Goal: Information Seeking & Learning: Learn about a topic

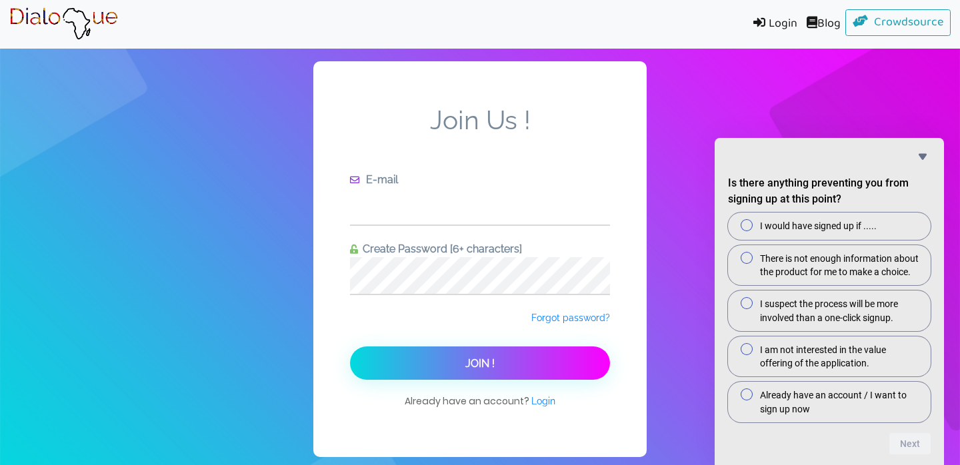
click at [441, 188] on input "text" at bounding box center [480, 206] width 260 height 37
click at [419, 269] on form "Join Us ! E-mail [EMAIL_ADDRESS][DOMAIN_NAME] Create Password [6+ characters] F…" at bounding box center [480, 243] width 260 height 276
type input "justcoriya"
click at [542, 396] on span "Login" at bounding box center [543, 401] width 24 height 11
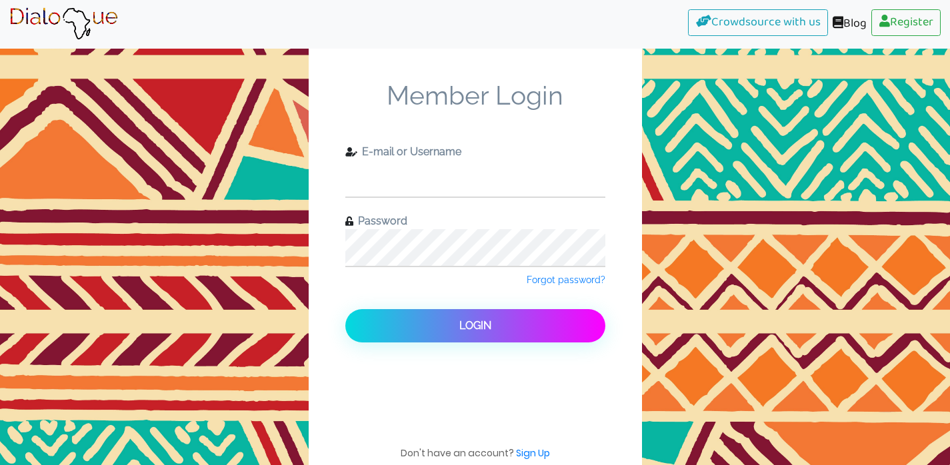
click at [467, 160] on input "text" at bounding box center [475, 178] width 260 height 37
type input "justcoriya"
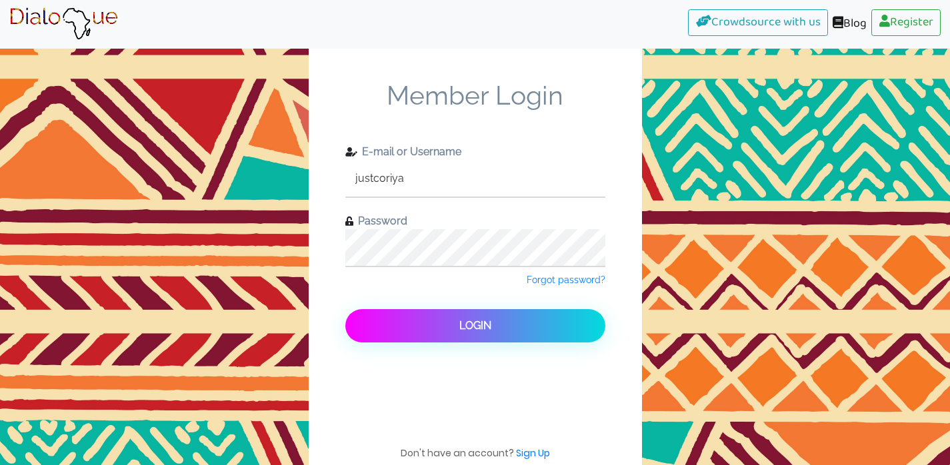
click at [473, 319] on span "Login" at bounding box center [475, 325] width 32 height 13
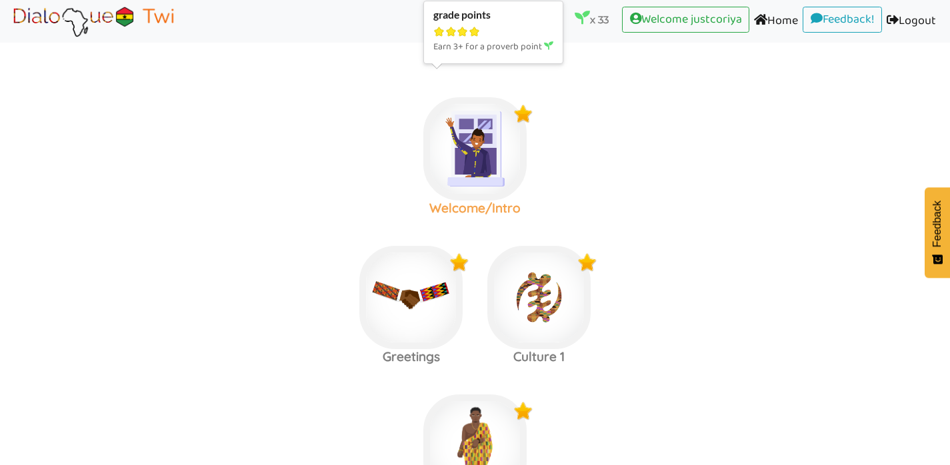
click at [457, 146] on img at bounding box center [474, 148] width 103 height 103
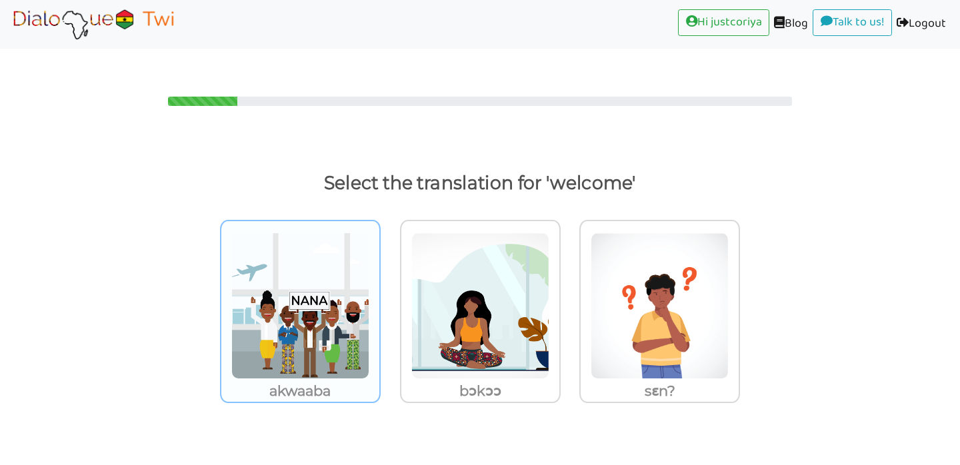
click at [263, 343] on img at bounding box center [300, 306] width 138 height 147
click at [379, 303] on input "akwaaba" at bounding box center [384, 298] width 10 height 10
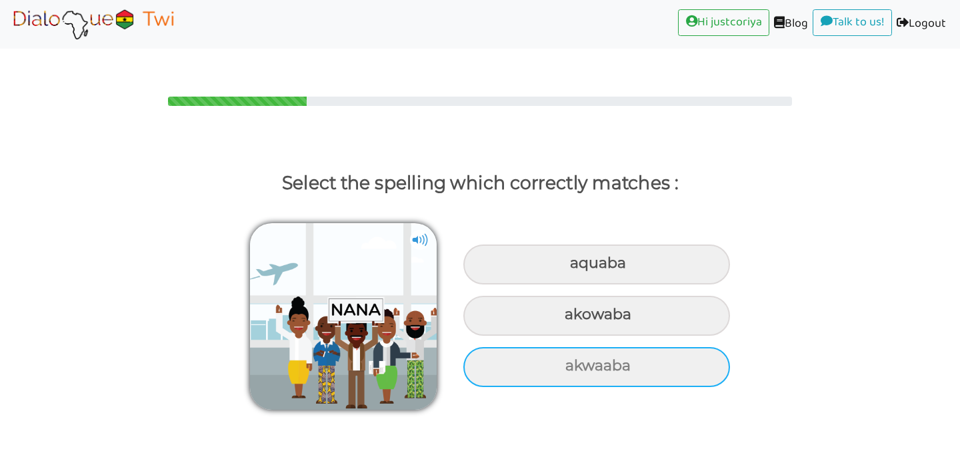
click at [692, 353] on div "akwaaba" at bounding box center [596, 367] width 267 height 40
click at [571, 362] on input "akwaaba" at bounding box center [567, 366] width 9 height 9
radio input "true"
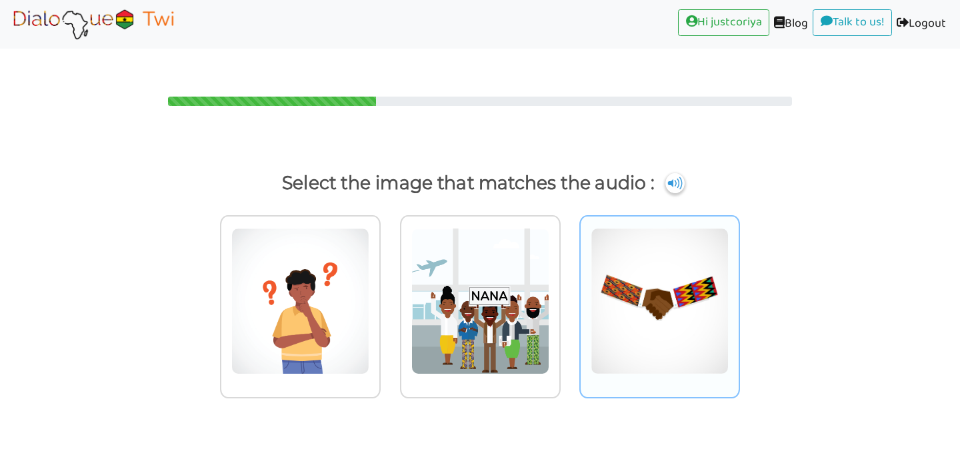
click at [664, 273] on img at bounding box center [660, 301] width 138 height 147
click at [739, 288] on input "radio" at bounding box center [744, 293] width 10 height 10
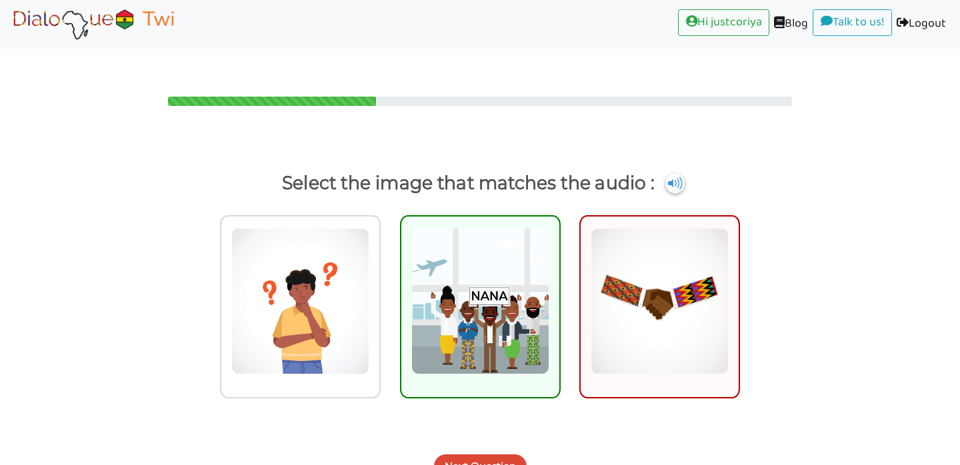
click at [471, 455] on button "Next Question" at bounding box center [480, 467] width 93 height 24
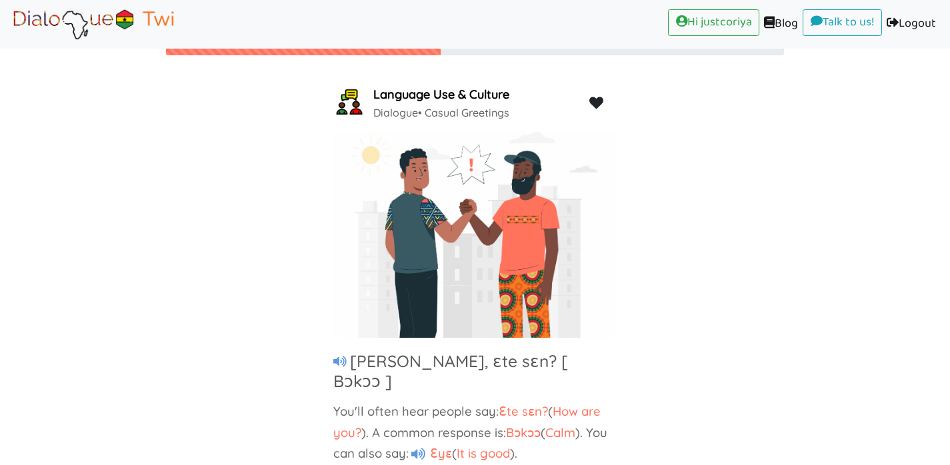
scroll to position [55, 0]
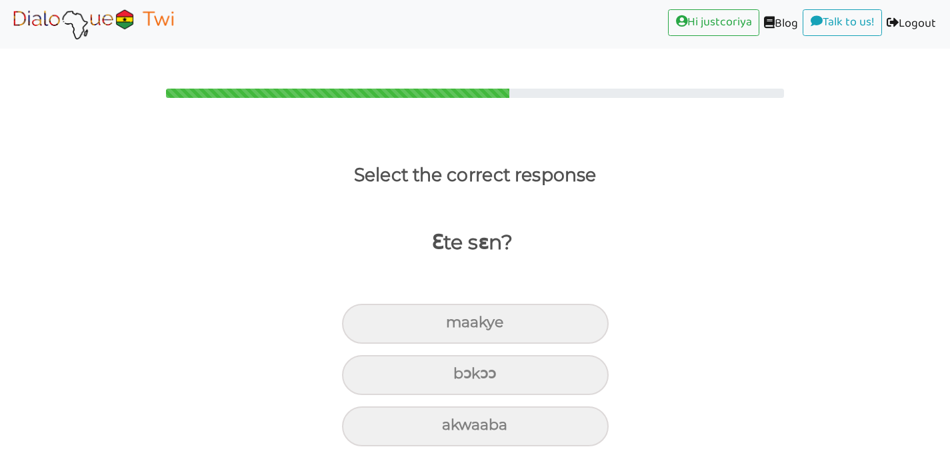
scroll to position [0, 0]
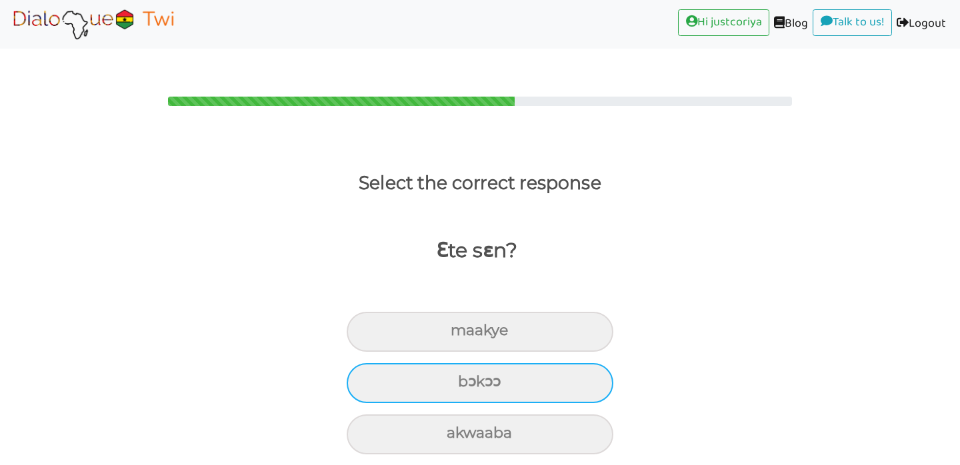
click at [555, 371] on div "bɔkɔɔ" at bounding box center [480, 383] width 267 height 40
click at [468, 378] on input "bɔkɔɔ" at bounding box center [463, 382] width 9 height 9
radio input "true"
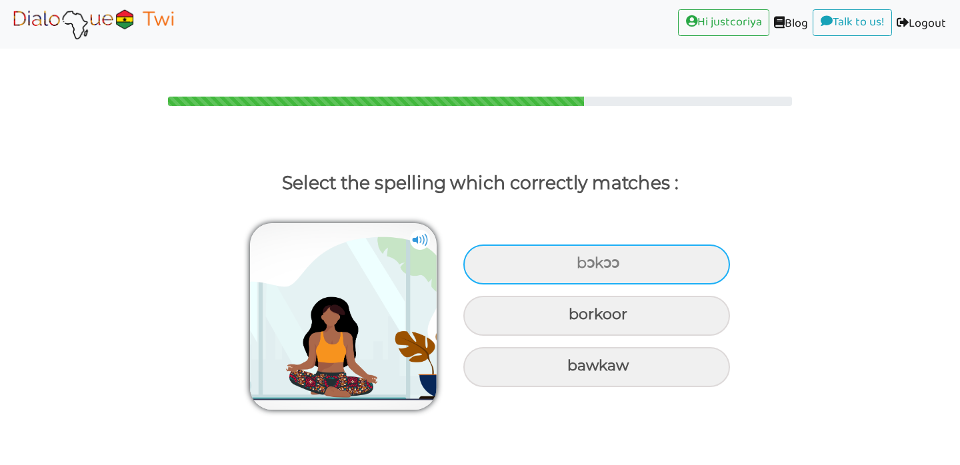
click at [553, 245] on div "bɔkɔɔ" at bounding box center [596, 265] width 267 height 40
click at [574, 259] on input "bɔkɔɔ" at bounding box center [578, 263] width 9 height 9
radio input "true"
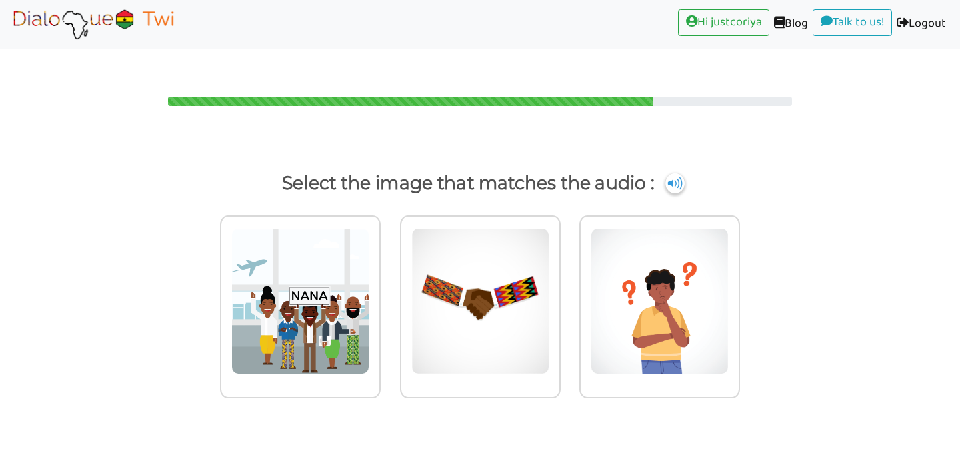
click at [801, 255] on div at bounding box center [480, 319] width 960 height 227
click at [293, 302] on img at bounding box center [300, 301] width 138 height 147
click at [379, 298] on input "radio" at bounding box center [384, 293] width 10 height 10
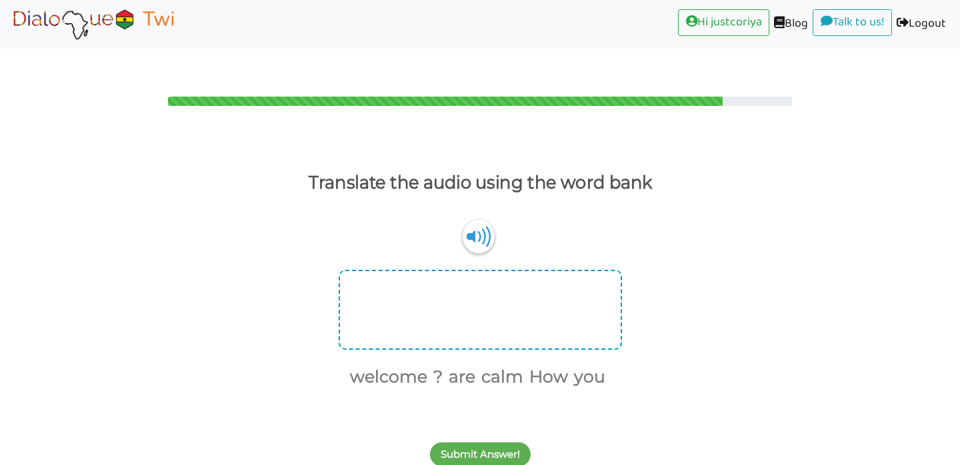
click at [565, 286] on div at bounding box center [480, 310] width 283 height 80
click at [551, 365] on button "How" at bounding box center [546, 377] width 43 height 25
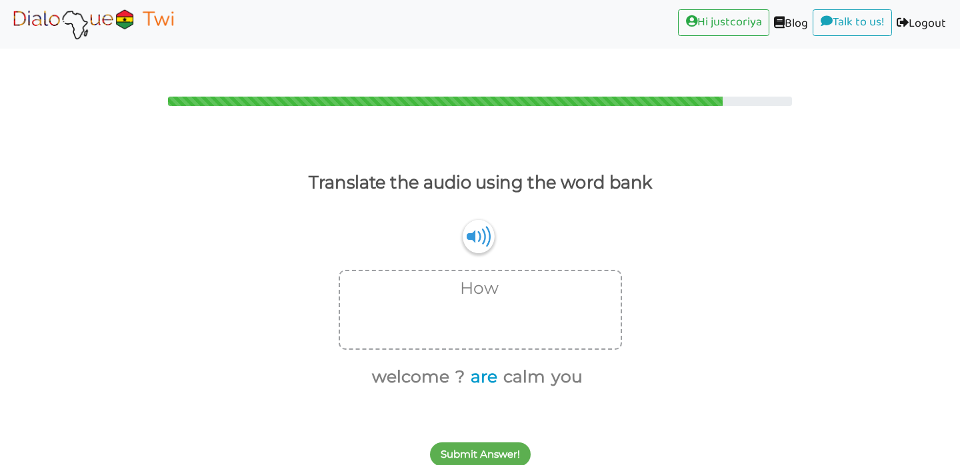
click at [489, 365] on button "are" at bounding box center [481, 377] width 31 height 25
click at [547, 365] on button "you" at bounding box center [549, 377] width 36 height 25
click at [497, 365] on button "?" at bounding box center [493, 377] width 14 height 25
click at [503, 443] on button "Submit Answer!" at bounding box center [480, 455] width 101 height 24
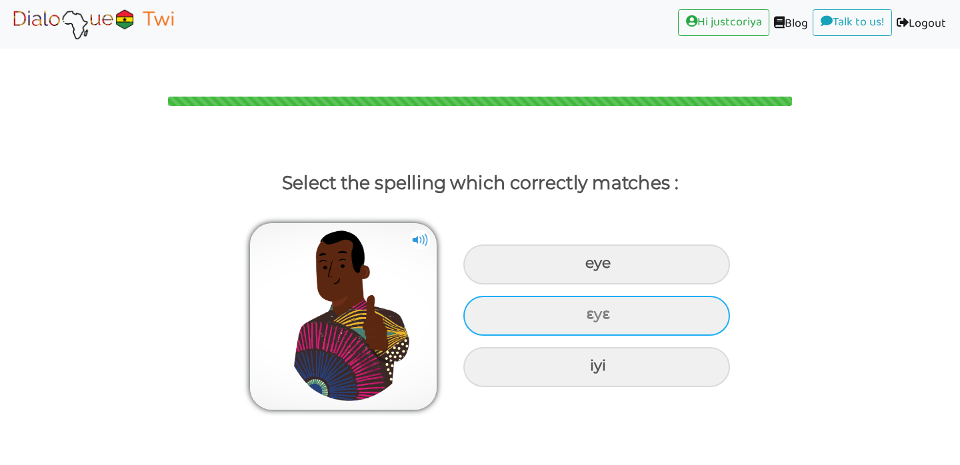
click at [667, 296] on div "ɛyɛ" at bounding box center [596, 316] width 267 height 40
click at [592, 311] on input "ɛyɛ" at bounding box center [587, 315] width 9 height 9
radio input "true"
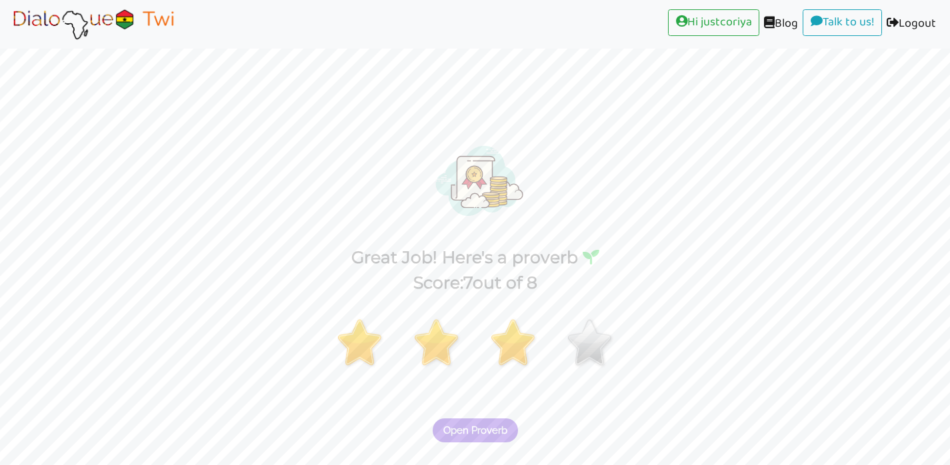
click at [485, 425] on span "Open Proverb" at bounding box center [475, 431] width 64 height 12
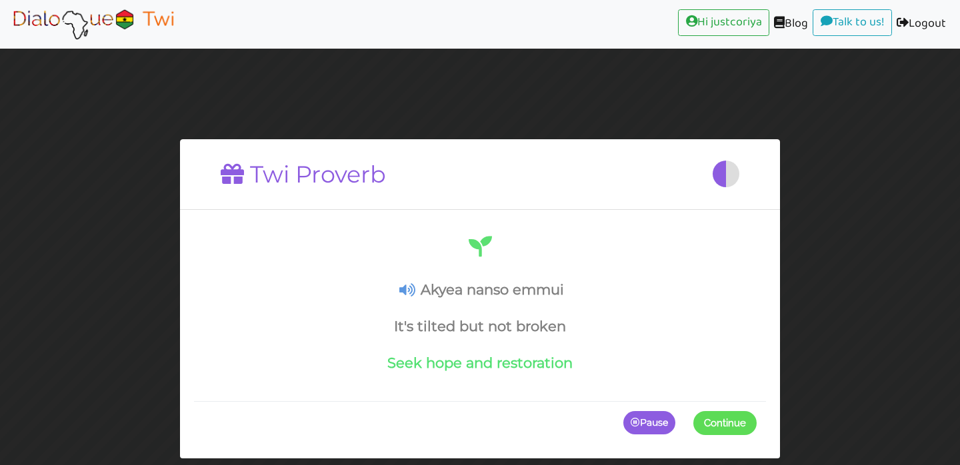
click at [731, 421] on span "Continue" at bounding box center [725, 423] width 42 height 12
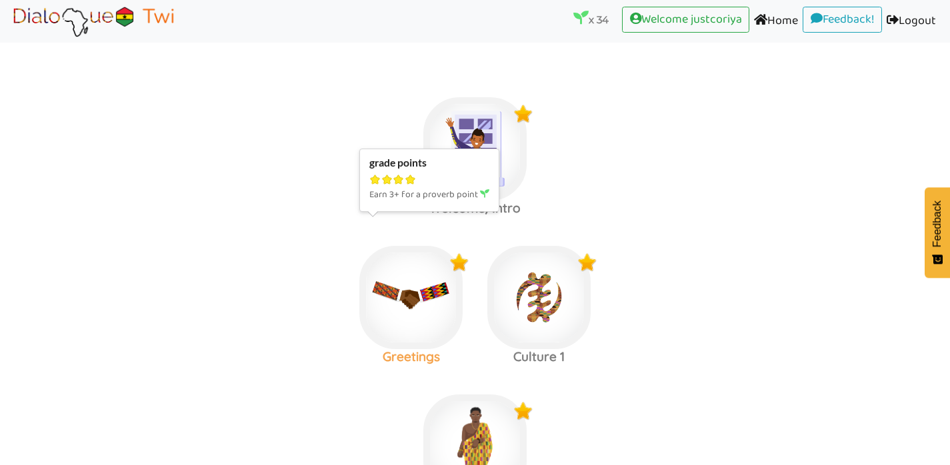
click at [423, 285] on img at bounding box center [410, 297] width 103 height 103
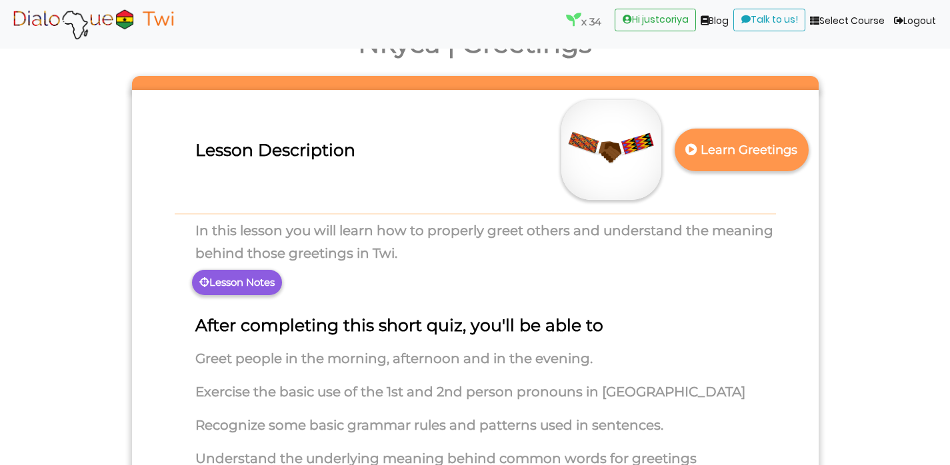
scroll to position [83, 0]
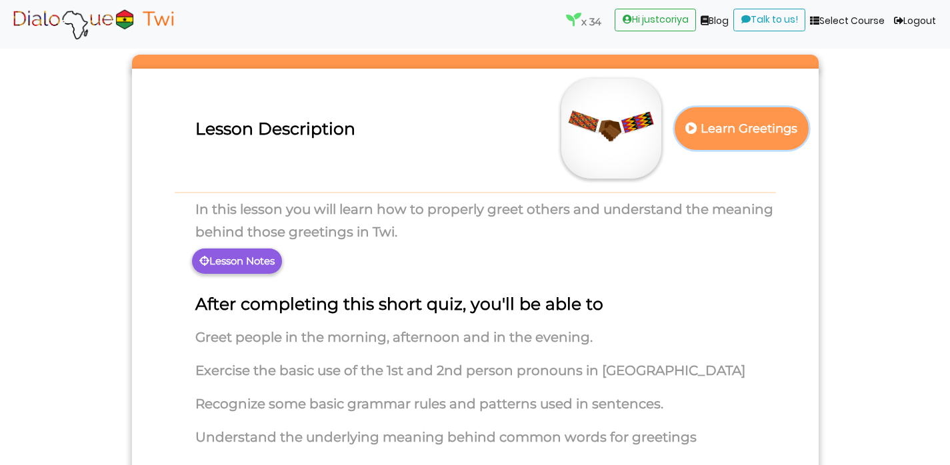
click at [725, 113] on p "Learn Greetings" at bounding box center [741, 129] width 117 height 33
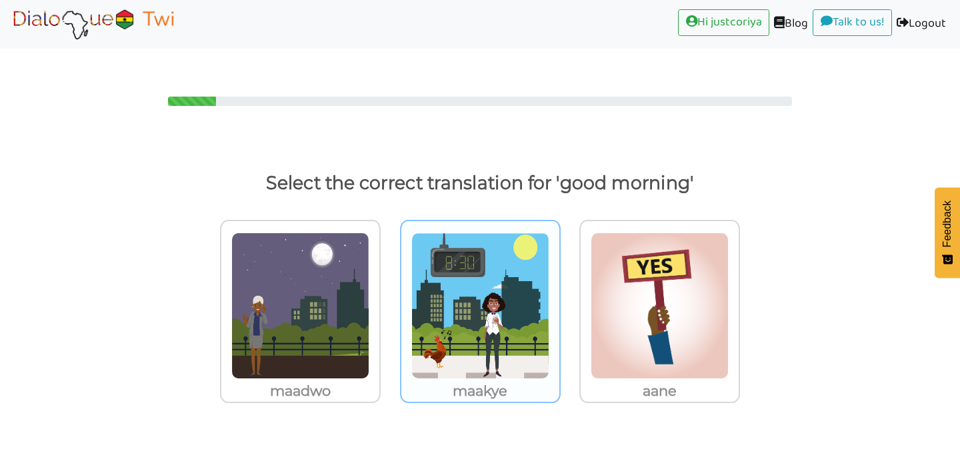
click at [469, 301] on img at bounding box center [480, 306] width 138 height 147
click at [559, 301] on input "maakye" at bounding box center [564, 298] width 10 height 10
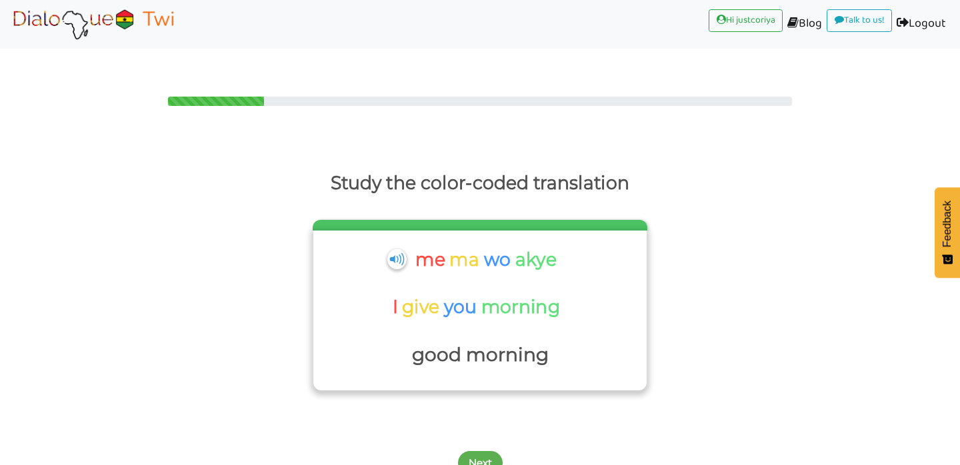
click at [521, 339] on p "good morning" at bounding box center [480, 355] width 320 height 32
click at [477, 451] on button "Next" at bounding box center [480, 463] width 45 height 24
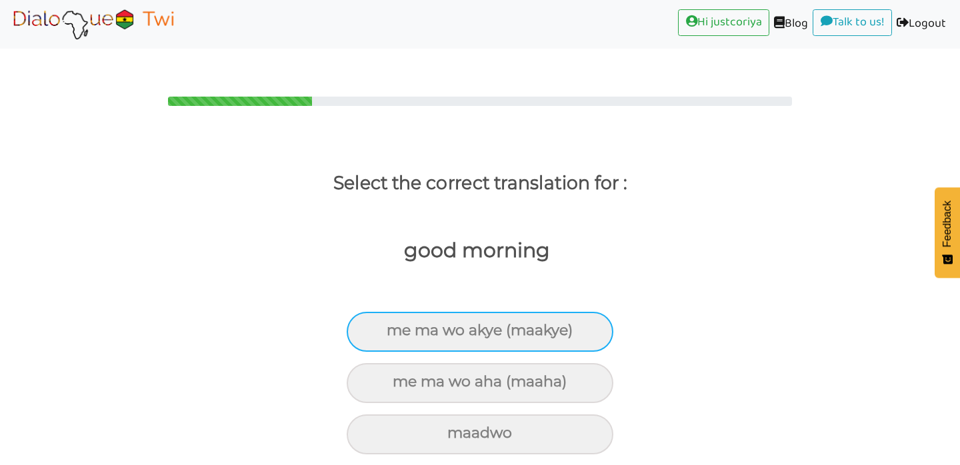
click at [566, 312] on div "me ma wo akye (maakye)" at bounding box center [480, 332] width 267 height 40
click at [397, 327] on input "me ma wo akye (maakye)" at bounding box center [392, 331] width 9 height 9
radio input "true"
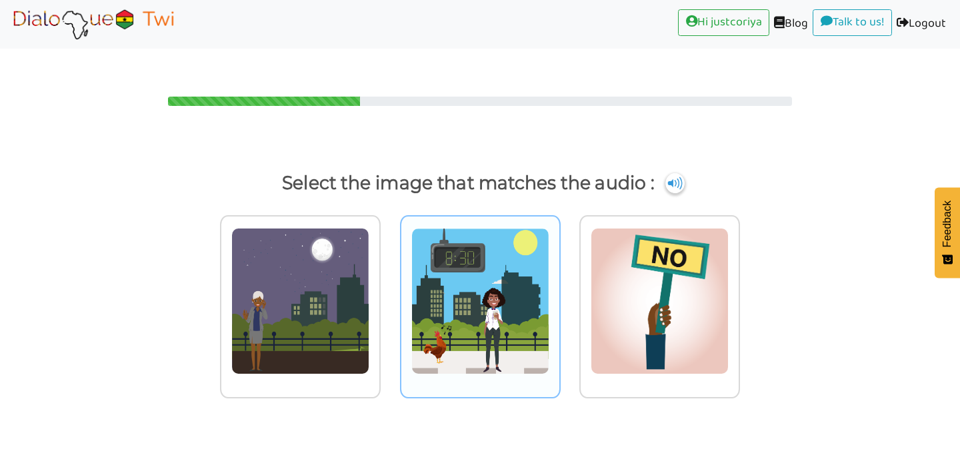
click at [512, 335] on img at bounding box center [480, 301] width 138 height 147
click at [559, 298] on input "radio" at bounding box center [564, 293] width 10 height 10
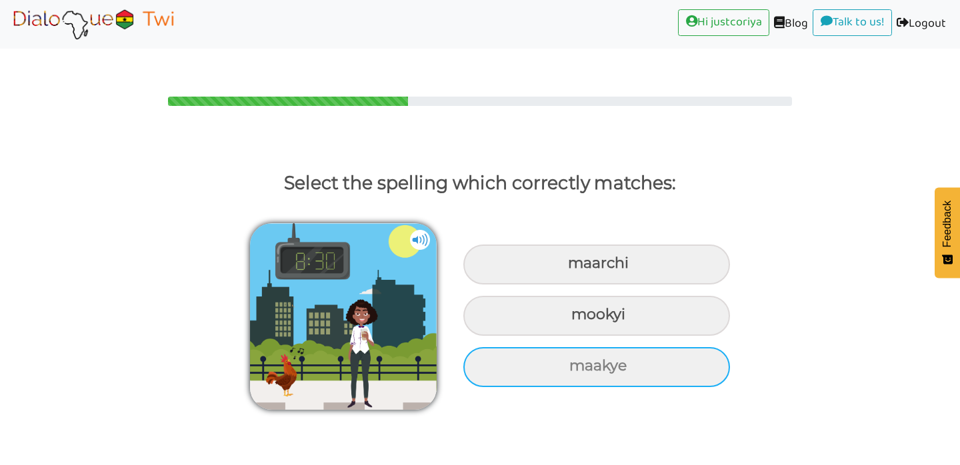
click at [686, 347] on div "maakye" at bounding box center [596, 367] width 267 height 40
click at [575, 362] on input "maakye" at bounding box center [571, 366] width 9 height 9
radio input "true"
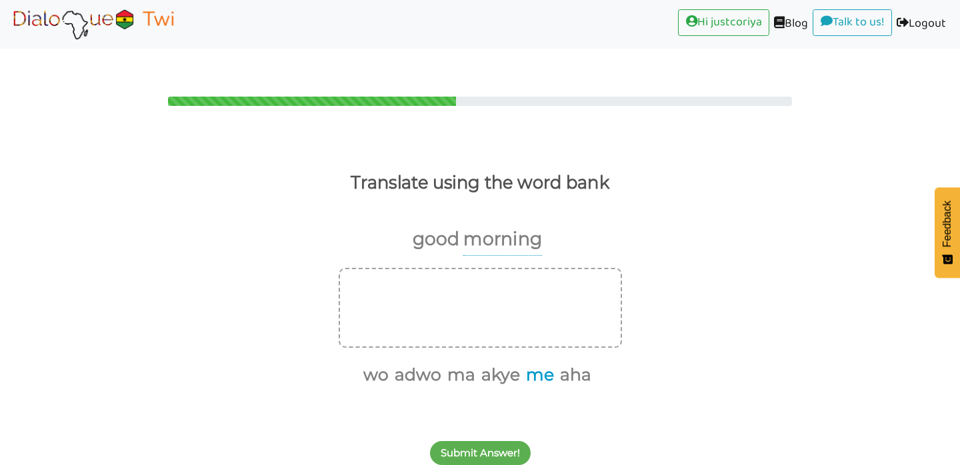
click at [539, 363] on button "me" at bounding box center [537, 375] width 33 height 25
click at [393, 363] on button "wo" at bounding box center [391, 375] width 30 height 25
click at [462, 363] on button "ma" at bounding box center [460, 375] width 33 height 25
click at [477, 363] on button "akye" at bounding box center [482, 375] width 43 height 25
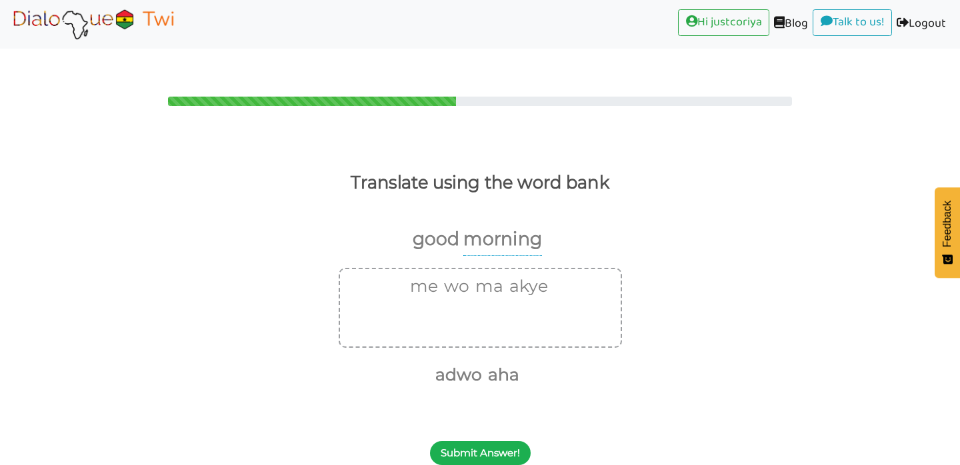
click at [497, 441] on button "Submit Answer!" at bounding box center [480, 453] width 101 height 24
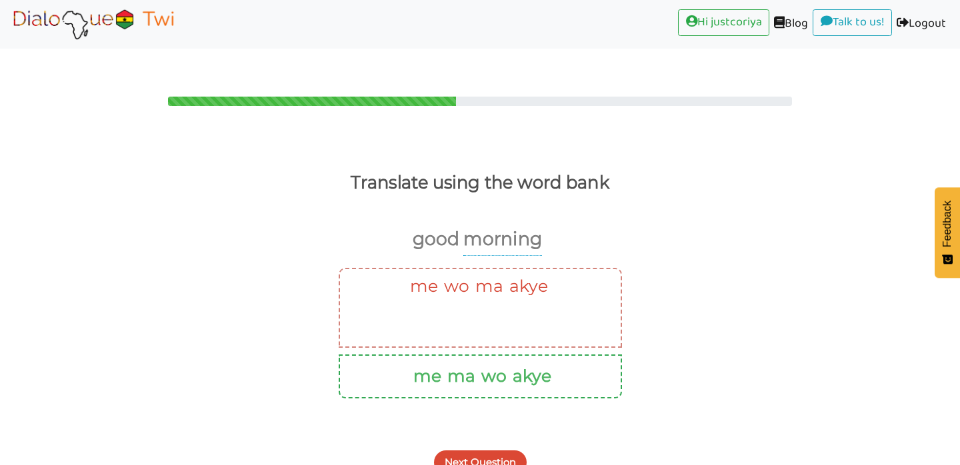
click at [489, 451] on button "Next Question" at bounding box center [480, 463] width 93 height 24
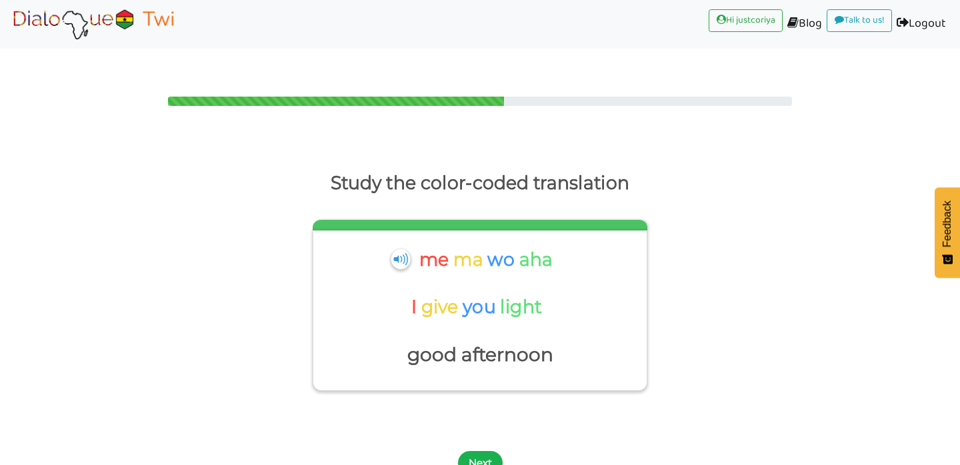
click at [473, 451] on button "Next" at bounding box center [480, 463] width 45 height 24
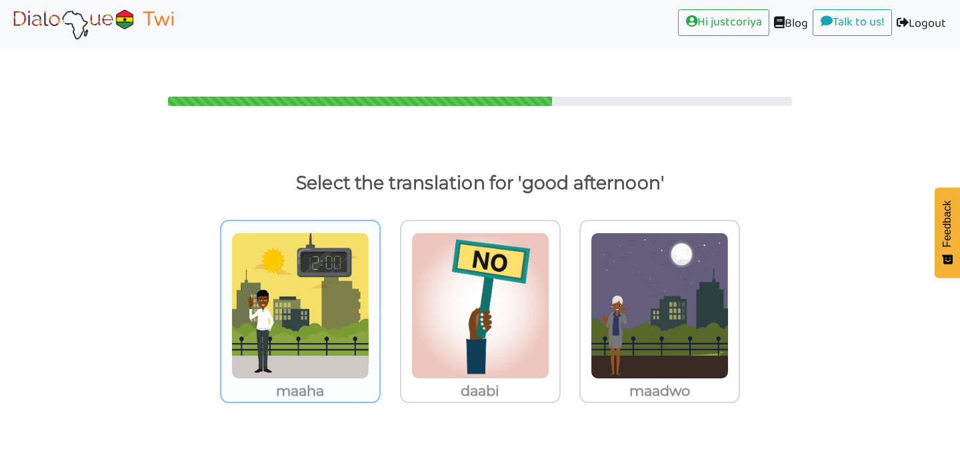
click at [317, 297] on img at bounding box center [300, 306] width 138 height 147
click at [379, 297] on input "maaha" at bounding box center [384, 298] width 10 height 10
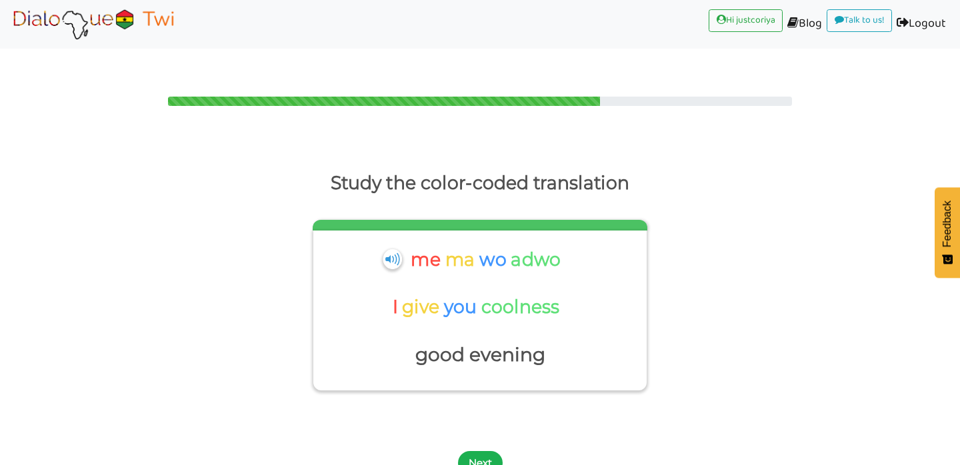
click at [496, 451] on button "Next" at bounding box center [480, 463] width 45 height 24
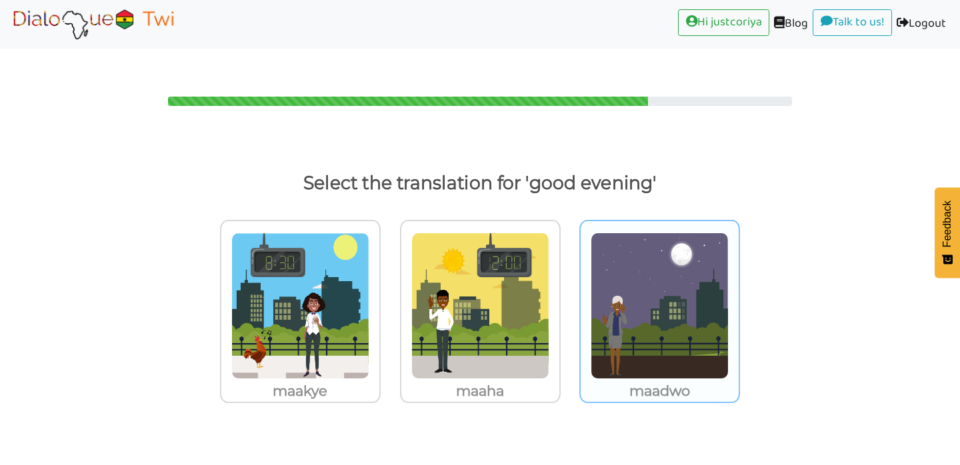
click at [671, 333] on img at bounding box center [660, 306] width 138 height 147
click at [739, 303] on input "maadwo" at bounding box center [744, 298] width 10 height 10
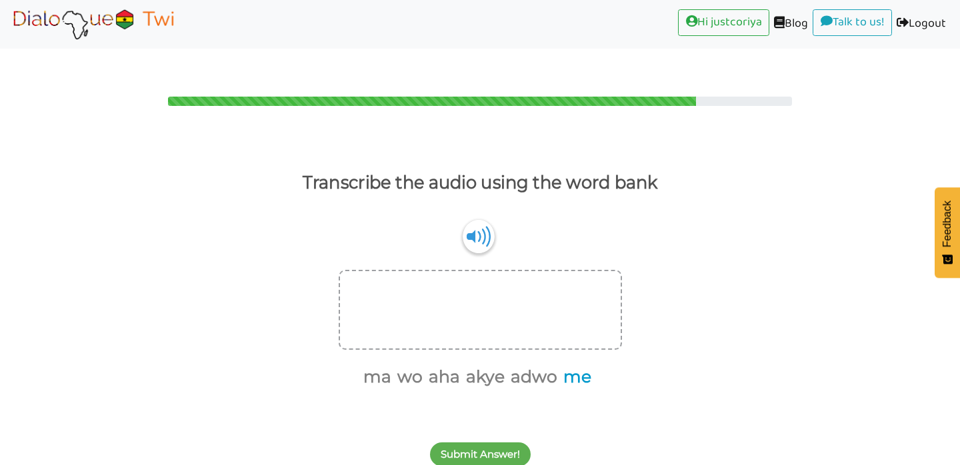
click at [580, 365] on button "me" at bounding box center [575, 377] width 33 height 25
click at [394, 365] on button "ma" at bounding box center [392, 377] width 33 height 25
click at [407, 365] on button "wo" at bounding box center [408, 377] width 30 height 25
click at [479, 365] on button "akye" at bounding box center [467, 377] width 43 height 25
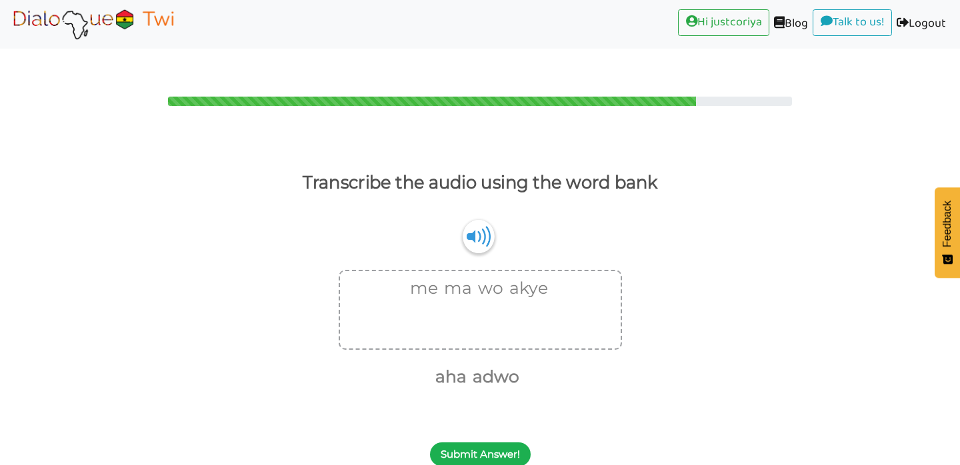
click at [495, 443] on button "Submit Answer!" at bounding box center [480, 455] width 101 height 24
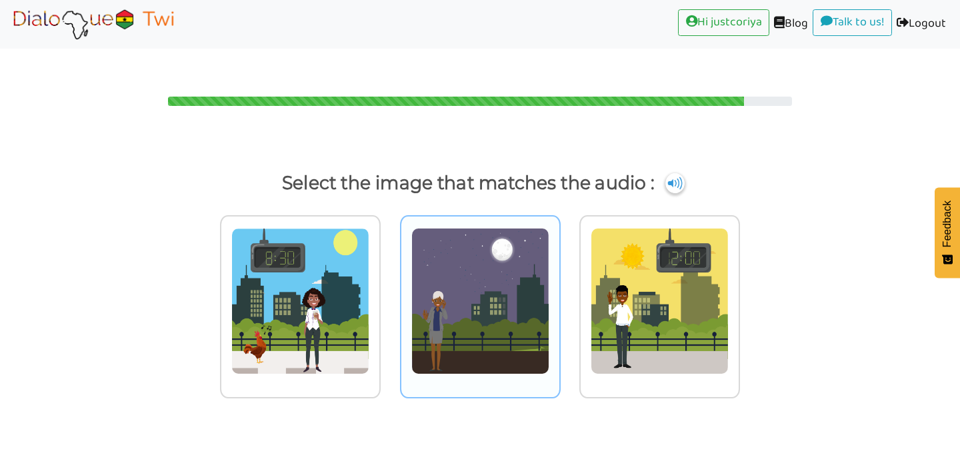
click at [493, 307] on img at bounding box center [480, 301] width 138 height 147
click at [559, 298] on input "radio" at bounding box center [564, 293] width 10 height 10
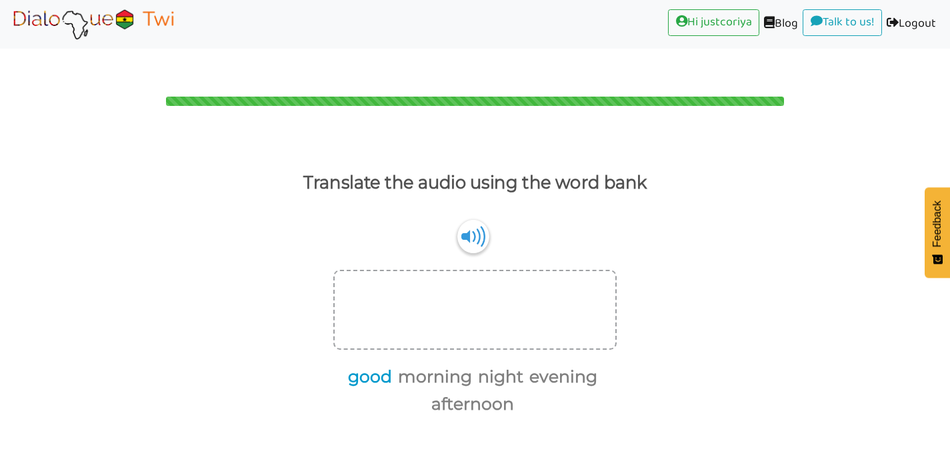
click at [367, 365] on button "good" at bounding box center [367, 377] width 49 height 25
click at [407, 365] on button "morning" at bounding box center [407, 377] width 79 height 25
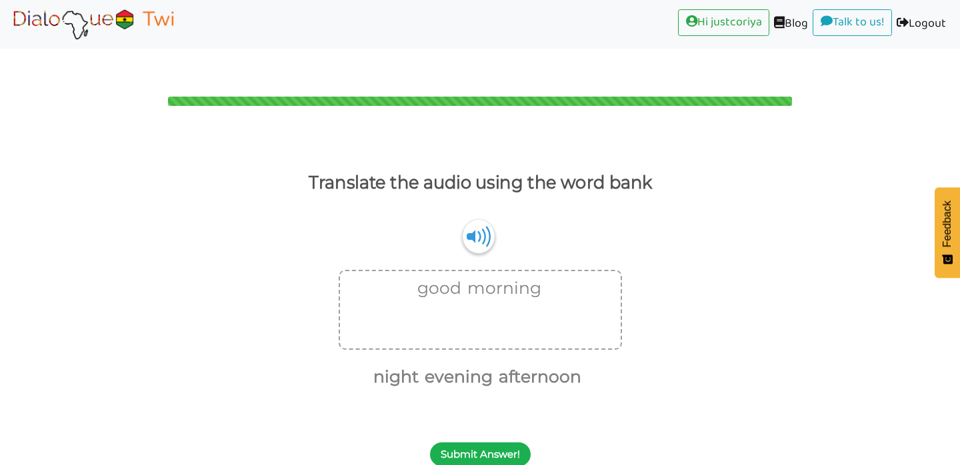
click at [480, 443] on button "Submit Answer!" at bounding box center [480, 455] width 101 height 24
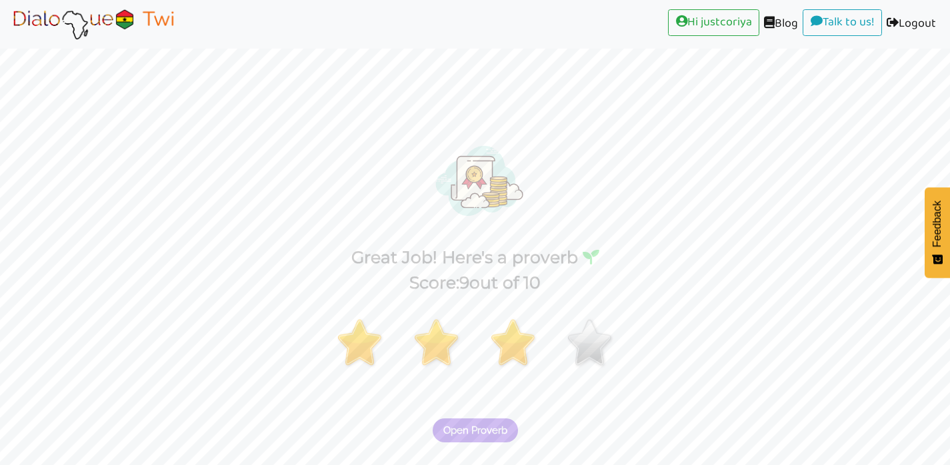
click at [511, 419] on button "Open Proverb" at bounding box center [475, 431] width 85 height 24
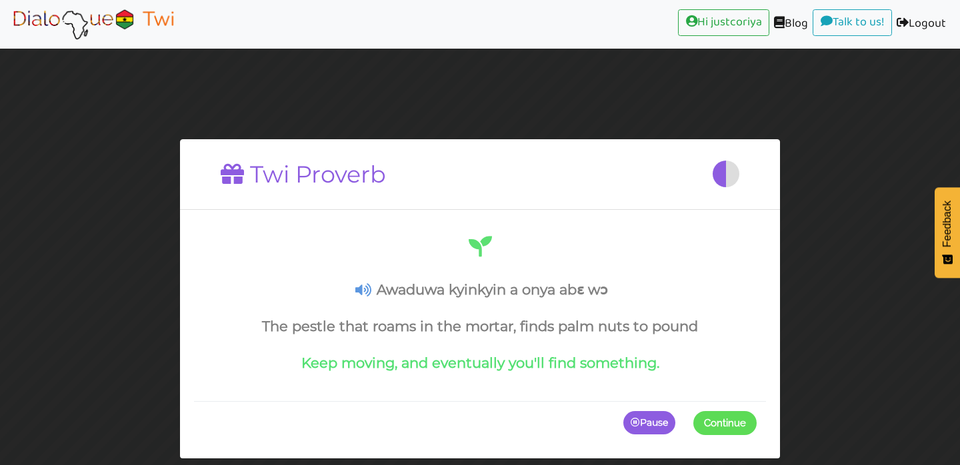
click at [363, 287] on icon at bounding box center [363, 290] width 16 height 14
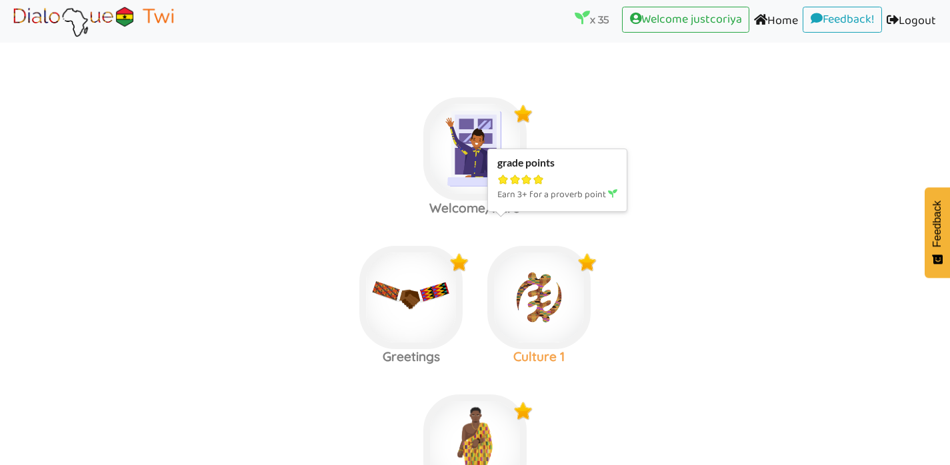
click at [534, 300] on img at bounding box center [538, 297] width 103 height 103
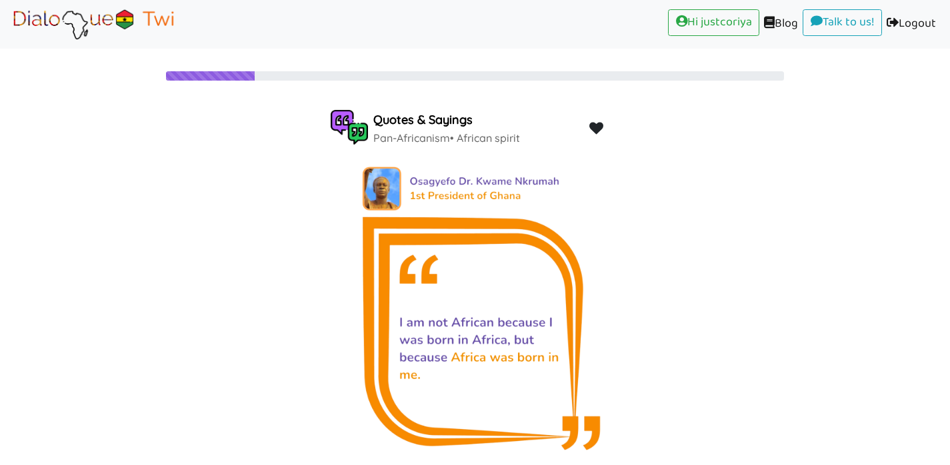
scroll to position [55, 0]
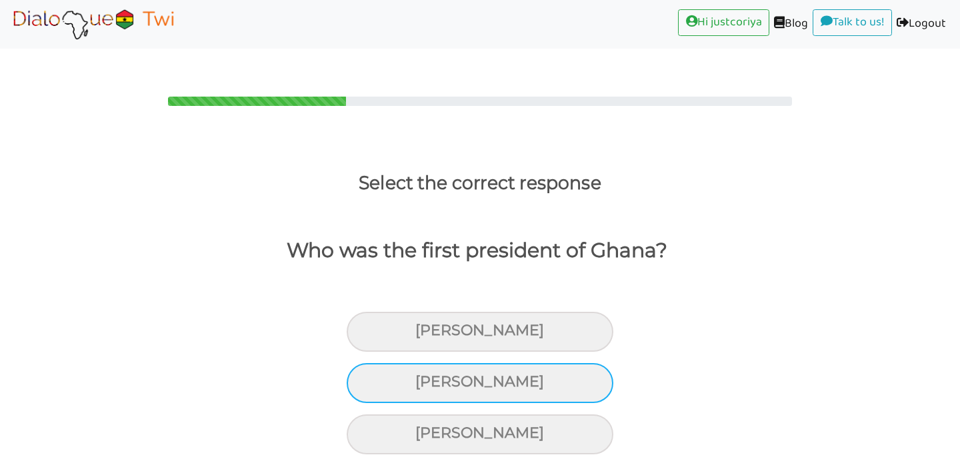
click at [553, 363] on div "[PERSON_NAME]" at bounding box center [480, 383] width 267 height 40
click at [425, 378] on input "[PERSON_NAME]" at bounding box center [421, 382] width 9 height 9
radio input "true"
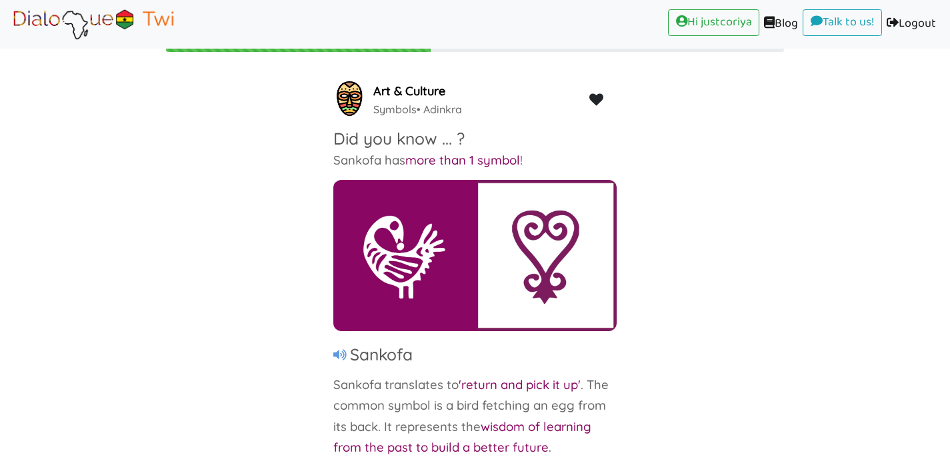
scroll to position [55, 0]
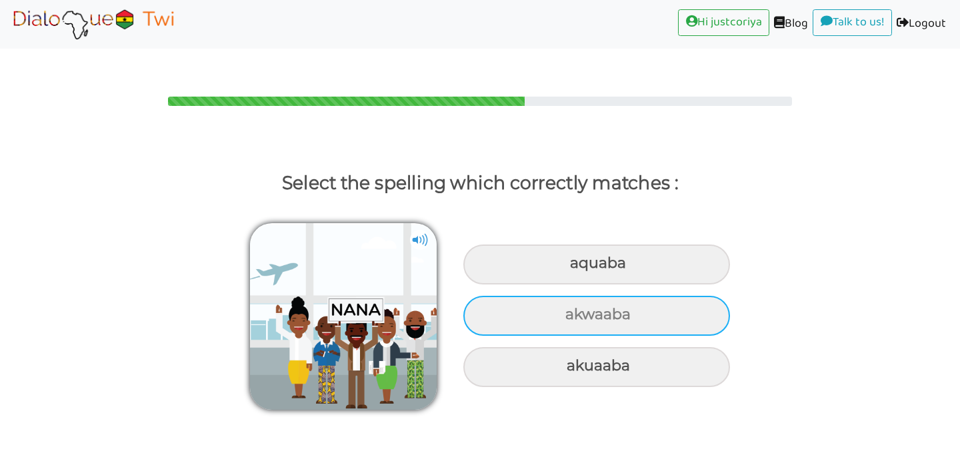
click at [689, 296] on div "akwaaba" at bounding box center [596, 316] width 267 height 40
click at [571, 311] on input "akwaaba" at bounding box center [567, 315] width 9 height 9
radio input "true"
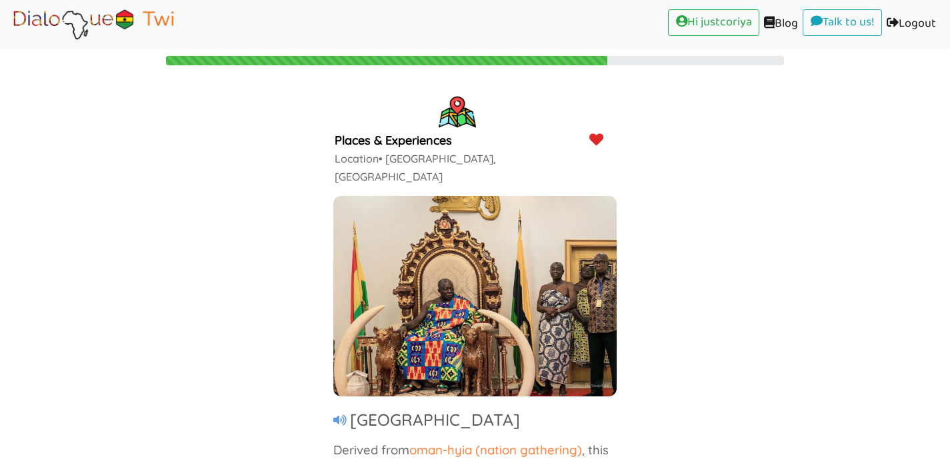
scroll to position [55, 0]
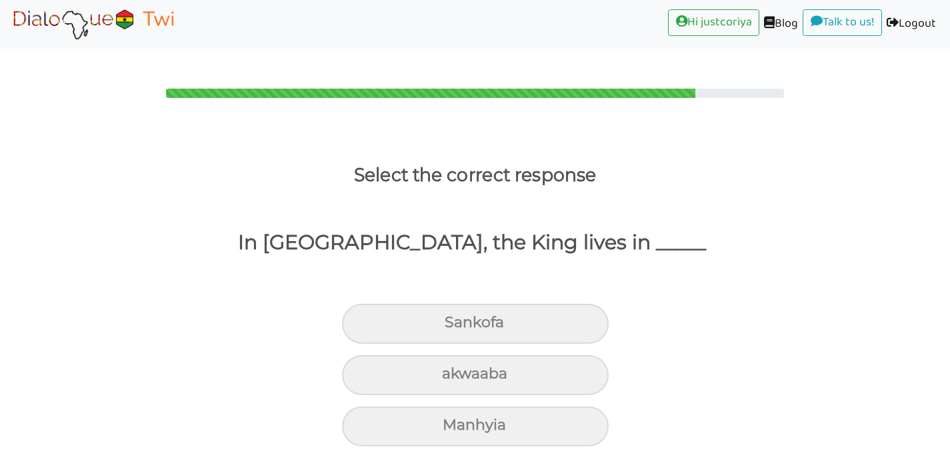
scroll to position [0, 0]
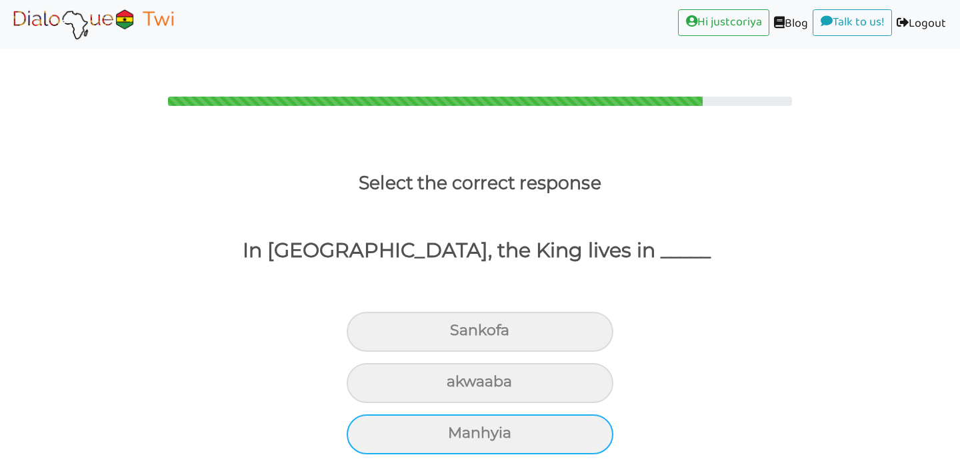
click at [539, 415] on div "Manhyia" at bounding box center [480, 435] width 267 height 40
click at [458, 429] on input "Manhyia" at bounding box center [453, 433] width 9 height 9
radio input "true"
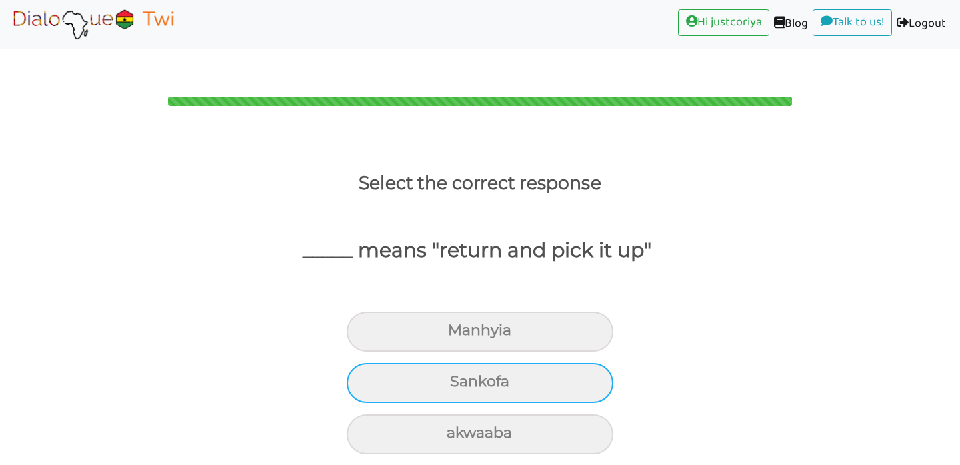
click at [516, 363] on div "Sankofa" at bounding box center [480, 383] width 267 height 40
click at [460, 378] on input "Sankofa" at bounding box center [455, 382] width 9 height 9
radio input "true"
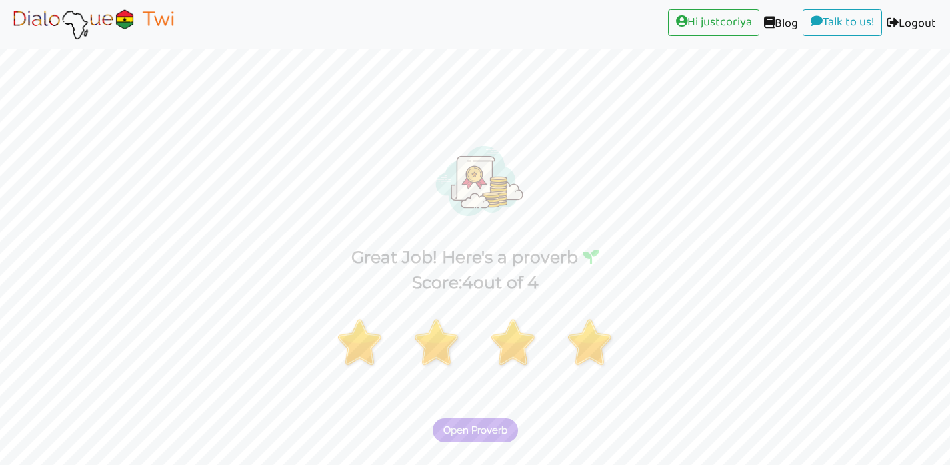
click at [487, 425] on span "Open Proverb" at bounding box center [475, 431] width 64 height 12
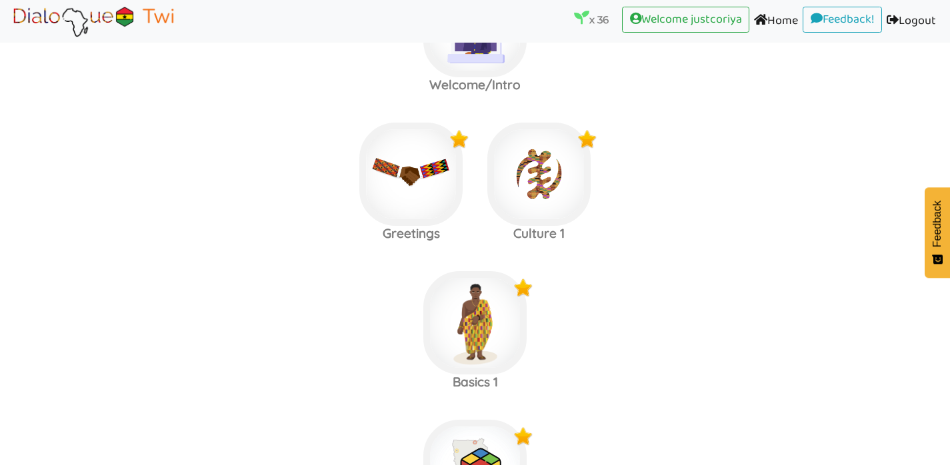
scroll to position [159, 0]
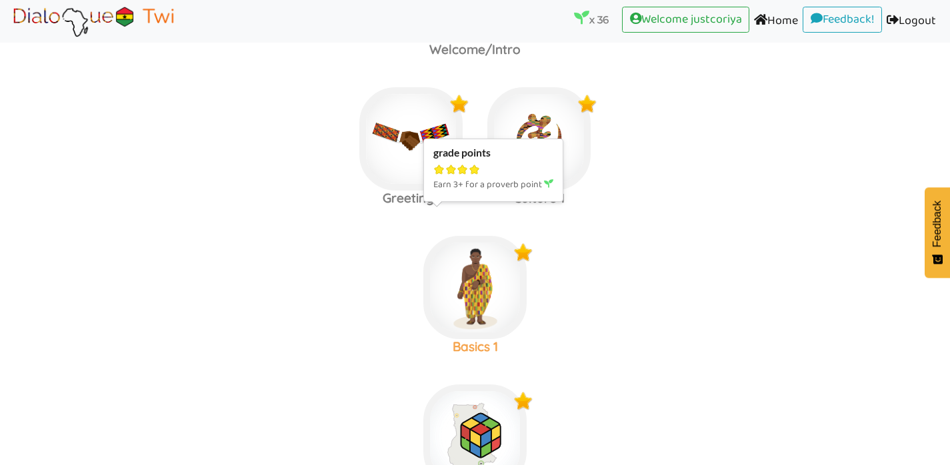
click at [476, 290] on img at bounding box center [474, 287] width 103 height 103
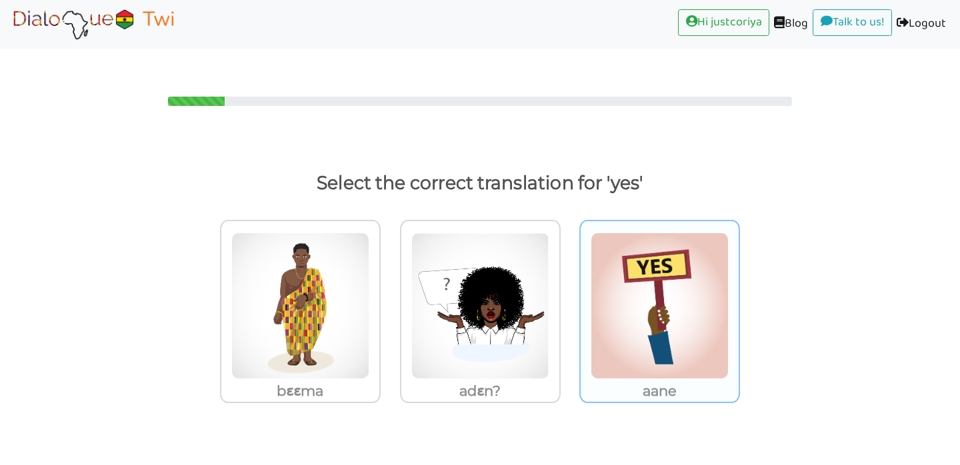
click at [683, 335] on img at bounding box center [660, 306] width 138 height 147
click at [739, 303] on input "aane" at bounding box center [744, 298] width 10 height 10
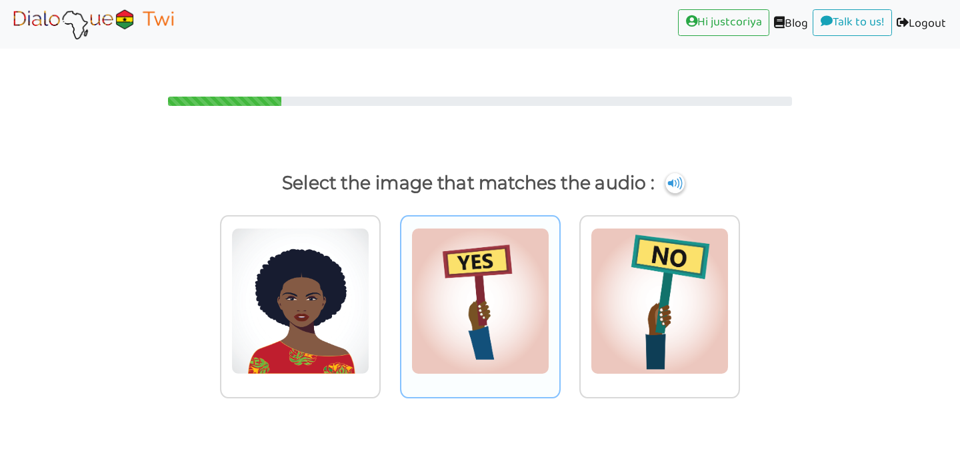
click at [435, 299] on img at bounding box center [480, 301] width 138 height 147
click at [559, 298] on input "radio" at bounding box center [564, 293] width 10 height 10
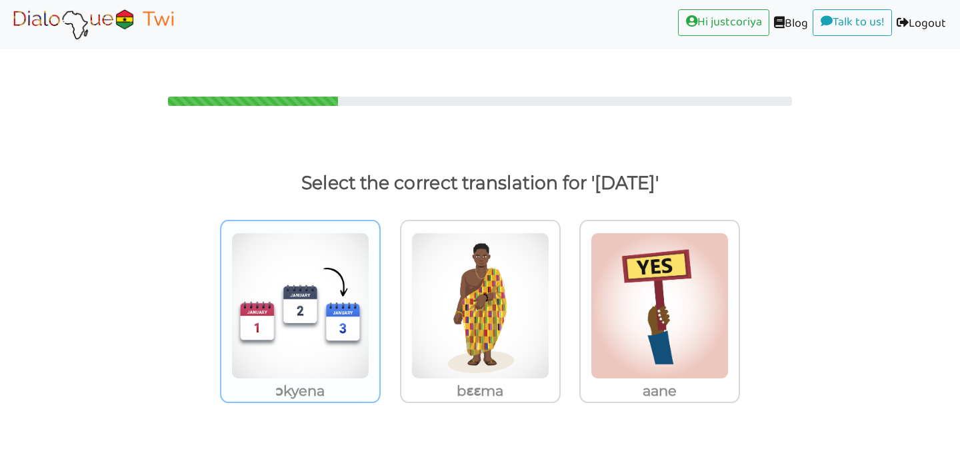
click at [289, 311] on img at bounding box center [300, 306] width 138 height 147
click at [379, 303] on input "ɔkyena" at bounding box center [384, 298] width 10 height 10
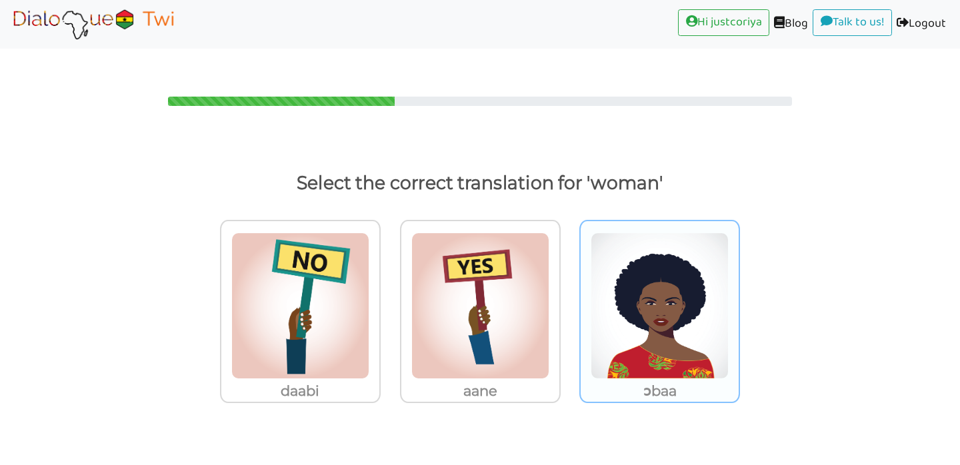
click at [645, 329] on img at bounding box center [660, 306] width 138 height 147
click at [739, 303] on input "ɔbaa" at bounding box center [744, 298] width 10 height 10
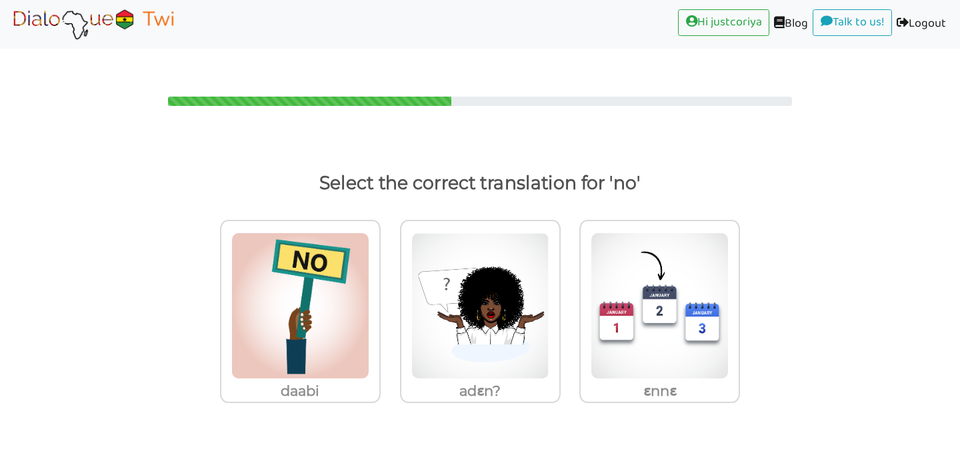
click at [875, 301] on div "daabi adɛn? ɛnnɛ" at bounding box center [480, 324] width 960 height 227
click at [314, 334] on img at bounding box center [300, 306] width 138 height 147
click at [379, 303] on input "daabi" at bounding box center [384, 298] width 10 height 10
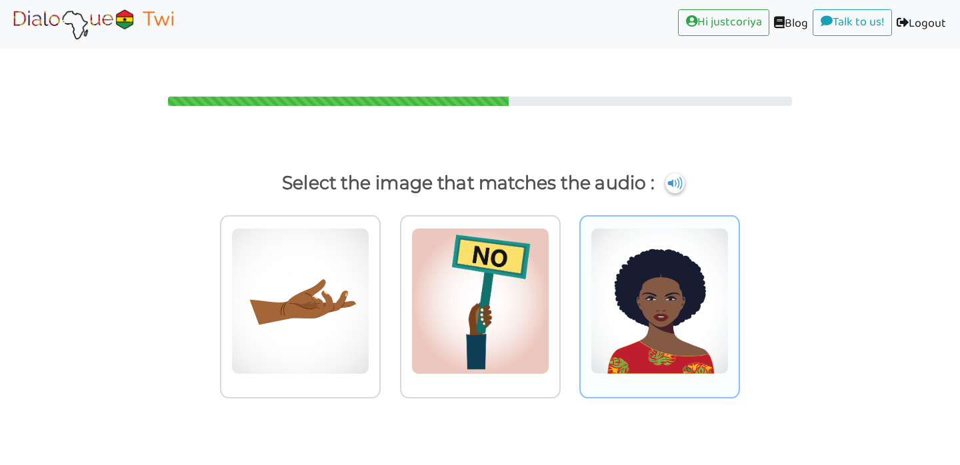
click at [645, 273] on img at bounding box center [660, 301] width 138 height 147
click at [739, 288] on input "radio" at bounding box center [744, 293] width 10 height 10
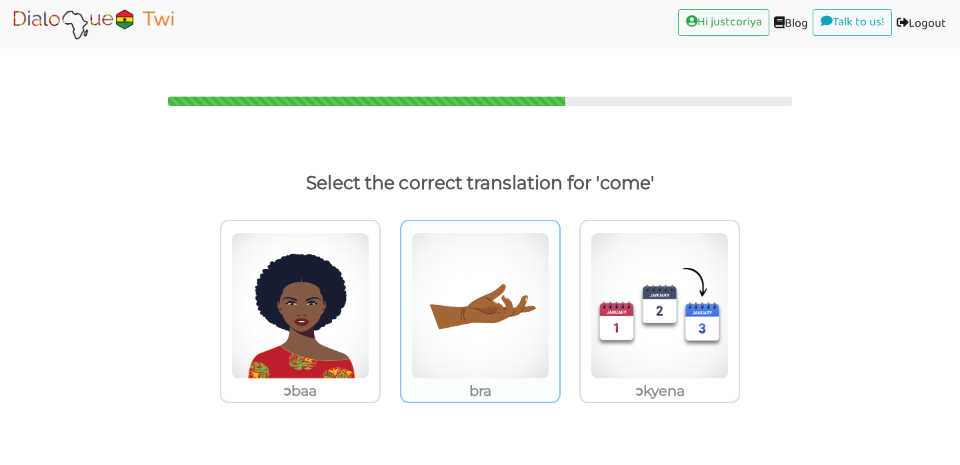
click at [432, 343] on img at bounding box center [480, 306] width 138 height 147
click at [559, 303] on input "bra" at bounding box center [564, 298] width 10 height 10
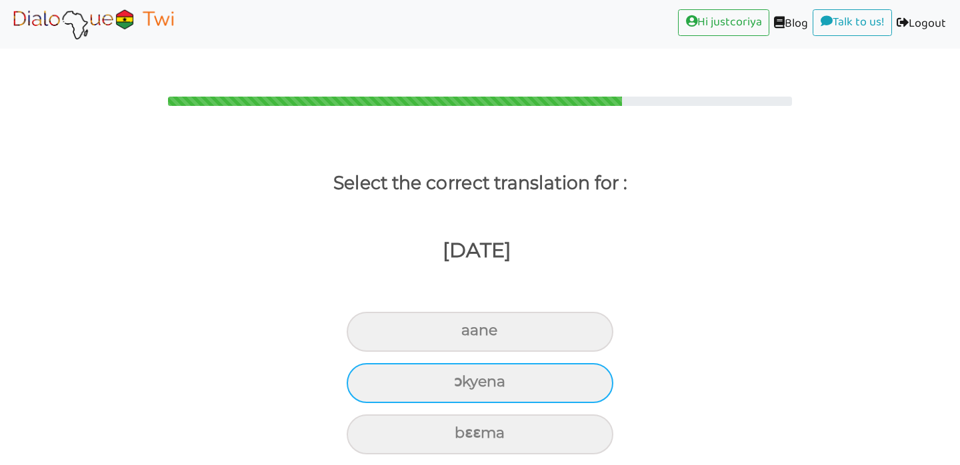
click at [555, 363] on div "ɔkyena" at bounding box center [480, 383] width 267 height 40
click at [464, 378] on input "ɔkyena" at bounding box center [459, 382] width 9 height 9
radio input "true"
click at [564, 363] on div "daabi" at bounding box center [480, 383] width 267 height 40
click at [469, 378] on input "daabi" at bounding box center [464, 382] width 9 height 9
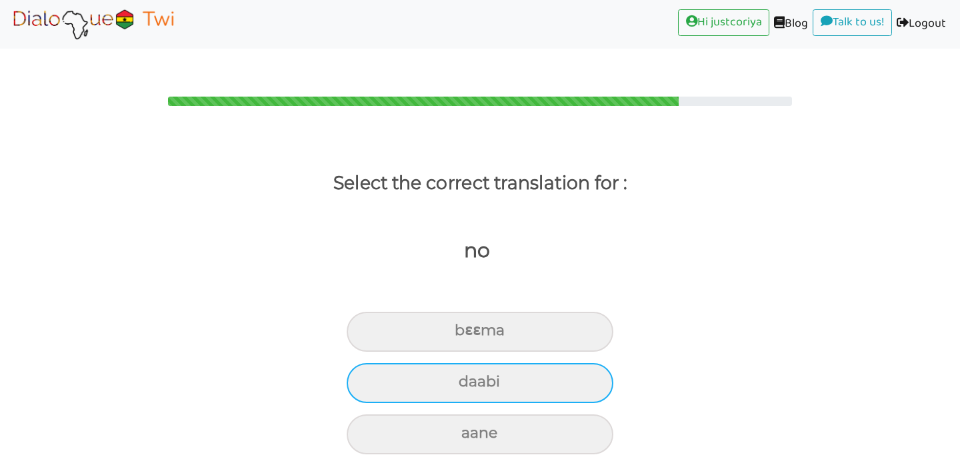
radio input "true"
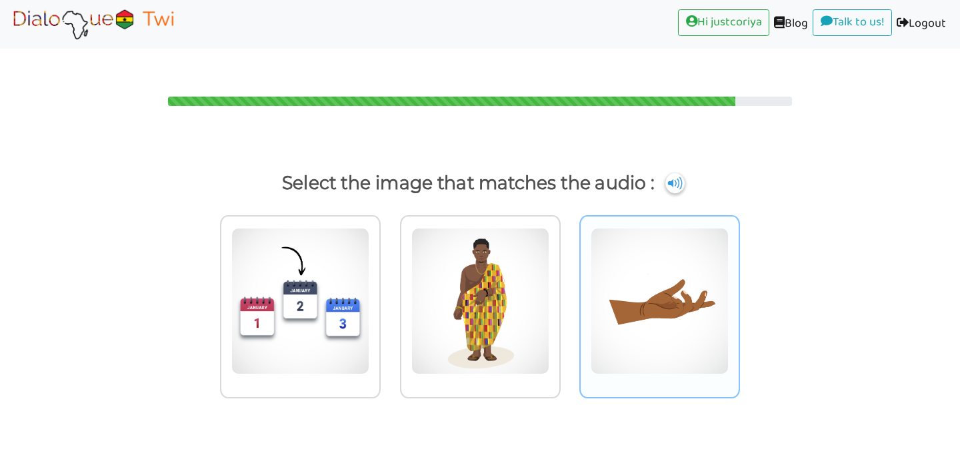
click at [691, 300] on img at bounding box center [660, 301] width 138 height 147
click at [739, 298] on input "radio" at bounding box center [744, 293] width 10 height 10
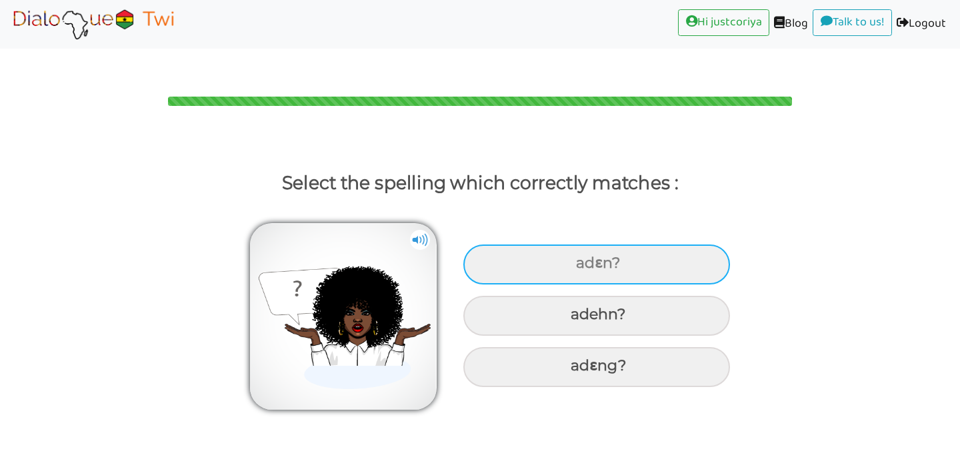
click at [605, 245] on div "adɛn?" at bounding box center [596, 265] width 267 height 40
click at [582, 259] on input "adɛn?" at bounding box center [577, 263] width 9 height 9
radio input "true"
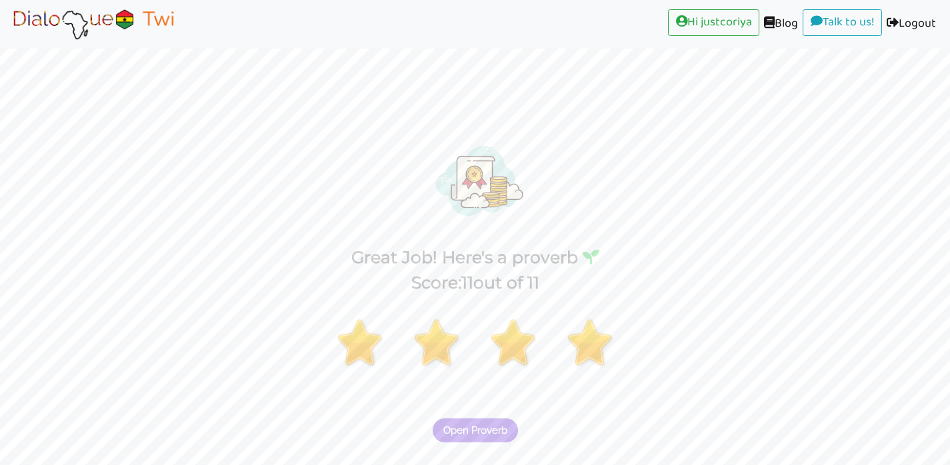
click at [485, 425] on span "Open Proverb" at bounding box center [475, 431] width 64 height 12
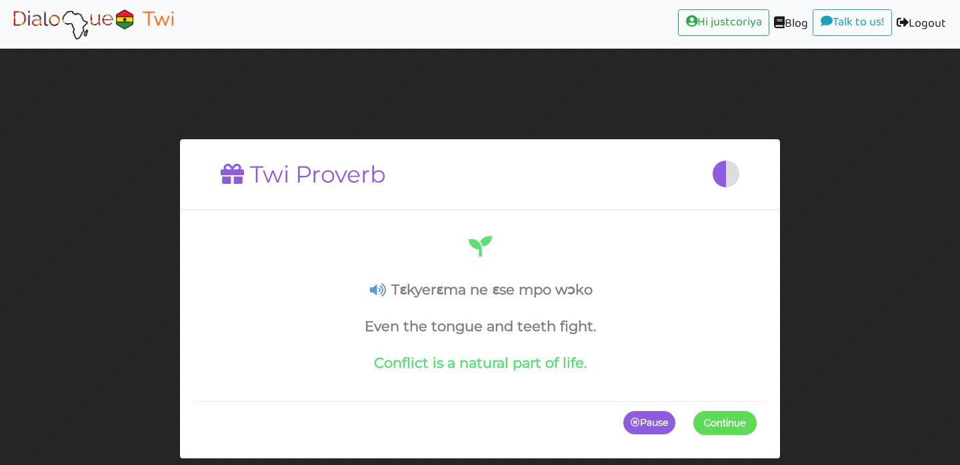
click at [725, 424] on span "Continue" at bounding box center [725, 423] width 42 height 12
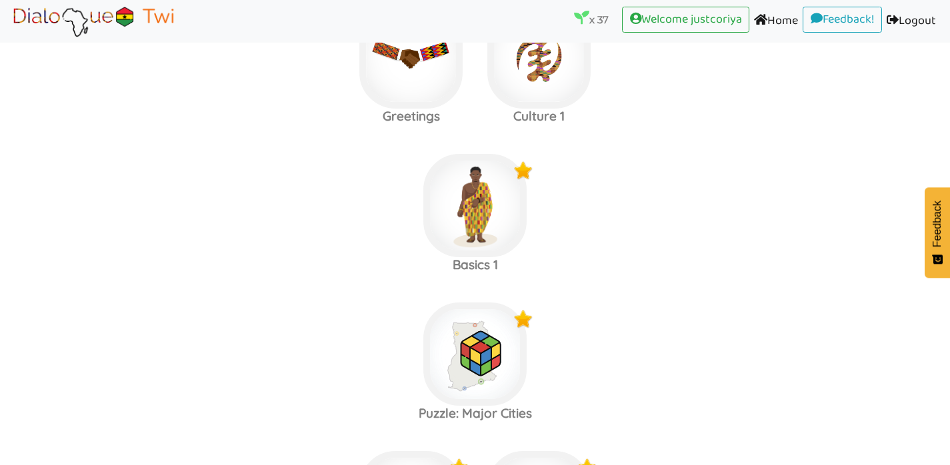
scroll to position [299, 0]
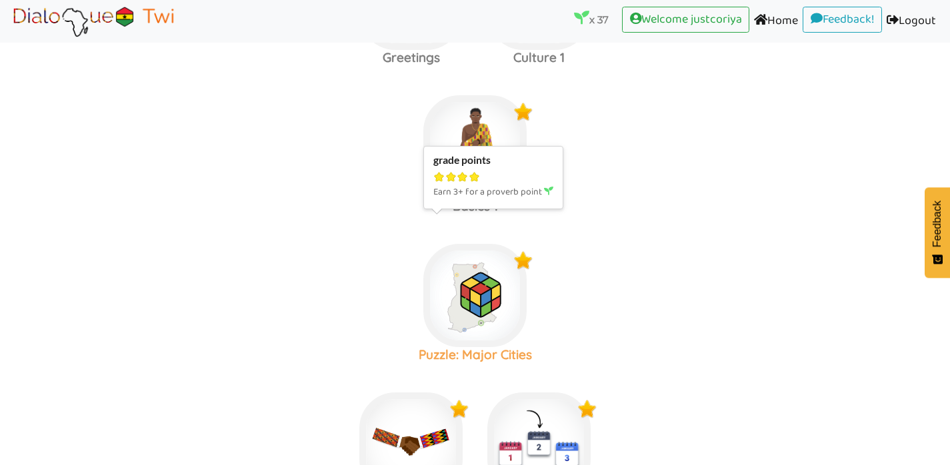
click at [495, 267] on img at bounding box center [474, 295] width 103 height 103
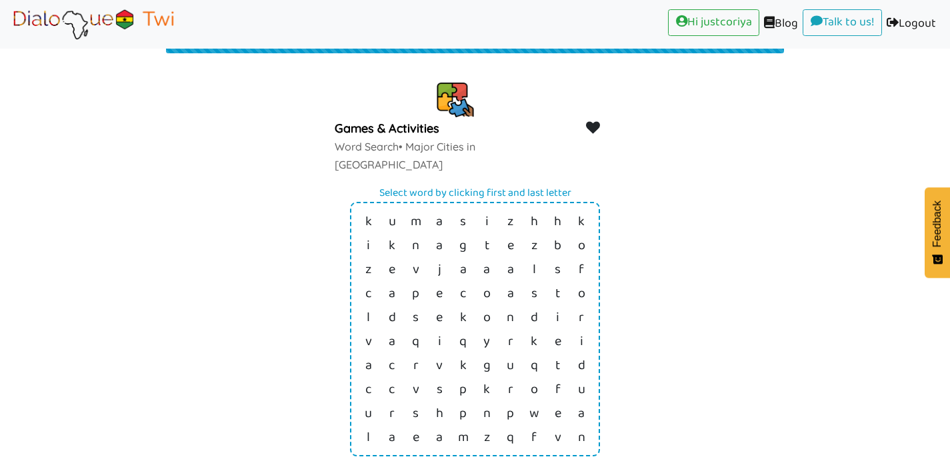
scroll to position [55, 0]
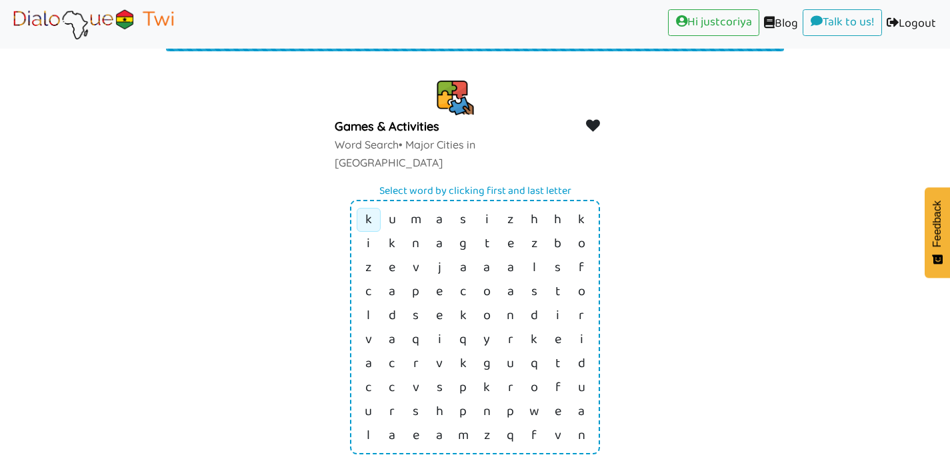
click at [373, 208] on td "k" at bounding box center [369, 220] width 24 height 24
click at [489, 208] on td "i" at bounding box center [487, 220] width 24 height 24
click at [393, 329] on link "a" at bounding box center [392, 340] width 7 height 23
click at [391, 425] on link "a" at bounding box center [392, 436] width 7 height 23
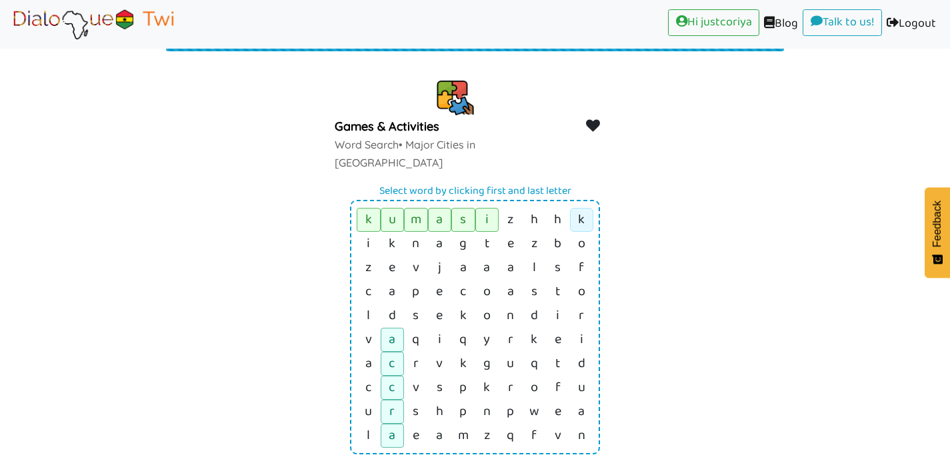
click at [584, 209] on link "k" at bounding box center [581, 220] width 7 height 23
click at [584, 401] on link "a" at bounding box center [581, 412] width 7 height 23
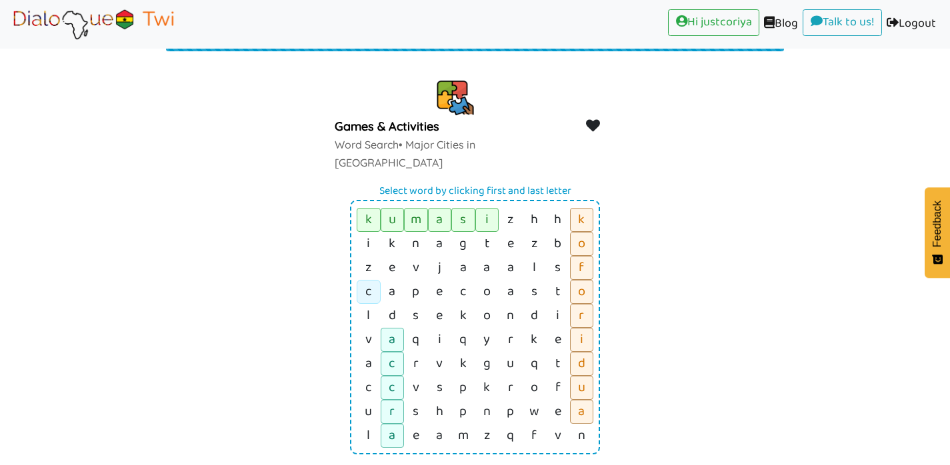
click at [368, 281] on link "c" at bounding box center [368, 292] width 7 height 23
click at [558, 281] on link "t" at bounding box center [557, 292] width 5 height 23
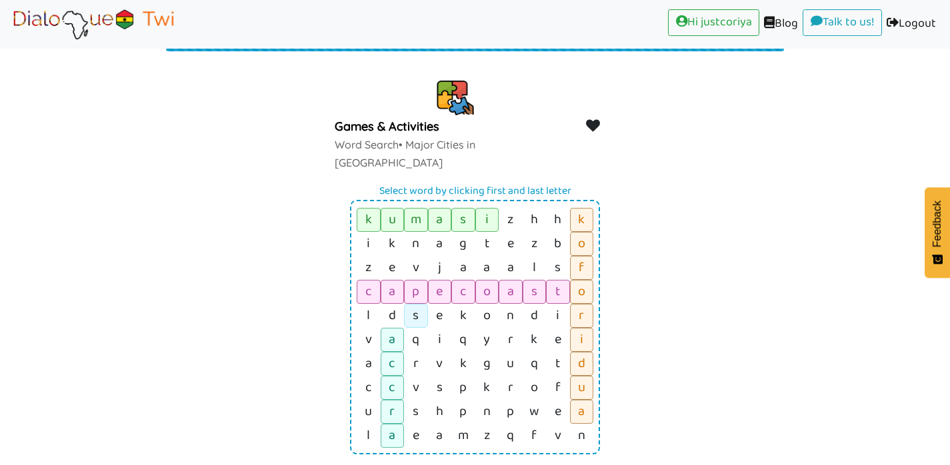
click at [418, 305] on link "s" at bounding box center [416, 316] width 6 height 23
click at [559, 304] on td "i" at bounding box center [558, 316] width 24 height 24
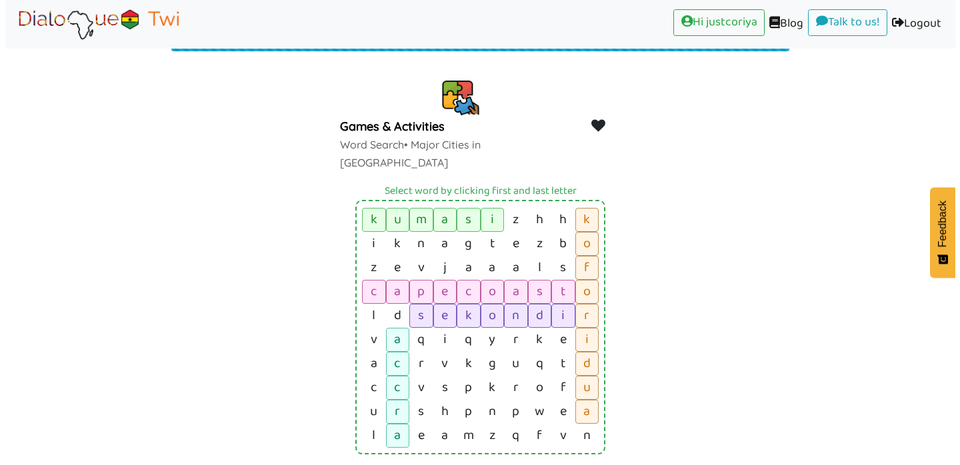
scroll to position [21, 0]
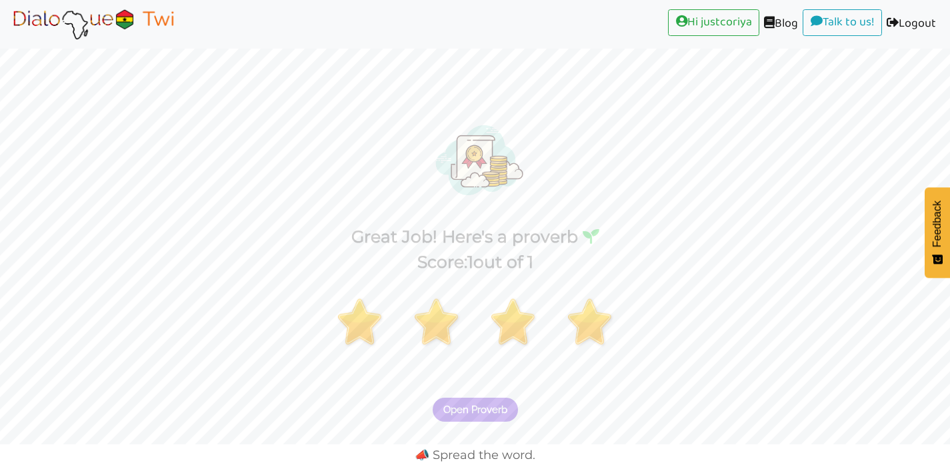
click at [499, 404] on span "Open Proverb" at bounding box center [475, 410] width 64 height 12
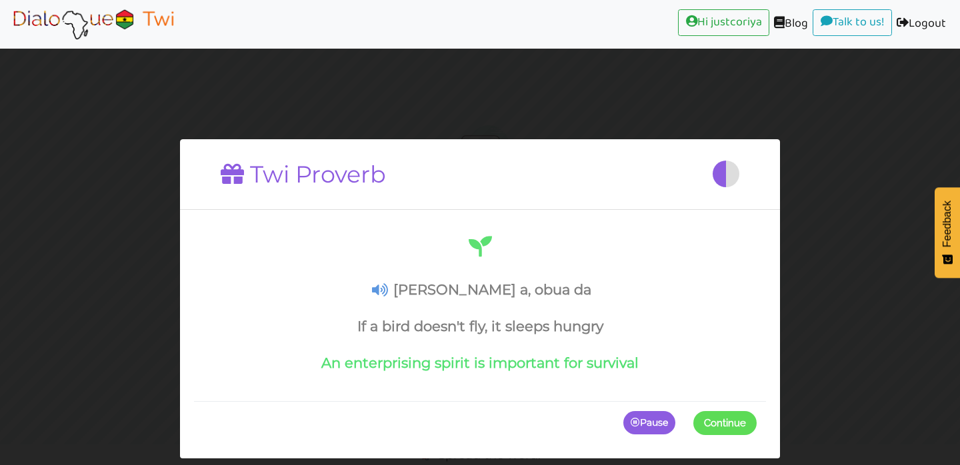
click at [735, 427] on span "Continue" at bounding box center [725, 423] width 42 height 12
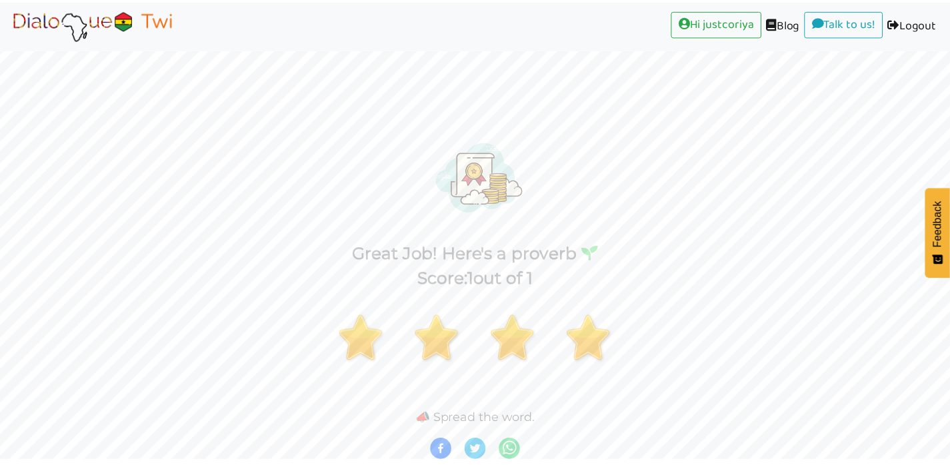
scroll to position [0, 0]
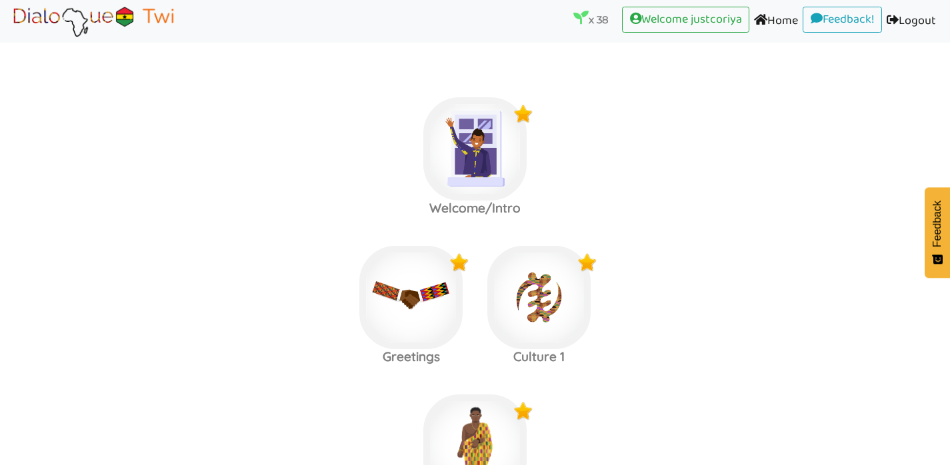
scroll to position [455, 0]
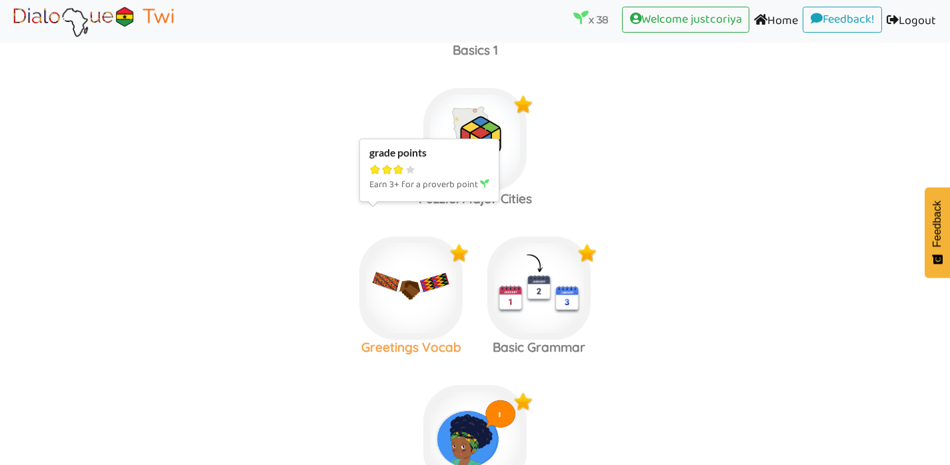
click at [393, 295] on img at bounding box center [410, 288] width 103 height 103
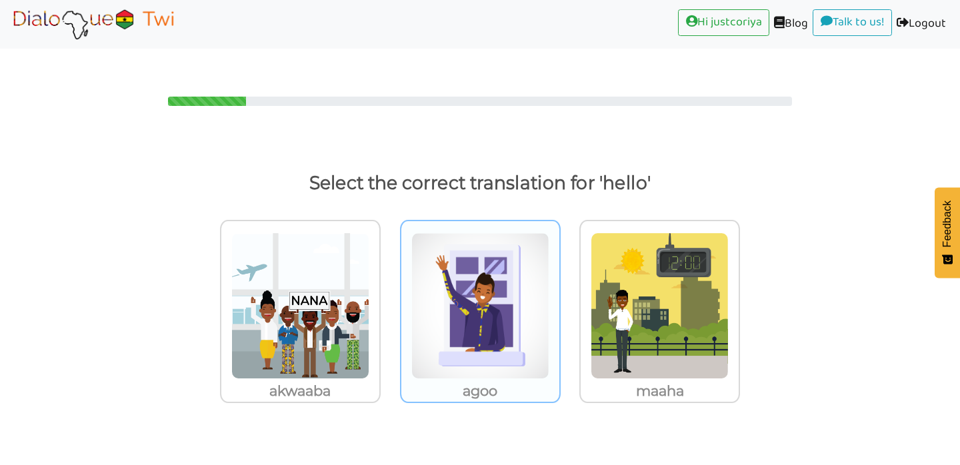
click at [479, 307] on img at bounding box center [480, 306] width 138 height 147
click at [559, 303] on input "agoo" at bounding box center [564, 298] width 10 height 10
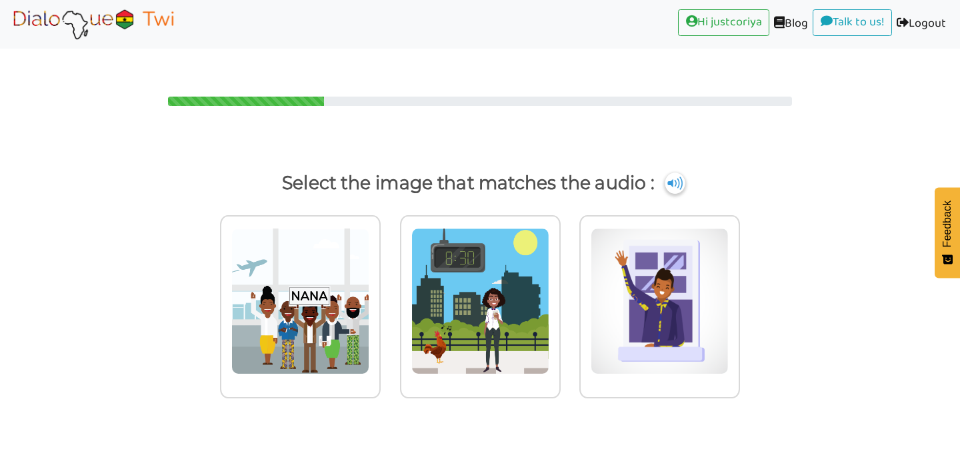
click at [681, 173] on img at bounding box center [675, 183] width 20 height 21
click at [449, 316] on img at bounding box center [480, 301] width 138 height 147
click at [559, 298] on input "radio" at bounding box center [564, 293] width 10 height 10
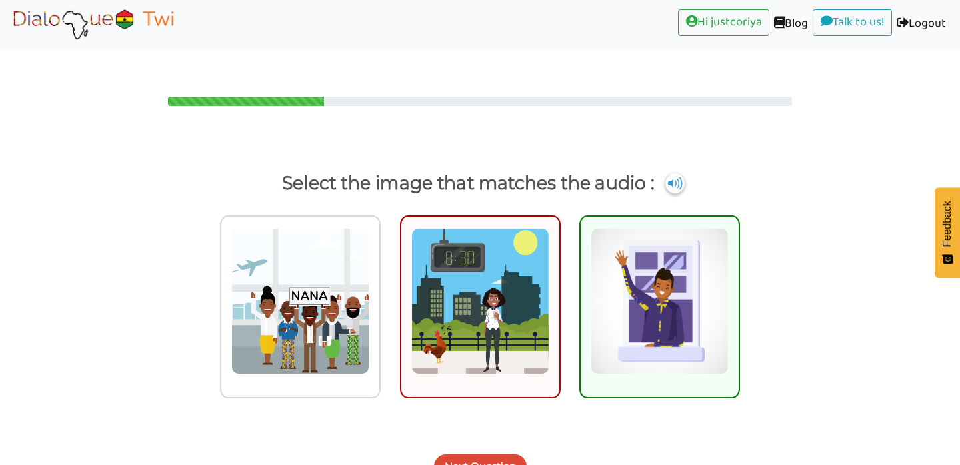
click at [495, 455] on button "Next Question" at bounding box center [480, 467] width 93 height 24
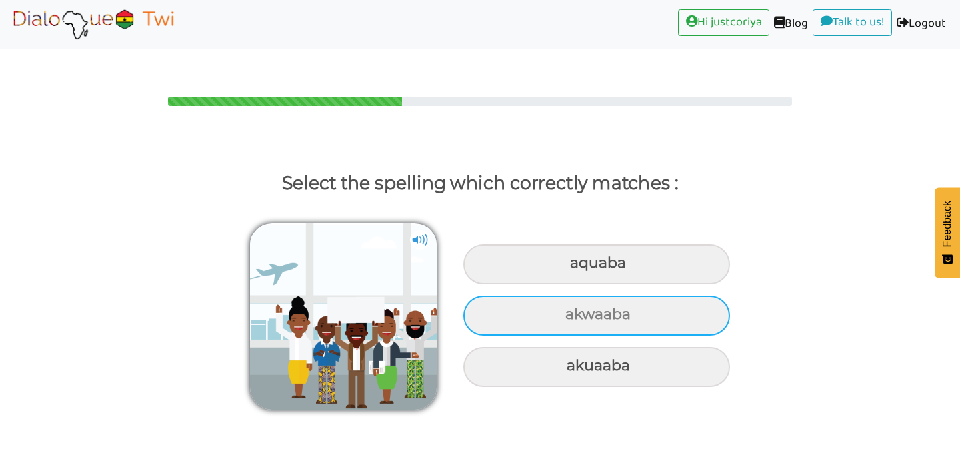
click at [692, 296] on div "akwaaba" at bounding box center [596, 316] width 267 height 40
click at [571, 311] on input "akwaaba" at bounding box center [567, 315] width 9 height 9
radio input "true"
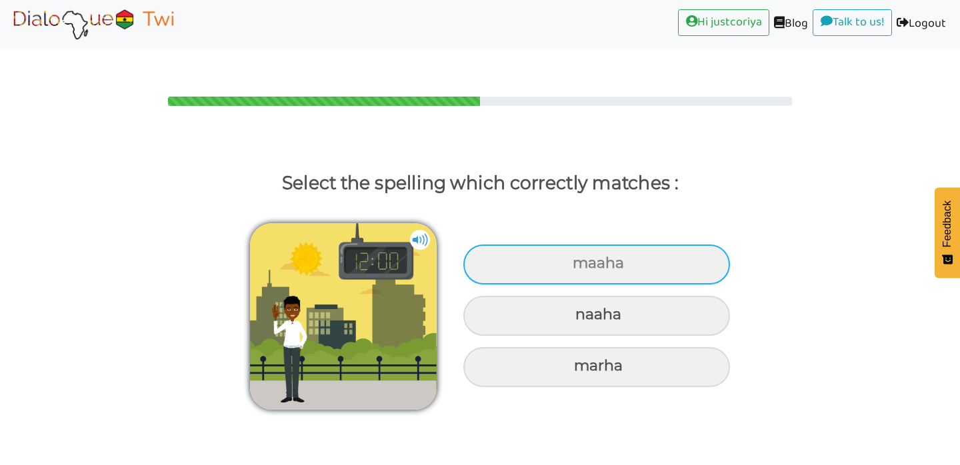
click at [700, 245] on div "maaha" at bounding box center [596, 265] width 267 height 40
click at [579, 259] on input "maaha" at bounding box center [574, 263] width 9 height 9
radio input "true"
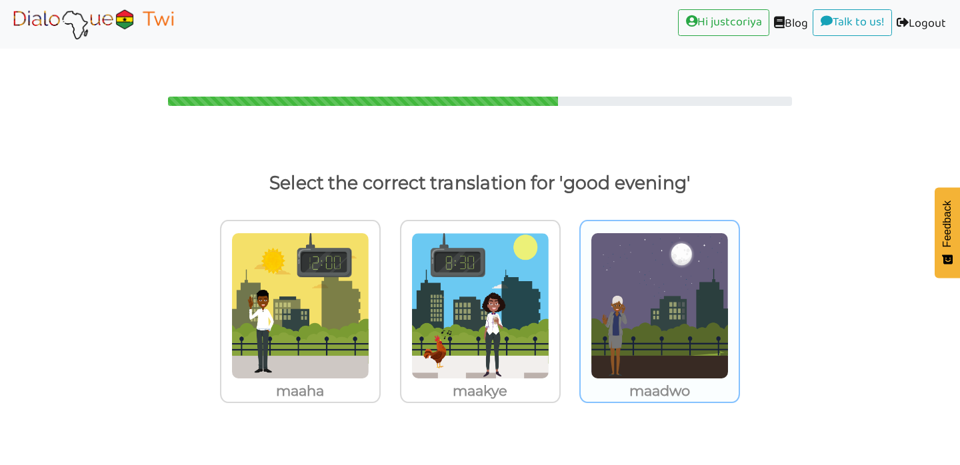
click at [664, 280] on img at bounding box center [660, 306] width 138 height 147
click at [739, 293] on input "maadwo" at bounding box center [744, 298] width 10 height 10
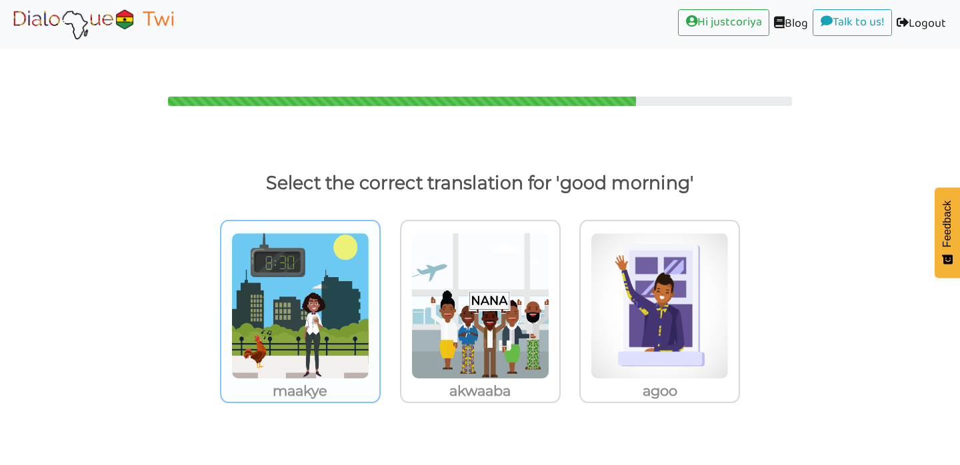
click at [293, 281] on img at bounding box center [300, 306] width 138 height 147
click at [379, 293] on input "maakye" at bounding box center [384, 298] width 10 height 10
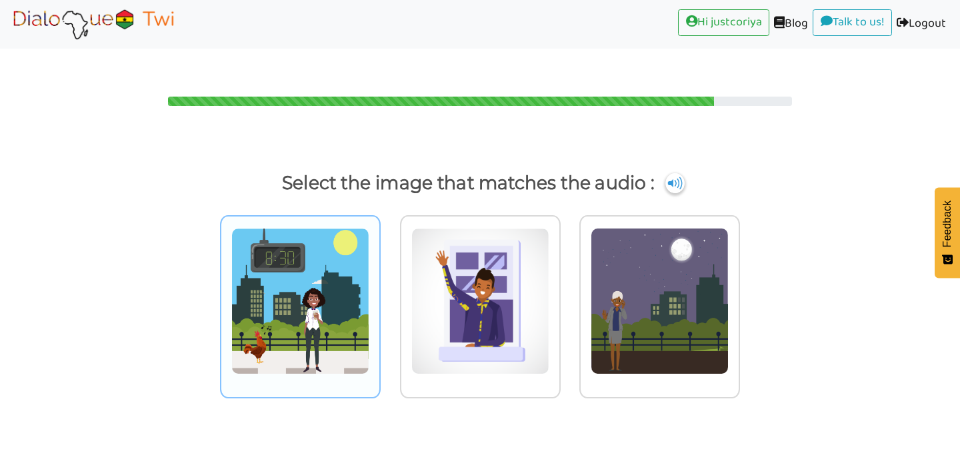
click at [327, 339] on img at bounding box center [300, 301] width 138 height 147
click at [379, 298] on input "radio" at bounding box center [384, 293] width 10 height 10
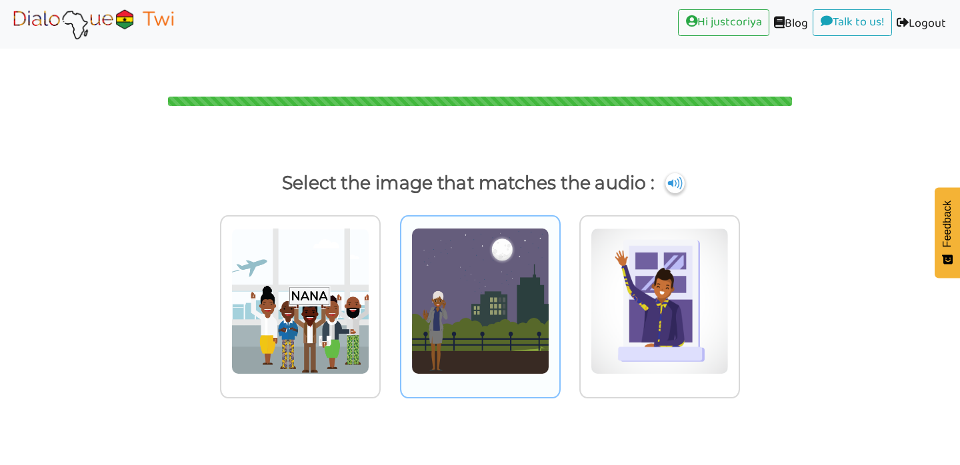
click at [500, 295] on img at bounding box center [480, 301] width 138 height 147
click at [559, 295] on input "radio" at bounding box center [564, 293] width 10 height 10
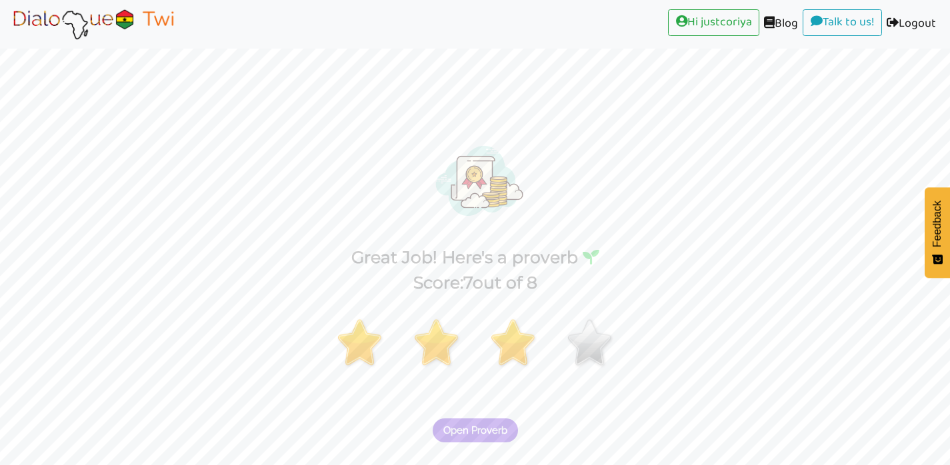
click at [501, 419] on button "Open Proverb" at bounding box center [475, 431] width 85 height 24
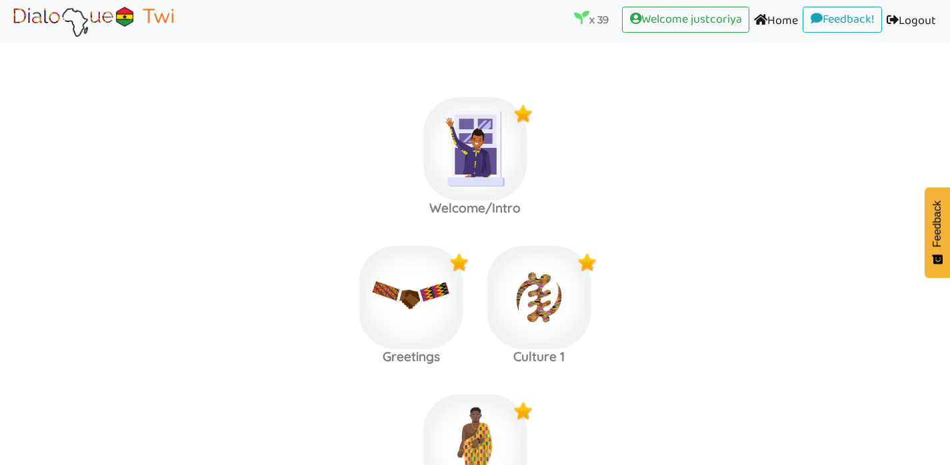
scroll to position [604, 0]
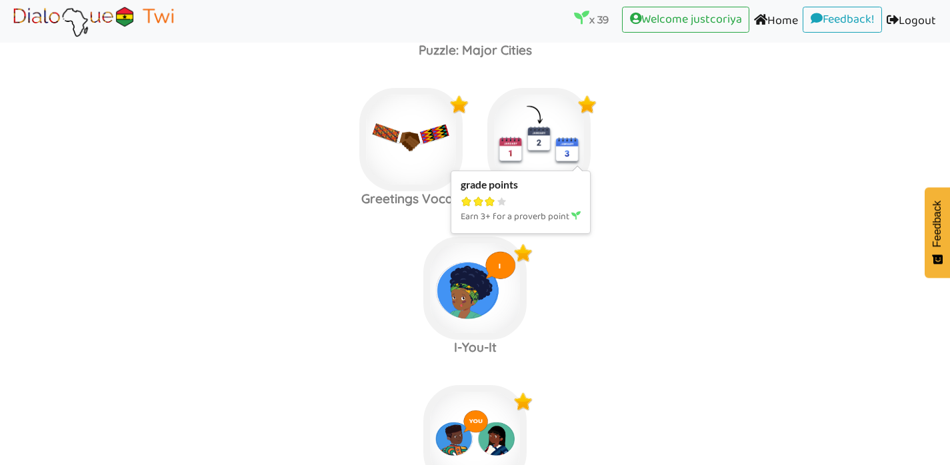
click at [544, 117] on img at bounding box center [538, 139] width 103 height 103
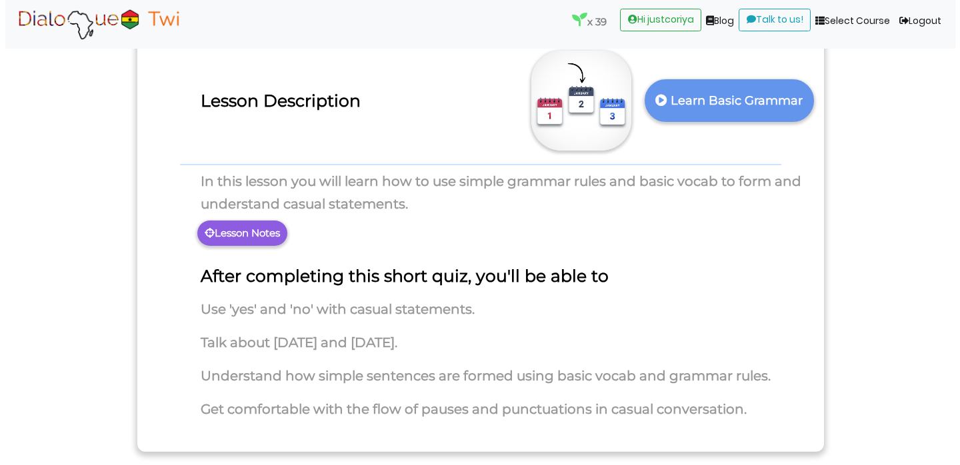
scroll to position [83, 0]
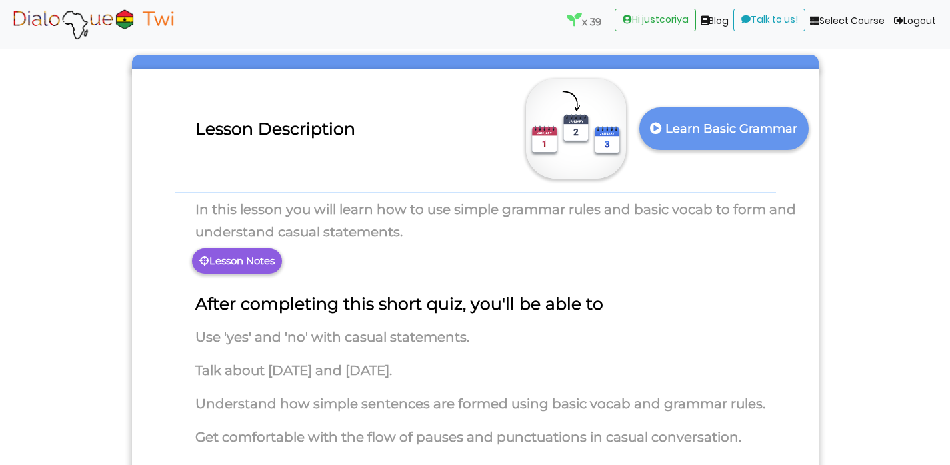
click at [251, 249] on p "Lesson Notes" at bounding box center [237, 261] width 90 height 25
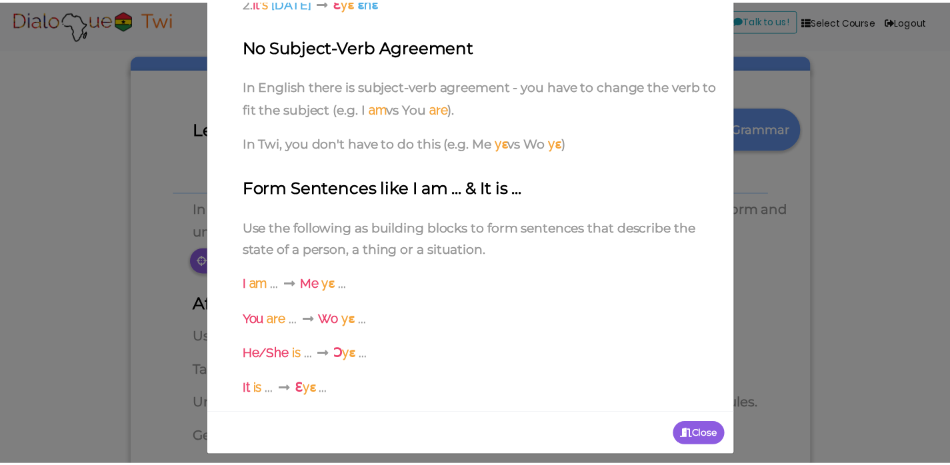
scroll to position [275, 0]
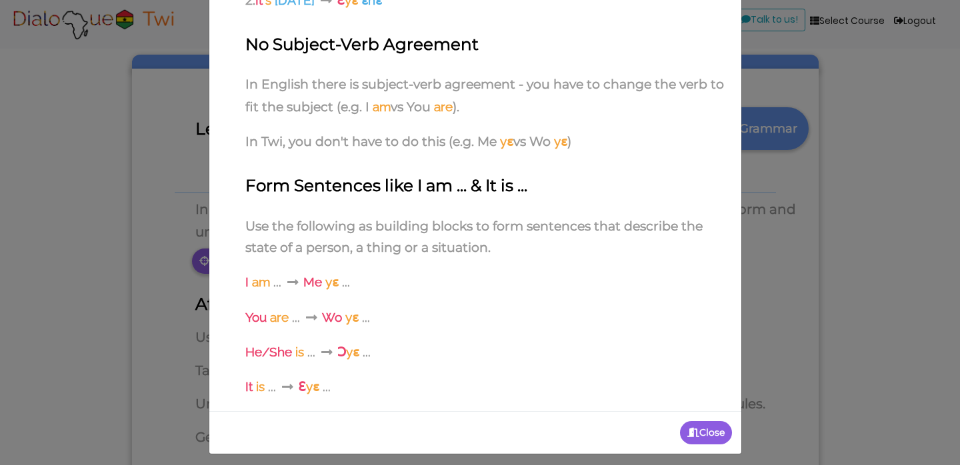
click at [689, 429] on icon "button" at bounding box center [693, 432] width 12 height 9
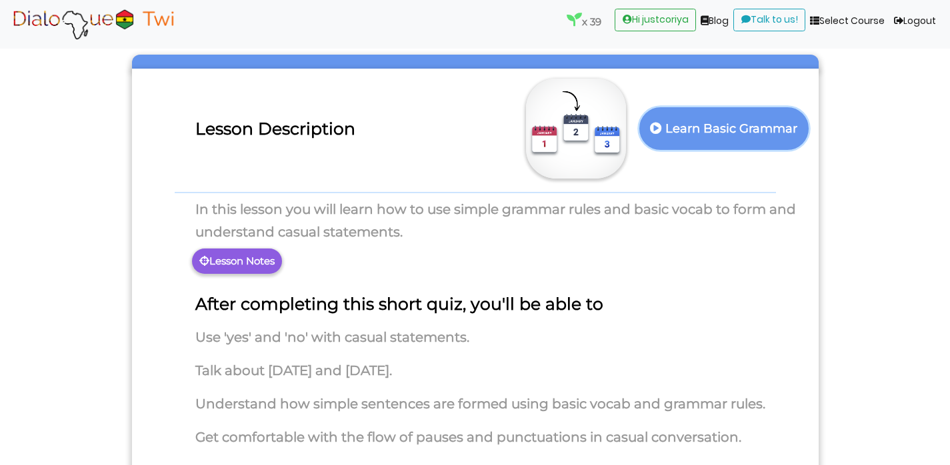
click at [698, 113] on p "Learn Basic Grammar" at bounding box center [723, 129] width 153 height 33
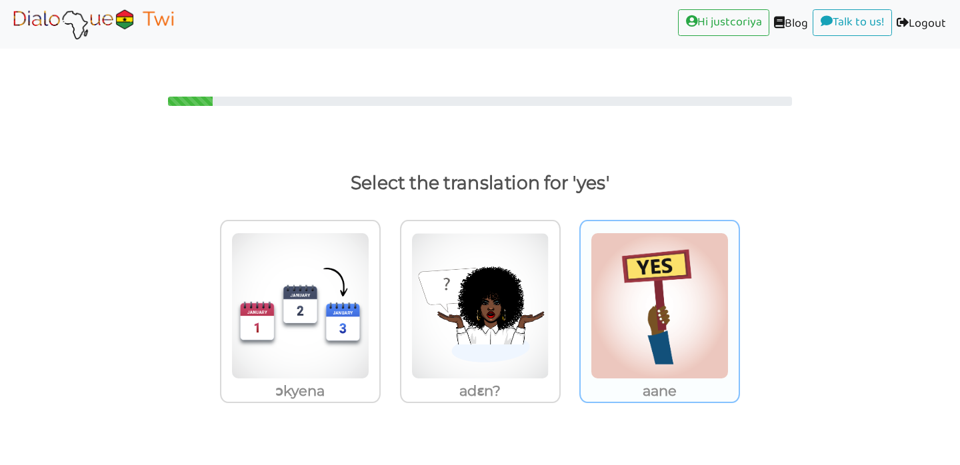
click at [717, 308] on img at bounding box center [660, 306] width 138 height 147
click at [739, 303] on input "aane" at bounding box center [744, 298] width 10 height 10
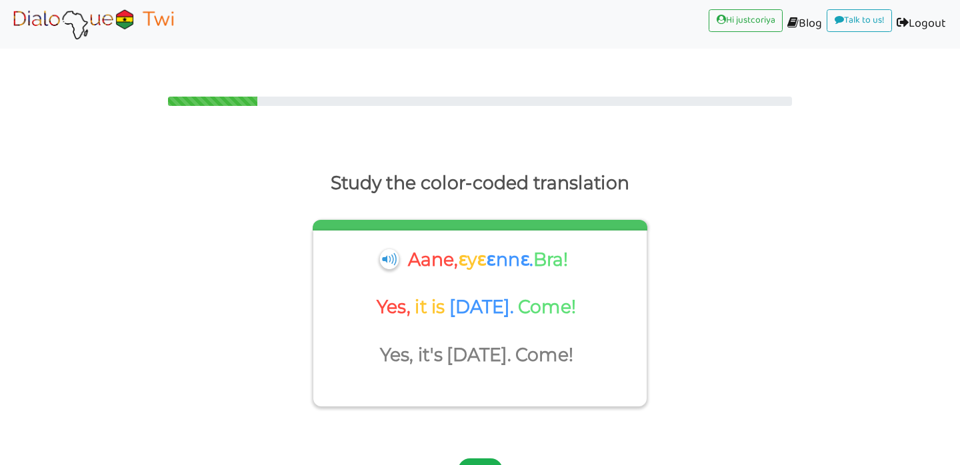
click at [479, 459] on button "Next" at bounding box center [480, 471] width 45 height 24
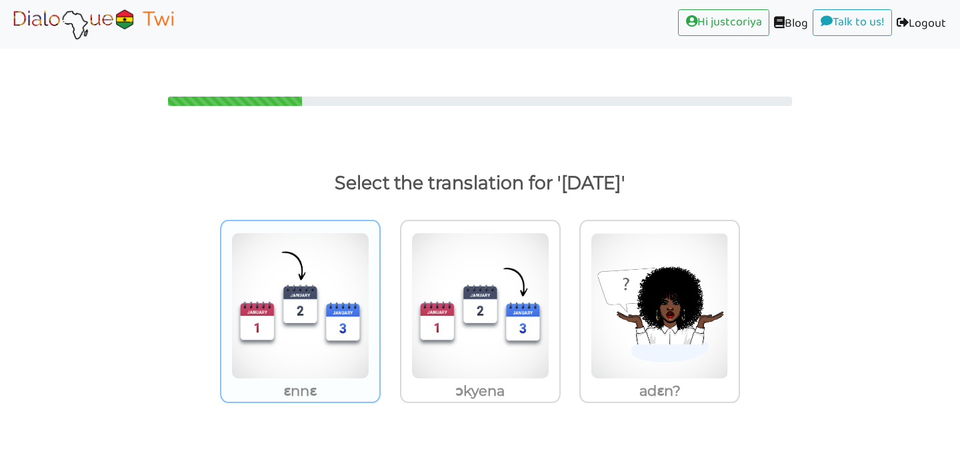
click at [281, 315] on img at bounding box center [300, 306] width 138 height 147
click at [379, 303] on input "ɛnnɛ" at bounding box center [384, 298] width 10 height 10
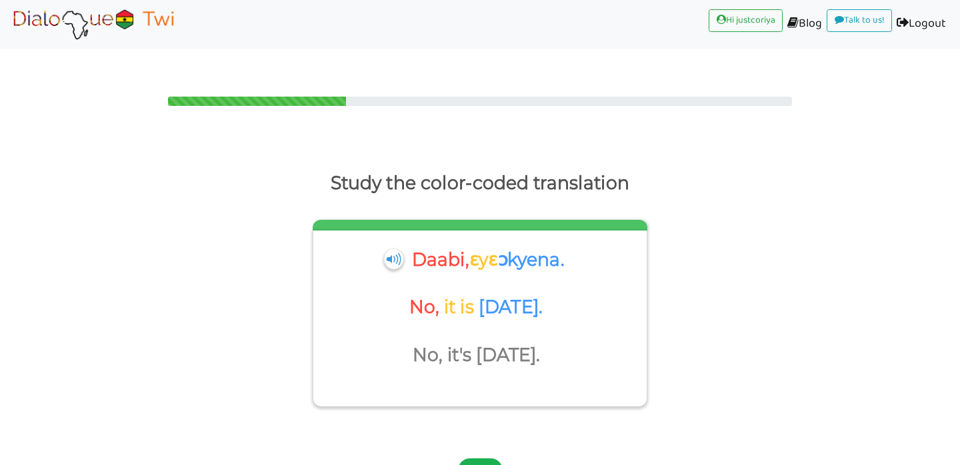
click at [481, 459] on button "Next" at bounding box center [480, 471] width 45 height 24
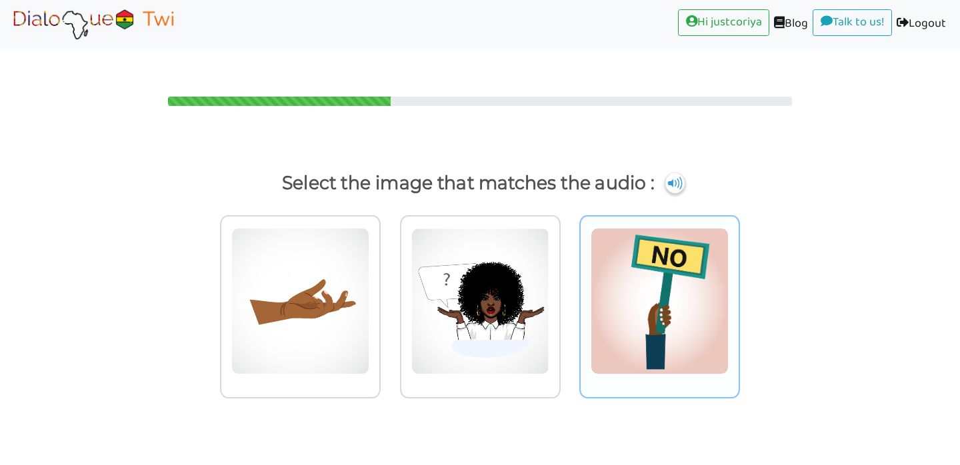
click at [689, 315] on img at bounding box center [660, 301] width 138 height 147
click at [739, 298] on input "radio" at bounding box center [744, 293] width 10 height 10
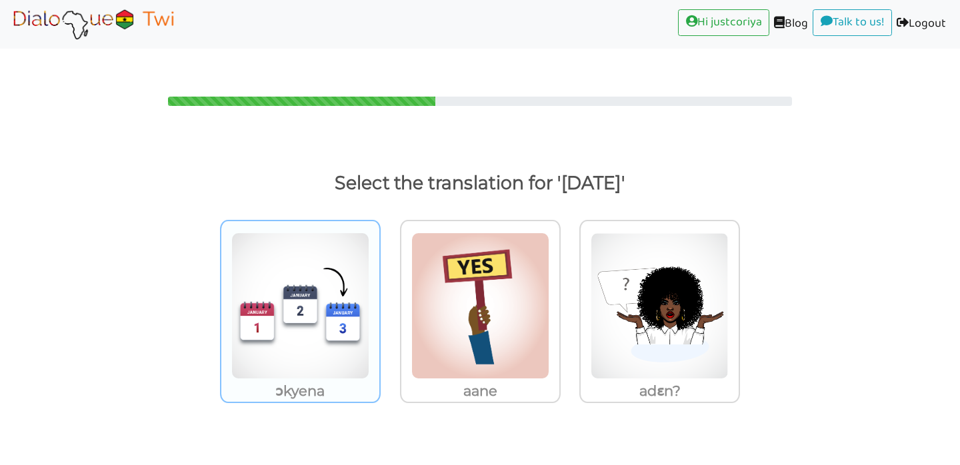
click at [283, 337] on img at bounding box center [300, 306] width 138 height 147
click at [379, 303] on input "ɔkyena" at bounding box center [384, 298] width 10 height 10
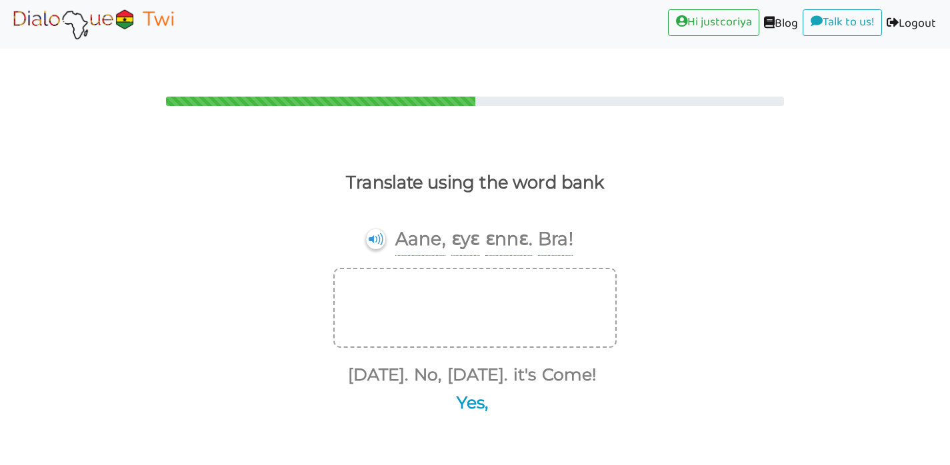
click at [477, 391] on button "Yes," at bounding box center [470, 403] width 36 height 25
click at [535, 363] on button "it's" at bounding box center [527, 375] width 27 height 25
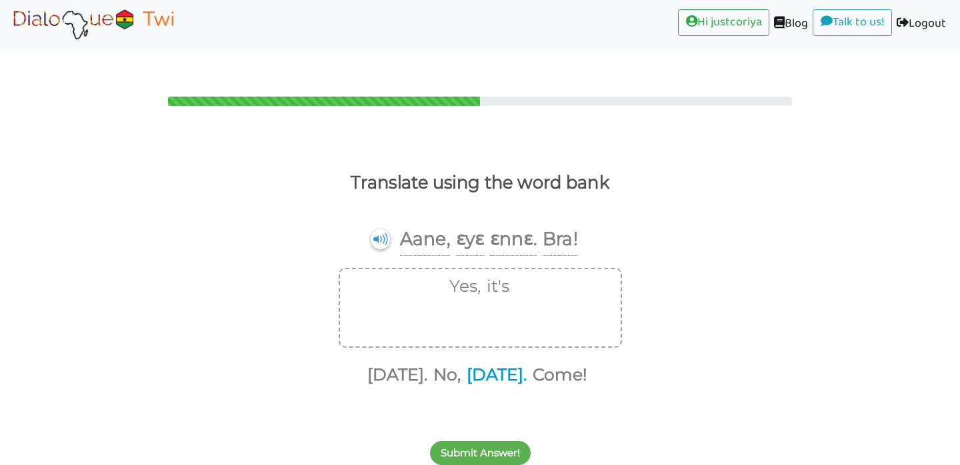
click at [509, 363] on button "[DATE]." at bounding box center [494, 375] width 65 height 25
click at [539, 363] on button "Come!" at bounding box center [524, 375] width 59 height 25
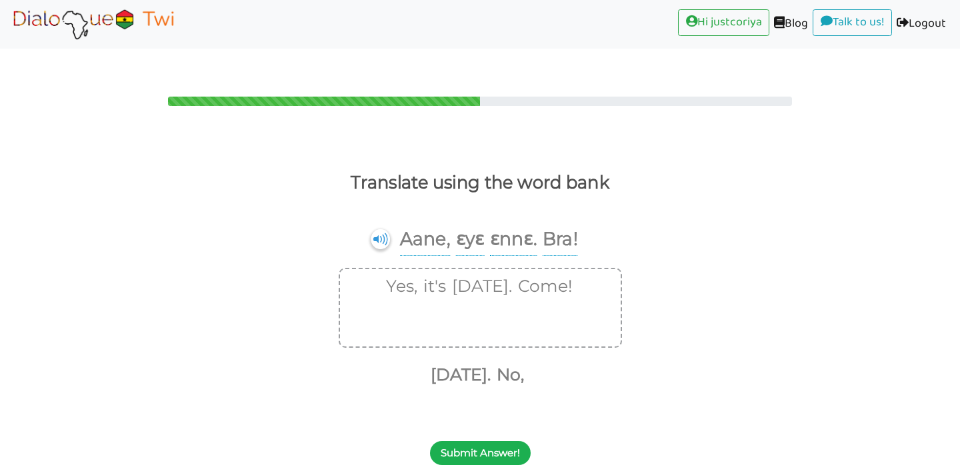
click at [499, 441] on button "Submit Answer!" at bounding box center [480, 453] width 101 height 24
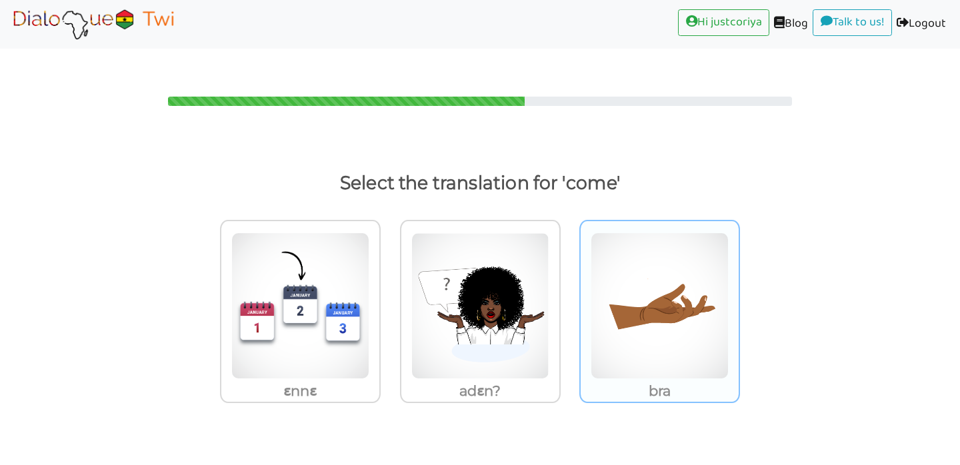
click at [665, 316] on img at bounding box center [660, 306] width 138 height 147
click at [739, 303] on input "bra" at bounding box center [744, 298] width 10 height 10
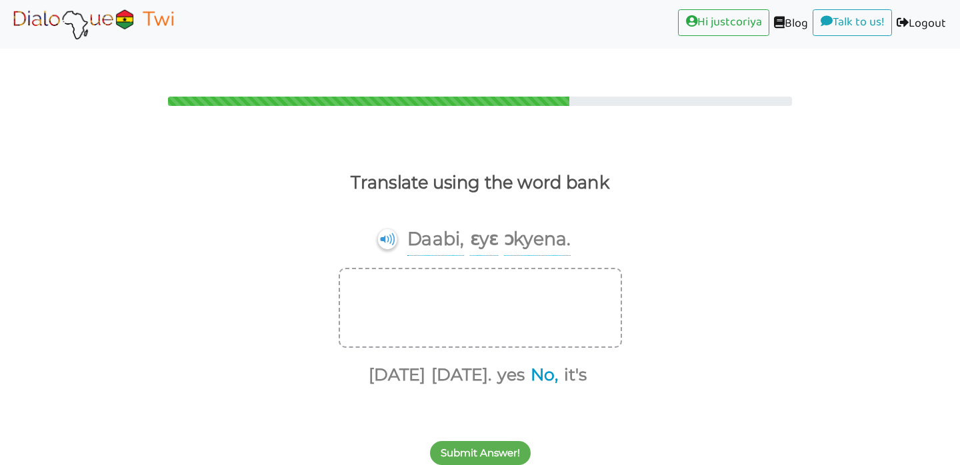
click at [550, 363] on button "No," at bounding box center [542, 375] width 32 height 25
click at [566, 363] on button "it's" at bounding box center [556, 375] width 27 height 25
click at [495, 363] on button "[DATE]." at bounding box center [489, 375] width 65 height 25
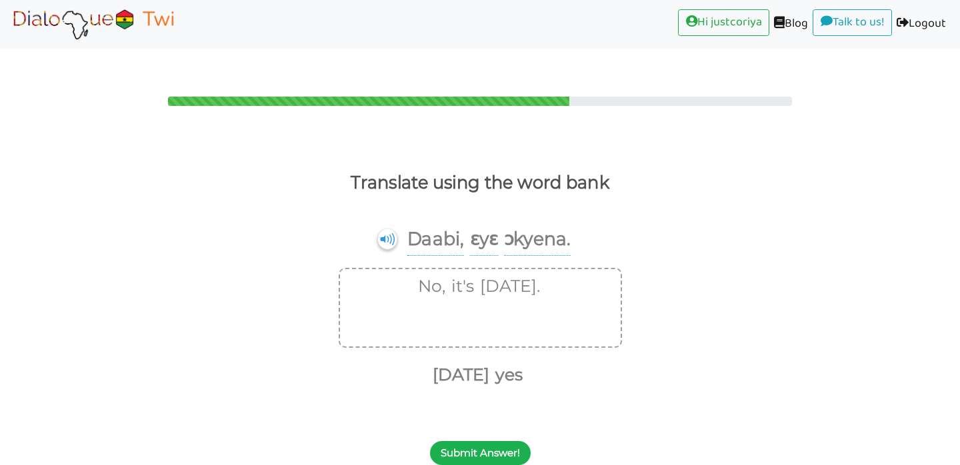
click at [481, 441] on button "Submit Answer!" at bounding box center [480, 453] width 101 height 24
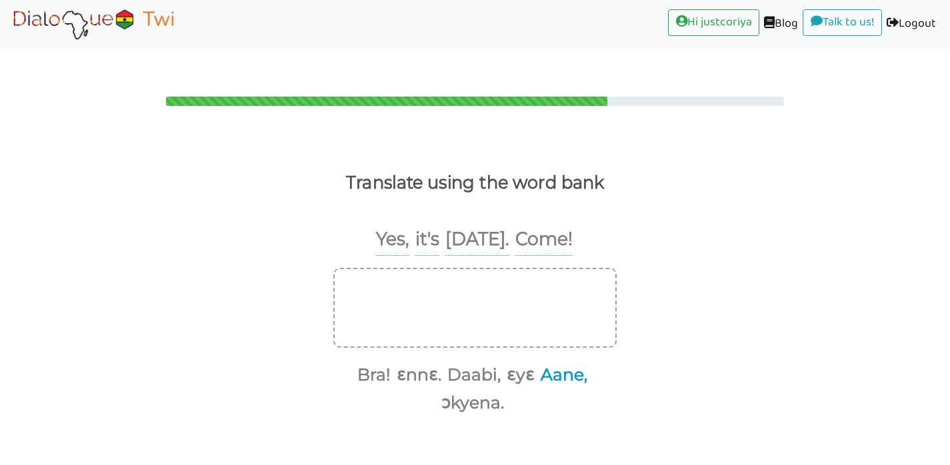
click at [563, 363] on button "Aane," at bounding box center [561, 375] width 51 height 25
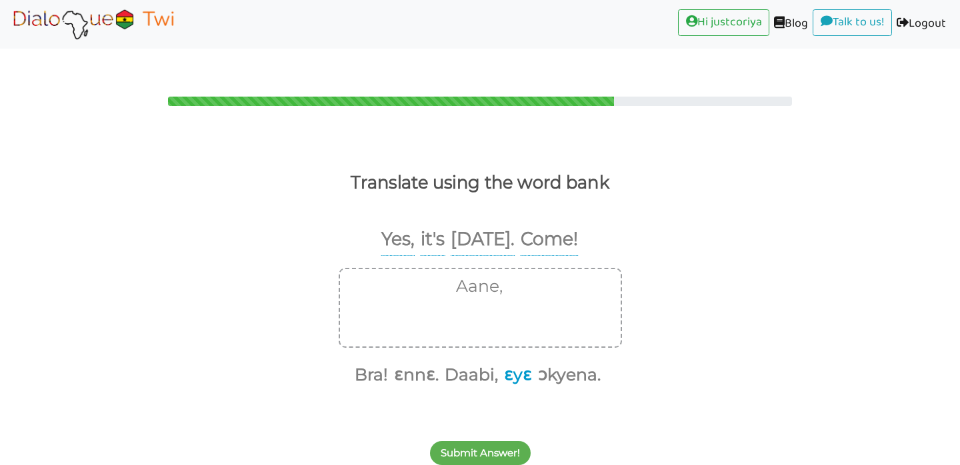
click at [513, 363] on button "ɛyɛ" at bounding box center [515, 375] width 33 height 25
click at [444, 363] on button "ɛnnɛ." at bounding box center [430, 375] width 49 height 25
click at [418, 363] on button "Bra!" at bounding box center [411, 375] width 38 height 25
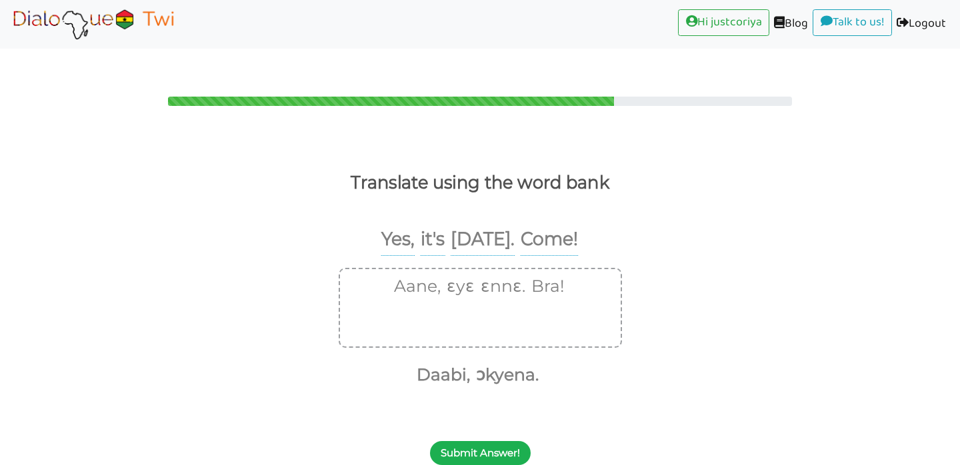
click at [482, 441] on button "Submit Answer!" at bounding box center [480, 453] width 101 height 24
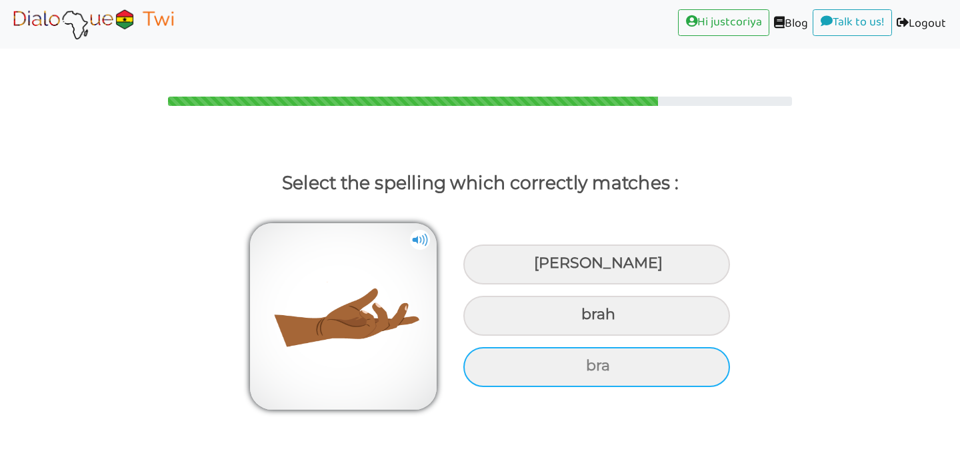
click at [647, 348] on div "bra" at bounding box center [596, 367] width 267 height 40
click at [592, 362] on input "bra" at bounding box center [587, 366] width 9 height 9
radio input "true"
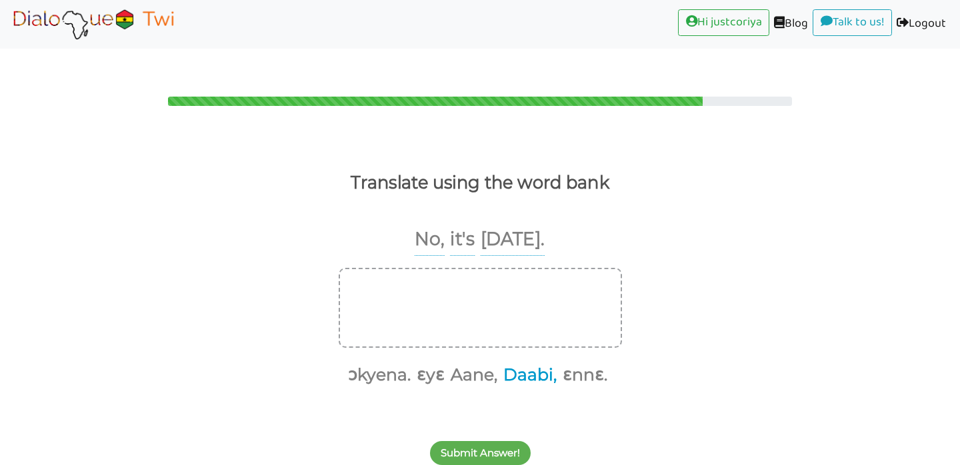
click at [533, 363] on button "Daabi," at bounding box center [528, 375] width 58 height 25
click at [459, 363] on button "ɛyɛ" at bounding box center [457, 375] width 33 height 25
click at [530, 363] on button "ɛnnɛ." at bounding box center [535, 375] width 49 height 25
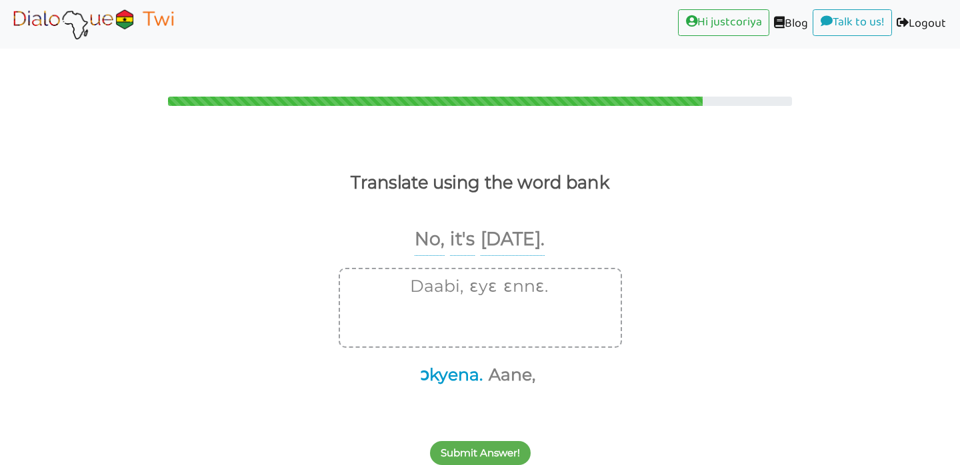
click at [459, 363] on button "ɔkyena." at bounding box center [448, 375] width 67 height 25
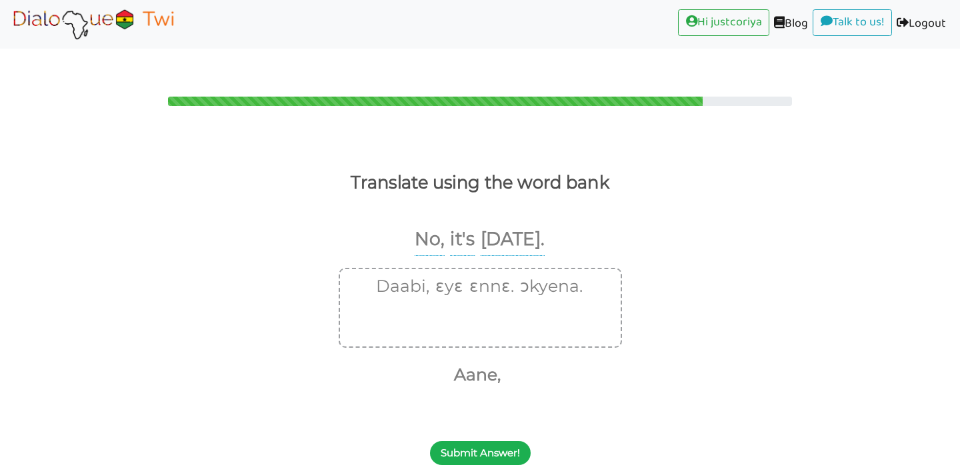
click at [490, 441] on button "Submit Answer!" at bounding box center [480, 453] width 101 height 24
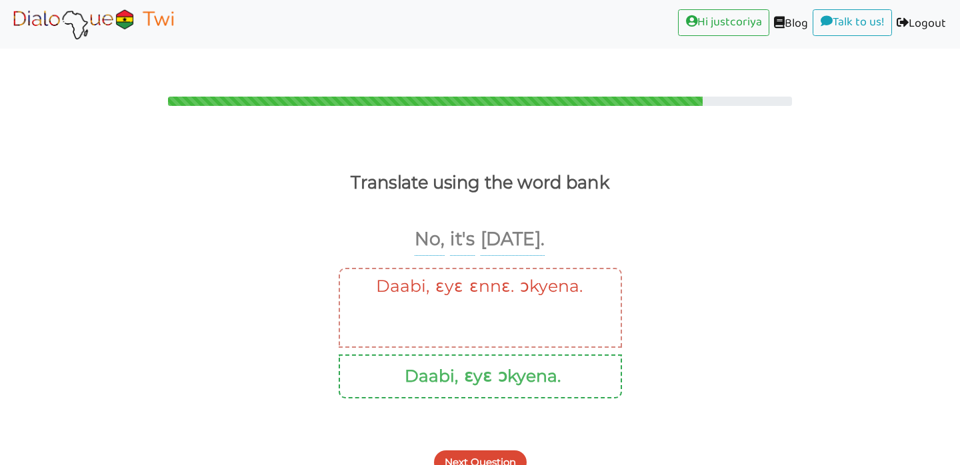
click at [499, 451] on button "Next Question" at bounding box center [480, 463] width 93 height 24
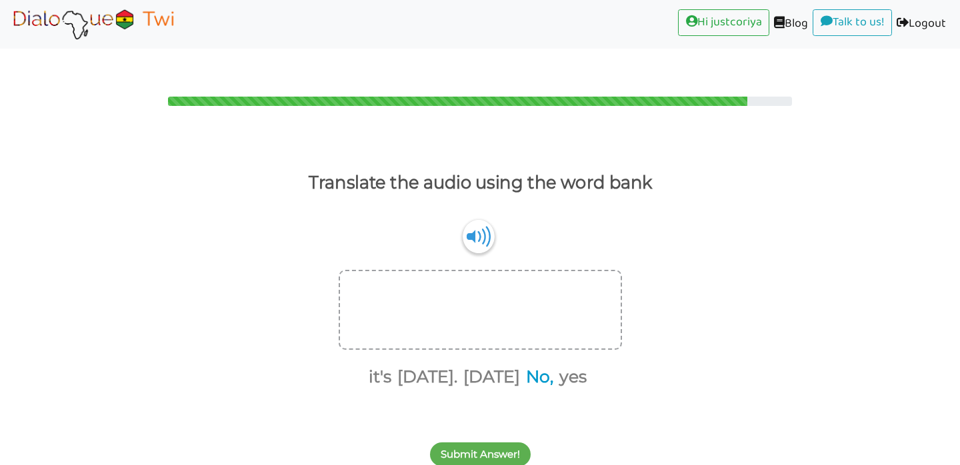
click at [545, 365] on button "No," at bounding box center [537, 377] width 32 height 25
click at [393, 365] on button "it's" at bounding box center [394, 377] width 27 height 25
click at [415, 365] on button "[DATE]." at bounding box center [427, 377] width 65 height 25
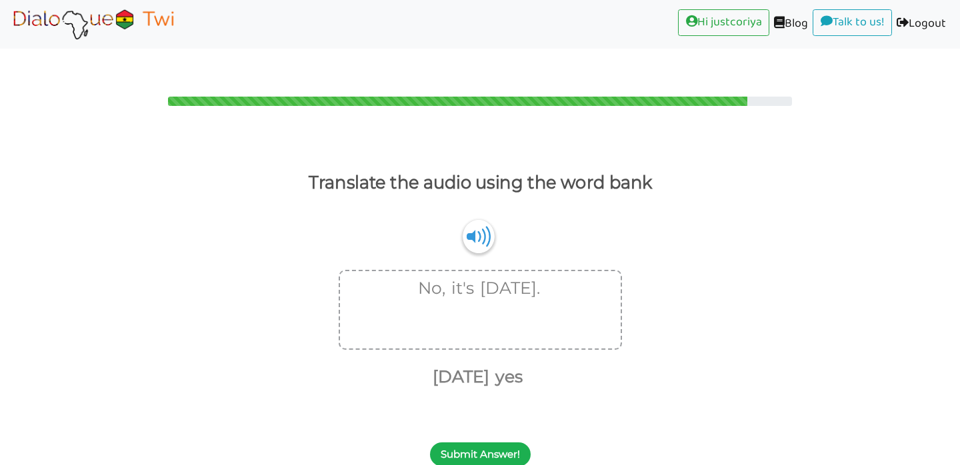
click at [495, 443] on button "Submit Answer!" at bounding box center [480, 455] width 101 height 24
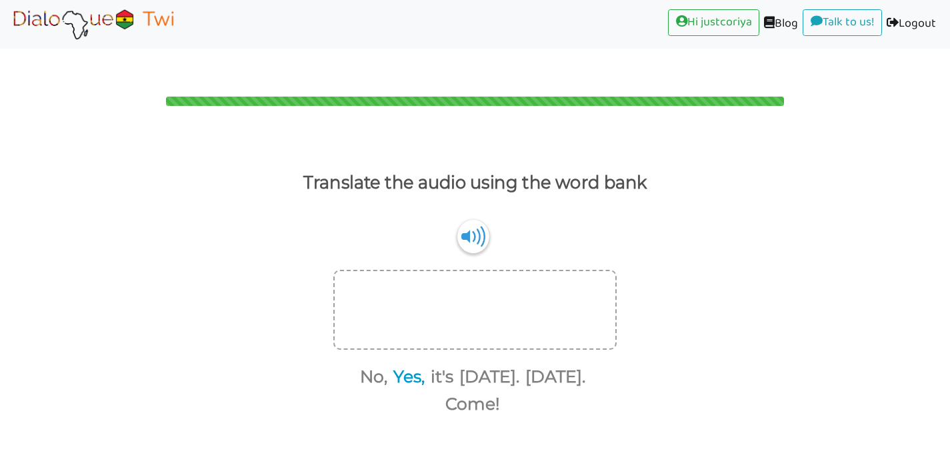
click at [395, 365] on button "Yes," at bounding box center [407, 377] width 36 height 25
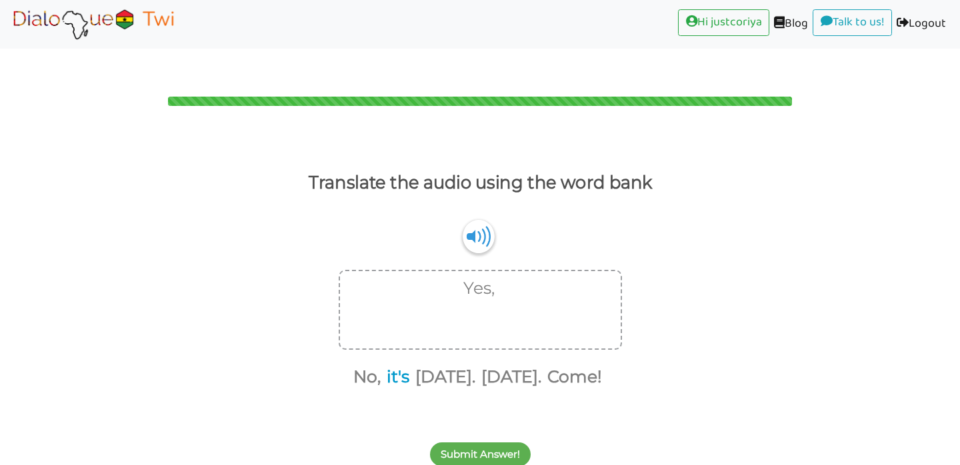
click at [393, 365] on button "it's" at bounding box center [395, 377] width 27 height 25
click at [420, 365] on button "[DATE]." at bounding box center [428, 377] width 65 height 25
click at [548, 365] on button "Come!" at bounding box center [524, 377] width 59 height 25
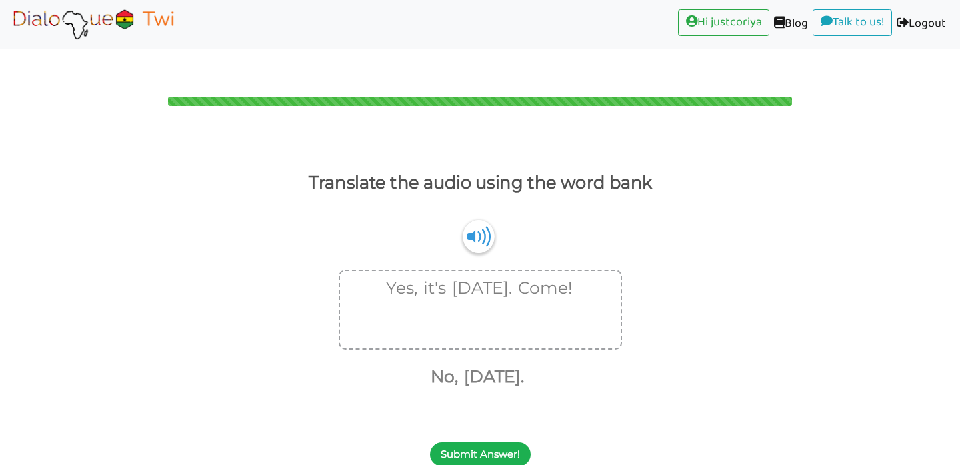
click at [497, 443] on button "Submit Answer!" at bounding box center [480, 455] width 101 height 24
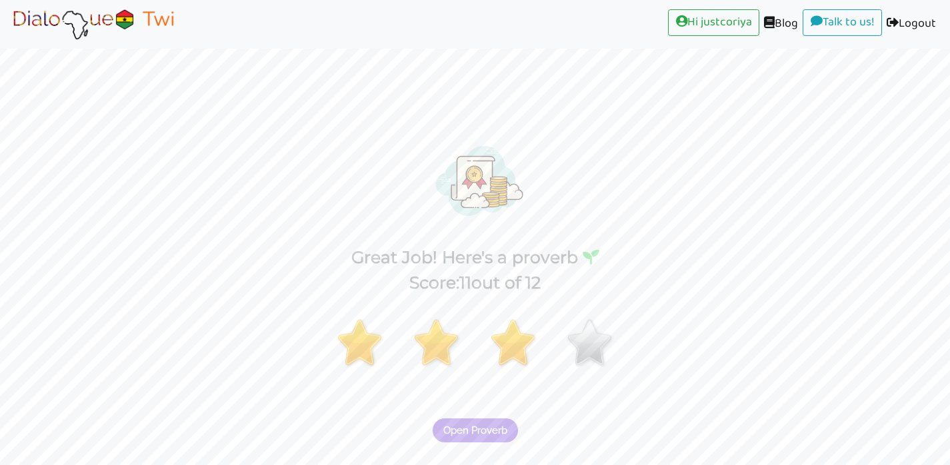
click at [491, 419] on button "Open Proverb" at bounding box center [475, 431] width 85 height 24
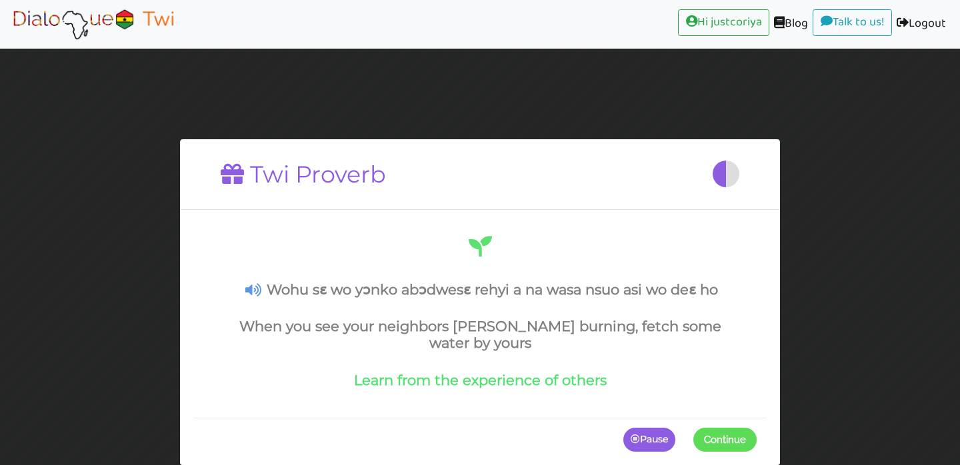
click at [725, 438] on span "Continue" at bounding box center [725, 440] width 42 height 12
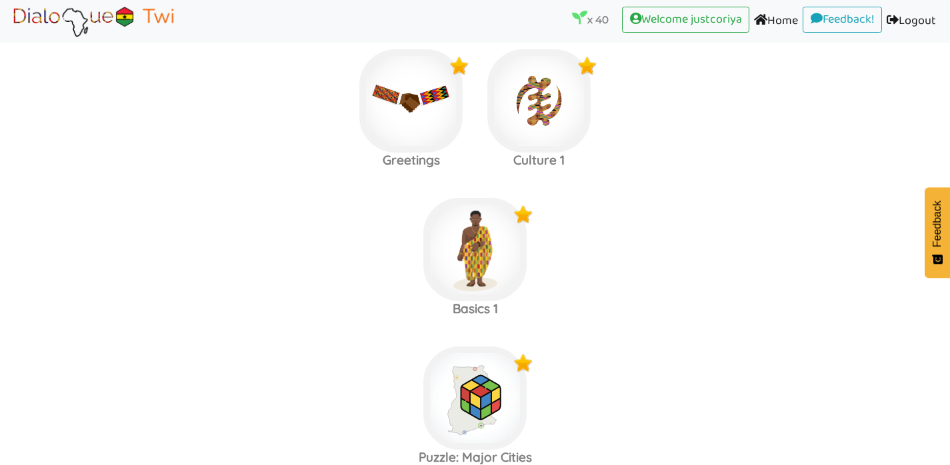
scroll to position [204, 0]
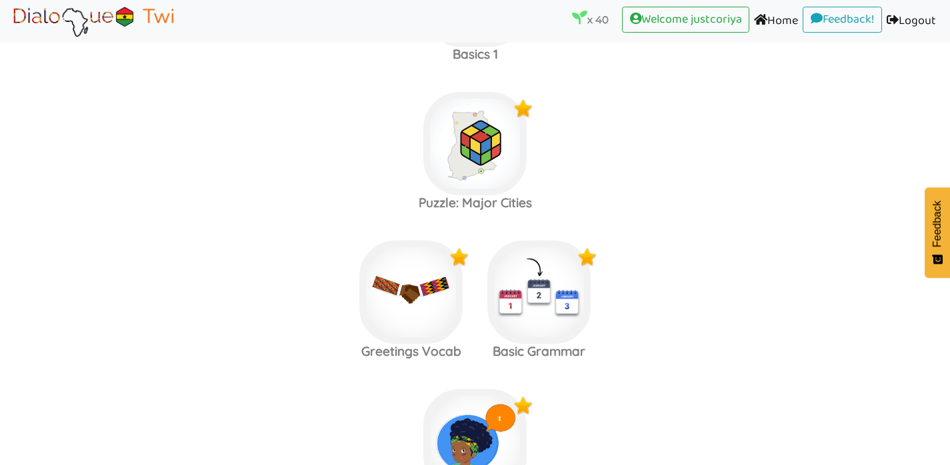
scroll to position [461, 0]
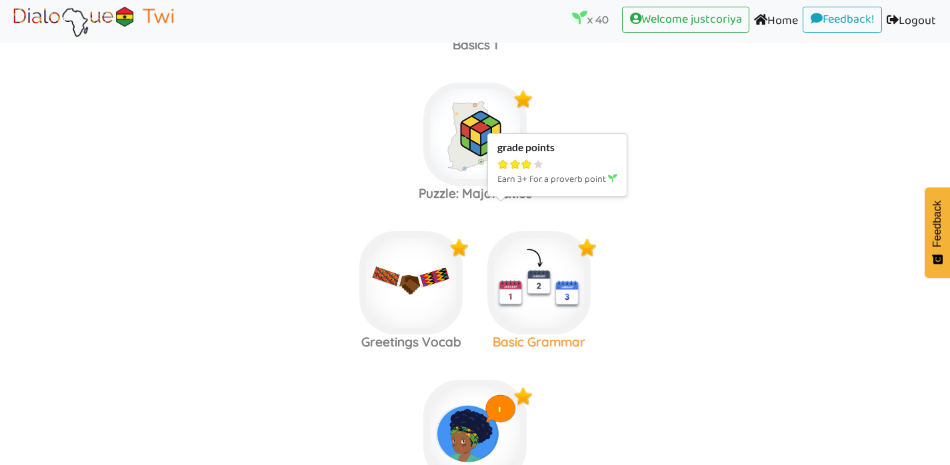
click at [567, 281] on img at bounding box center [538, 282] width 103 height 103
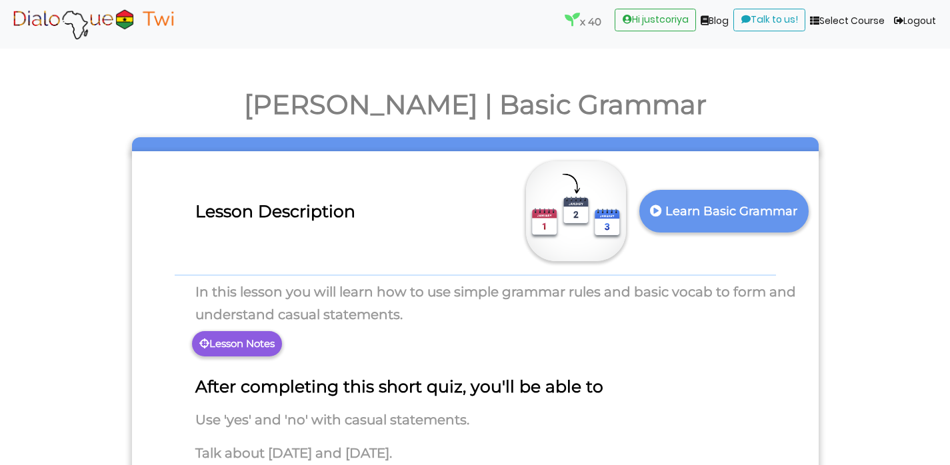
scroll to position [83, 0]
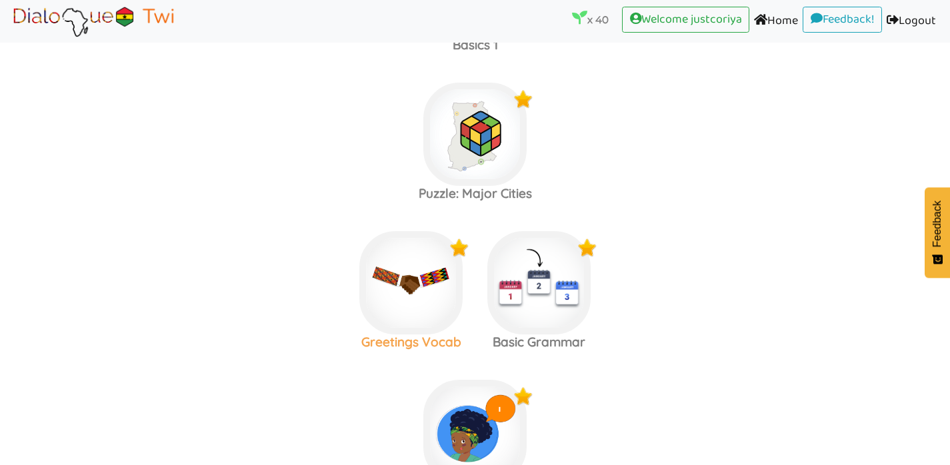
scroll to position [455, 0]
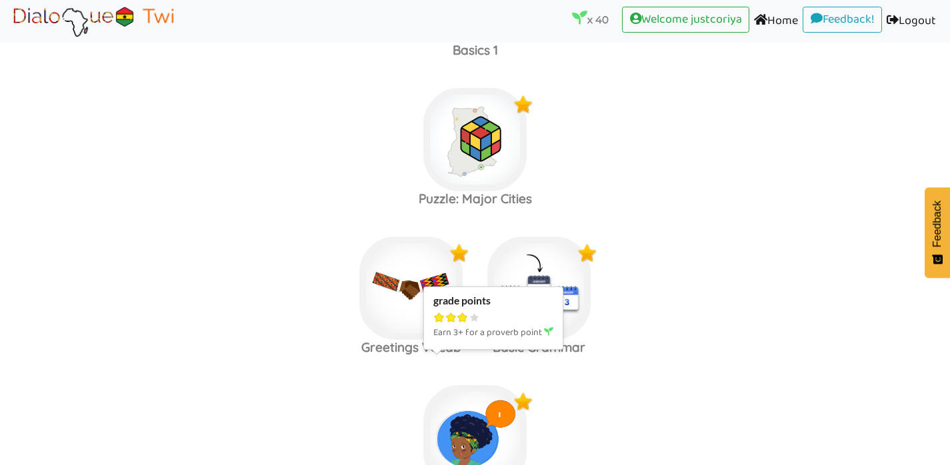
click at [467, 422] on img at bounding box center [474, 436] width 103 height 103
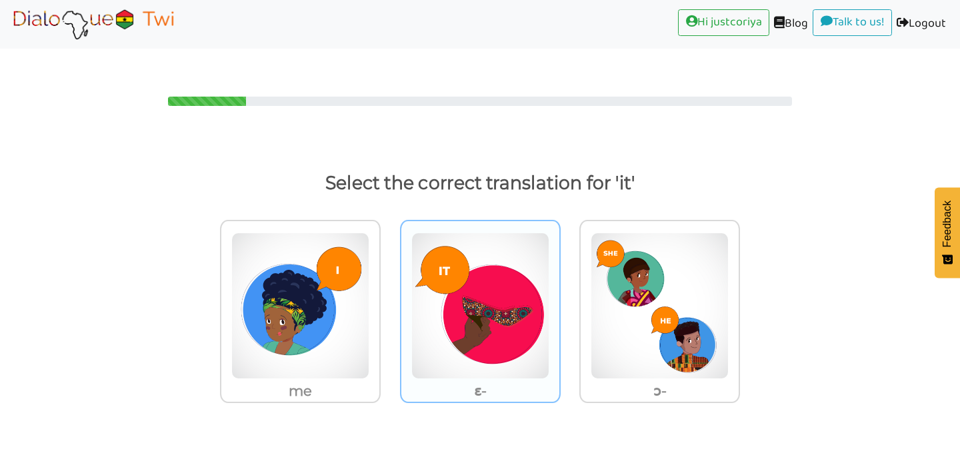
click at [497, 318] on img at bounding box center [480, 306] width 138 height 147
click at [559, 303] on input "ɛ-" at bounding box center [564, 298] width 10 height 10
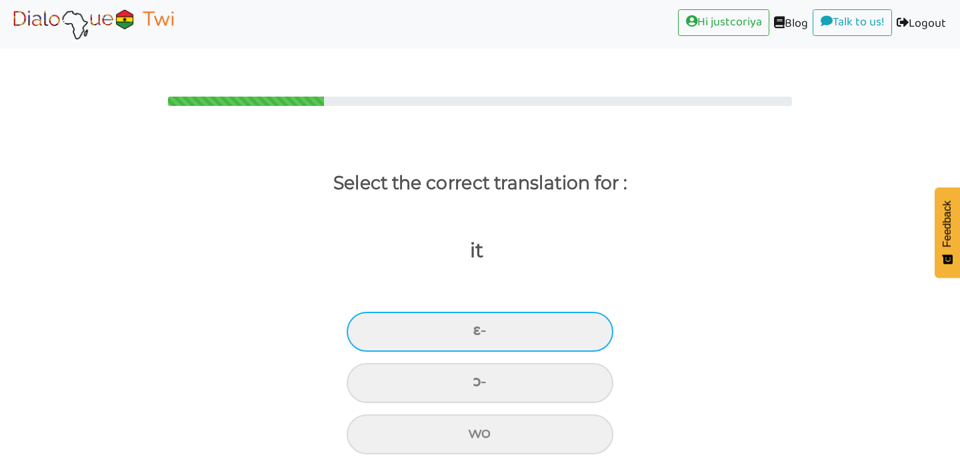
click at [550, 312] on div "ɛ-" at bounding box center [480, 332] width 267 height 40
click at [483, 327] on input "ɛ-" at bounding box center [478, 331] width 9 height 9
radio input "true"
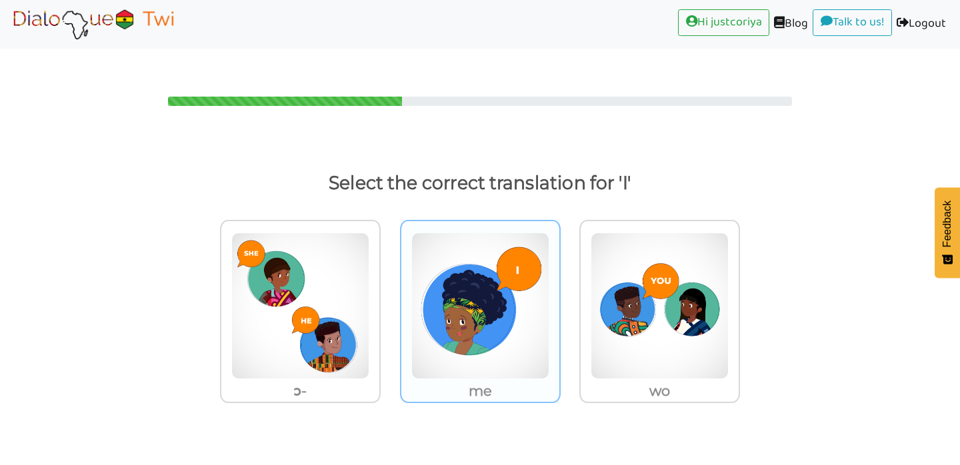
click at [541, 303] on img at bounding box center [480, 306] width 138 height 147
click at [559, 303] on input "me" at bounding box center [564, 298] width 10 height 10
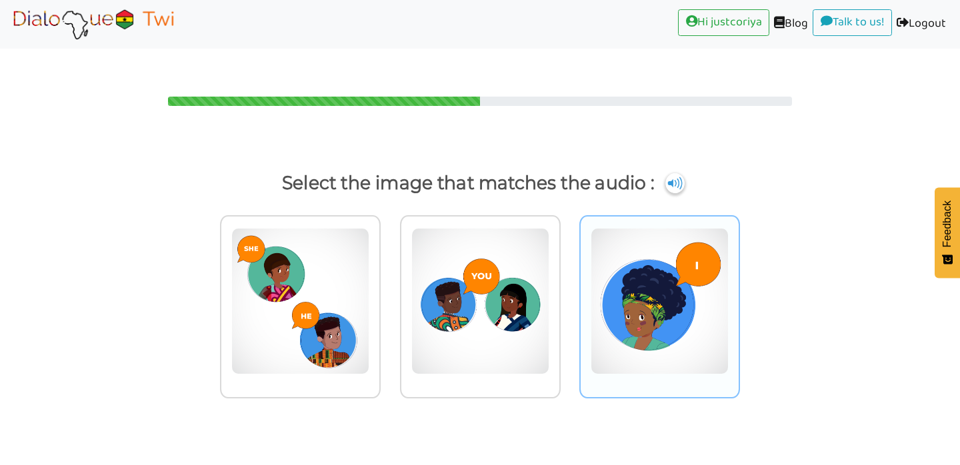
click at [669, 333] on img at bounding box center [660, 301] width 138 height 147
click at [739, 298] on input "radio" at bounding box center [744, 293] width 10 height 10
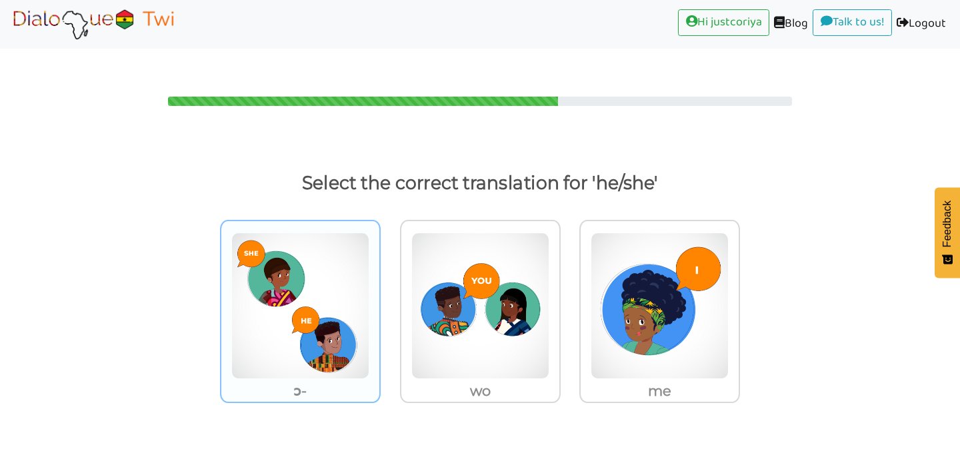
click at [331, 301] on img at bounding box center [300, 306] width 138 height 147
click at [379, 301] on input "ɔ-" at bounding box center [384, 298] width 10 height 10
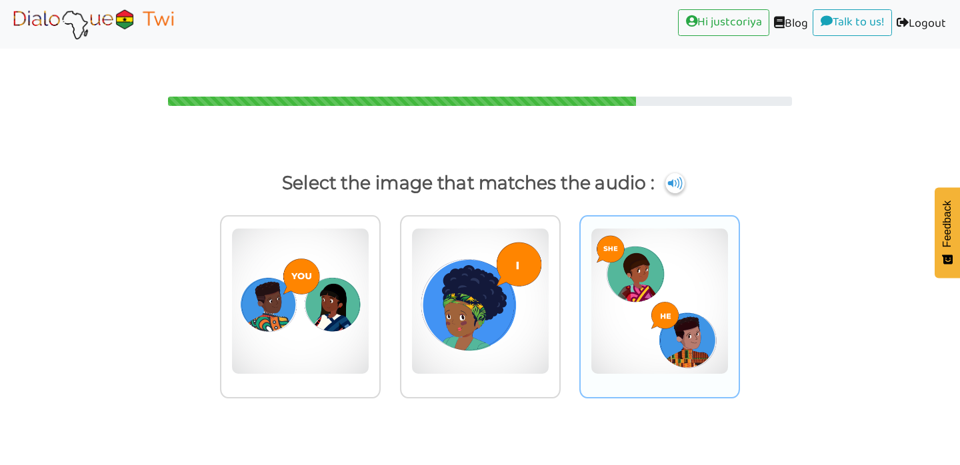
click at [694, 295] on img at bounding box center [660, 301] width 138 height 147
click at [739, 295] on input "radio" at bounding box center [744, 293] width 10 height 10
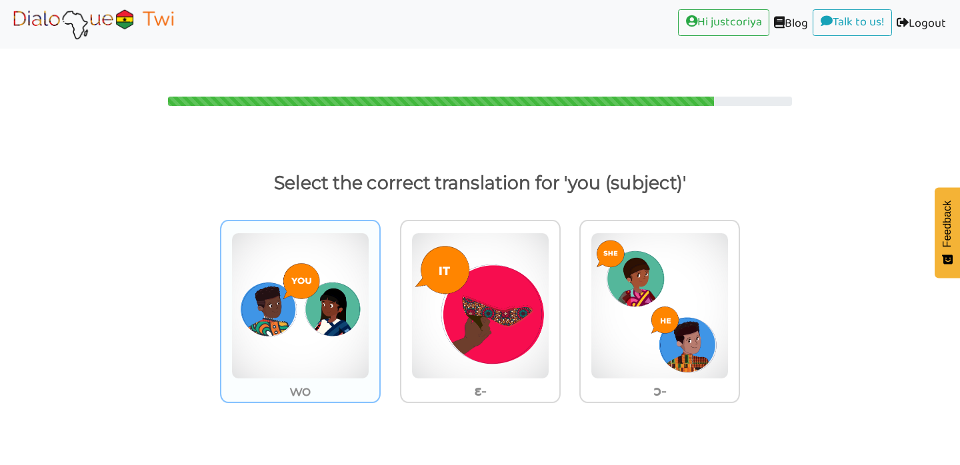
click at [298, 313] on img at bounding box center [300, 306] width 138 height 147
click at [379, 303] on input "wo" at bounding box center [384, 298] width 10 height 10
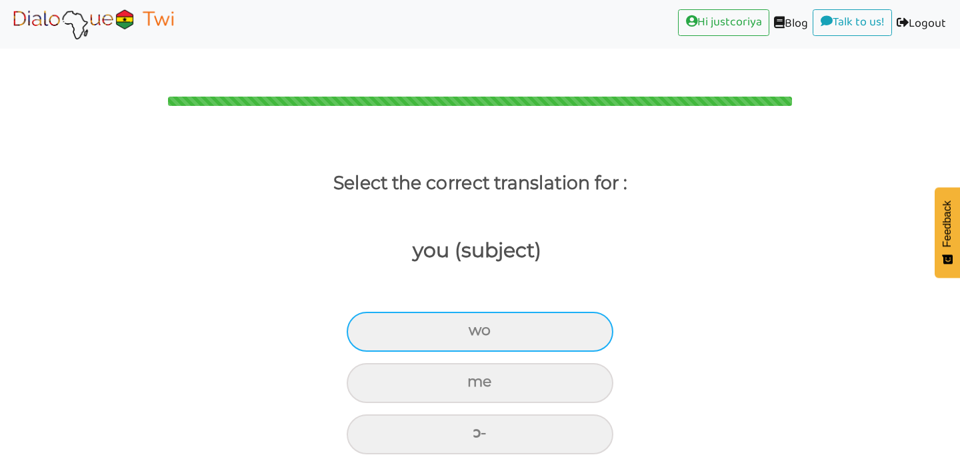
click at [549, 312] on div "wo" at bounding box center [480, 332] width 267 height 40
click at [479, 327] on input "wo" at bounding box center [474, 331] width 9 height 9
radio input "true"
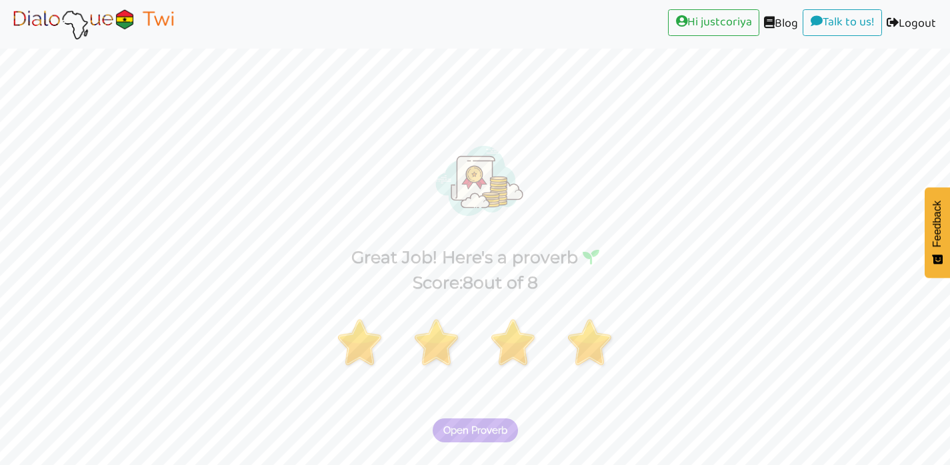
click at [505, 425] on span "Open Proverb" at bounding box center [475, 431] width 64 height 12
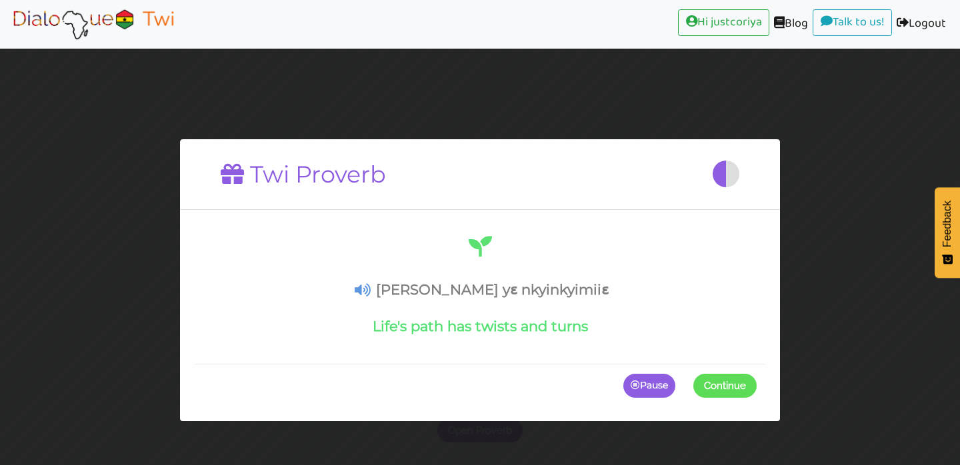
click at [757, 385] on span at bounding box center [757, 387] width 0 height 24
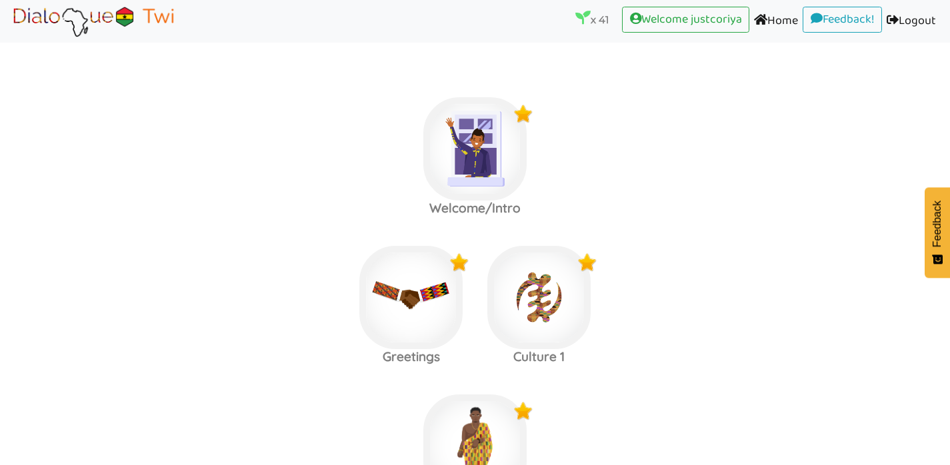
scroll to position [752, 0]
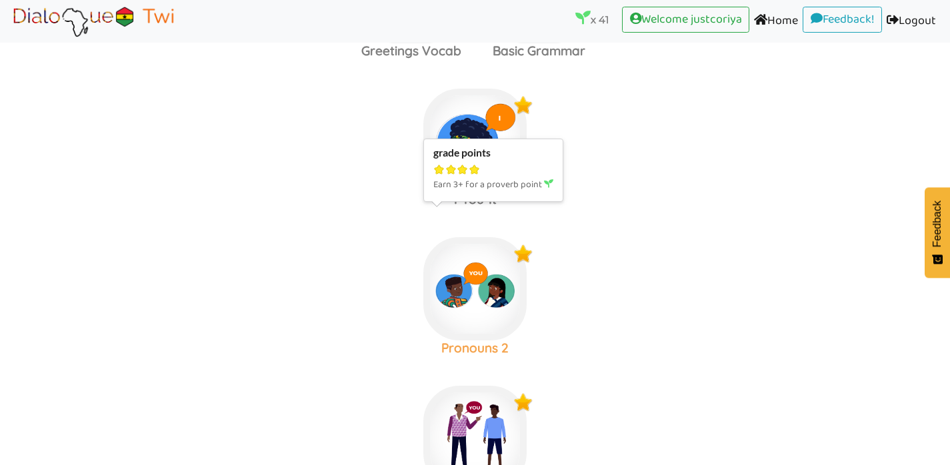
click at [467, 265] on img at bounding box center [474, 288] width 103 height 103
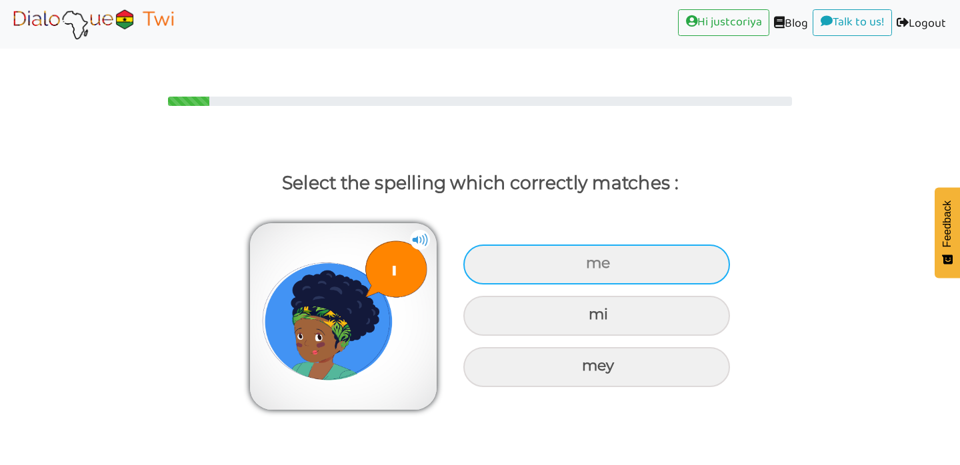
click at [609, 245] on div "me" at bounding box center [596, 265] width 267 height 40
click at [592, 259] on input "me" at bounding box center [587, 263] width 9 height 9
radio input "true"
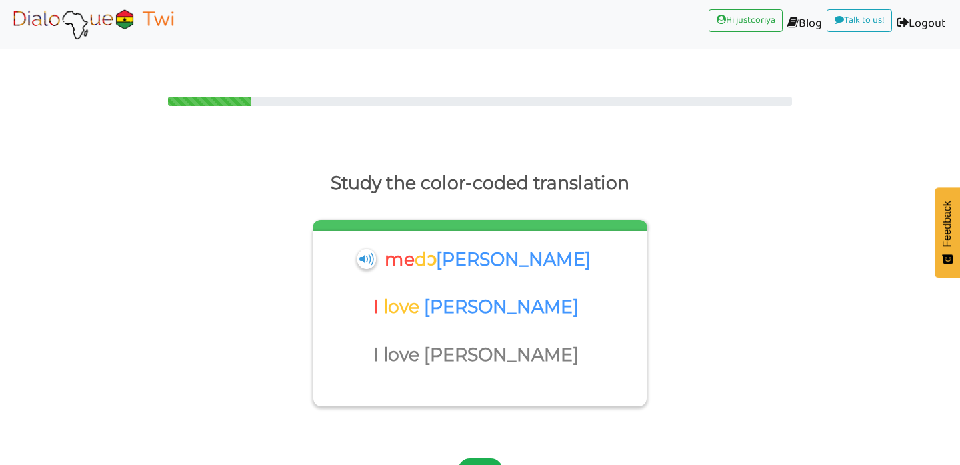
click at [485, 459] on button "Next" at bounding box center [480, 471] width 45 height 24
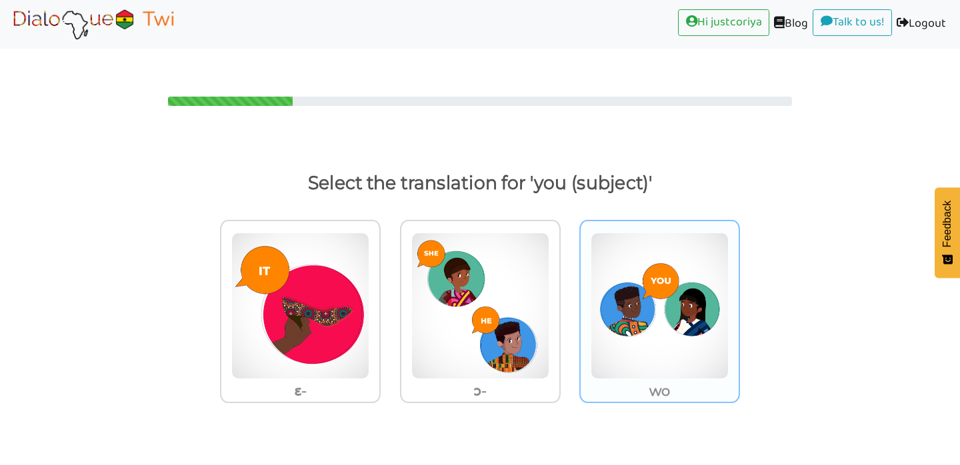
click at [653, 341] on img at bounding box center [660, 306] width 138 height 147
click at [739, 303] on input "wo" at bounding box center [744, 298] width 10 height 10
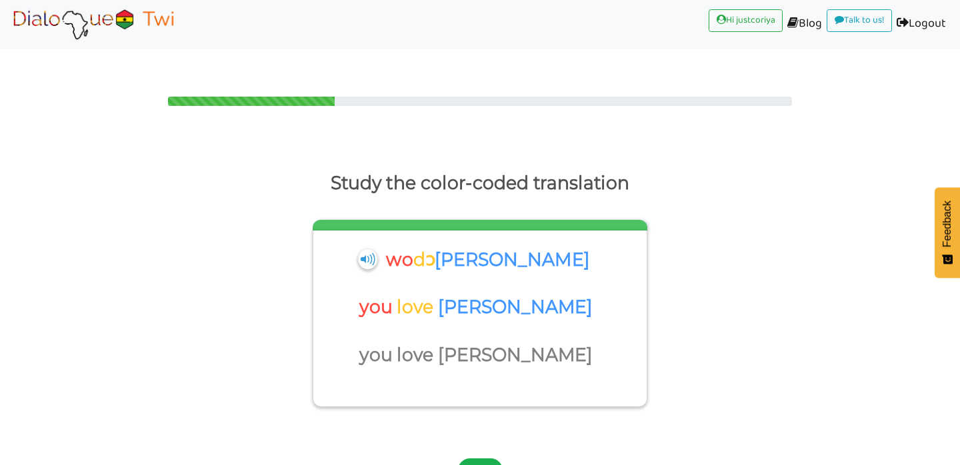
click at [485, 459] on button "Next" at bounding box center [480, 471] width 45 height 24
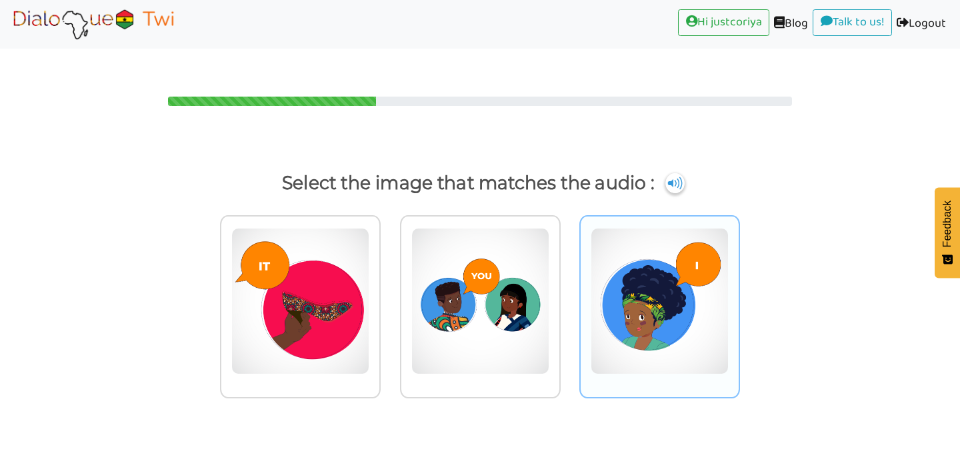
click at [679, 337] on img at bounding box center [660, 301] width 138 height 147
click at [739, 298] on input "radio" at bounding box center [744, 293] width 10 height 10
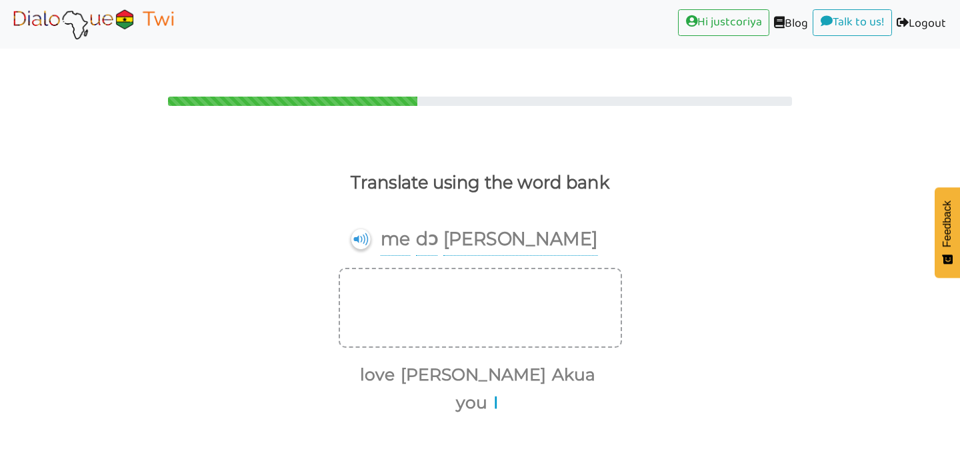
click at [499, 391] on button "I" at bounding box center [494, 403] width 10 height 25
click at [395, 363] on button "love" at bounding box center [374, 375] width 39 height 25
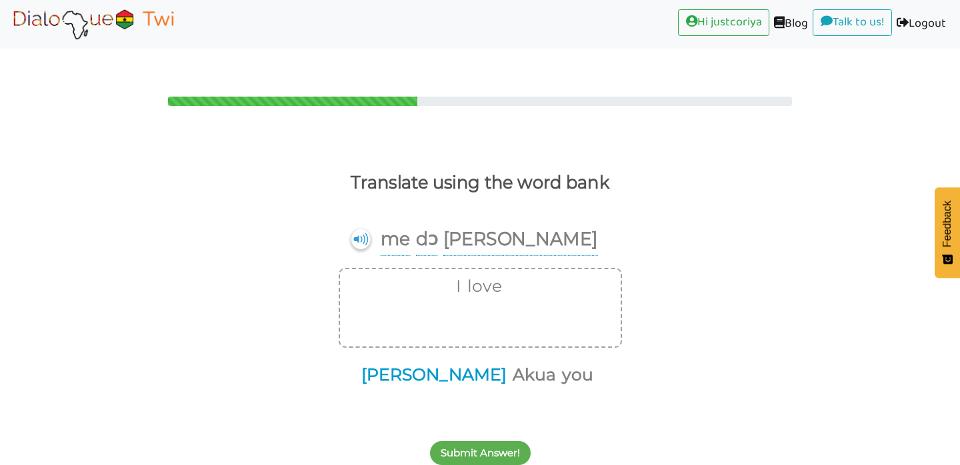
click at [433, 363] on button "[PERSON_NAME]" at bounding box center [432, 375] width 150 height 25
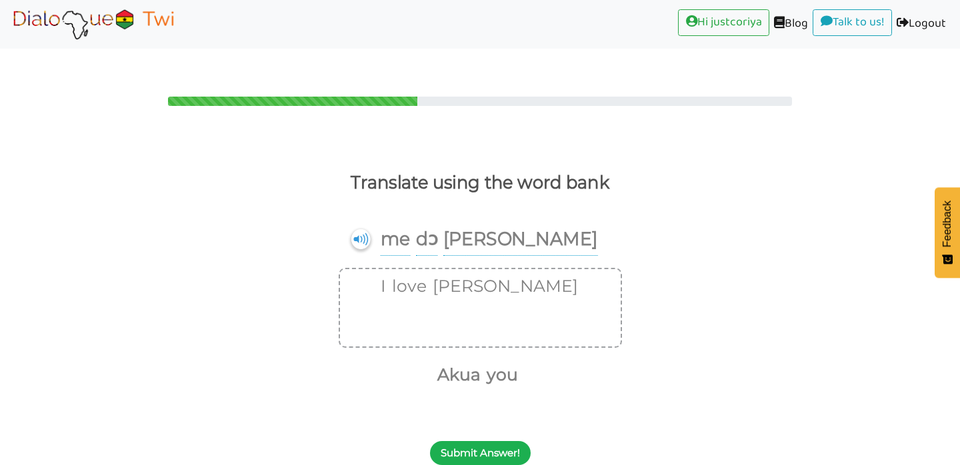
click at [483, 441] on button "Submit Answer!" at bounding box center [480, 453] width 101 height 24
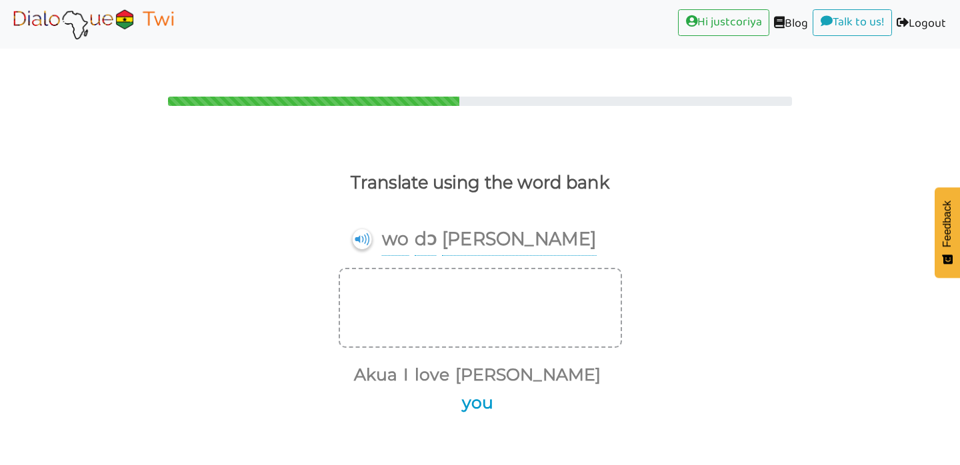
click at [493, 391] on button "you" at bounding box center [475, 403] width 36 height 25
click at [449, 363] on button "love" at bounding box center [429, 375] width 39 height 25
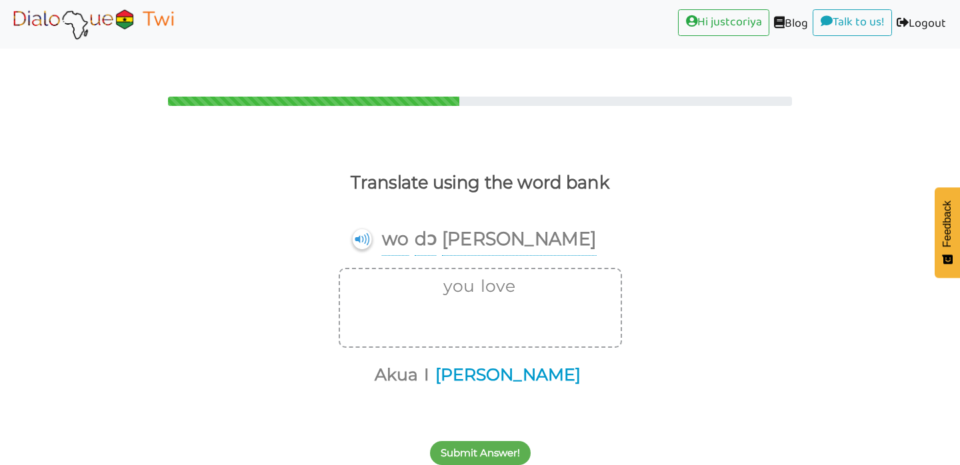
click at [516, 363] on button "[PERSON_NAME]" at bounding box center [506, 375] width 150 height 25
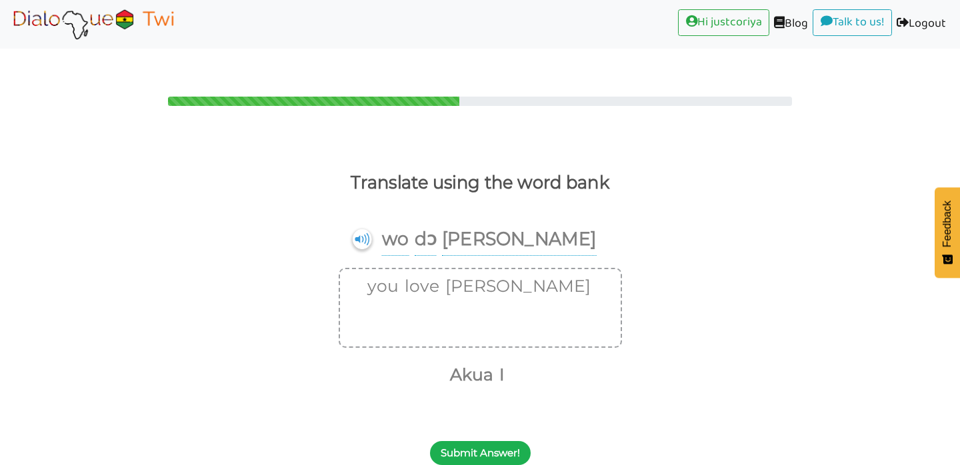
click at [505, 441] on button "Submit Answer!" at bounding box center [480, 453] width 101 height 24
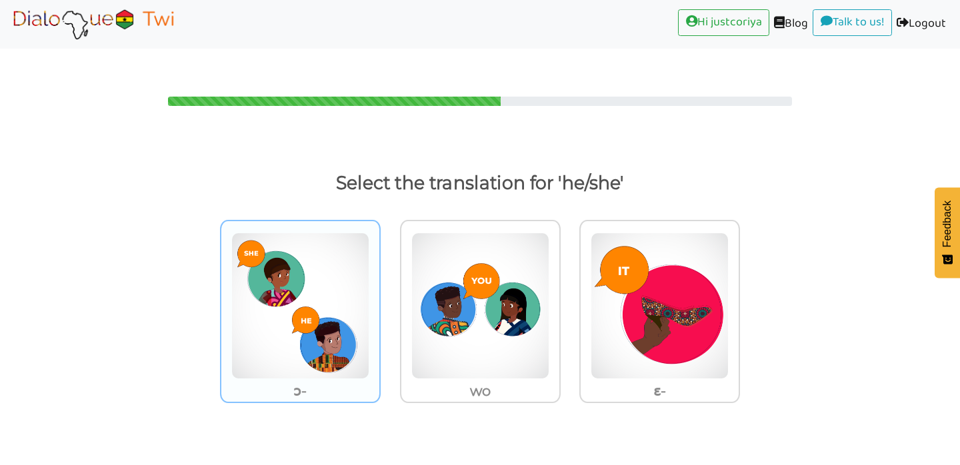
click at [310, 330] on img at bounding box center [300, 306] width 138 height 147
click at [379, 303] on input "ɔ-" at bounding box center [384, 298] width 10 height 10
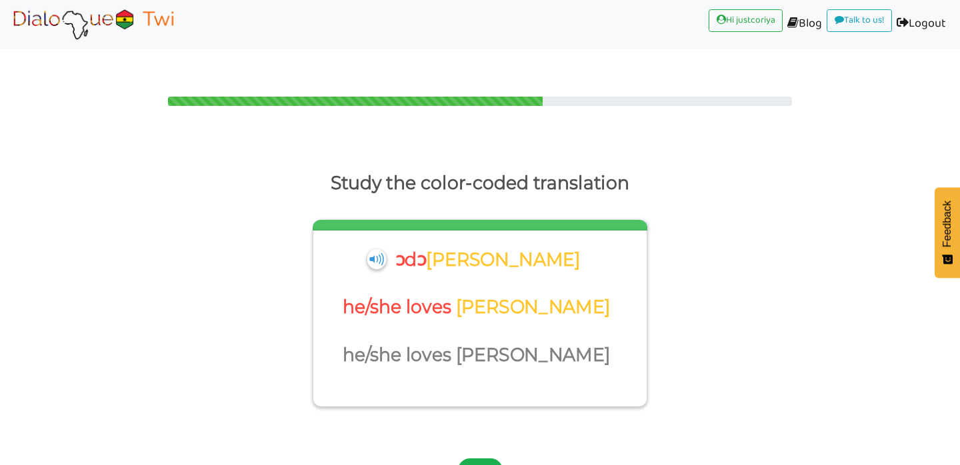
click at [489, 459] on button "Next" at bounding box center [480, 471] width 45 height 24
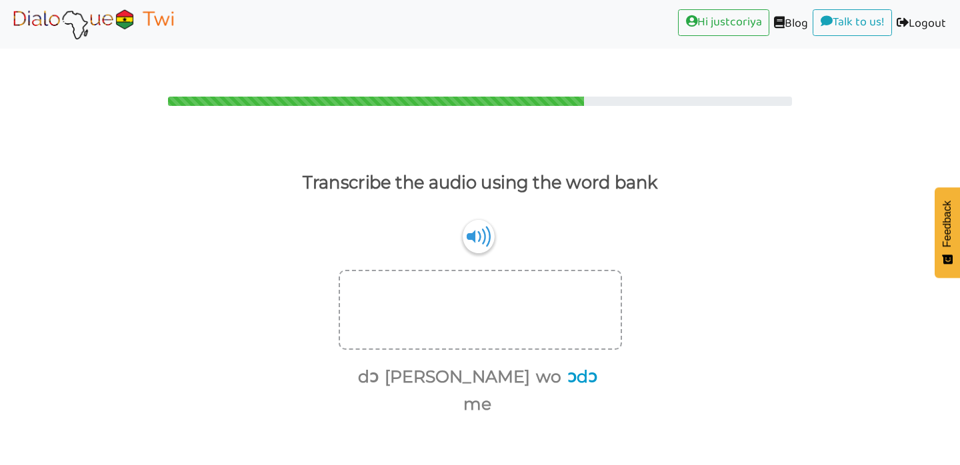
click at [563, 365] on button "ɔdɔ" at bounding box center [580, 377] width 35 height 25
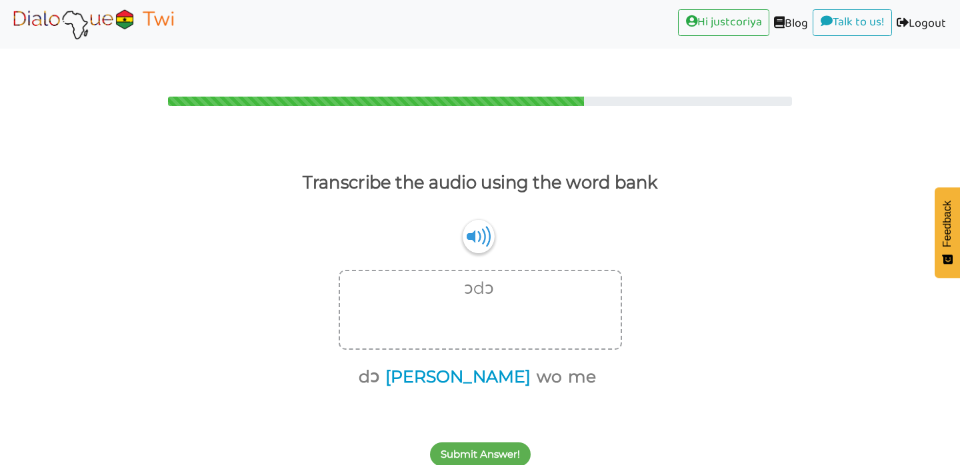
click at [471, 365] on button "[PERSON_NAME]" at bounding box center [456, 377] width 150 height 25
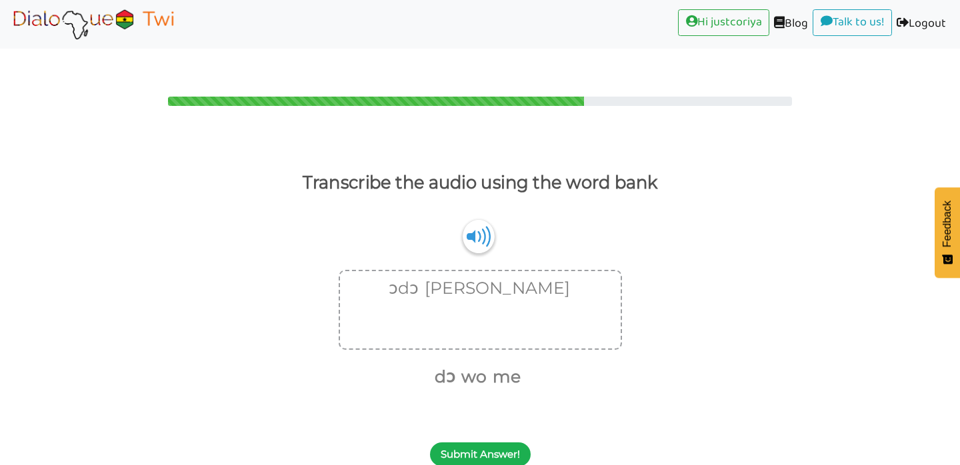
click at [495, 443] on button "Submit Answer!" at bounding box center [480, 455] width 101 height 24
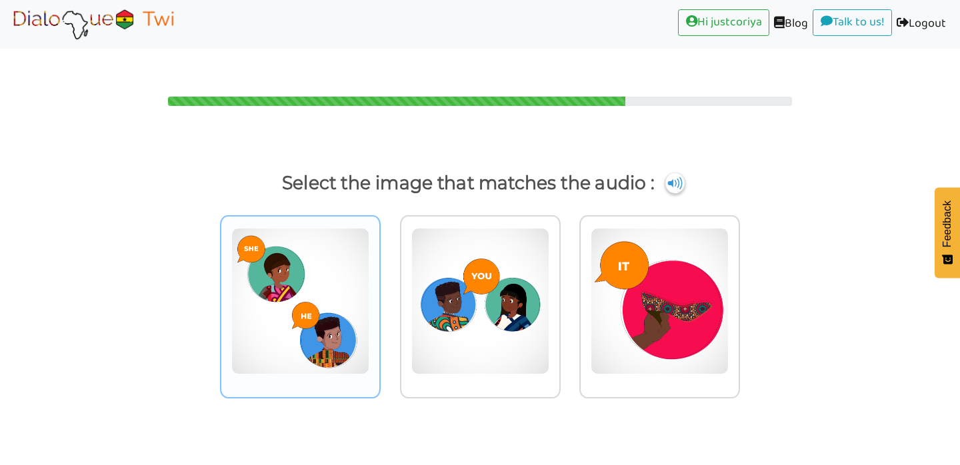
click at [310, 333] on img at bounding box center [300, 301] width 138 height 147
click at [379, 298] on input "radio" at bounding box center [384, 293] width 10 height 10
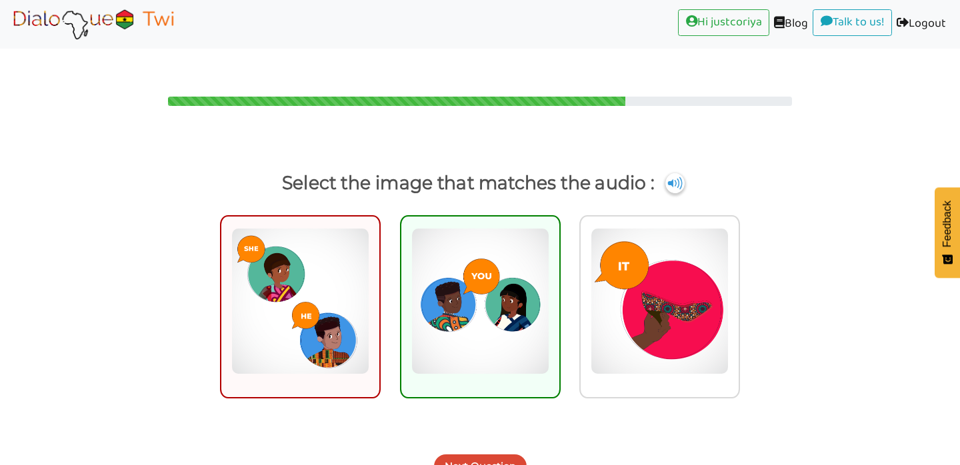
click at [505, 455] on button "Next Question" at bounding box center [480, 467] width 93 height 24
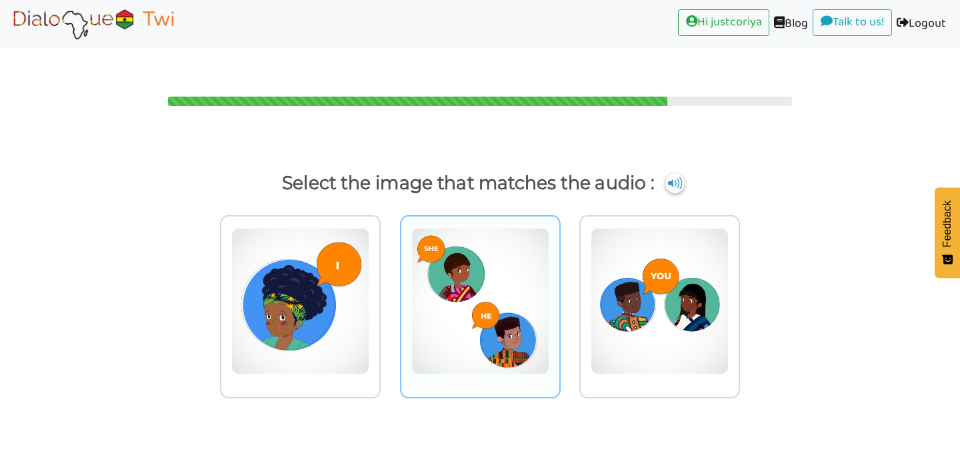
click at [527, 321] on img at bounding box center [480, 301] width 138 height 147
click at [559, 298] on input "radio" at bounding box center [564, 293] width 10 height 10
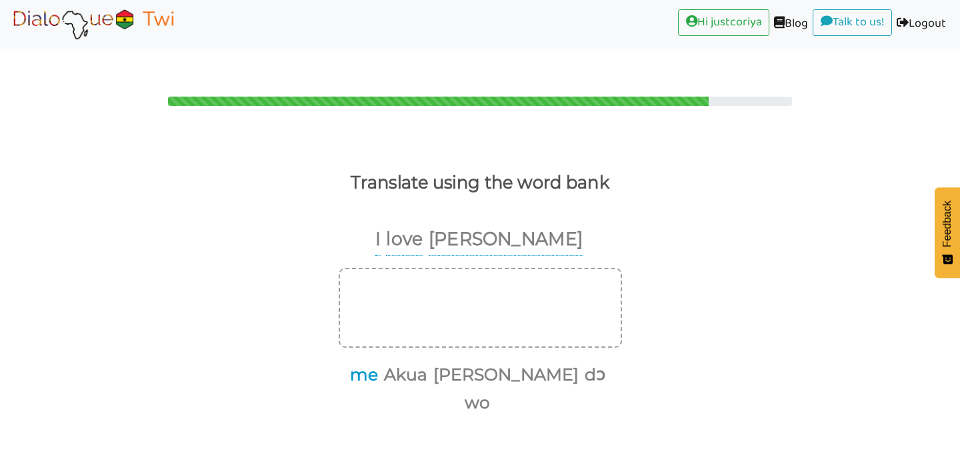
click at [378, 363] on button "me" at bounding box center [361, 375] width 33 height 25
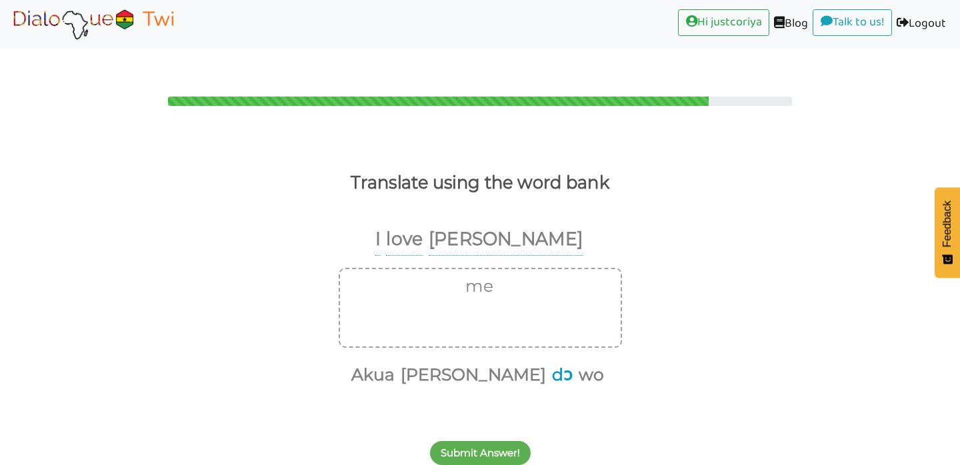
click at [547, 363] on button "dɔ" at bounding box center [559, 375] width 25 height 25
click at [477, 363] on button "[PERSON_NAME]" at bounding box center [484, 375] width 150 height 25
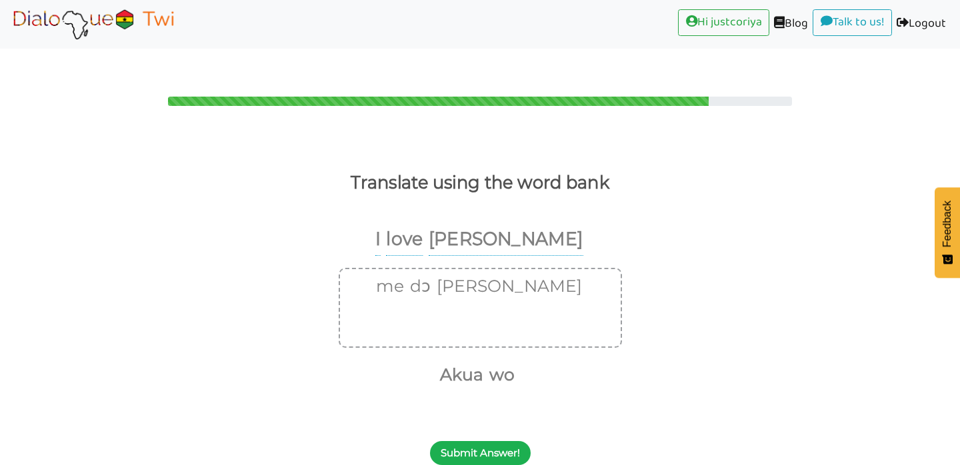
click at [499, 441] on button "Submit Answer!" at bounding box center [480, 453] width 101 height 24
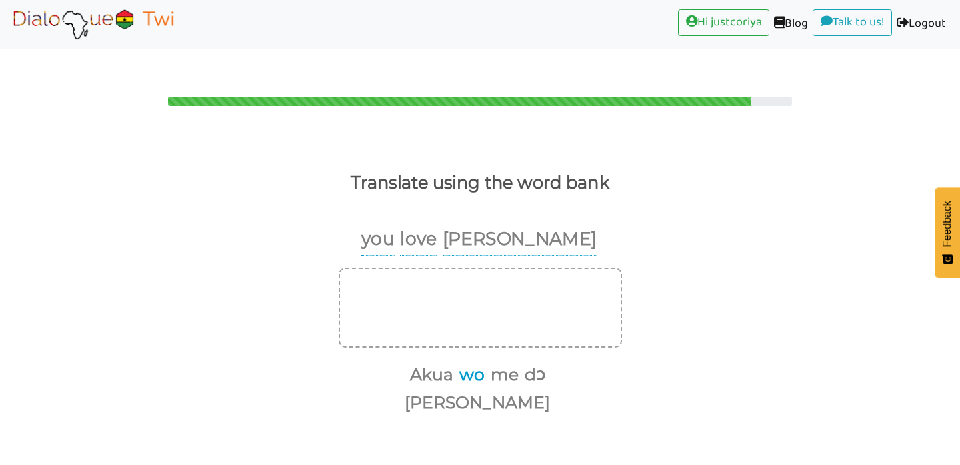
click at [455, 363] on button "wo" at bounding box center [470, 375] width 30 height 25
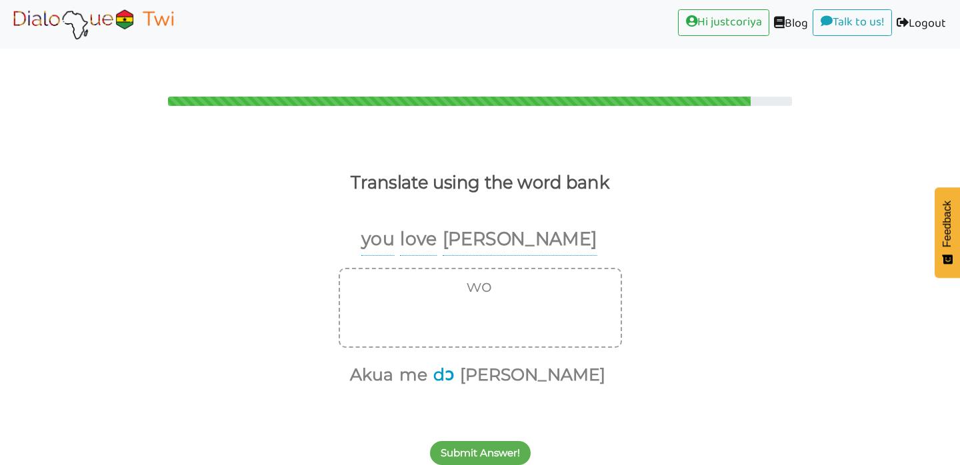
click at [454, 363] on button "dɔ" at bounding box center [441, 375] width 25 height 25
click at [531, 363] on button "[PERSON_NAME]" at bounding box center [517, 375] width 150 height 25
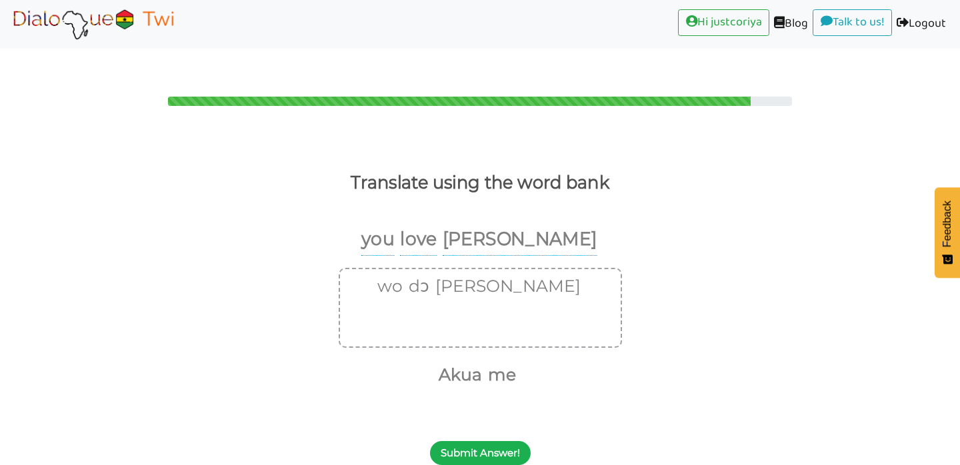
click at [496, 441] on button "Submit Answer!" at bounding box center [480, 453] width 101 height 24
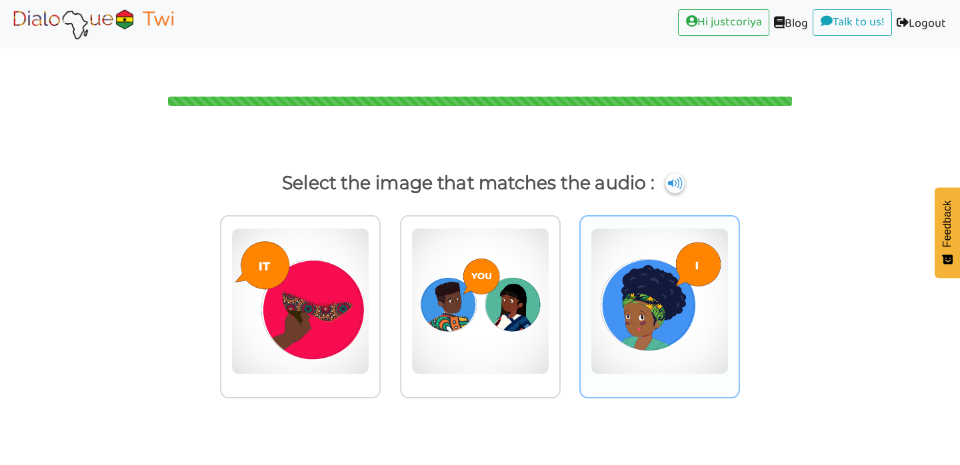
click at [682, 313] on img at bounding box center [660, 301] width 138 height 147
click at [739, 298] on input "radio" at bounding box center [744, 293] width 10 height 10
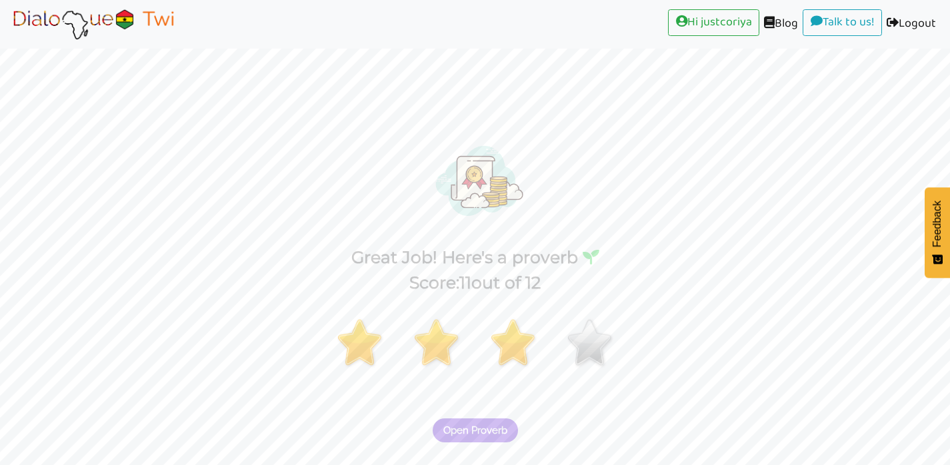
click at [502, 425] on span "Open Proverb" at bounding box center [475, 431] width 64 height 12
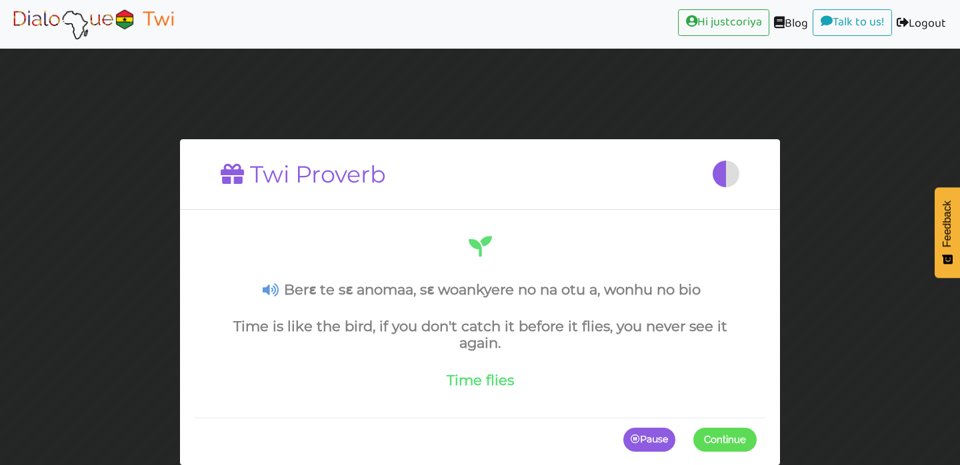
click at [715, 448] on button "Continue" at bounding box center [724, 440] width 63 height 24
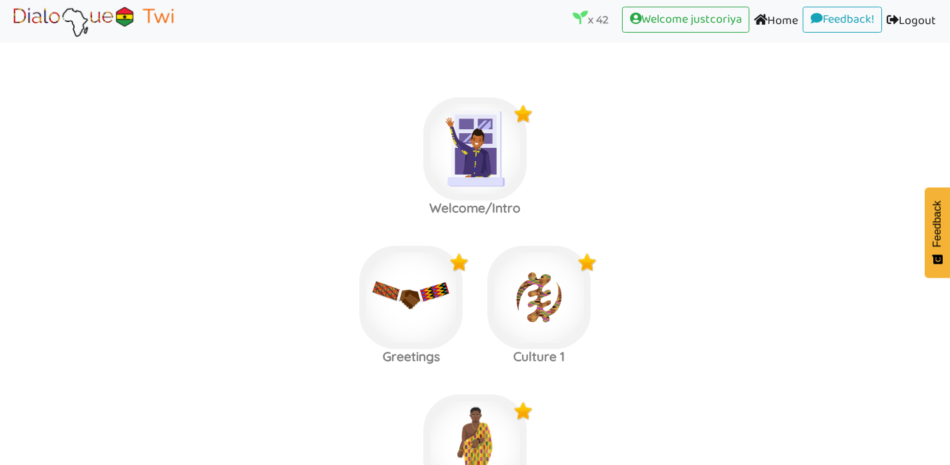
scroll to position [901, 0]
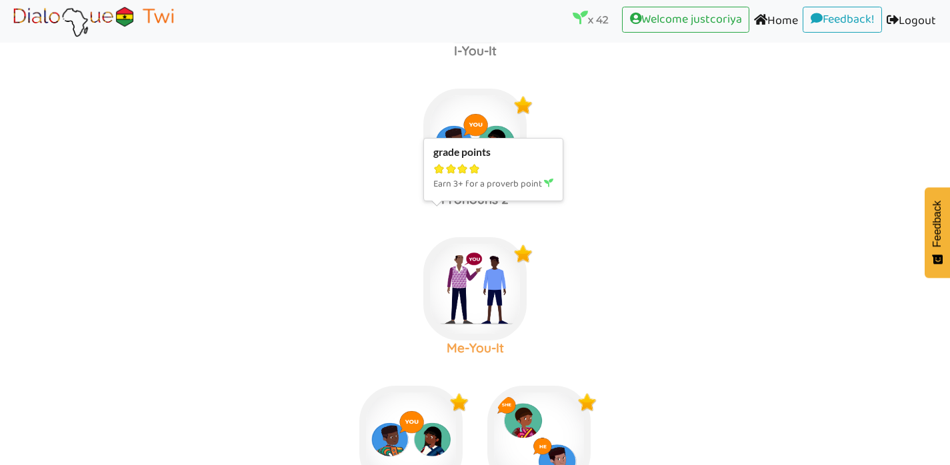
click at [495, 259] on img at bounding box center [474, 288] width 103 height 103
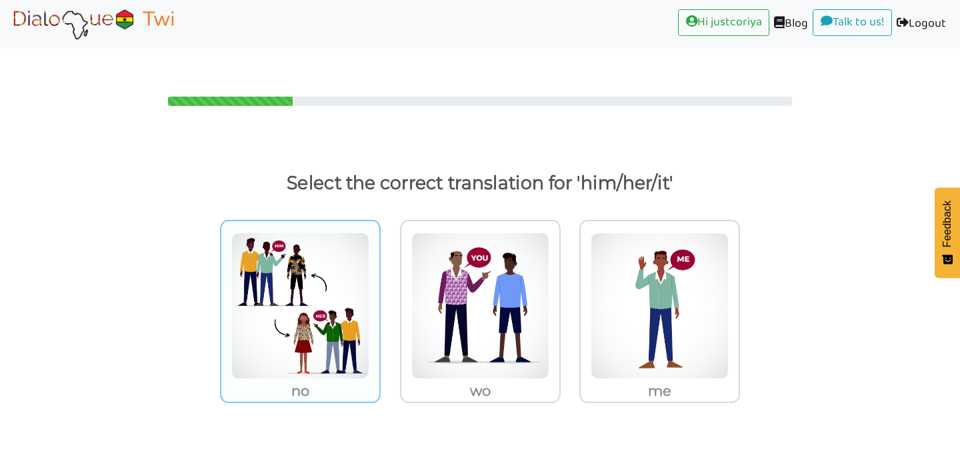
click at [308, 328] on img at bounding box center [300, 306] width 138 height 147
click at [379, 303] on input "no" at bounding box center [384, 298] width 10 height 10
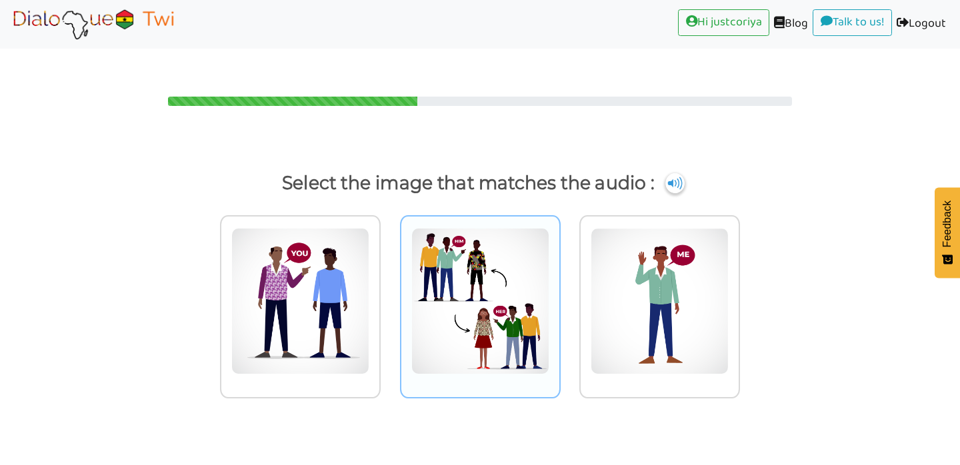
click at [533, 349] on div at bounding box center [480, 306] width 161 height 183
click at [559, 298] on input "radio" at bounding box center [564, 293] width 10 height 10
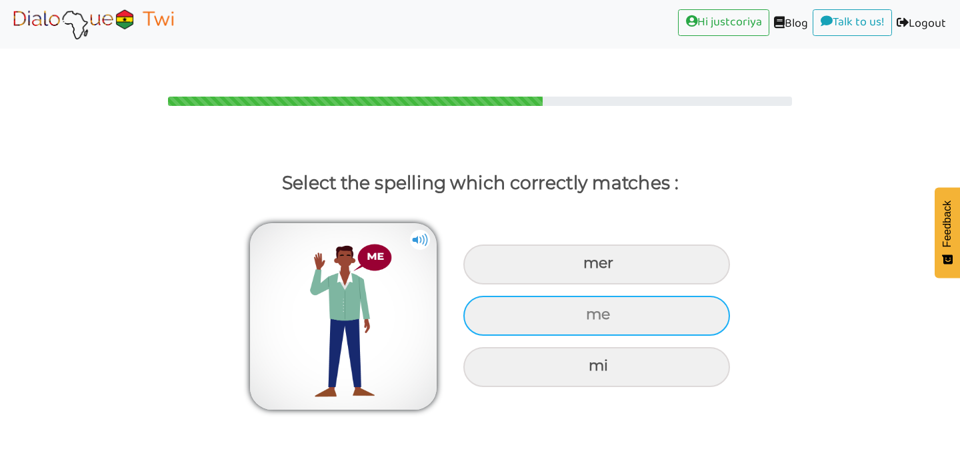
click at [687, 296] on div "me" at bounding box center [596, 316] width 267 height 40
click at [592, 311] on input "me" at bounding box center [587, 315] width 9 height 9
radio input "true"
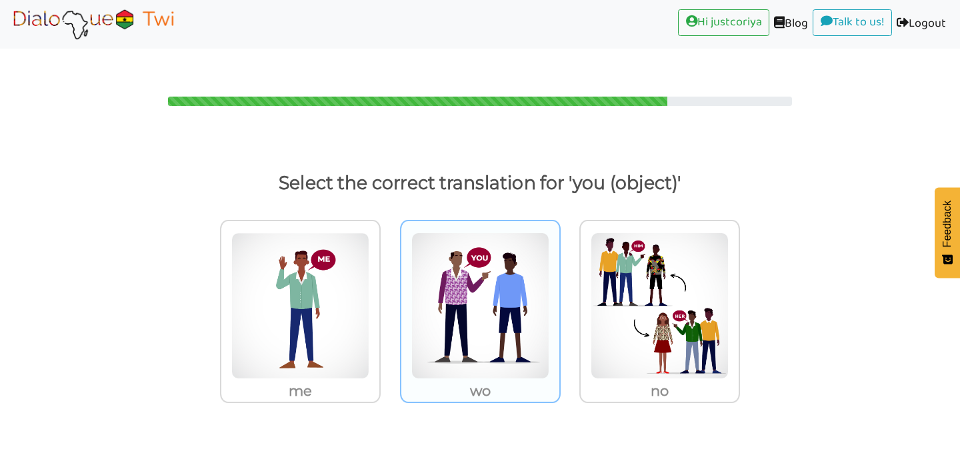
click at [481, 343] on img at bounding box center [480, 306] width 138 height 147
click at [559, 303] on input "wo" at bounding box center [564, 298] width 10 height 10
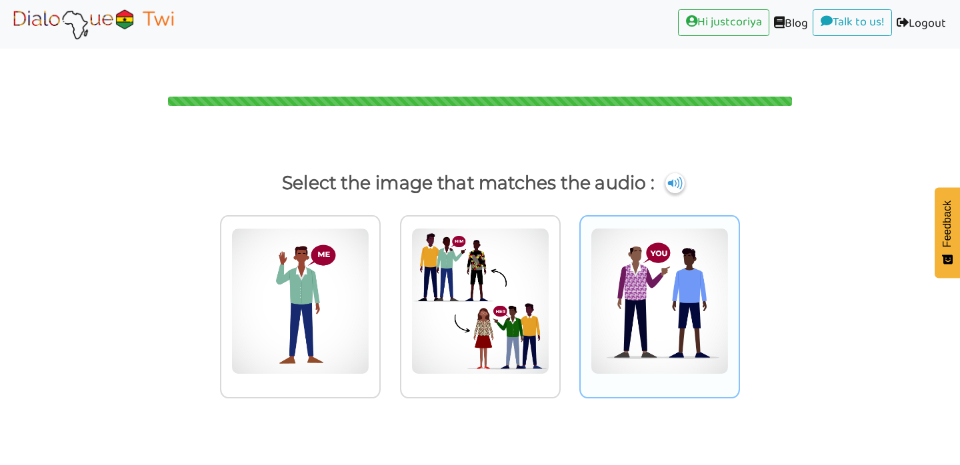
click at [665, 337] on img at bounding box center [660, 301] width 138 height 147
click at [739, 298] on input "radio" at bounding box center [744, 293] width 10 height 10
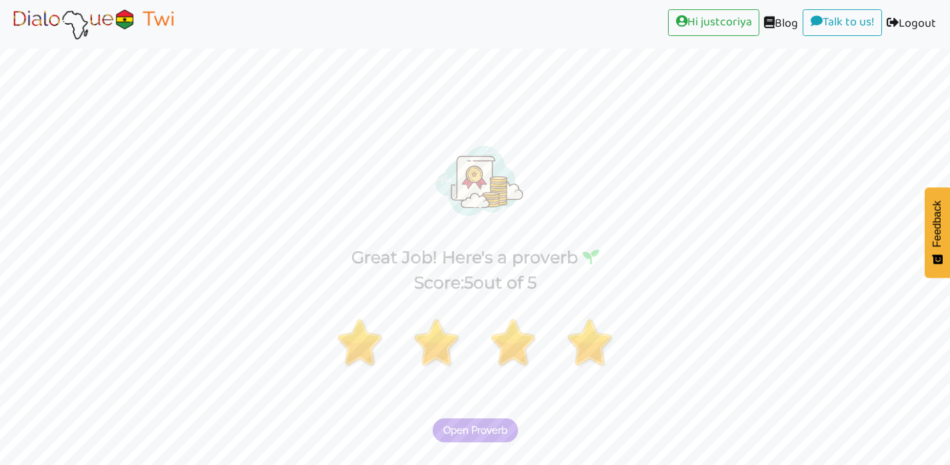
click at [480, 425] on span "Open Proverb" at bounding box center [475, 431] width 64 height 12
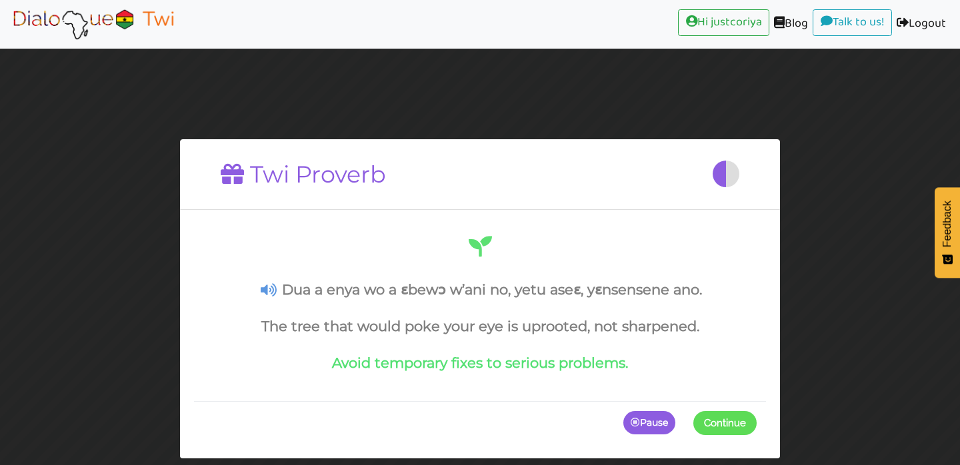
click at [757, 421] on span at bounding box center [757, 423] width 0 height 24
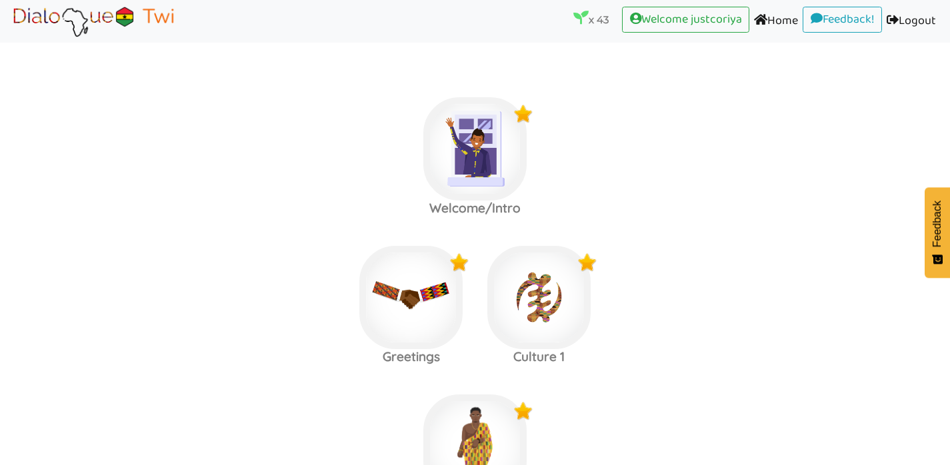
scroll to position [1049, 0]
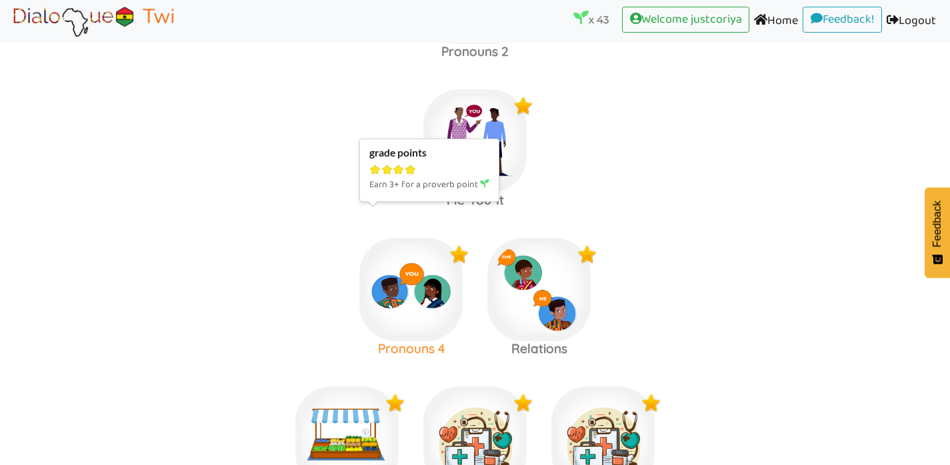
click at [416, 301] on img at bounding box center [410, 289] width 103 height 103
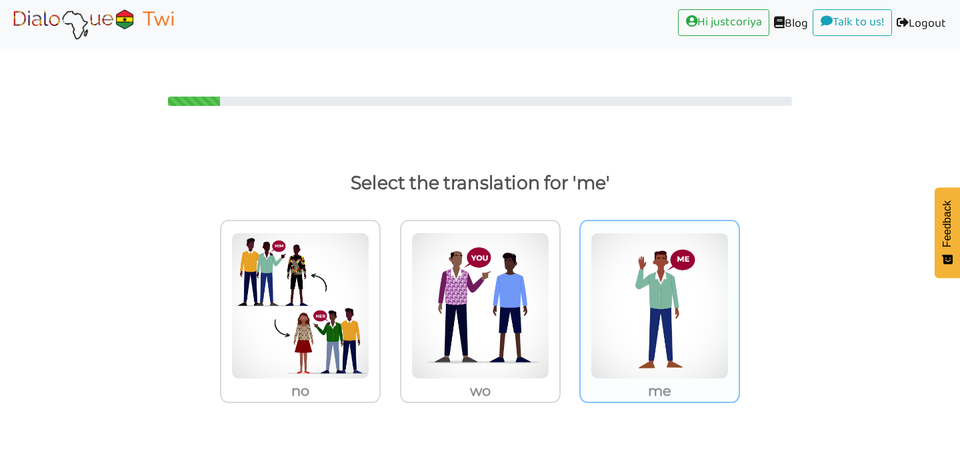
click at [638, 337] on img at bounding box center [660, 306] width 138 height 147
click at [739, 303] on input "me" at bounding box center [744, 298] width 10 height 10
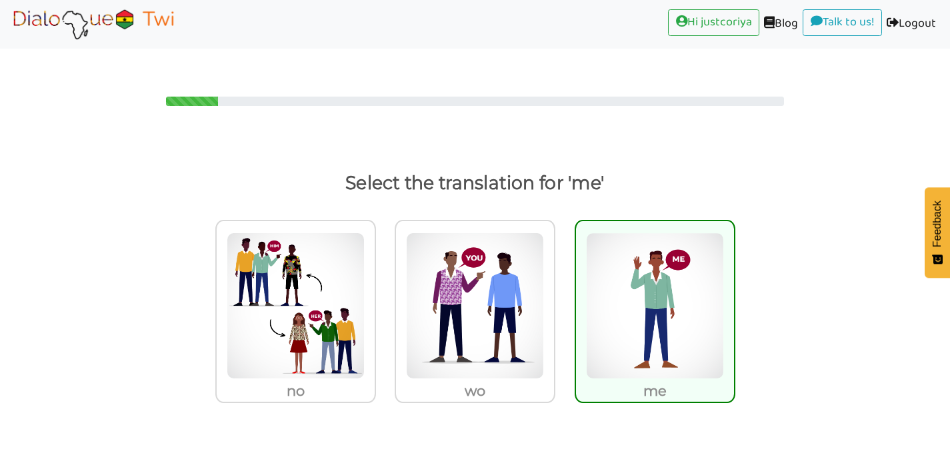
click at [771, 356] on div "no wo me" at bounding box center [475, 324] width 950 height 227
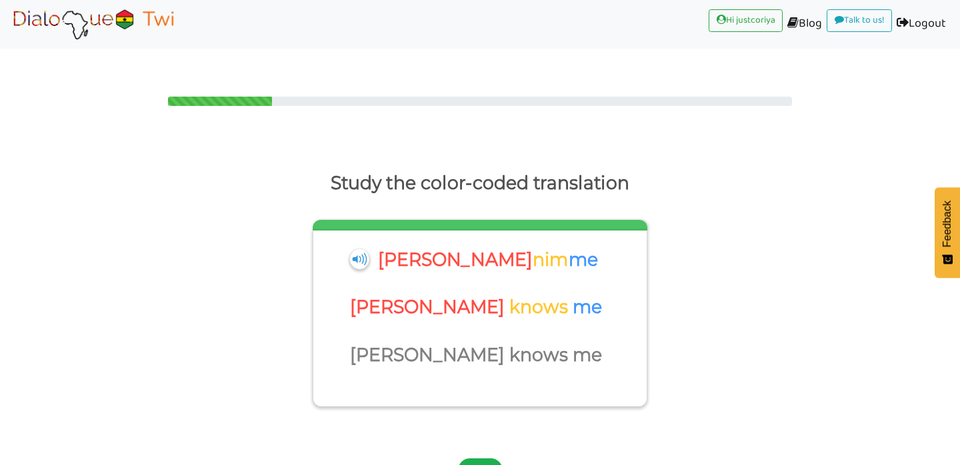
click at [479, 459] on button "Next" at bounding box center [480, 471] width 45 height 24
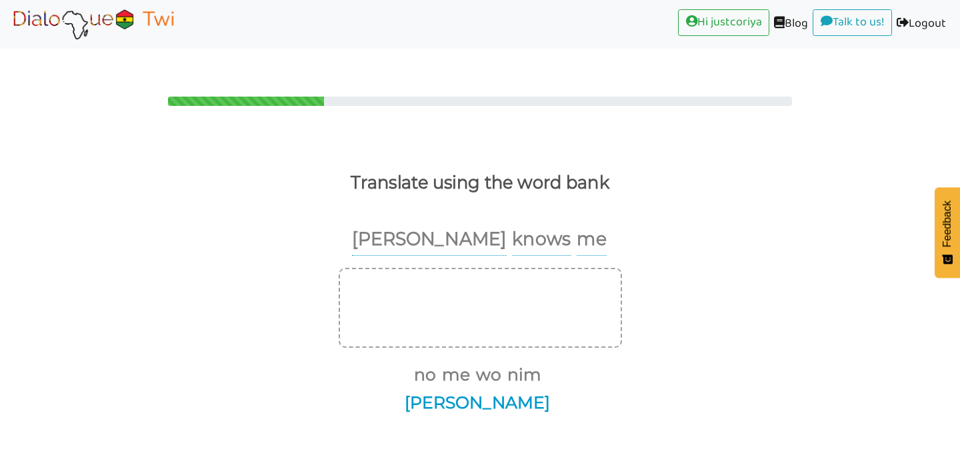
click at [550, 391] on button "[PERSON_NAME]" at bounding box center [475, 403] width 150 height 25
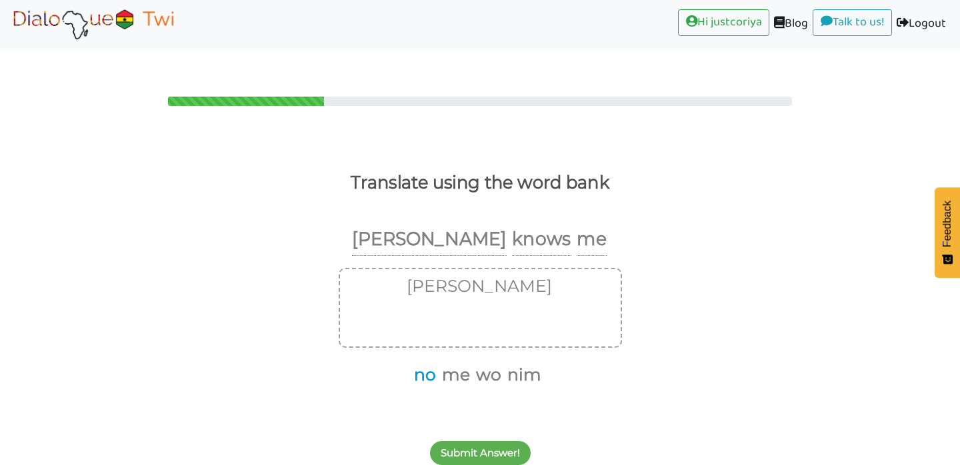
click at [433, 363] on button "no" at bounding box center [422, 375] width 27 height 25
click at [451, 363] on button "me" at bounding box center [439, 375] width 33 height 25
click at [497, 441] on button "Submit Answer!" at bounding box center [480, 453] width 101 height 24
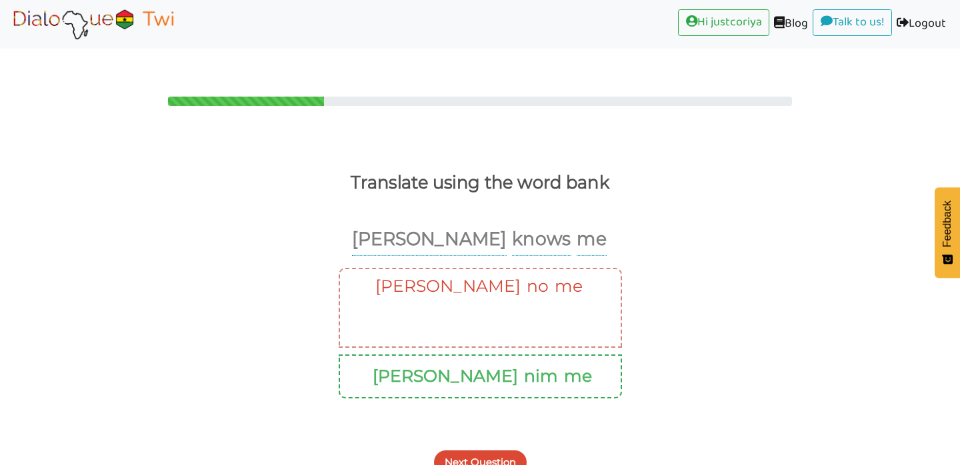
click at [484, 451] on button "Next Question" at bounding box center [480, 463] width 93 height 24
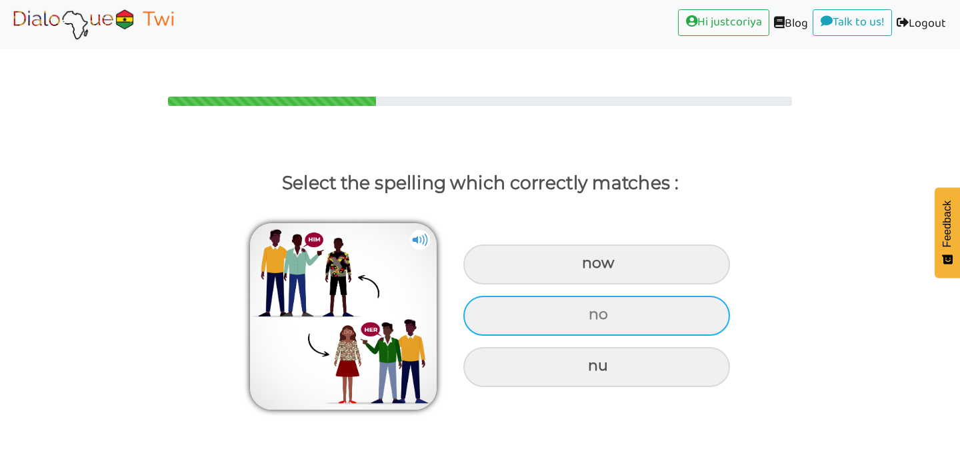
click at [655, 296] on div "no" at bounding box center [596, 316] width 267 height 40
click at [595, 311] on input "no" at bounding box center [590, 315] width 9 height 9
radio input "true"
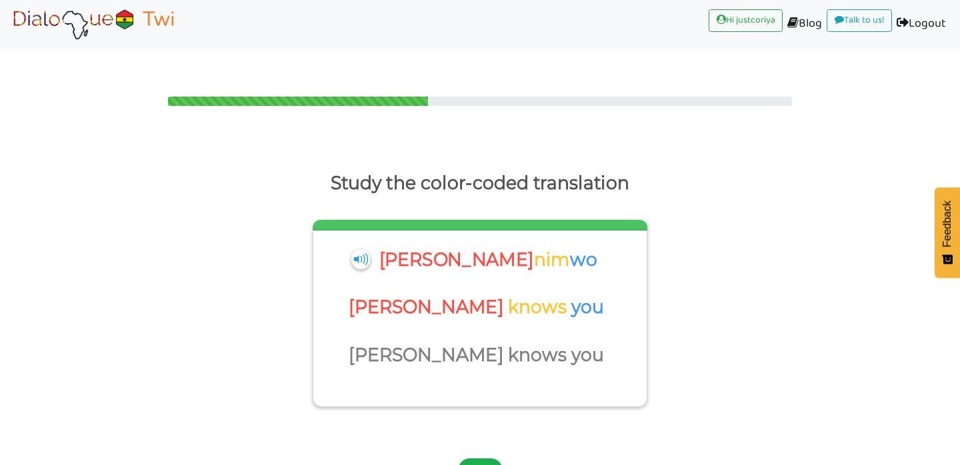
click at [479, 459] on button "Next" at bounding box center [480, 471] width 45 height 24
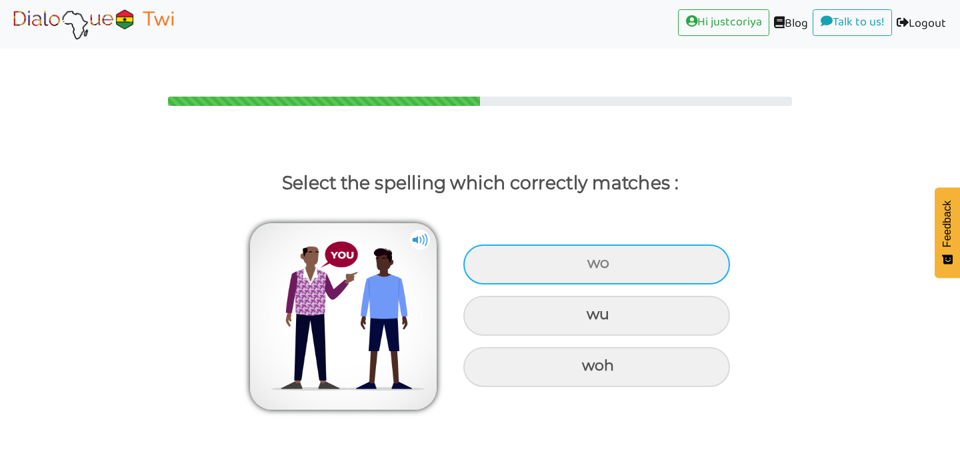
click at [693, 247] on div "wo" at bounding box center [596, 265] width 267 height 40
click at [593, 259] on input "wo" at bounding box center [589, 263] width 9 height 9
radio input "true"
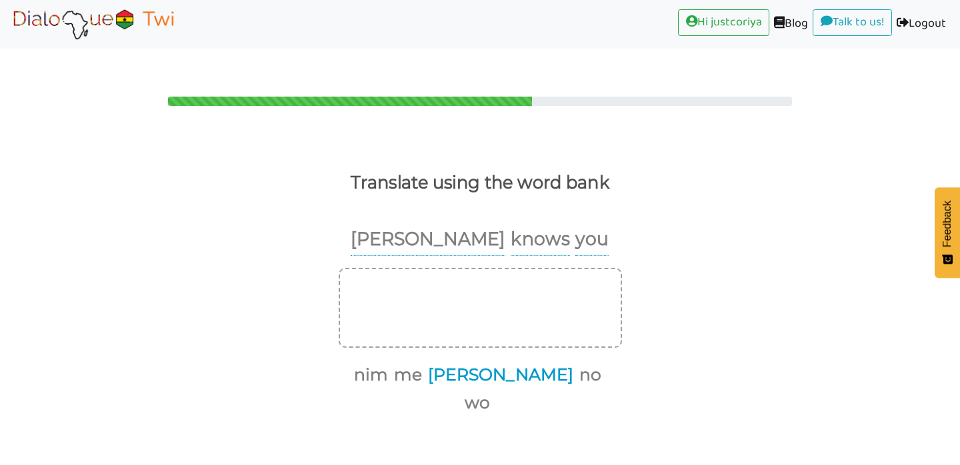
click at [485, 363] on button "[PERSON_NAME]" at bounding box center [498, 375] width 150 height 25
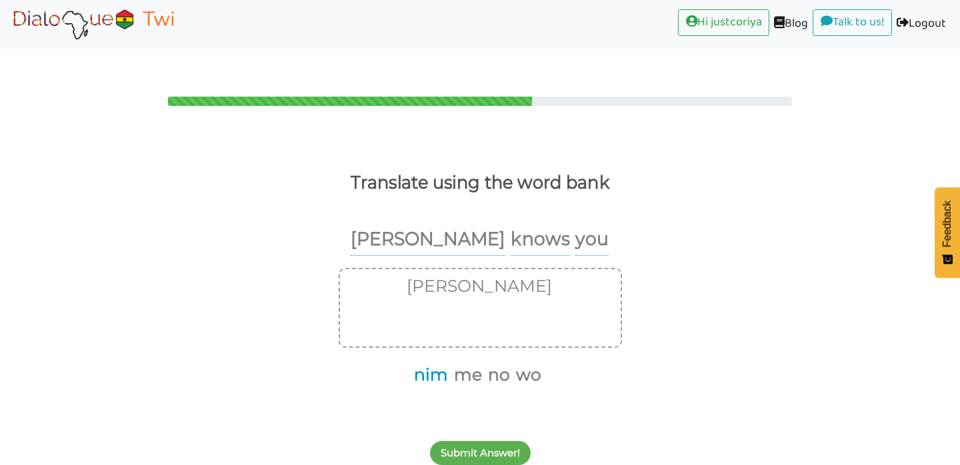
click at [435, 363] on button "nim" at bounding box center [428, 375] width 39 height 25
click at [509, 363] on button "wo" at bounding box center [506, 375] width 30 height 25
click at [486, 441] on button "Submit Answer!" at bounding box center [480, 453] width 101 height 24
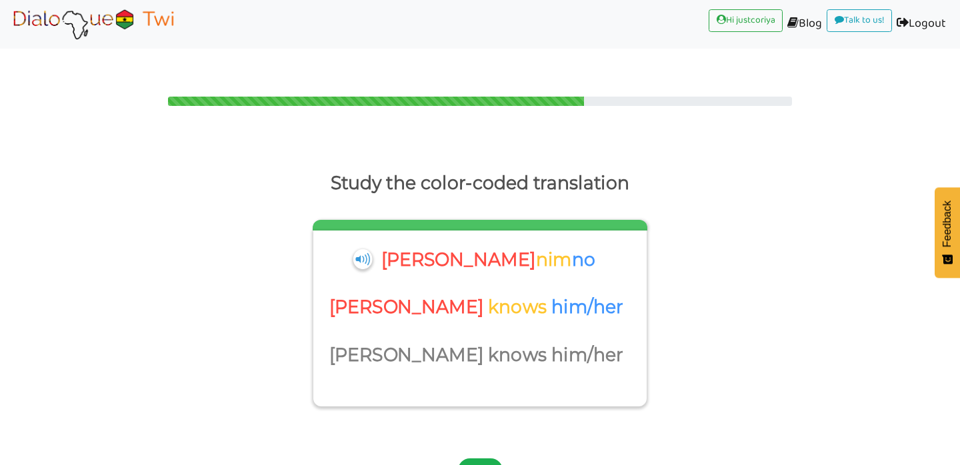
click at [478, 459] on button "Next" at bounding box center [480, 471] width 45 height 24
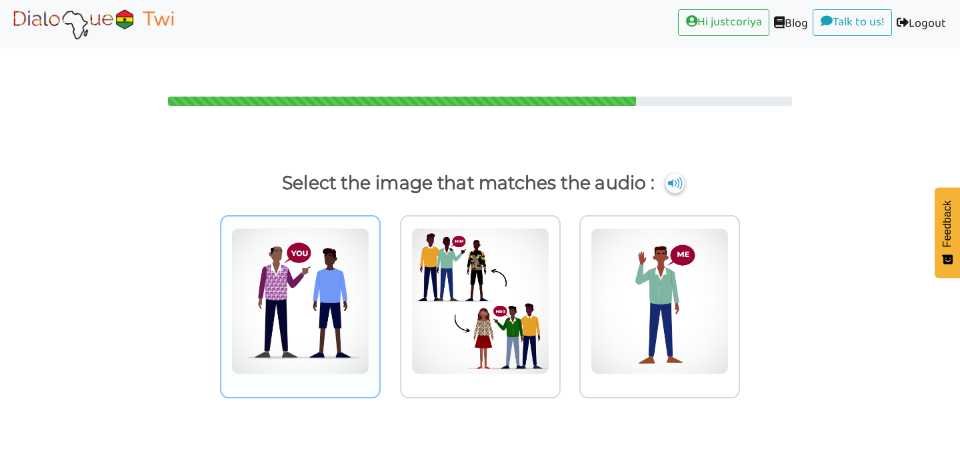
click at [302, 339] on img at bounding box center [300, 301] width 138 height 147
click at [379, 298] on input "radio" at bounding box center [384, 293] width 10 height 10
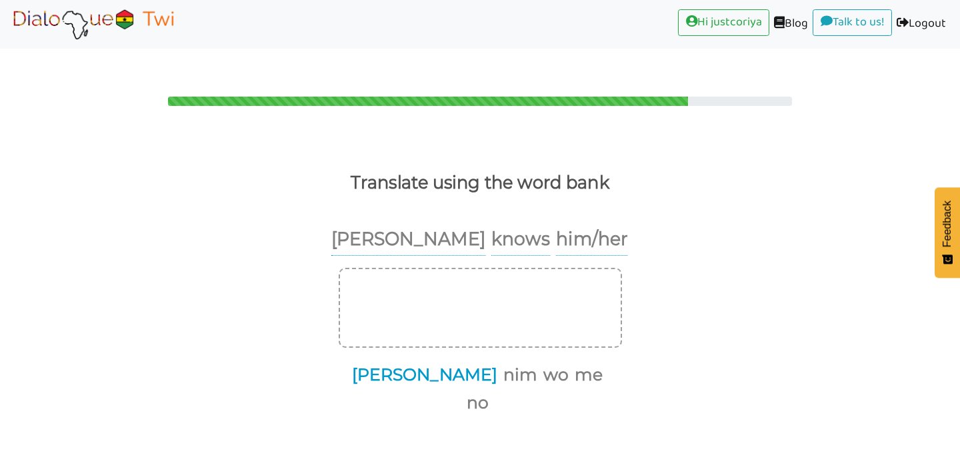
click at [423, 363] on button "[PERSON_NAME]" at bounding box center [422, 375] width 150 height 25
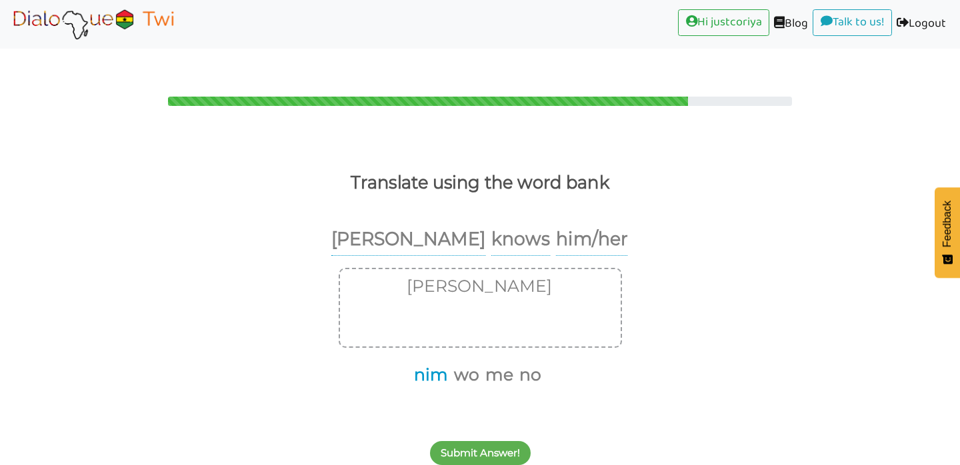
click at [443, 363] on button "nim" at bounding box center [428, 375] width 39 height 25
click at [512, 363] on button "no" at bounding box center [508, 375] width 27 height 25
click at [488, 441] on button "Submit Answer!" at bounding box center [480, 453] width 101 height 24
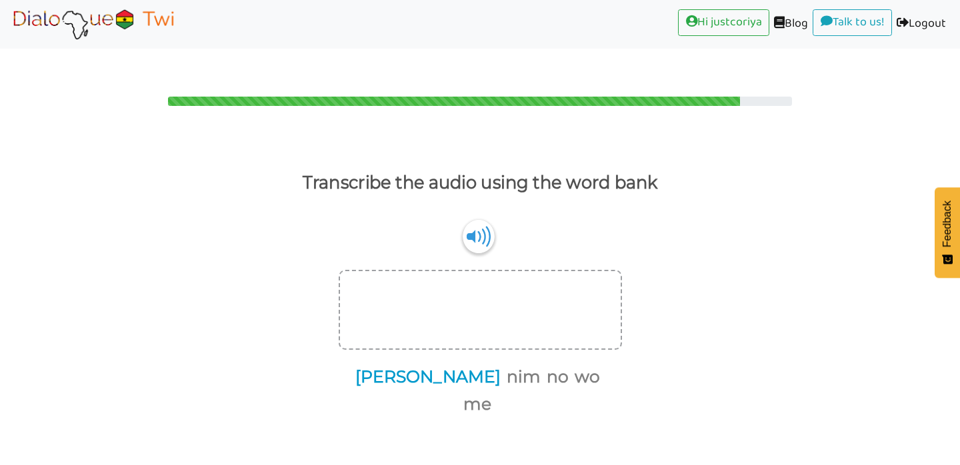
click at [429, 365] on button "[PERSON_NAME]" at bounding box center [426, 377] width 150 height 25
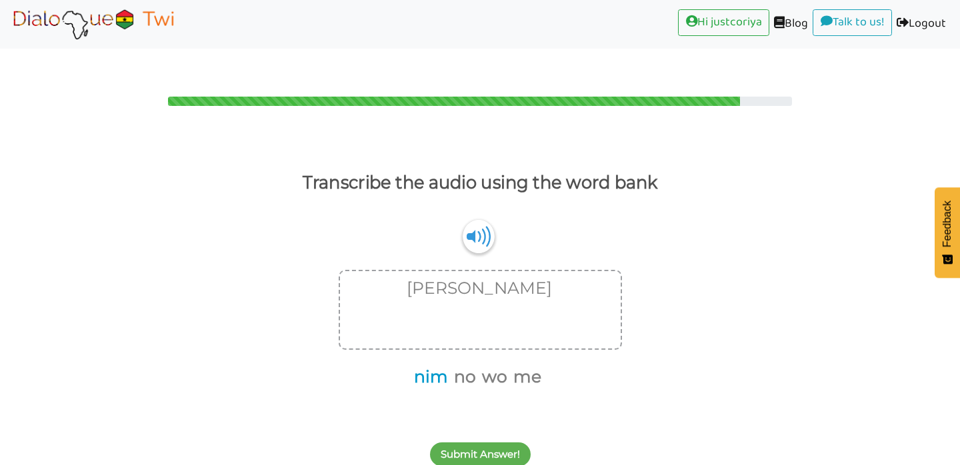
click at [445, 365] on button "nim" at bounding box center [428, 377] width 39 height 25
click at [513, 365] on button "me" at bounding box center [505, 377] width 33 height 25
click at [497, 443] on button "Submit Answer!" at bounding box center [480, 455] width 101 height 24
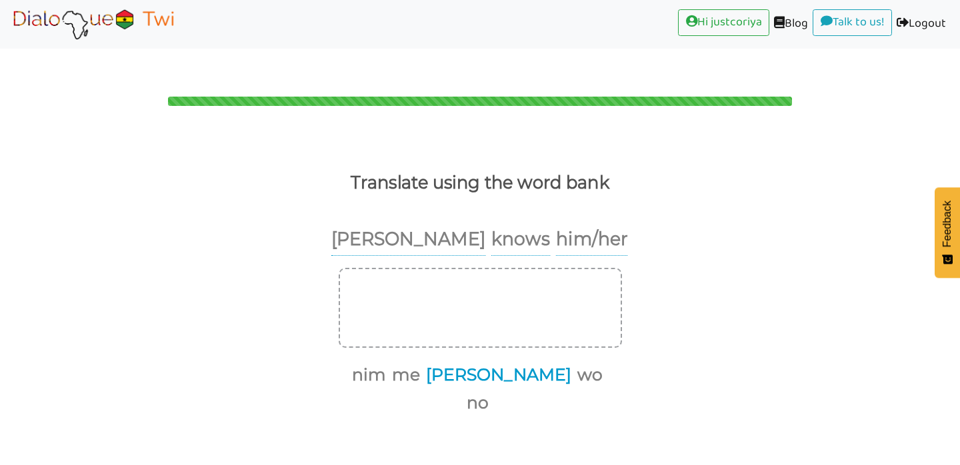
click at [488, 363] on button "[PERSON_NAME]" at bounding box center [496, 375] width 150 height 25
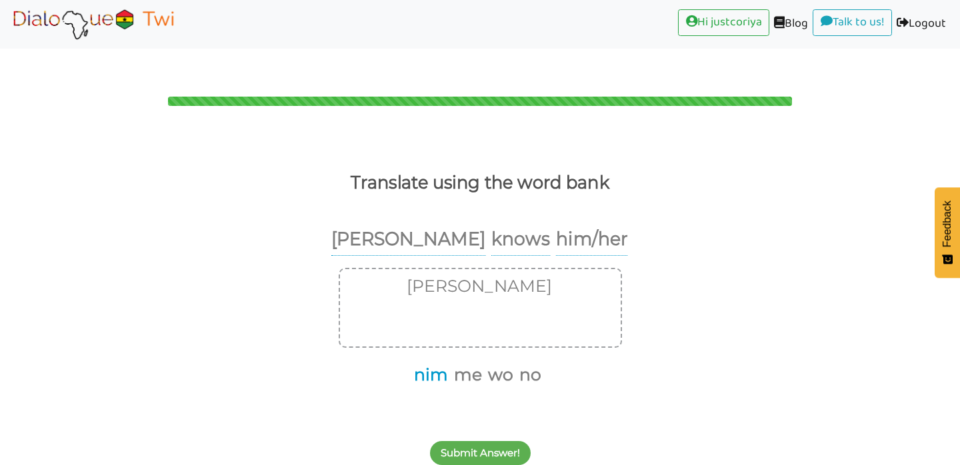
click at [426, 363] on button "nim" at bounding box center [428, 375] width 39 height 25
click at [511, 363] on button "no" at bounding box center [508, 375] width 27 height 25
click at [483, 441] on button "Submit Answer!" at bounding box center [480, 453] width 101 height 24
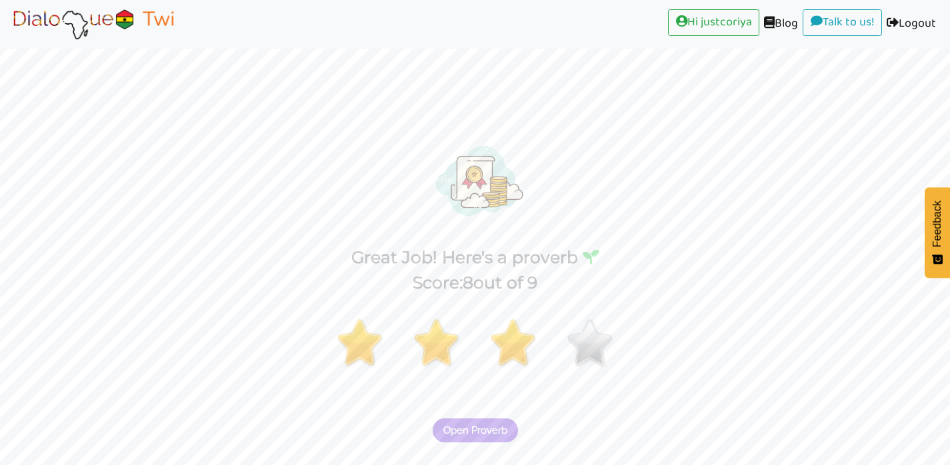
click at [507, 419] on button "Open Proverb" at bounding box center [475, 431] width 85 height 24
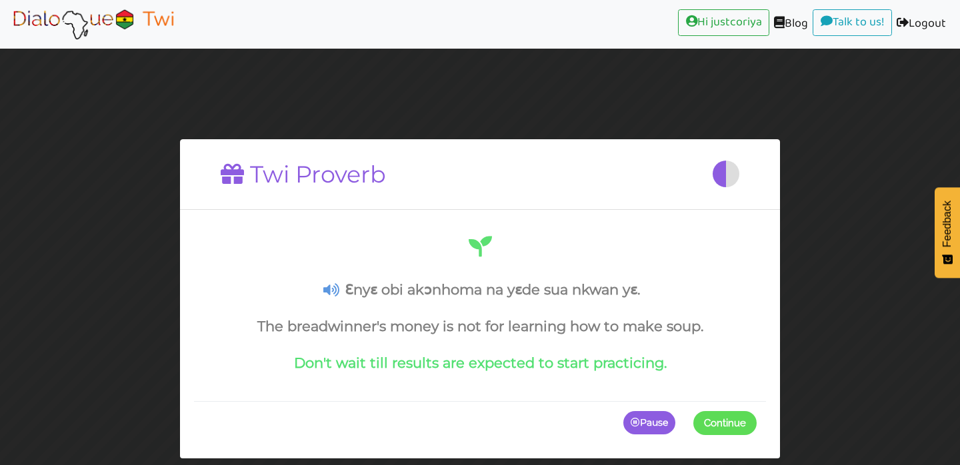
click at [721, 422] on span "Continue" at bounding box center [725, 423] width 42 height 12
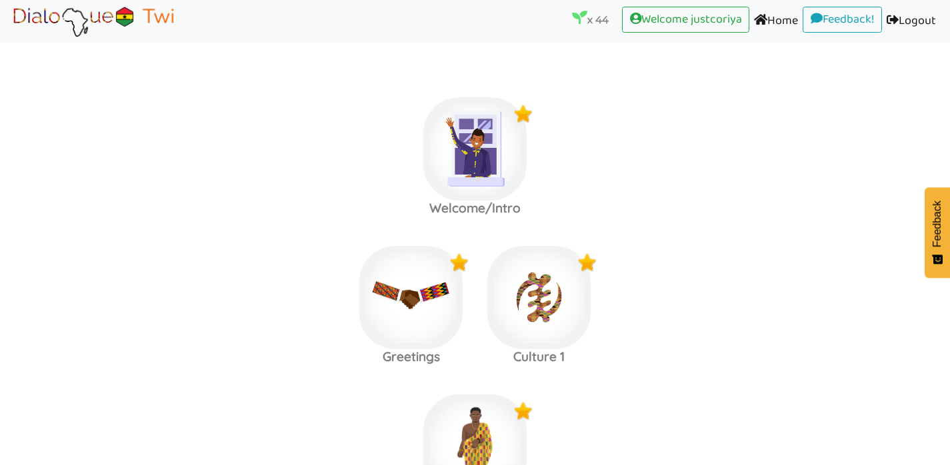
scroll to position [1197, 0]
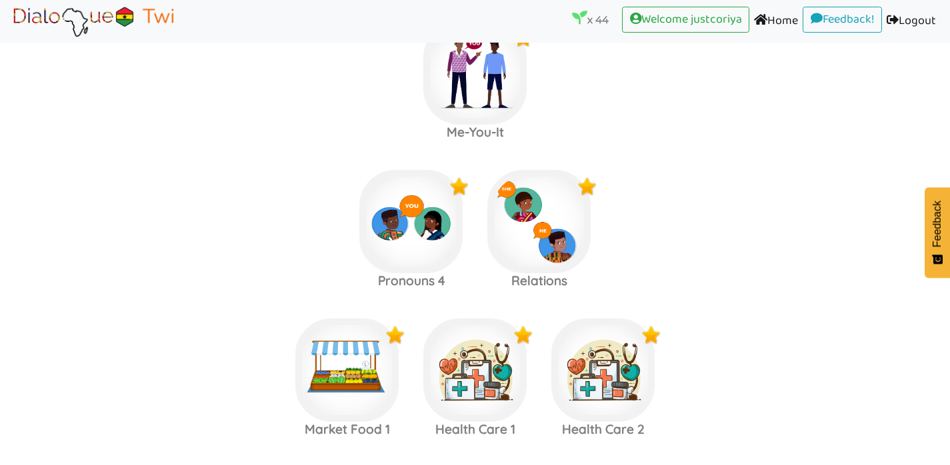
scroll to position [1121, 0]
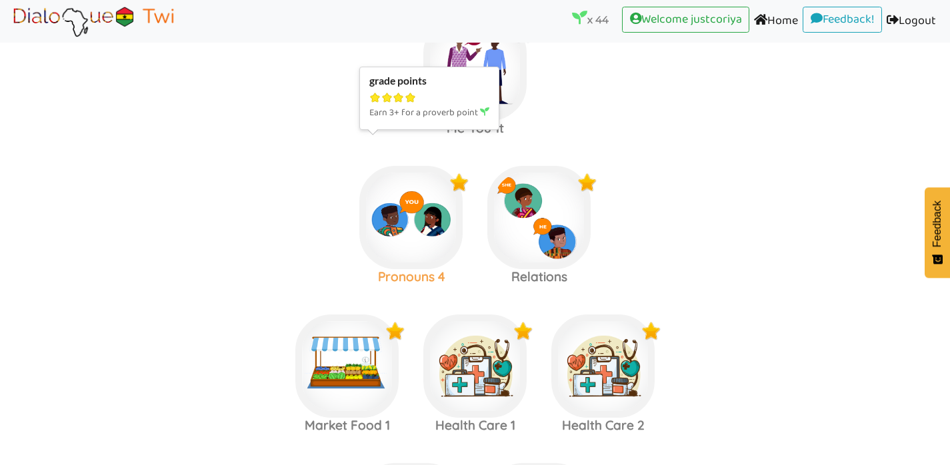
click at [426, 173] on img at bounding box center [410, 217] width 103 height 103
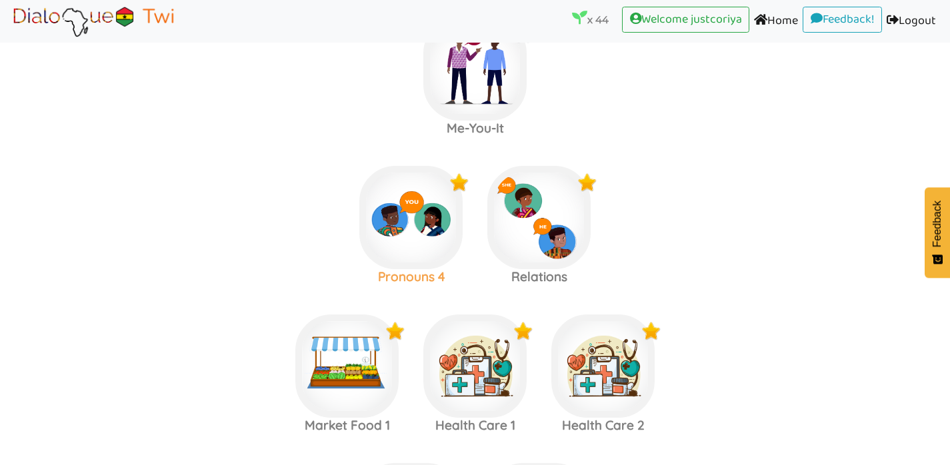
scroll to position [1049, 0]
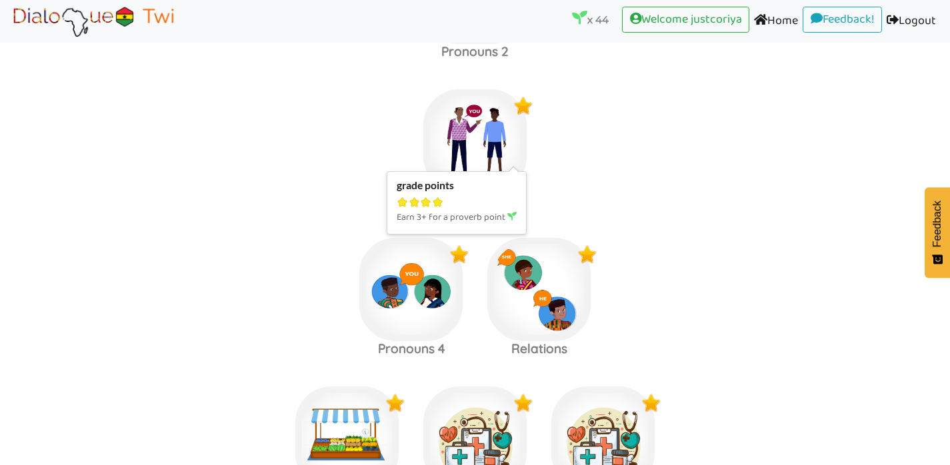
click at [473, 95] on img at bounding box center [474, 140] width 103 height 103
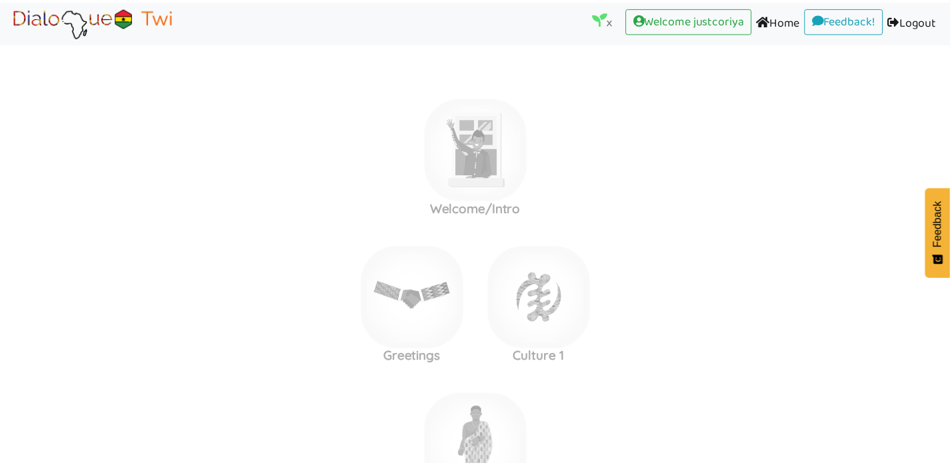
scroll to position [1049, 0]
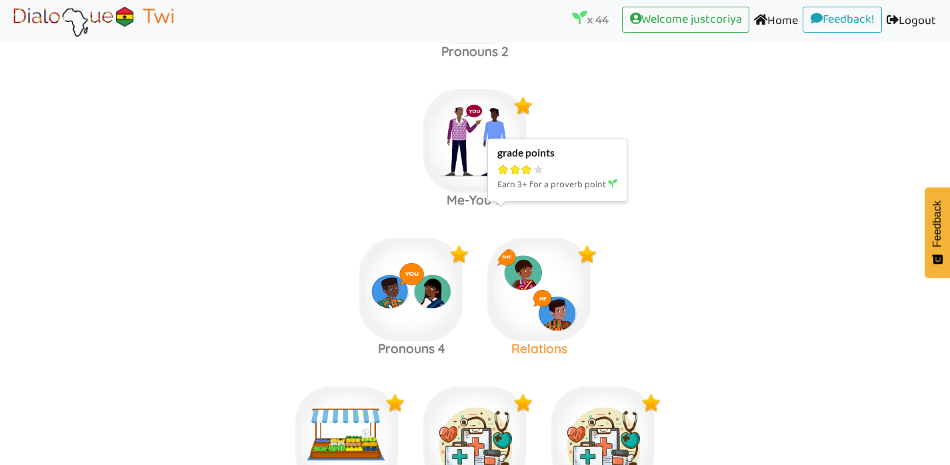
click at [547, 302] on img at bounding box center [538, 289] width 103 height 103
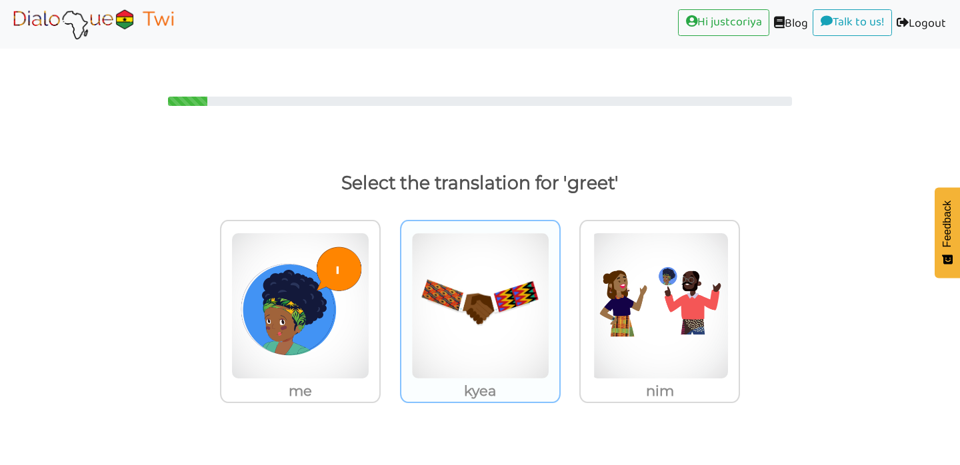
click at [491, 320] on img at bounding box center [480, 306] width 138 height 147
click at [559, 303] on input "kyea" at bounding box center [564, 298] width 10 height 10
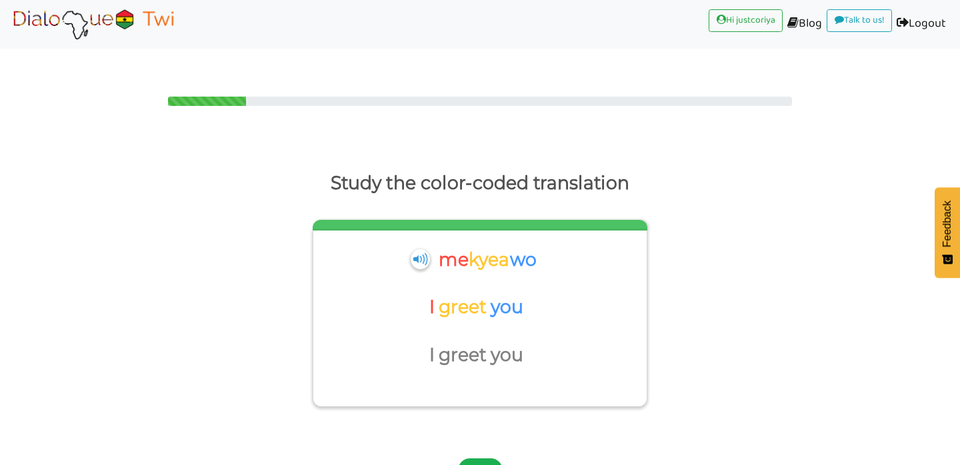
click at [479, 459] on button "Next" at bounding box center [480, 471] width 45 height 24
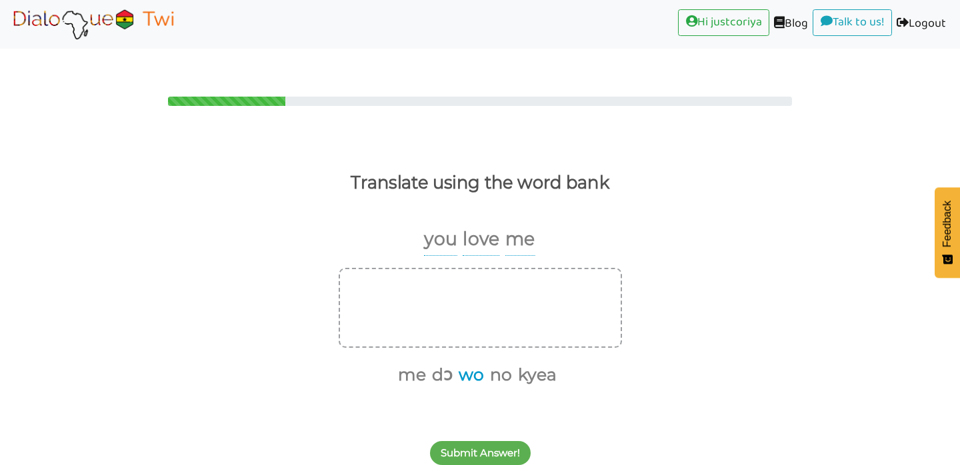
click at [470, 363] on button "wo" at bounding box center [469, 375] width 30 height 25
click at [459, 363] on button "dɔ" at bounding box center [455, 375] width 25 height 25
click at [444, 363] on button "me" at bounding box center [439, 375] width 33 height 25
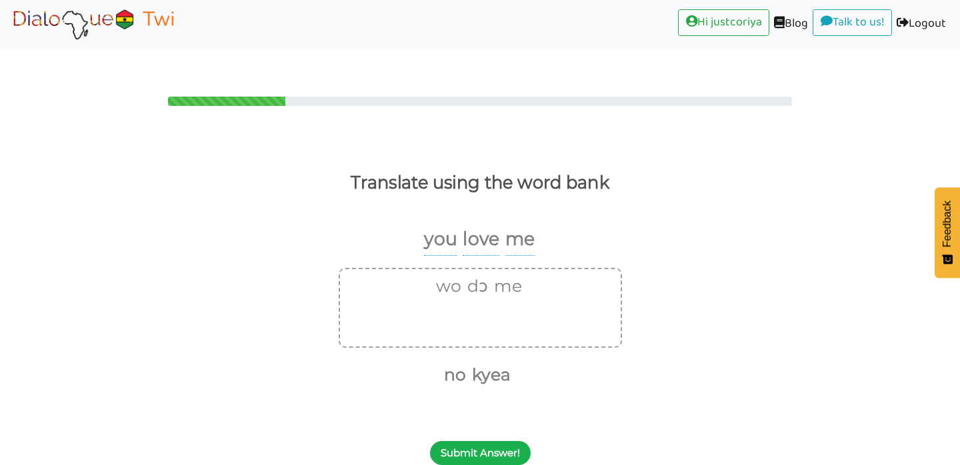
click at [483, 441] on button "Submit Answer!" at bounding box center [480, 453] width 101 height 24
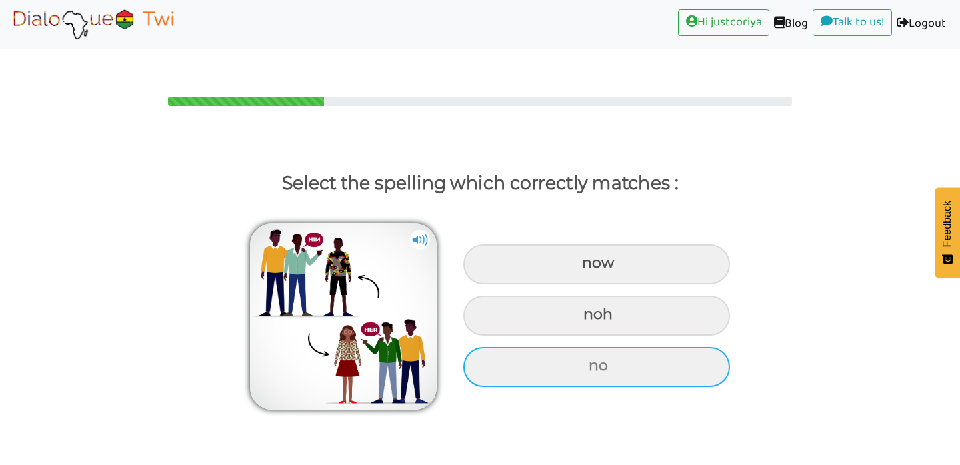
click at [666, 349] on div "no" at bounding box center [596, 367] width 267 height 40
click at [595, 362] on input "no" at bounding box center [590, 366] width 9 height 9
radio input "true"
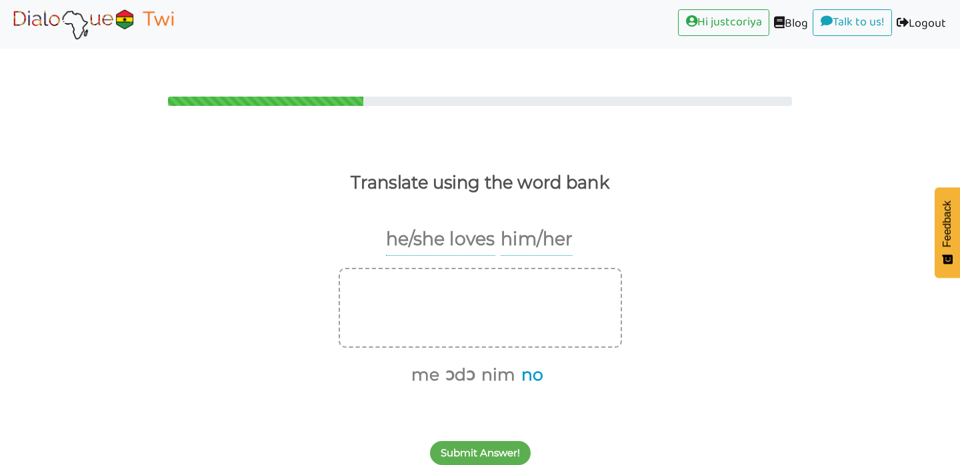
click at [533, 363] on button "no" at bounding box center [530, 375] width 27 height 25
click at [469, 363] on button "ɔdɔ" at bounding box center [472, 375] width 35 height 25
click at [511, 441] on button "Submit Answer!" at bounding box center [480, 453] width 101 height 24
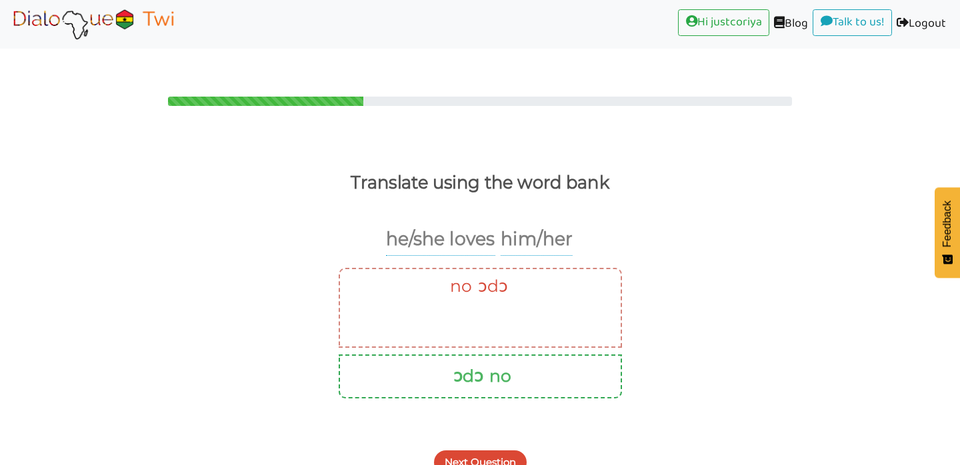
click at [483, 451] on button "Next Question" at bounding box center [480, 463] width 93 height 24
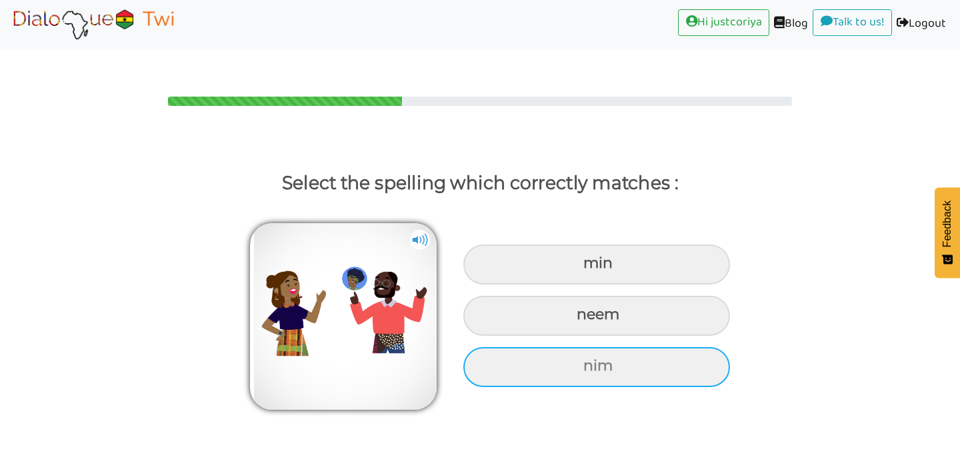
click at [616, 349] on div "nim" at bounding box center [596, 367] width 267 height 40
click at [589, 362] on input "nim" at bounding box center [585, 366] width 9 height 9
radio input "true"
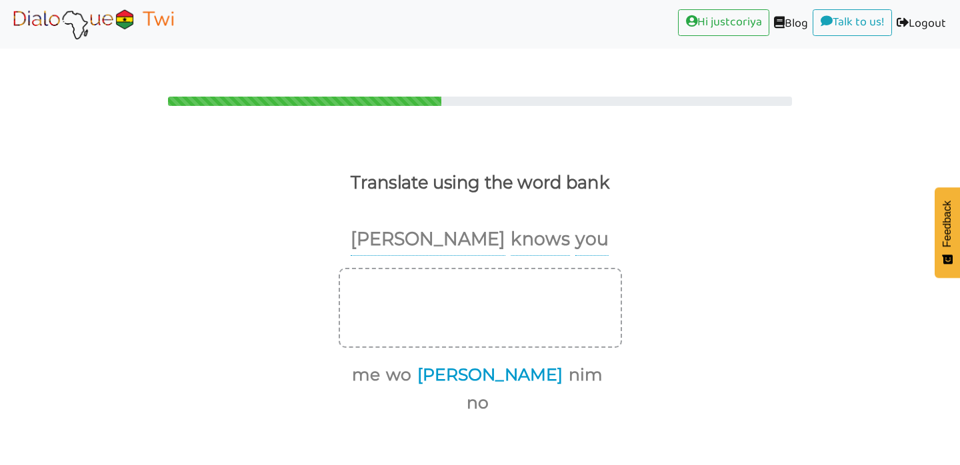
click at [485, 363] on button "[PERSON_NAME]" at bounding box center [488, 375] width 150 height 25
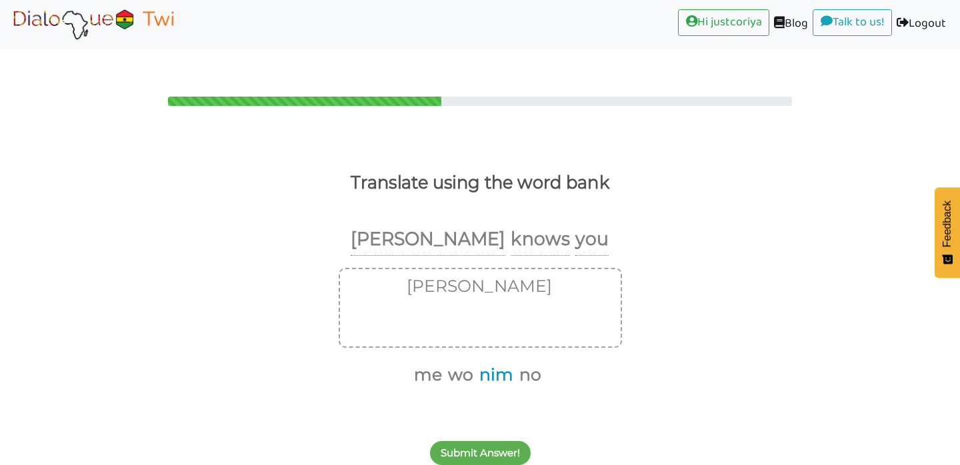
click at [494, 363] on button "nim" at bounding box center [494, 375] width 39 height 25
click at [451, 363] on button "me" at bounding box center [445, 375] width 33 height 25
click at [461, 363] on button "wo" at bounding box center [461, 375] width 30 height 25
click at [556, 274] on button "me" at bounding box center [572, 286] width 33 height 25
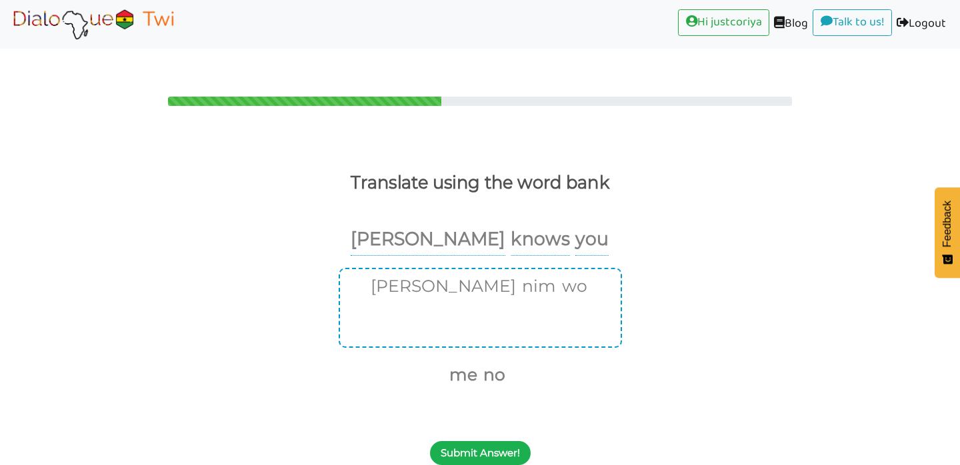
click at [475, 441] on button "Submit Answer!" at bounding box center [480, 453] width 101 height 24
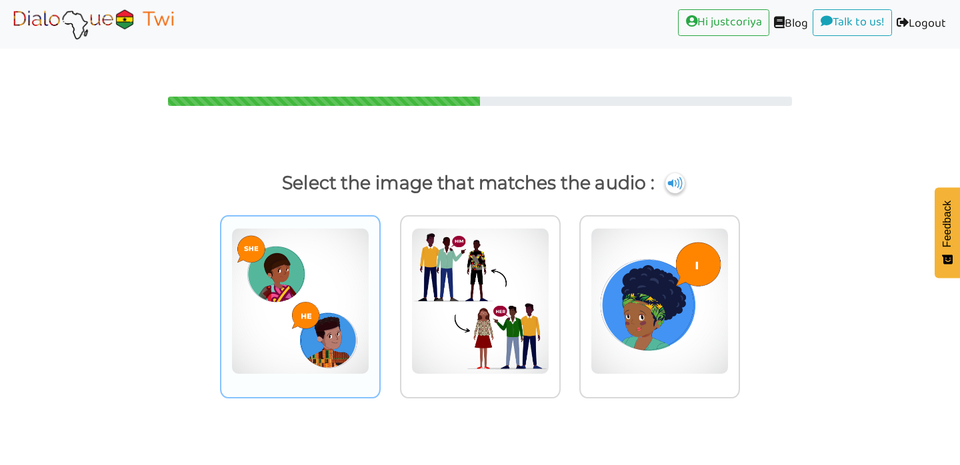
click at [344, 329] on img at bounding box center [300, 301] width 138 height 147
click at [379, 298] on input "radio" at bounding box center [384, 293] width 10 height 10
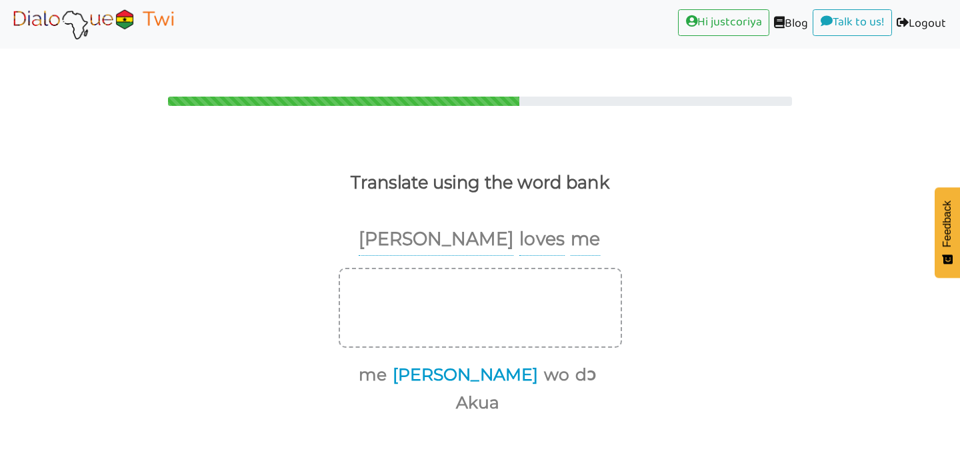
click at [457, 363] on button "[PERSON_NAME]" at bounding box center [463, 375] width 150 height 25
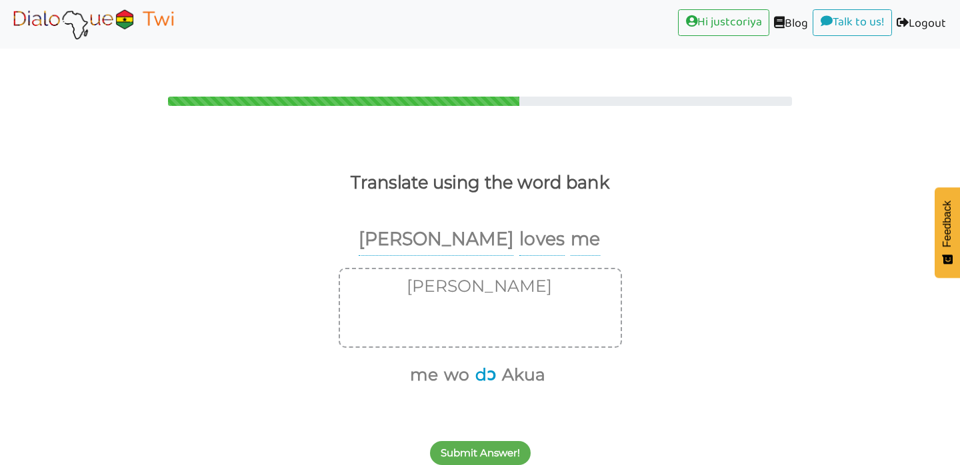
click at [485, 363] on button "dɔ" at bounding box center [483, 375] width 25 height 25
click at [443, 363] on button "me" at bounding box center [435, 375] width 33 height 25
click at [481, 441] on button "Submit Answer!" at bounding box center [480, 453] width 101 height 24
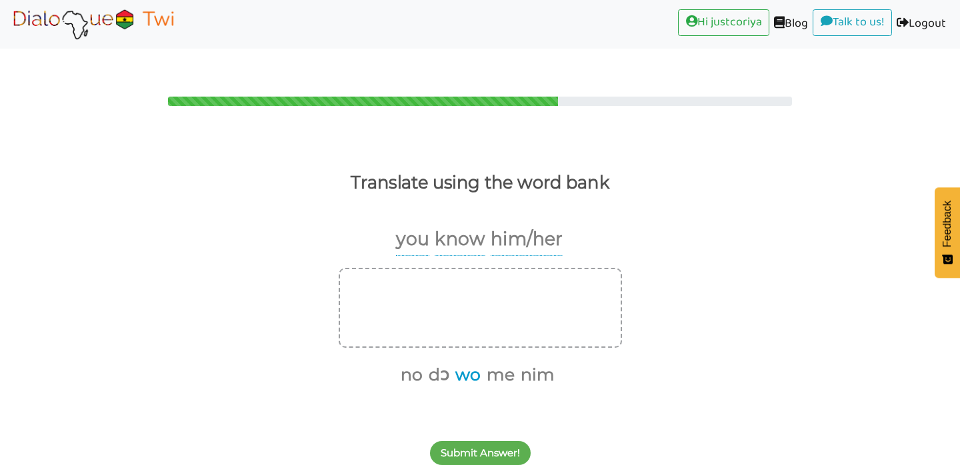
click at [467, 363] on button "wo" at bounding box center [466, 375] width 30 height 25
click at [529, 363] on button "nim" at bounding box center [519, 375] width 39 height 25
click at [448, 363] on button "no" at bounding box center [444, 375] width 27 height 25
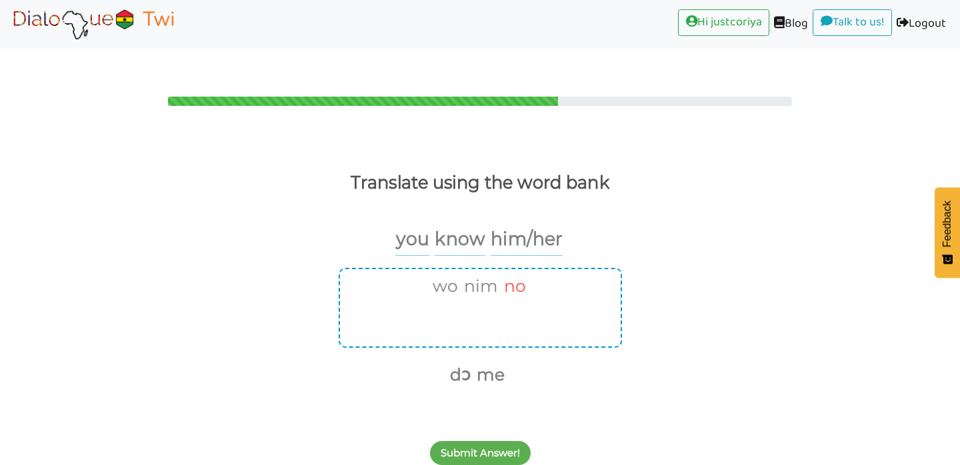
click at [521, 274] on button "no" at bounding box center [512, 286] width 27 height 25
click at [469, 363] on button "dɔ" at bounding box center [471, 375] width 25 height 25
click at [477, 441] on button "Submit Answer!" at bounding box center [480, 453] width 101 height 24
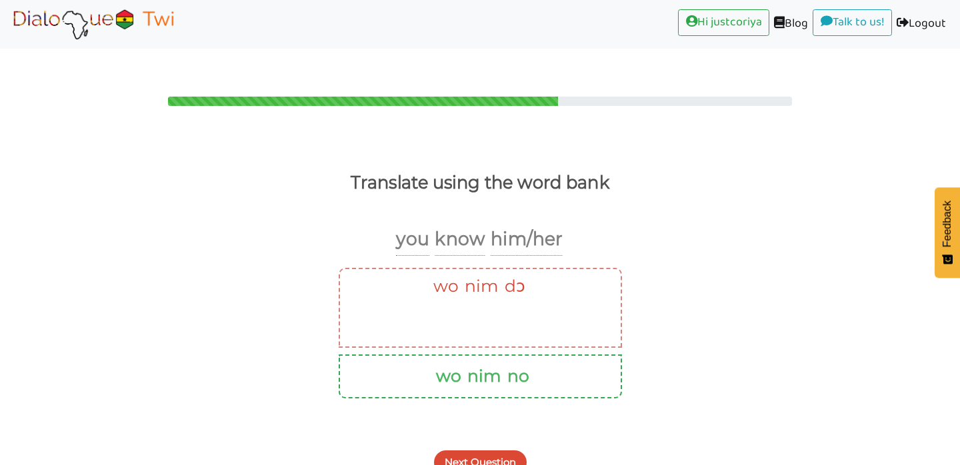
click at [475, 451] on button "Next Question" at bounding box center [480, 463] width 93 height 24
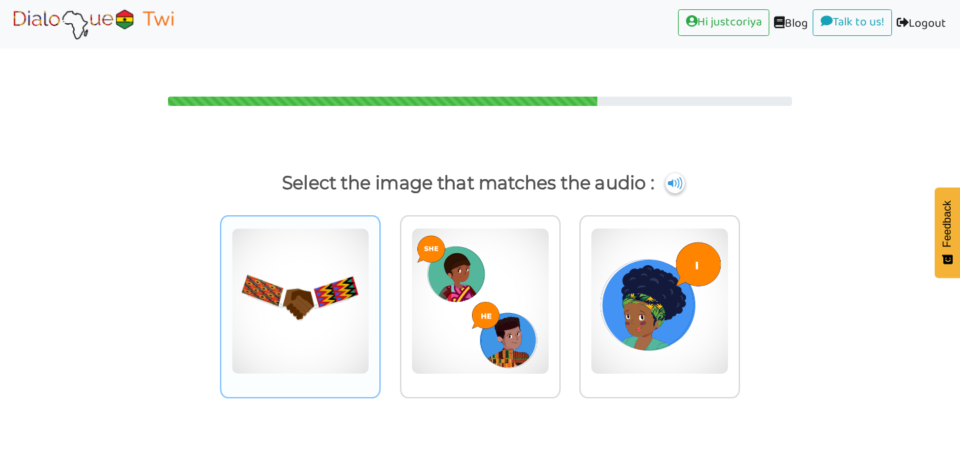
click at [272, 363] on div at bounding box center [300, 306] width 161 height 183
click at [379, 298] on input "radio" at bounding box center [384, 293] width 10 height 10
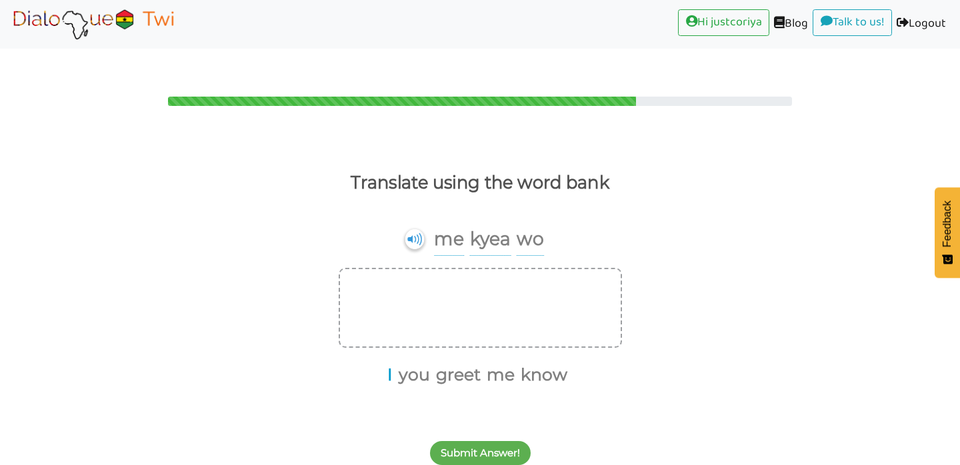
click at [391, 363] on button "I" at bounding box center [388, 375] width 10 height 25
click at [429, 363] on button "greet" at bounding box center [450, 375] width 49 height 25
click at [431, 363] on button "you" at bounding box center [432, 375] width 36 height 25
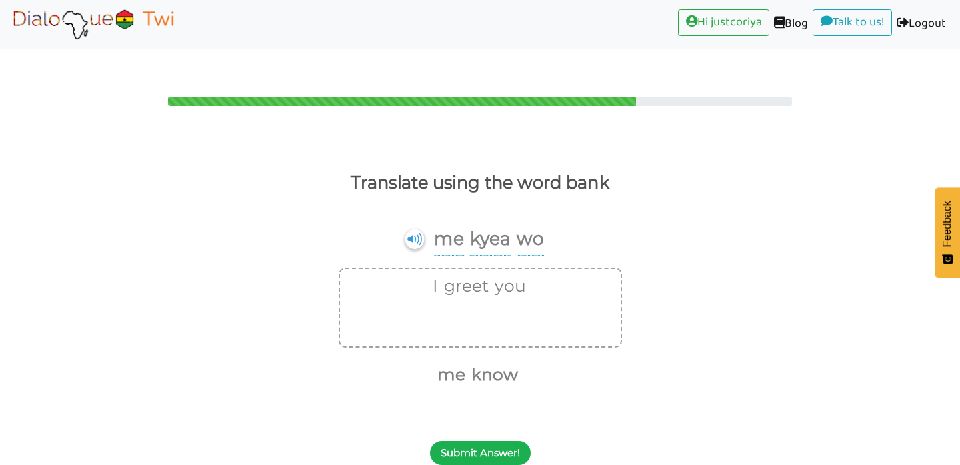
click at [491, 441] on button "Submit Answer!" at bounding box center [480, 453] width 101 height 24
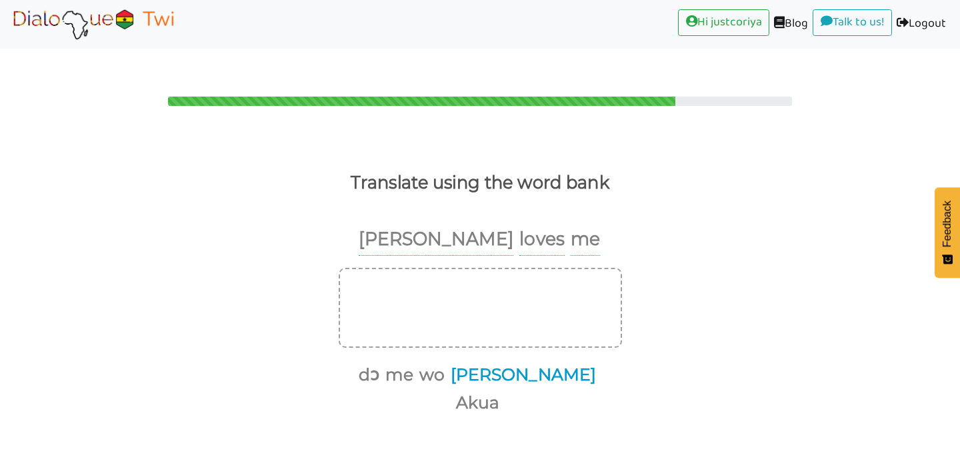
click at [493, 363] on button "[PERSON_NAME]" at bounding box center [521, 375] width 150 height 25
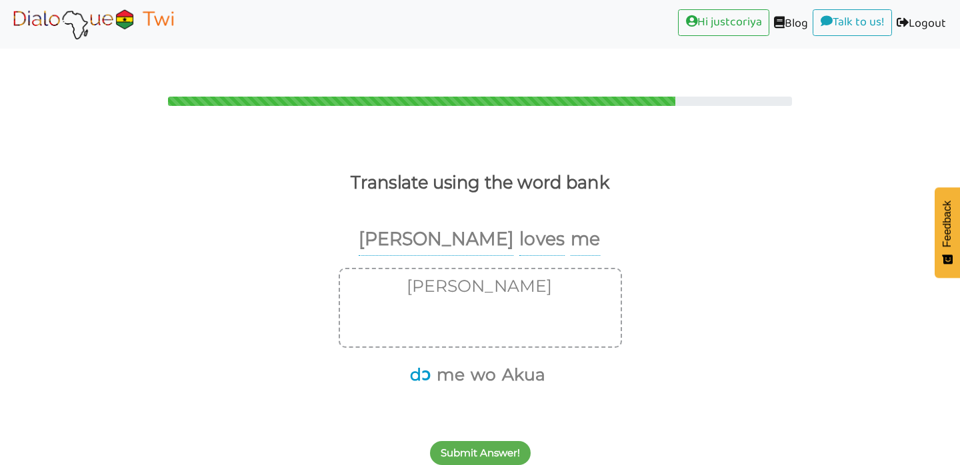
click at [423, 363] on button "dɔ" at bounding box center [417, 375] width 25 height 25
click at [436, 363] on button "me" at bounding box center [435, 375] width 33 height 25
click at [475, 441] on button "Submit Answer!" at bounding box center [480, 453] width 101 height 24
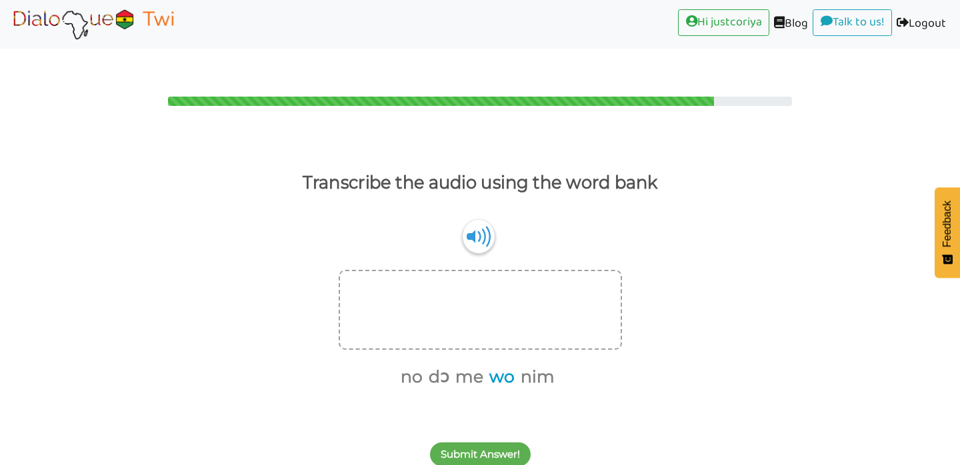
click at [507, 365] on button "wo" at bounding box center [500, 377] width 30 height 25
click at [523, 365] on button "nim" at bounding box center [519, 377] width 39 height 25
click at [447, 365] on button "no" at bounding box center [444, 377] width 27 height 25
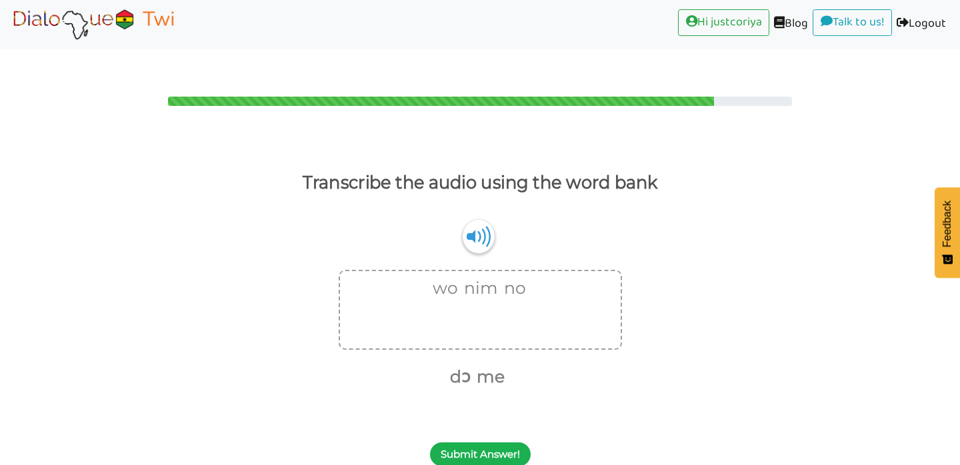
click at [465, 443] on button "Submit Answer!" at bounding box center [480, 455] width 101 height 24
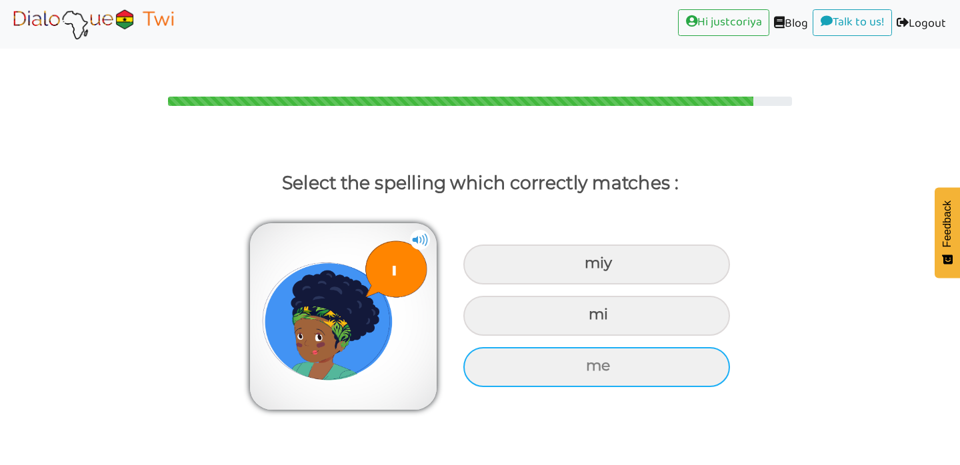
click at [672, 359] on div "me" at bounding box center [596, 367] width 267 height 40
click at [592, 362] on input "me" at bounding box center [587, 366] width 9 height 9
radio input "true"
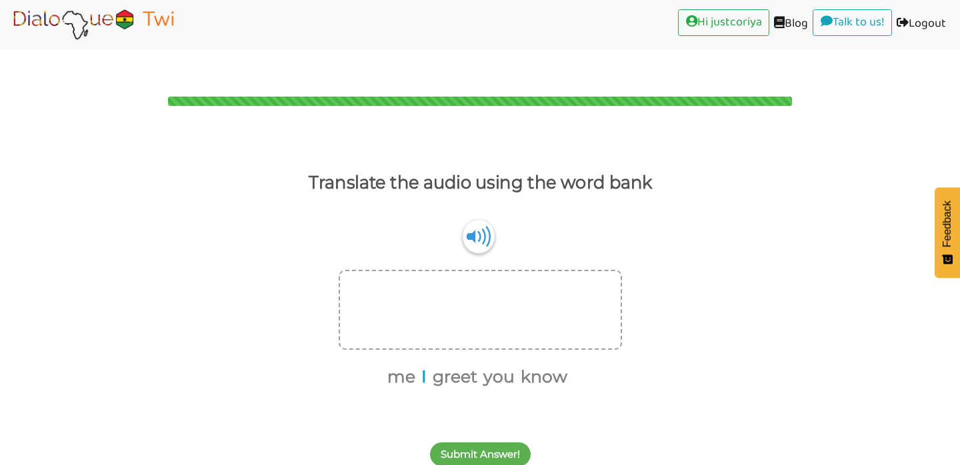
click at [425, 365] on button "I" at bounding box center [422, 377] width 10 height 25
click at [439, 365] on button "greet" at bounding box center [447, 377] width 49 height 25
click at [466, 365] on button "you" at bounding box center [466, 377] width 36 height 25
click at [481, 443] on button "Submit Answer!" at bounding box center [480, 455] width 101 height 24
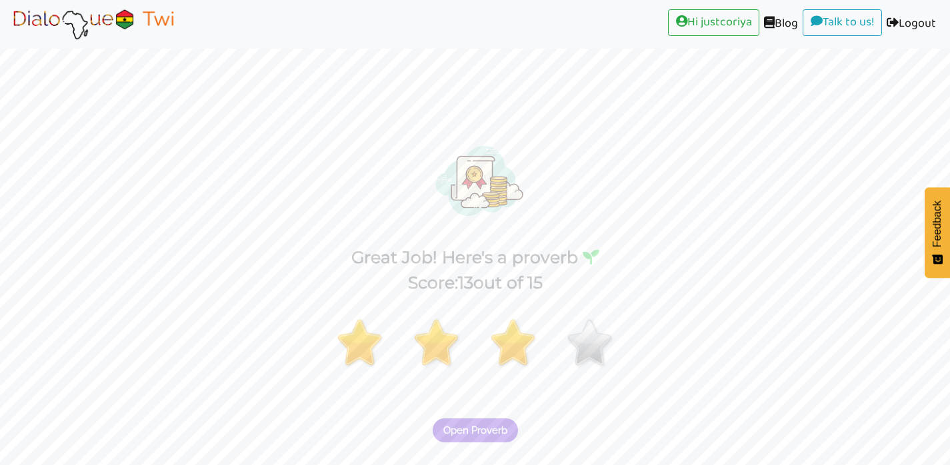
click at [509, 419] on button "Open Proverb" at bounding box center [475, 431] width 85 height 24
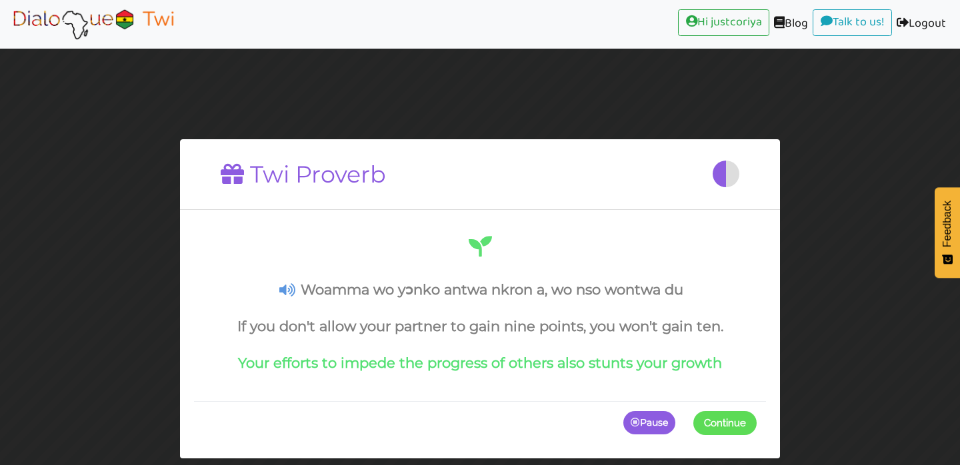
click at [732, 421] on span "Continue" at bounding box center [725, 423] width 42 height 12
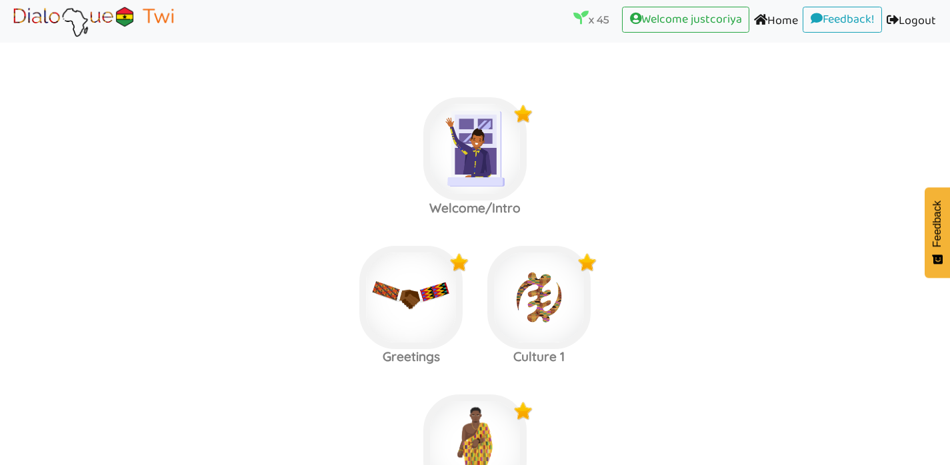
scroll to position [1197, 0]
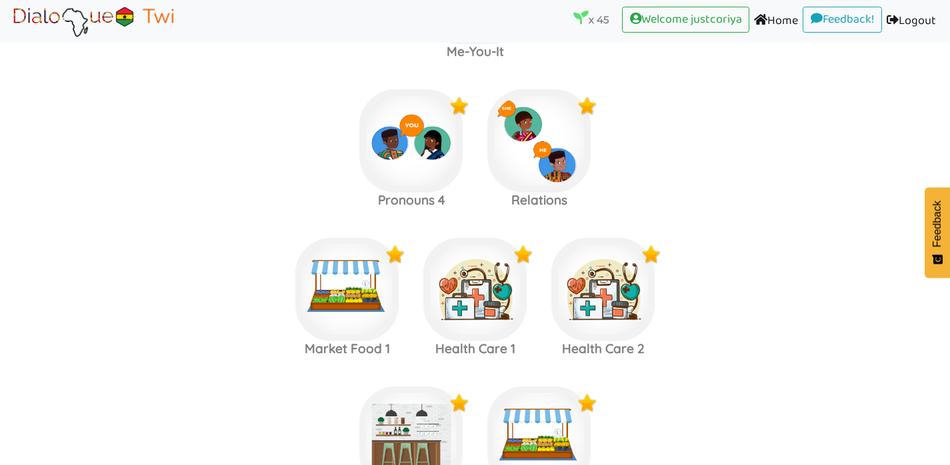
click at [744, 391] on label "At The Bar 1 At The Market" at bounding box center [475, 439] width 950 height 144
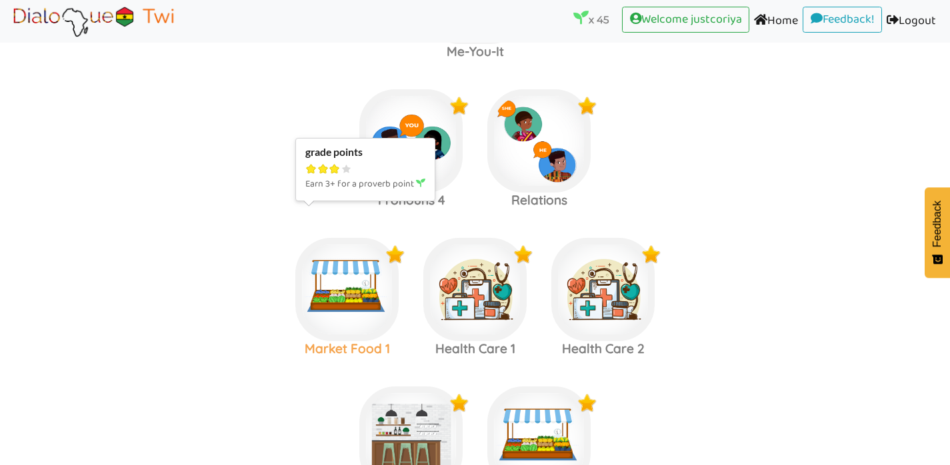
click at [344, 287] on img at bounding box center [346, 289] width 103 height 103
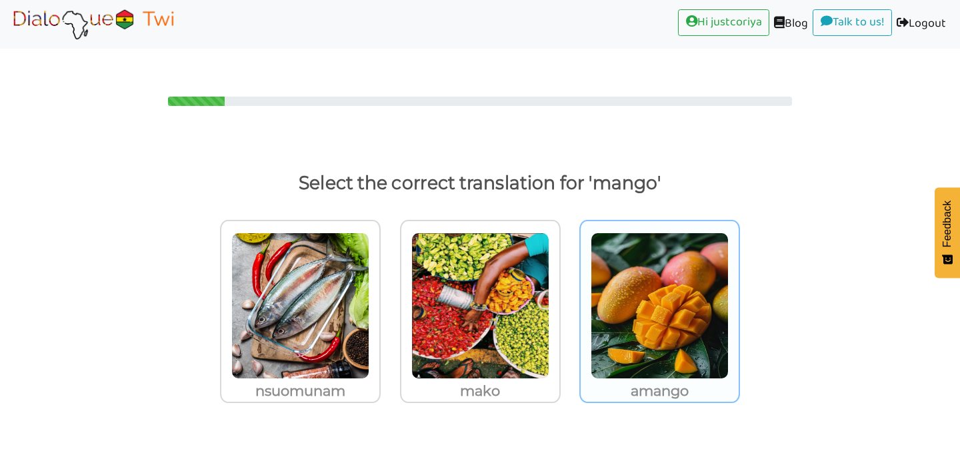
click at [660, 328] on img at bounding box center [660, 306] width 138 height 147
click at [739, 303] on input "amango" at bounding box center [744, 298] width 10 height 10
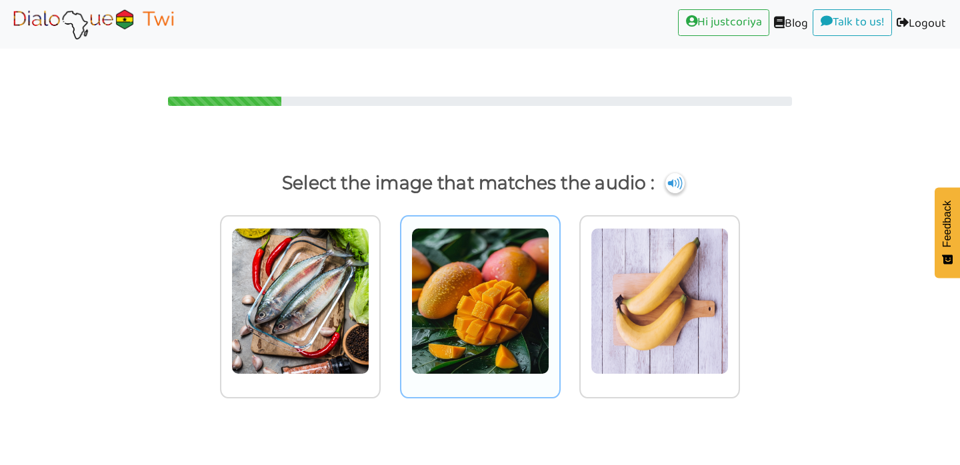
click at [505, 319] on img at bounding box center [480, 301] width 138 height 147
click at [559, 298] on input "radio" at bounding box center [564, 293] width 10 height 10
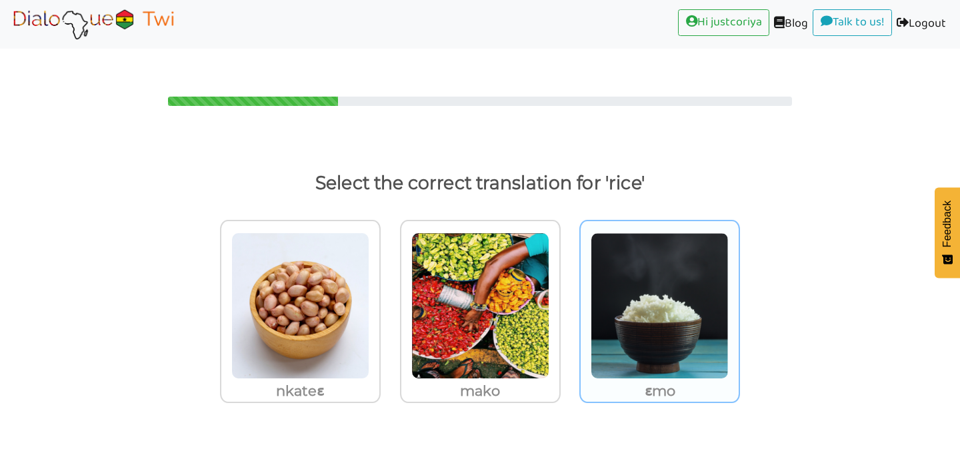
click at [694, 321] on img at bounding box center [660, 306] width 138 height 147
click at [739, 303] on input "ɛmo" at bounding box center [744, 298] width 10 height 10
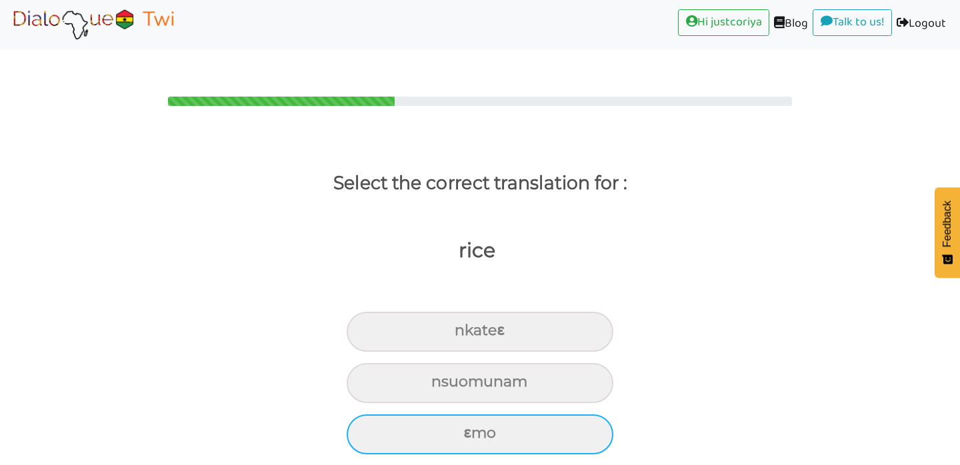
click at [566, 415] on div "ɛmo" at bounding box center [480, 435] width 267 height 40
click at [473, 429] on input "ɛmo" at bounding box center [469, 433] width 9 height 9
radio input "true"
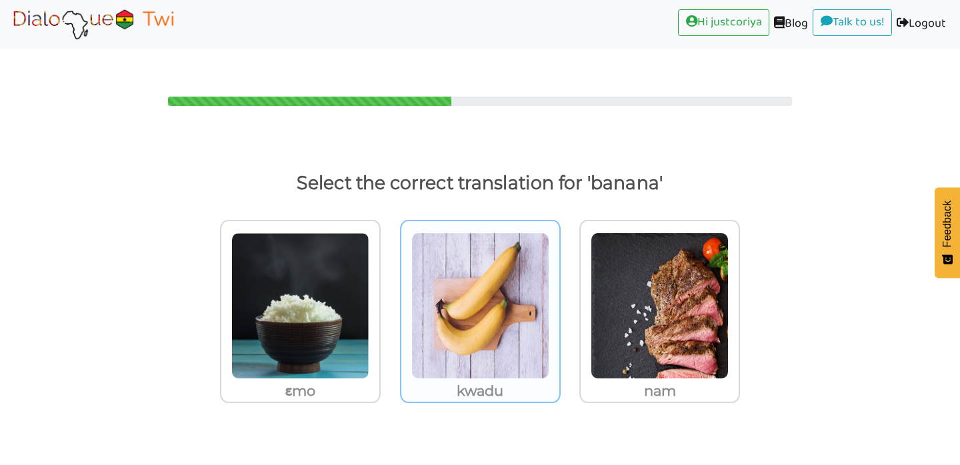
click at [514, 340] on img at bounding box center [480, 306] width 138 height 147
click at [559, 303] on input "kwadu" at bounding box center [564, 298] width 10 height 10
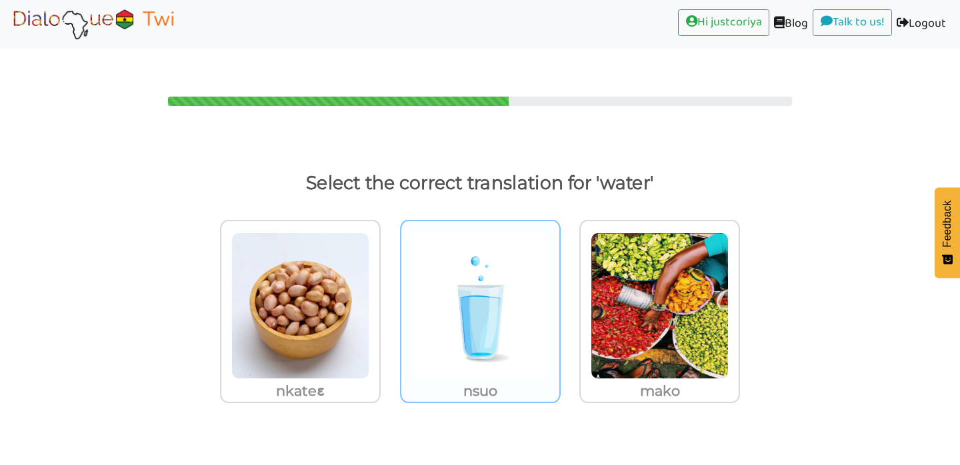
click at [488, 346] on img at bounding box center [480, 306] width 138 height 147
click at [559, 303] on input "nsuo" at bounding box center [564, 298] width 10 height 10
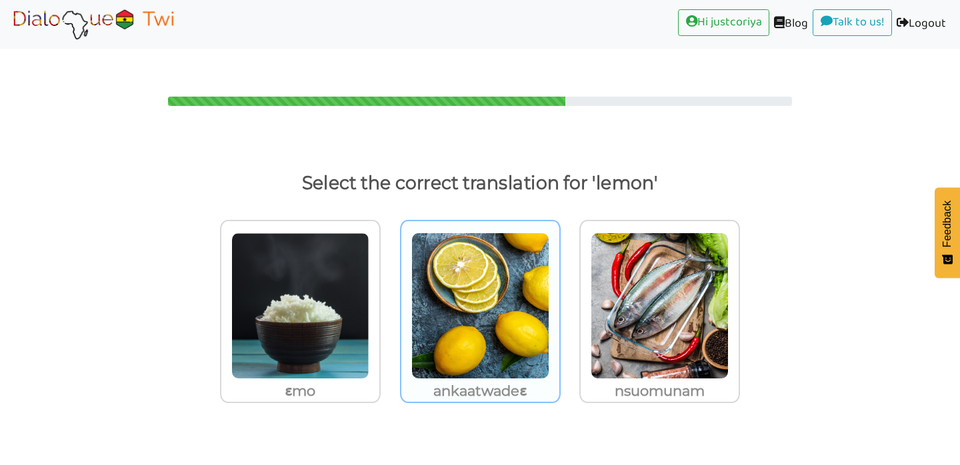
click at [529, 307] on img at bounding box center [480, 306] width 138 height 147
click at [559, 303] on input "ankaatwadeɛ" at bounding box center [564, 298] width 10 height 10
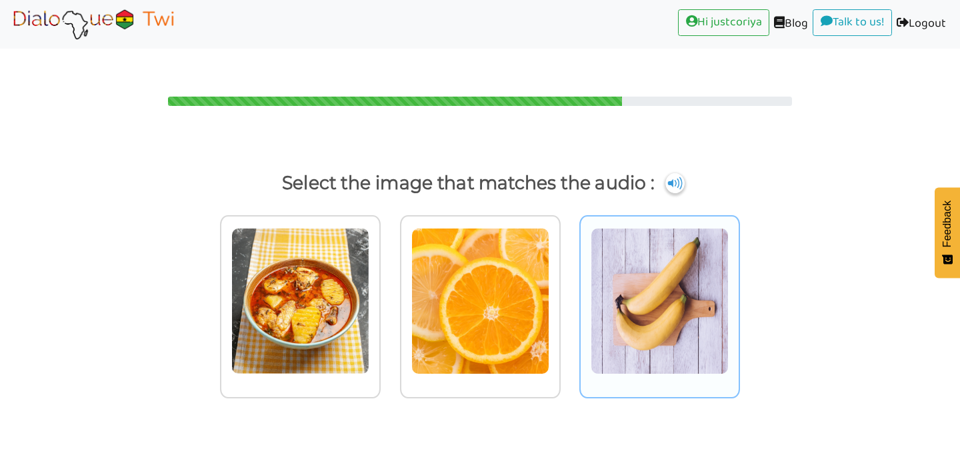
click at [681, 323] on img at bounding box center [660, 301] width 138 height 147
click at [739, 298] on input "radio" at bounding box center [744, 293] width 10 height 10
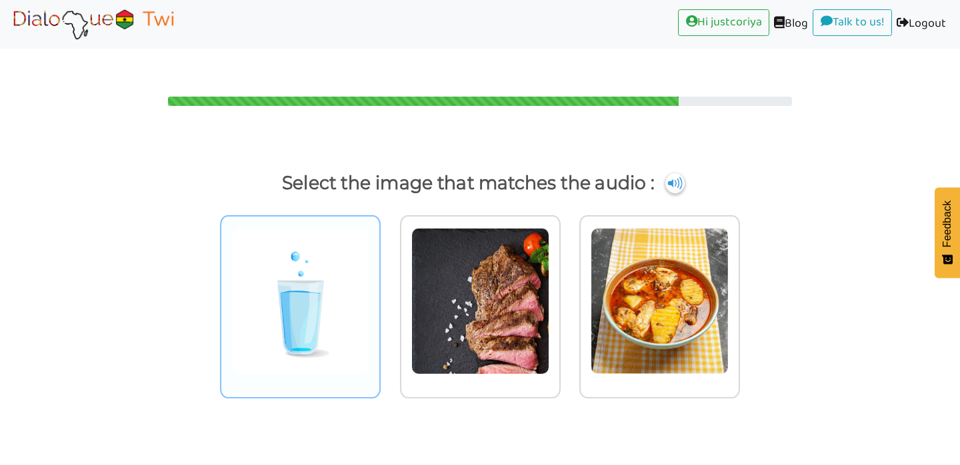
click at [297, 305] on img at bounding box center [300, 301] width 138 height 147
click at [379, 298] on input "radio" at bounding box center [384, 293] width 10 height 10
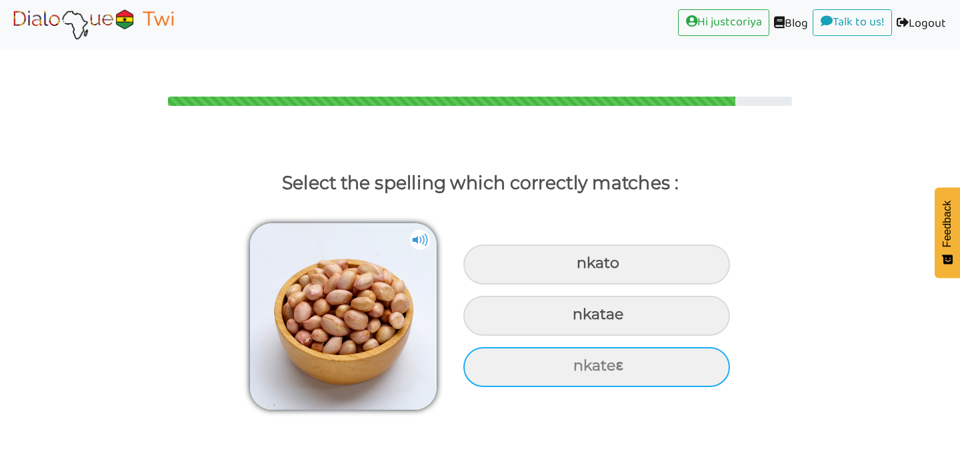
click at [665, 347] on div "nkateɛ" at bounding box center [596, 367] width 267 height 40
click at [579, 362] on input "nkateɛ" at bounding box center [575, 366] width 9 height 9
radio input "true"
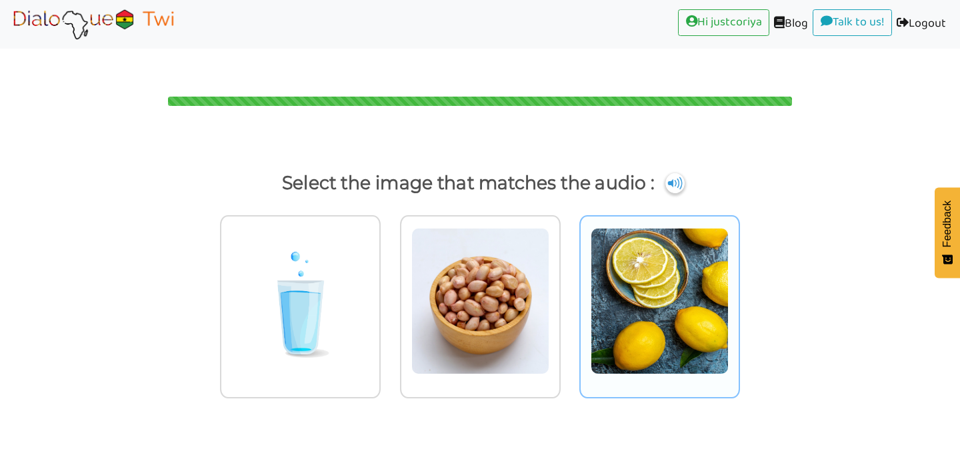
click at [695, 315] on img at bounding box center [660, 301] width 138 height 147
click at [739, 298] on input "radio" at bounding box center [744, 293] width 10 height 10
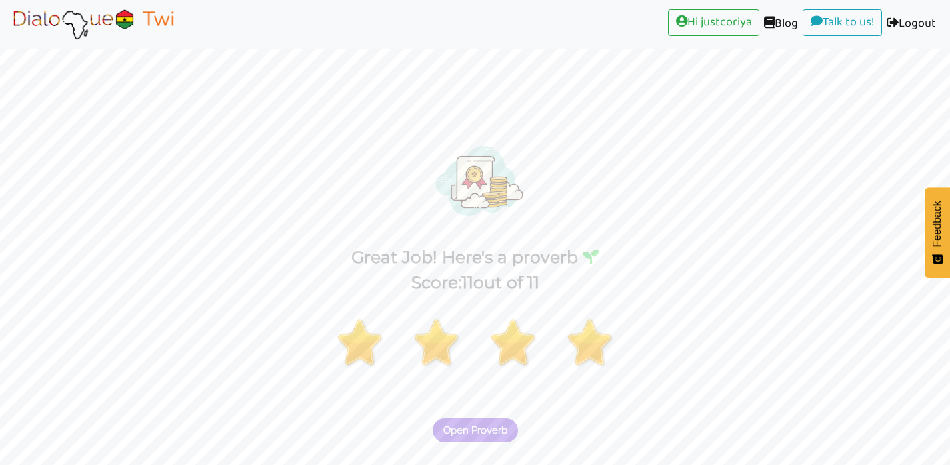
click at [495, 425] on span "Open Proverb" at bounding box center [475, 431] width 64 height 12
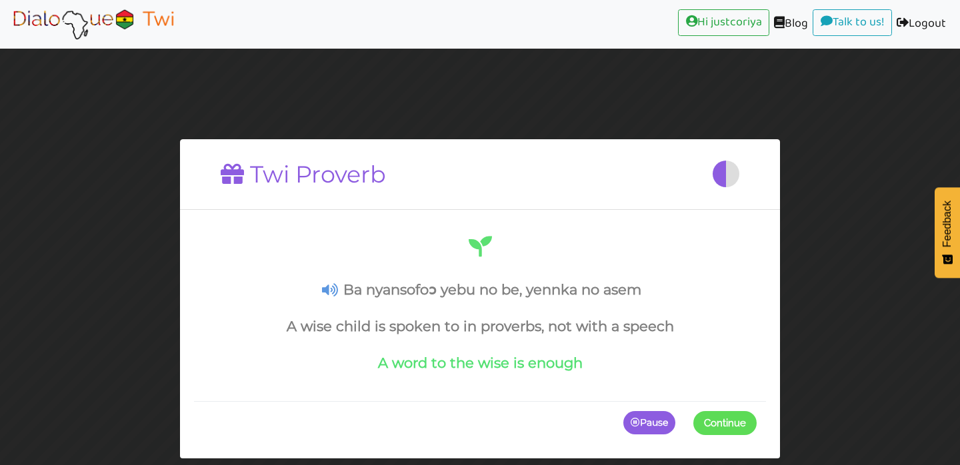
click at [757, 430] on span at bounding box center [757, 423] width 0 height 24
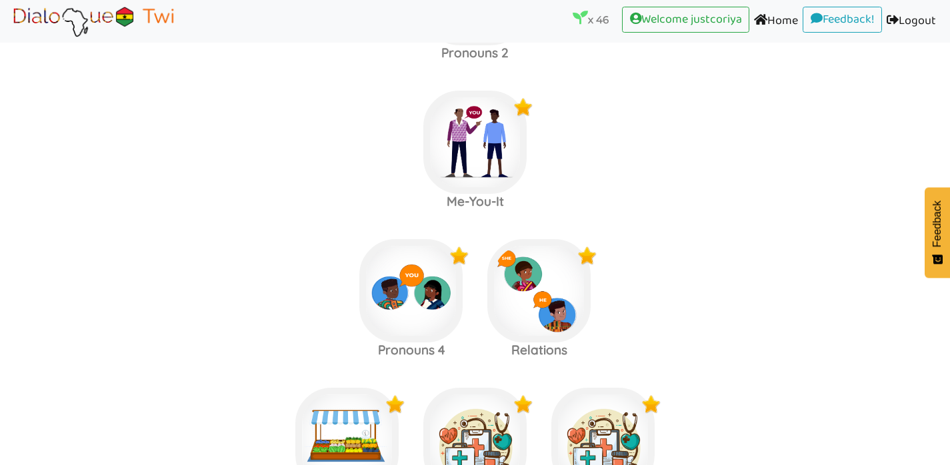
scroll to position [1345, 0]
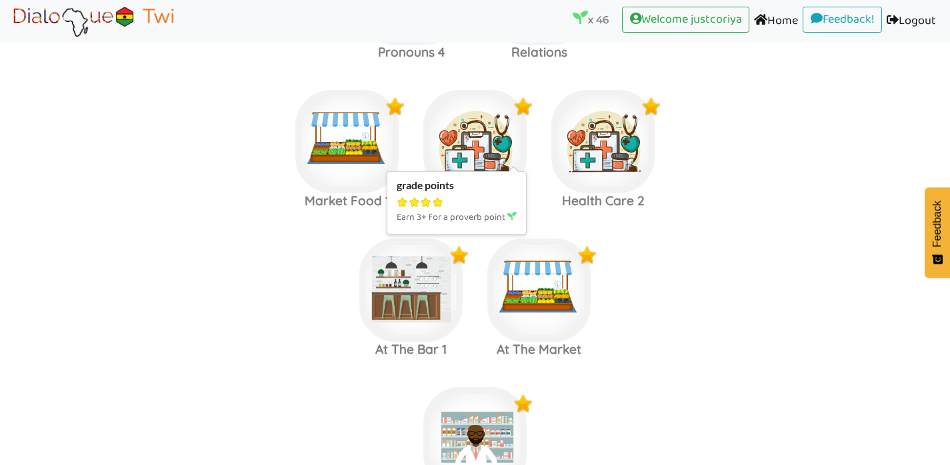
click at [481, 140] on img at bounding box center [474, 141] width 103 height 103
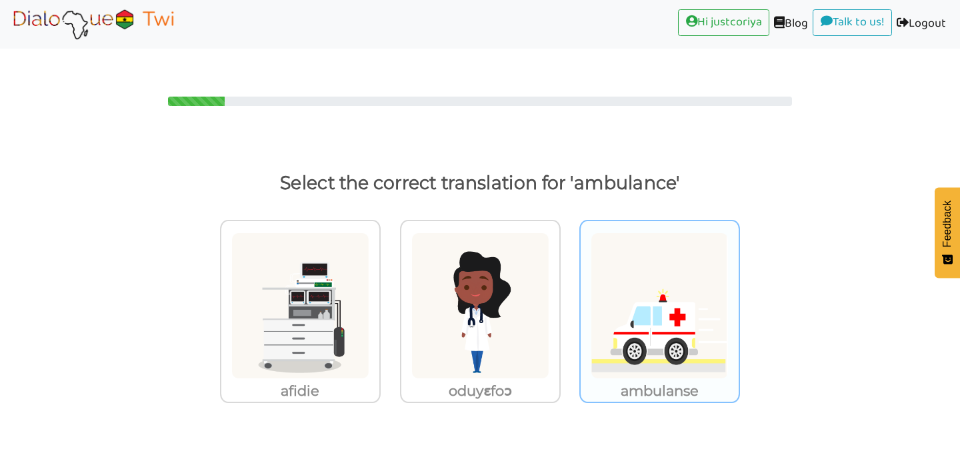
click at [624, 342] on img at bounding box center [660, 306] width 138 height 147
click at [739, 303] on input "ambulanse" at bounding box center [744, 298] width 10 height 10
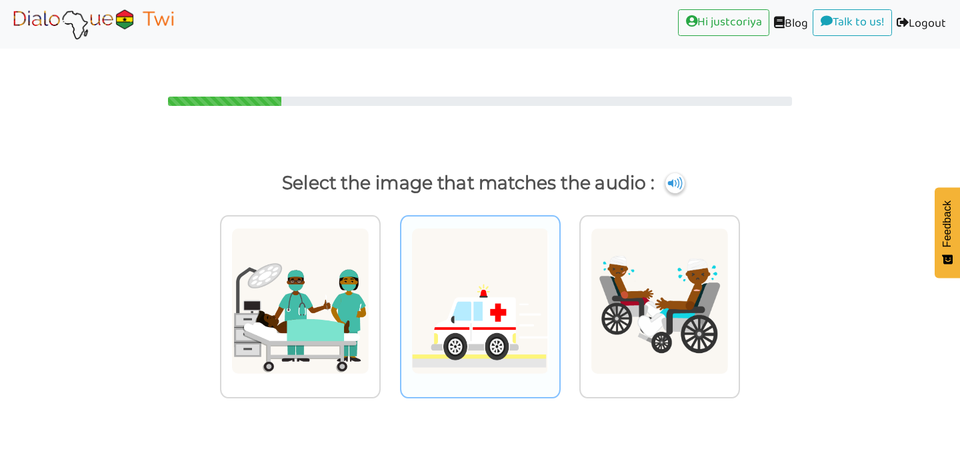
click at [453, 325] on img at bounding box center [480, 301] width 138 height 147
click at [559, 298] on input "radio" at bounding box center [564, 293] width 10 height 10
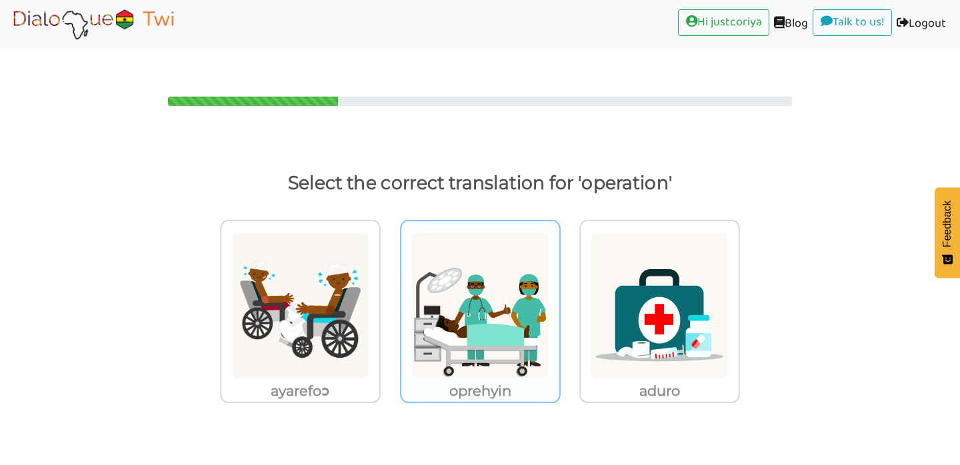
click at [512, 345] on img at bounding box center [480, 306] width 138 height 147
click at [559, 303] on input "oprehyin" at bounding box center [564, 298] width 10 height 10
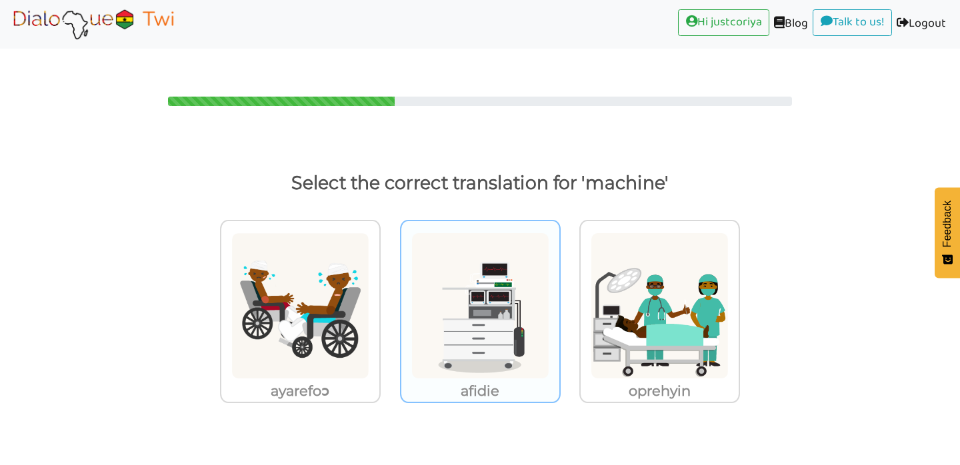
click at [500, 321] on img at bounding box center [480, 306] width 138 height 147
click at [559, 303] on input "afidie" at bounding box center [564, 298] width 10 height 10
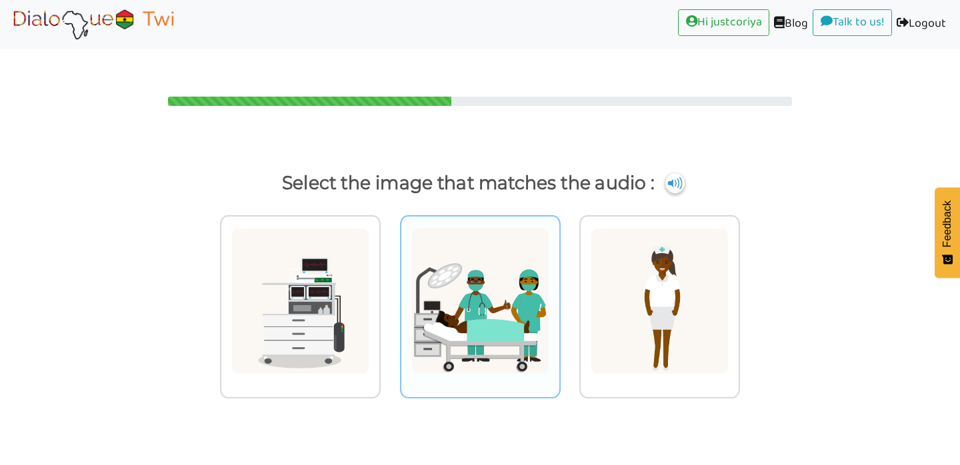
click at [501, 317] on img at bounding box center [480, 301] width 138 height 147
click at [559, 298] on input "radio" at bounding box center [564, 293] width 10 height 10
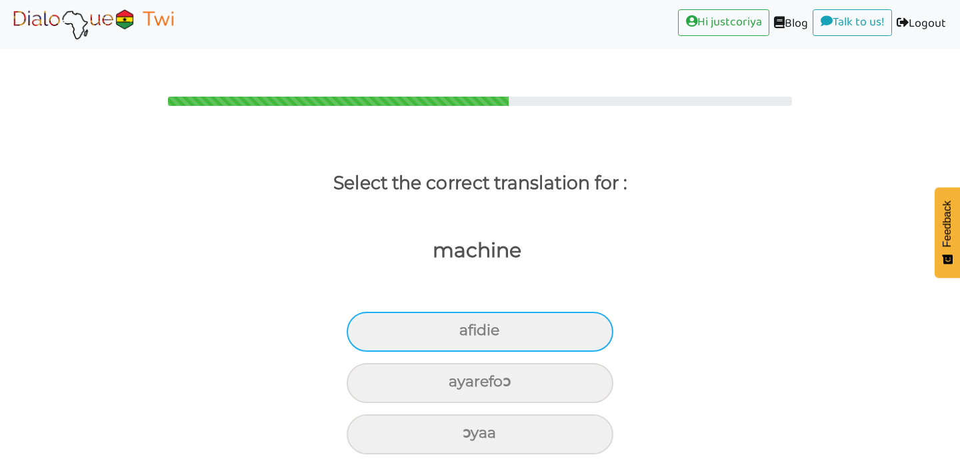
click at [553, 312] on div "afidie" at bounding box center [480, 332] width 267 height 40
click at [469, 327] on input "afidie" at bounding box center [465, 331] width 9 height 9
radio input "true"
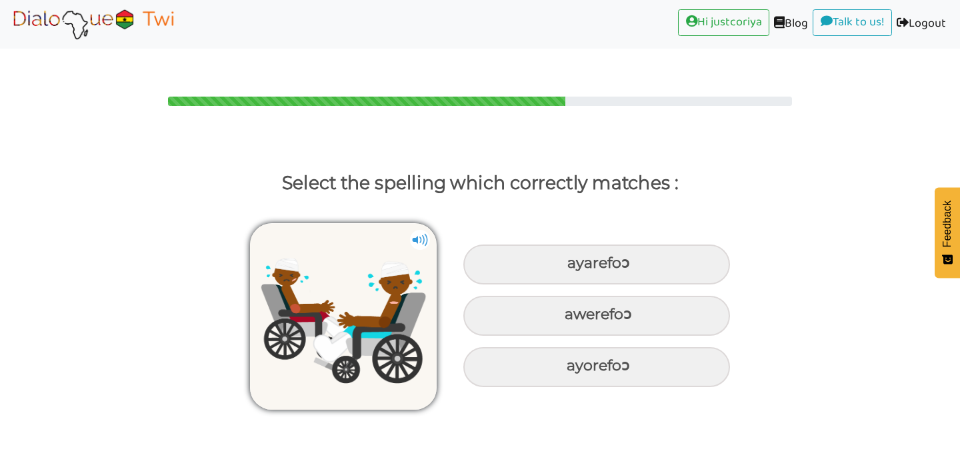
click at [781, 283] on div "ayarefoɔ awerefoɔ ayorefoɔ" at bounding box center [480, 310] width 960 height 209
click at [669, 245] on div "ayarefoɔ" at bounding box center [596, 265] width 267 height 40
click at [573, 259] on input "ayarefoɔ" at bounding box center [569, 263] width 9 height 9
radio input "true"
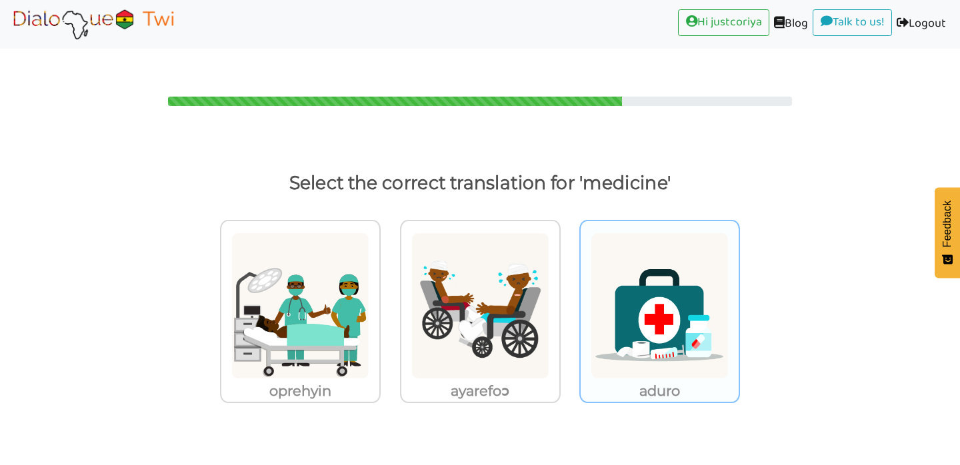
click at [642, 332] on img at bounding box center [660, 306] width 138 height 147
click at [739, 303] on input "aduro" at bounding box center [744, 298] width 10 height 10
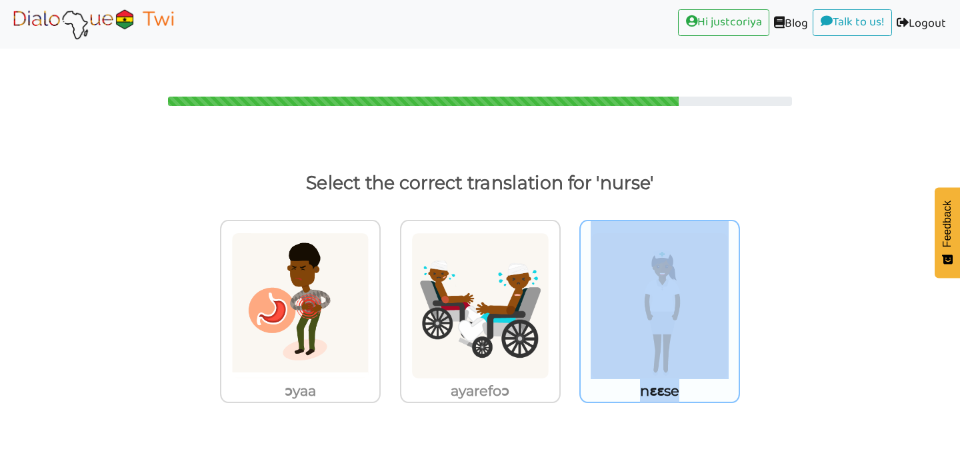
click at [696, 352] on div "nɛɛse" at bounding box center [659, 311] width 161 height 183
click at [685, 301] on img at bounding box center [660, 306] width 138 height 147
click at [739, 301] on input "nɛɛse" at bounding box center [744, 298] width 10 height 10
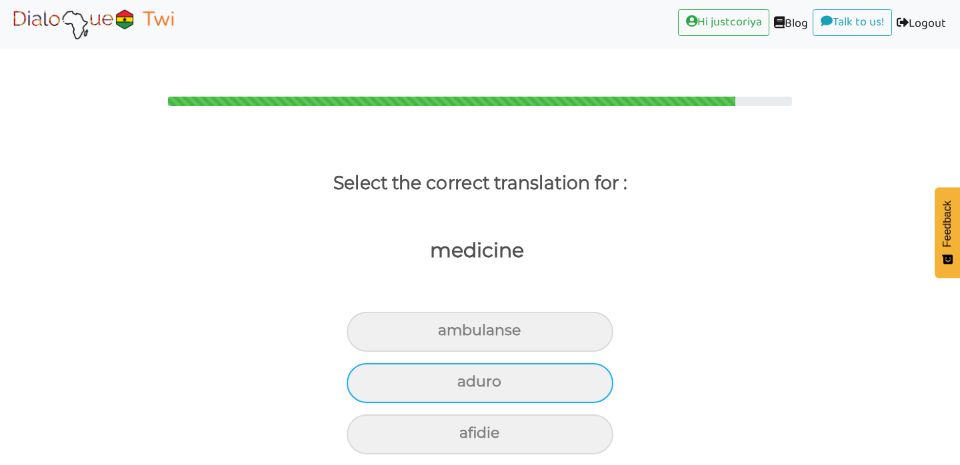
click at [574, 363] on div "aduro" at bounding box center [480, 383] width 267 height 40
click at [467, 378] on input "aduro" at bounding box center [463, 382] width 9 height 9
radio input "true"
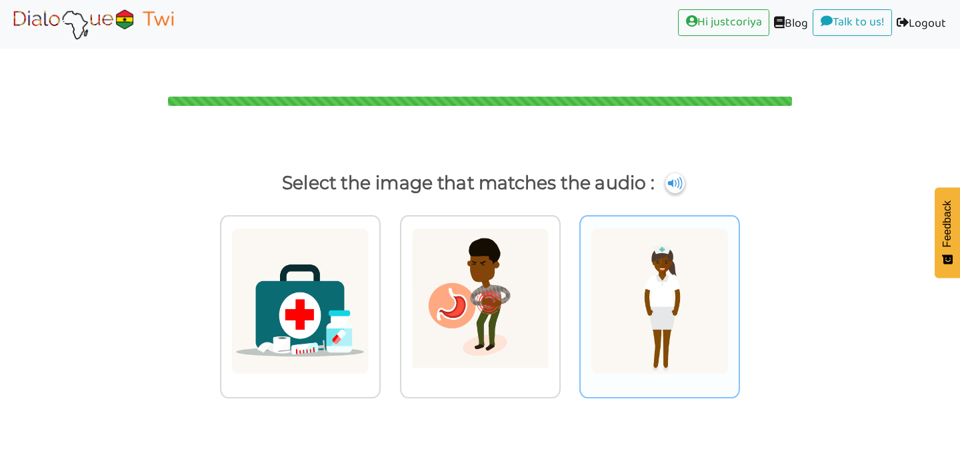
click at [674, 307] on img at bounding box center [660, 301] width 138 height 147
click at [739, 298] on input "radio" at bounding box center [744, 293] width 10 height 10
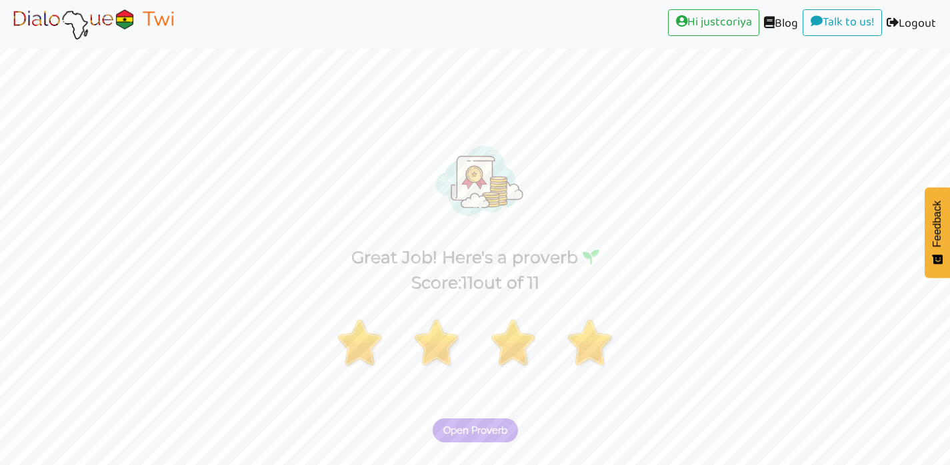
click at [473, 425] on span "Open Proverb" at bounding box center [475, 431] width 64 height 12
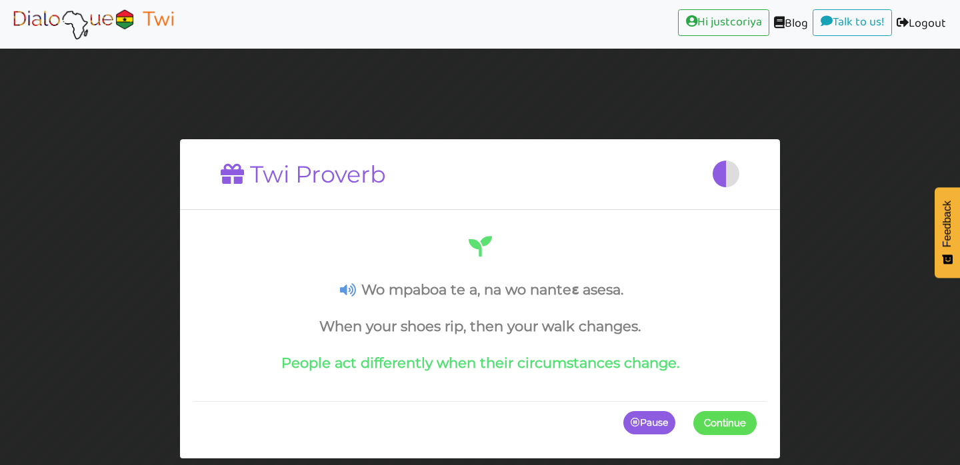
click at [735, 423] on span "Continue" at bounding box center [725, 423] width 42 height 12
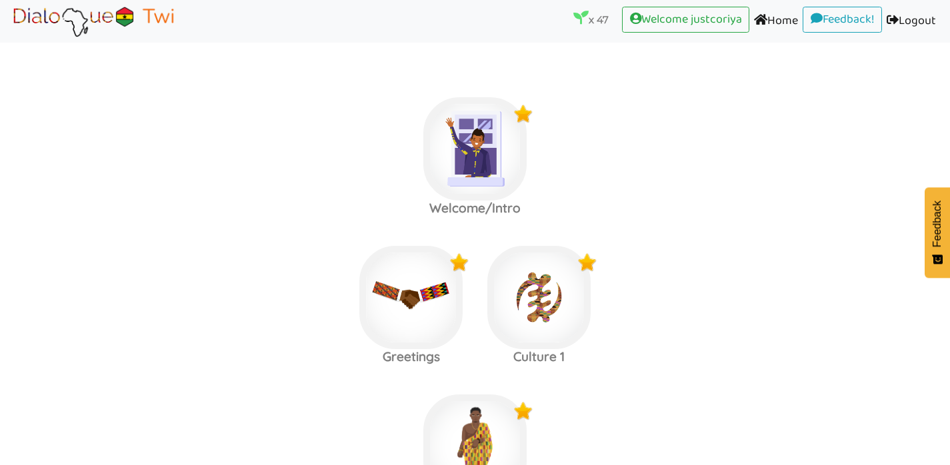
scroll to position [1345, 0]
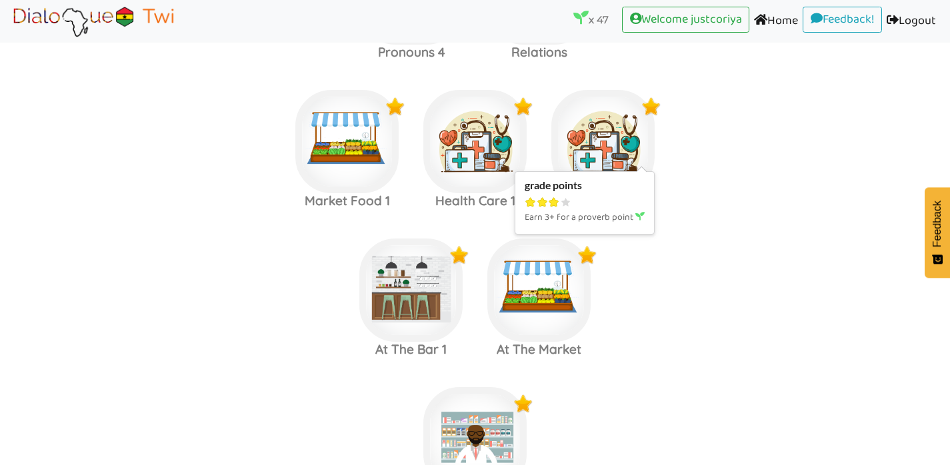
click at [636, 110] on img at bounding box center [602, 141] width 103 height 103
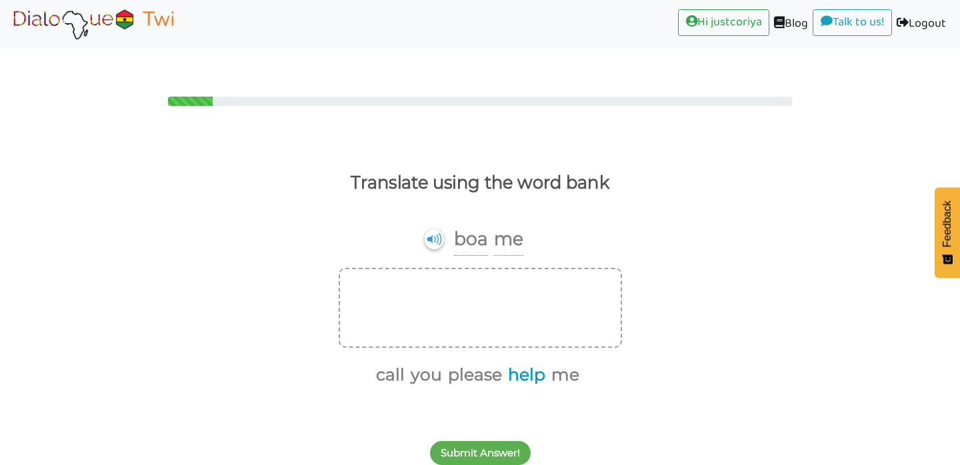
click at [533, 363] on button "help" at bounding box center [524, 375] width 42 height 25
click at [547, 363] on button "me" at bounding box center [541, 375] width 33 height 25
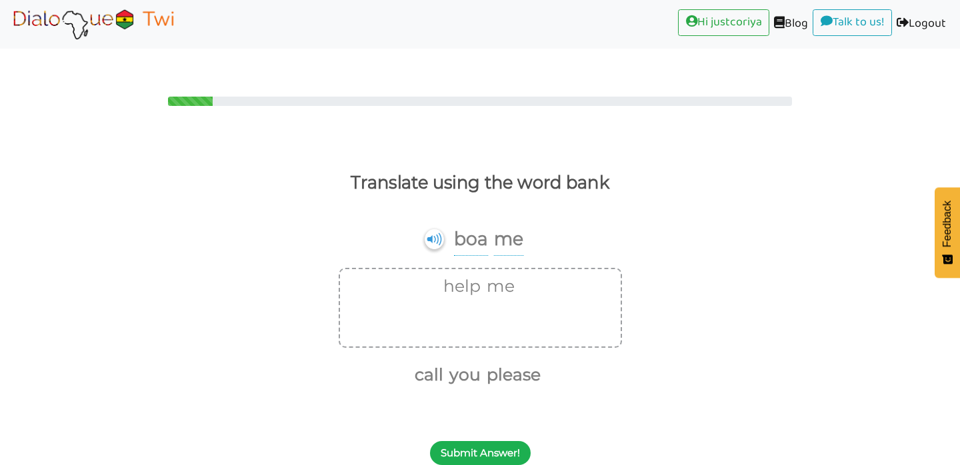
click at [501, 441] on button "Submit Answer!" at bounding box center [480, 453] width 101 height 24
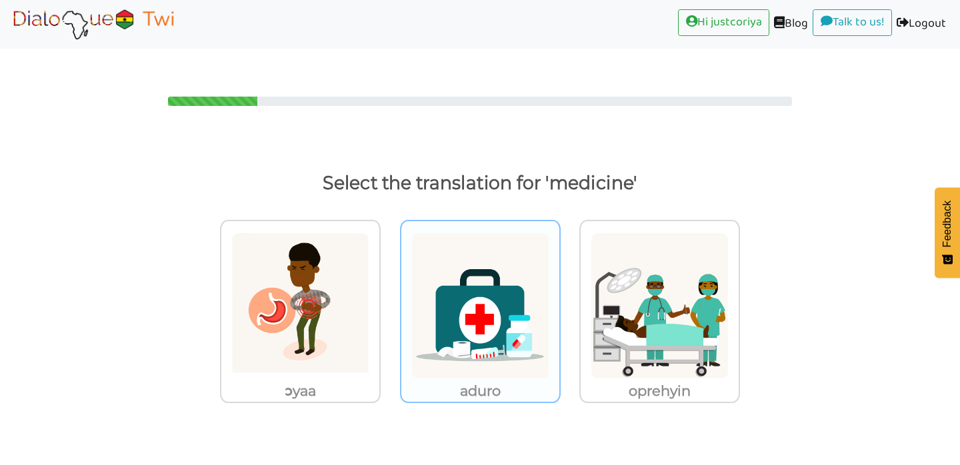
click at [461, 349] on img at bounding box center [480, 306] width 138 height 147
click at [559, 303] on input "aduro" at bounding box center [564, 298] width 10 height 10
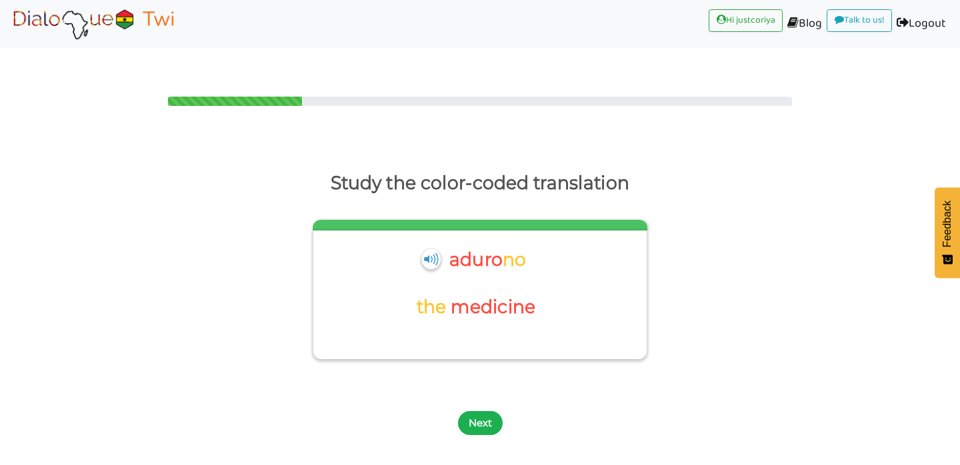
click at [470, 411] on button "Next" at bounding box center [480, 423] width 45 height 24
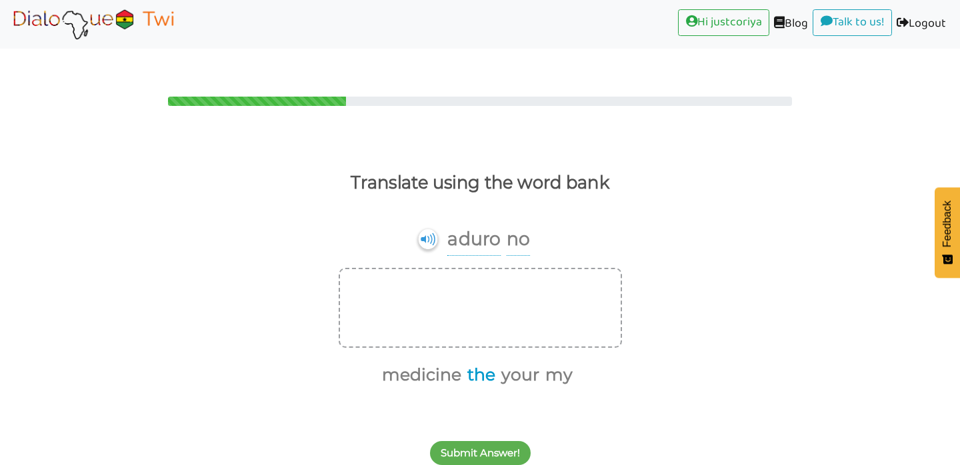
click at [484, 363] on button "the" at bounding box center [479, 375] width 33 height 25
click at [448, 363] on button "medicine" at bounding box center [437, 375] width 84 height 25
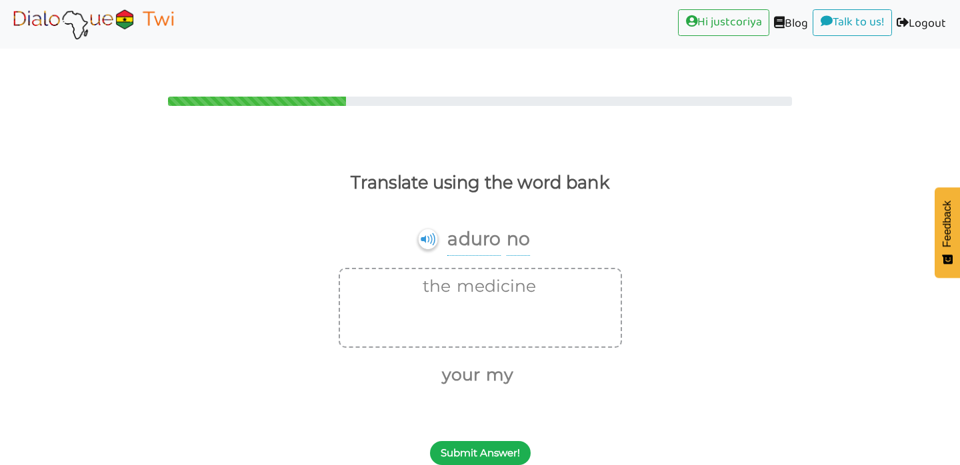
click at [483, 441] on button "Submit Answer!" at bounding box center [480, 453] width 101 height 24
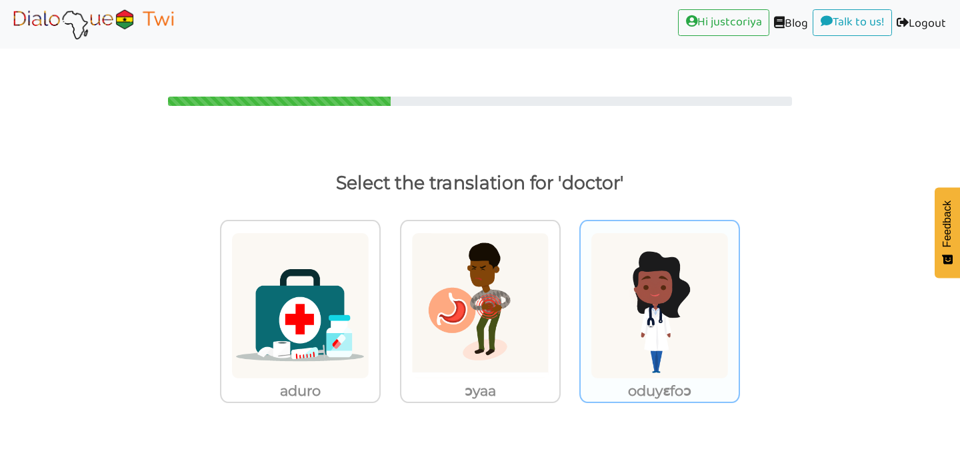
click at [671, 320] on img at bounding box center [660, 306] width 138 height 147
click at [739, 303] on input "oduyɛfoɔ" at bounding box center [744, 298] width 10 height 10
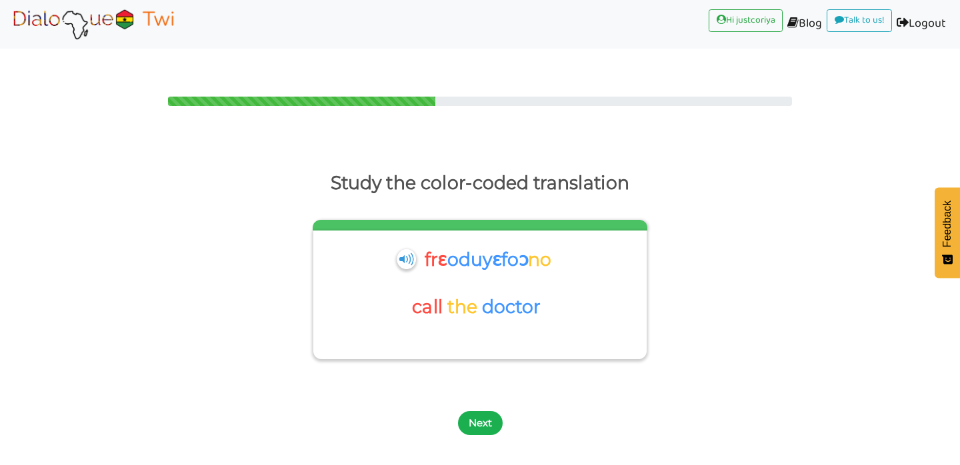
click at [487, 411] on button "Next" at bounding box center [480, 423] width 45 height 24
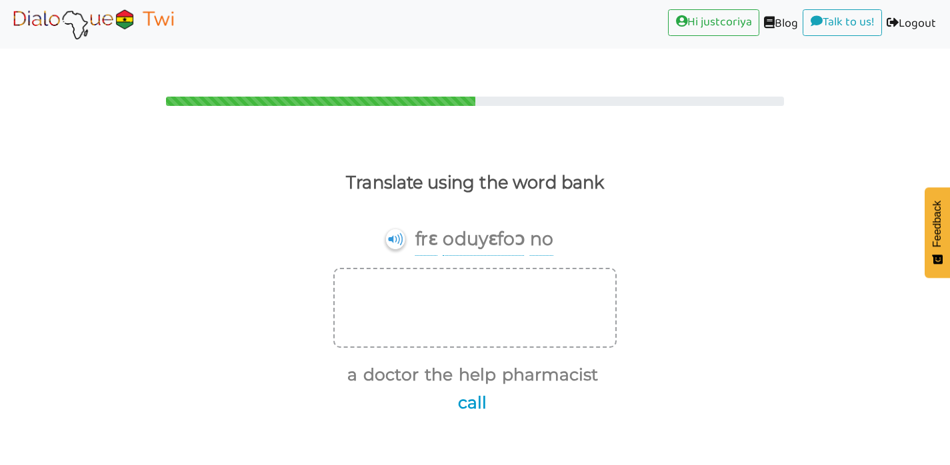
click at [469, 391] on button "call" at bounding box center [469, 403] width 33 height 25
click at [454, 363] on button "the" at bounding box center [441, 375] width 33 height 25
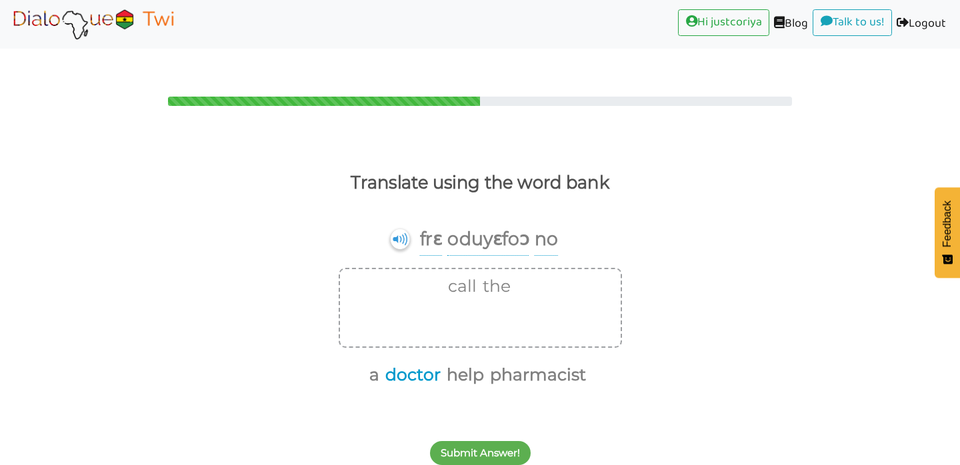
click at [425, 363] on button "doctor" at bounding box center [411, 375] width 60 height 25
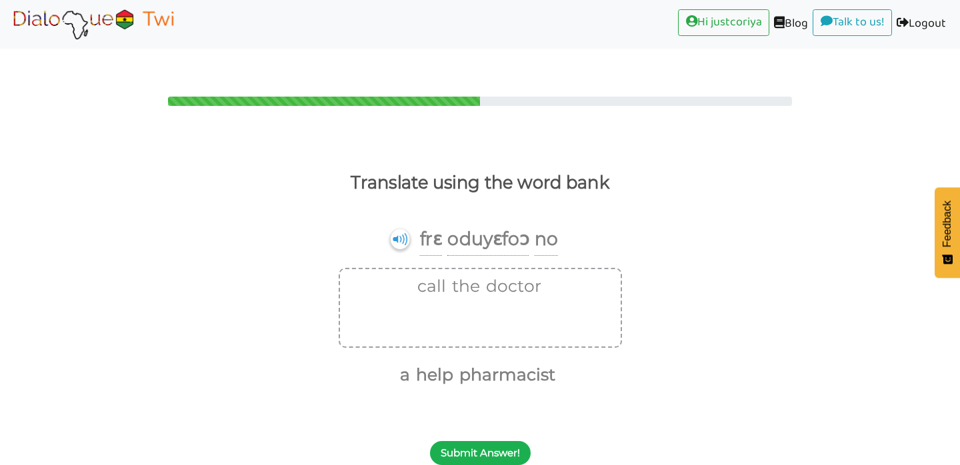
click at [494, 441] on button "Submit Answer!" at bounding box center [480, 453] width 101 height 24
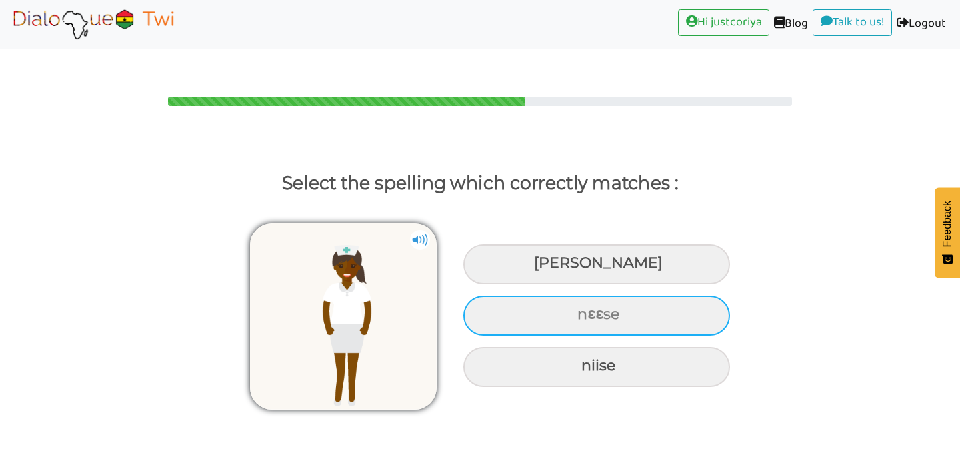
click at [671, 296] on div "nɛɛse" at bounding box center [596, 316] width 267 height 40
click at [583, 311] on input "nɛɛse" at bounding box center [579, 315] width 9 height 9
radio input "true"
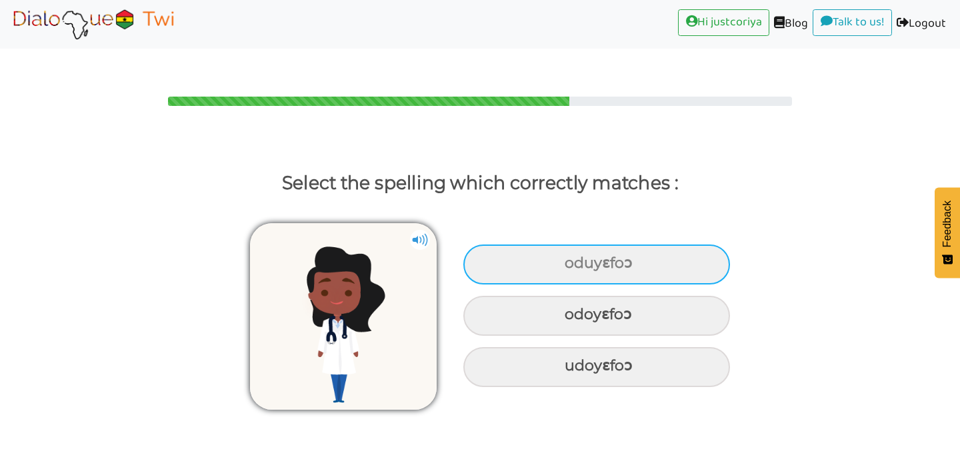
click at [674, 245] on div "oduyɛfoɔ" at bounding box center [596, 265] width 267 height 40
click at [571, 259] on input "oduyɛfoɔ" at bounding box center [566, 263] width 9 height 9
radio input "true"
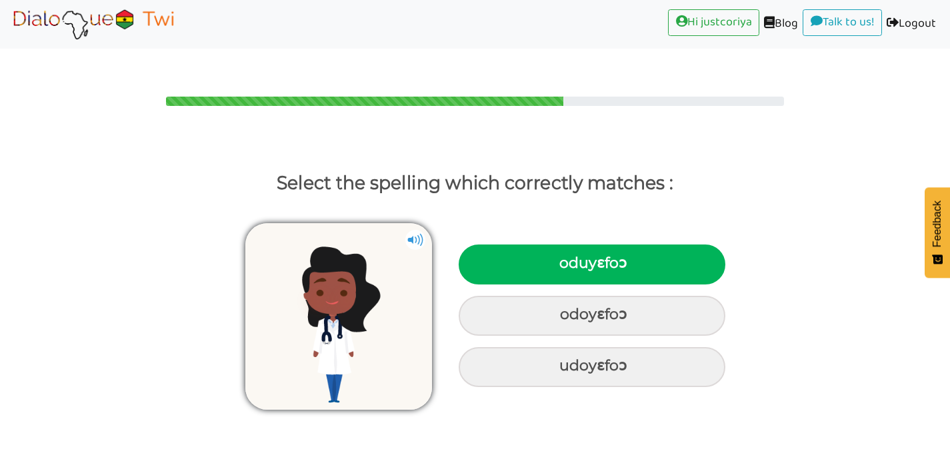
click at [791, 360] on div "oduyɛfoɔ odoyɛfoɔ udoyɛfoɔ" at bounding box center [475, 310] width 950 height 209
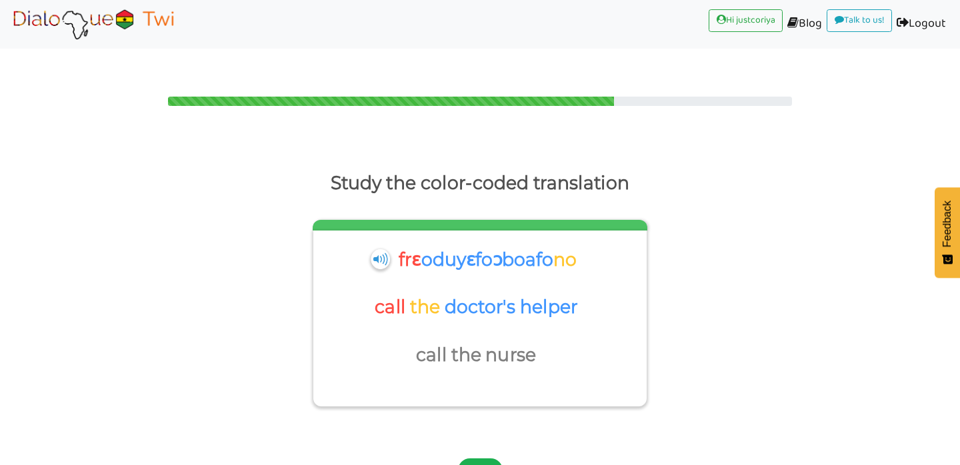
click at [489, 459] on button "Next" at bounding box center [480, 471] width 45 height 24
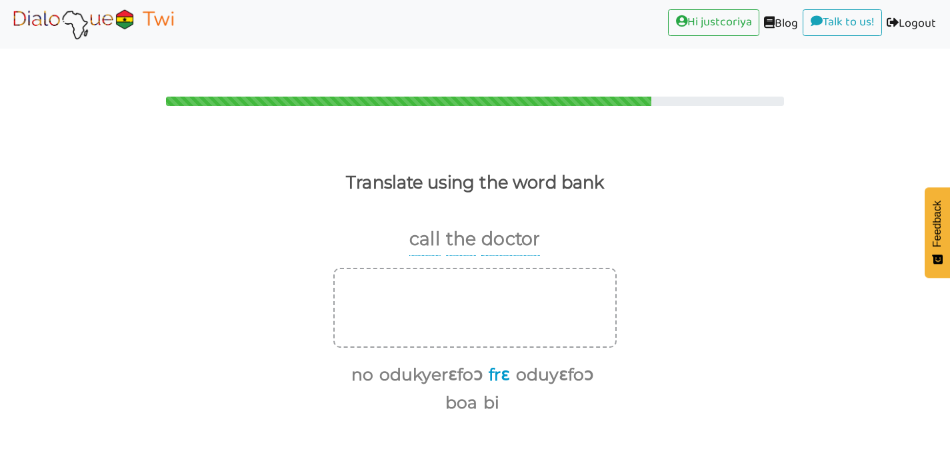
click at [491, 363] on button "frɛ" at bounding box center [497, 375] width 26 height 25
click at [455, 363] on button "odukyerɛfoɔ" at bounding box center [423, 375] width 108 height 25
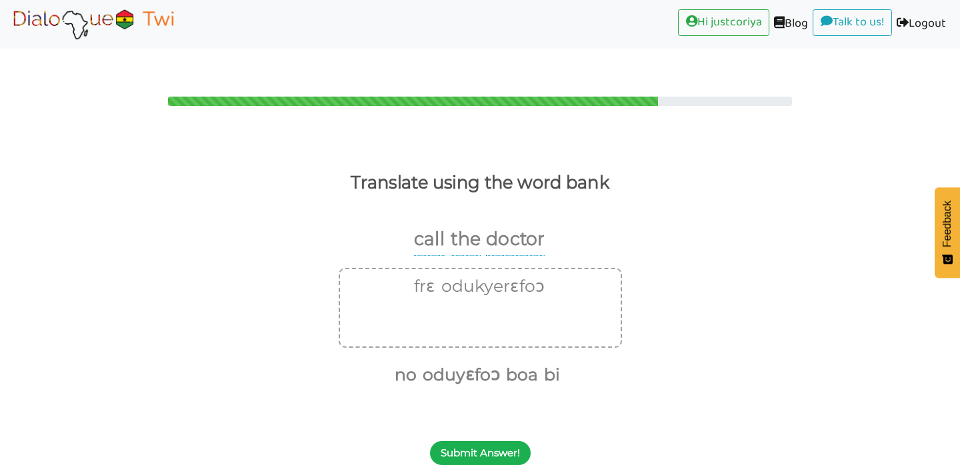
click at [503, 441] on button "Submit Answer!" at bounding box center [480, 453] width 101 height 24
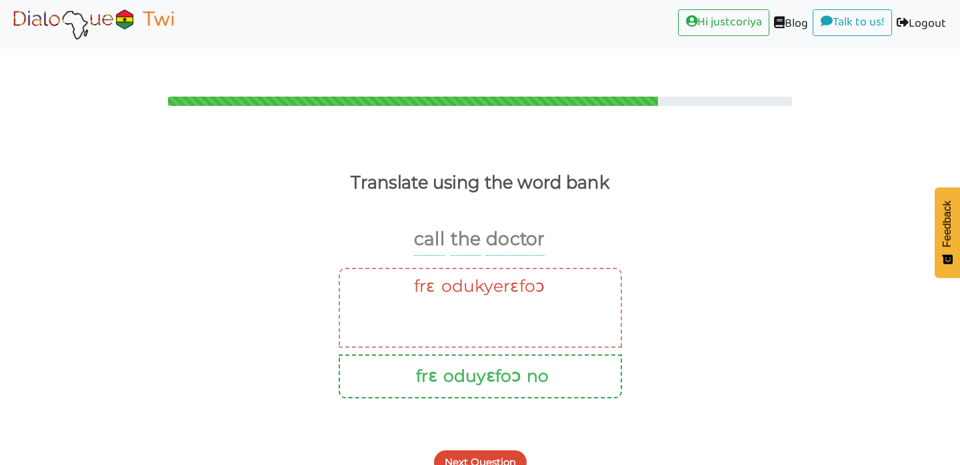
click at [480, 451] on button "Next Question" at bounding box center [480, 463] width 93 height 24
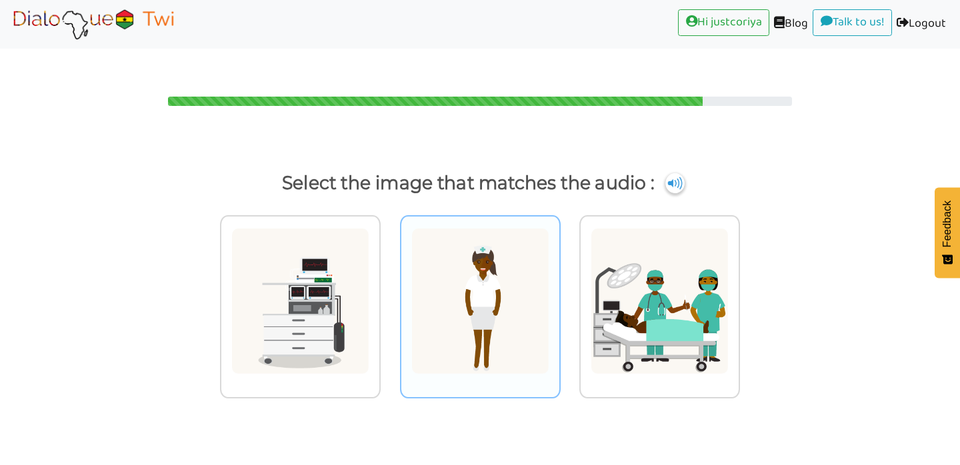
click at [502, 308] on img at bounding box center [480, 301] width 138 height 147
click at [559, 298] on input "radio" at bounding box center [564, 293] width 10 height 10
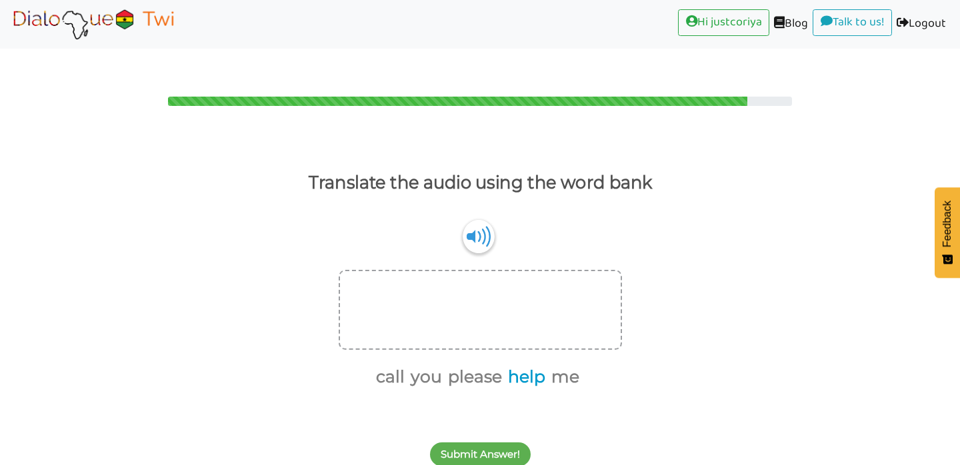
click at [519, 365] on button "help" at bounding box center [524, 377] width 42 height 25
click at [550, 365] on button "me" at bounding box center [541, 377] width 33 height 25
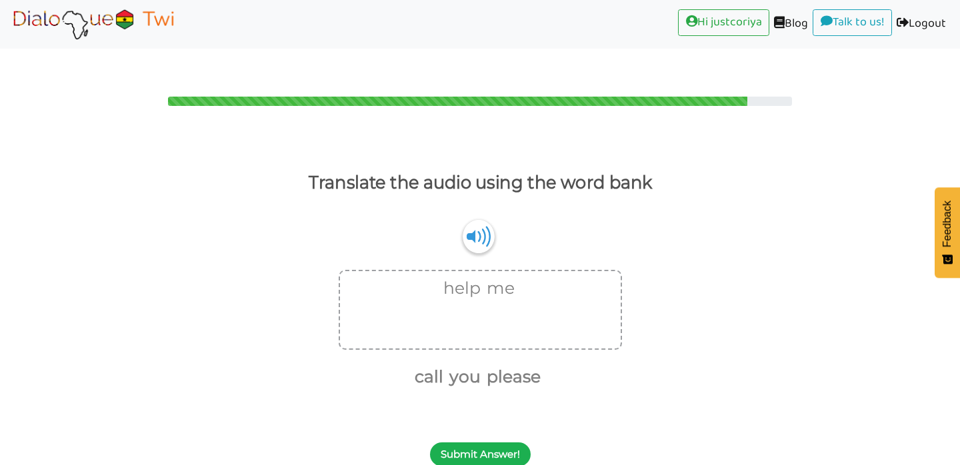
click at [475, 443] on button "Submit Answer!" at bounding box center [480, 455] width 101 height 24
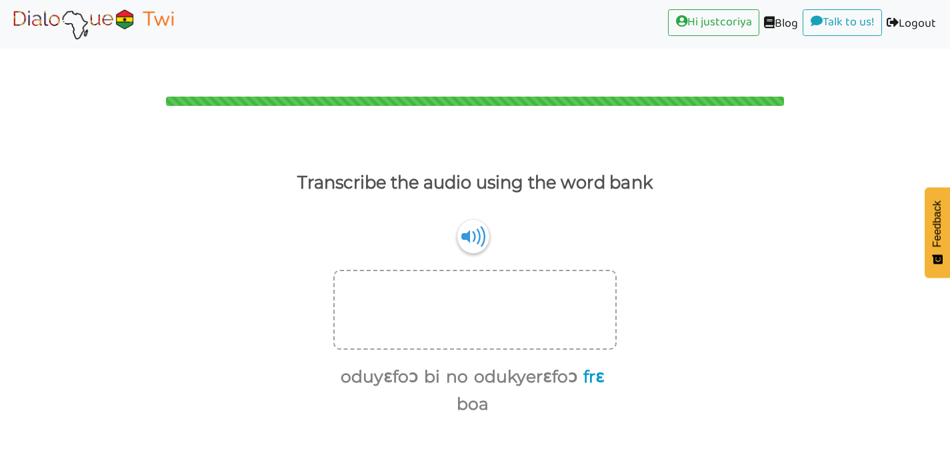
click at [596, 365] on button "frɛ" at bounding box center [592, 377] width 26 height 25
click at [538, 365] on button "odukyerɛfoɔ" at bounding box center [537, 377] width 108 height 25
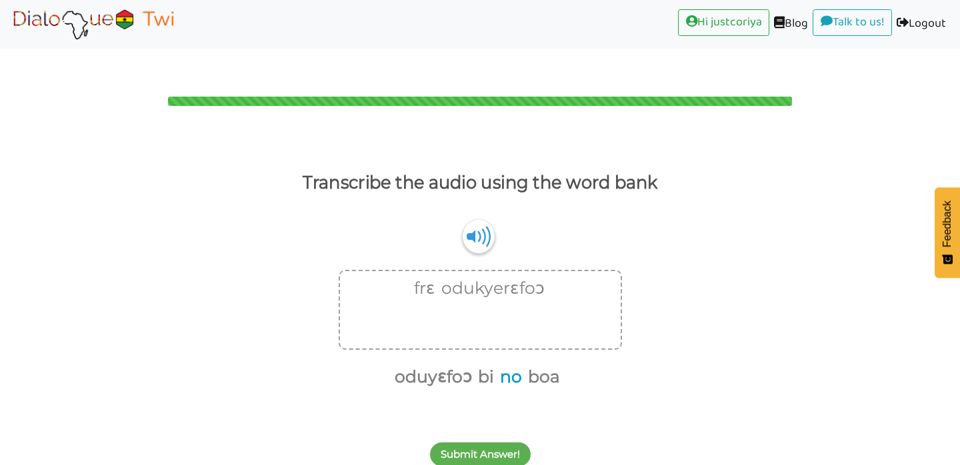
click at [515, 365] on button "no" at bounding box center [508, 377] width 27 height 25
click at [494, 443] on button "Submit Answer!" at bounding box center [480, 455] width 101 height 24
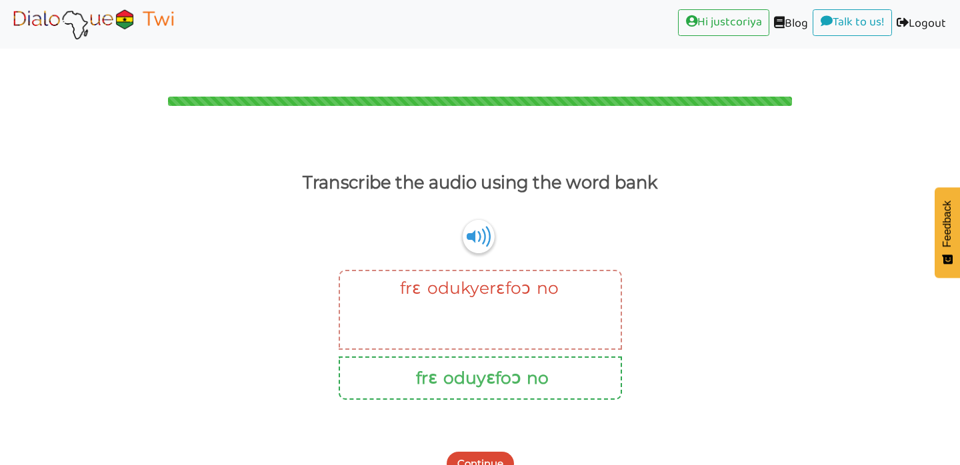
click at [485, 452] on button "Continue" at bounding box center [480, 464] width 67 height 24
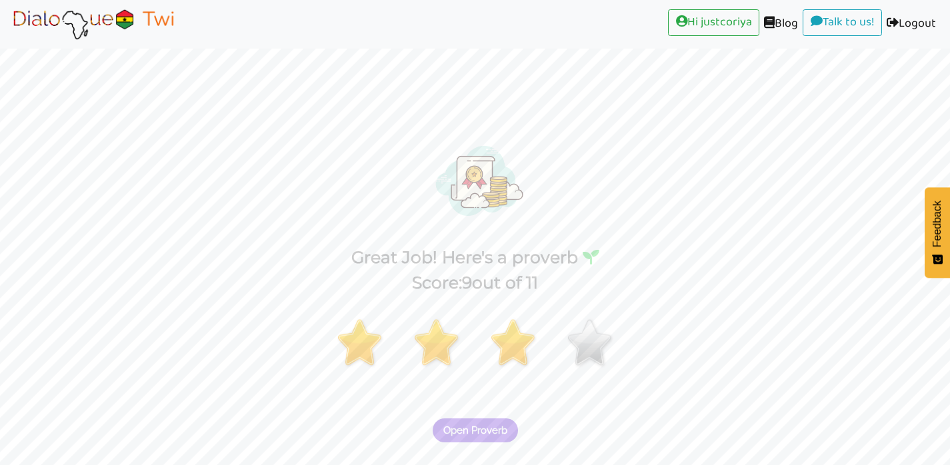
click at [481, 425] on span "Open Proverb" at bounding box center [475, 431] width 64 height 12
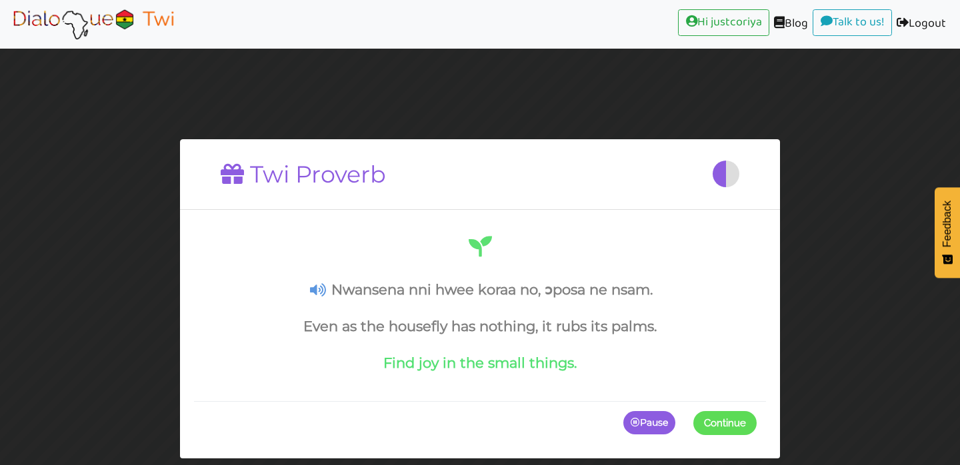
click at [709, 418] on span "Continue" at bounding box center [725, 423] width 42 height 12
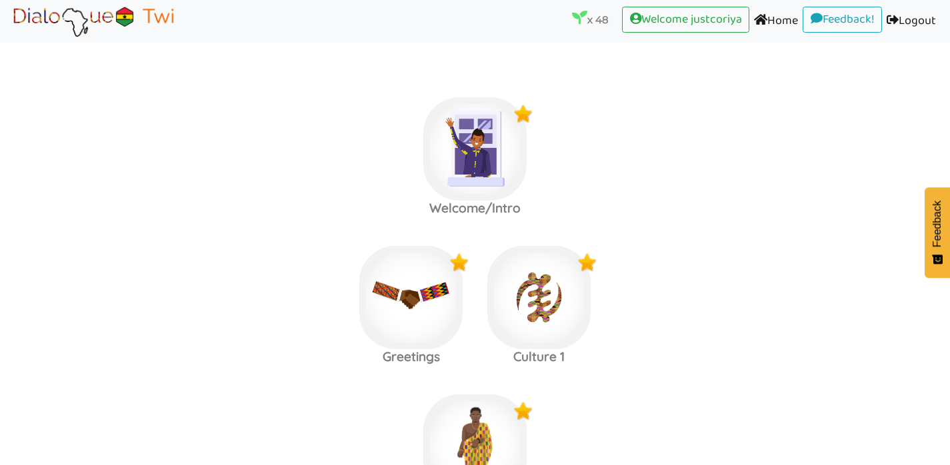
scroll to position [1345, 0]
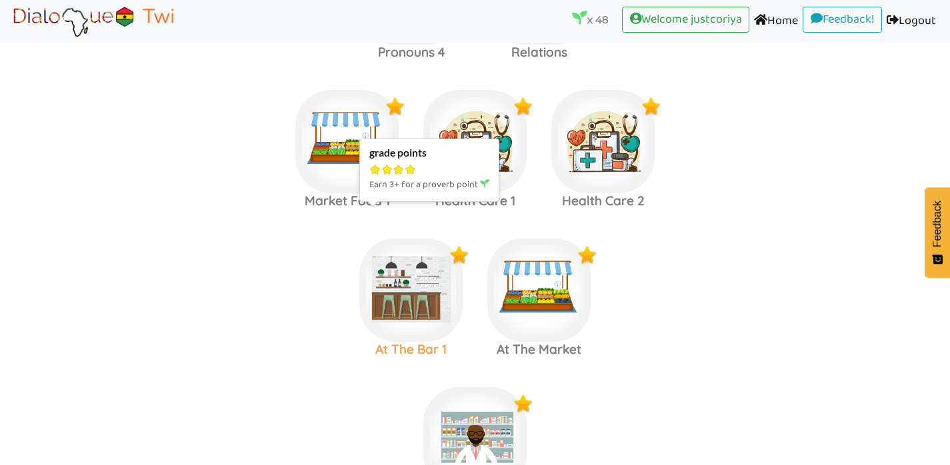
click at [418, 273] on img at bounding box center [410, 290] width 103 height 103
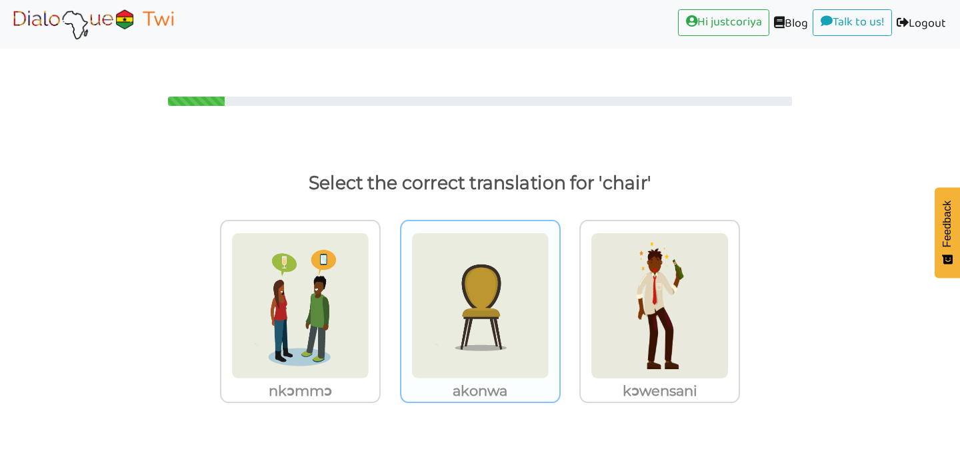
click at [530, 301] on img at bounding box center [480, 306] width 138 height 147
click at [559, 301] on input "akonwa" at bounding box center [564, 298] width 10 height 10
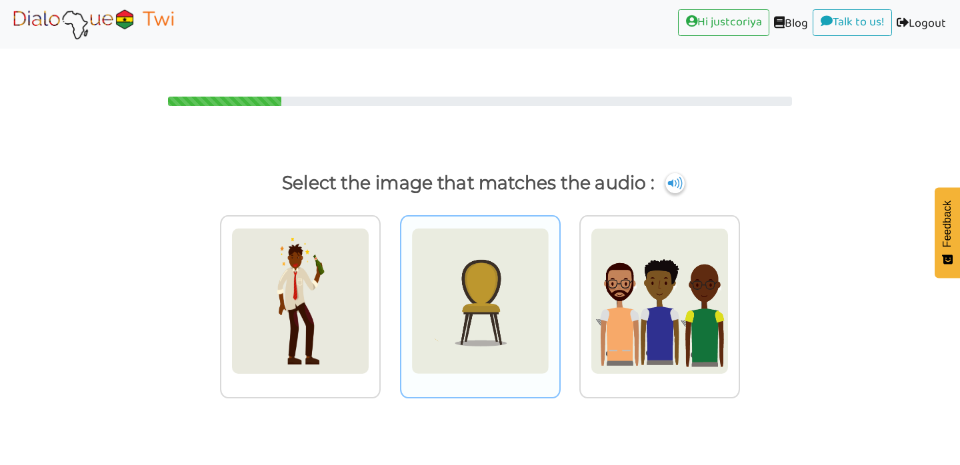
click at [469, 331] on img at bounding box center [480, 301] width 138 height 147
click at [559, 298] on input "radio" at bounding box center [564, 293] width 10 height 10
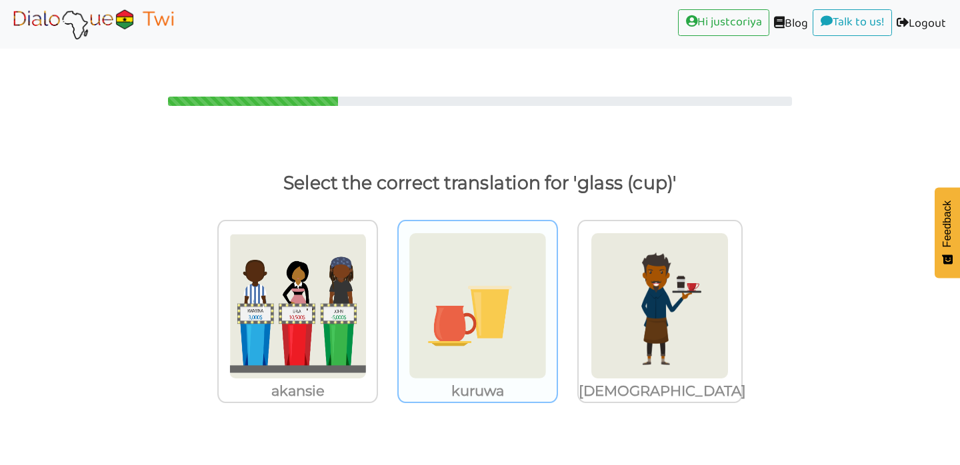
click at [479, 341] on img at bounding box center [478, 306] width 138 height 147
click at [557, 303] on input "kuruwa" at bounding box center [562, 298] width 10 height 10
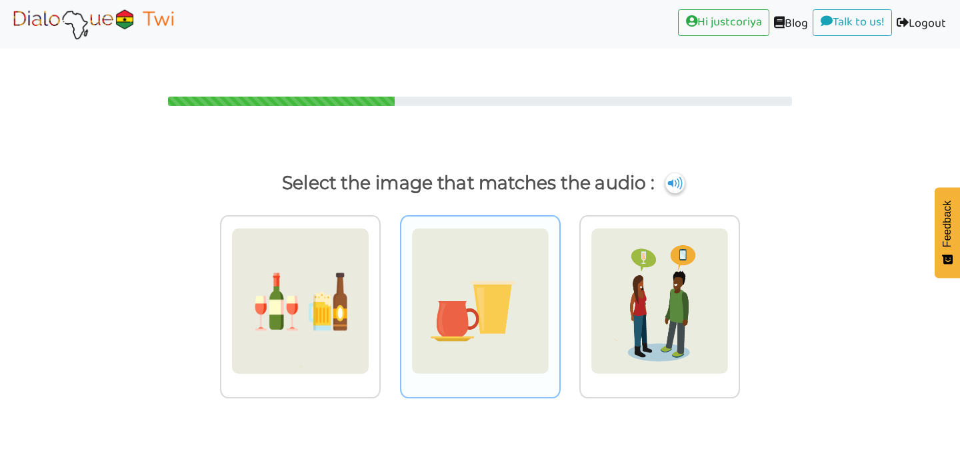
click at [476, 347] on img at bounding box center [480, 301] width 138 height 147
click at [559, 298] on input "radio" at bounding box center [564, 293] width 10 height 10
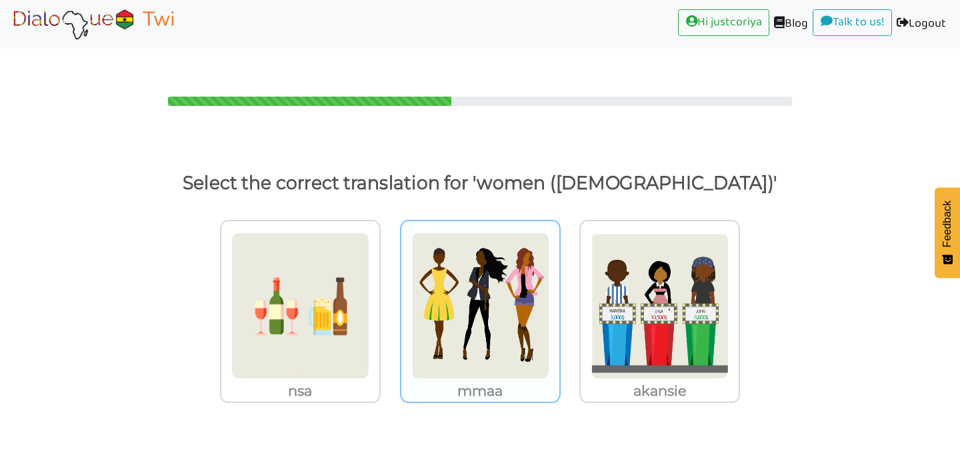
click at [485, 336] on img at bounding box center [480, 306] width 138 height 147
click at [559, 303] on input "mmaa" at bounding box center [564, 298] width 10 height 10
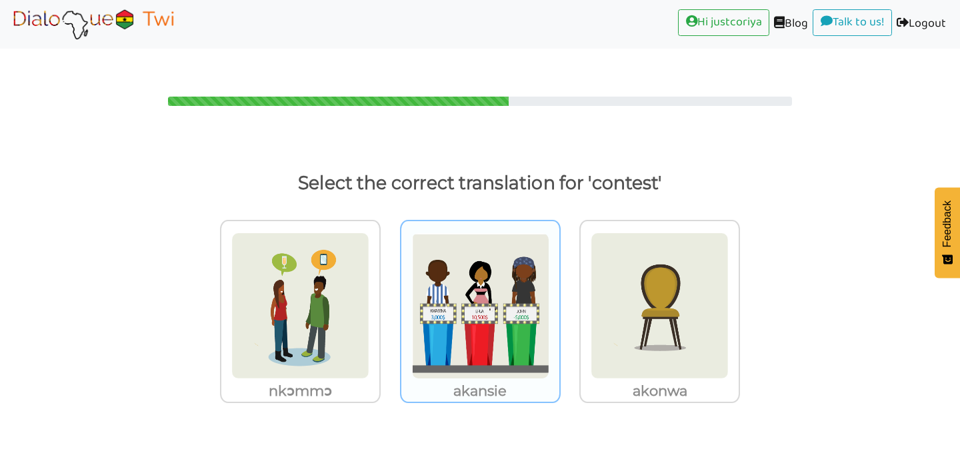
click at [489, 316] on img at bounding box center [480, 306] width 138 height 147
click at [559, 303] on input "akansie" at bounding box center [564, 298] width 10 height 10
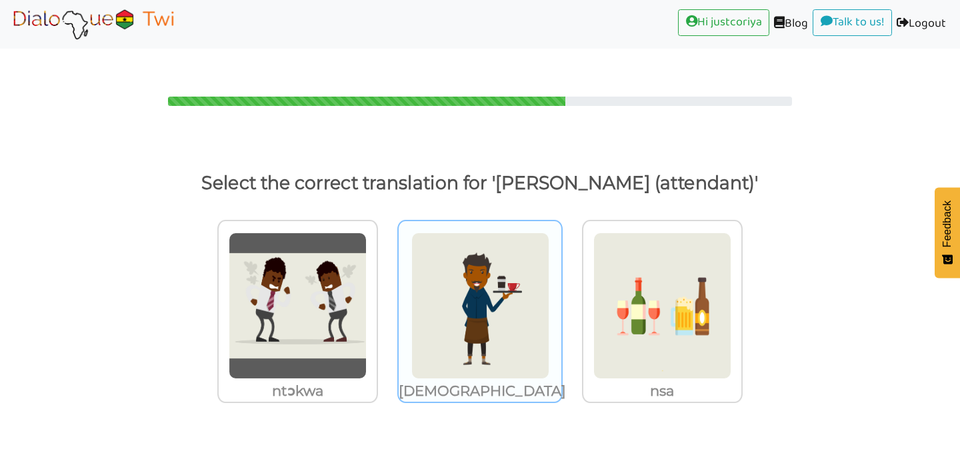
click at [489, 321] on img at bounding box center [480, 306] width 138 height 147
click at [559, 303] on input "[DEMOGRAPHIC_DATA]" at bounding box center [564, 298] width 10 height 10
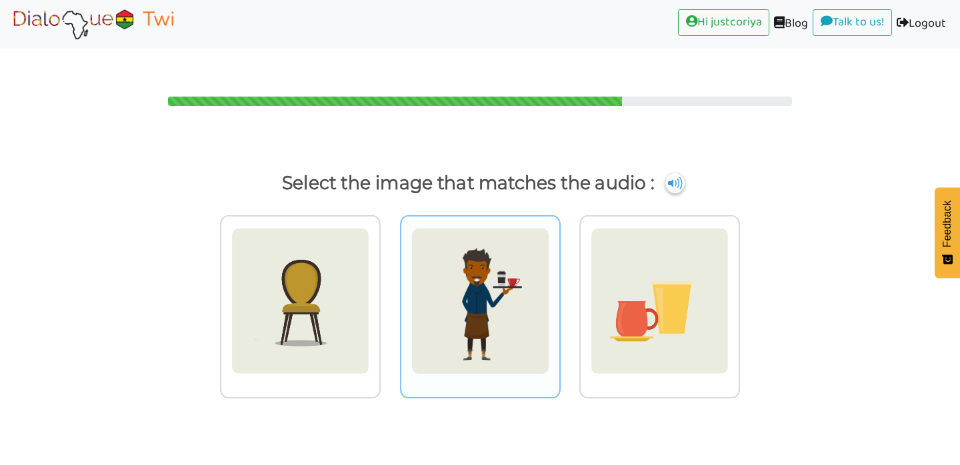
click at [487, 291] on img at bounding box center [480, 301] width 138 height 147
click at [559, 291] on input "radio" at bounding box center [564, 293] width 10 height 10
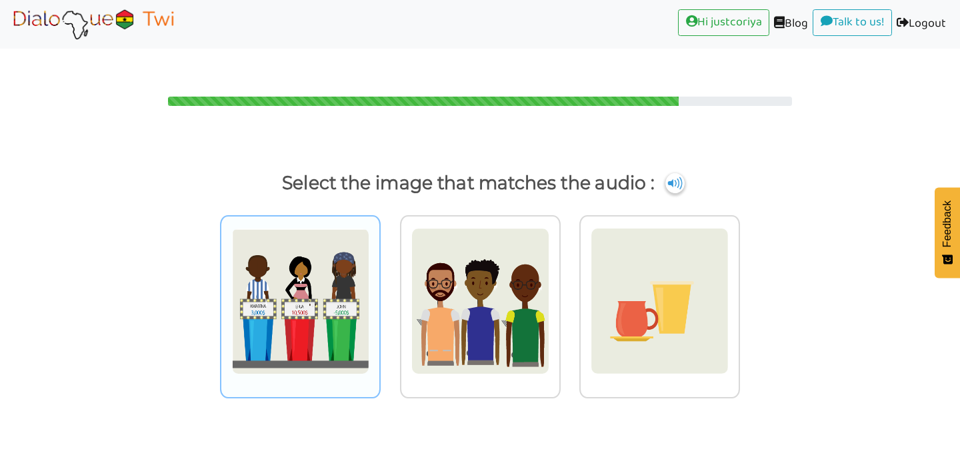
click at [311, 301] on img at bounding box center [300, 301] width 138 height 147
click at [379, 298] on input "radio" at bounding box center [384, 293] width 10 height 10
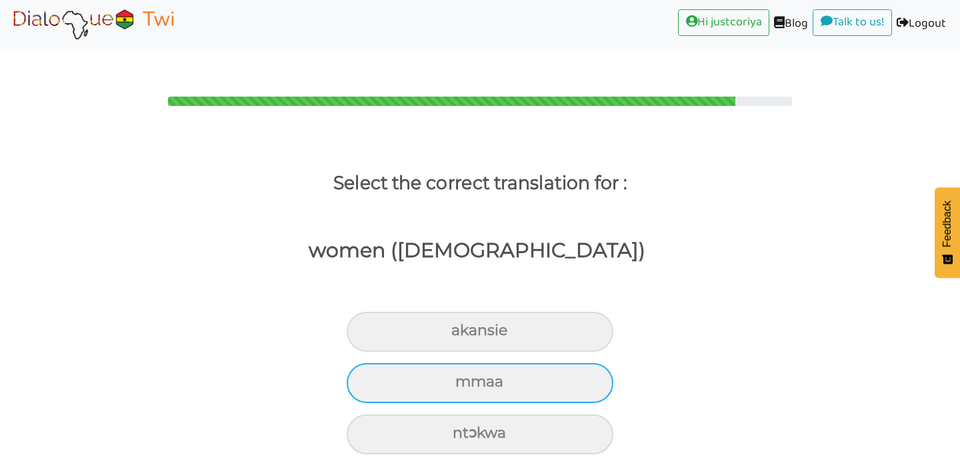
click at [587, 363] on div "mmaa" at bounding box center [480, 383] width 267 height 40
click at [465, 378] on input "mmaa" at bounding box center [461, 382] width 9 height 9
radio input "true"
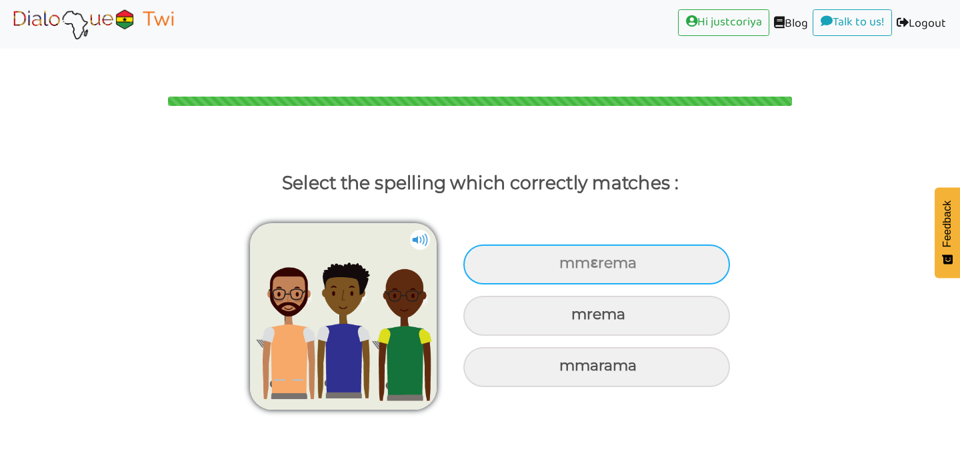
click at [667, 248] on div "mmɛrema" at bounding box center [596, 265] width 267 height 40
click at [565, 259] on input "mmɛrema" at bounding box center [561, 263] width 9 height 9
radio input "true"
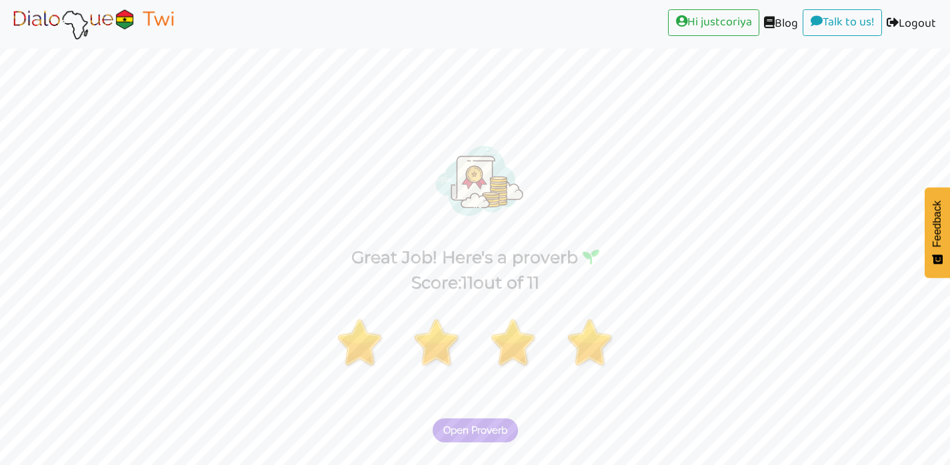
click at [491, 425] on span "Open Proverb" at bounding box center [475, 431] width 64 height 12
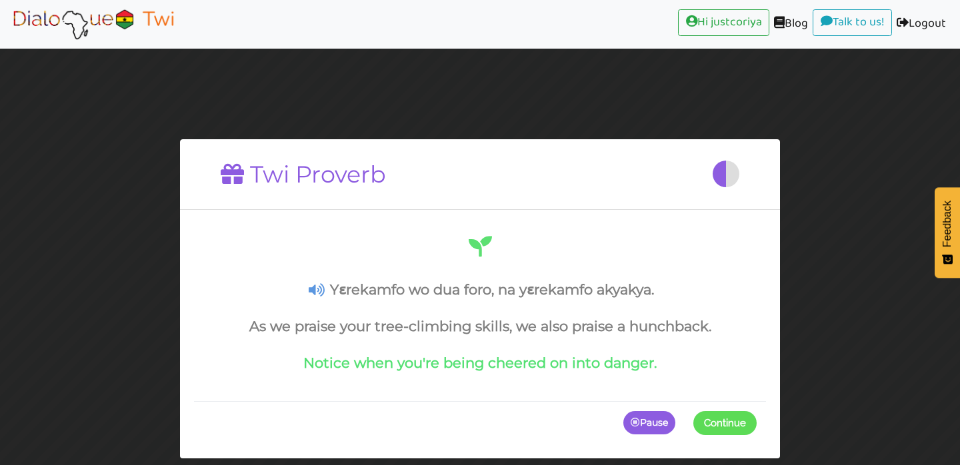
click at [725, 425] on span "Continue" at bounding box center [725, 423] width 42 height 12
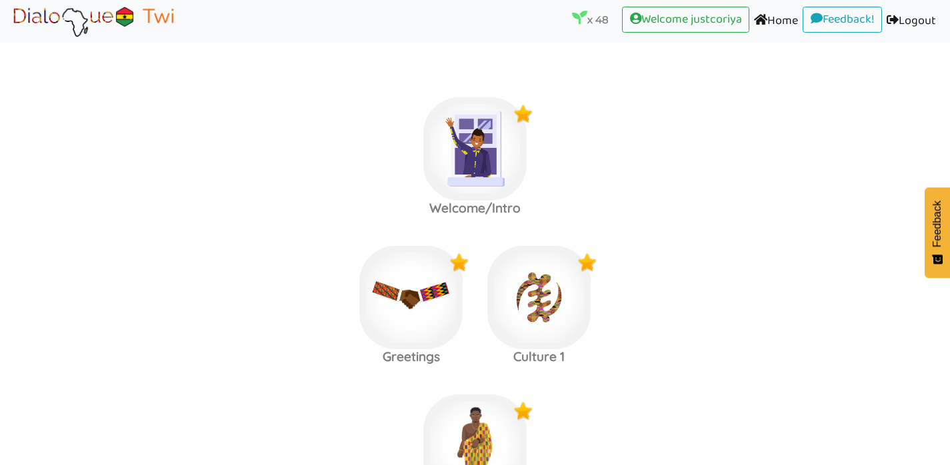
scroll to position [1494, 0]
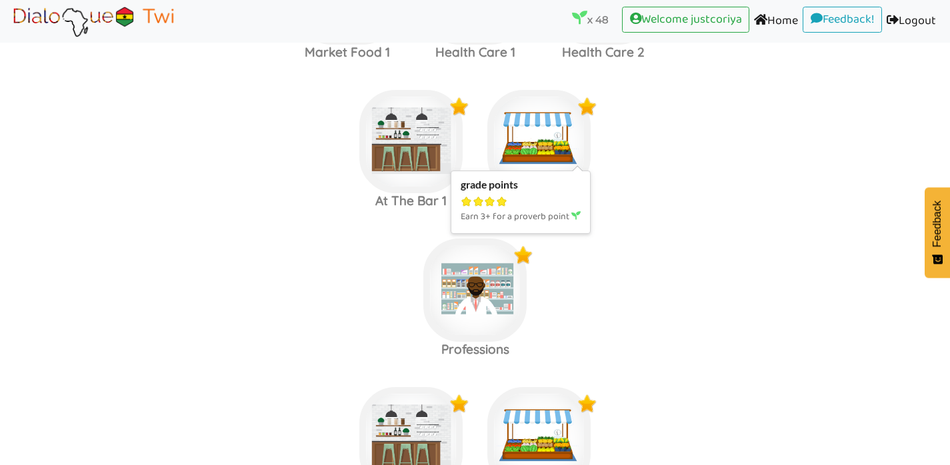
click at [537, 110] on img at bounding box center [538, 141] width 103 height 103
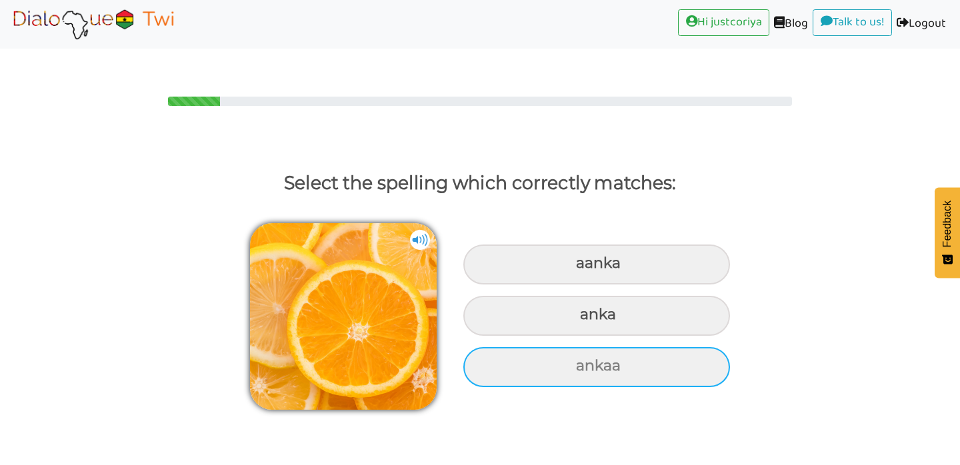
click at [679, 347] on div "ankaa" at bounding box center [596, 367] width 267 height 40
click at [582, 362] on input "ankaa" at bounding box center [577, 366] width 9 height 9
radio input "true"
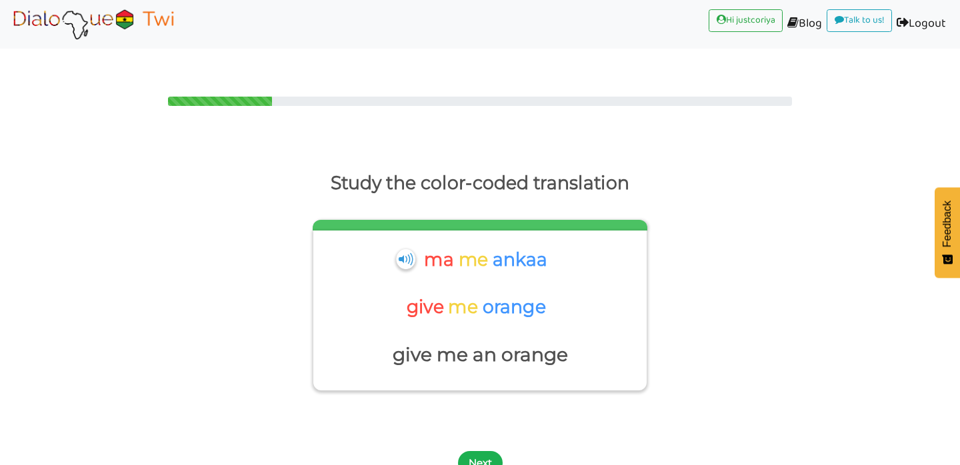
click at [484, 451] on button "Next" at bounding box center [480, 463] width 45 height 24
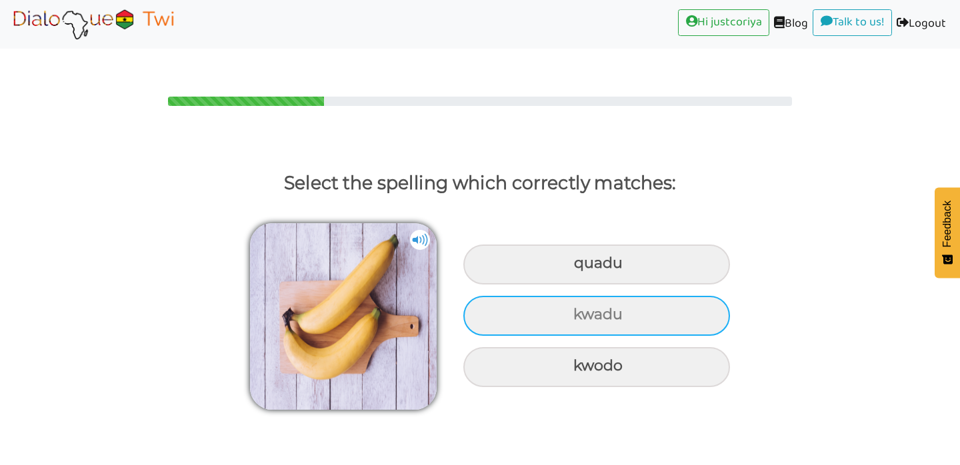
click at [695, 296] on div "kwadu" at bounding box center [596, 316] width 267 height 40
click at [579, 311] on input "kwadu" at bounding box center [575, 315] width 9 height 9
radio input "true"
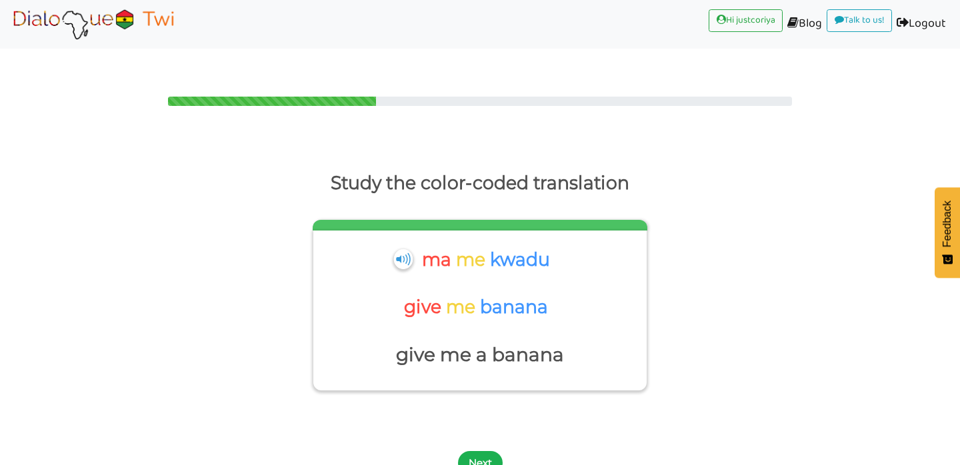
click at [479, 451] on button "Next" at bounding box center [480, 463] width 45 height 24
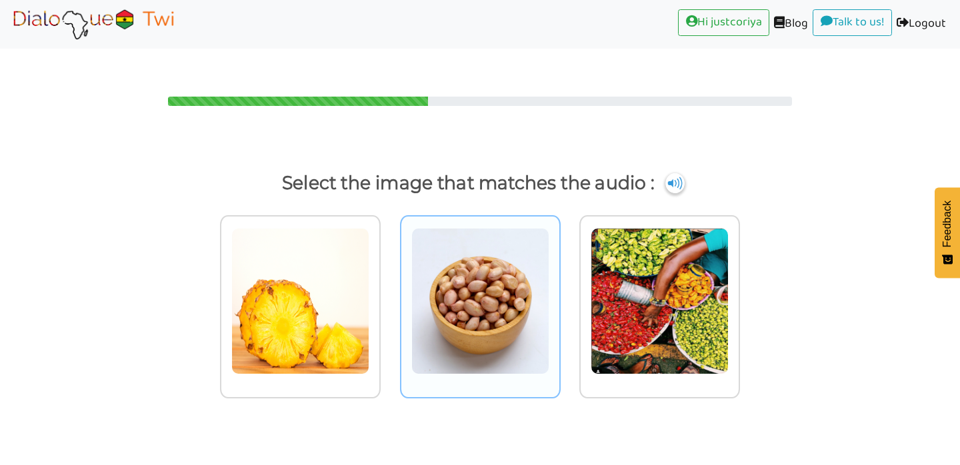
click at [515, 323] on img at bounding box center [480, 301] width 138 height 147
click at [559, 298] on input "radio" at bounding box center [564, 293] width 10 height 10
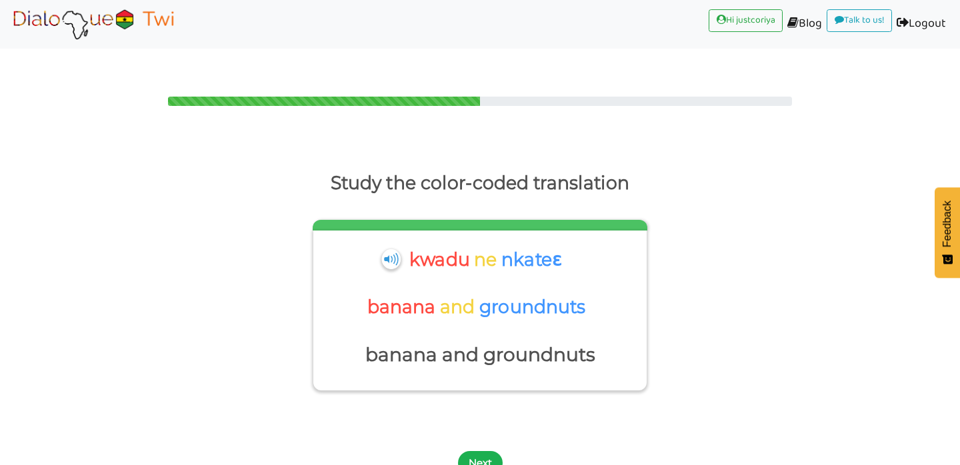
click at [479, 451] on button "Next" at bounding box center [480, 463] width 45 height 24
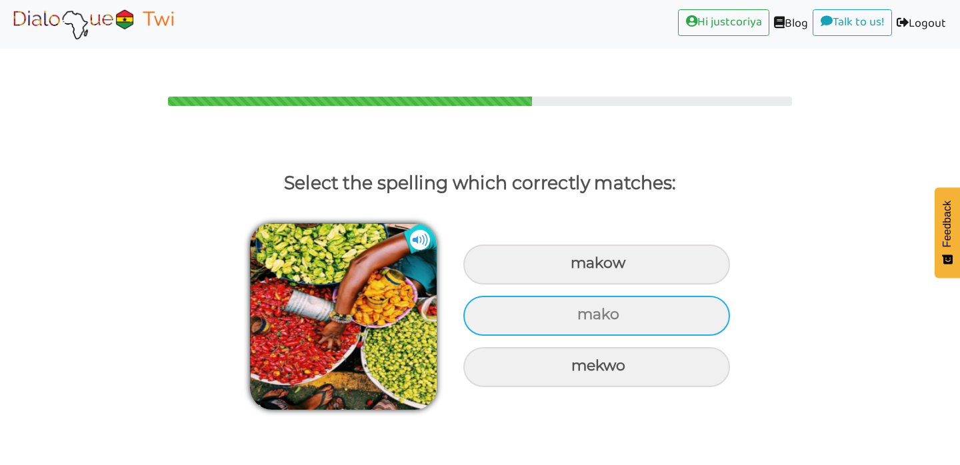
click at [675, 296] on div "mako" at bounding box center [596, 316] width 267 height 40
click at [583, 311] on input "mako" at bounding box center [579, 315] width 9 height 9
radio input "true"
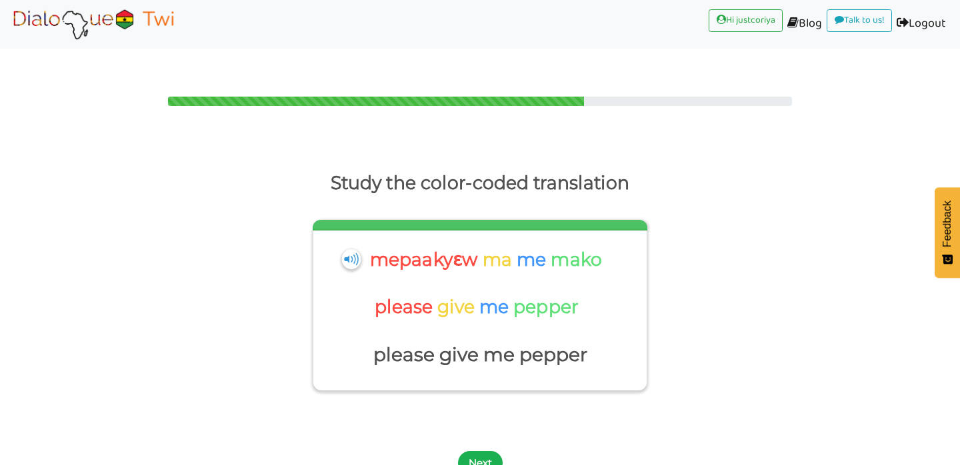
click at [481, 451] on button "Next" at bounding box center [480, 463] width 45 height 24
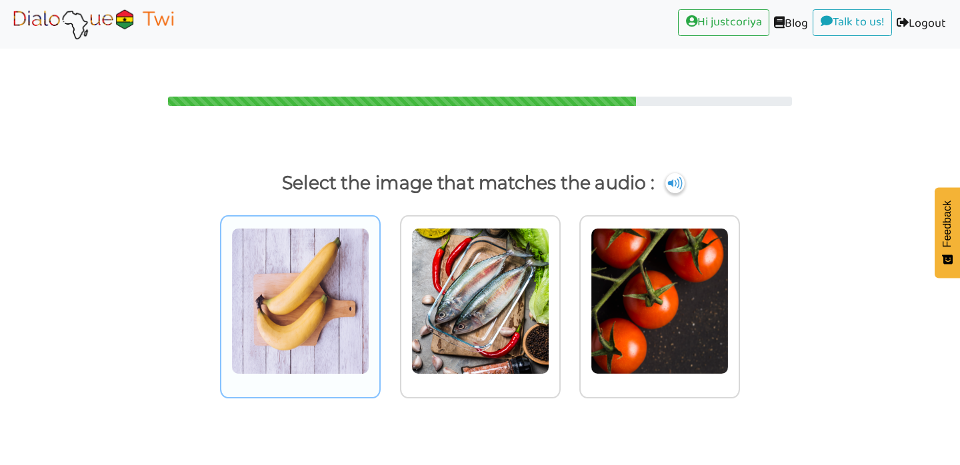
click at [295, 293] on img at bounding box center [300, 301] width 138 height 147
click at [379, 293] on input "radio" at bounding box center [384, 293] width 10 height 10
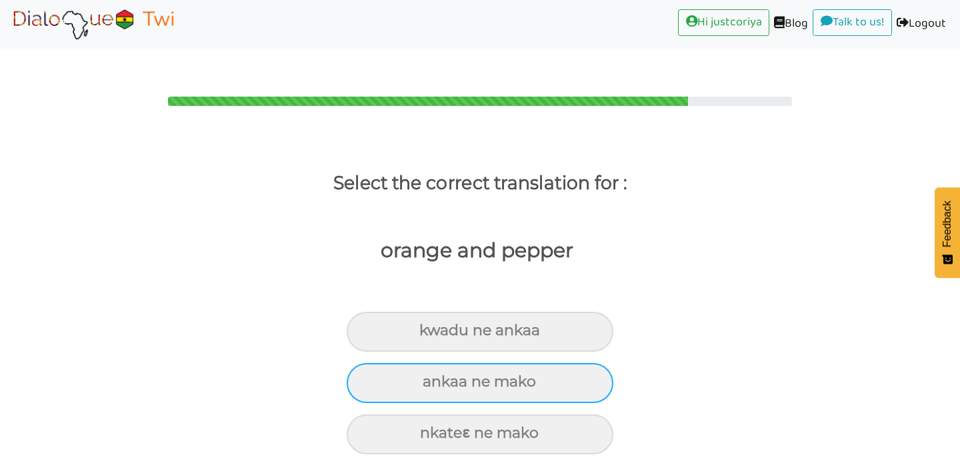
click at [561, 363] on div "ankaa ne mako" at bounding box center [480, 383] width 267 height 40
click at [433, 378] on input "ankaa ne mako" at bounding box center [428, 382] width 9 height 9
radio input "true"
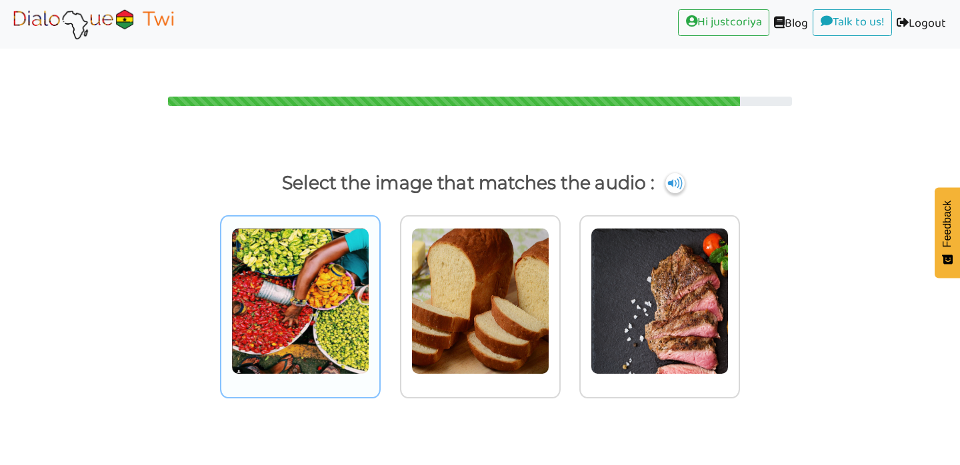
click at [303, 309] on img at bounding box center [300, 301] width 138 height 147
click at [379, 298] on input "radio" at bounding box center [384, 293] width 10 height 10
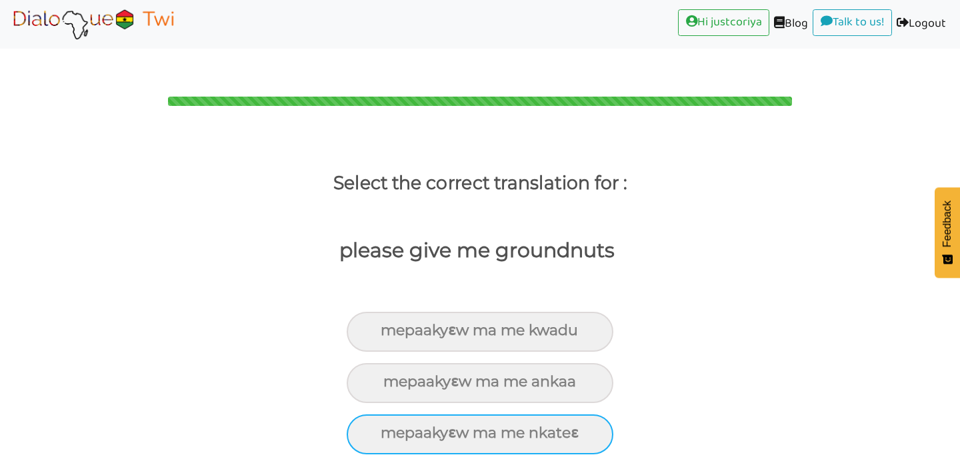
click at [567, 415] on div "mepaakyɛw ma me nkateɛ" at bounding box center [480, 435] width 267 height 40
click at [391, 429] on input "mepaakyɛw ma me nkateɛ" at bounding box center [386, 433] width 9 height 9
radio input "true"
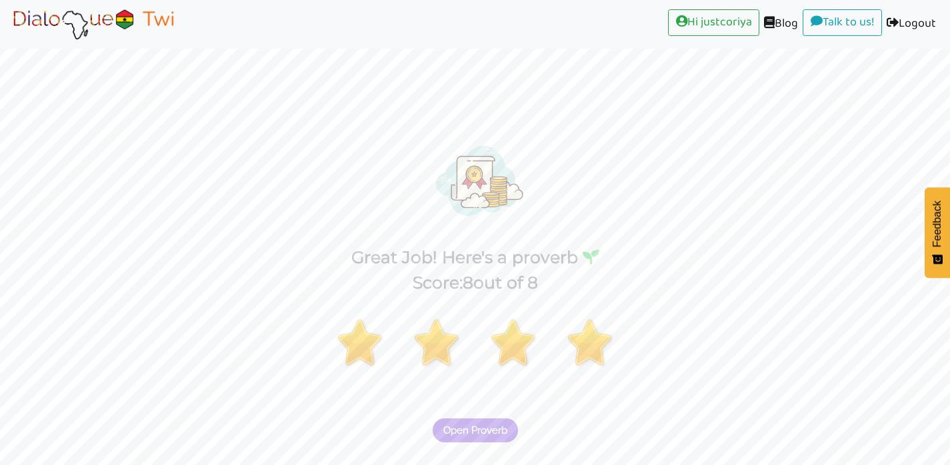
click at [497, 419] on button "Open Proverb" at bounding box center [475, 431] width 85 height 24
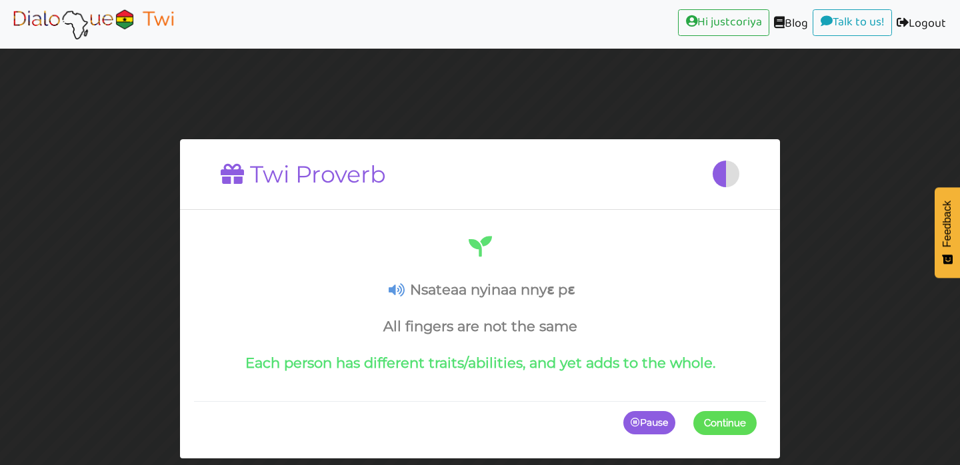
click at [719, 423] on span "Continue" at bounding box center [725, 423] width 42 height 12
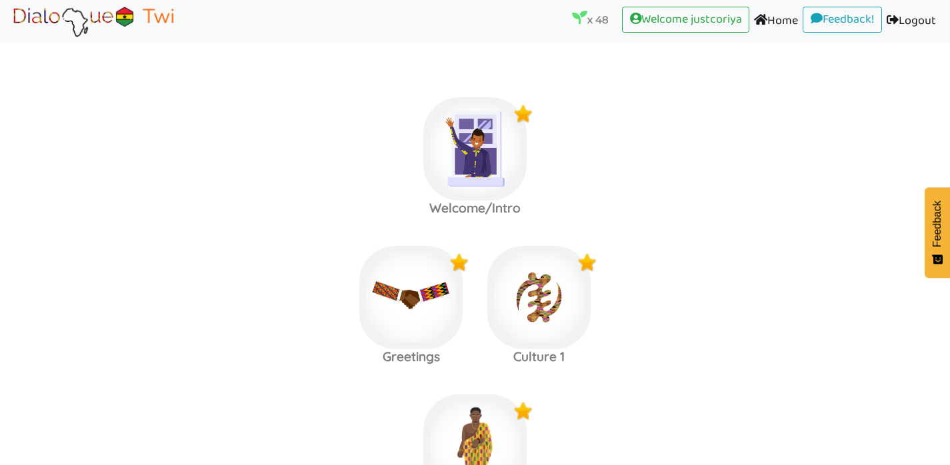
scroll to position [1494, 0]
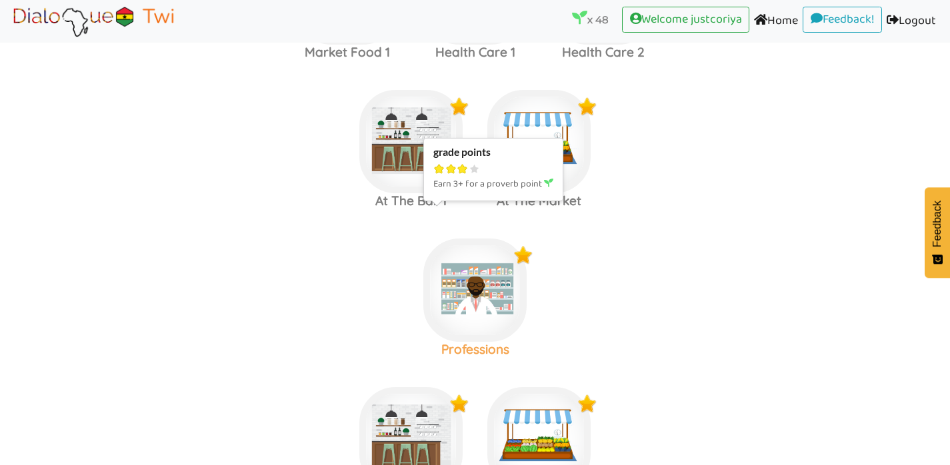
click at [481, 261] on img at bounding box center [474, 290] width 103 height 103
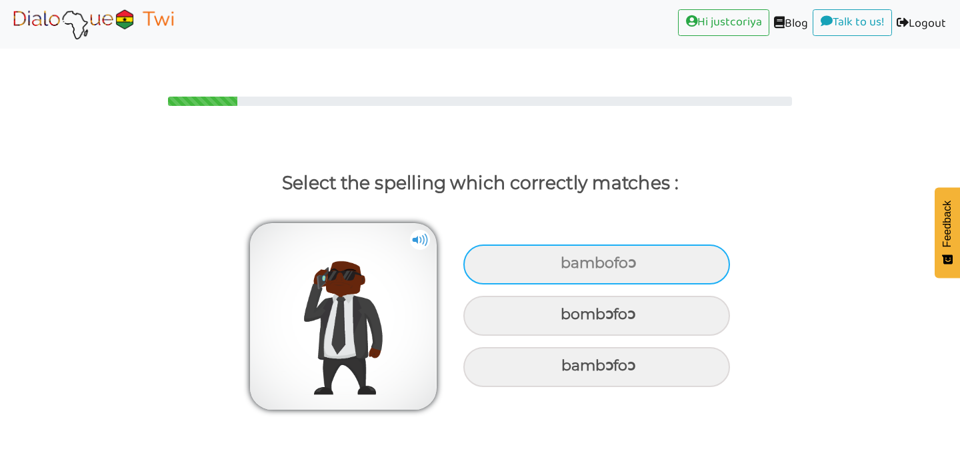
click at [675, 245] on div "bambofoɔ" at bounding box center [596, 265] width 267 height 40
click at [567, 259] on input "bambofoɔ" at bounding box center [562, 263] width 9 height 9
radio input "true"
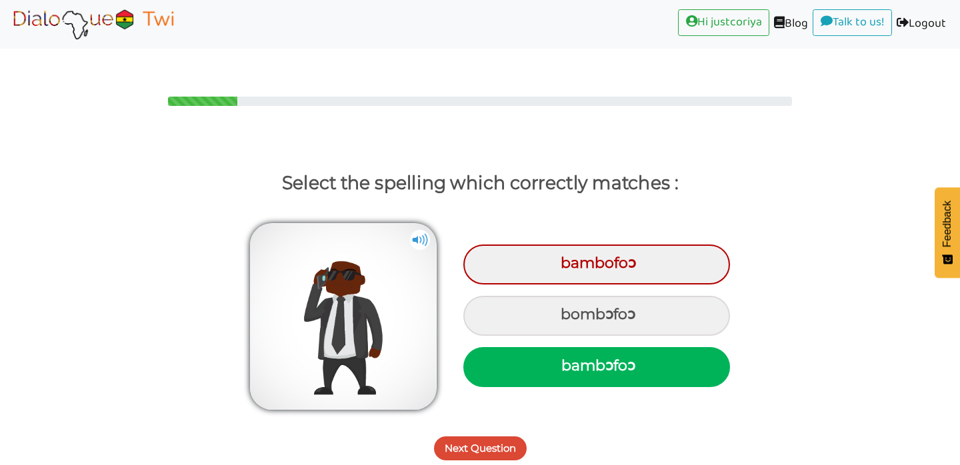
click at [498, 437] on button "Next Question" at bounding box center [480, 449] width 93 height 24
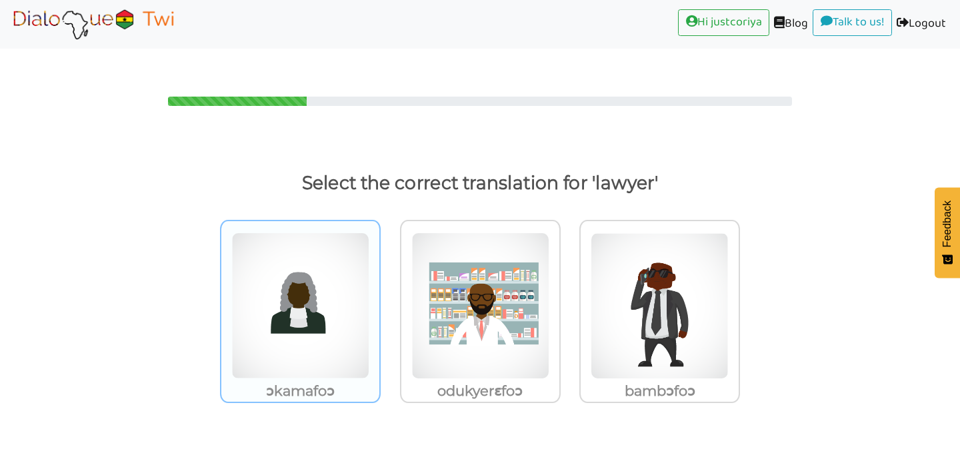
click at [334, 319] on img at bounding box center [300, 306] width 138 height 147
click at [379, 303] on input "ɔkamafoɔ" at bounding box center [384, 298] width 10 height 10
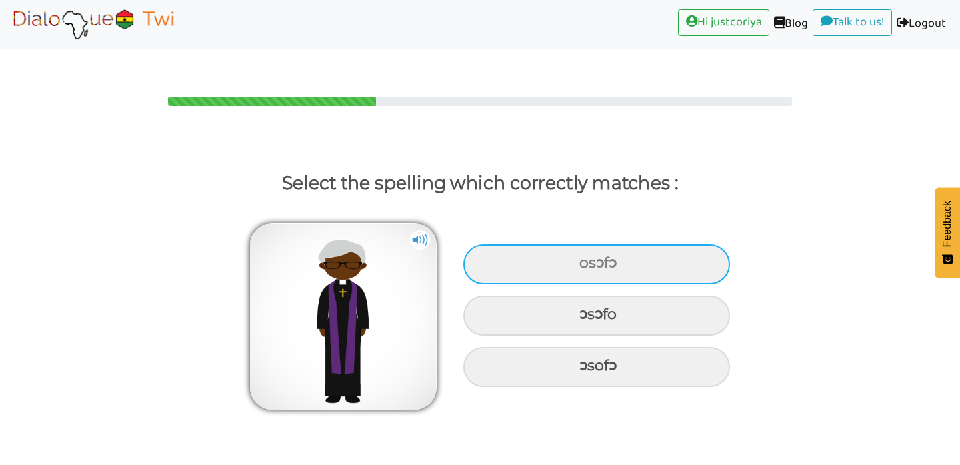
click at [663, 245] on div "osɔfɔ" at bounding box center [596, 265] width 267 height 40
click at [585, 259] on input "osɔfɔ" at bounding box center [581, 263] width 9 height 9
radio input "true"
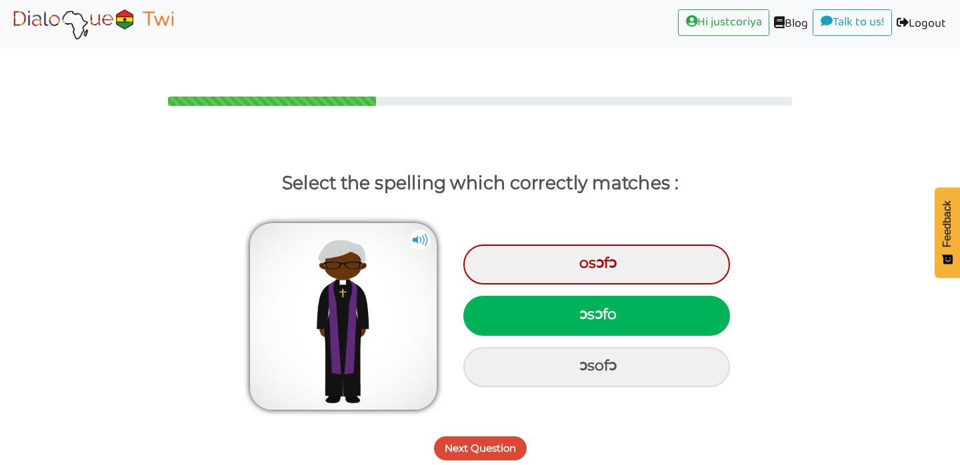
click at [458, 437] on button "Next Question" at bounding box center [480, 449] width 93 height 24
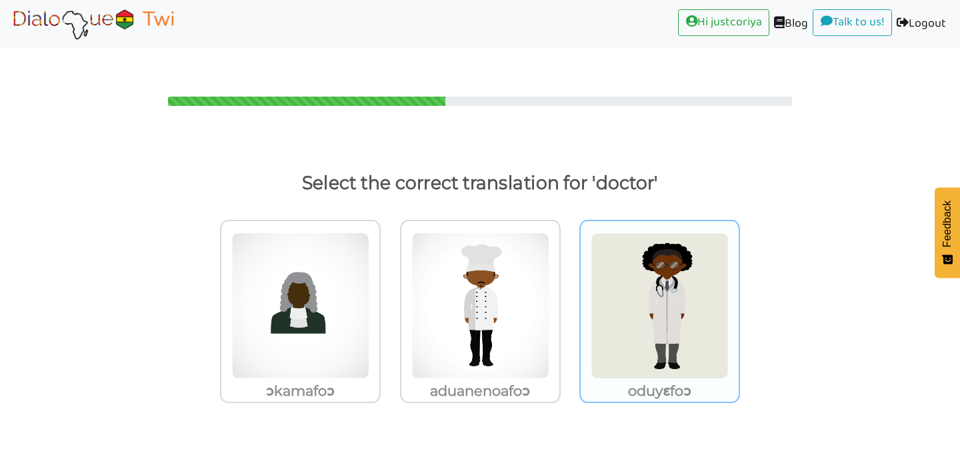
click at [689, 325] on img at bounding box center [660, 306] width 138 height 147
click at [739, 303] on input "oduyɛfoɔ" at bounding box center [744, 298] width 10 height 10
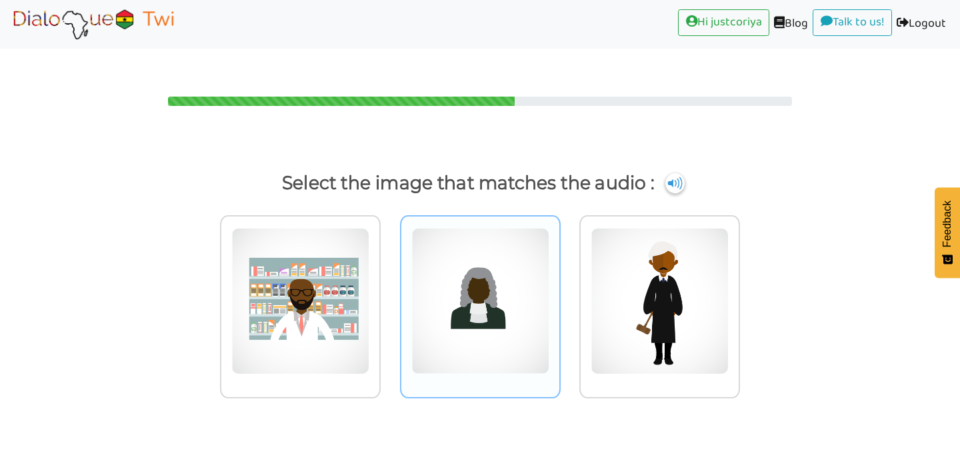
click at [506, 327] on img at bounding box center [480, 301] width 138 height 147
click at [559, 298] on input "radio" at bounding box center [564, 293] width 10 height 10
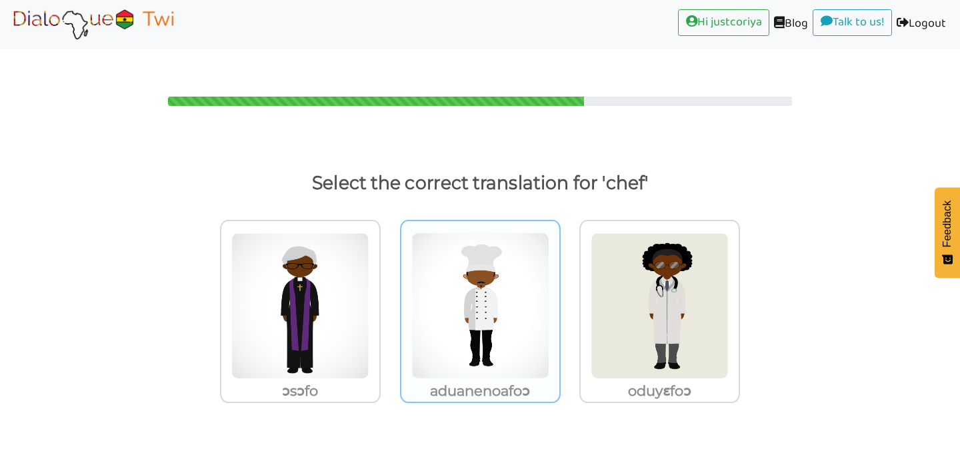
click at [533, 333] on img at bounding box center [480, 306] width 138 height 147
click at [559, 303] on input "aduanenoafoɔ" at bounding box center [564, 298] width 10 height 10
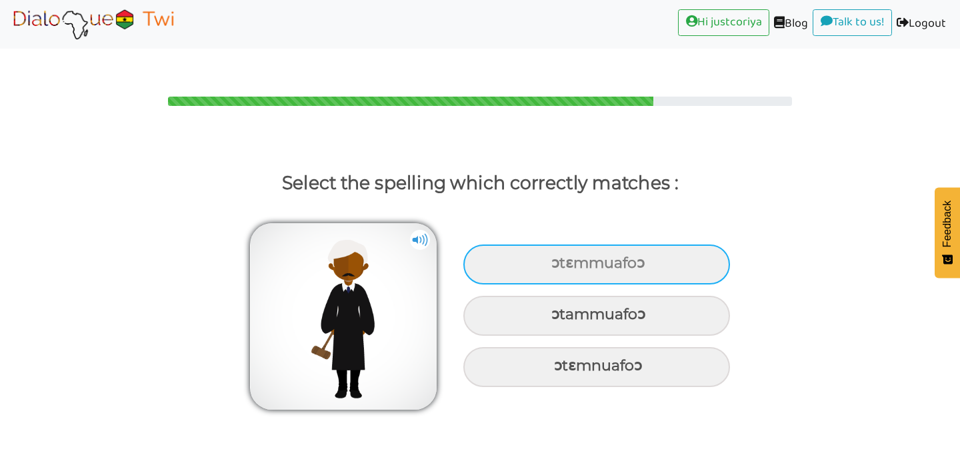
click at [665, 245] on div "ɔtɛmmuafoɔ" at bounding box center [596, 265] width 267 height 40
click at [557, 259] on input "ɔtɛmmuafoɔ" at bounding box center [553, 263] width 9 height 9
radio input "true"
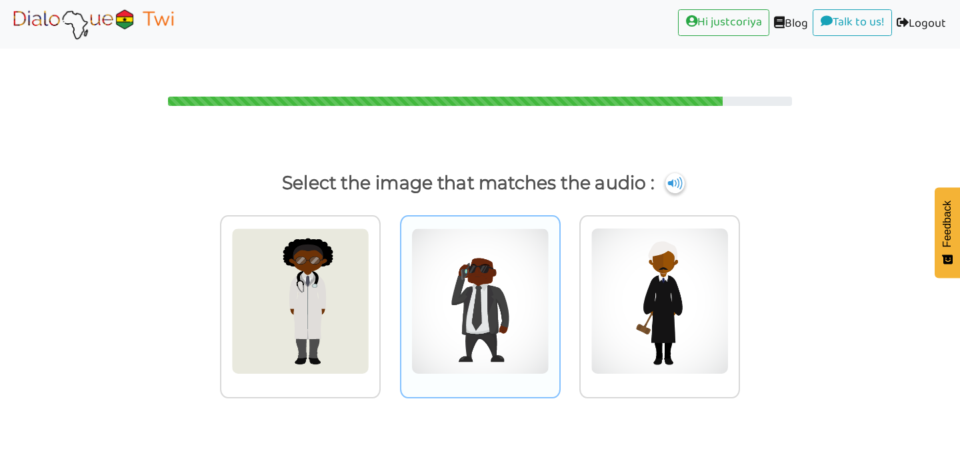
click at [485, 300] on img at bounding box center [480, 301] width 138 height 147
click at [559, 298] on input "radio" at bounding box center [564, 293] width 10 height 10
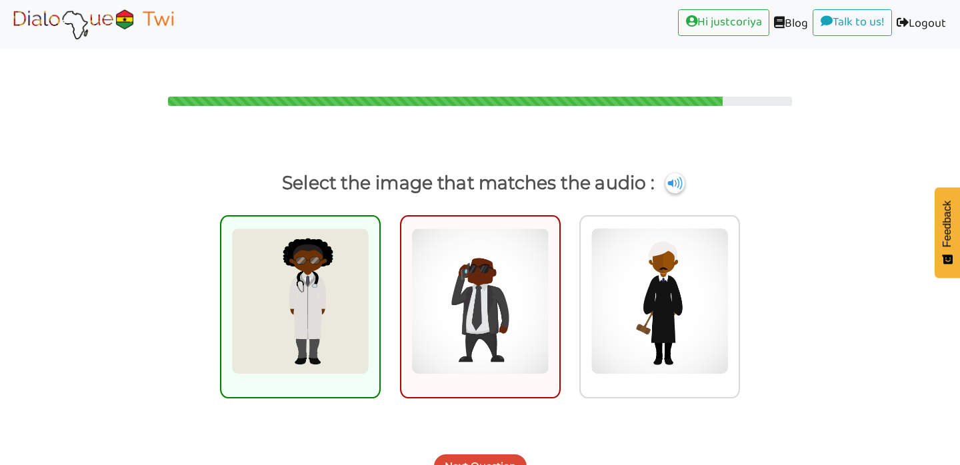
click at [468, 455] on button "Next Question" at bounding box center [480, 467] width 93 height 24
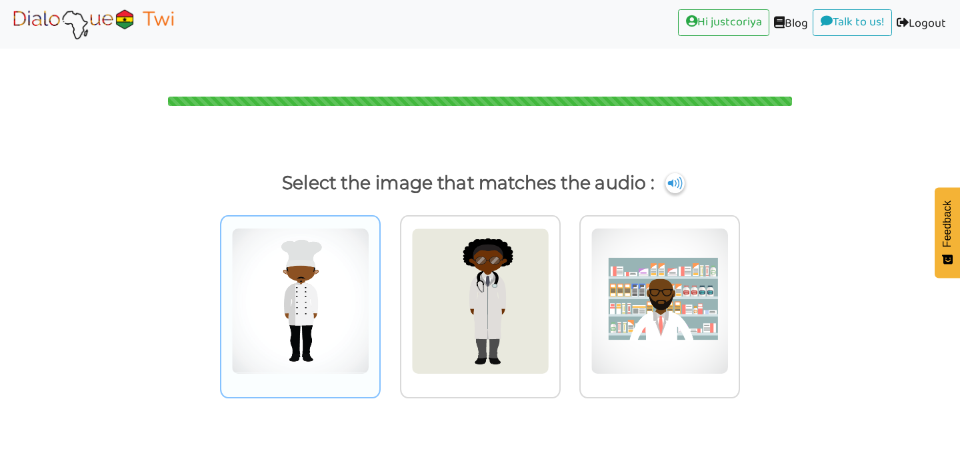
click at [343, 304] on img at bounding box center [300, 301] width 138 height 147
click at [379, 298] on input "radio" at bounding box center [384, 293] width 10 height 10
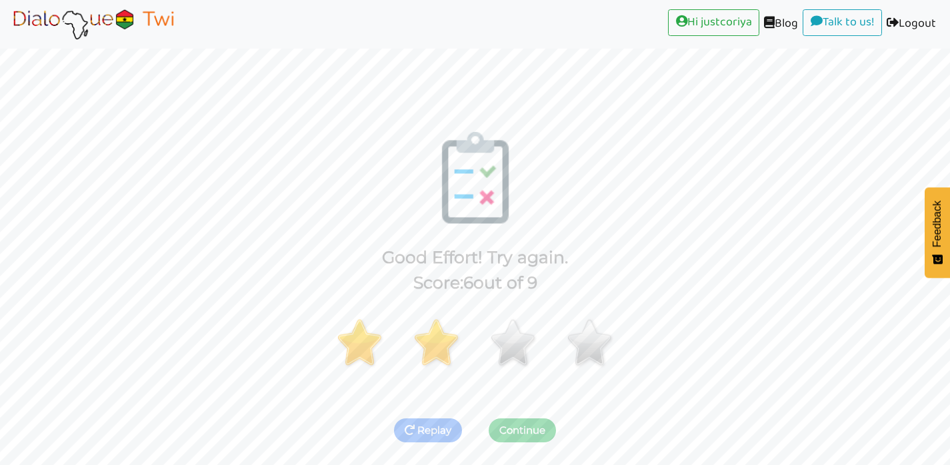
click at [537, 419] on button "Continue" at bounding box center [522, 431] width 67 height 24
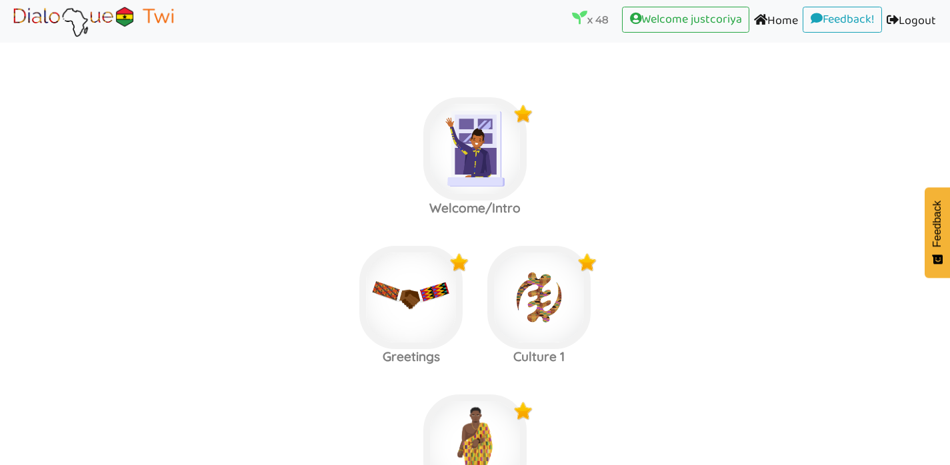
scroll to position [1642, 0]
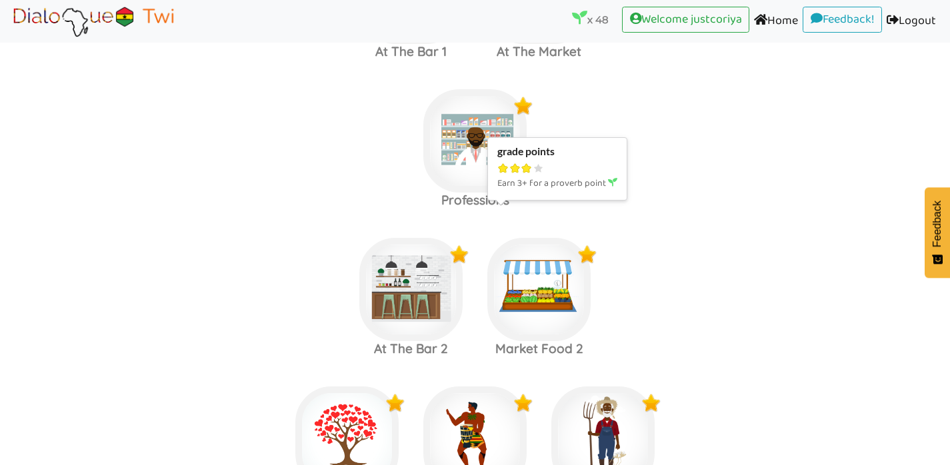
scroll to position [1685, 0]
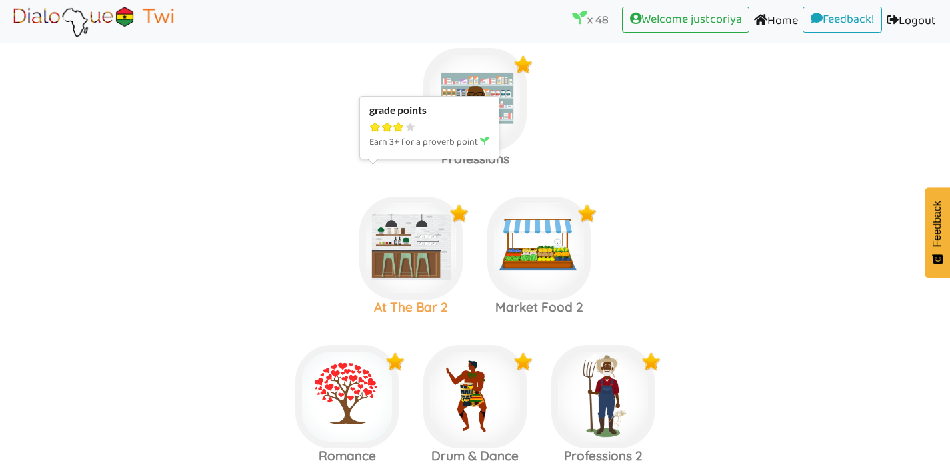
click at [416, 252] on img at bounding box center [410, 248] width 103 height 103
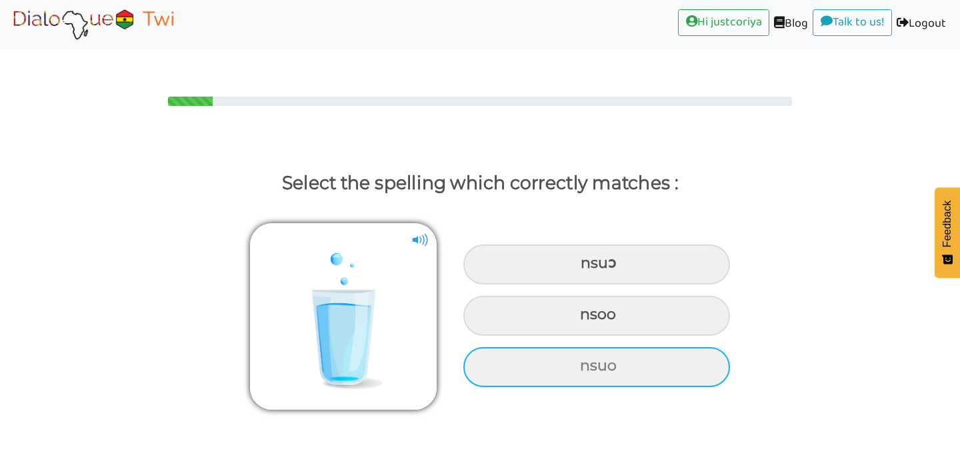
click at [618, 347] on div "nsuo" at bounding box center [596, 367] width 267 height 40
click at [586, 362] on input "nsuo" at bounding box center [581, 366] width 9 height 9
radio input "true"
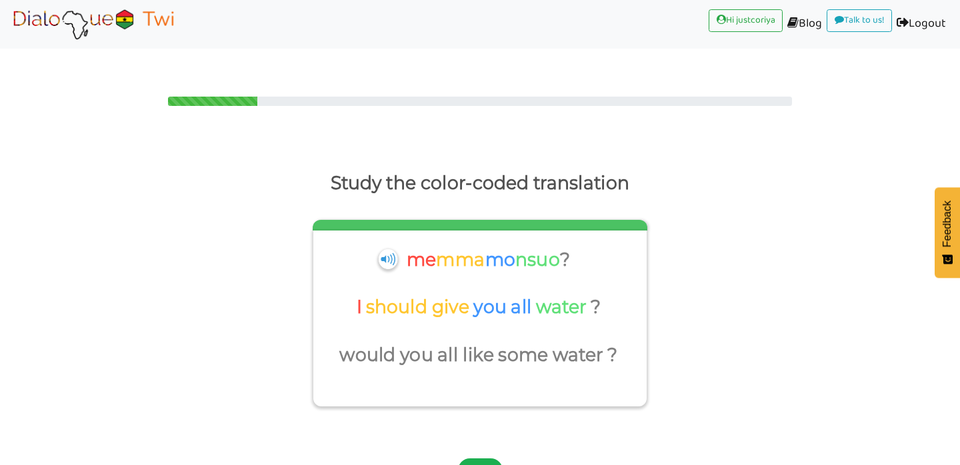
click at [481, 459] on button "Next" at bounding box center [480, 471] width 45 height 24
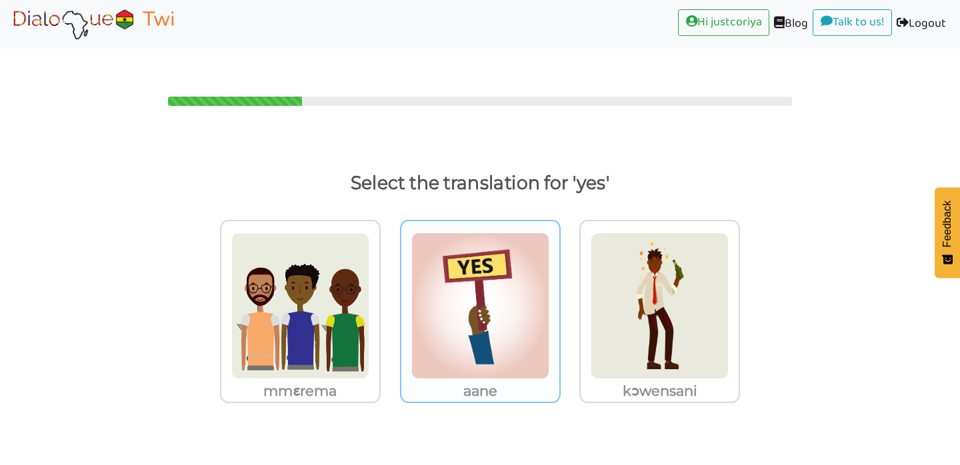
click at [483, 337] on img at bounding box center [480, 306] width 138 height 147
click at [559, 303] on input "aane" at bounding box center [564, 298] width 10 height 10
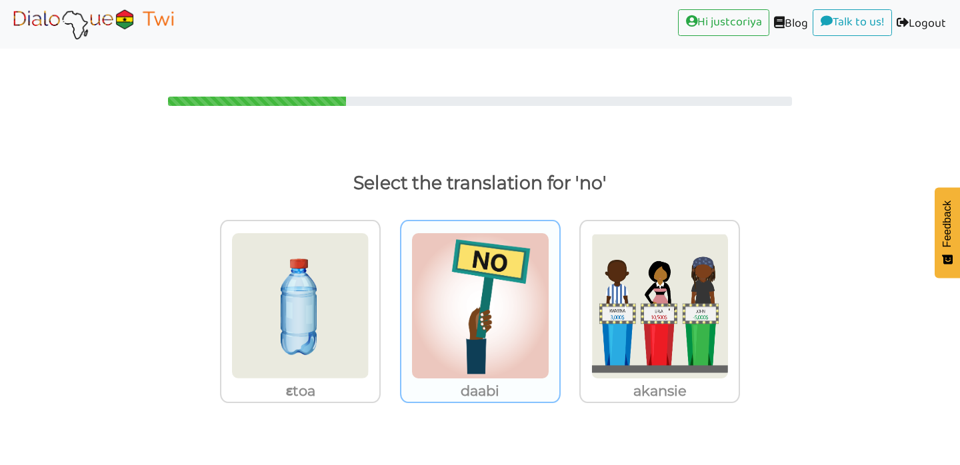
click at [483, 349] on img at bounding box center [480, 306] width 138 height 147
click at [559, 303] on input "daabi" at bounding box center [564, 298] width 10 height 10
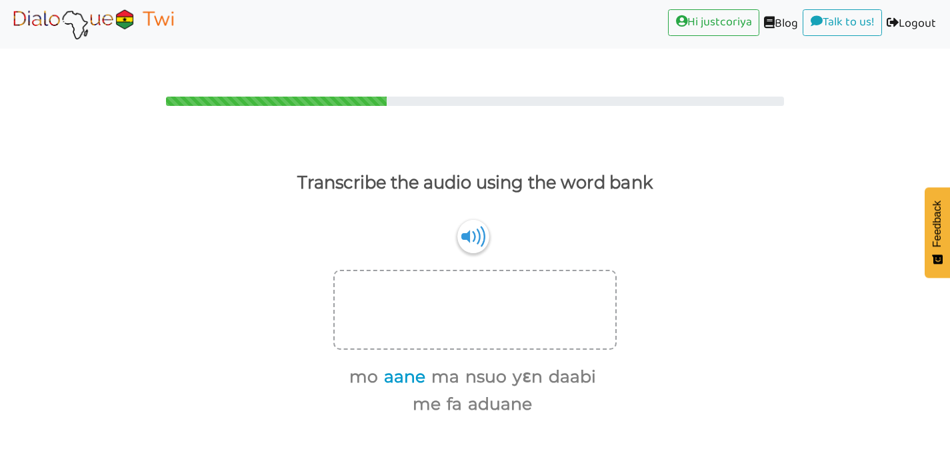
click at [409, 365] on button "aane" at bounding box center [402, 377] width 46 height 25
click at [563, 365] on button "me" at bounding box center [562, 377] width 33 height 25
click at [443, 365] on button "nsuo" at bounding box center [449, 377] width 46 height 25
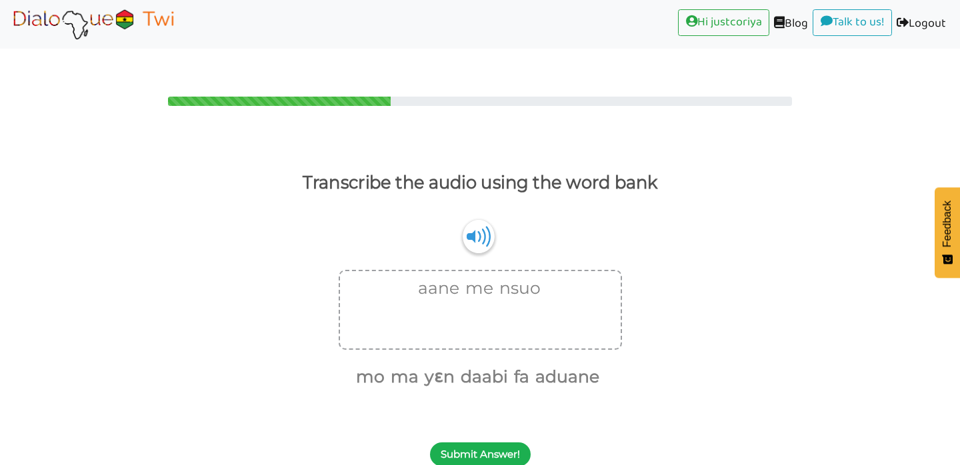
click at [486, 443] on button "Submit Answer!" at bounding box center [480, 455] width 101 height 24
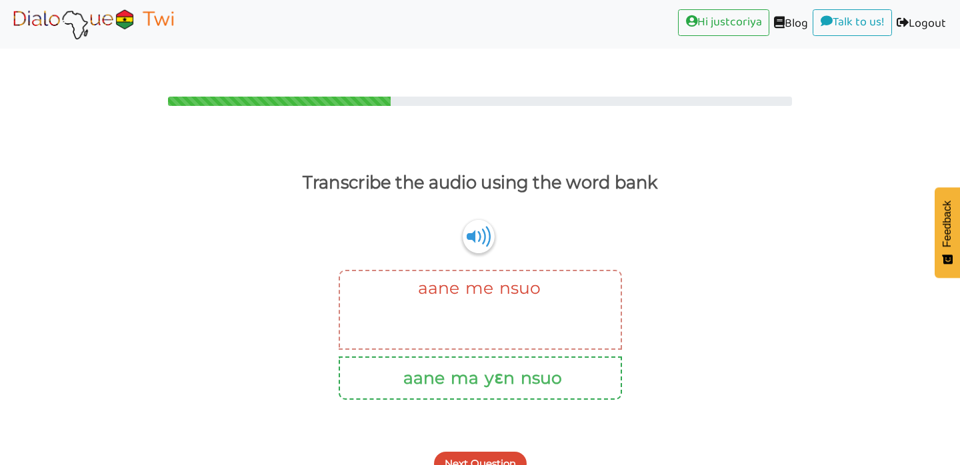
click at [486, 452] on button "Next Question" at bounding box center [480, 464] width 93 height 24
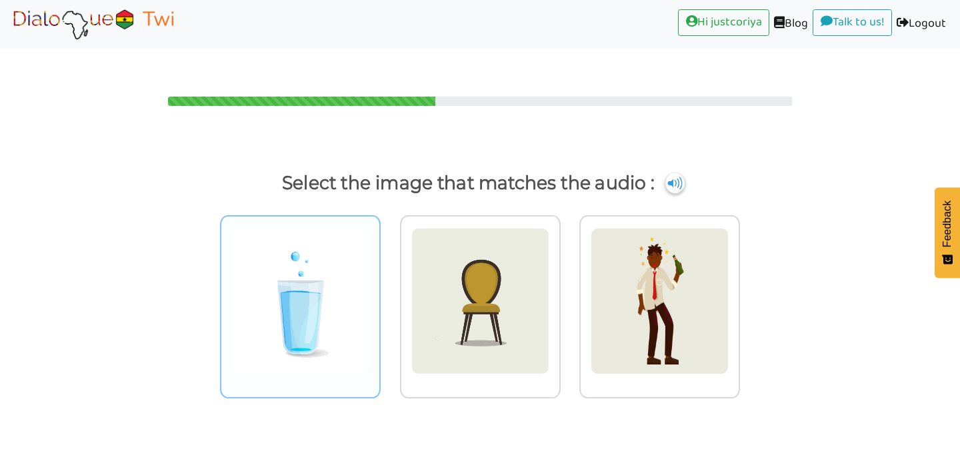
click at [319, 333] on img at bounding box center [300, 301] width 138 height 147
click at [379, 298] on input "radio" at bounding box center [384, 293] width 10 height 10
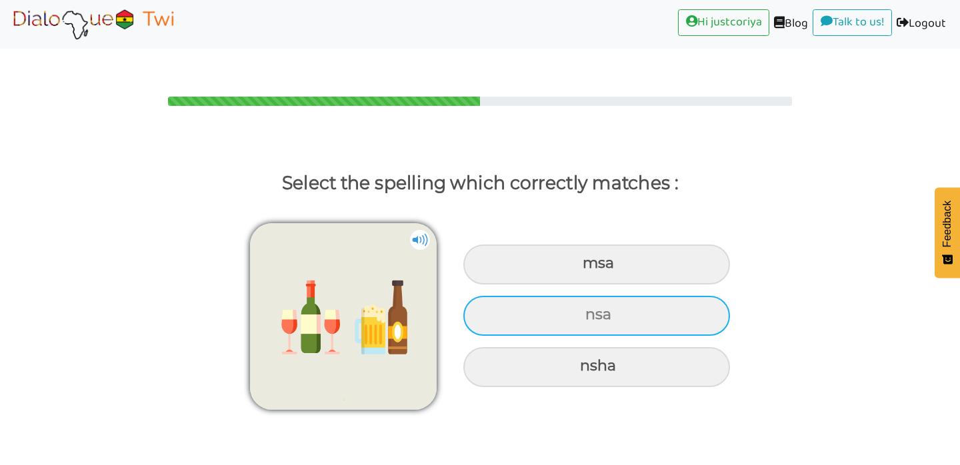
click at [642, 296] on div "nsa" at bounding box center [596, 316] width 267 height 40
click at [591, 311] on input "nsa" at bounding box center [587, 315] width 9 height 9
radio input "true"
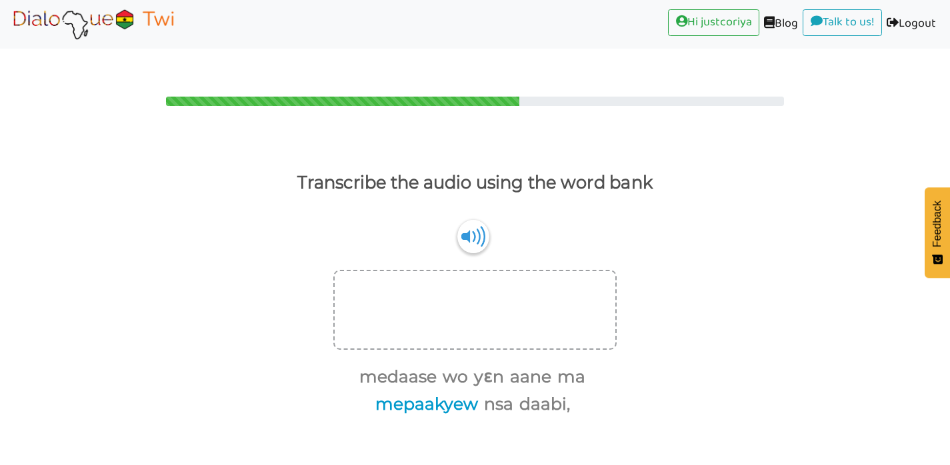
click at [442, 392] on button "mepaakyew" at bounding box center [424, 404] width 107 height 25
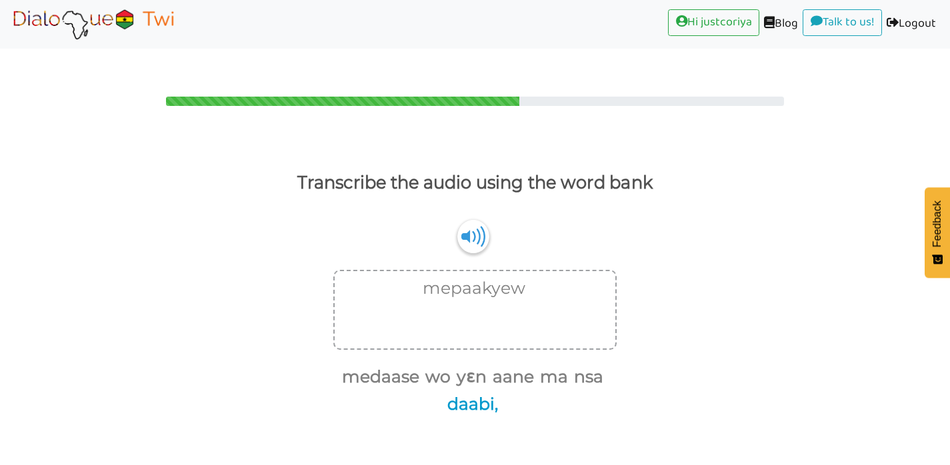
click at [471, 392] on button "daabi," at bounding box center [470, 404] width 55 height 25
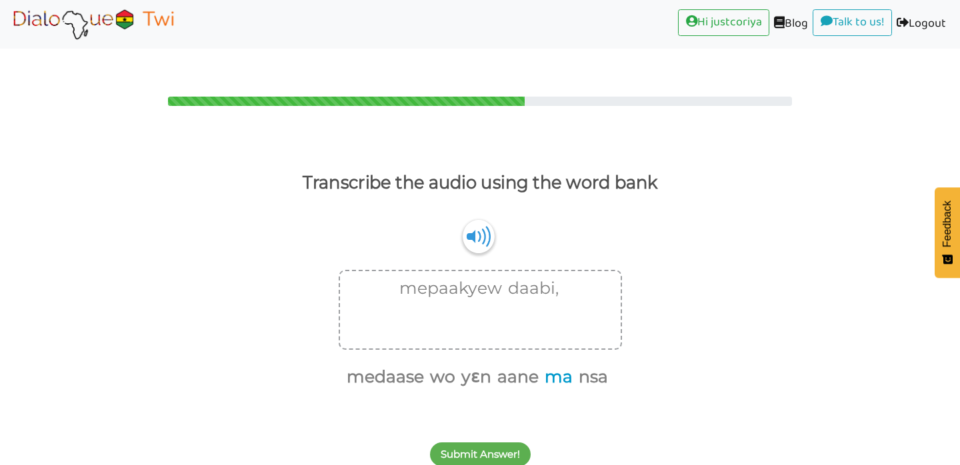
click at [561, 365] on button "ma" at bounding box center [556, 377] width 33 height 25
click at [569, 365] on button "nsa" at bounding box center [574, 377] width 34 height 25
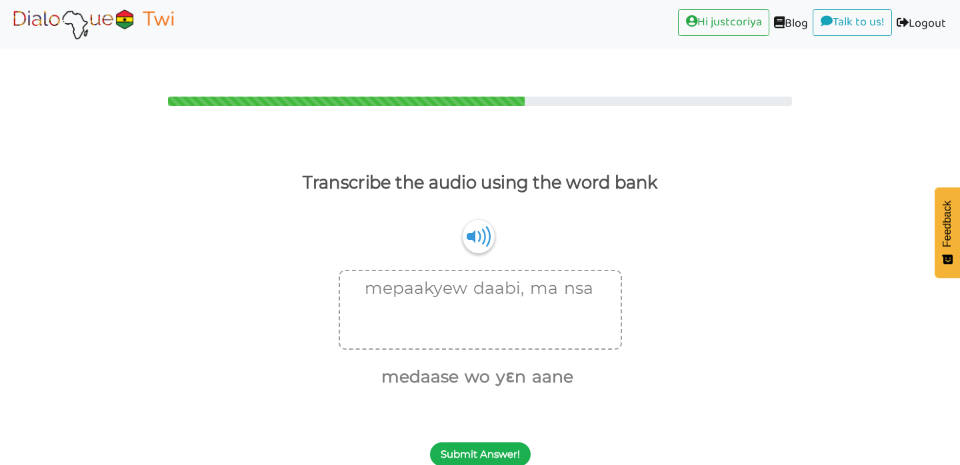
click at [485, 443] on button "Submit Answer!" at bounding box center [480, 455] width 101 height 24
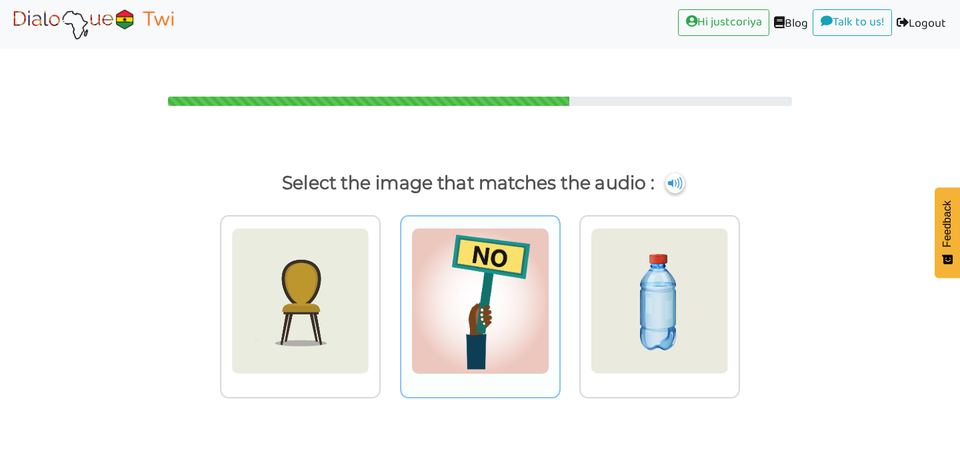
click at [493, 327] on img at bounding box center [480, 301] width 138 height 147
click at [559, 298] on input "radio" at bounding box center [564, 293] width 10 height 10
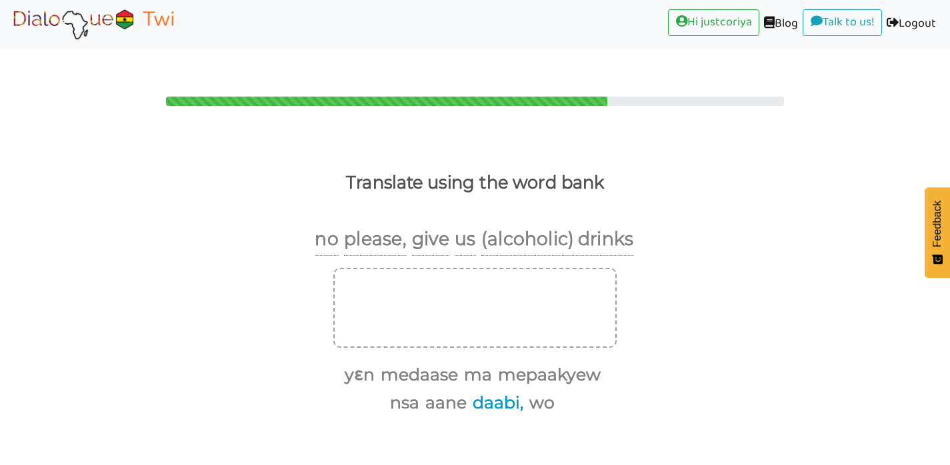
click at [492, 391] on button "daabi," at bounding box center [495, 403] width 55 height 25
click at [536, 363] on button "mepaakyew" at bounding box center [546, 375] width 107 height 25
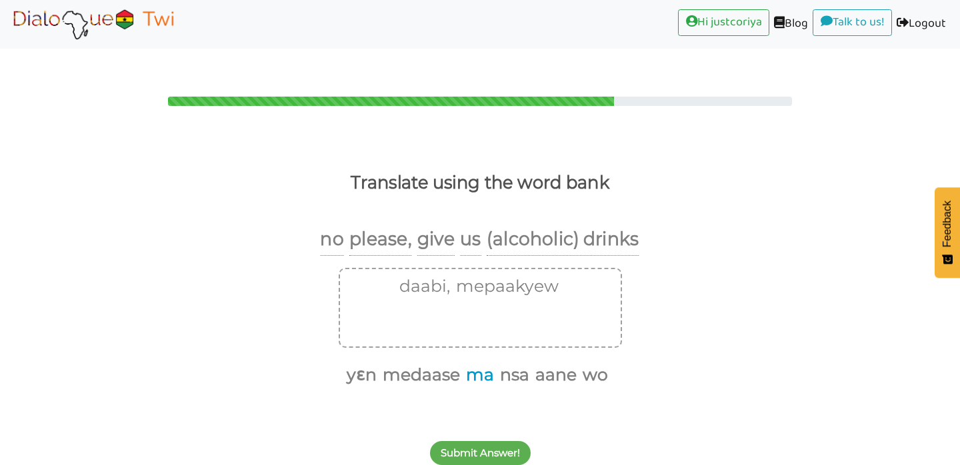
click at [480, 363] on button "ma" at bounding box center [477, 375] width 33 height 25
click at [377, 363] on button "yɛn" at bounding box center [376, 375] width 35 height 25
click at [582, 274] on button "yɛn" at bounding box center [576, 286] width 35 height 25
click at [565, 274] on button "ma" at bounding box center [559, 286] width 33 height 25
click at [543, 274] on button "mepaakyew" at bounding box center [504, 286] width 107 height 25
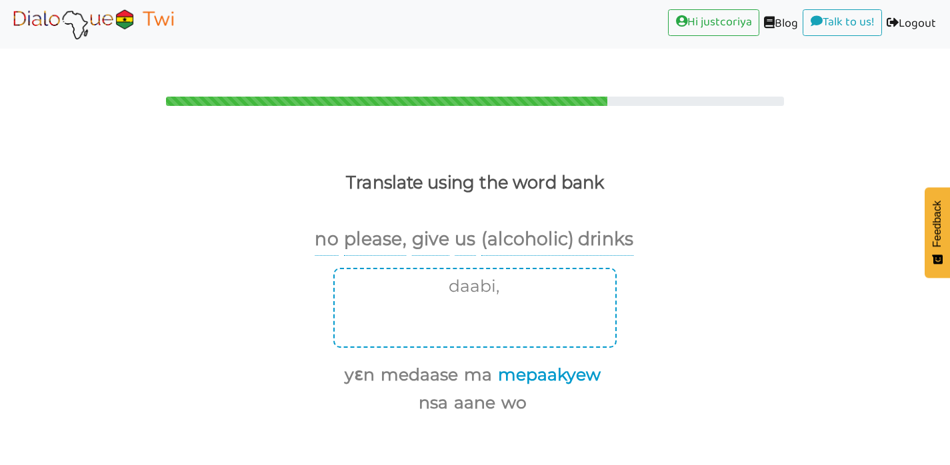
click at [556, 363] on button "mepaakyew" at bounding box center [546, 375] width 107 height 25
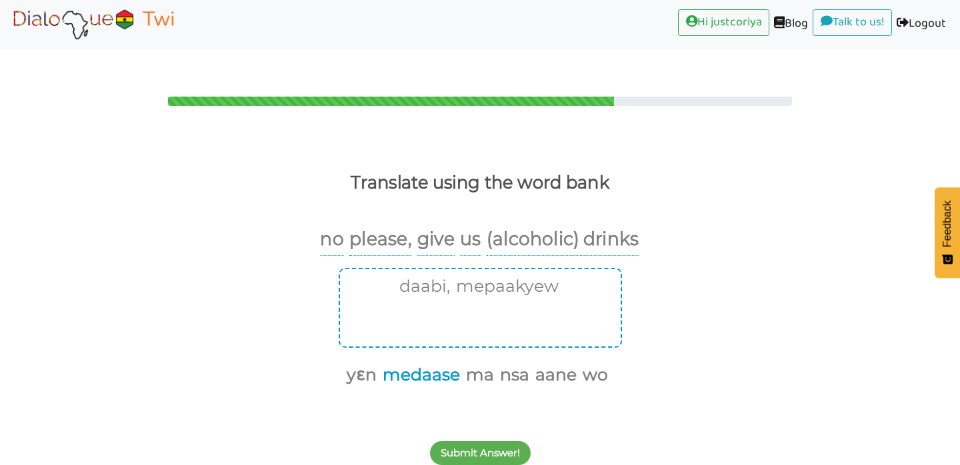
click at [441, 363] on button "medaase" at bounding box center [419, 375] width 82 height 25
click at [439, 363] on button "ma" at bounding box center [436, 375] width 33 height 25
click at [422, 363] on button "yɛn" at bounding box center [418, 375] width 35 height 25
click at [436, 363] on button "nsa" at bounding box center [436, 375] width 34 height 25
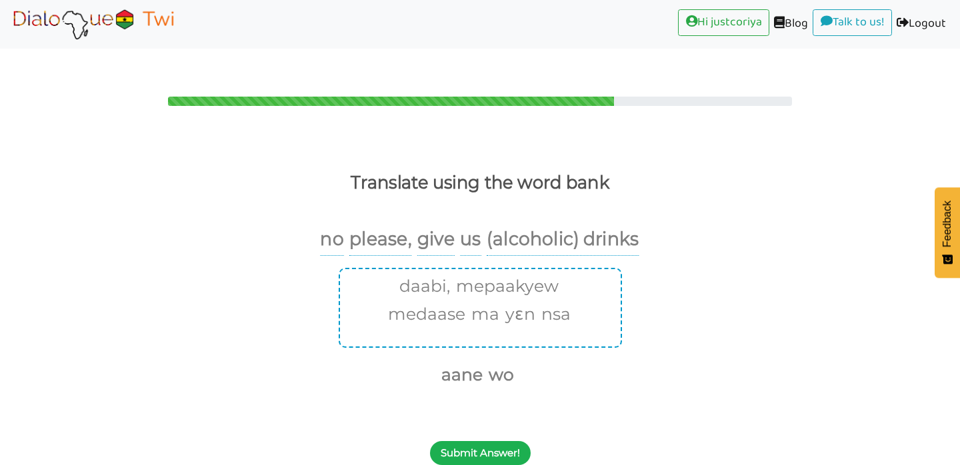
click at [493, 441] on button "Submit Answer!" at bounding box center [480, 453] width 101 height 24
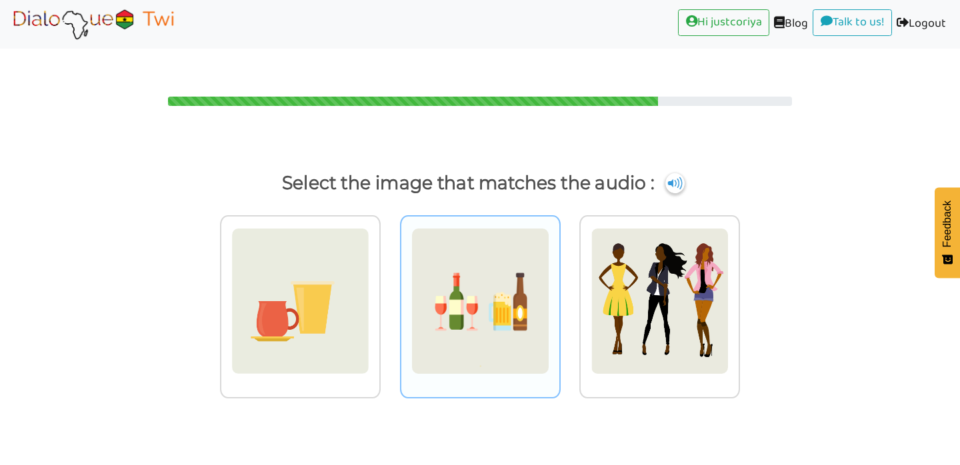
click at [521, 307] on img at bounding box center [480, 301] width 138 height 147
click at [559, 298] on input "radio" at bounding box center [564, 293] width 10 height 10
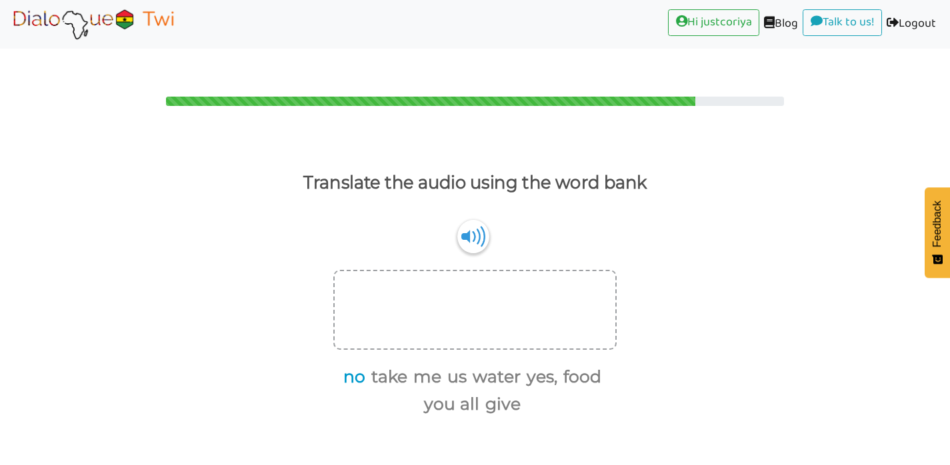
click at [359, 365] on button "no" at bounding box center [352, 377] width 27 height 25
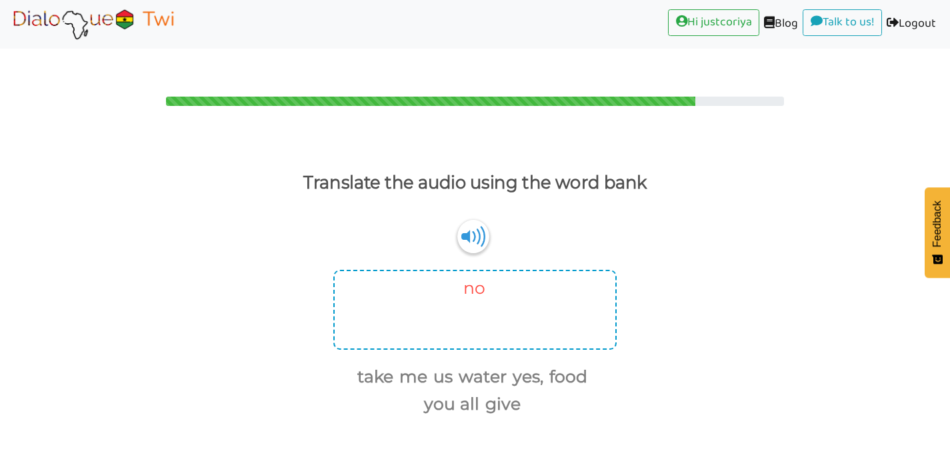
click at [471, 276] on button "no" at bounding box center [472, 288] width 27 height 25
click at [537, 365] on button "yes," at bounding box center [539, 377] width 35 height 25
click at [500, 392] on button "give" at bounding box center [501, 404] width 40 height 25
click at [453, 365] on button "me" at bounding box center [443, 377] width 33 height 25
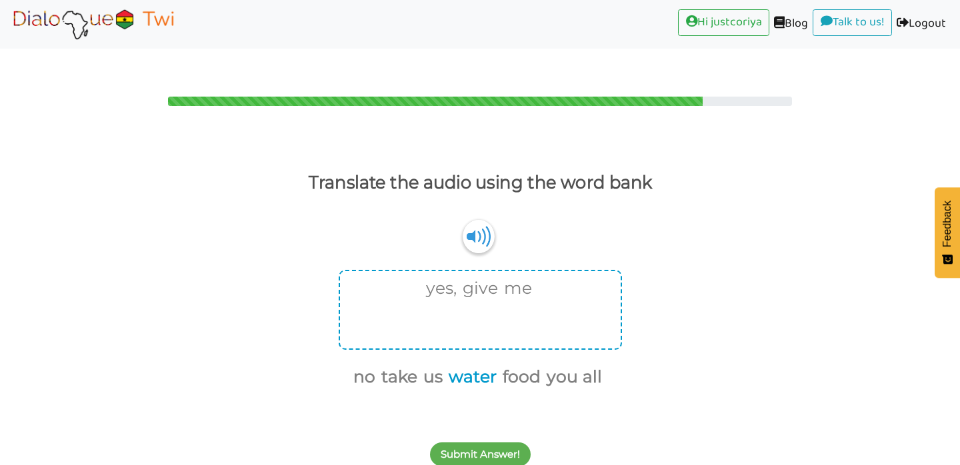
click at [465, 365] on button "water" at bounding box center [470, 377] width 53 height 25
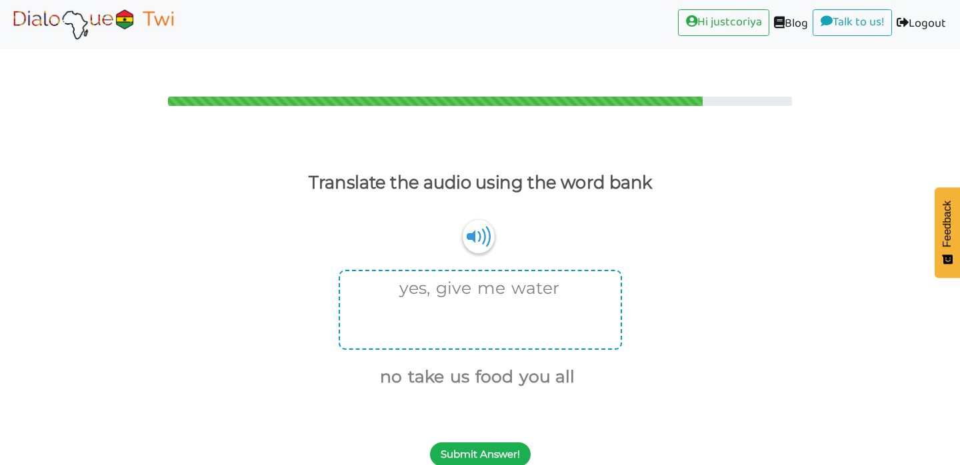
click at [486, 443] on button "Submit Answer!" at bounding box center [480, 455] width 101 height 24
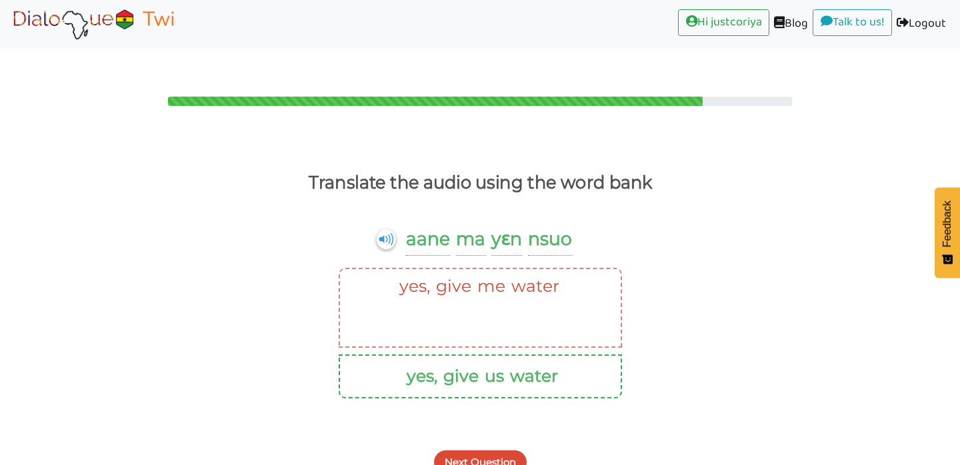
click at [499, 451] on button "Next Question" at bounding box center [480, 463] width 93 height 24
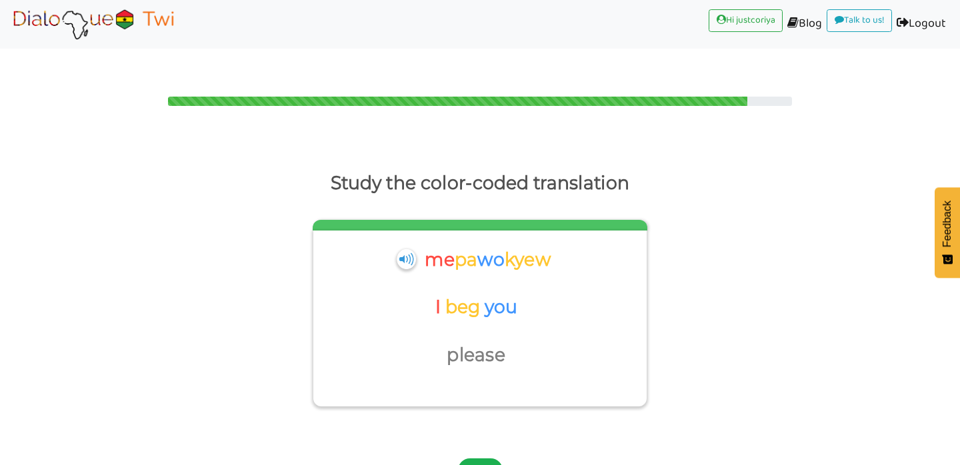
click at [489, 459] on button "Next" at bounding box center [480, 471] width 45 height 24
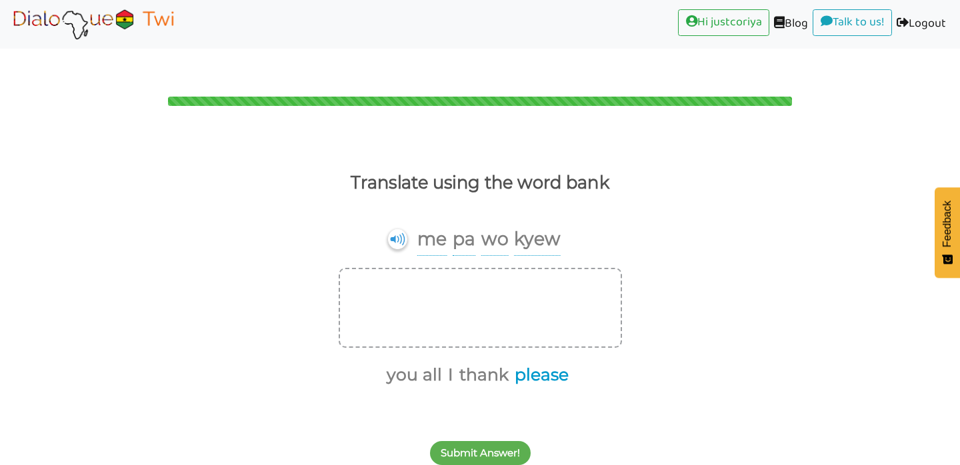
click at [543, 363] on button "please" at bounding box center [539, 375] width 59 height 25
click at [486, 441] on button "Submit Answer!" at bounding box center [480, 453] width 101 height 24
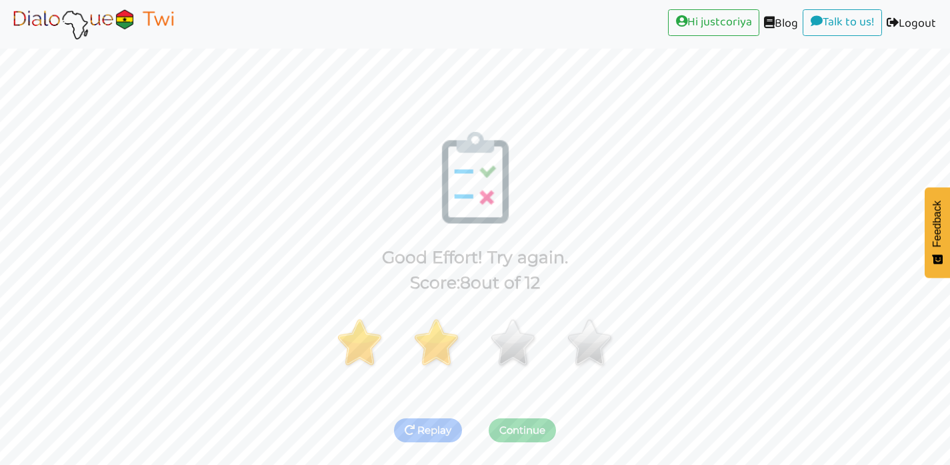
click at [533, 419] on button "Continue" at bounding box center [522, 431] width 67 height 24
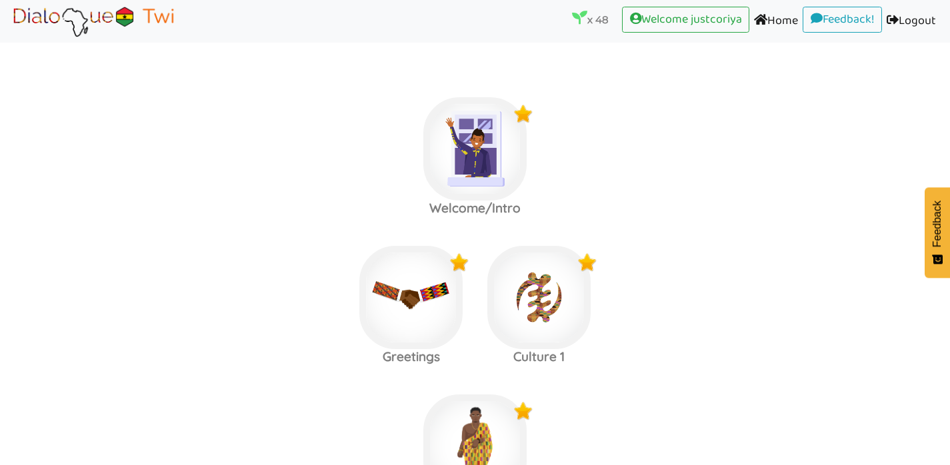
scroll to position [1791, 0]
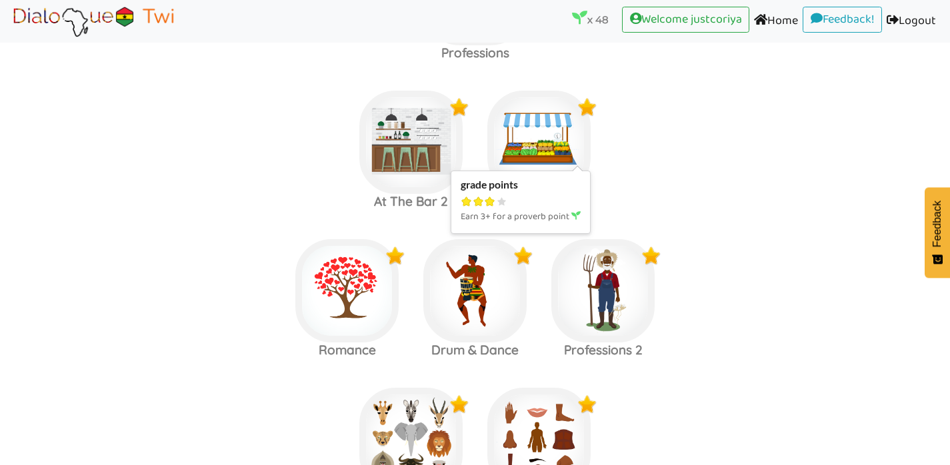
click at [541, 120] on img at bounding box center [538, 142] width 103 height 103
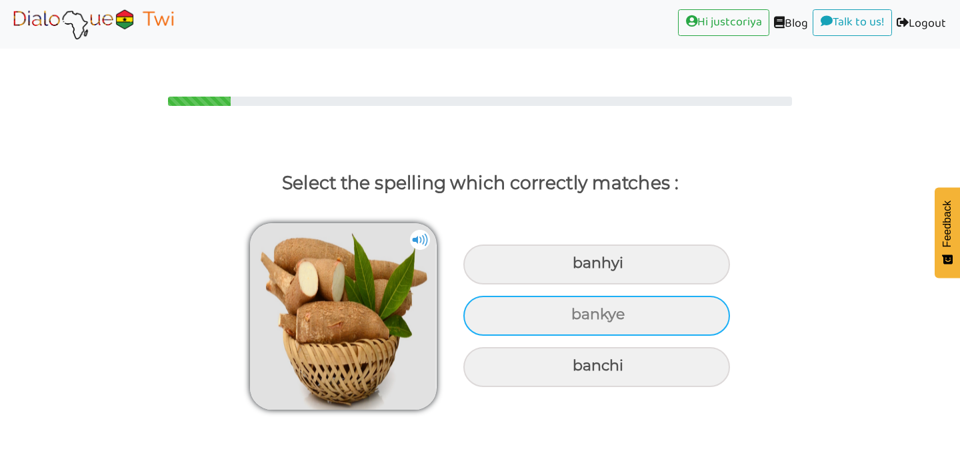
click at [637, 296] on div "bankye" at bounding box center [596, 316] width 267 height 40
click at [577, 311] on input "bankye" at bounding box center [573, 315] width 9 height 9
radio input "true"
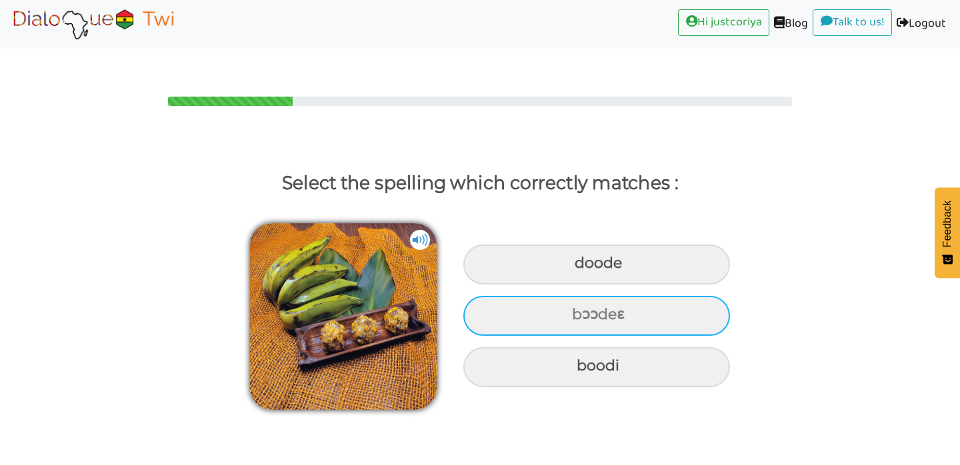
click at [701, 296] on div "bɔɔdeɛ" at bounding box center [596, 316] width 267 height 40
click at [578, 311] on input "bɔɔdeɛ" at bounding box center [573, 315] width 9 height 9
radio input "true"
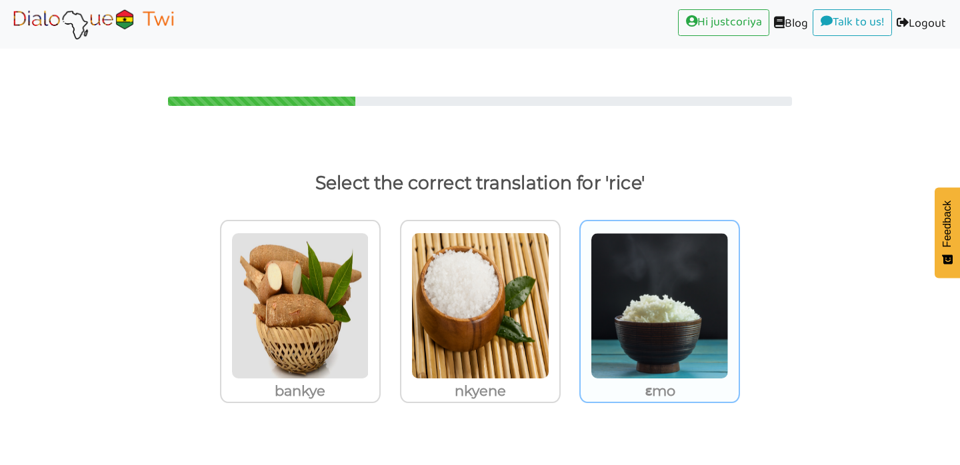
click at [655, 322] on img at bounding box center [660, 306] width 138 height 147
click at [739, 303] on input "ɛmo" at bounding box center [744, 298] width 10 height 10
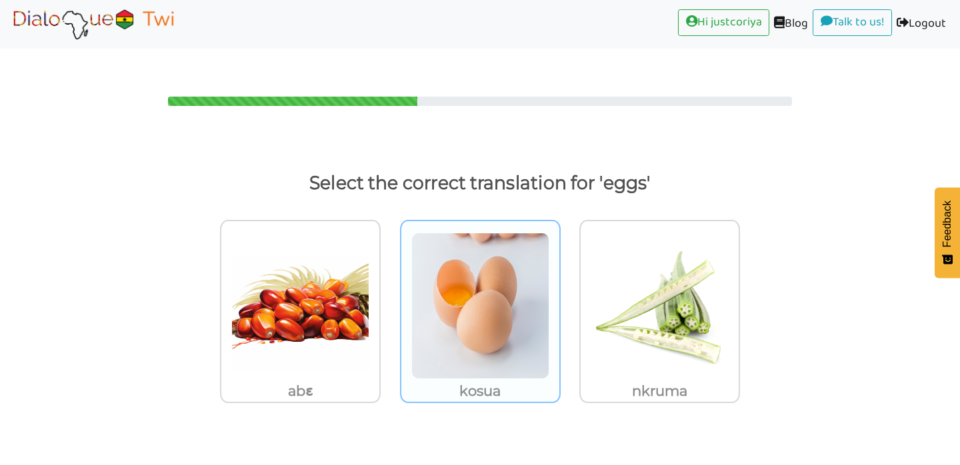
click at [476, 315] on img at bounding box center [480, 306] width 138 height 147
click at [559, 303] on input "kosua" at bounding box center [564, 298] width 10 height 10
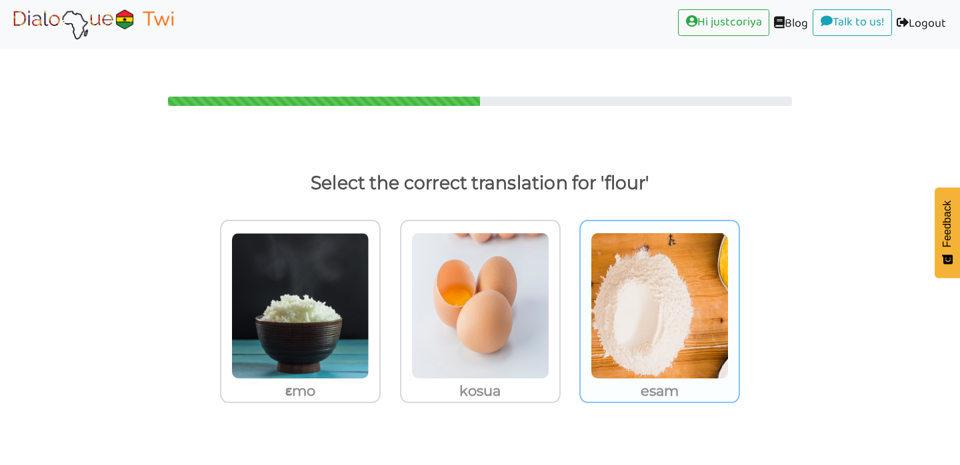
click at [649, 331] on img at bounding box center [660, 306] width 138 height 147
click at [739, 303] on input "esam" at bounding box center [744, 298] width 10 height 10
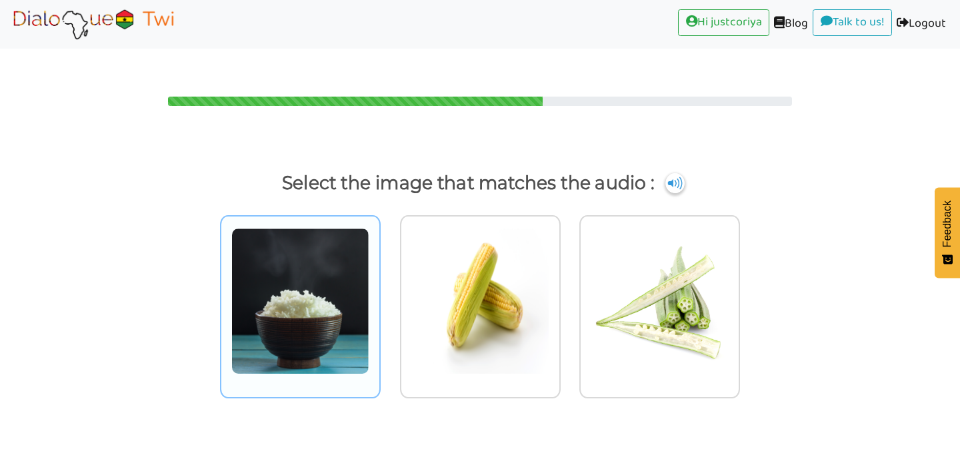
click at [338, 304] on img at bounding box center [300, 301] width 138 height 147
click at [379, 298] on input "radio" at bounding box center [384, 293] width 10 height 10
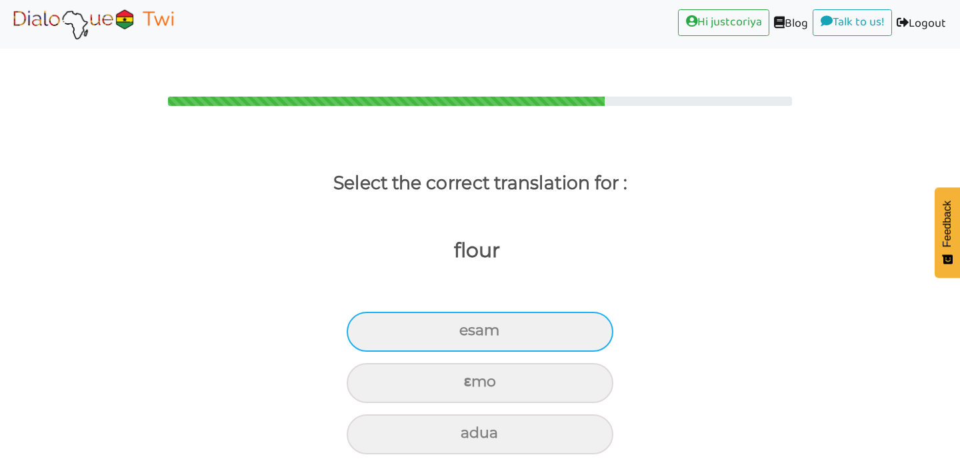
click at [587, 312] on div "esam" at bounding box center [480, 332] width 267 height 40
click at [469, 327] on input "esam" at bounding box center [465, 331] width 9 height 9
radio input "true"
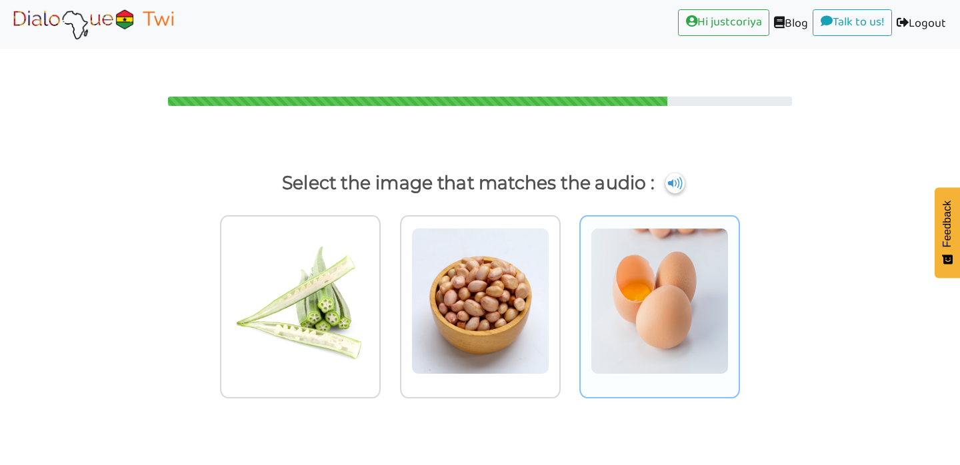
click at [661, 279] on img at bounding box center [660, 301] width 138 height 147
click at [739, 288] on input "radio" at bounding box center [744, 293] width 10 height 10
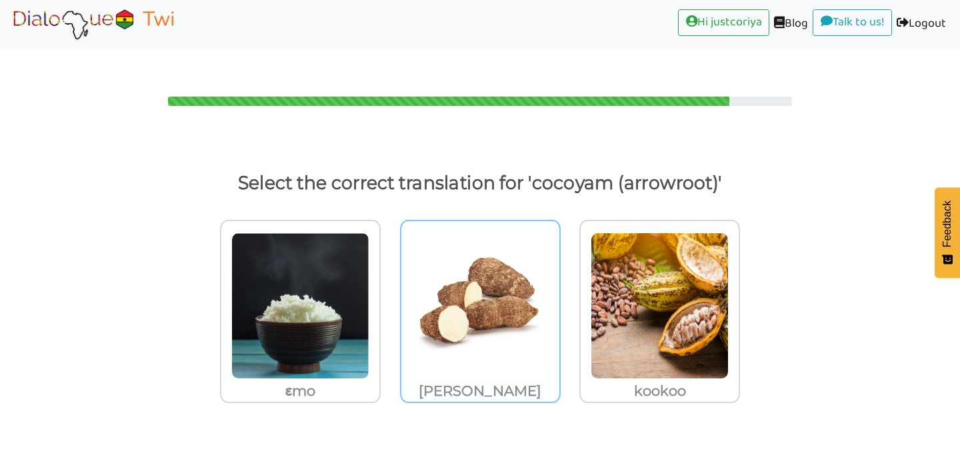
click at [482, 301] on img at bounding box center [480, 306] width 138 height 147
click at [559, 301] on input "[PERSON_NAME]" at bounding box center [564, 298] width 10 height 10
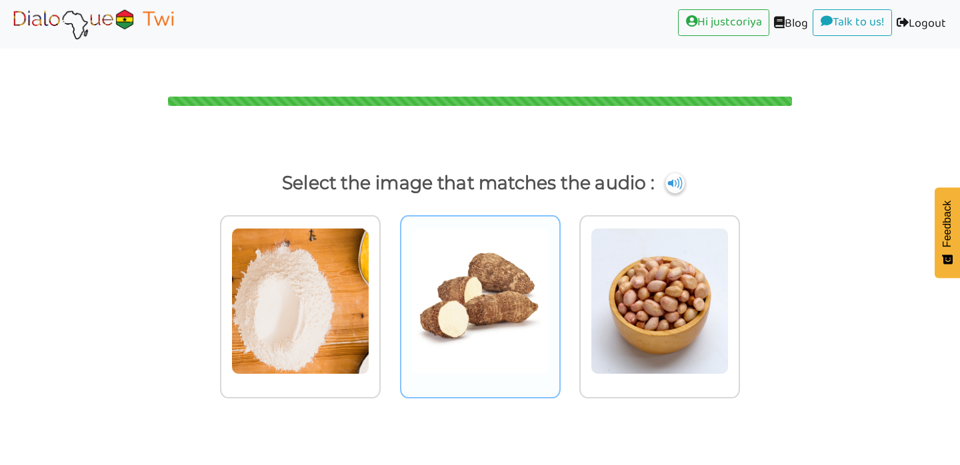
click at [507, 335] on img at bounding box center [480, 301] width 138 height 147
click at [559, 298] on input "radio" at bounding box center [564, 293] width 10 height 10
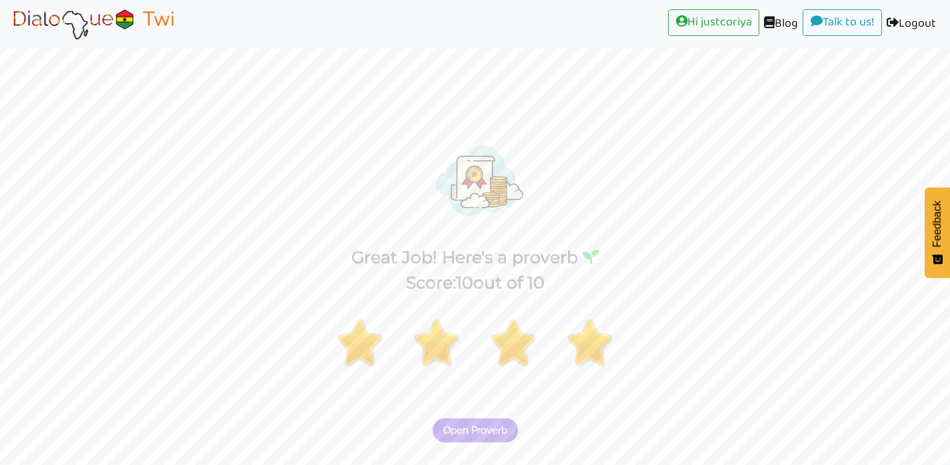
click at [497, 425] on span "Open Proverb" at bounding box center [475, 431] width 64 height 12
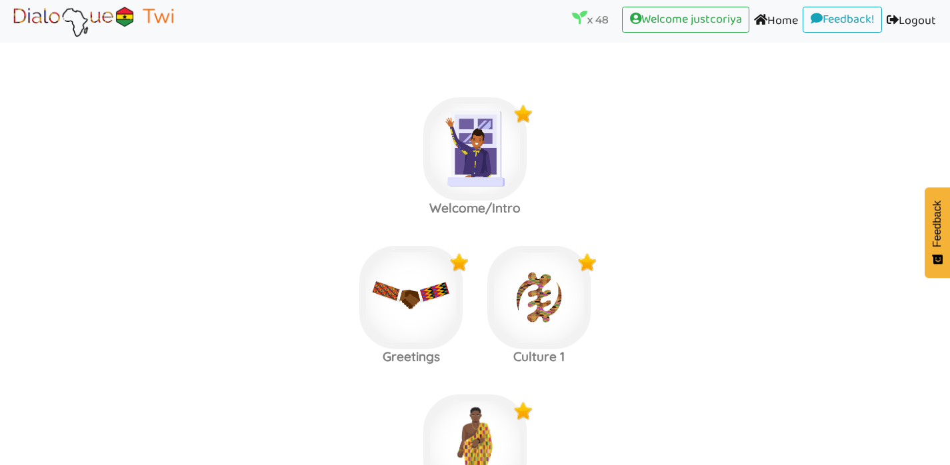
scroll to position [1791, 0]
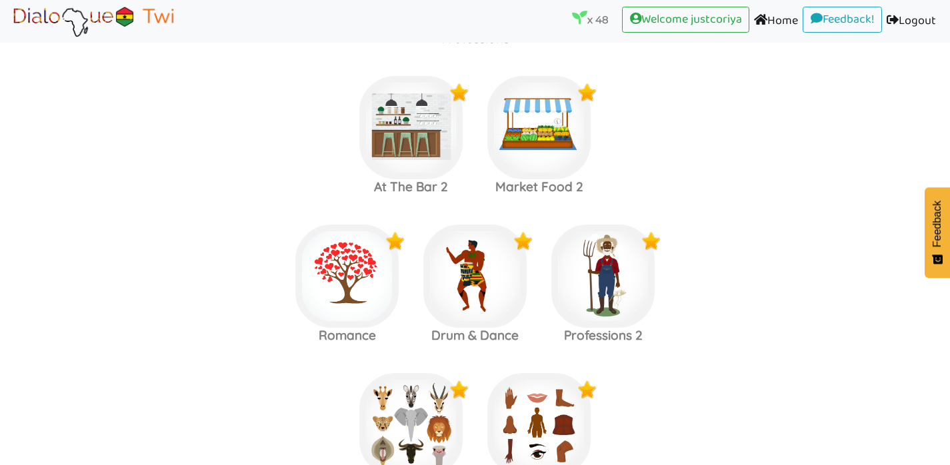
scroll to position [1807, 0]
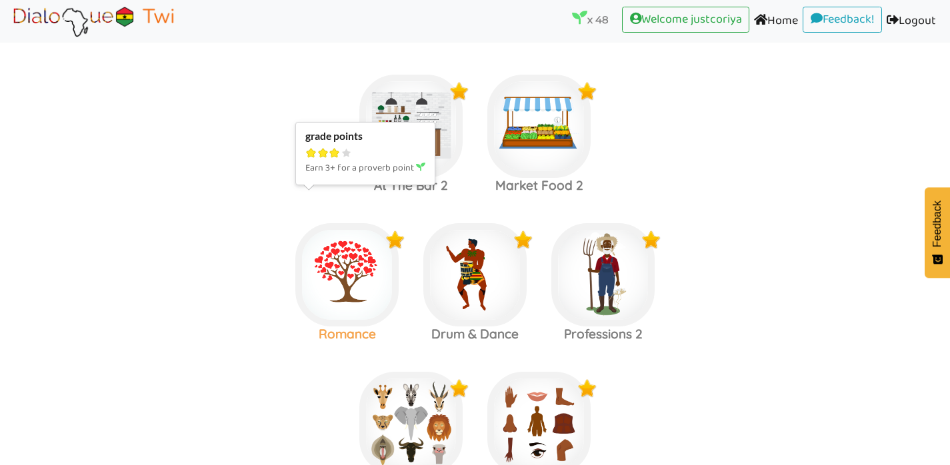
click at [349, 273] on img at bounding box center [346, 274] width 103 height 103
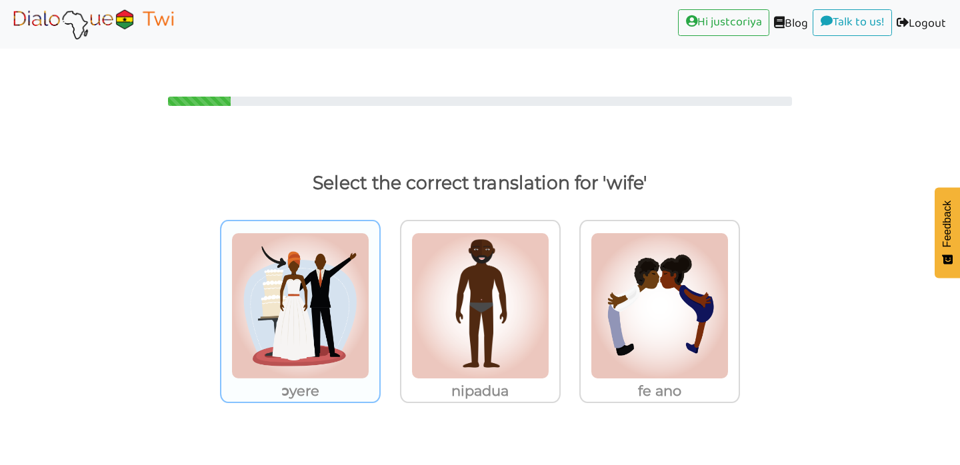
click at [315, 319] on img at bounding box center [300, 306] width 138 height 147
click at [379, 303] on input "ɔyere" at bounding box center [384, 298] width 10 height 10
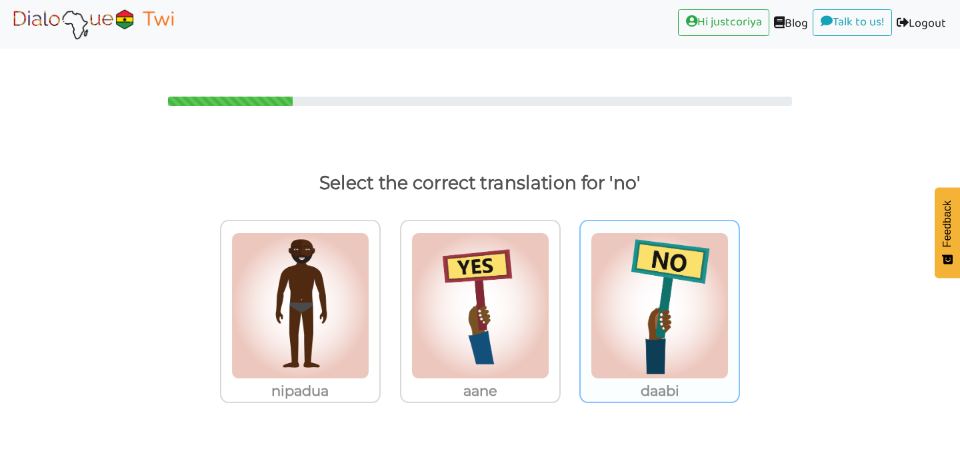
click at [644, 343] on img at bounding box center [660, 306] width 138 height 147
click at [739, 303] on input "daabi" at bounding box center [744, 298] width 10 height 10
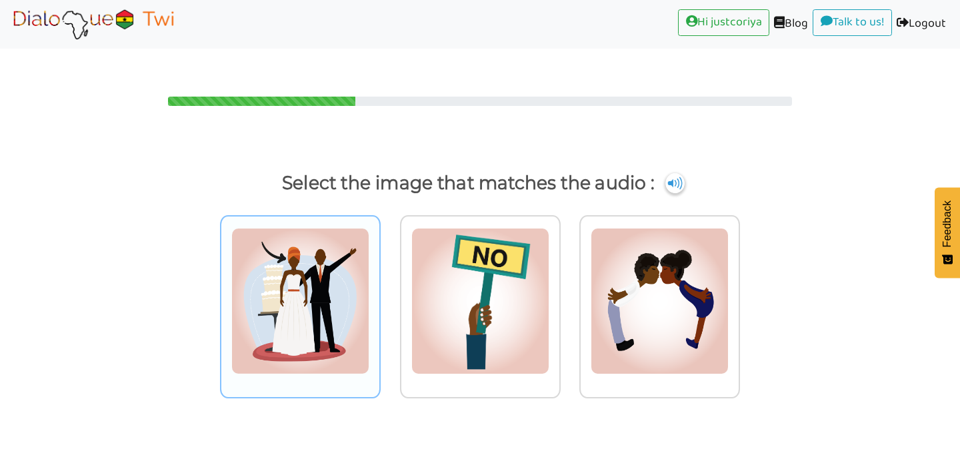
click at [291, 270] on img at bounding box center [300, 301] width 138 height 147
click at [379, 288] on input "radio" at bounding box center [384, 293] width 10 height 10
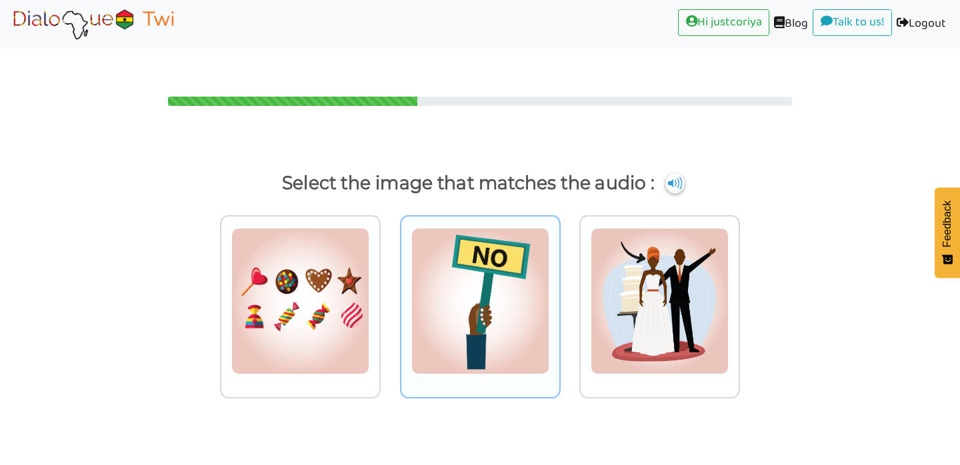
click at [468, 271] on img at bounding box center [480, 301] width 138 height 147
click at [559, 288] on input "radio" at bounding box center [564, 293] width 10 height 10
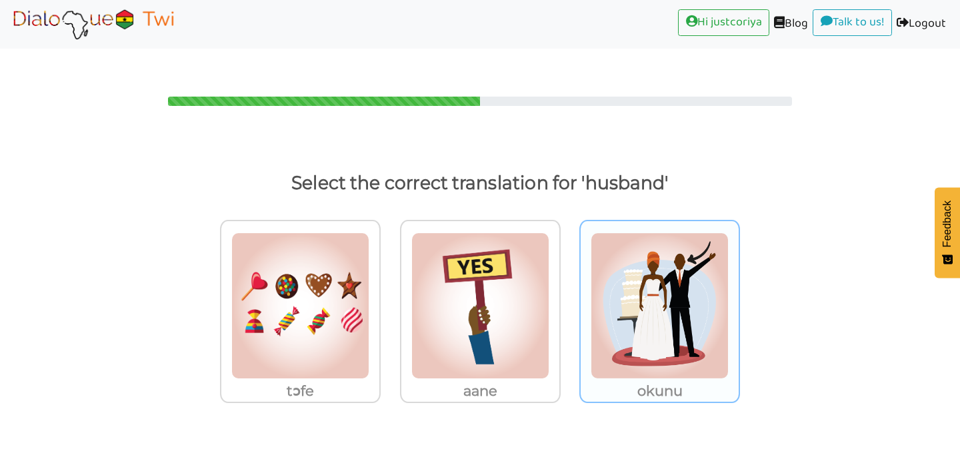
click at [606, 253] on img at bounding box center [660, 306] width 138 height 147
click at [739, 293] on input "okunu" at bounding box center [744, 298] width 10 height 10
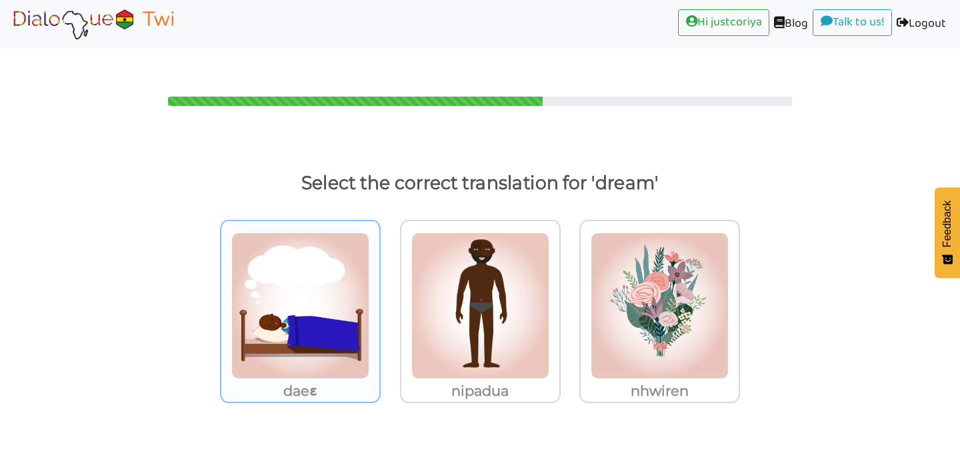
click at [345, 301] on img at bounding box center [300, 306] width 138 height 147
click at [379, 301] on input "daeɛ" at bounding box center [384, 298] width 10 height 10
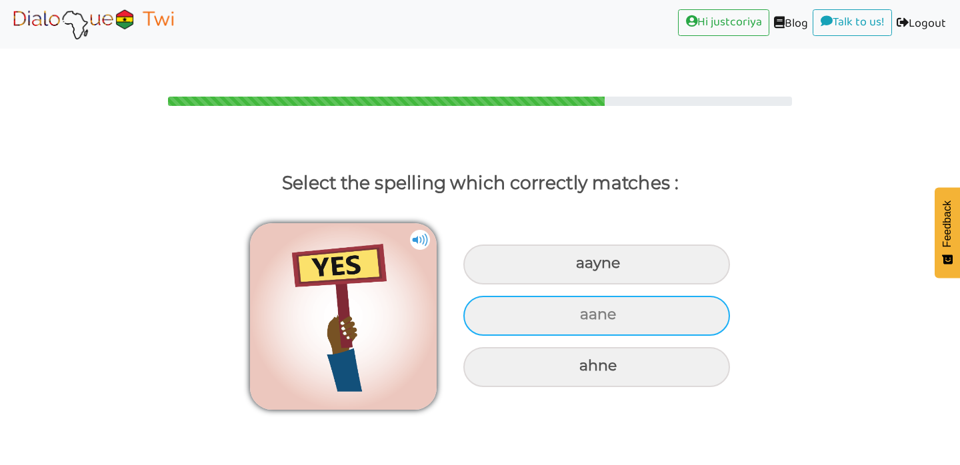
click at [618, 298] on div "aane" at bounding box center [596, 316] width 267 height 40
click at [586, 311] on input "aane" at bounding box center [581, 315] width 9 height 9
radio input "true"
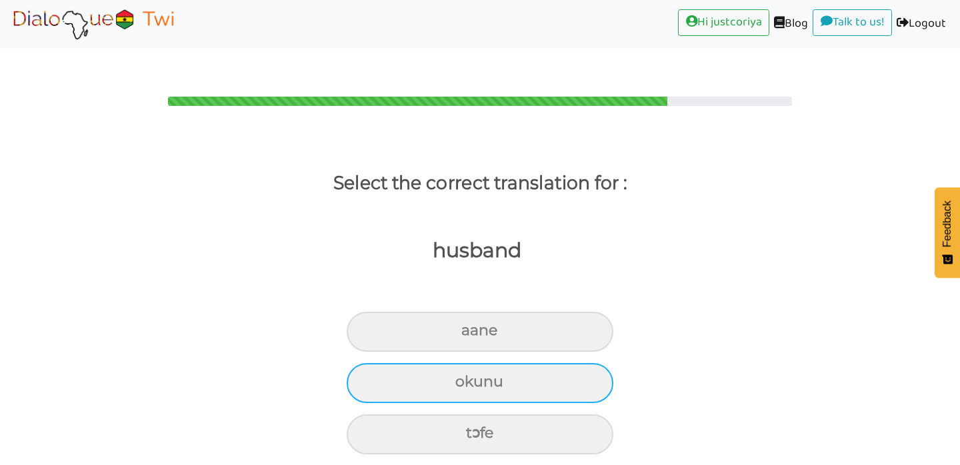
click at [593, 363] on div "okunu" at bounding box center [480, 383] width 267 height 40
click at [465, 378] on input "okunu" at bounding box center [461, 382] width 9 height 9
radio input "true"
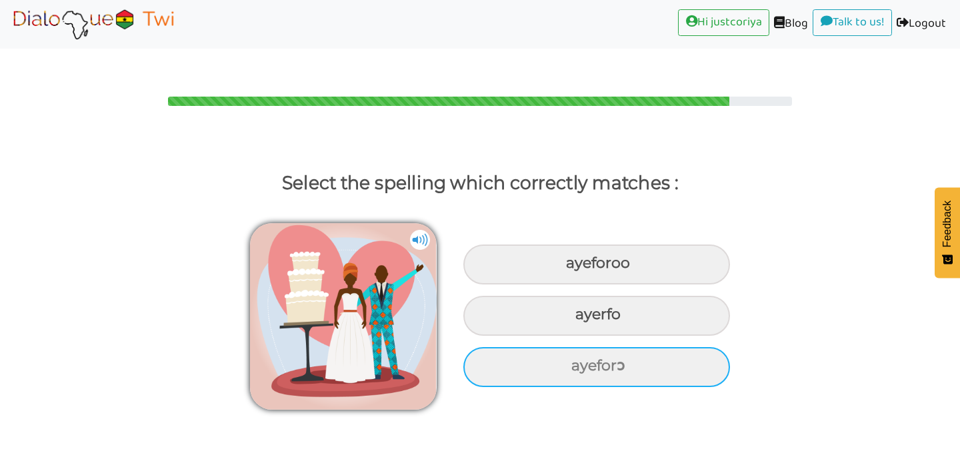
click at [653, 347] on div "ayeforɔ" at bounding box center [596, 367] width 267 height 40
click at [577, 362] on input "ayeforɔ" at bounding box center [573, 366] width 9 height 9
radio input "true"
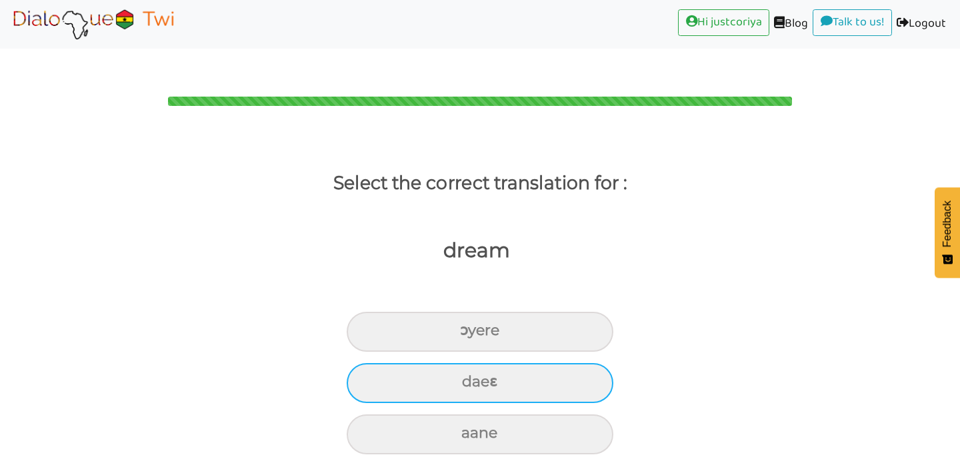
click at [597, 363] on div "daeɛ" at bounding box center [480, 383] width 267 height 40
click at [472, 378] on input "daeɛ" at bounding box center [467, 382] width 9 height 9
radio input "true"
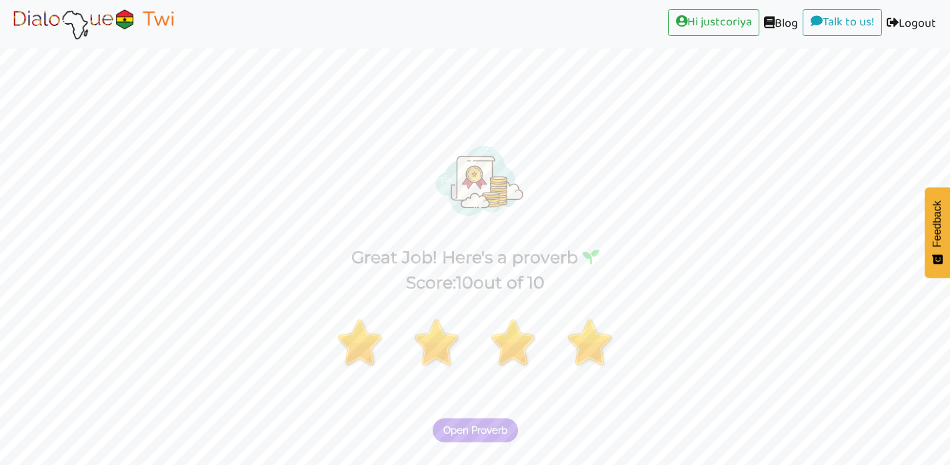
click at [487, 425] on span "Open Proverb" at bounding box center [475, 431] width 64 height 12
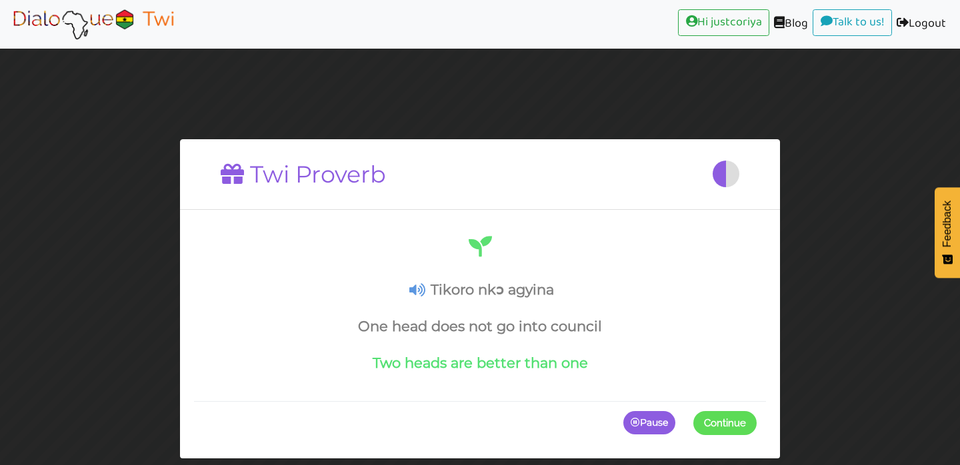
click at [723, 415] on button "Continue" at bounding box center [724, 423] width 63 height 24
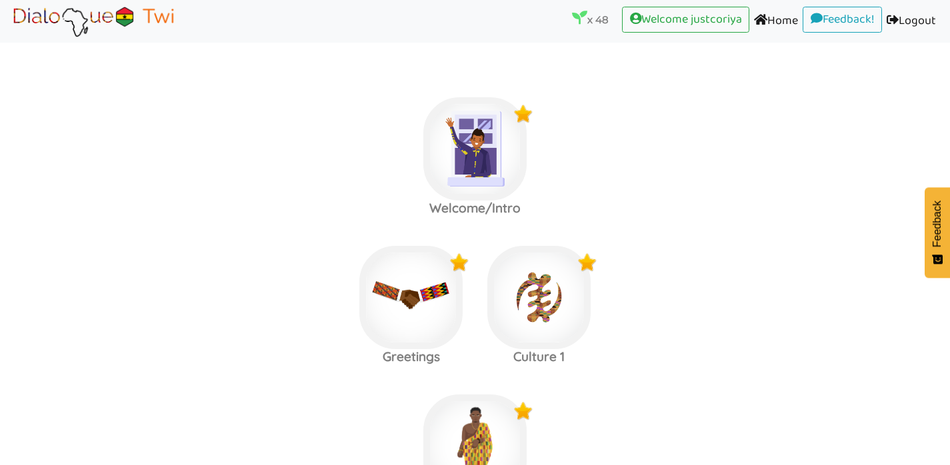
scroll to position [1939, 0]
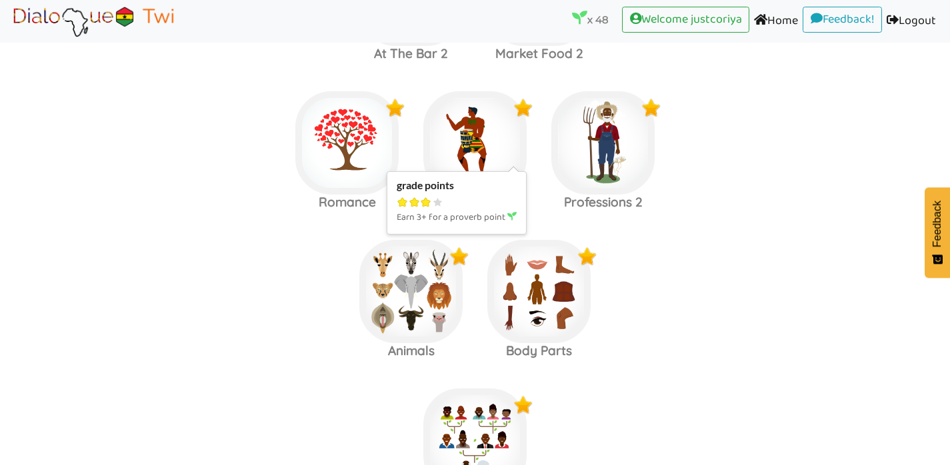
click at [495, 128] on img at bounding box center [474, 142] width 103 height 103
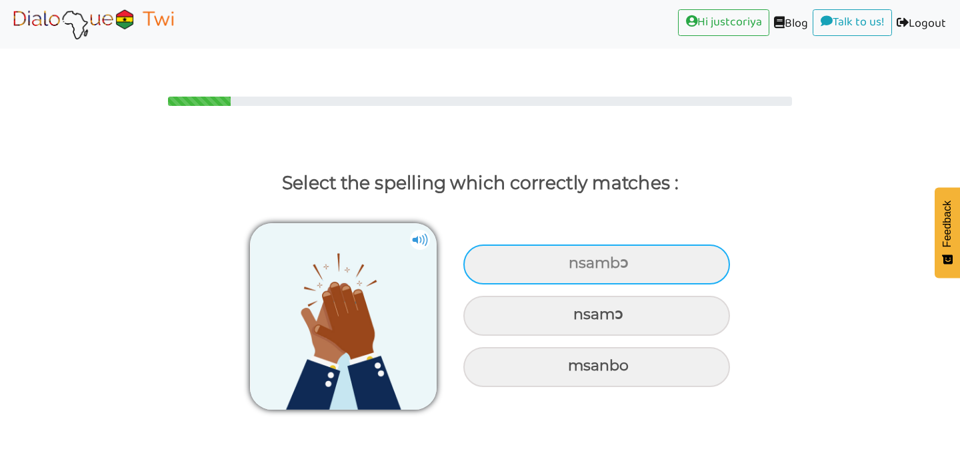
click at [627, 245] on div "nsambɔ" at bounding box center [596, 265] width 267 height 40
click at [575, 259] on input "nsambɔ" at bounding box center [570, 263] width 9 height 9
radio input "true"
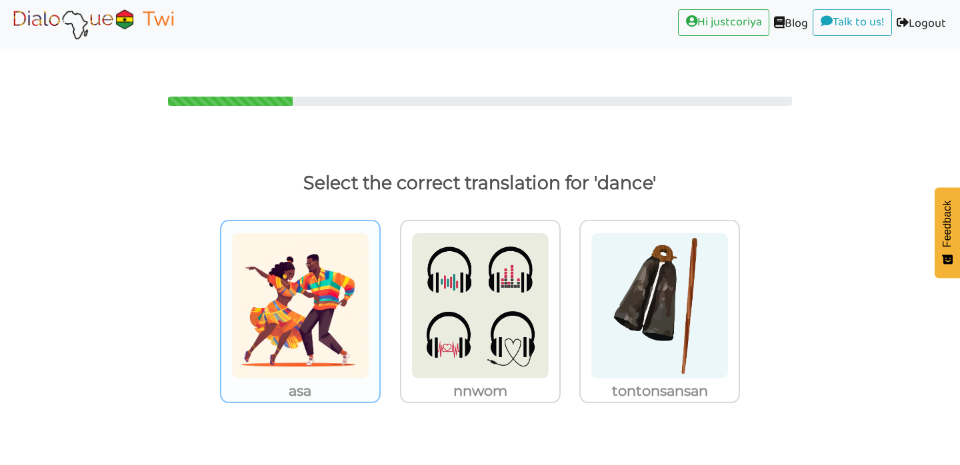
click at [331, 325] on img at bounding box center [300, 306] width 138 height 147
click at [379, 303] on input "asa" at bounding box center [384, 298] width 10 height 10
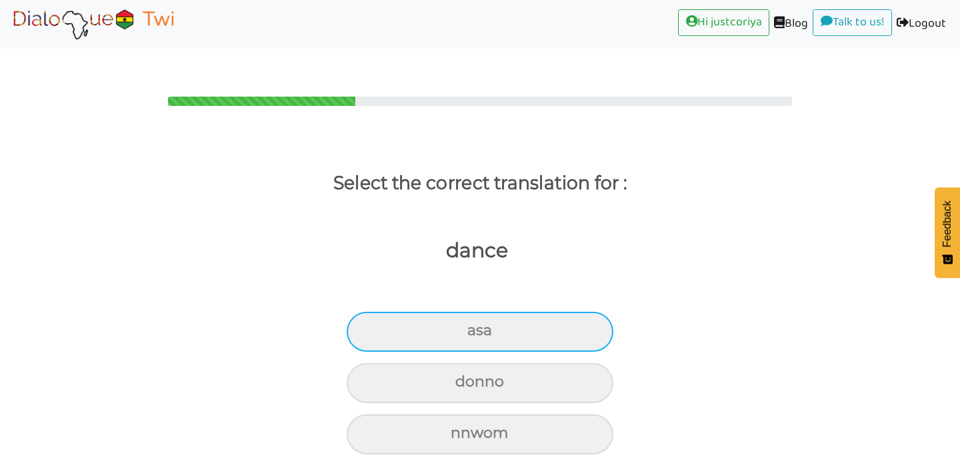
click at [373, 315] on div "asa" at bounding box center [480, 332] width 267 height 40
click at [469, 327] on input "asa" at bounding box center [473, 331] width 9 height 9
radio input "true"
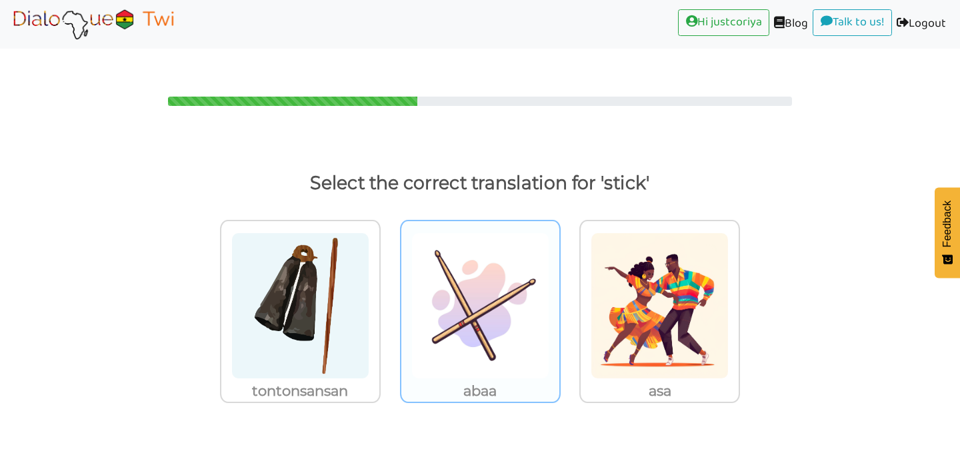
click at [467, 350] on img at bounding box center [480, 306] width 138 height 147
click at [559, 303] on input "abaa" at bounding box center [564, 298] width 10 height 10
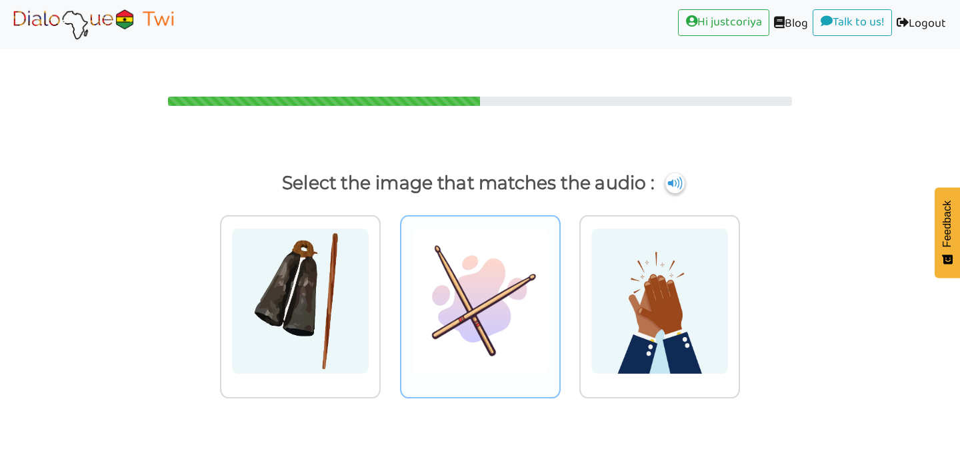
click at [481, 317] on img at bounding box center [480, 301] width 138 height 147
click at [559, 298] on input "radio" at bounding box center [564, 293] width 10 height 10
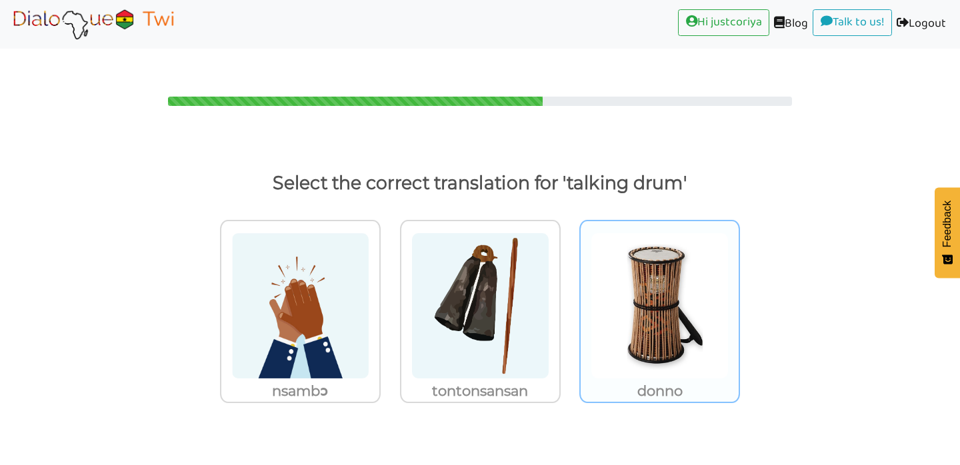
click at [626, 329] on img at bounding box center [660, 306] width 138 height 147
click at [739, 303] on input "donno" at bounding box center [744, 298] width 10 height 10
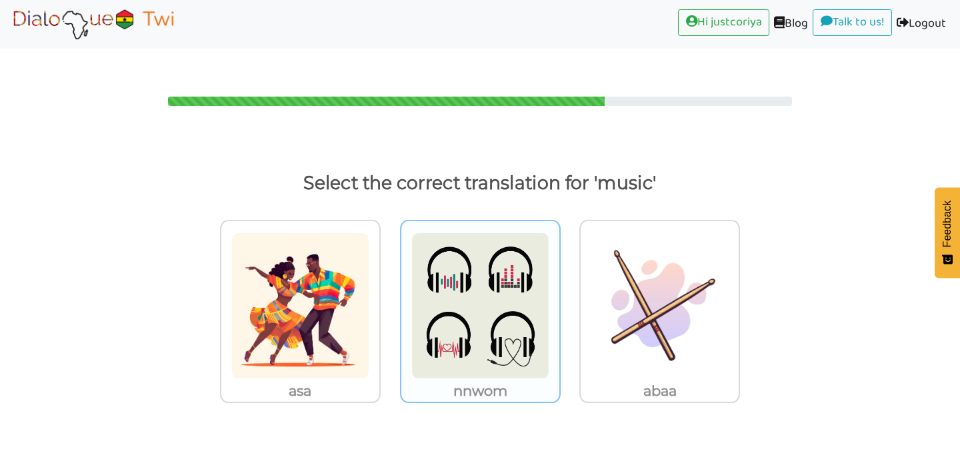
click at [506, 339] on img at bounding box center [480, 306] width 138 height 147
click at [559, 303] on input "nnwom" at bounding box center [564, 298] width 10 height 10
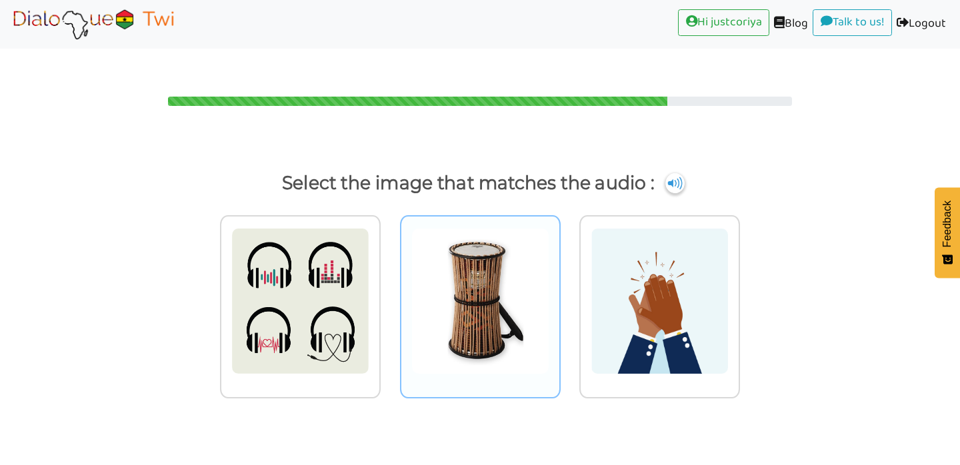
click at [524, 329] on img at bounding box center [480, 301] width 138 height 147
click at [559, 298] on input "radio" at bounding box center [564, 293] width 10 height 10
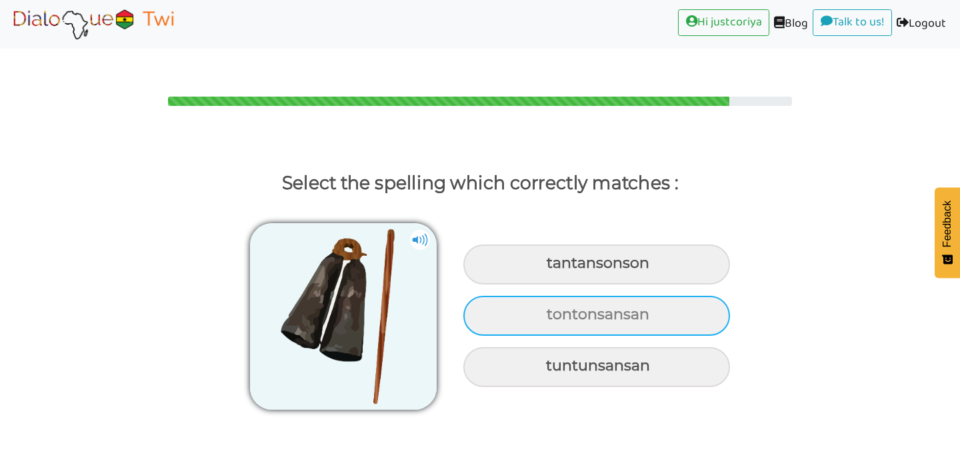
click at [677, 296] on div "tontonsansan" at bounding box center [596, 316] width 267 height 40
click at [553, 311] on input "tontonsansan" at bounding box center [548, 315] width 9 height 9
radio input "true"
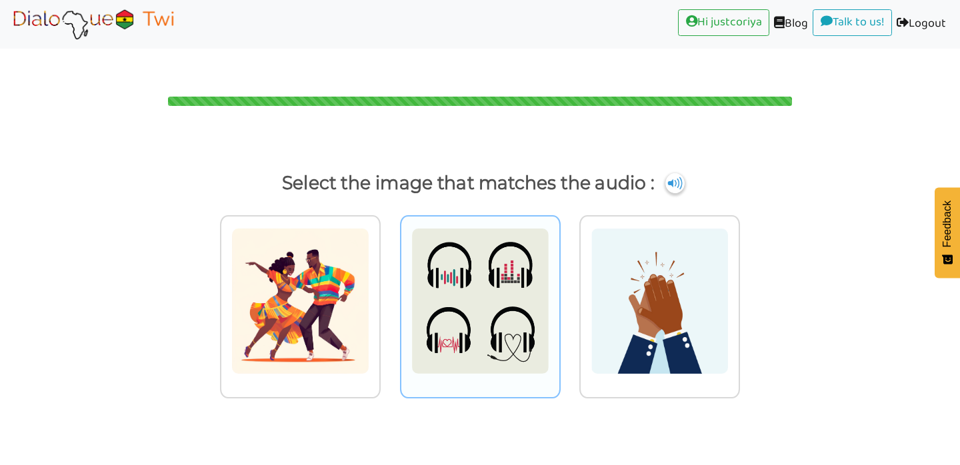
click at [533, 313] on img at bounding box center [480, 301] width 138 height 147
click at [559, 298] on input "radio" at bounding box center [564, 293] width 10 height 10
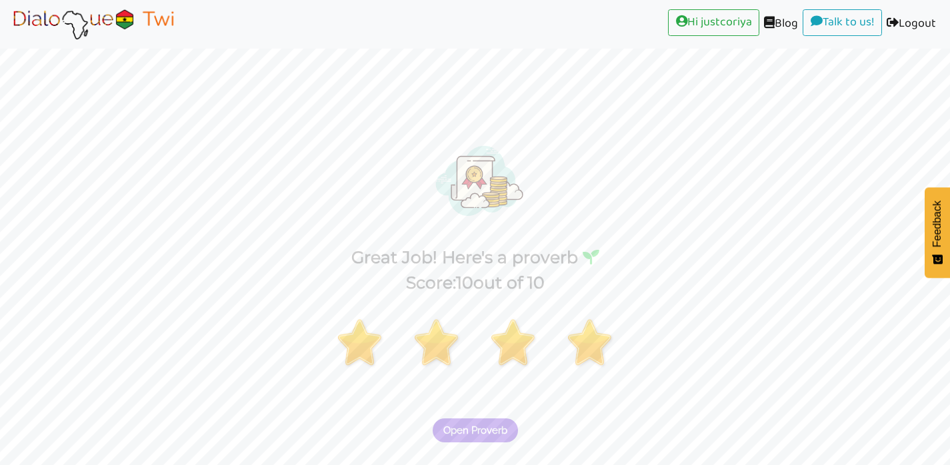
click at [494, 425] on span "Open Proverb" at bounding box center [475, 431] width 64 height 12
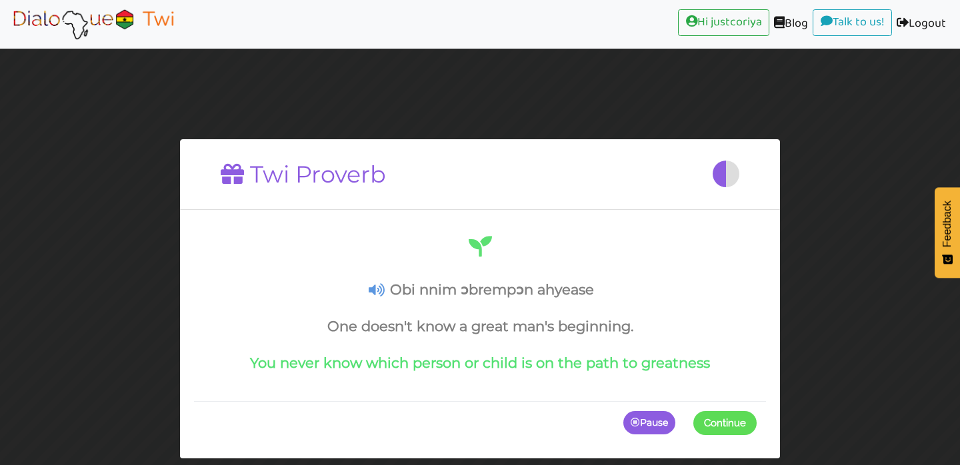
click at [718, 433] on button "Continue" at bounding box center [724, 423] width 63 height 24
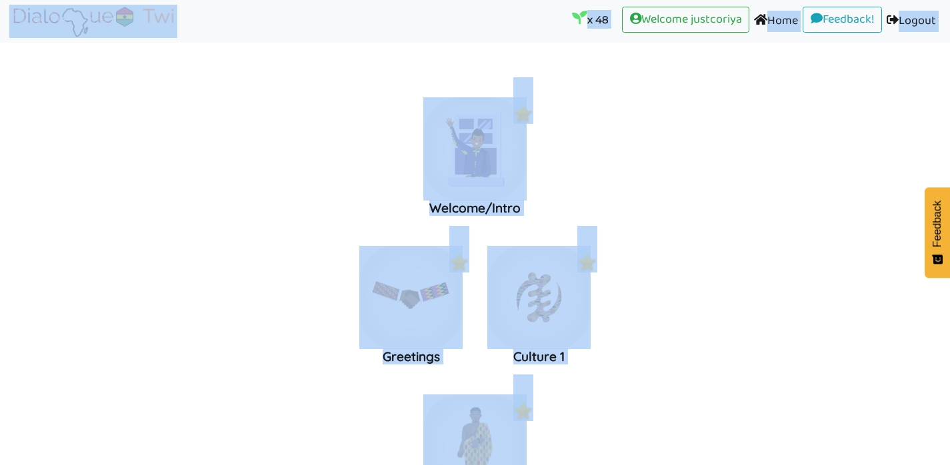
scroll to position [1939, 0]
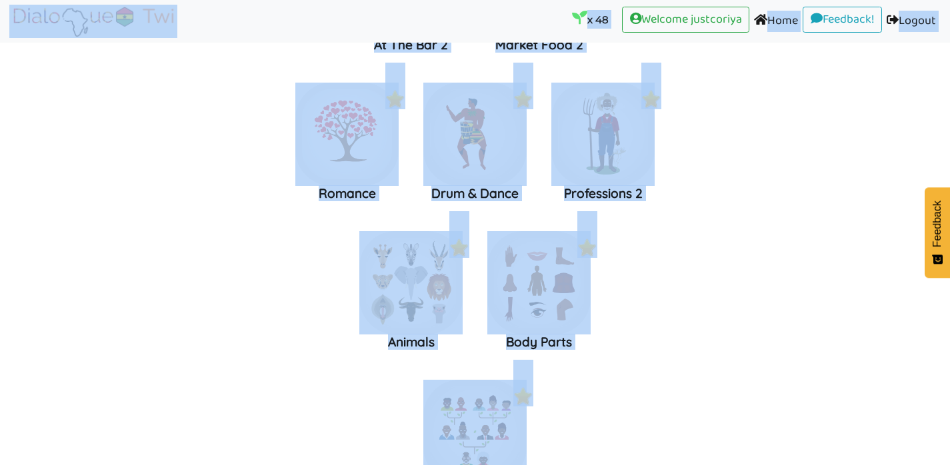
scroll to position [1894, 0]
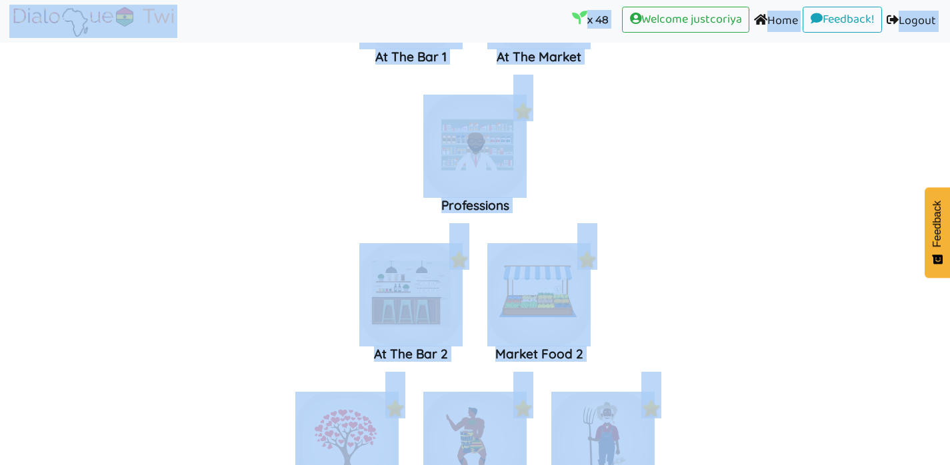
scroll to position [1622, 0]
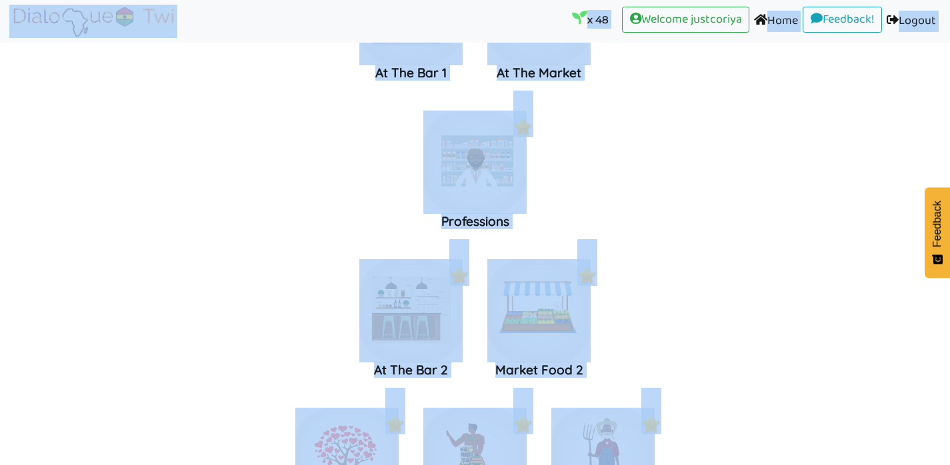
click at [660, 301] on label "At The Bar 2 Market Food 2" at bounding box center [475, 311] width 950 height 144
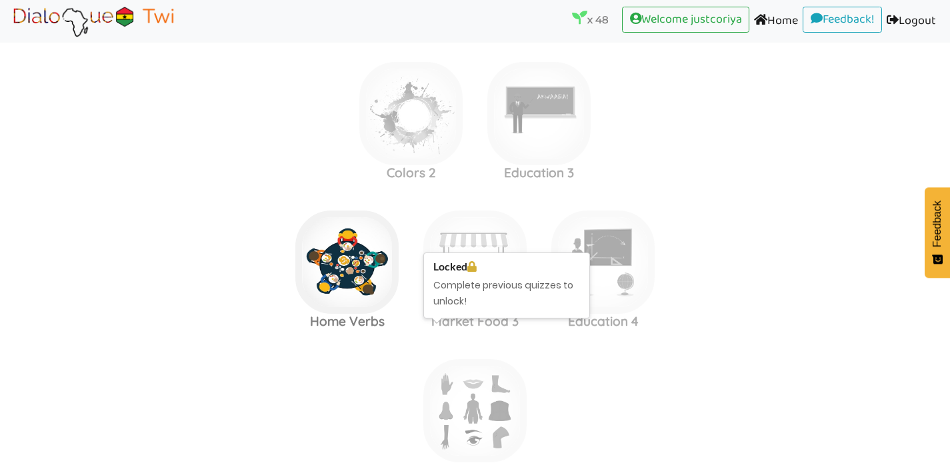
scroll to position [3005, 0]
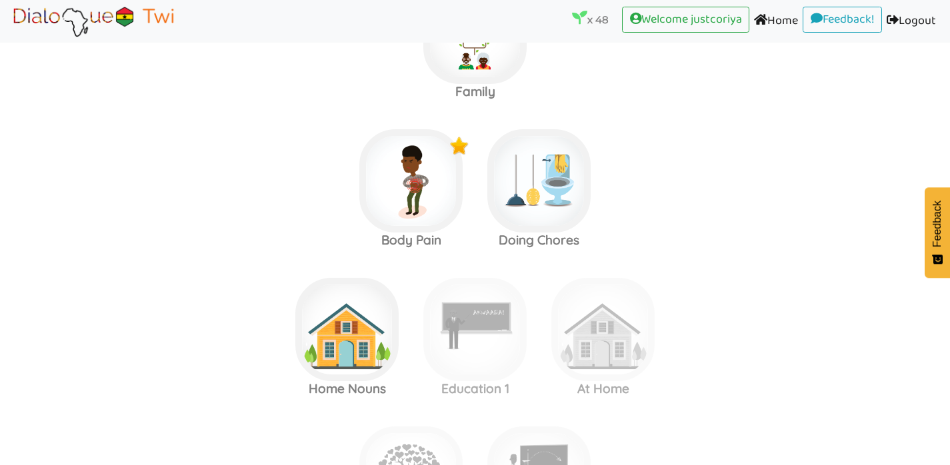
scroll to position [2327, 0]
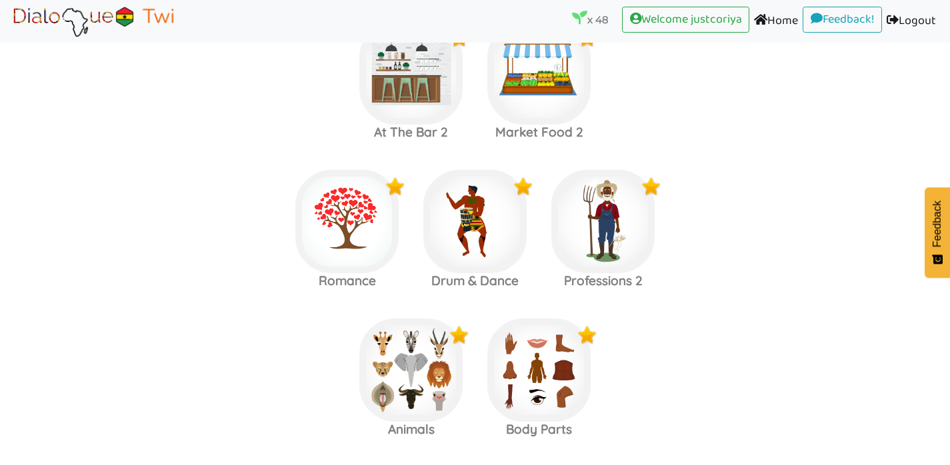
scroll to position [1864, 0]
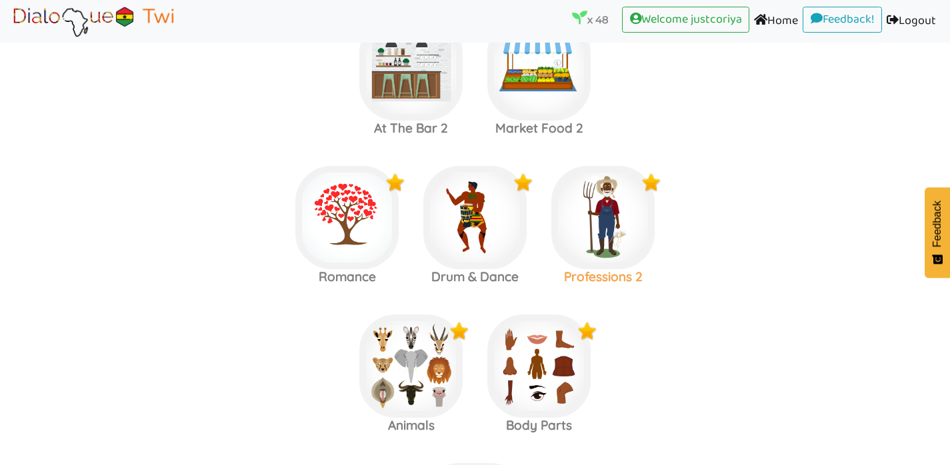
click at [634, 166] on img at bounding box center [602, 217] width 103 height 103
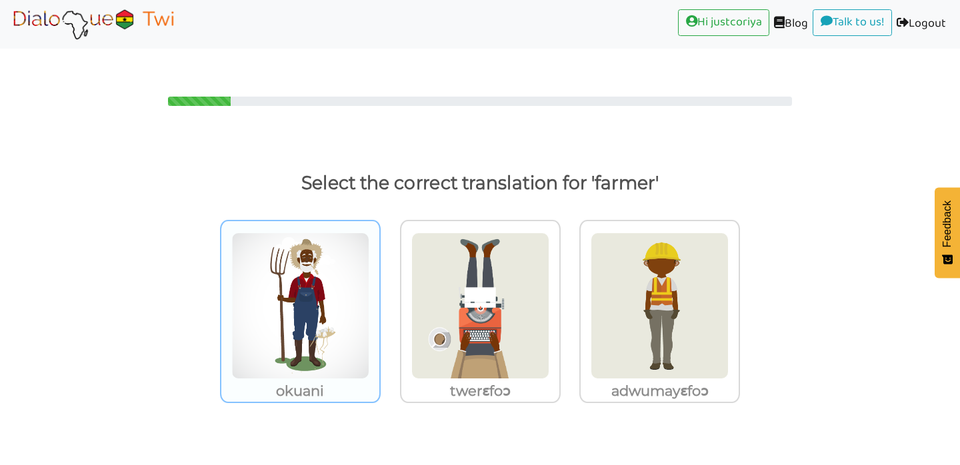
click at [319, 292] on img at bounding box center [300, 306] width 138 height 147
click at [379, 293] on input "okuani" at bounding box center [384, 298] width 10 height 10
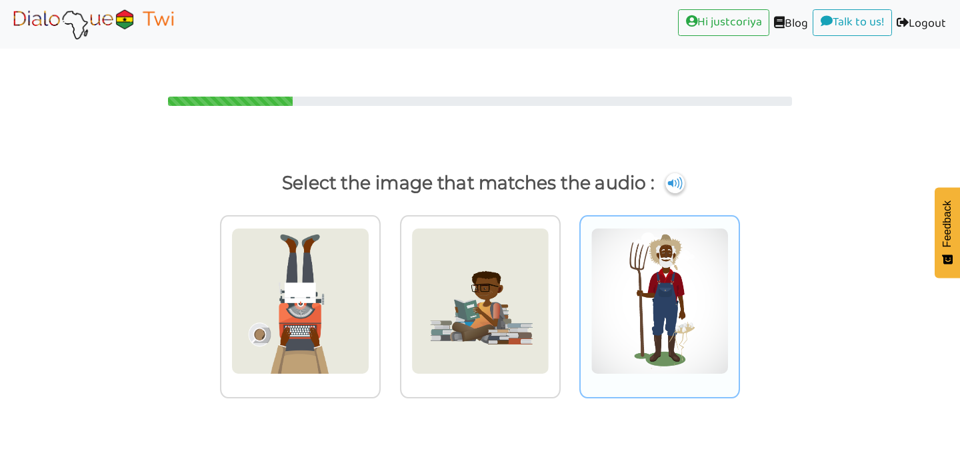
click at [681, 339] on img at bounding box center [660, 301] width 138 height 147
click at [739, 298] on input "radio" at bounding box center [744, 293] width 10 height 10
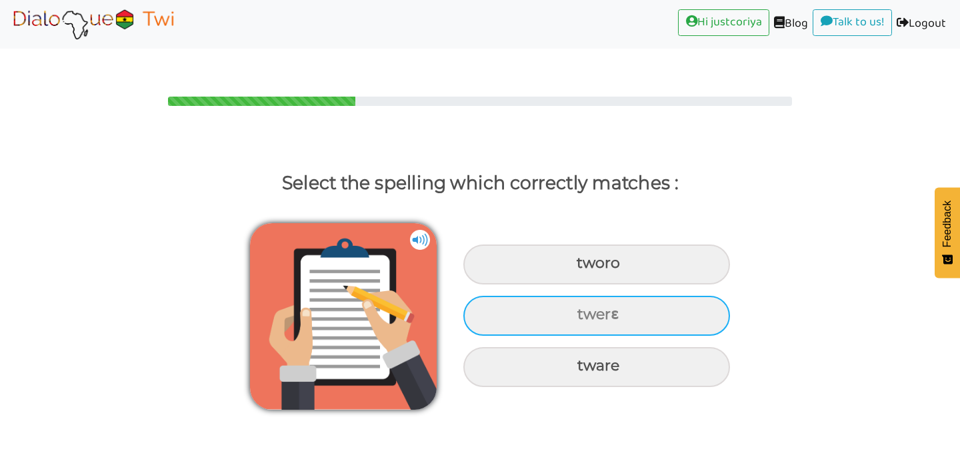
click at [679, 301] on div "twerɛ" at bounding box center [596, 316] width 267 height 40
click at [583, 311] on input "twerɛ" at bounding box center [579, 315] width 9 height 9
radio input "true"
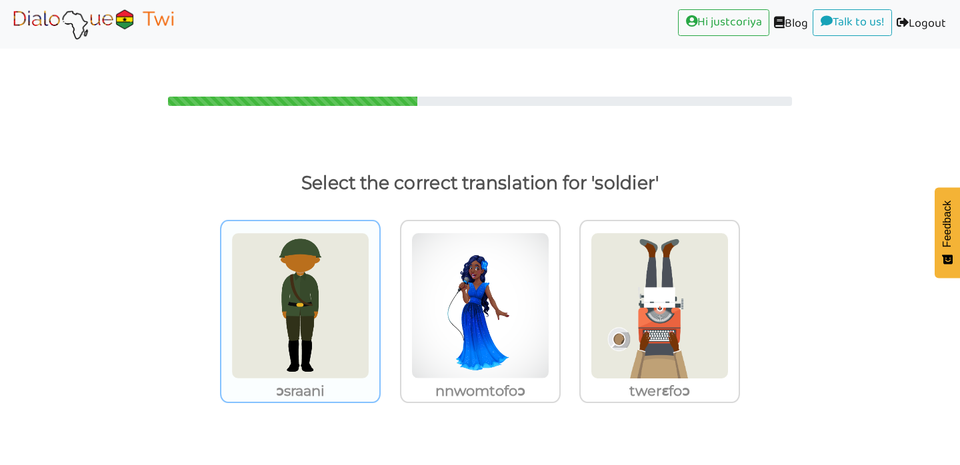
click at [332, 304] on img at bounding box center [300, 306] width 138 height 147
click at [379, 303] on input "ɔsraani" at bounding box center [384, 298] width 10 height 10
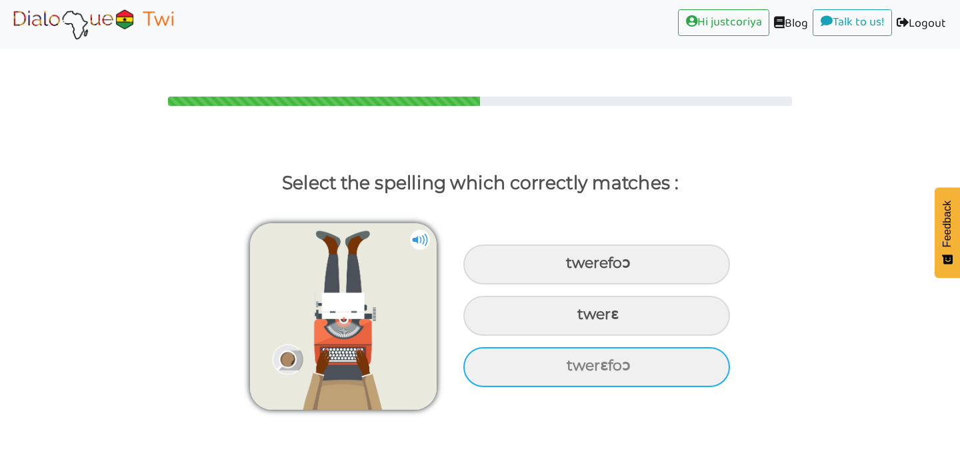
click at [609, 347] on div "twerɛfoɔ" at bounding box center [596, 367] width 267 height 40
click at [573, 362] on input "twerɛfoɔ" at bounding box center [568, 366] width 9 height 9
radio input "true"
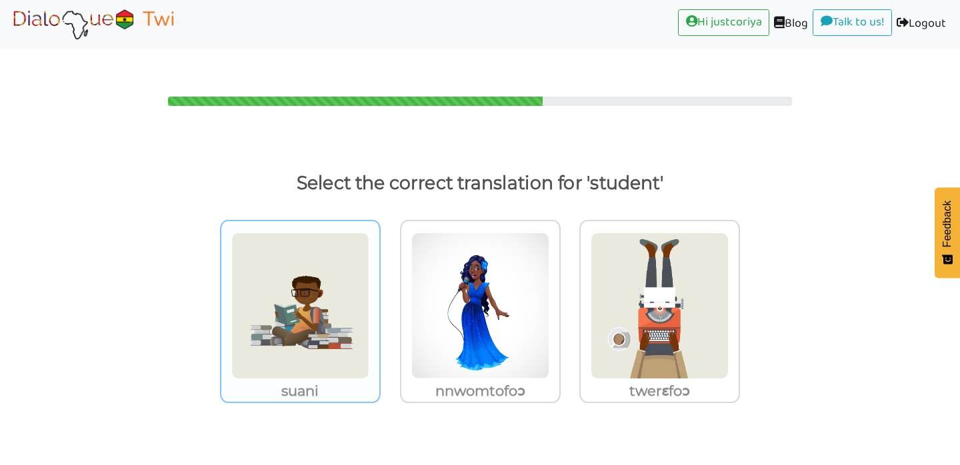
click at [345, 307] on img at bounding box center [300, 306] width 138 height 147
click at [379, 303] on input "suani" at bounding box center [384, 298] width 10 height 10
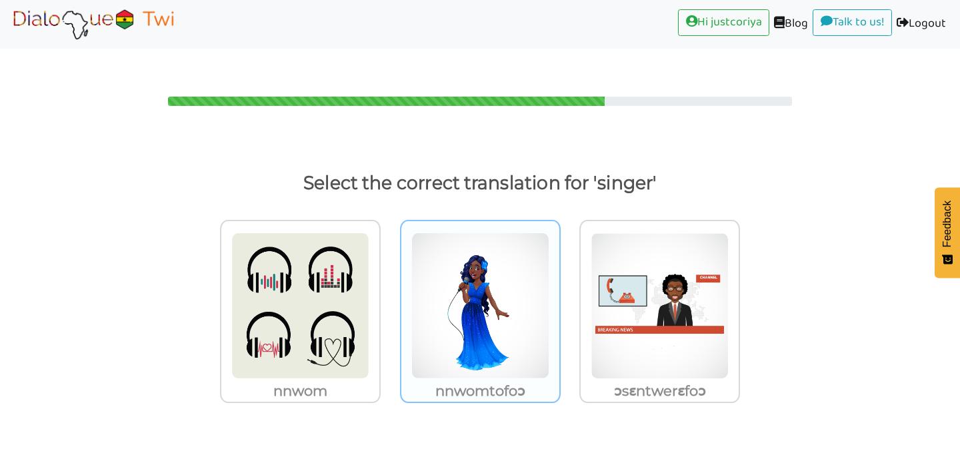
click at [473, 337] on img at bounding box center [480, 306] width 138 height 147
click at [559, 303] on input "nnwomtofoɔ" at bounding box center [564, 298] width 10 height 10
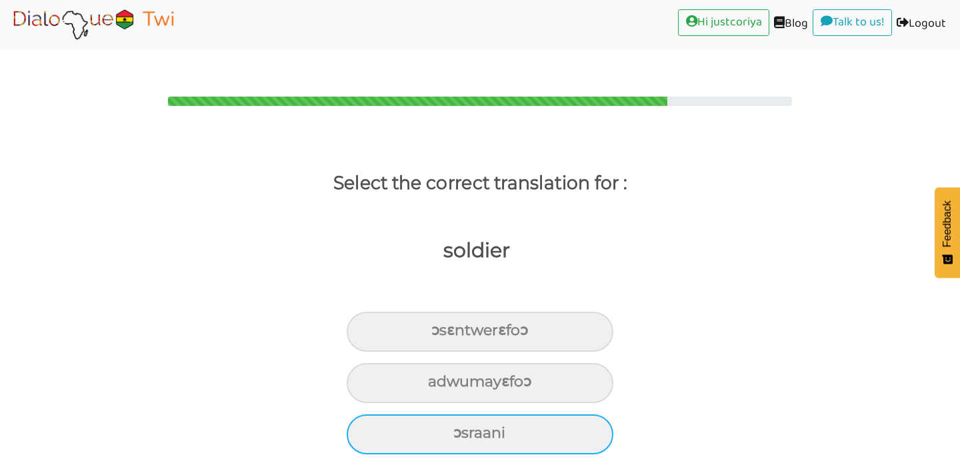
click at [585, 415] on div "ɔsraani" at bounding box center [480, 435] width 267 height 40
click at [463, 429] on input "ɔsraani" at bounding box center [459, 433] width 9 height 9
radio input "true"
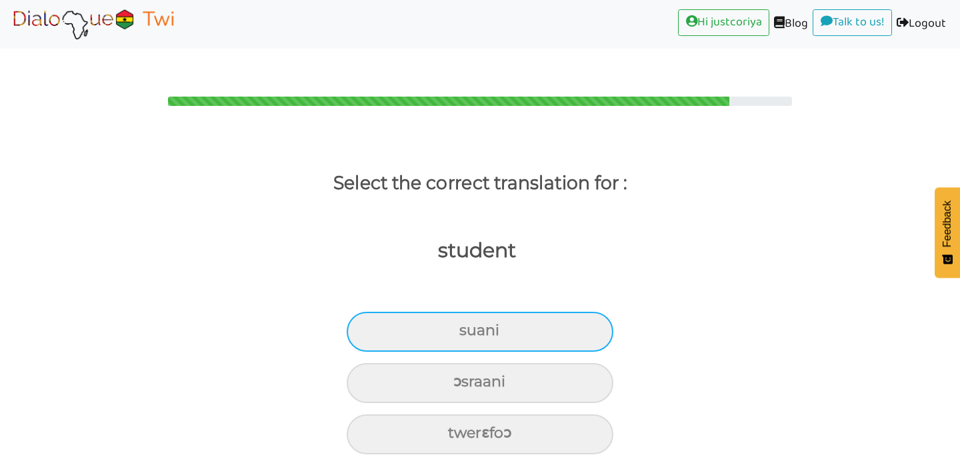
click at [581, 312] on div "suani" at bounding box center [480, 332] width 267 height 40
click at [469, 327] on input "suani" at bounding box center [465, 331] width 9 height 9
radio input "true"
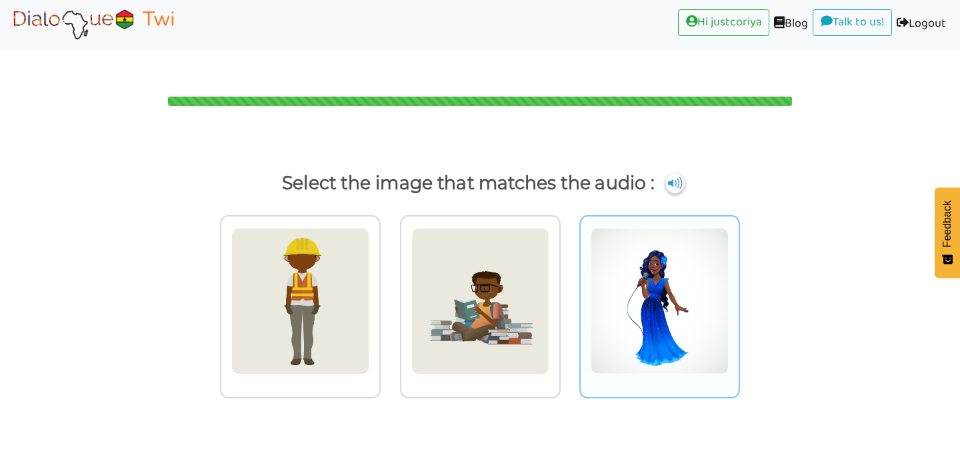
click at [649, 270] on img at bounding box center [660, 301] width 138 height 147
click at [739, 288] on input "radio" at bounding box center [744, 293] width 10 height 10
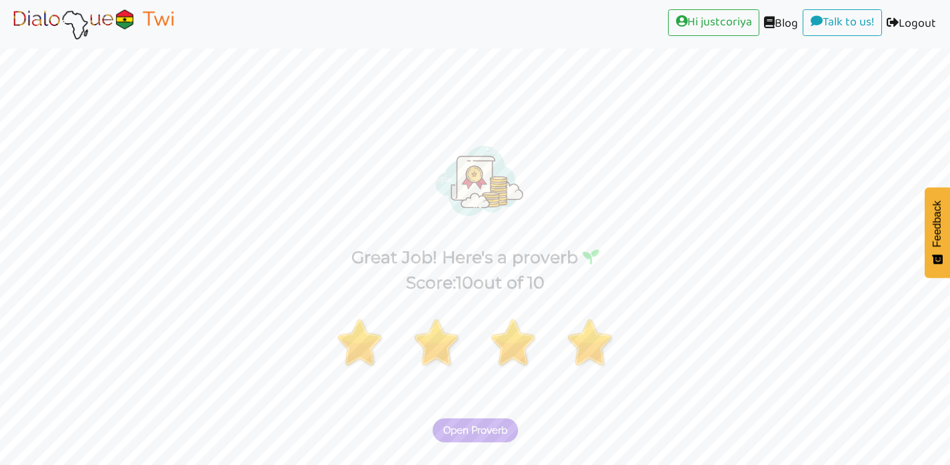
click at [484, 419] on button "Open Proverb" at bounding box center [475, 431] width 85 height 24
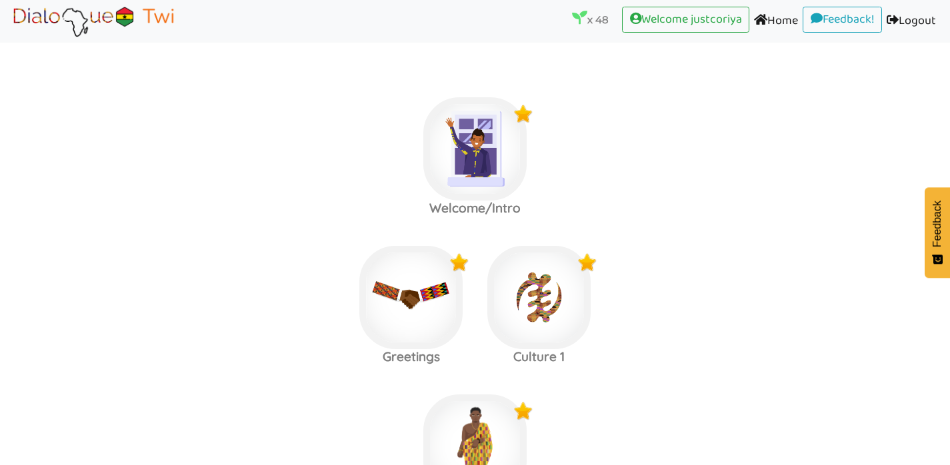
scroll to position [1939, 0]
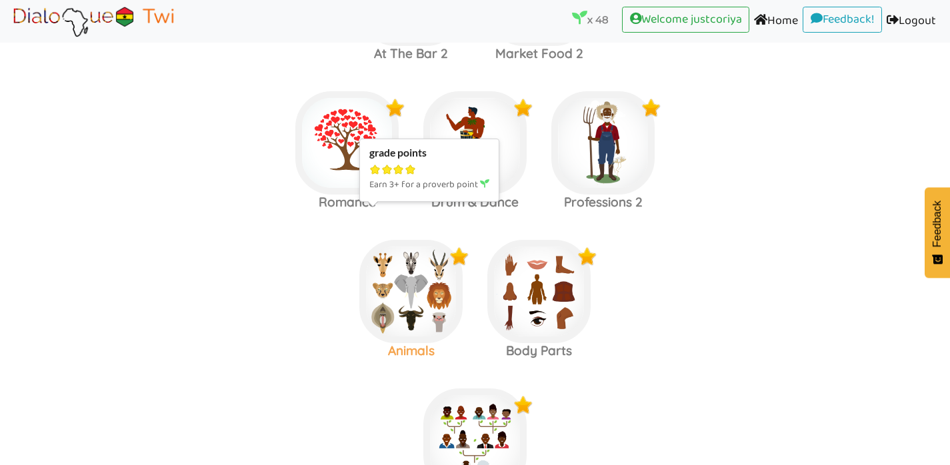
click at [407, 294] on img at bounding box center [410, 291] width 103 height 103
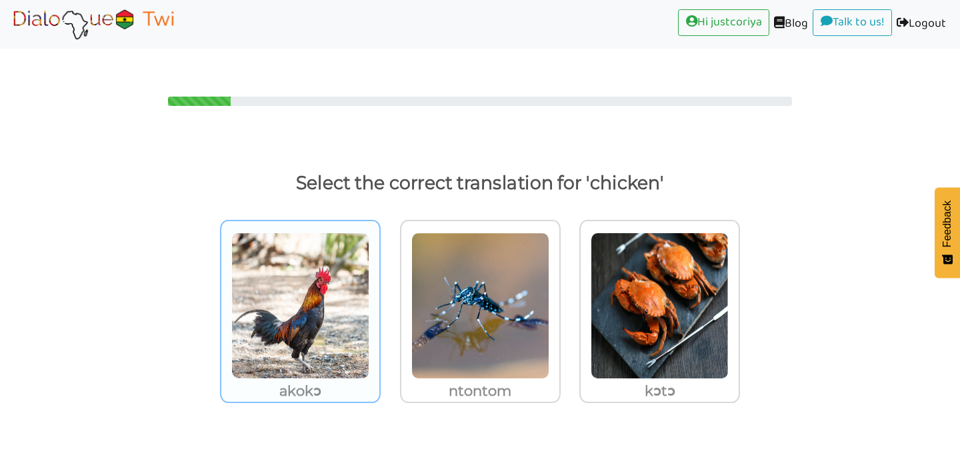
click at [305, 351] on img at bounding box center [300, 306] width 138 height 147
click at [379, 303] on input "akokɔ" at bounding box center [384, 298] width 10 height 10
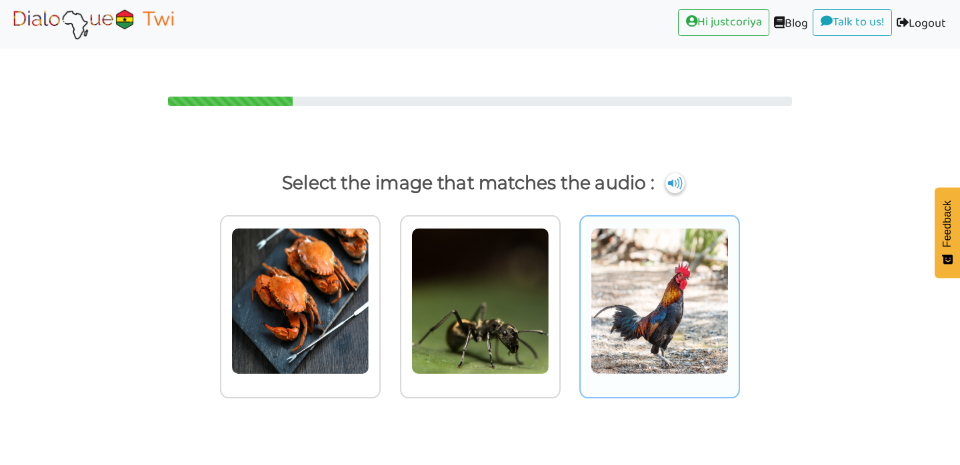
click at [727, 293] on img at bounding box center [660, 301] width 138 height 147
click at [739, 293] on input "radio" at bounding box center [744, 293] width 10 height 10
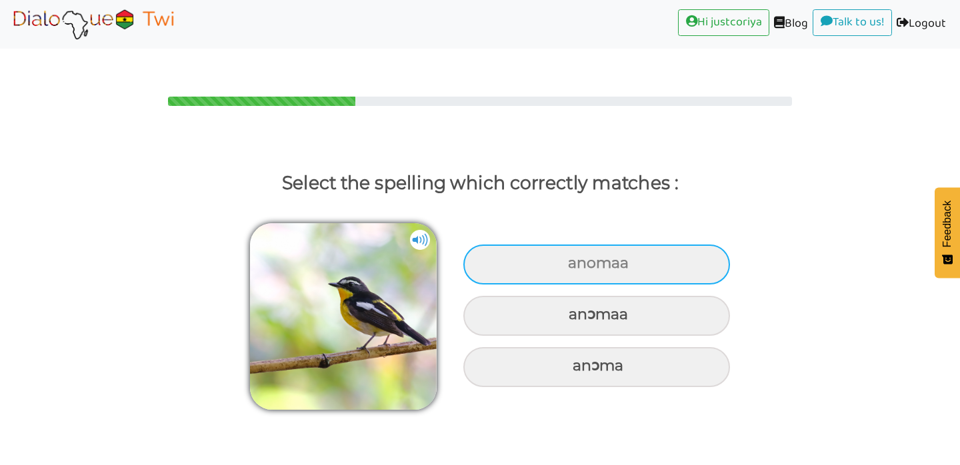
click at [701, 245] on div "anomaa" at bounding box center [596, 265] width 267 height 40
click at [574, 259] on input "anomaa" at bounding box center [569, 263] width 9 height 9
radio input "true"
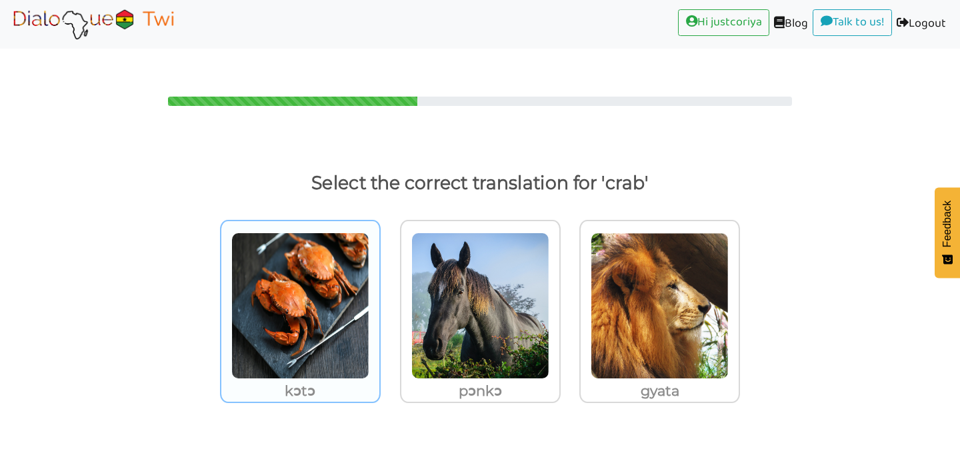
click at [265, 325] on img at bounding box center [300, 306] width 138 height 147
click at [379, 303] on input "kɔtɔ" at bounding box center [384, 298] width 10 height 10
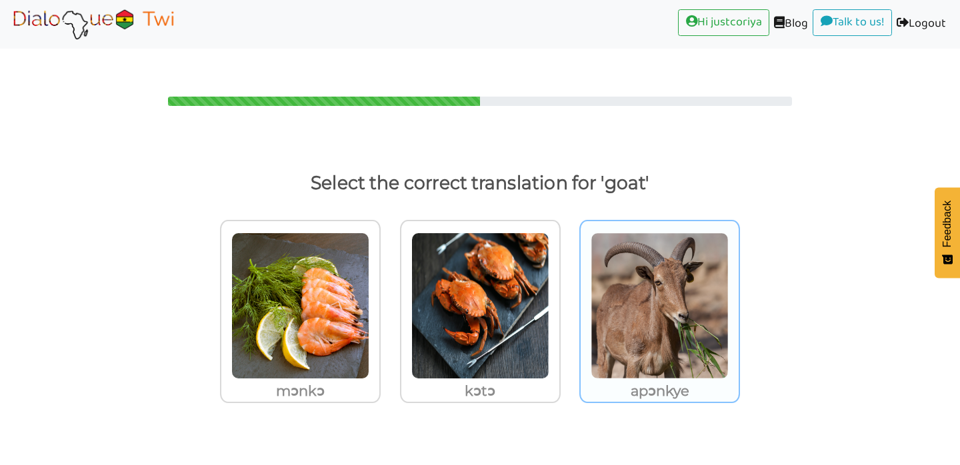
click at [642, 333] on img at bounding box center [660, 306] width 138 height 147
click at [739, 303] on input "apɔnkye" at bounding box center [744, 298] width 10 height 10
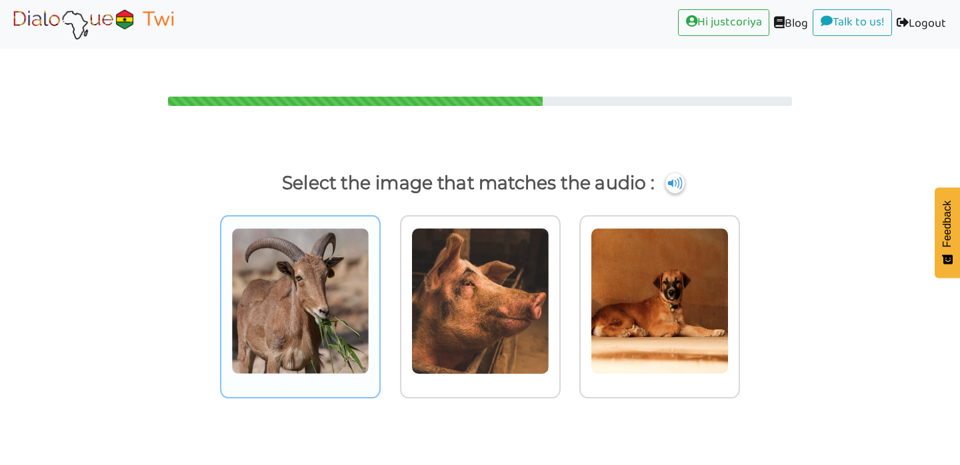
click at [338, 287] on img at bounding box center [300, 301] width 138 height 147
click at [379, 288] on input "radio" at bounding box center [384, 293] width 10 height 10
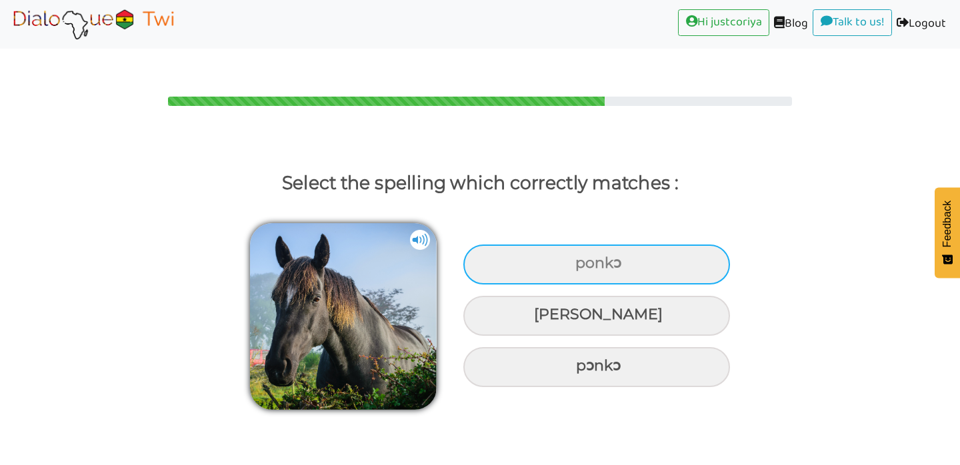
click at [686, 245] on div "ponkɔ" at bounding box center [596, 265] width 267 height 40
click at [581, 259] on input "ponkɔ" at bounding box center [577, 263] width 9 height 9
radio input "true"
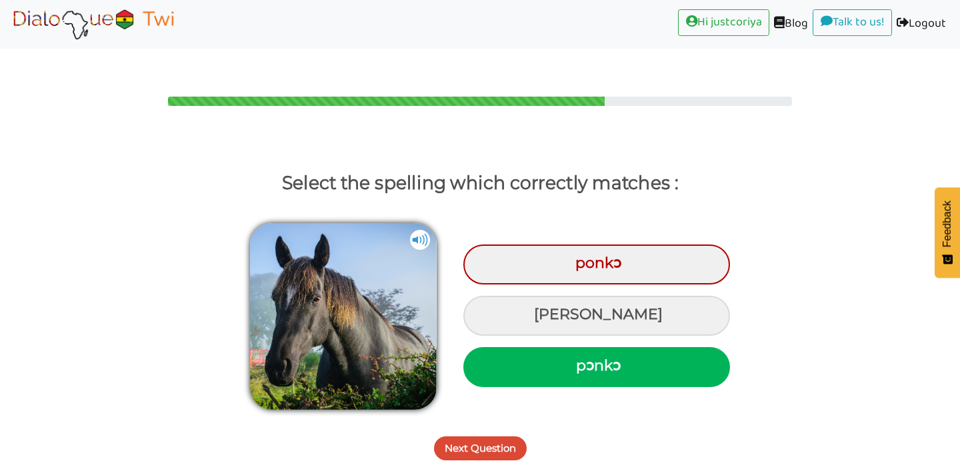
click at [602, 347] on div "pɔnkɔ" at bounding box center [596, 367] width 267 height 40
click at [582, 362] on input "pɔnkɔ" at bounding box center [577, 366] width 9 height 9
radio input "true"
click at [470, 437] on button "Next Question" at bounding box center [480, 449] width 93 height 24
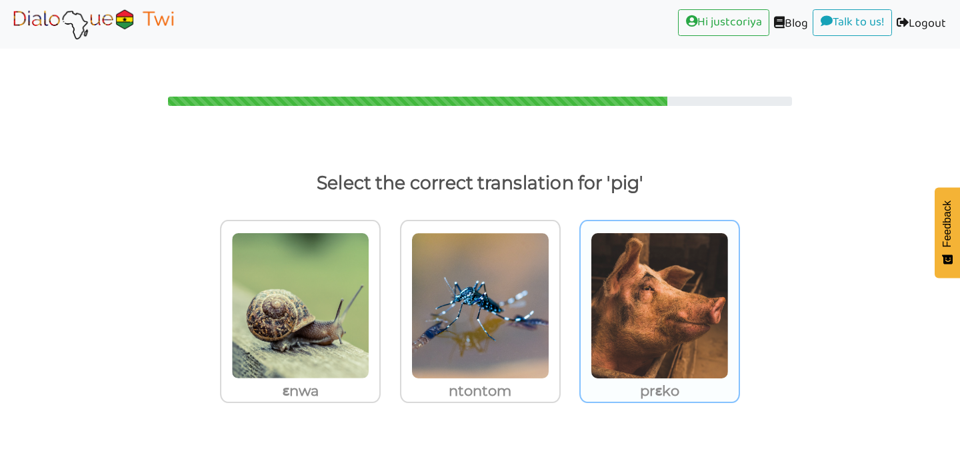
click at [679, 324] on img at bounding box center [660, 306] width 138 height 147
click at [739, 303] on input "prɛko" at bounding box center [744, 298] width 10 height 10
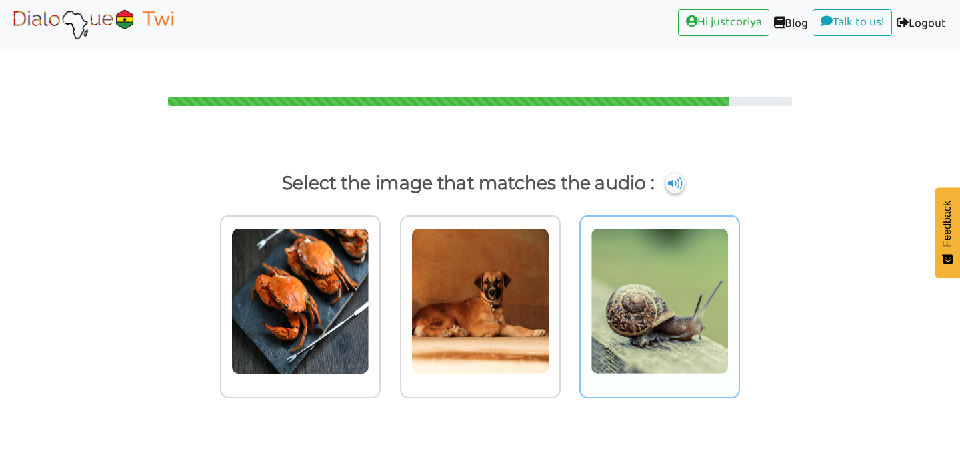
click at [720, 347] on img at bounding box center [660, 301] width 138 height 147
click at [739, 298] on input "radio" at bounding box center [744, 293] width 10 height 10
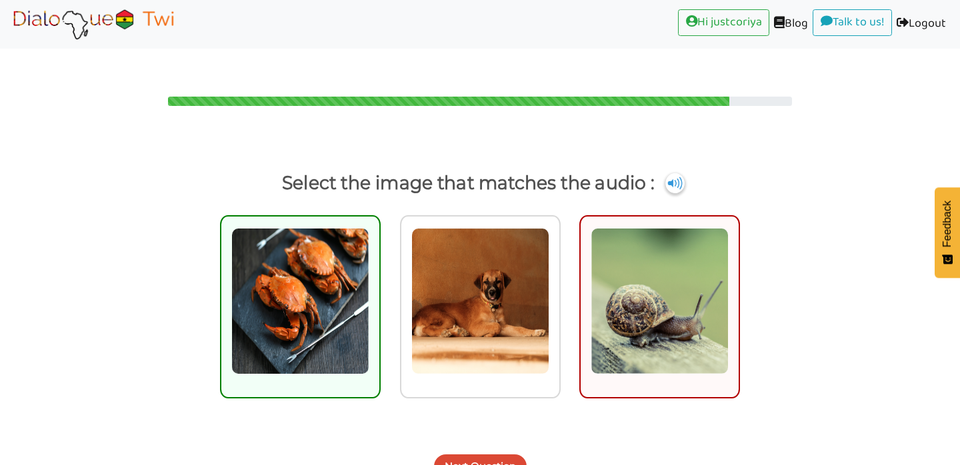
click at [489, 455] on button "Next Question" at bounding box center [480, 467] width 93 height 24
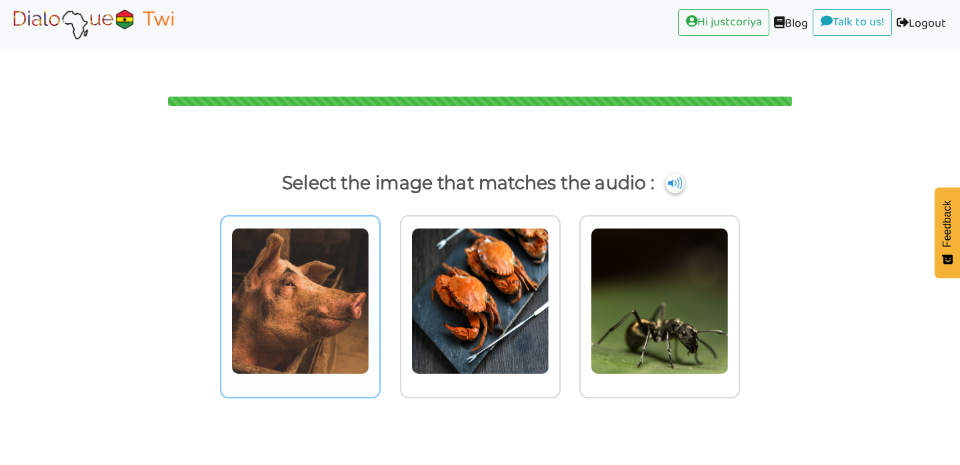
click at [293, 261] on img at bounding box center [300, 301] width 138 height 147
click at [379, 288] on input "radio" at bounding box center [384, 293] width 10 height 10
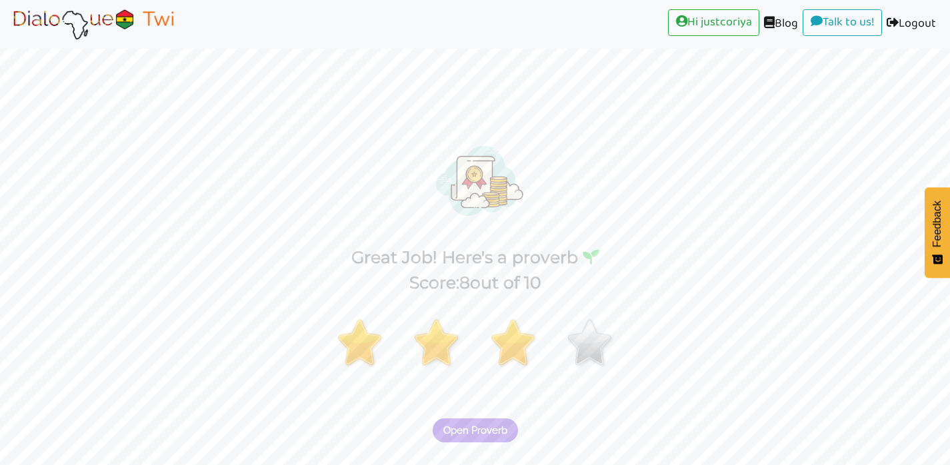
click at [475, 425] on span "Open Proverb" at bounding box center [475, 431] width 64 height 12
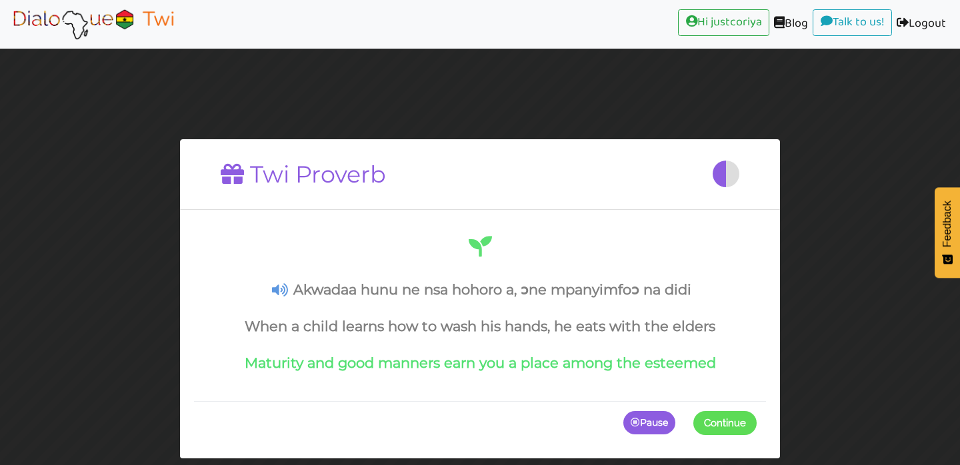
click at [725, 422] on span "Continue" at bounding box center [725, 423] width 42 height 12
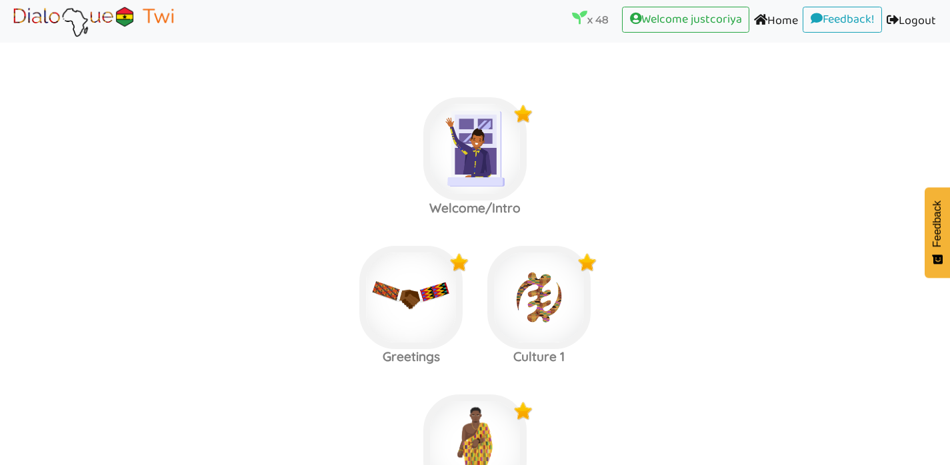
scroll to position [2087, 0]
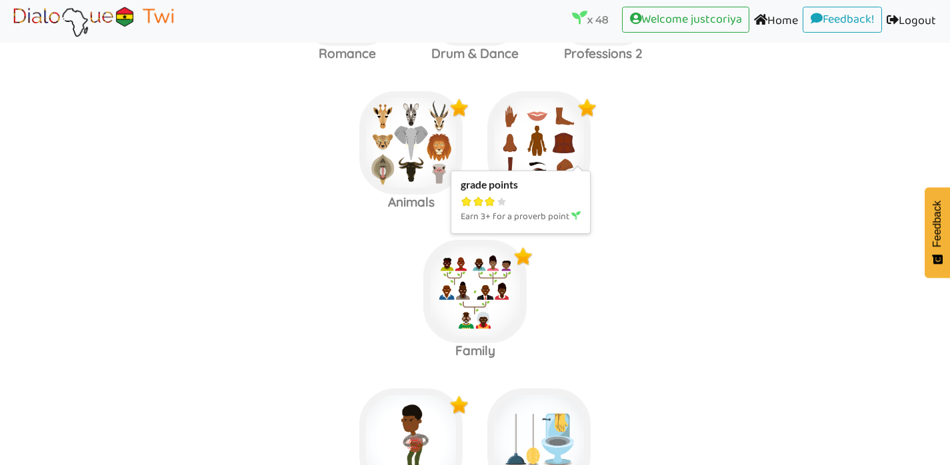
click at [559, 133] on img at bounding box center [538, 142] width 103 height 103
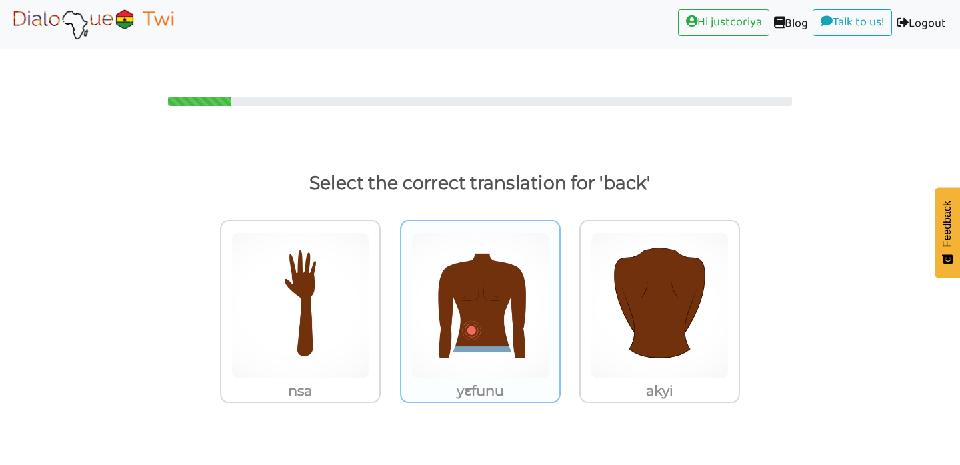
click at [479, 266] on img at bounding box center [480, 306] width 138 height 147
click at [559, 293] on input "yɛfunu" at bounding box center [564, 298] width 10 height 10
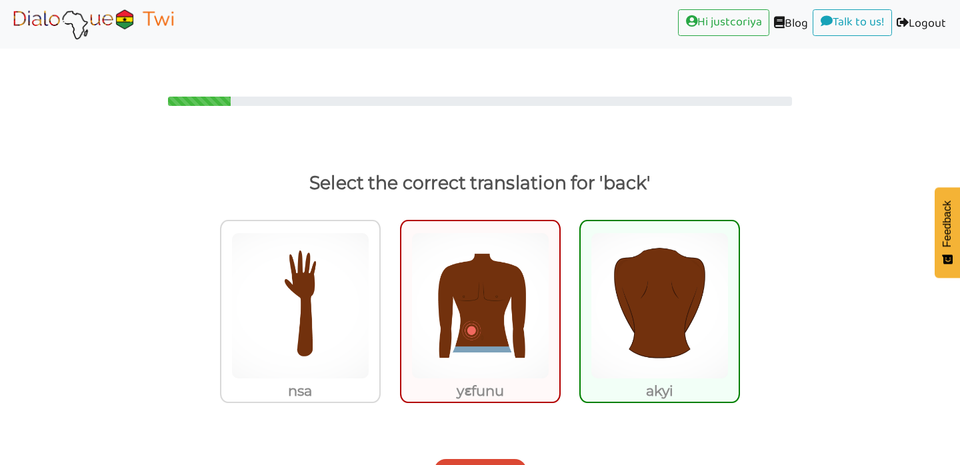
click at [481, 459] on button "Next Question" at bounding box center [480, 471] width 93 height 24
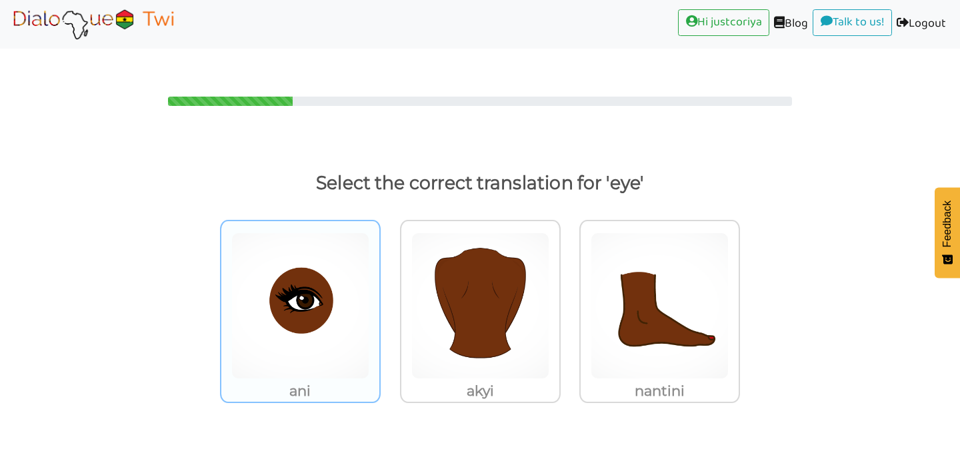
click at [360, 293] on img at bounding box center [300, 306] width 138 height 147
click at [379, 293] on input "ani" at bounding box center [384, 298] width 10 height 10
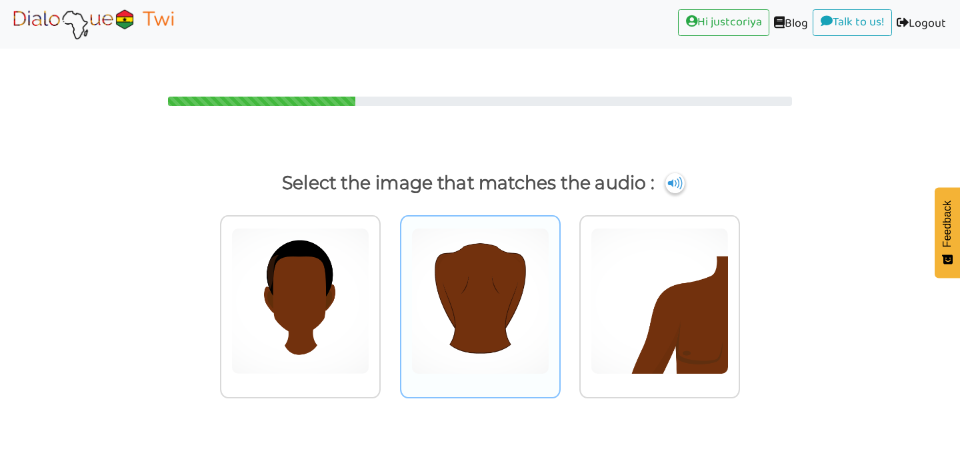
click at [487, 237] on img at bounding box center [480, 301] width 138 height 147
click at [559, 288] on input "radio" at bounding box center [564, 293] width 10 height 10
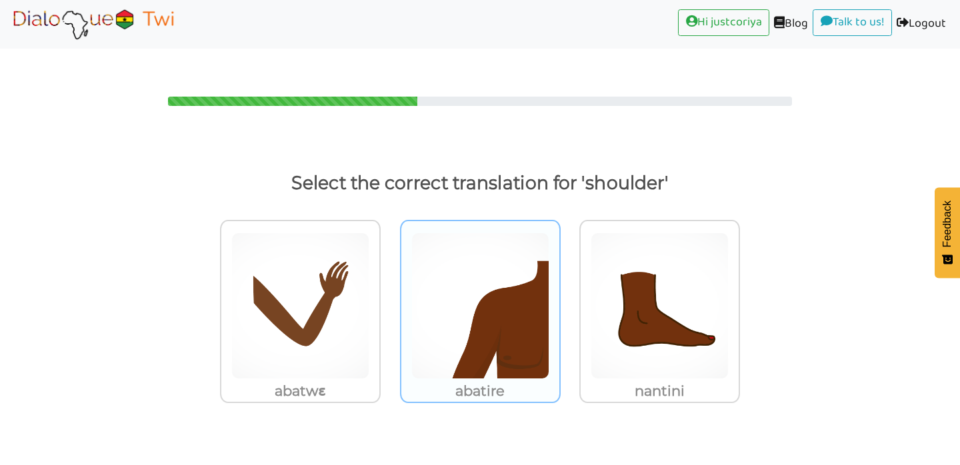
click at [485, 337] on img at bounding box center [480, 306] width 138 height 147
click at [559, 303] on input "abatire" at bounding box center [564, 298] width 10 height 10
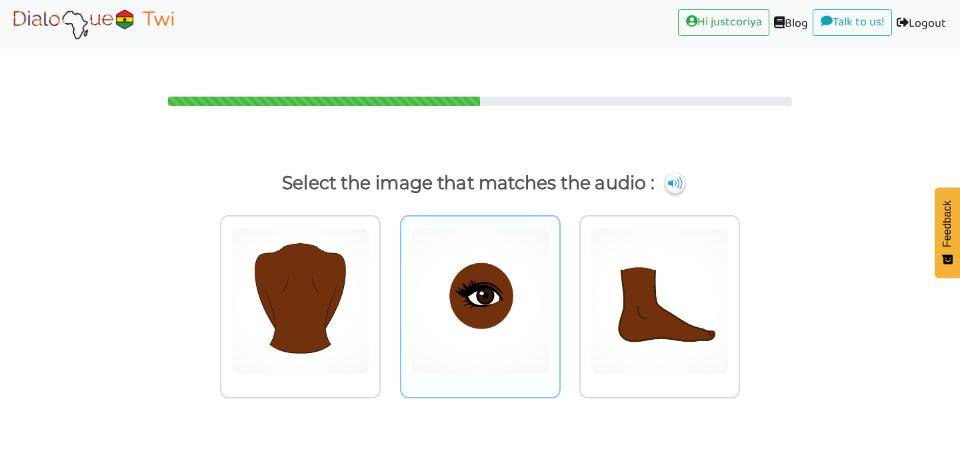
click at [487, 323] on img at bounding box center [480, 301] width 138 height 147
click at [559, 298] on input "radio" at bounding box center [564, 293] width 10 height 10
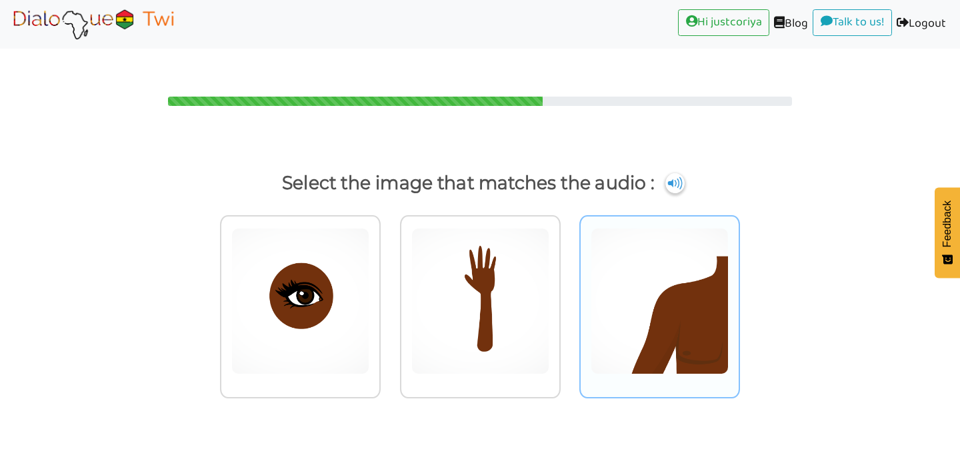
click at [659, 319] on img at bounding box center [660, 301] width 138 height 147
click at [739, 298] on input "radio" at bounding box center [744, 293] width 10 height 10
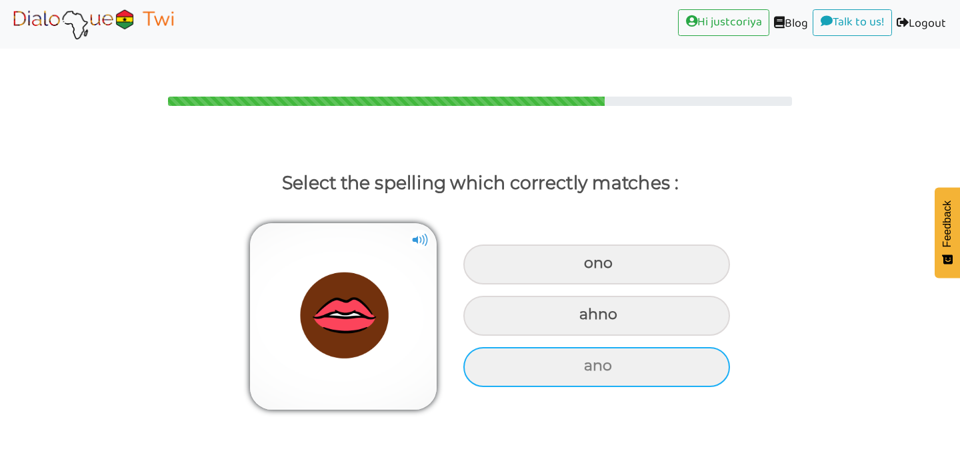
click at [705, 347] on div "ano" at bounding box center [596, 367] width 267 height 40
click at [590, 362] on input "ano" at bounding box center [585, 366] width 9 height 9
radio input "true"
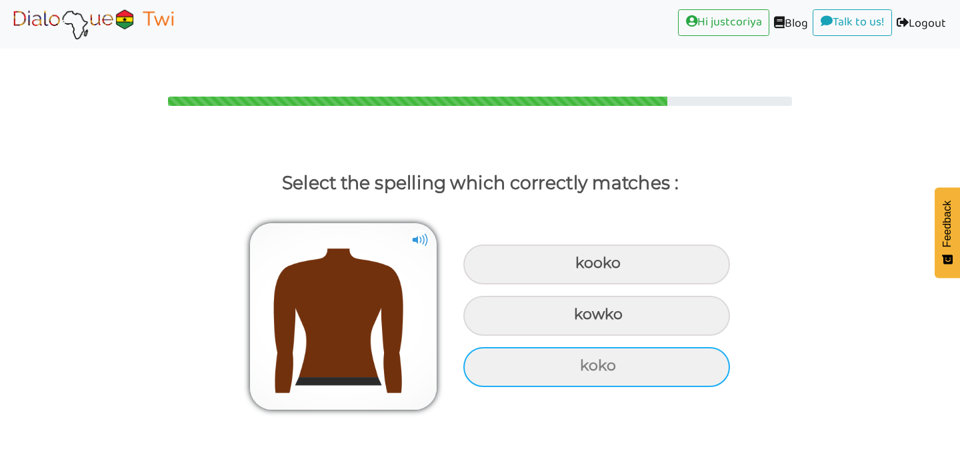
click at [648, 350] on div "koko" at bounding box center [596, 367] width 267 height 40
click at [586, 362] on input "koko" at bounding box center [581, 366] width 9 height 9
radio input "true"
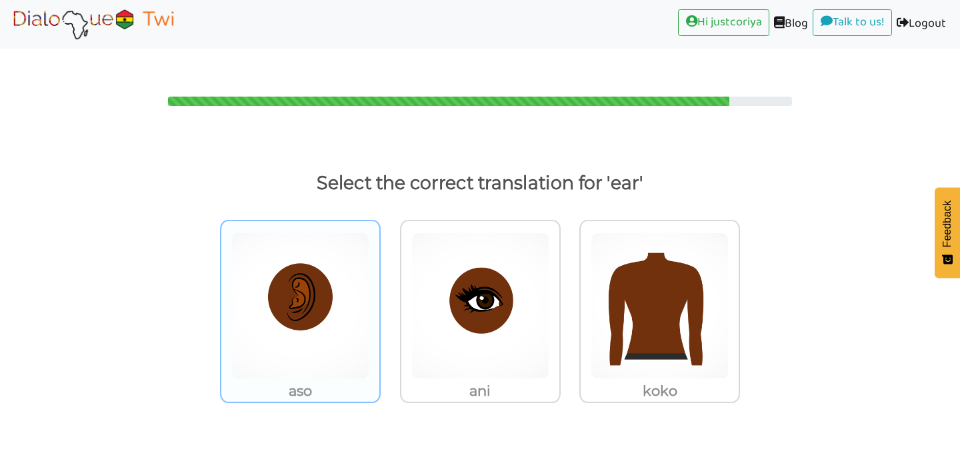
click at [357, 379] on p "aso" at bounding box center [300, 391] width 158 height 24
click at [379, 303] on input "aso" at bounding box center [384, 298] width 10 height 10
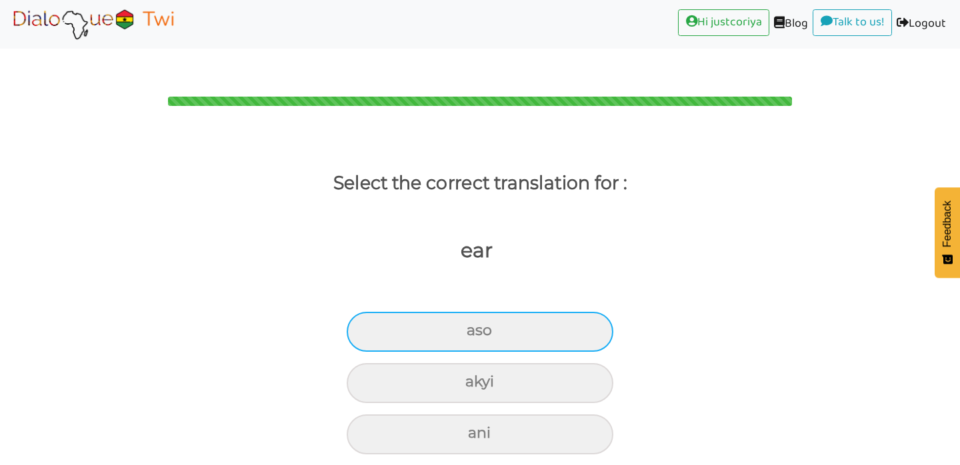
click at [498, 312] on div "aso" at bounding box center [480, 332] width 267 height 40
click at [477, 327] on input "aso" at bounding box center [472, 331] width 9 height 9
radio input "true"
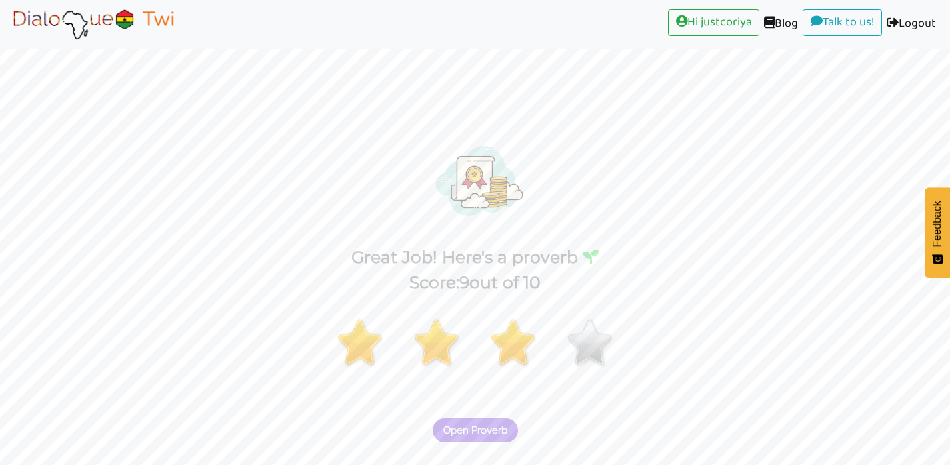
click at [479, 425] on span "Open Proverb" at bounding box center [475, 431] width 64 height 12
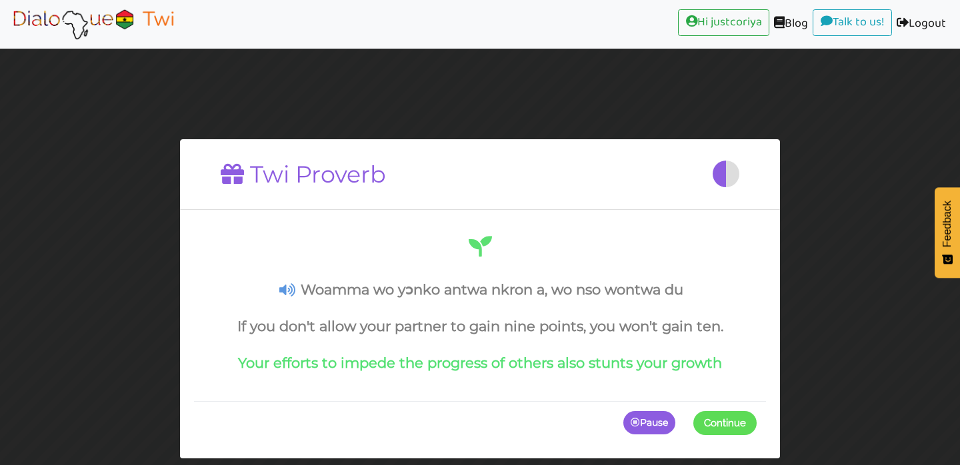
click at [717, 423] on span "Continue" at bounding box center [725, 423] width 42 height 12
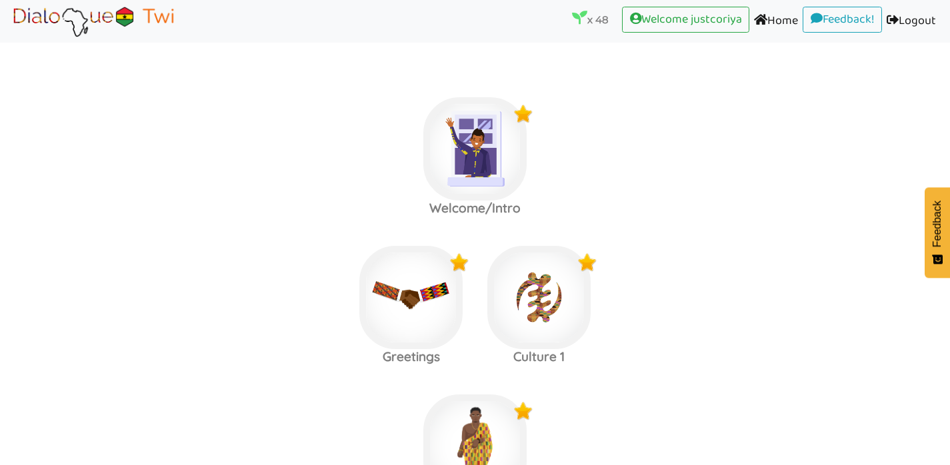
scroll to position [2087, 0]
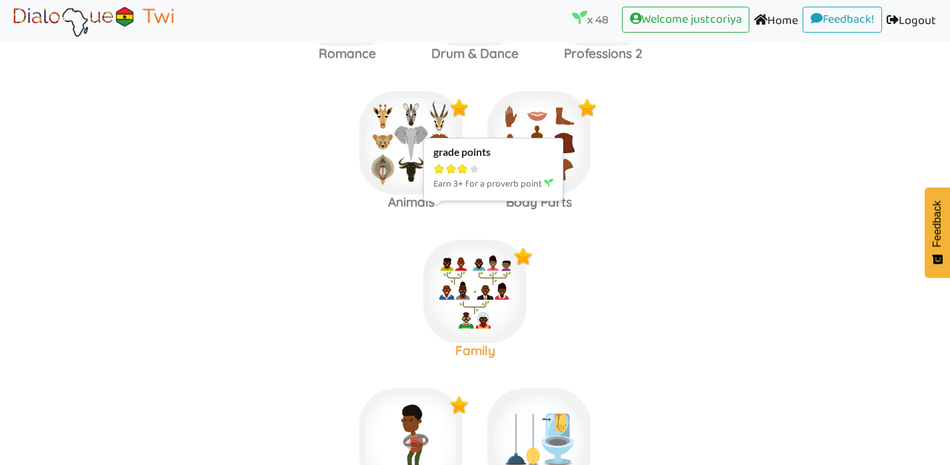
click at [493, 257] on img at bounding box center [474, 291] width 103 height 103
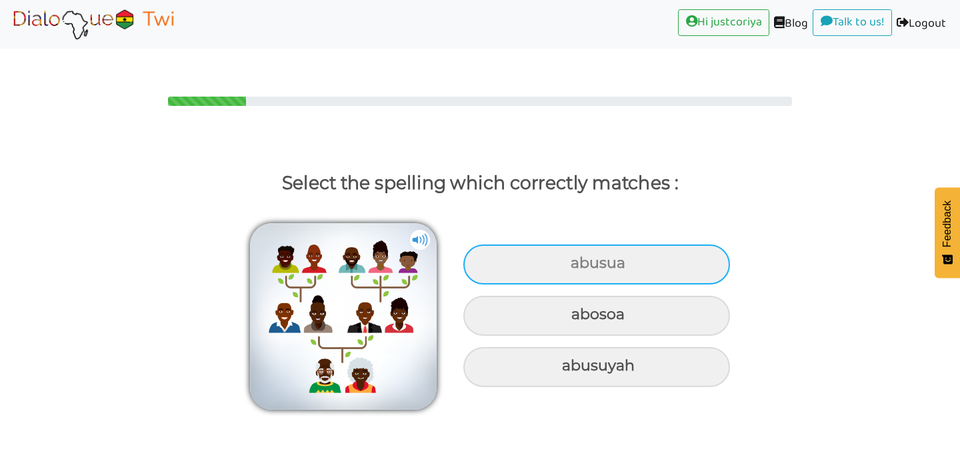
click at [677, 245] on div "abusua" at bounding box center [596, 265] width 267 height 40
click at [577, 259] on input "abusua" at bounding box center [572, 263] width 9 height 9
radio input "true"
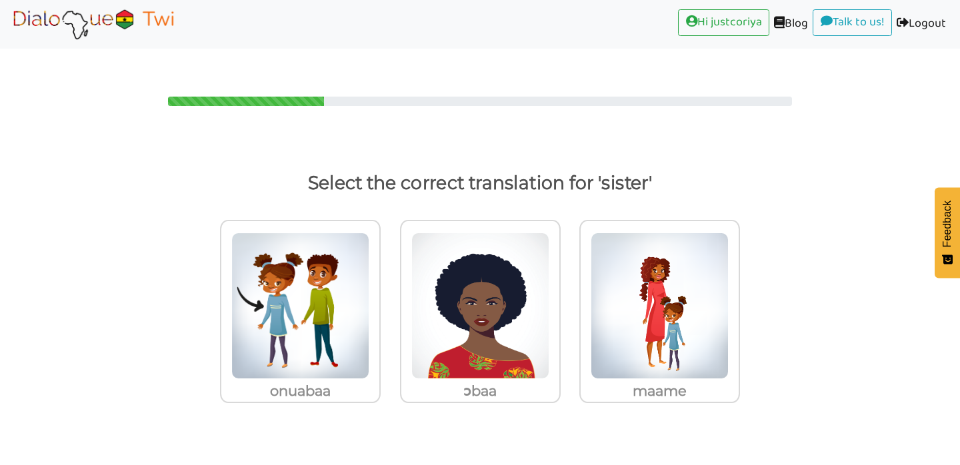
click at [699, 414] on body "Hi justcoriya (current) Blog (current) Talk to us! (current) Logout (current) S…" at bounding box center [480, 232] width 960 height 465
click at [317, 345] on img at bounding box center [300, 306] width 138 height 147
click at [379, 303] on input "onuabaa" at bounding box center [384, 298] width 10 height 10
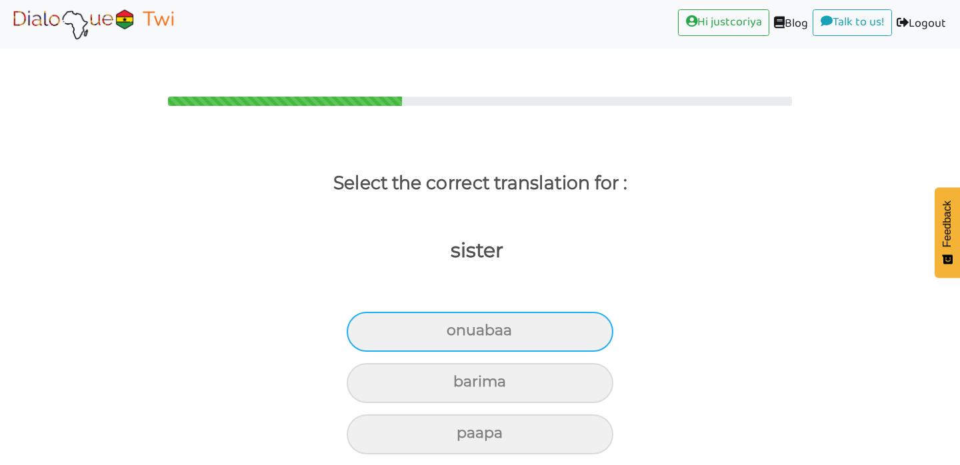
click at [579, 312] on div "onuabaa" at bounding box center [480, 332] width 267 height 40
click at [457, 327] on input "onuabaa" at bounding box center [452, 331] width 9 height 9
radio input "true"
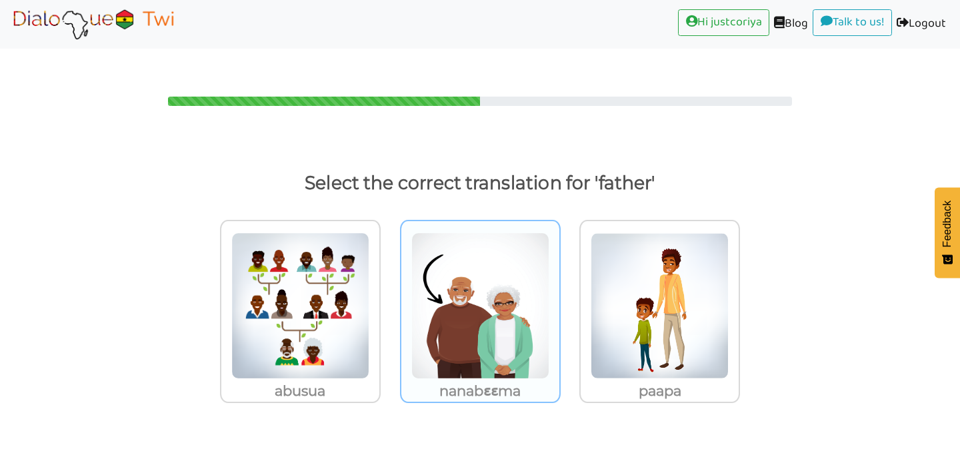
click at [509, 346] on img at bounding box center [480, 306] width 138 height 147
click at [559, 303] on input "nanabɛɛma" at bounding box center [564, 298] width 10 height 10
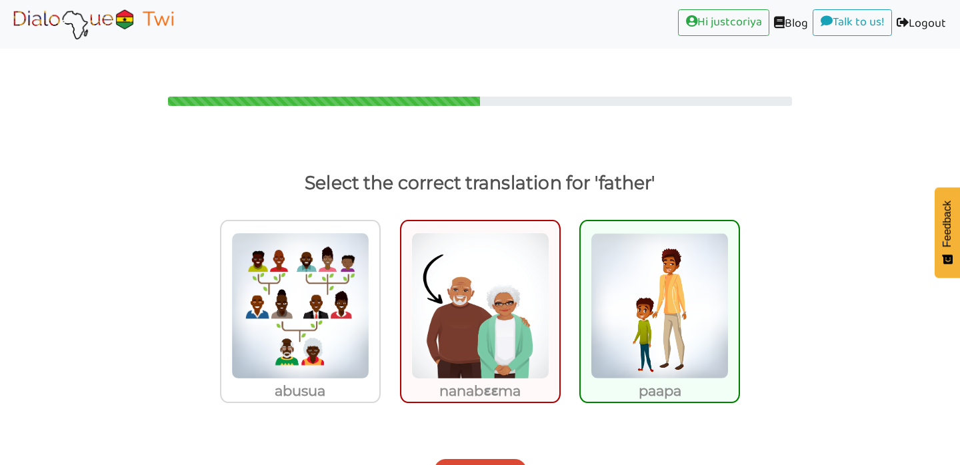
click at [501, 459] on button "Next Question" at bounding box center [480, 471] width 93 height 24
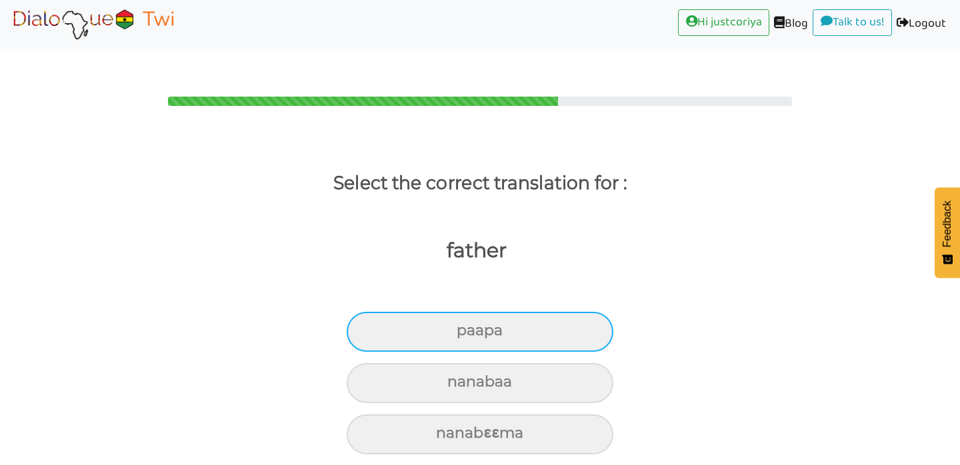
click at [601, 312] on div "paapa" at bounding box center [480, 332] width 267 height 40
click at [467, 327] on input "paapa" at bounding box center [462, 331] width 9 height 9
radio input "true"
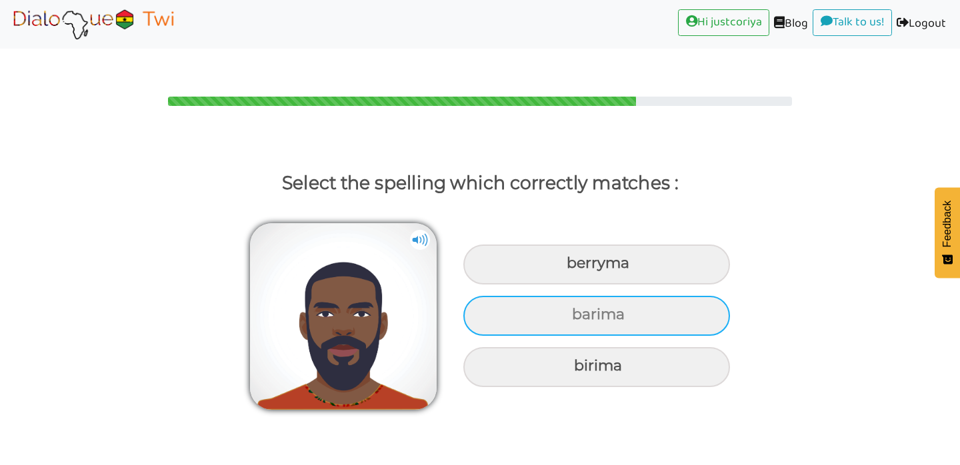
click at [677, 299] on div "barima" at bounding box center [596, 316] width 267 height 40
click at [578, 311] on input "barima" at bounding box center [573, 315] width 9 height 9
radio input "true"
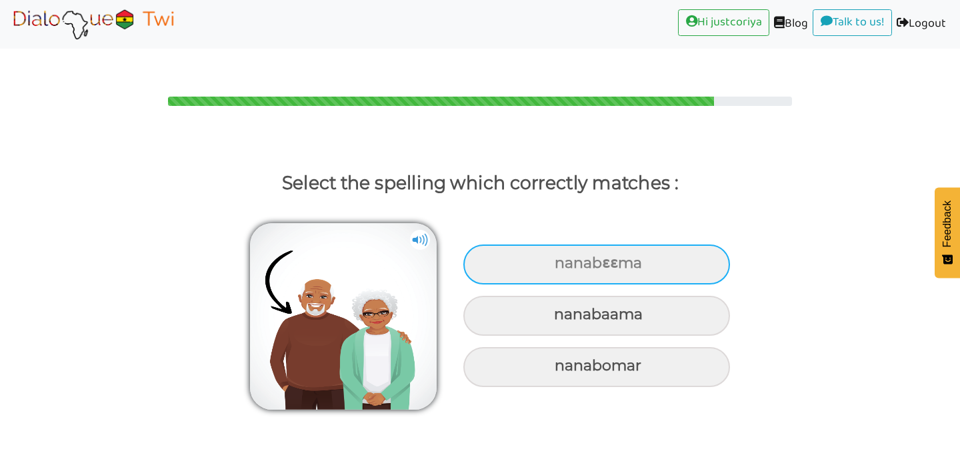
click at [709, 245] on div "nanabɛɛma" at bounding box center [596, 265] width 267 height 40
click at [561, 259] on input "nanabɛɛma" at bounding box center [556, 263] width 9 height 9
radio input "true"
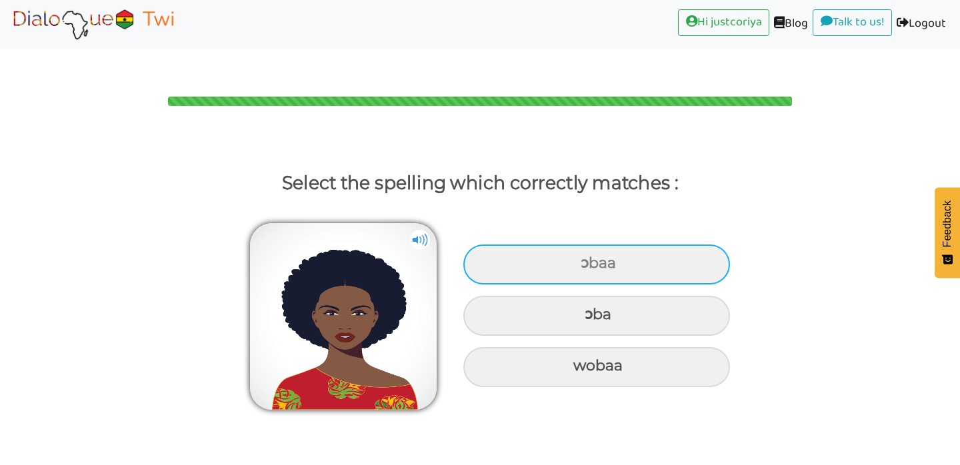
click at [708, 245] on div "ɔbaa" at bounding box center [596, 265] width 267 height 40
click at [587, 259] on input "ɔbaa" at bounding box center [582, 263] width 9 height 9
radio input "true"
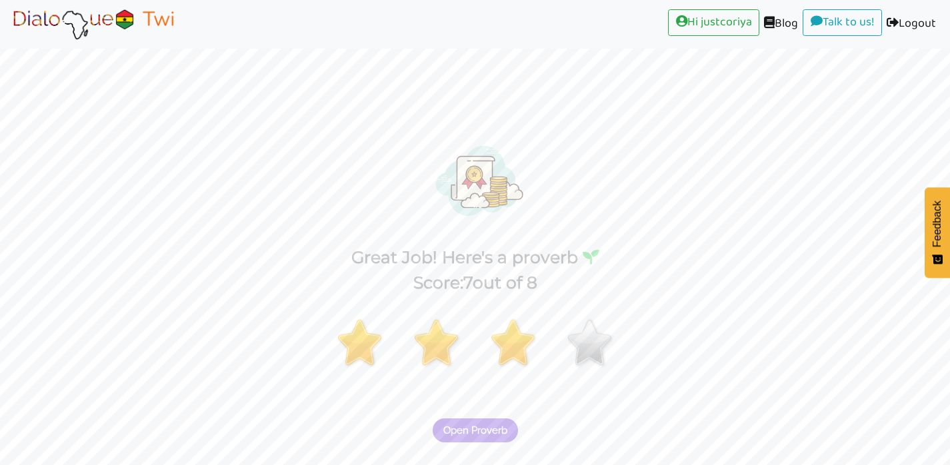
click at [503, 425] on span "Open Proverb" at bounding box center [475, 431] width 64 height 12
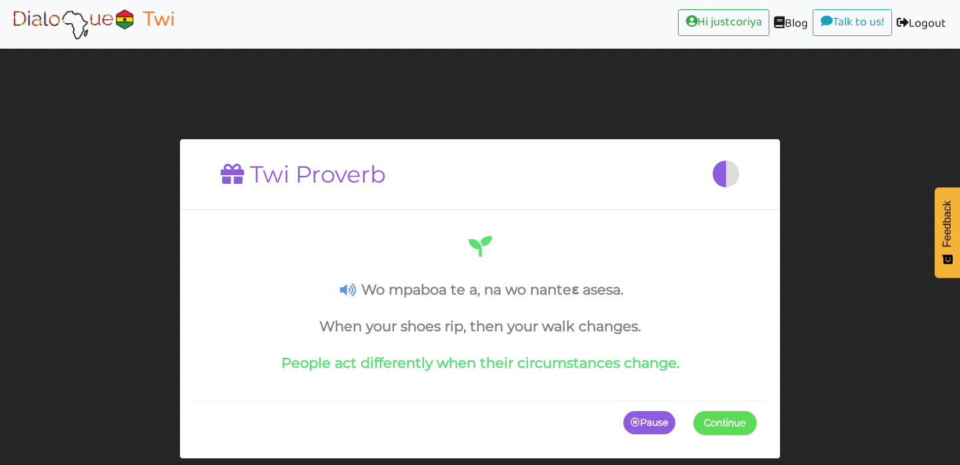
click at [717, 423] on span "Continue" at bounding box center [725, 423] width 42 height 12
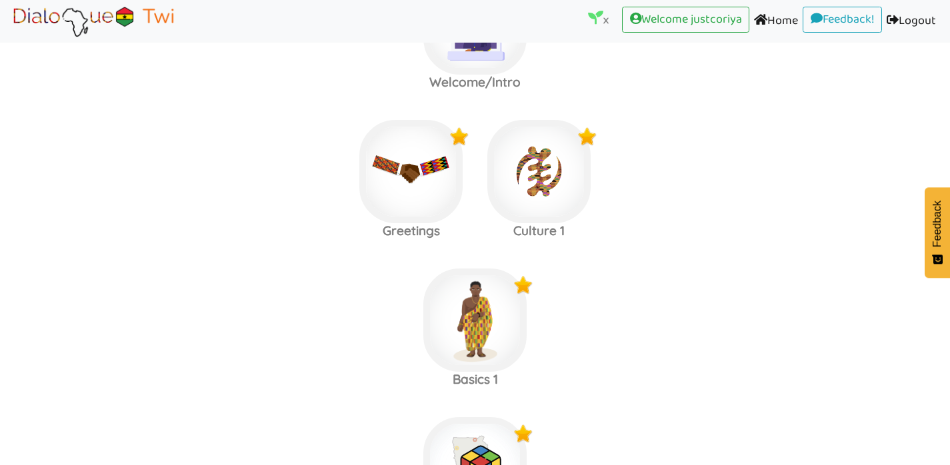
scroll to position [2235, 0]
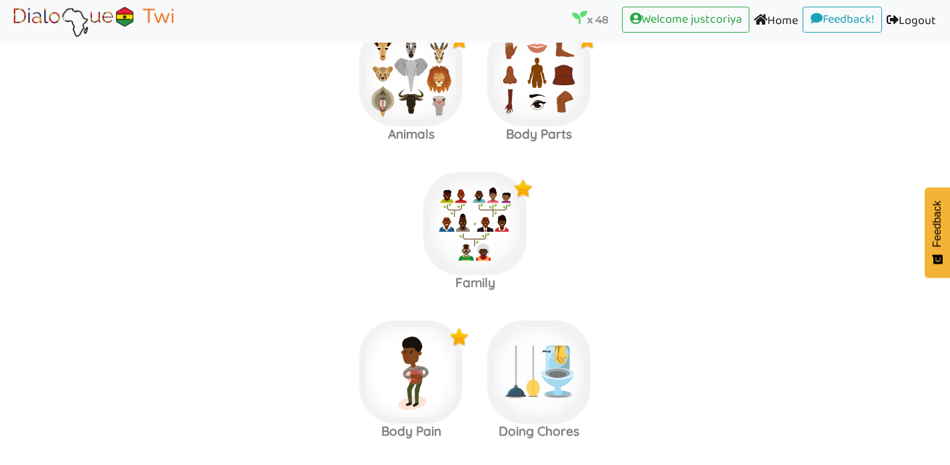
scroll to position [2169, 0]
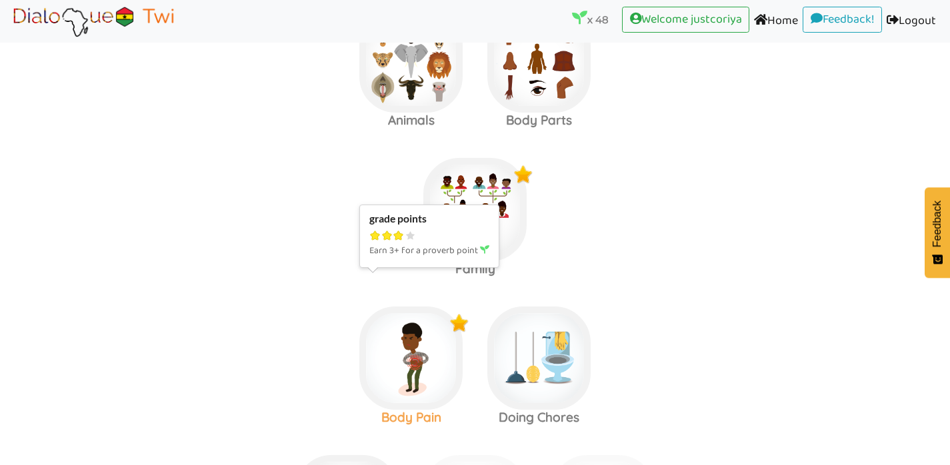
click at [427, 316] on img at bounding box center [410, 358] width 103 height 103
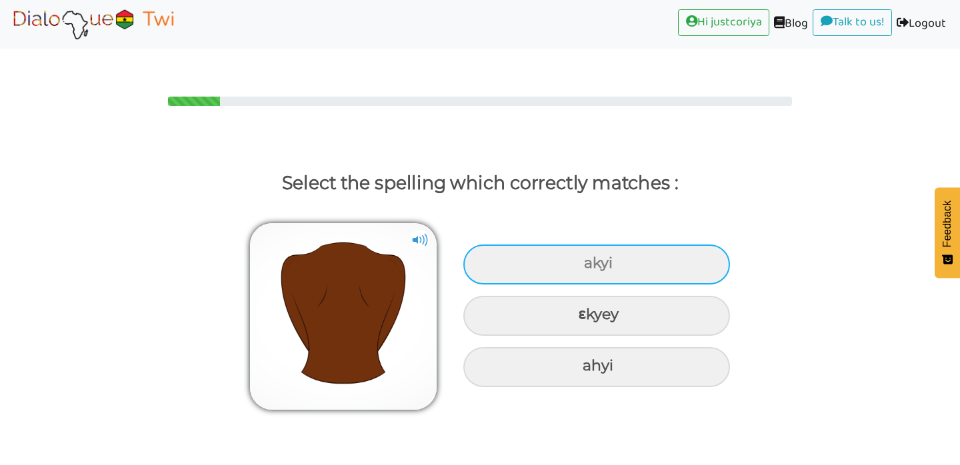
click at [657, 245] on div "akyi" at bounding box center [596, 265] width 267 height 40
click at [590, 259] on input "akyi" at bounding box center [585, 263] width 9 height 9
radio input "true"
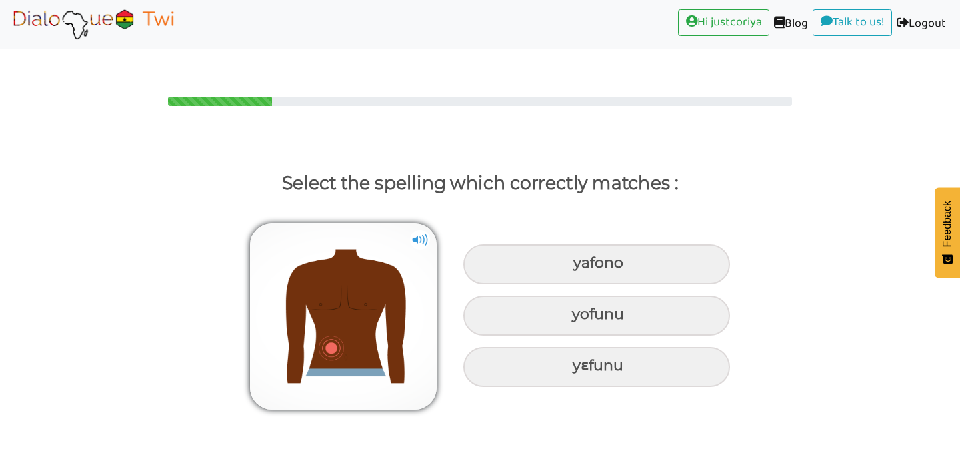
click at [417, 230] on img at bounding box center [420, 240] width 20 height 20
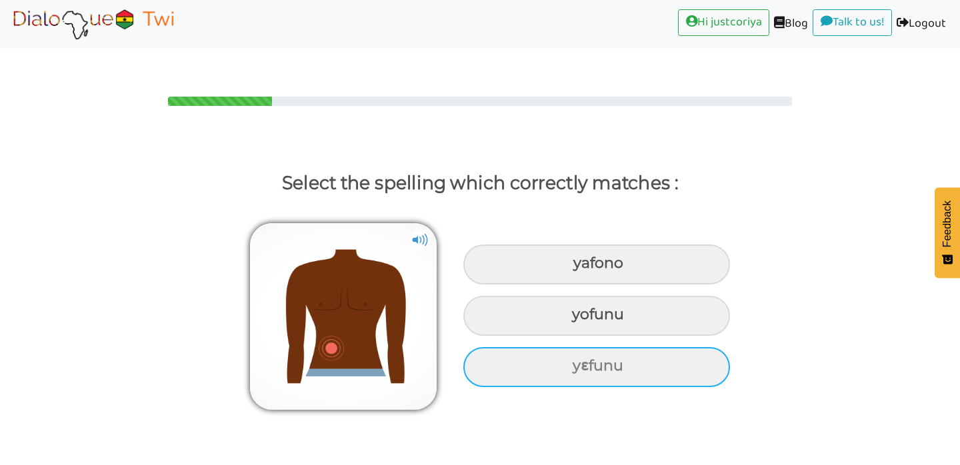
click at [521, 347] on div "yɛfunu" at bounding box center [596, 367] width 267 height 40
click at [570, 362] on input "yɛfunu" at bounding box center [574, 366] width 9 height 9
radio input "true"
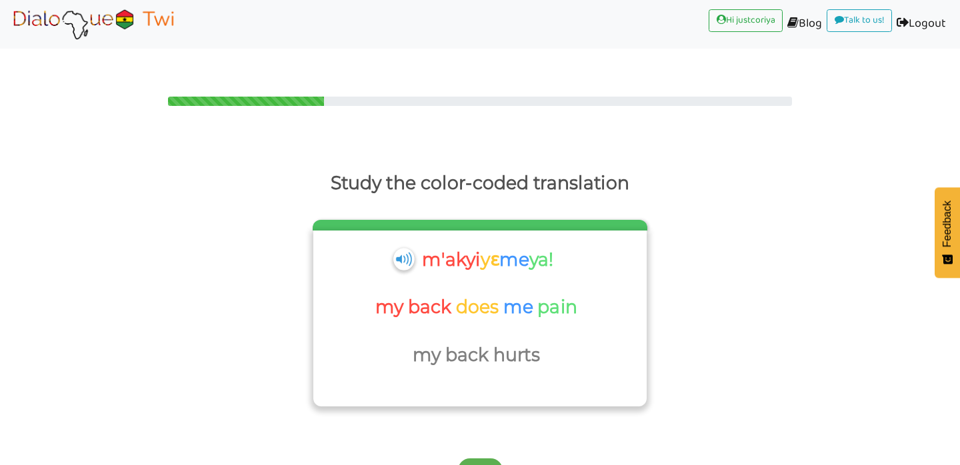
click at [401, 248] on img at bounding box center [403, 259] width 21 height 22
click at [483, 459] on button "Next" at bounding box center [480, 471] width 45 height 24
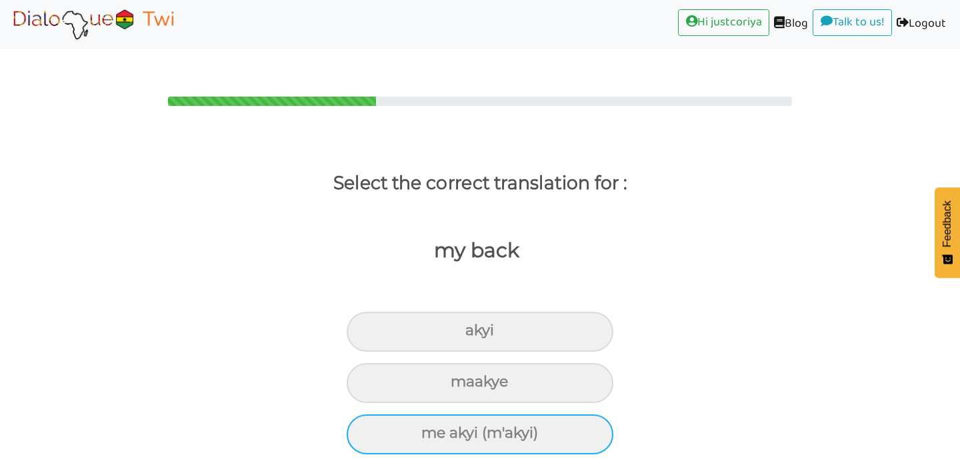
click at [531, 417] on div "me akyi (m'akyi)" at bounding box center [480, 435] width 267 height 40
click at [431, 429] on input "me akyi (m'akyi)" at bounding box center [427, 433] width 9 height 9
radio input "true"
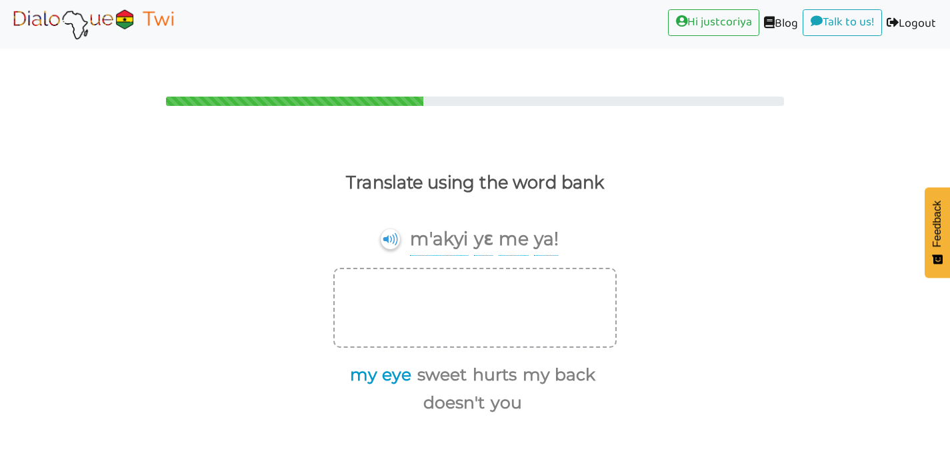
click at [361, 363] on button "my eye" at bounding box center [378, 375] width 66 height 25
click at [511, 363] on button "my back" at bounding box center [489, 375] width 77 height 25
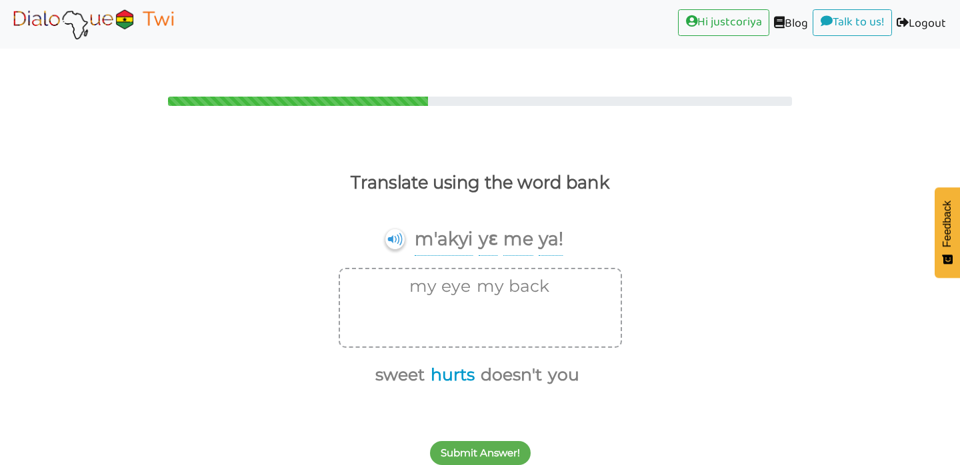
click at [454, 363] on button "hurts" at bounding box center [450, 375] width 49 height 25
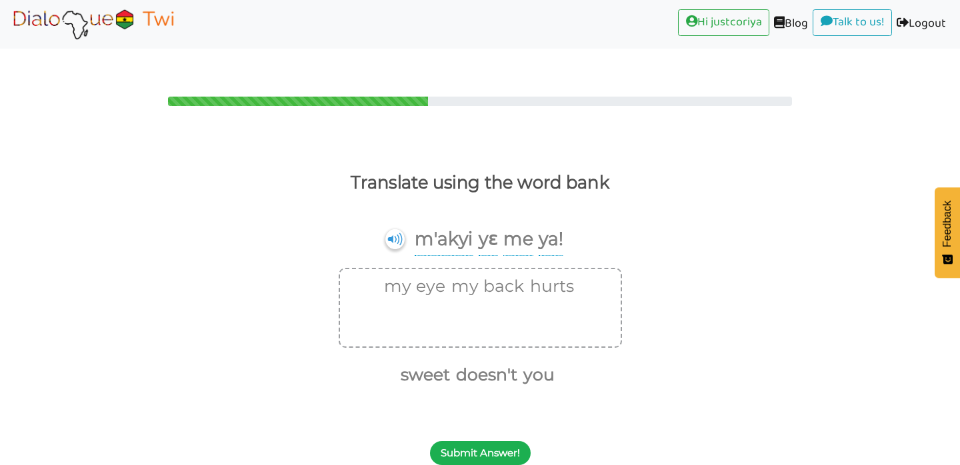
click at [489, 441] on button "Submit Answer!" at bounding box center [480, 453] width 101 height 24
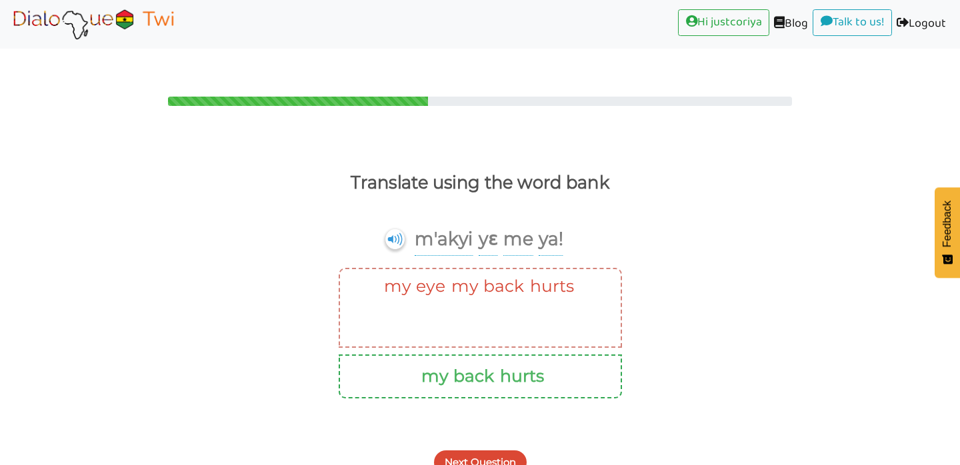
click at [509, 451] on button "Next Question" at bounding box center [480, 463] width 93 height 24
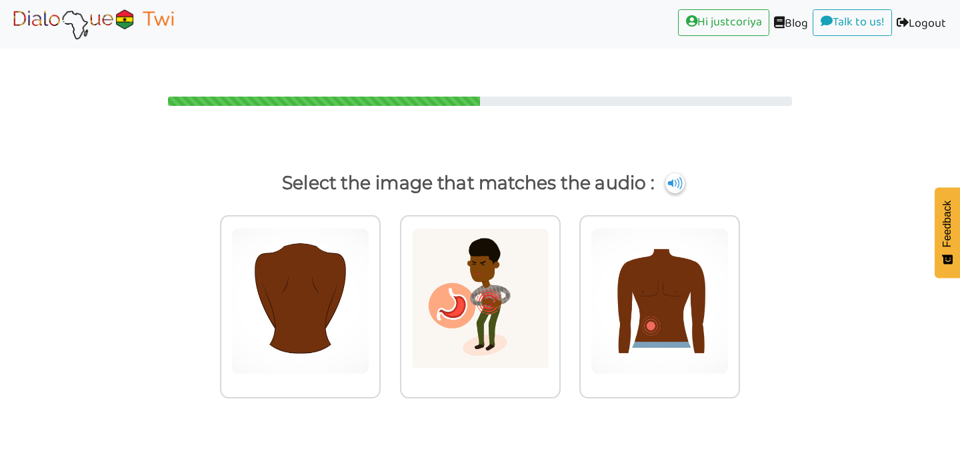
click at [509, 432] on body "Hi justcoriya (current) Blog (current) Talk to us! (current) Logout (current) S…" at bounding box center [480, 232] width 960 height 465
click at [497, 350] on div at bounding box center [480, 306] width 161 height 183
click at [559, 298] on input "radio" at bounding box center [564, 293] width 10 height 10
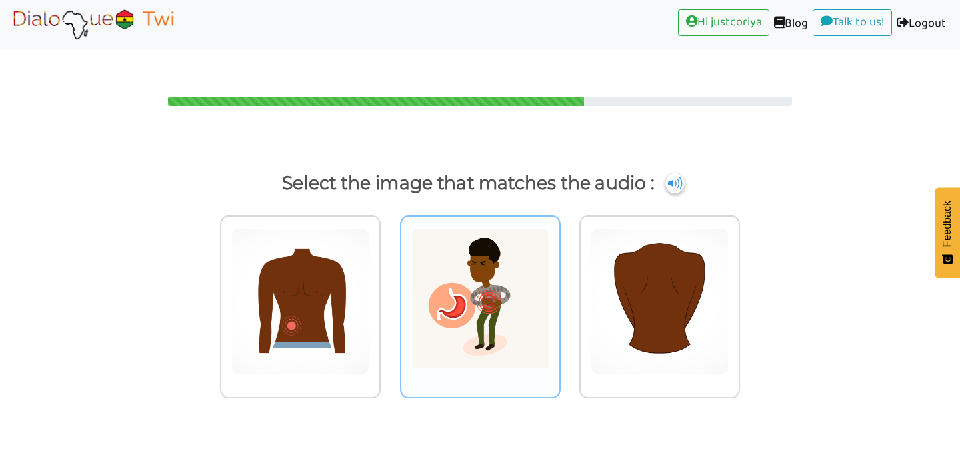
click at [505, 323] on img at bounding box center [480, 301] width 138 height 147
click at [559, 298] on input "radio" at bounding box center [564, 293] width 10 height 10
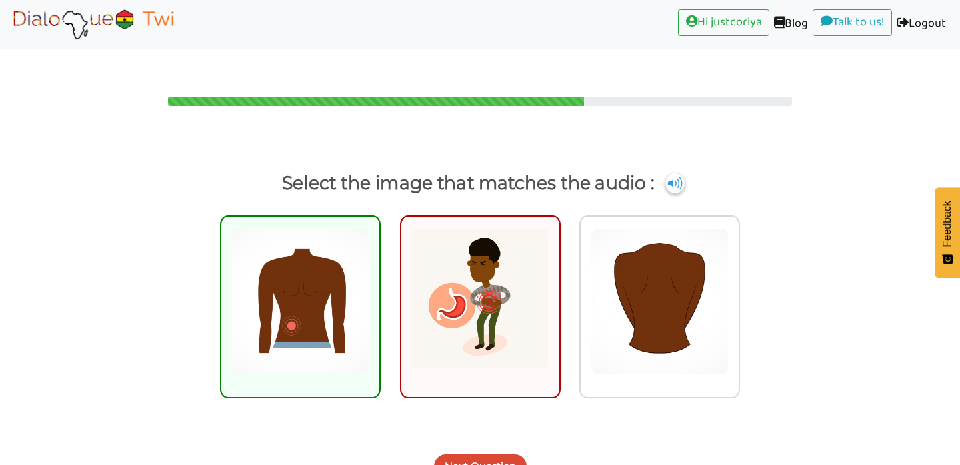
click at [497, 455] on button "Next Question" at bounding box center [480, 467] width 93 height 24
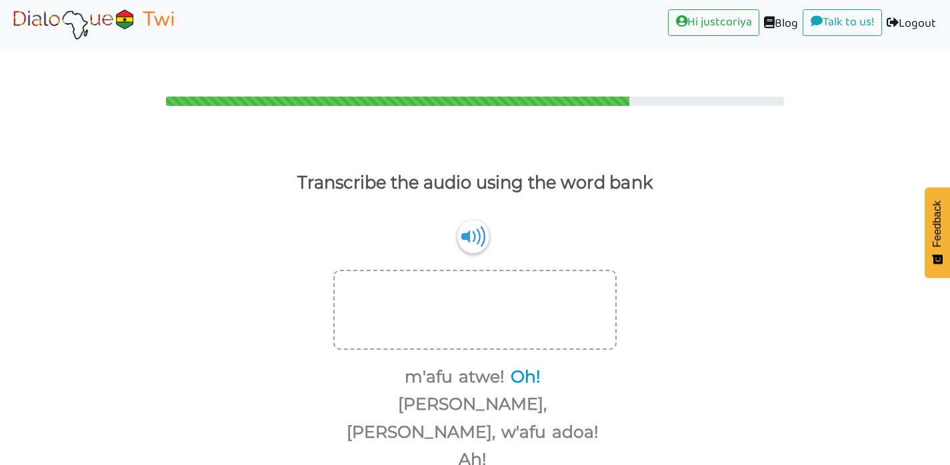
click at [506, 365] on button "Oh!" at bounding box center [523, 377] width 35 height 25
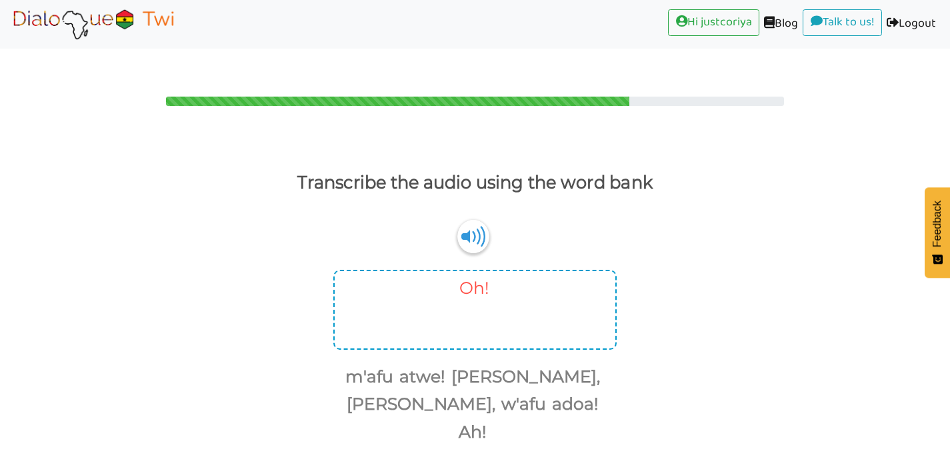
click at [483, 276] on button "Oh!" at bounding box center [472, 288] width 35 height 25
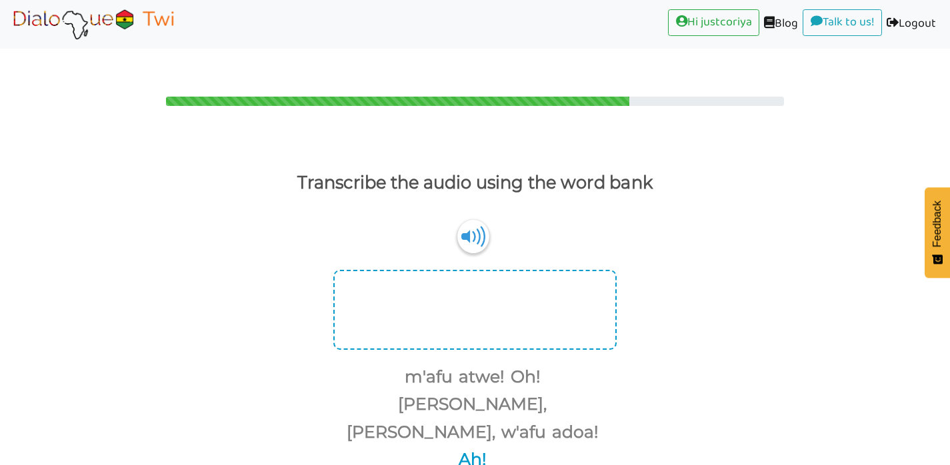
click at [487, 447] on button "Ah!" at bounding box center [470, 459] width 33 height 25
click at [517, 392] on button "[PERSON_NAME]," at bounding box center [469, 404] width 153 height 25
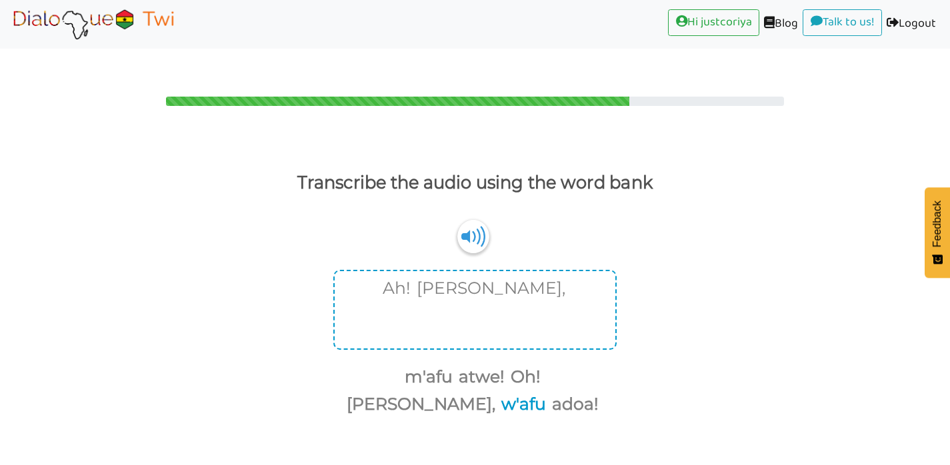
click at [546, 392] on button "w'afu" at bounding box center [521, 404] width 49 height 25
click at [576, 392] on button "adoa!" at bounding box center [552, 404] width 51 height 25
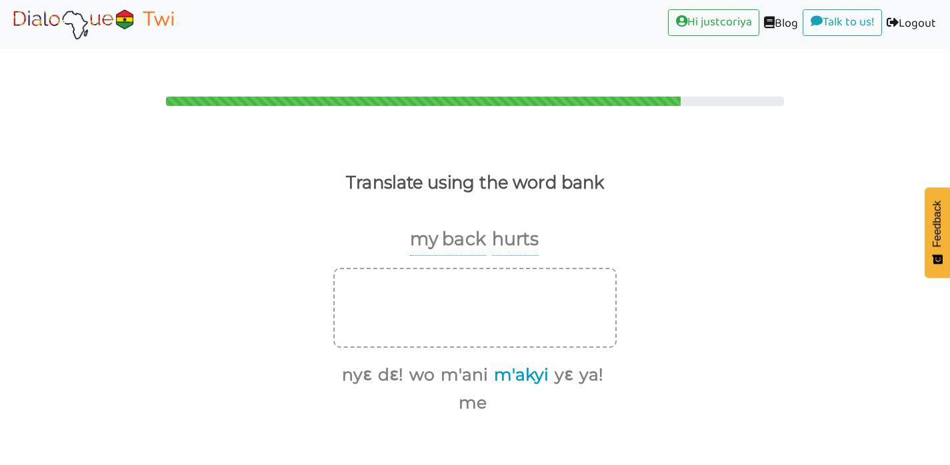
click at [518, 363] on button "m'akyi" at bounding box center [518, 375] width 59 height 25
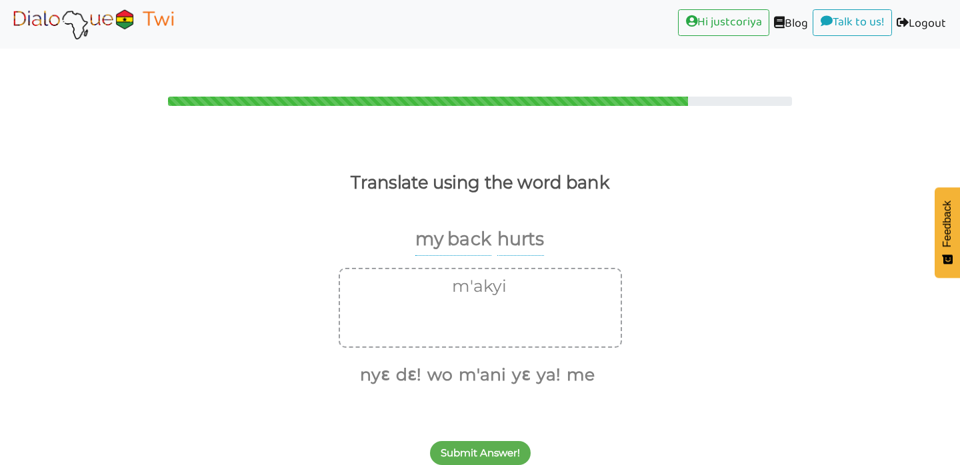
click at [488, 387] on div "Translate using the word bank my back hurts m'akyi nyɛ dɛ! wo m'ani yɛ ya! me S…" at bounding box center [480, 305] width 960 height 333
click at [576, 363] on button "me" at bounding box center [578, 375] width 33 height 25
click at [442, 363] on button "wo" at bounding box center [455, 375] width 30 height 25
click at [533, 274] on button "wo" at bounding box center [524, 286] width 30 height 25
click at [432, 363] on button "dɛ!" at bounding box center [424, 375] width 30 height 25
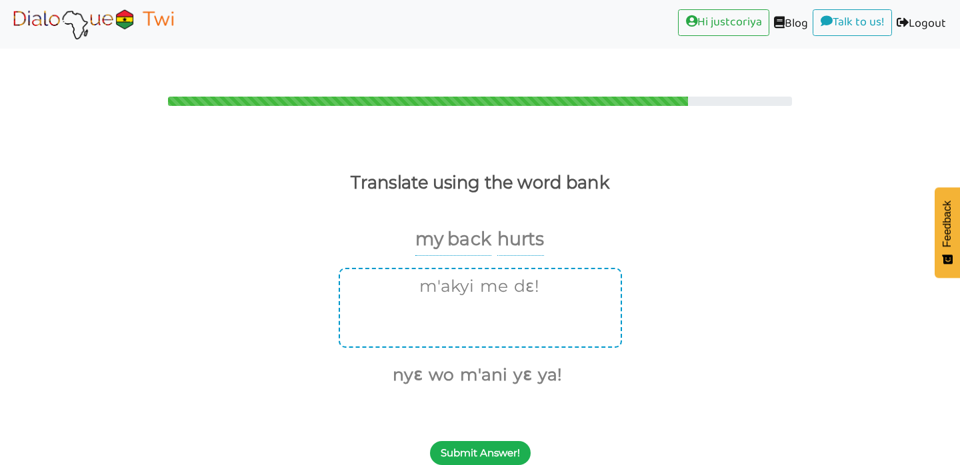
click at [481, 441] on button "Submit Answer!" at bounding box center [480, 453] width 101 height 24
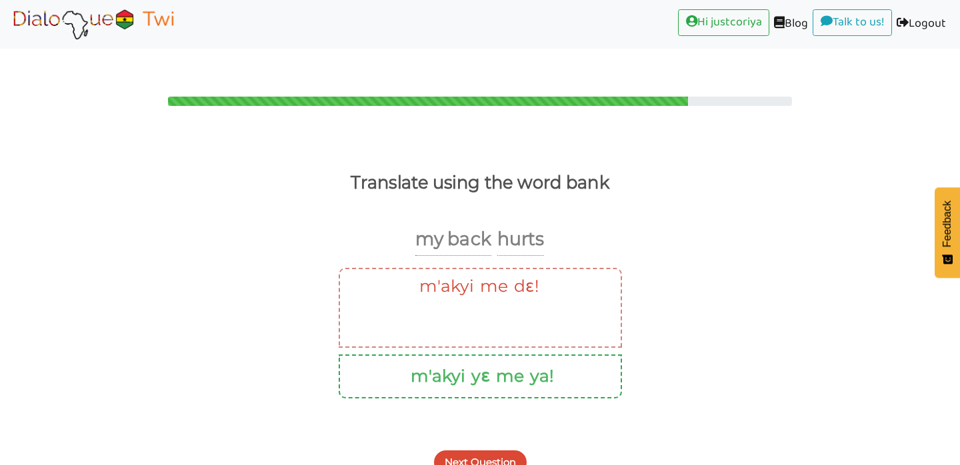
click at [507, 451] on button "Next Question" at bounding box center [480, 463] width 93 height 24
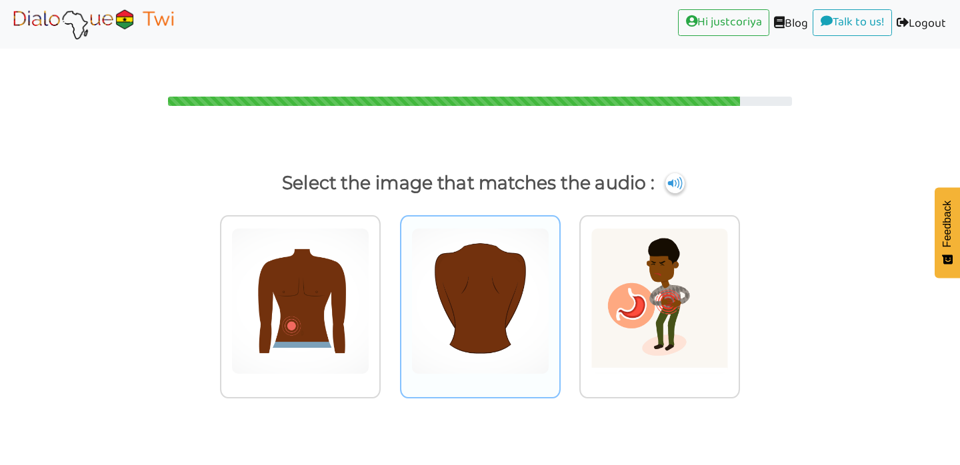
click at [480, 313] on img at bounding box center [480, 301] width 138 height 147
click at [559, 298] on input "radio" at bounding box center [564, 293] width 10 height 10
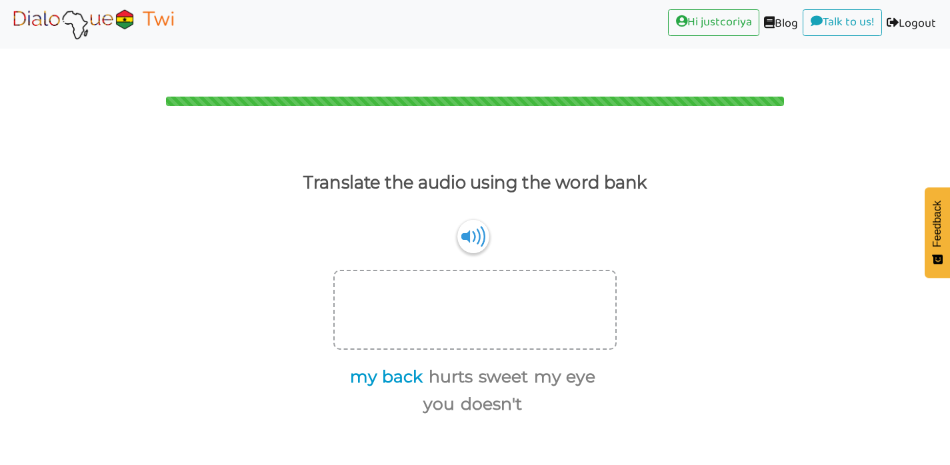
click at [370, 365] on button "my back" at bounding box center [383, 377] width 77 height 25
click at [401, 365] on button "hurts" at bounding box center [390, 377] width 49 height 25
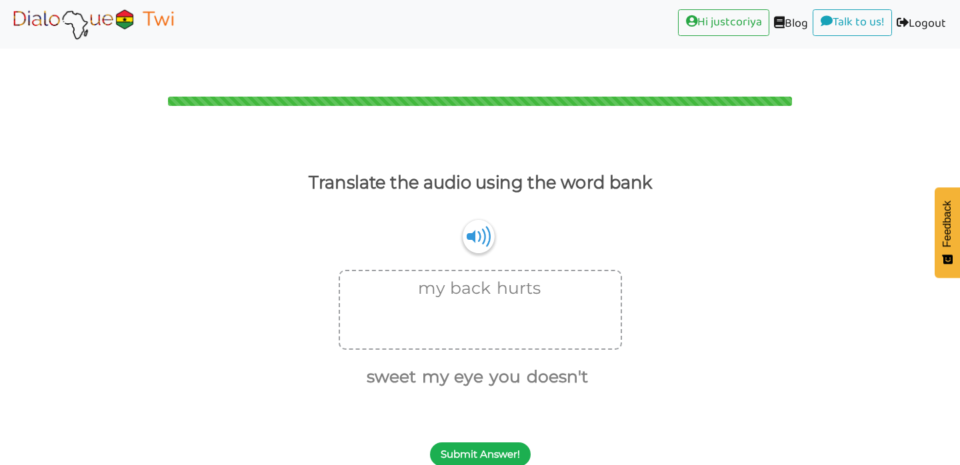
click at [471, 443] on button "Submit Answer!" at bounding box center [480, 455] width 101 height 24
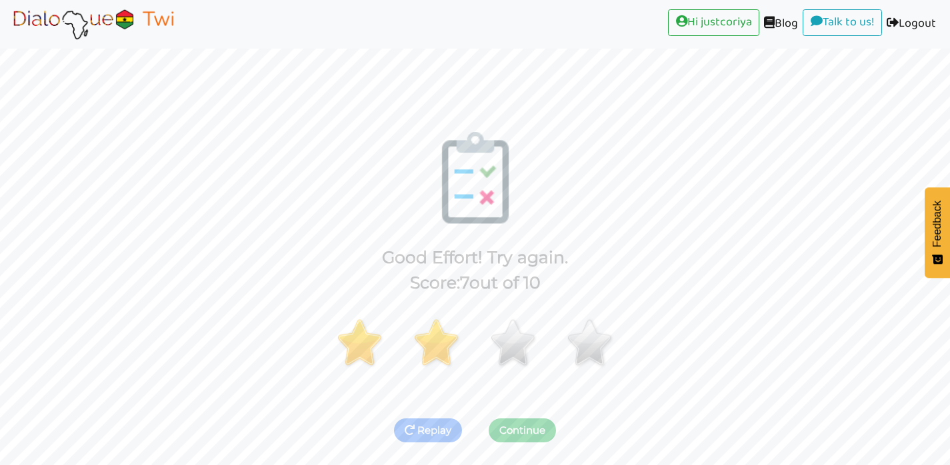
click at [529, 419] on button "Continue" at bounding box center [522, 431] width 67 height 24
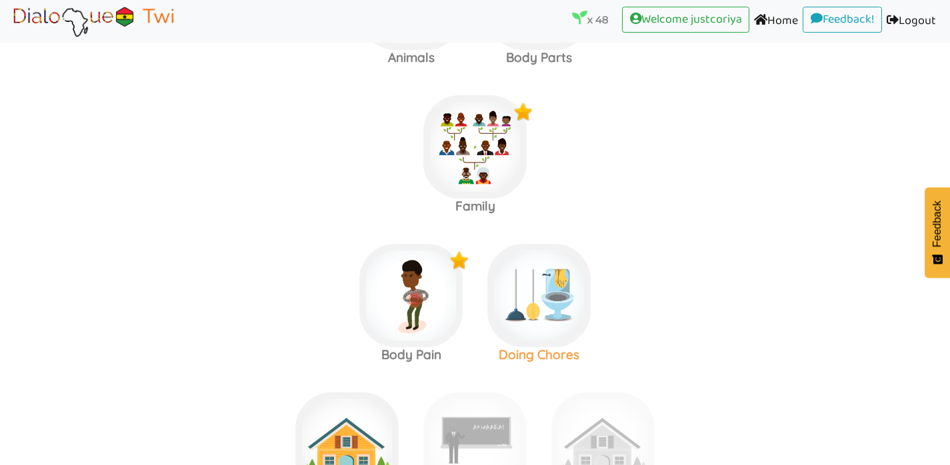
scroll to position [2235, 0]
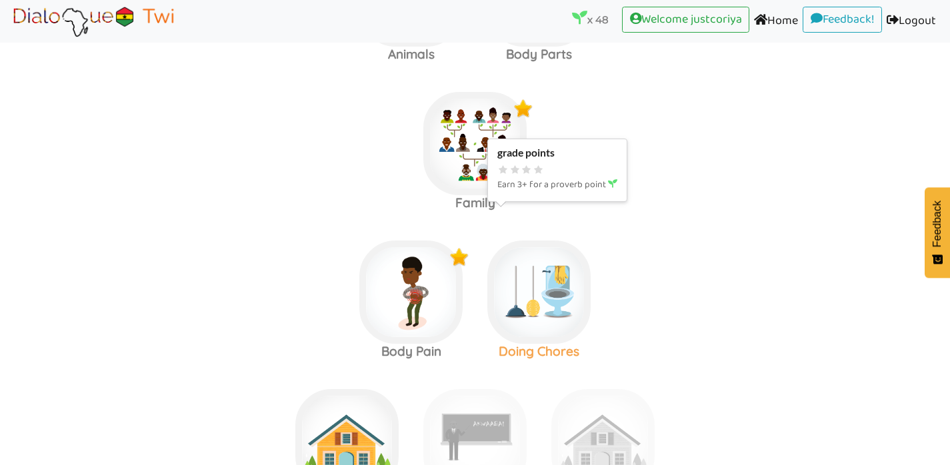
click at [567, 286] on img at bounding box center [538, 292] width 103 height 103
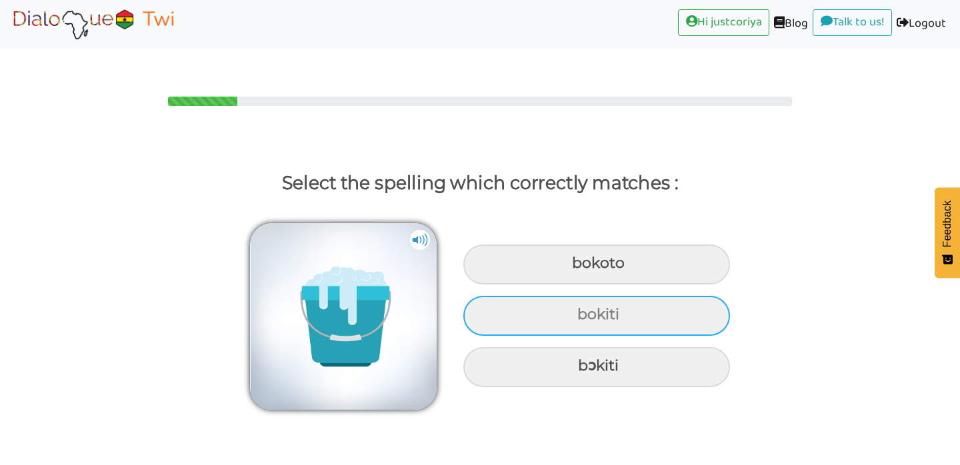
click at [646, 296] on div "bokiti" at bounding box center [596, 316] width 267 height 40
click at [583, 311] on input "bokiti" at bounding box center [579, 315] width 9 height 9
radio input "true"
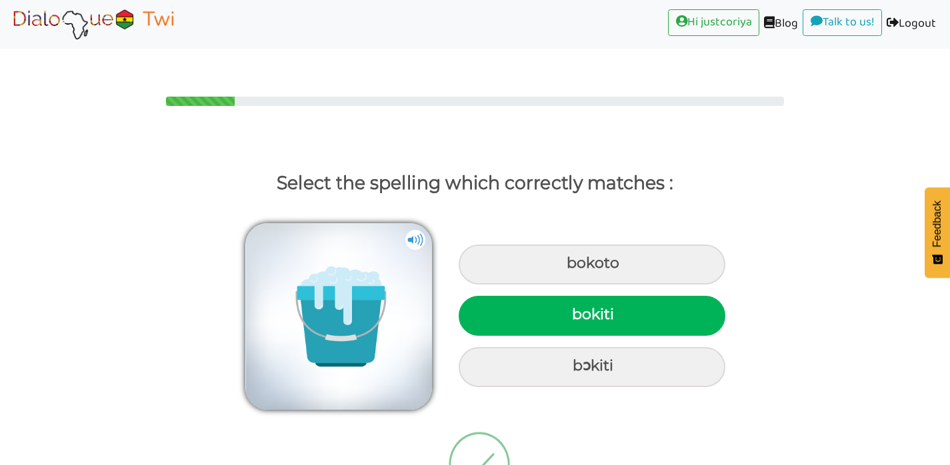
click at [653, 415] on div at bounding box center [475, 470] width 950 height 110
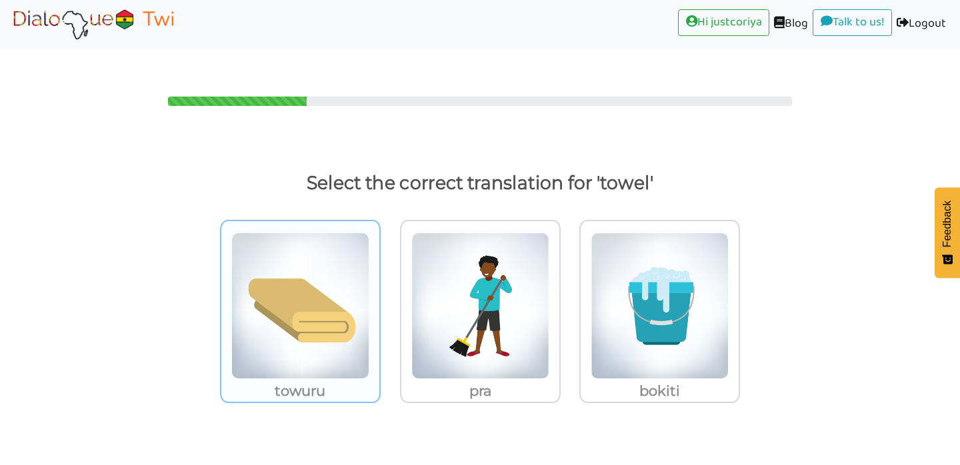
click at [325, 352] on img at bounding box center [300, 306] width 138 height 147
click at [379, 303] on input "towuru" at bounding box center [384, 298] width 10 height 10
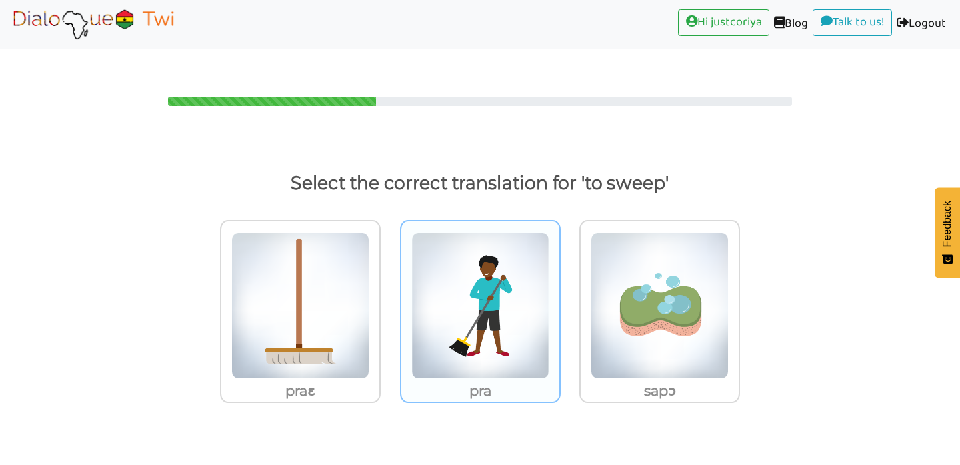
click at [489, 315] on img at bounding box center [480, 306] width 138 height 147
click at [559, 303] on input "pra" at bounding box center [564, 298] width 10 height 10
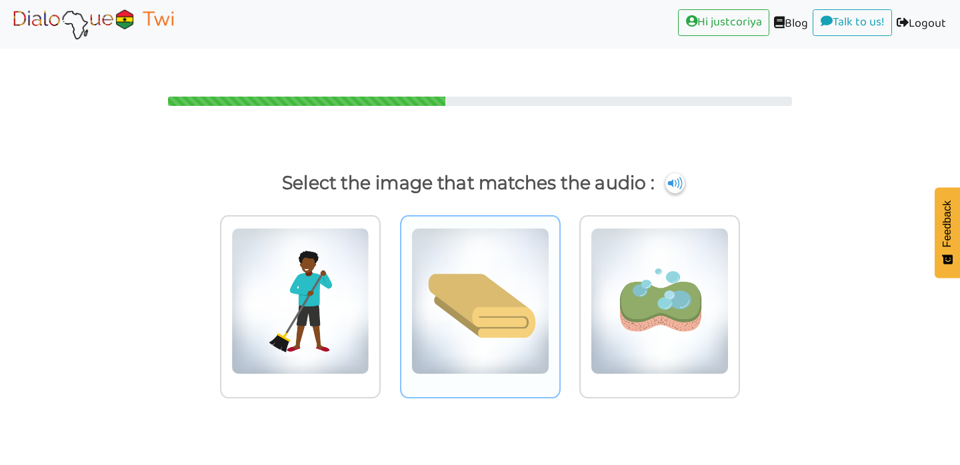
click at [466, 325] on img at bounding box center [480, 301] width 138 height 147
click at [559, 298] on input "radio" at bounding box center [564, 293] width 10 height 10
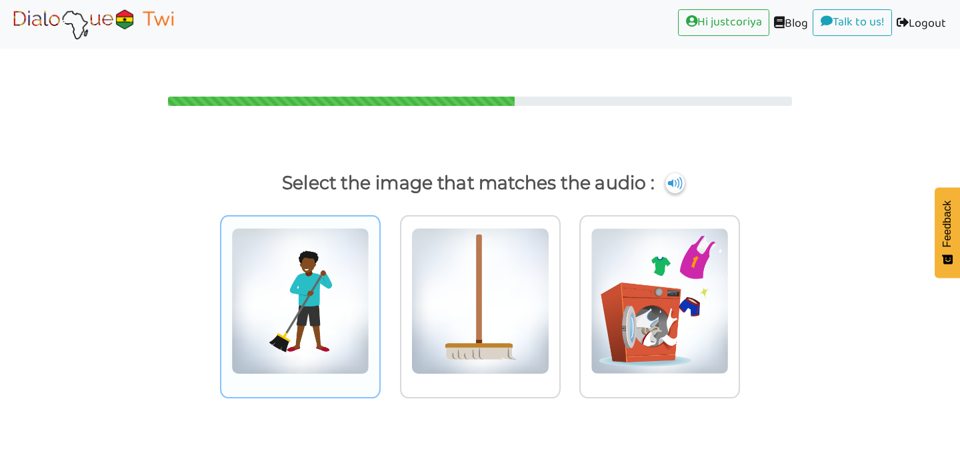
click at [351, 337] on img at bounding box center [300, 301] width 138 height 147
click at [379, 298] on input "radio" at bounding box center [384, 293] width 10 height 10
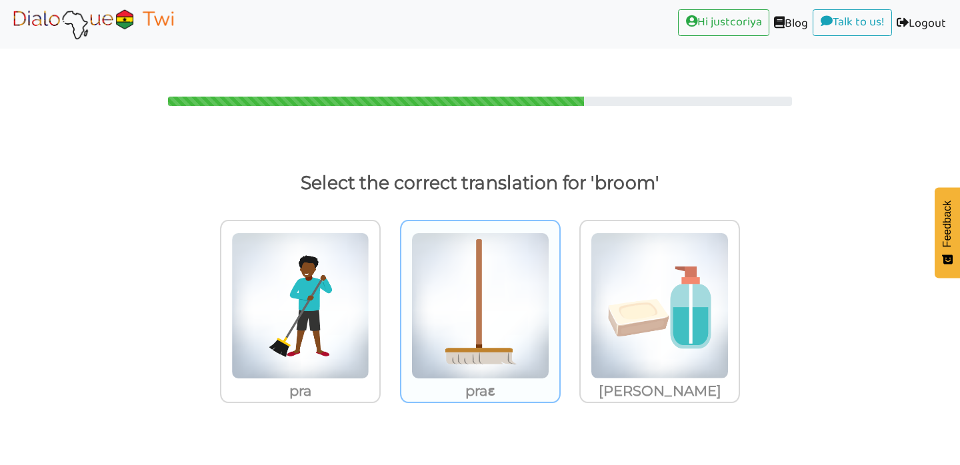
click at [492, 294] on img at bounding box center [480, 306] width 138 height 147
click at [559, 294] on input "praɛ" at bounding box center [564, 298] width 10 height 10
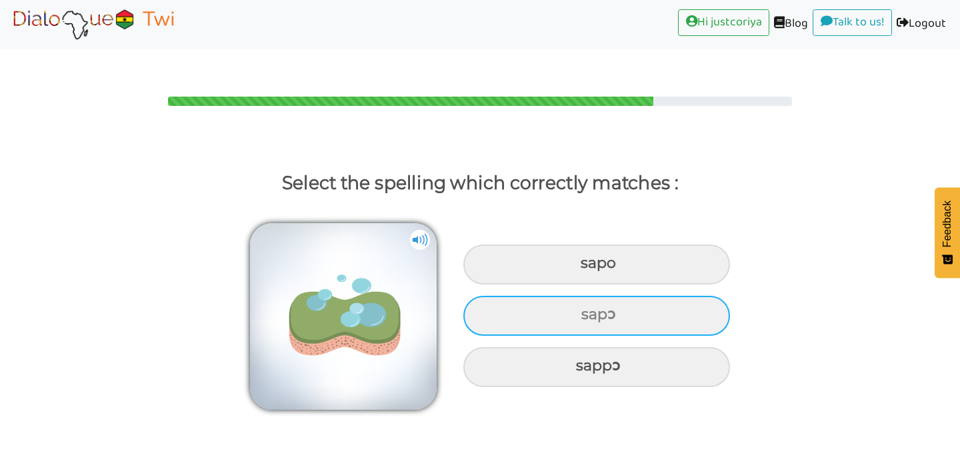
click at [589, 296] on div "sapɔ" at bounding box center [596, 316] width 267 height 40
click at [587, 311] on input "sapɔ" at bounding box center [583, 315] width 9 height 9
radio input "true"
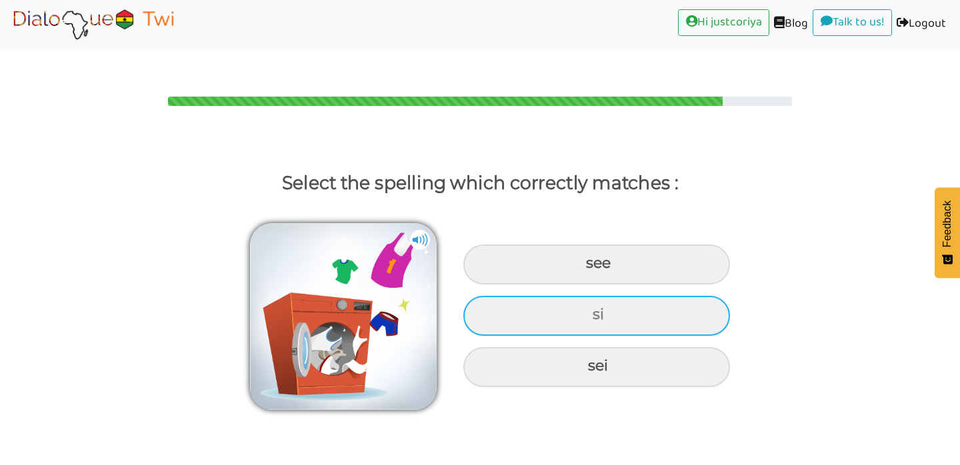
click at [695, 296] on div "si" at bounding box center [596, 316] width 267 height 40
click at [599, 311] on input "si" at bounding box center [594, 315] width 9 height 9
radio input "true"
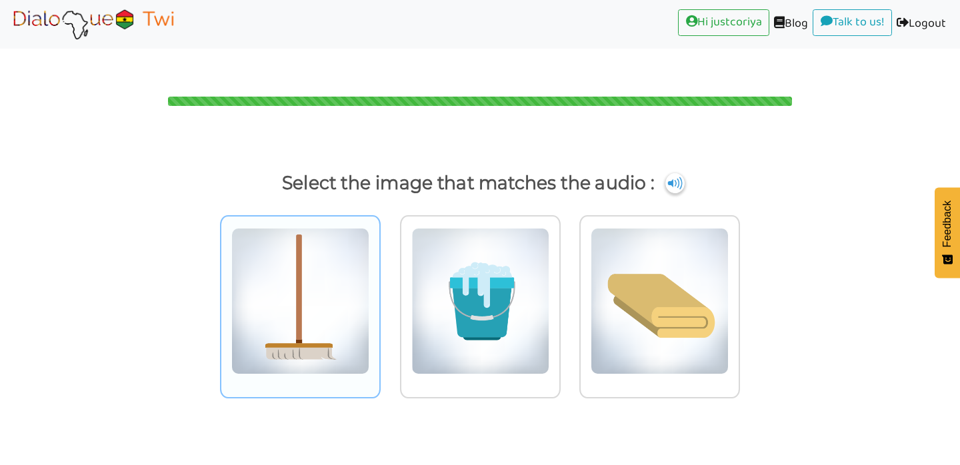
click at [340, 335] on img at bounding box center [300, 301] width 138 height 147
click at [379, 298] on input "radio" at bounding box center [384, 293] width 10 height 10
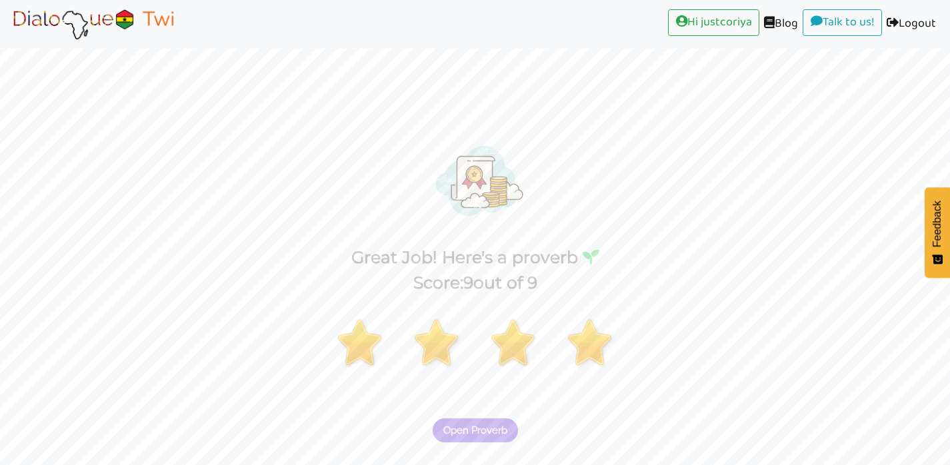
click at [457, 425] on span "Open Proverb" at bounding box center [475, 431] width 64 height 12
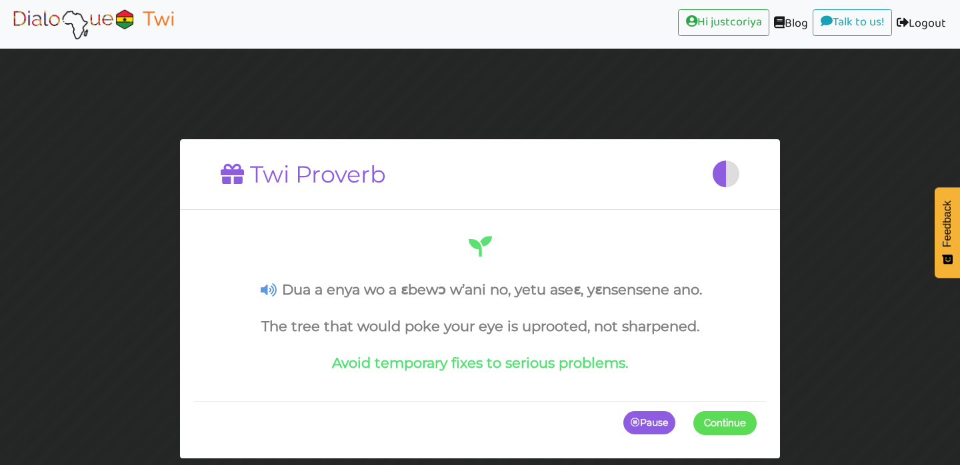
click at [738, 424] on span "Continue" at bounding box center [725, 423] width 42 height 12
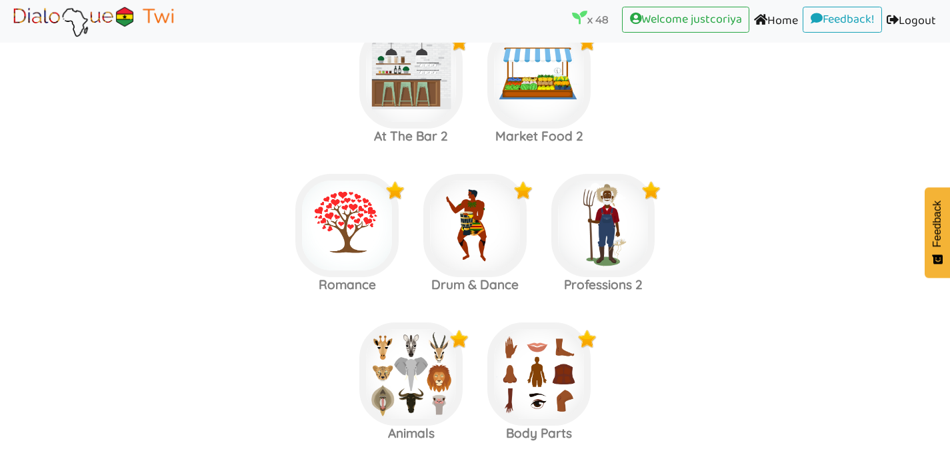
scroll to position [2384, 0]
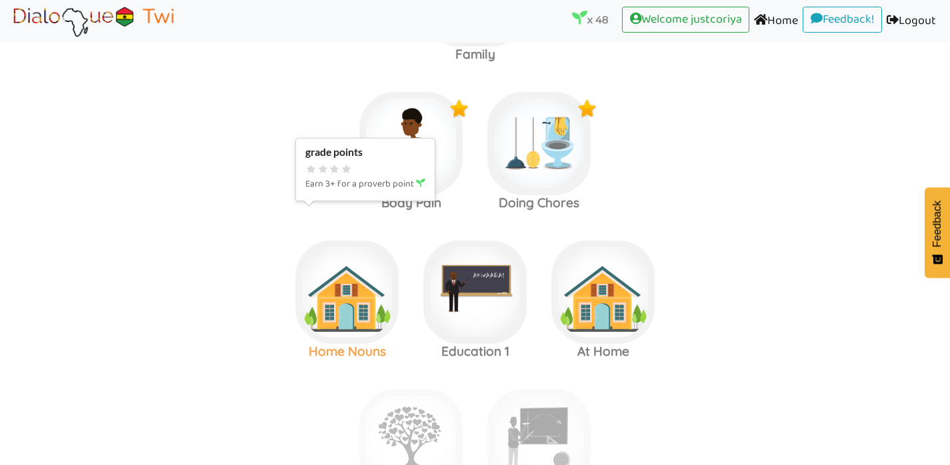
click at [353, 290] on img at bounding box center [346, 292] width 103 height 103
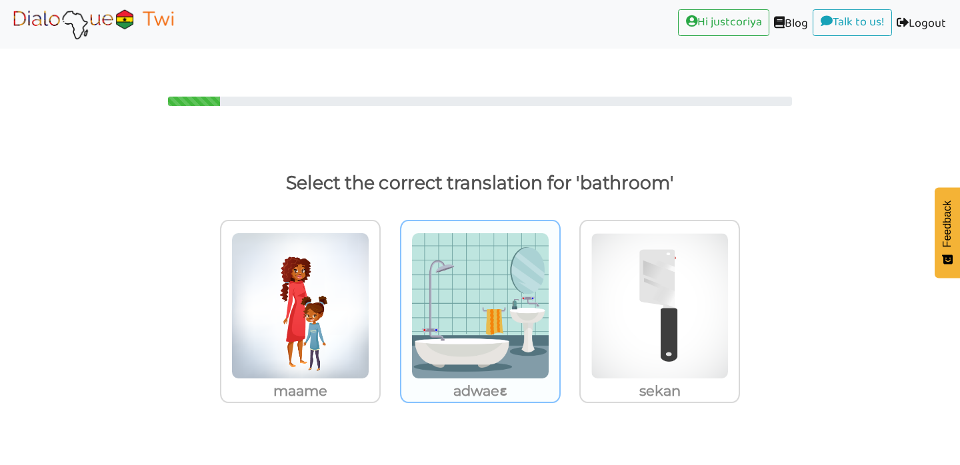
click at [487, 379] on p "adwaeɛ" at bounding box center [480, 391] width 158 height 24
click at [559, 303] on input "adwaeɛ" at bounding box center [564, 298] width 10 height 10
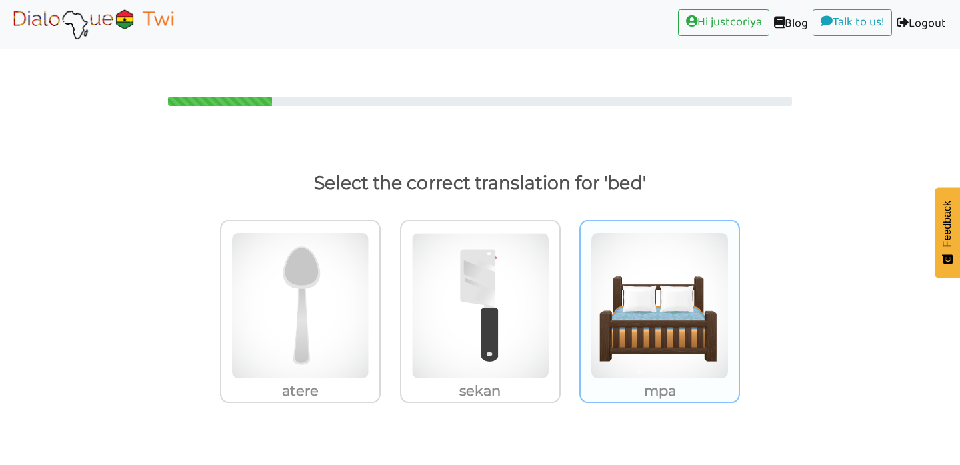
click at [657, 343] on img at bounding box center [660, 306] width 138 height 147
click at [739, 303] on input "mpa" at bounding box center [744, 298] width 10 height 10
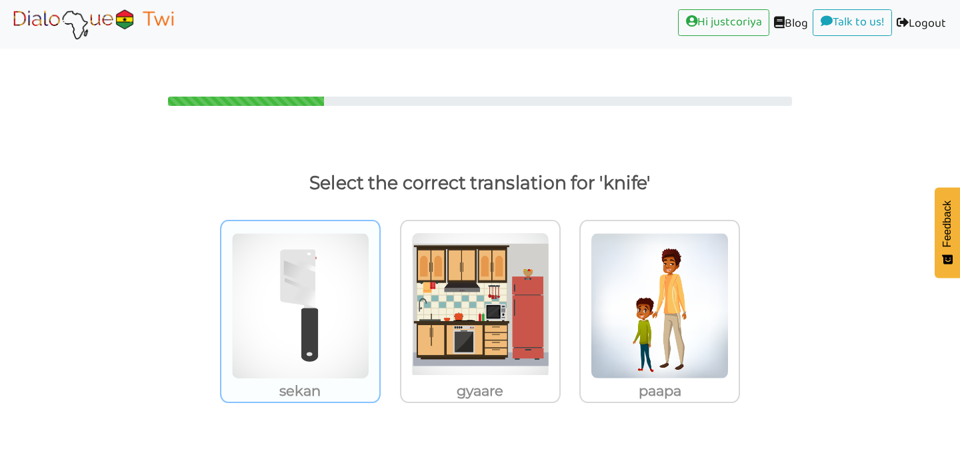
click at [329, 344] on img at bounding box center [300, 306] width 138 height 147
click at [379, 303] on input "sekan" at bounding box center [384, 298] width 10 height 10
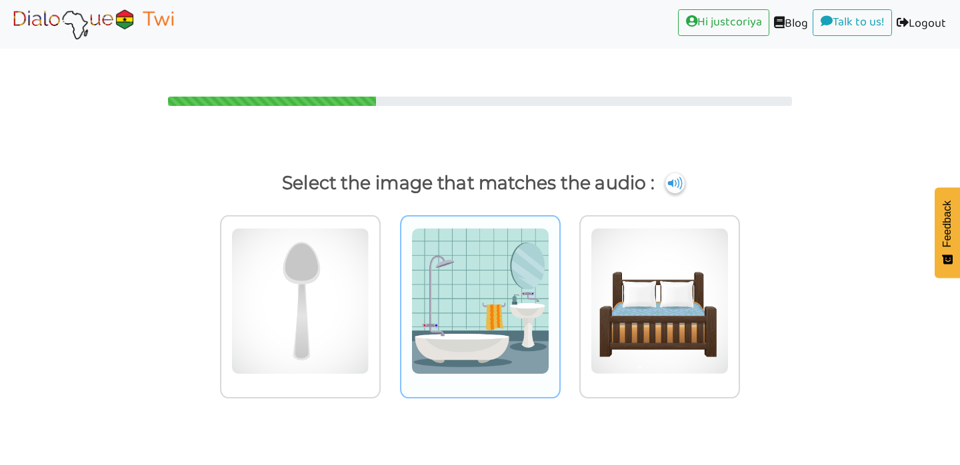
click at [479, 329] on img at bounding box center [480, 301] width 138 height 147
click at [559, 298] on input "radio" at bounding box center [564, 293] width 10 height 10
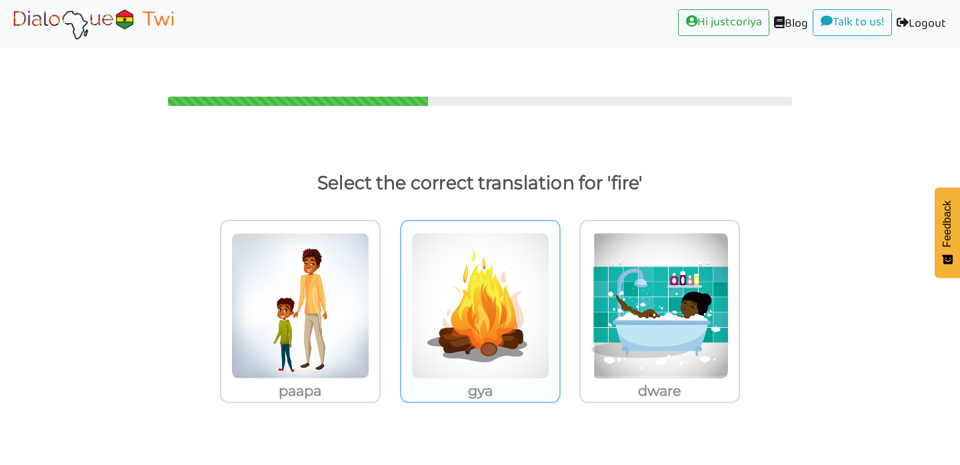
click at [485, 323] on img at bounding box center [480, 306] width 138 height 147
click at [559, 303] on input "gya" at bounding box center [564, 298] width 10 height 10
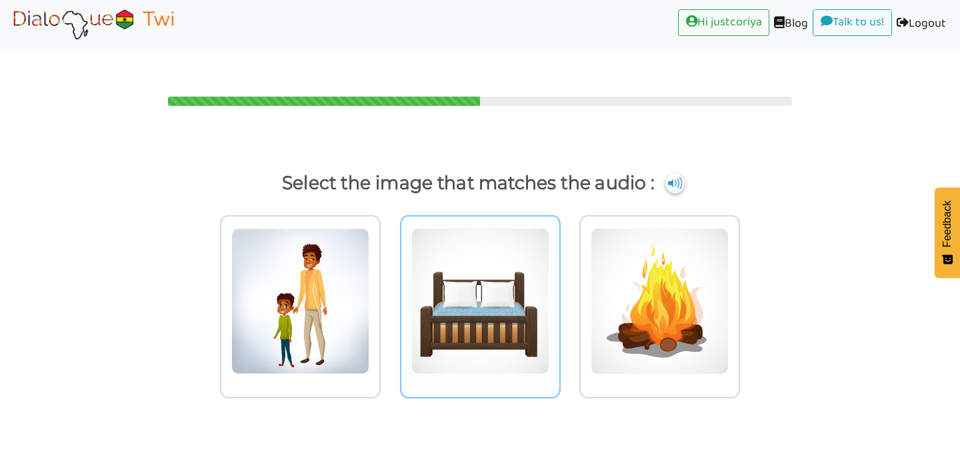
click at [526, 325] on img at bounding box center [480, 301] width 138 height 147
click at [559, 298] on input "radio" at bounding box center [564, 293] width 10 height 10
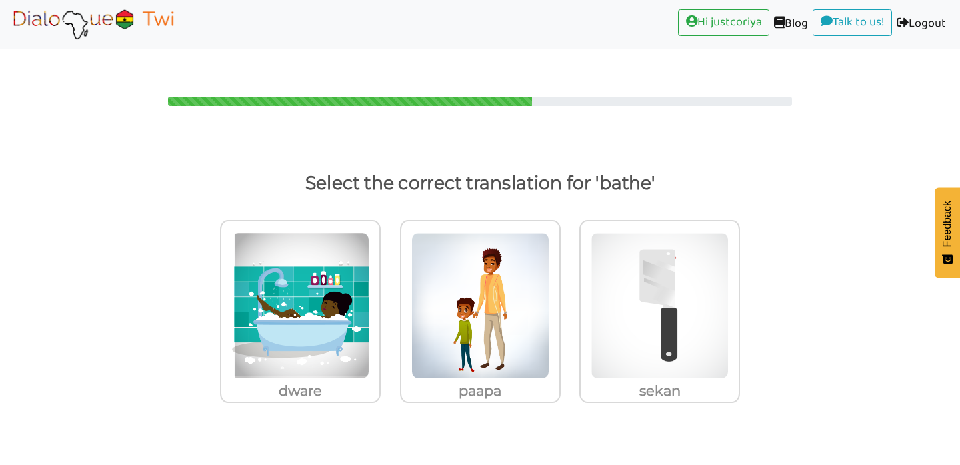
click at [489, 404] on label "paapa" at bounding box center [480, 322] width 180 height 222
click at [559, 303] on input "paapa" at bounding box center [564, 298] width 10 height 10
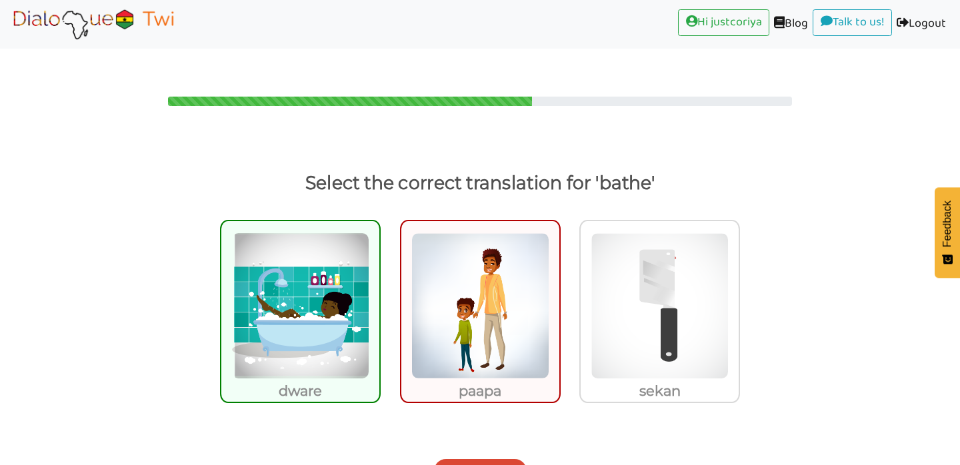
click at [461, 459] on button "Next Question" at bounding box center [480, 471] width 93 height 24
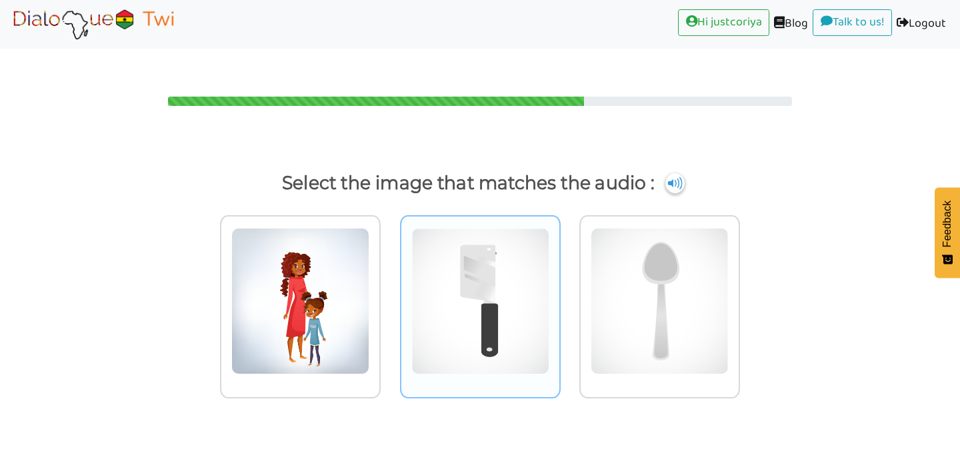
click at [509, 299] on img at bounding box center [480, 301] width 138 height 147
click at [559, 298] on input "radio" at bounding box center [564, 293] width 10 height 10
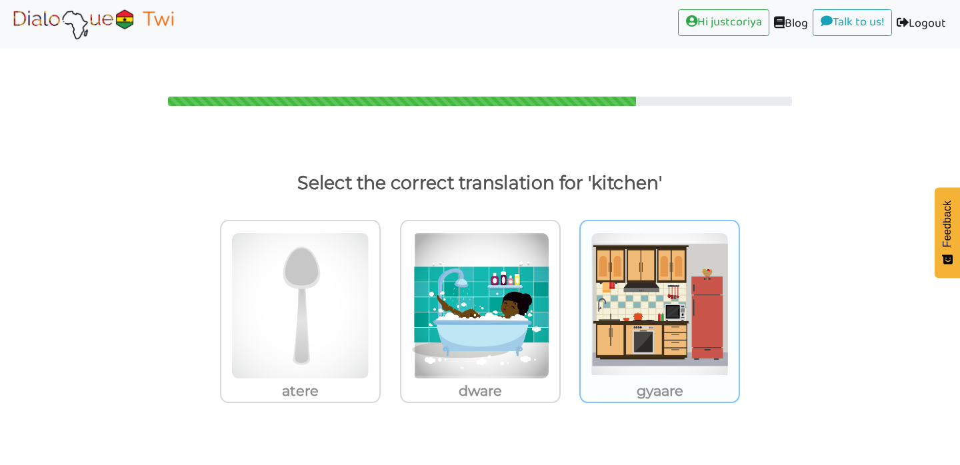
click at [639, 341] on img at bounding box center [660, 306] width 138 height 147
click at [739, 303] on input "gyaare" at bounding box center [744, 298] width 10 height 10
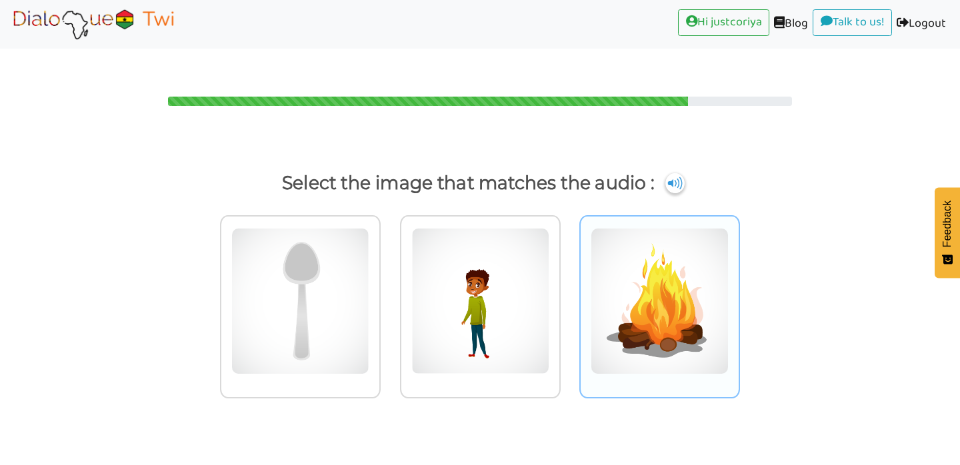
click at [658, 321] on img at bounding box center [660, 301] width 138 height 147
click at [739, 298] on input "radio" at bounding box center [744, 293] width 10 height 10
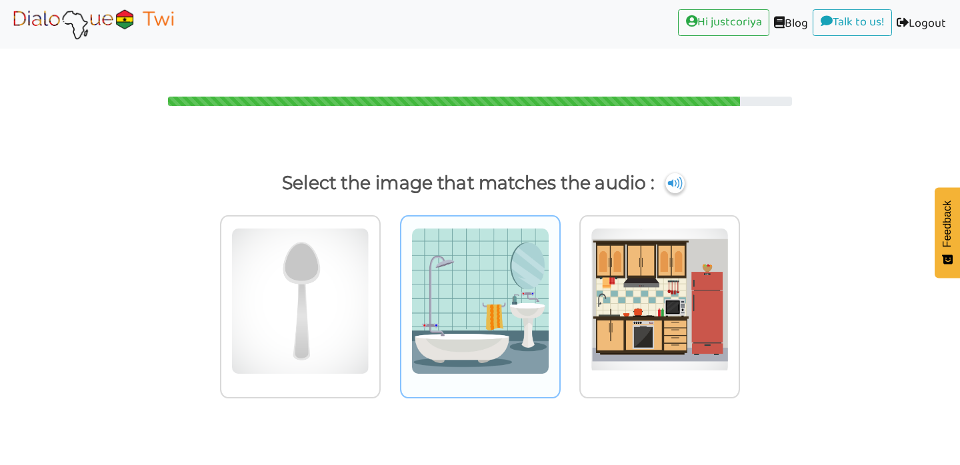
click at [518, 320] on img at bounding box center [480, 301] width 138 height 147
click at [559, 298] on input "radio" at bounding box center [564, 293] width 10 height 10
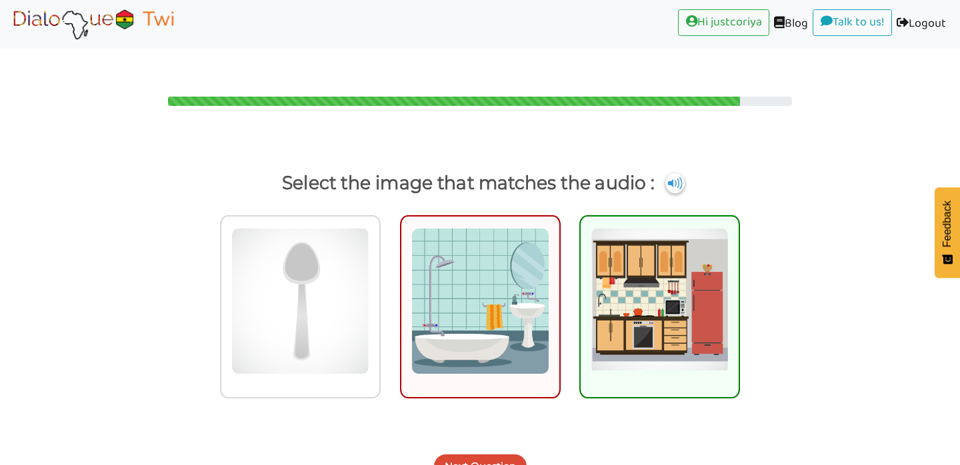
click at [482, 455] on button "Next Question" at bounding box center [480, 467] width 93 height 24
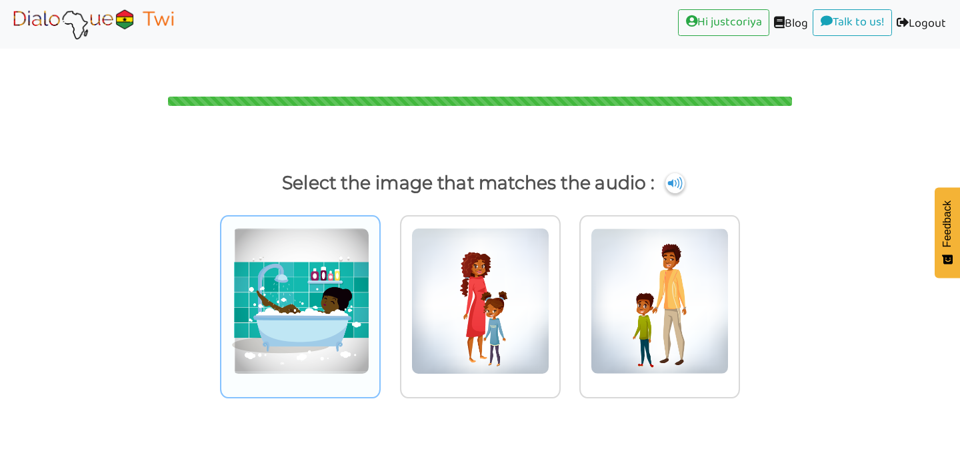
click at [353, 319] on img at bounding box center [300, 301] width 138 height 147
click at [379, 298] on input "radio" at bounding box center [384, 293] width 10 height 10
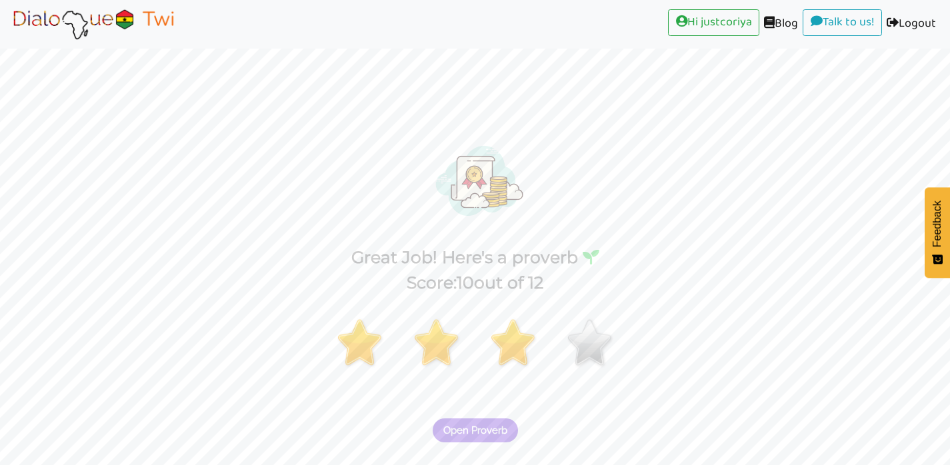
click at [491, 425] on span "Open Proverb" at bounding box center [475, 431] width 64 height 12
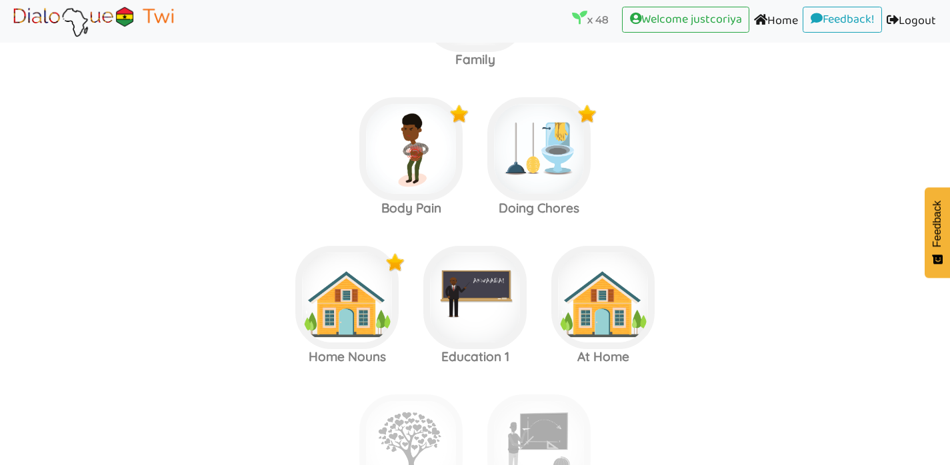
scroll to position [2385, 0]
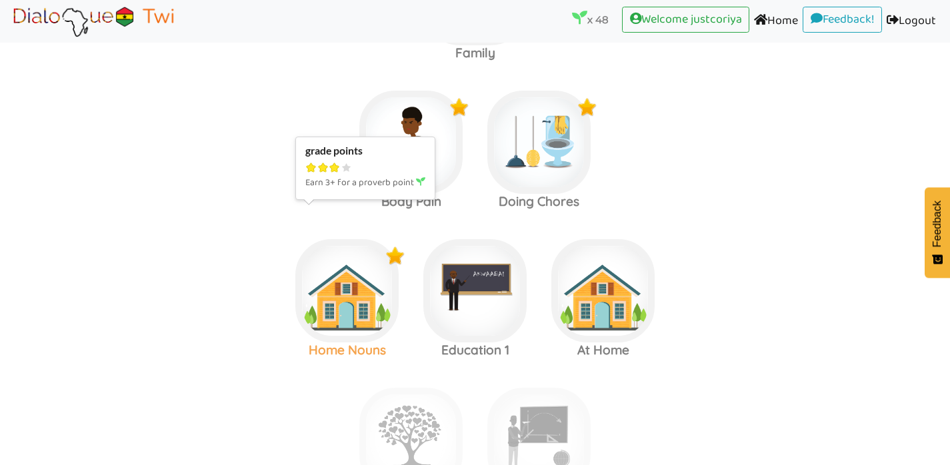
click at [330, 263] on img at bounding box center [346, 290] width 103 height 103
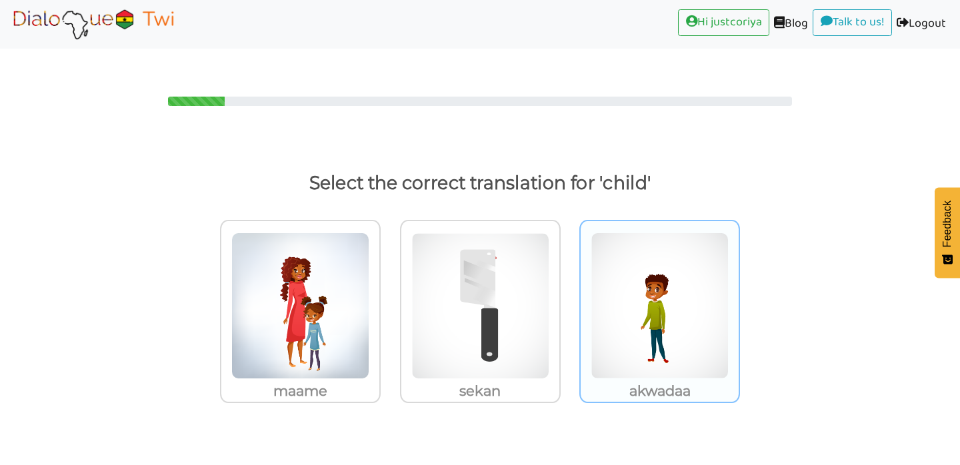
click at [665, 316] on img at bounding box center [660, 306] width 138 height 147
click at [739, 303] on input "akwadaa" at bounding box center [744, 298] width 10 height 10
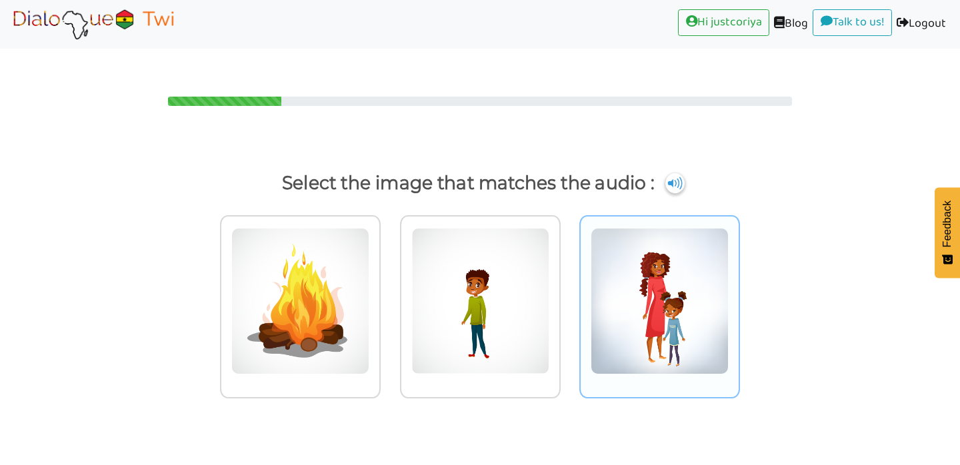
click at [675, 319] on img at bounding box center [660, 301] width 138 height 147
click at [739, 298] on input "radio" at bounding box center [744, 293] width 10 height 10
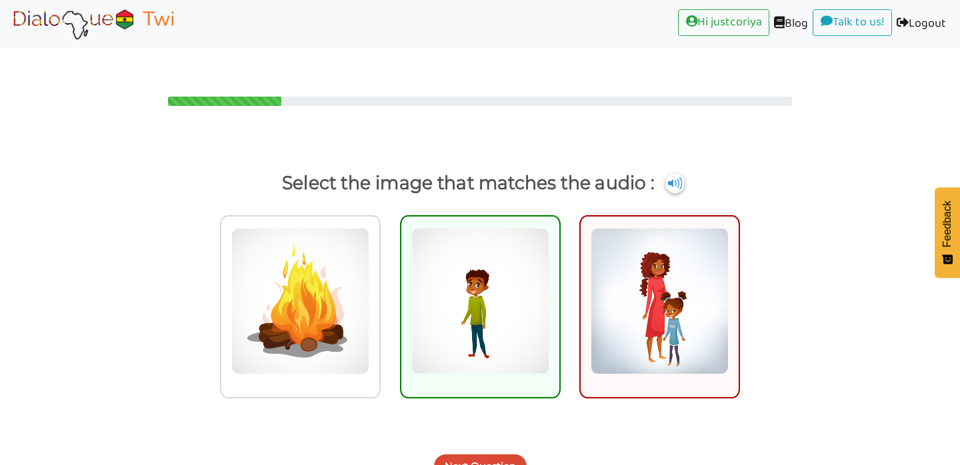
click at [477, 455] on button "Next Question" at bounding box center [480, 467] width 93 height 24
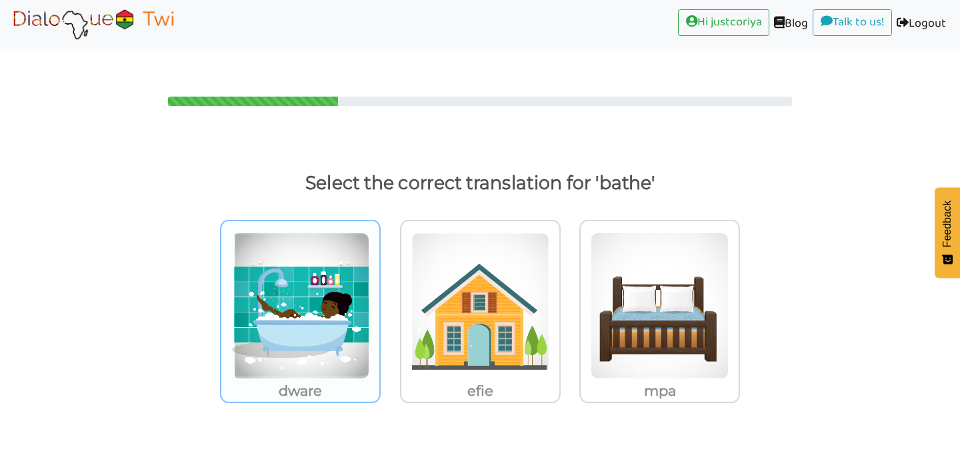
click at [334, 337] on img at bounding box center [300, 306] width 138 height 147
click at [379, 303] on input "dware" at bounding box center [384, 298] width 10 height 10
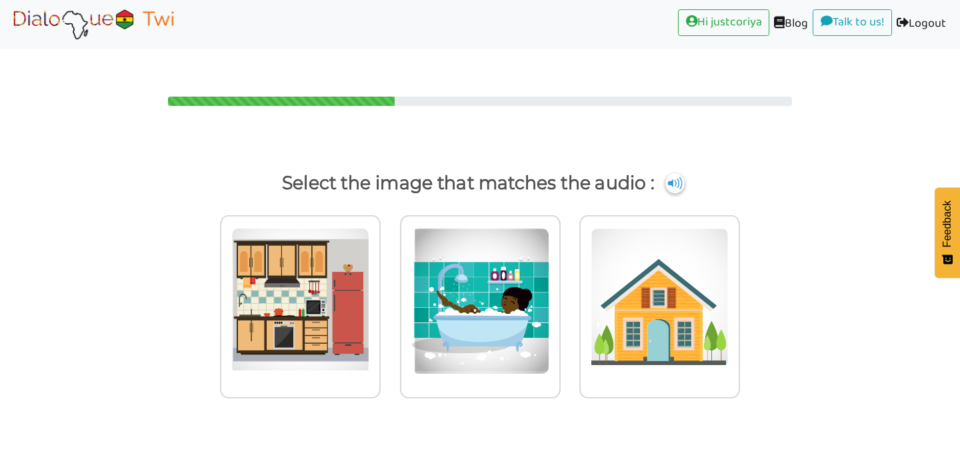
click at [332, 441] on body "Hi justcoriya (current) Blog (current) Talk to us! (current) Logout (current) S…" at bounding box center [480, 232] width 960 height 465
click at [468, 314] on img at bounding box center [480, 301] width 138 height 147
click at [559, 298] on input "radio" at bounding box center [564, 293] width 10 height 10
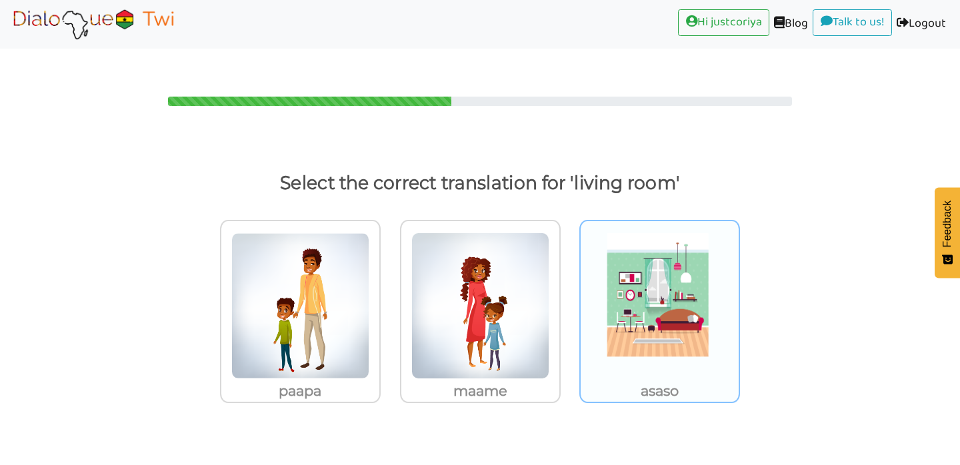
click at [678, 273] on img at bounding box center [660, 306] width 138 height 147
click at [739, 293] on input "asaso" at bounding box center [744, 298] width 10 height 10
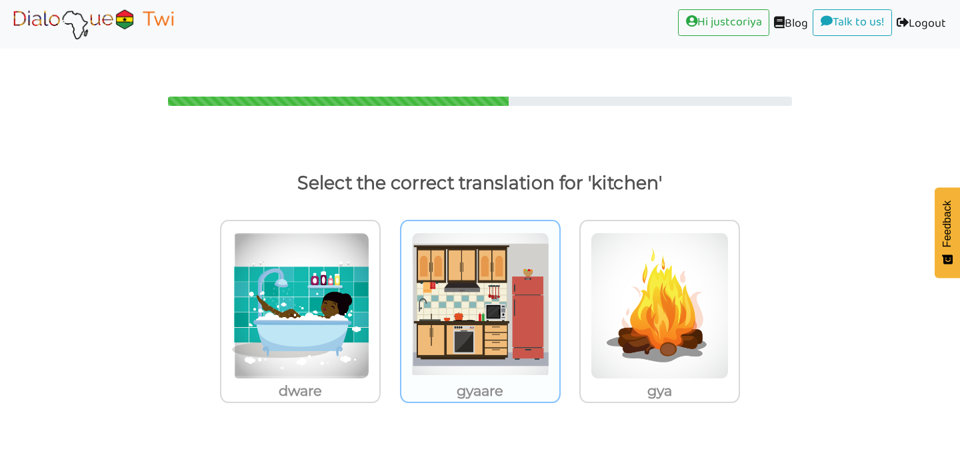
click at [535, 307] on img at bounding box center [480, 306] width 138 height 147
click at [559, 303] on input "gyaare" at bounding box center [564, 298] width 10 height 10
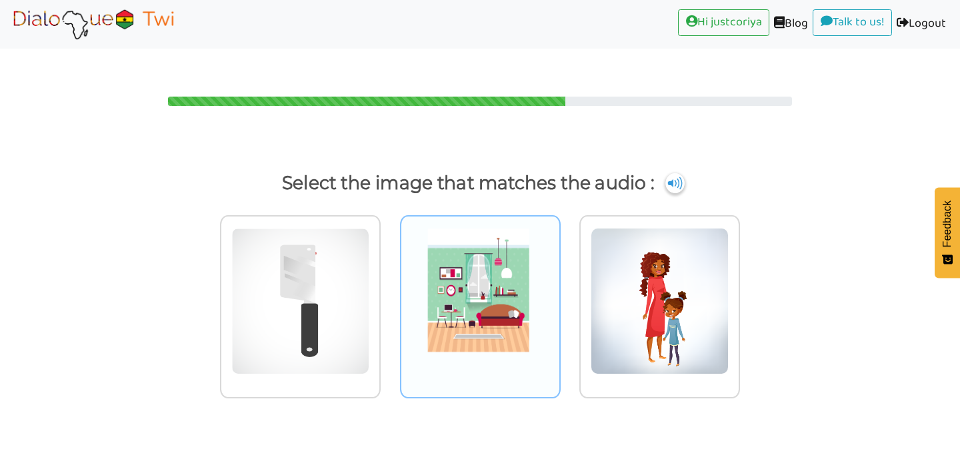
click at [494, 323] on img at bounding box center [480, 301] width 138 height 147
click at [559, 298] on input "radio" at bounding box center [564, 293] width 10 height 10
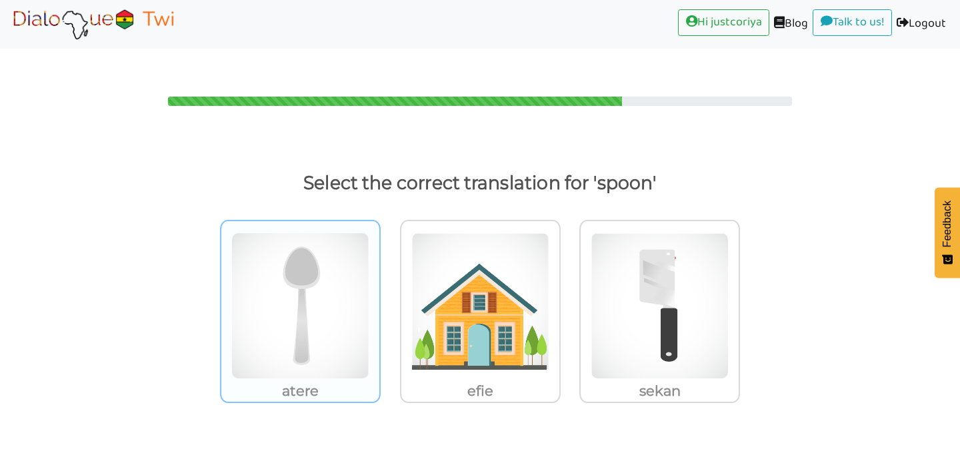
click at [351, 297] on img at bounding box center [300, 306] width 138 height 147
click at [379, 297] on input "atere" at bounding box center [384, 298] width 10 height 10
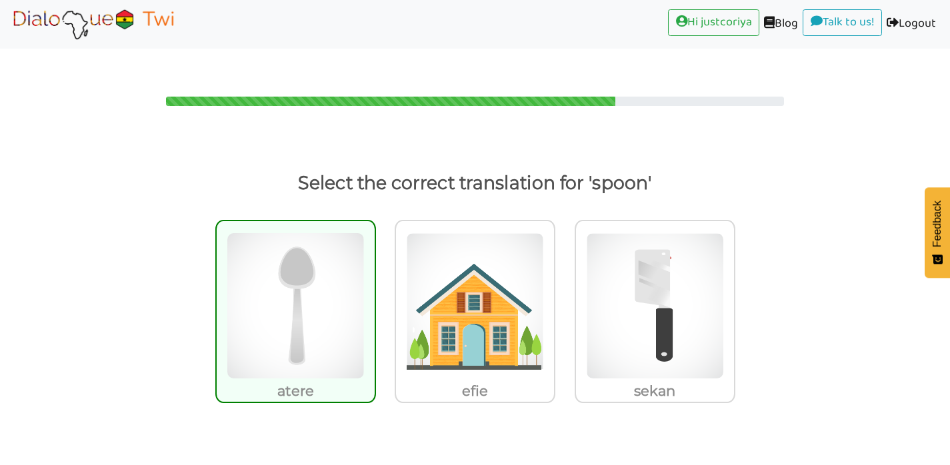
click at [271, 408] on div "atere [PERSON_NAME]" at bounding box center [475, 324] width 950 height 227
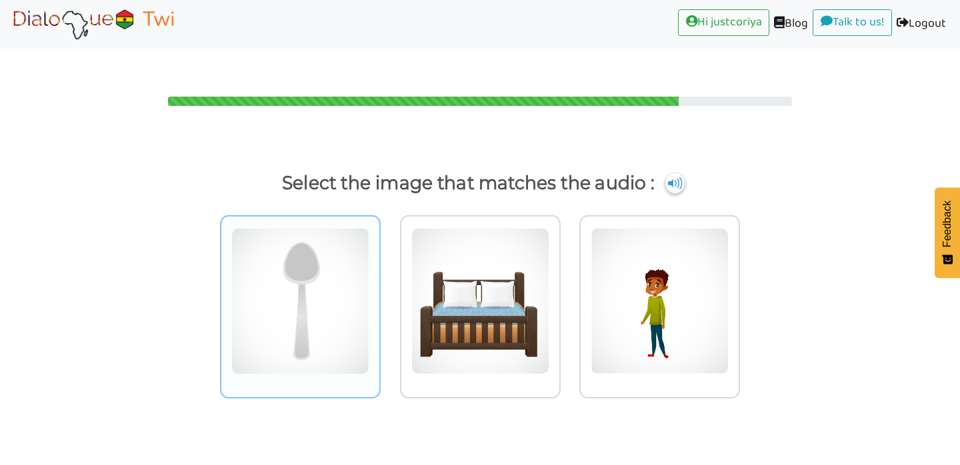
click at [301, 303] on img at bounding box center [300, 301] width 138 height 147
click at [379, 298] on input "radio" at bounding box center [384, 293] width 10 height 10
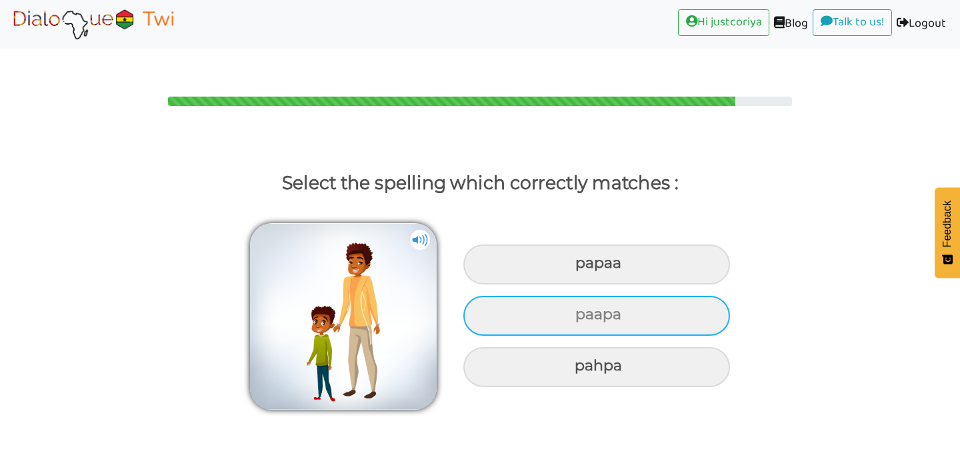
click at [662, 296] on div "paapa" at bounding box center [596, 316] width 267 height 40
click at [581, 311] on input "paapa" at bounding box center [577, 315] width 9 height 9
radio input "true"
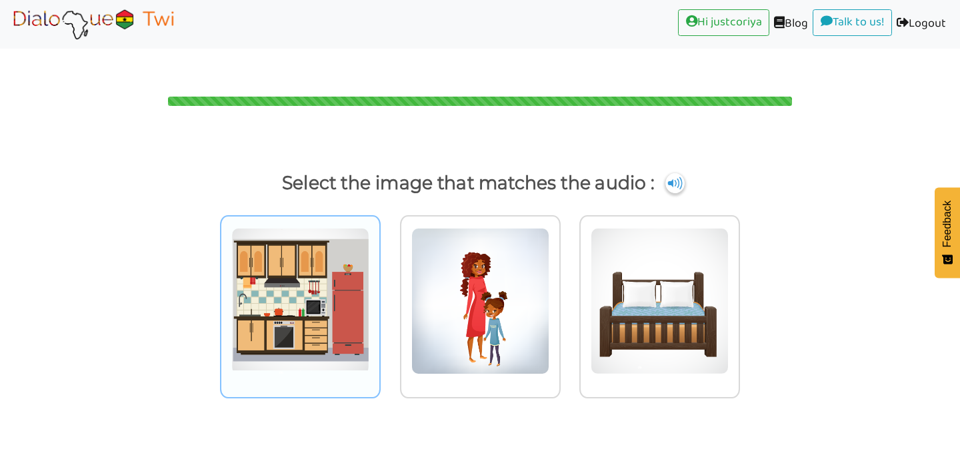
click at [330, 299] on img at bounding box center [300, 301] width 138 height 147
click at [379, 298] on input "radio" at bounding box center [384, 293] width 10 height 10
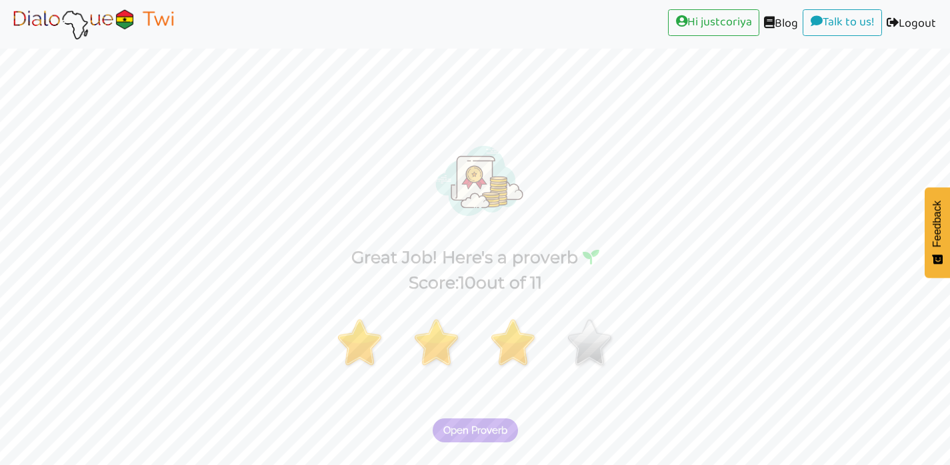
click at [470, 425] on span "Open Proverb" at bounding box center [475, 431] width 64 height 12
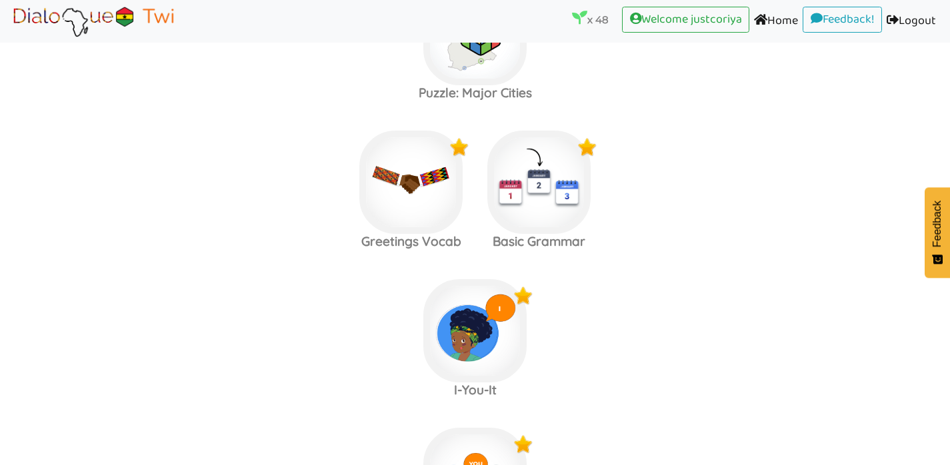
scroll to position [2532, 0]
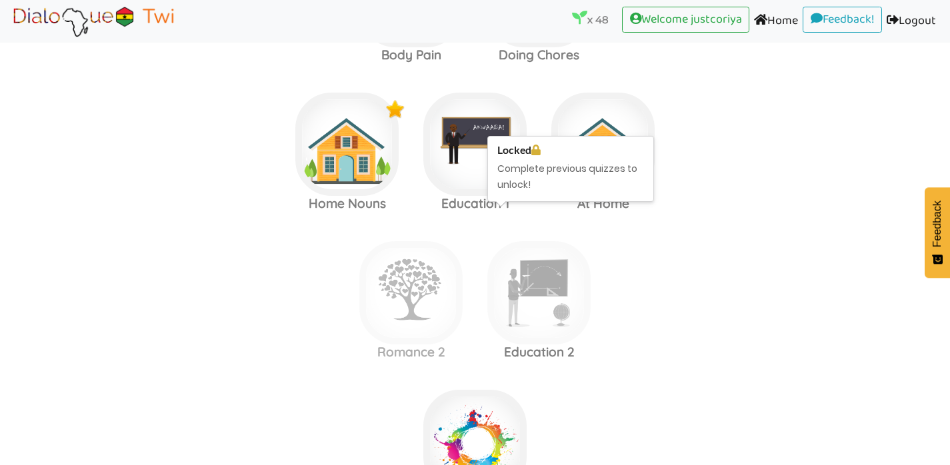
click at [553, 305] on img at bounding box center [538, 292] width 103 height 103
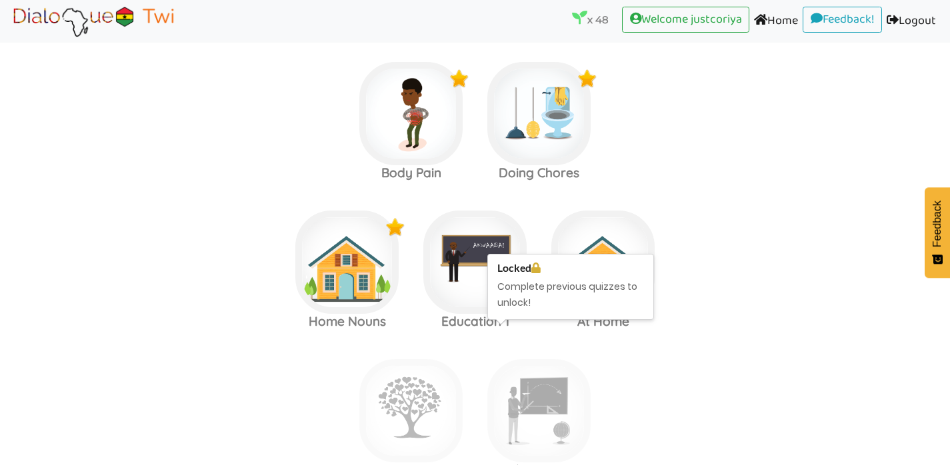
scroll to position [2419, 0]
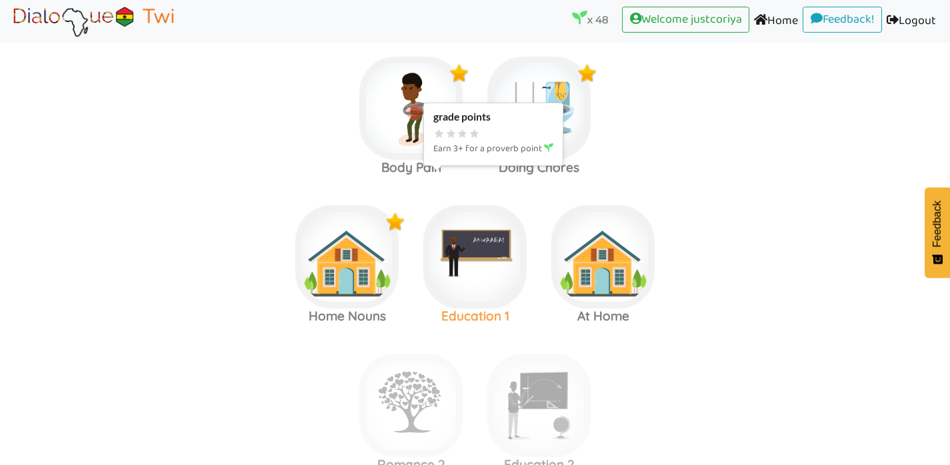
click at [457, 238] on img at bounding box center [474, 256] width 103 height 103
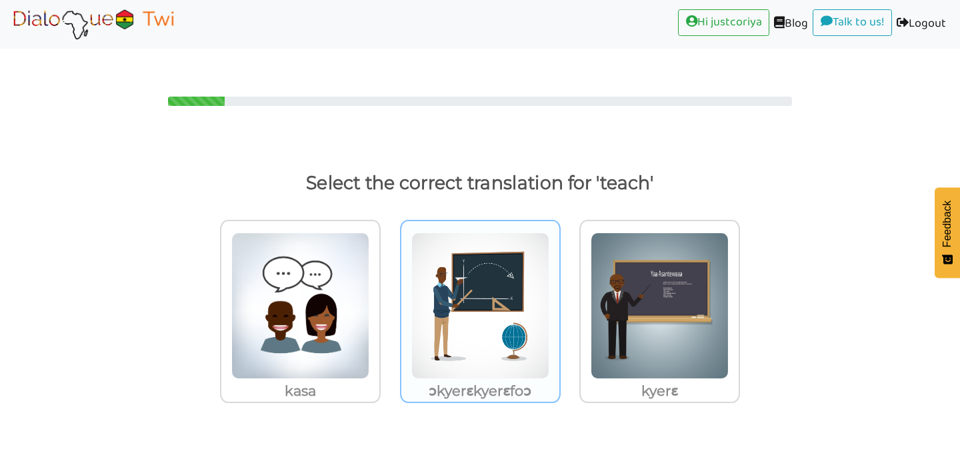
click at [475, 344] on img at bounding box center [480, 306] width 138 height 147
click at [559, 303] on input "ɔkyerɛkyerɛfoɔ" at bounding box center [564, 298] width 10 height 10
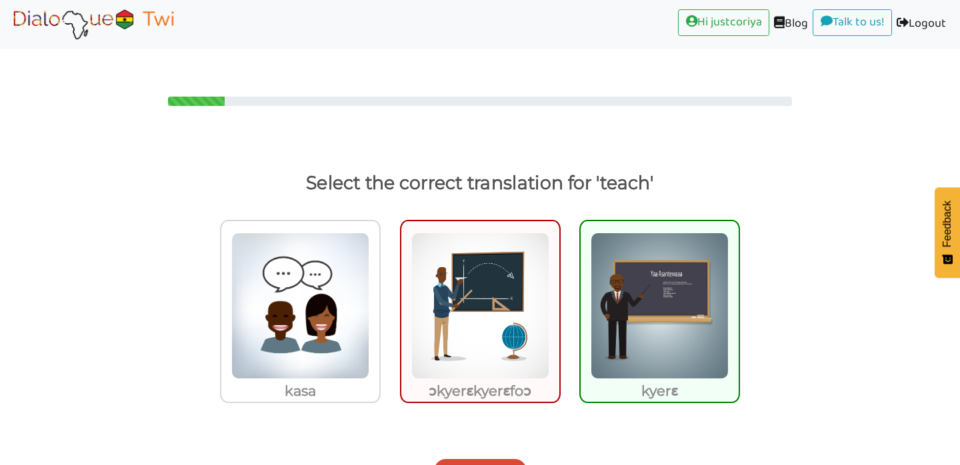
click at [477, 393] on label "ɔkyerɛkyerɛfoɔ" at bounding box center [480, 322] width 180 height 222
click at [559, 303] on input "ɔkyerɛkyerɛfoɔ" at bounding box center [564, 298] width 10 height 10
radio input "true"
click at [464, 459] on button "Next Question" at bounding box center [480, 471] width 93 height 24
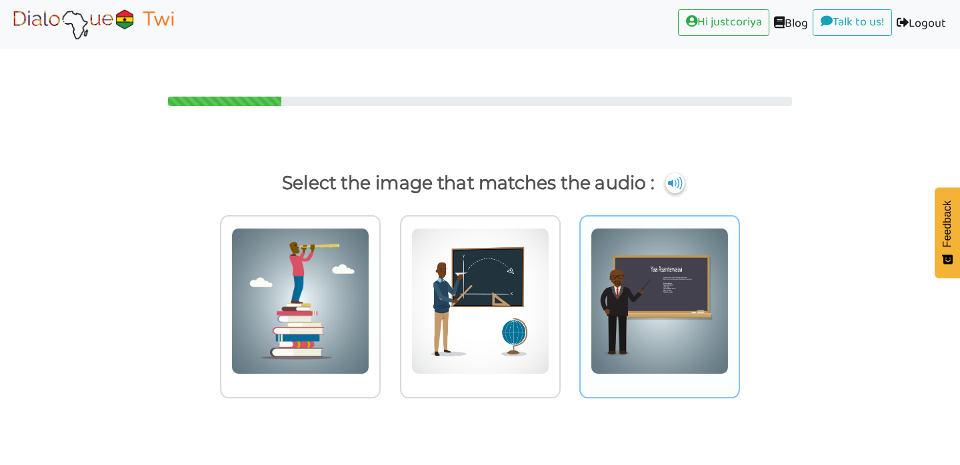
click at [688, 309] on img at bounding box center [660, 301] width 138 height 147
click at [739, 298] on input "radio" at bounding box center [744, 293] width 10 height 10
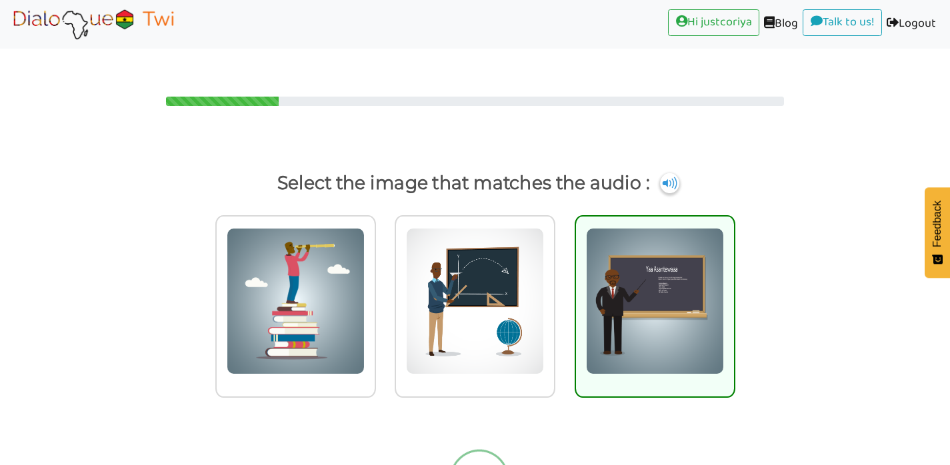
click at [821, 297] on div at bounding box center [475, 319] width 950 height 227
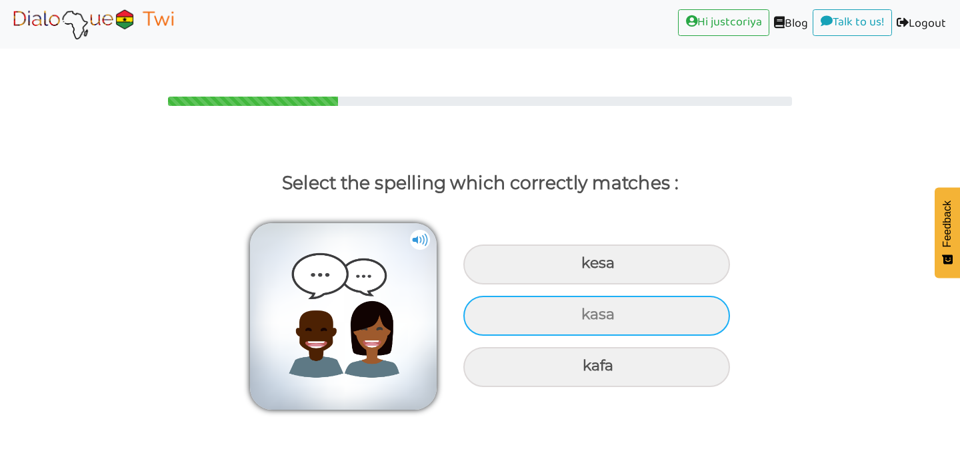
click at [687, 297] on div "kasa" at bounding box center [596, 316] width 267 height 40
click at [587, 311] on input "kasa" at bounding box center [583, 315] width 9 height 9
radio input "true"
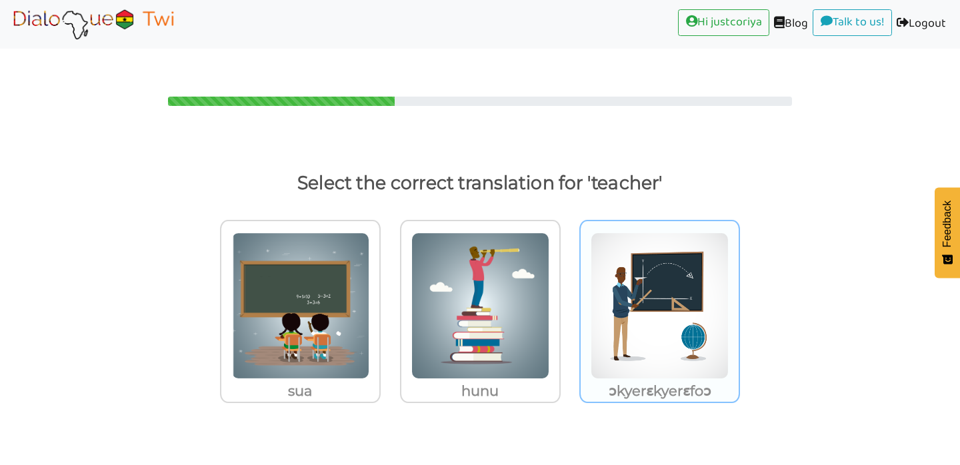
click at [675, 313] on img at bounding box center [660, 306] width 138 height 147
click at [739, 303] on input "ɔkyerɛkyerɛfoɔ" at bounding box center [744, 298] width 10 height 10
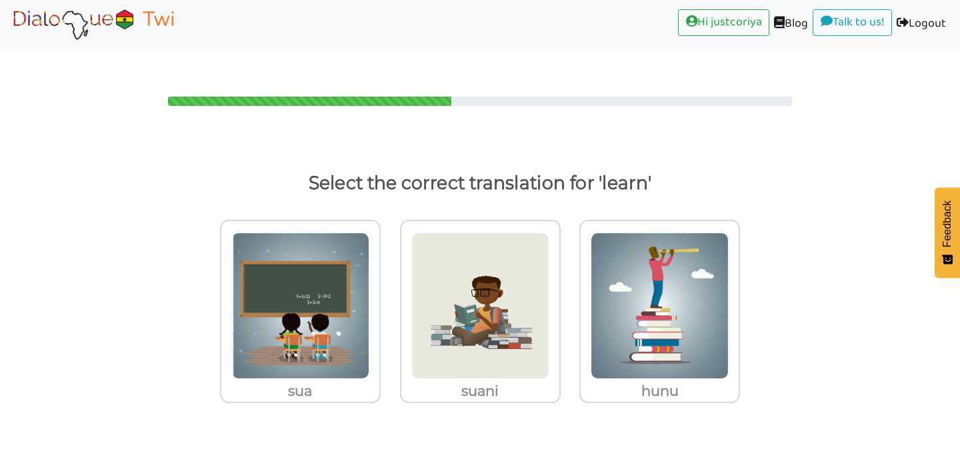
click at [811, 272] on div "sua suani hunu" at bounding box center [480, 324] width 960 height 227
click at [692, 270] on img at bounding box center [660, 306] width 138 height 147
click at [739, 293] on input "hunu" at bounding box center [744, 298] width 10 height 10
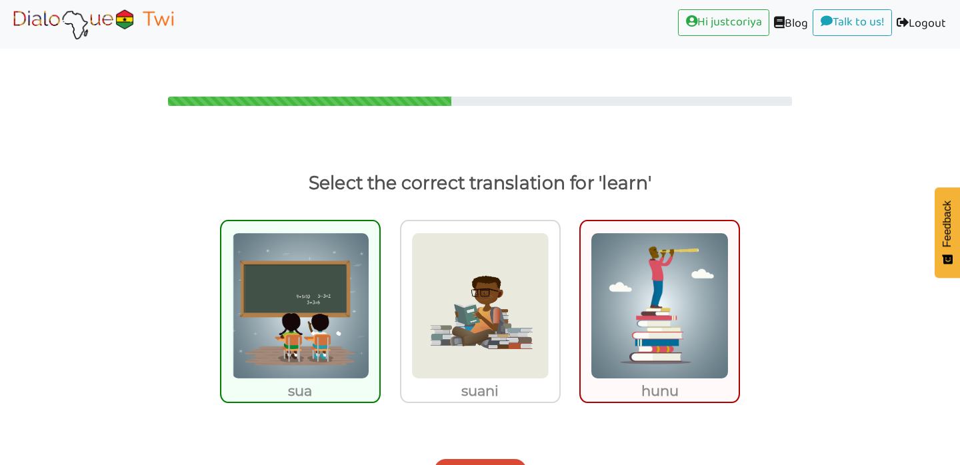
click at [479, 459] on button "Next Question" at bounding box center [480, 471] width 93 height 24
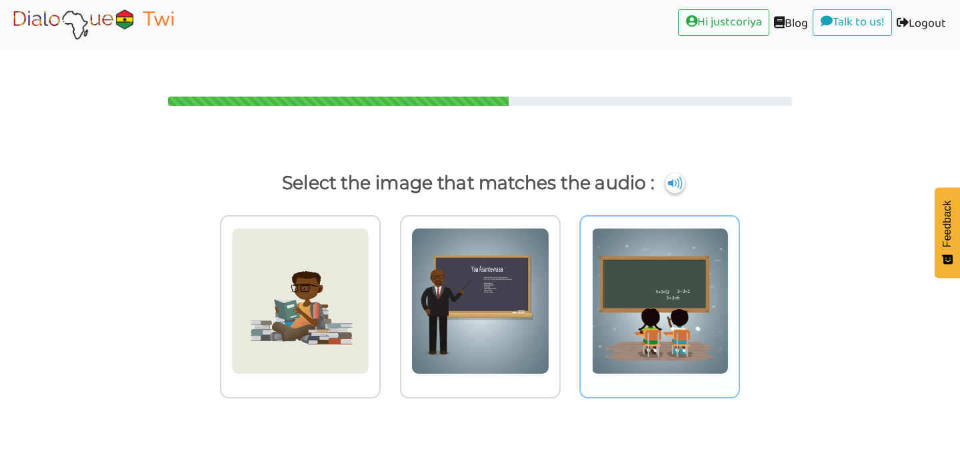
click at [675, 319] on img at bounding box center [660, 301] width 138 height 147
click at [739, 298] on input "radio" at bounding box center [744, 293] width 10 height 10
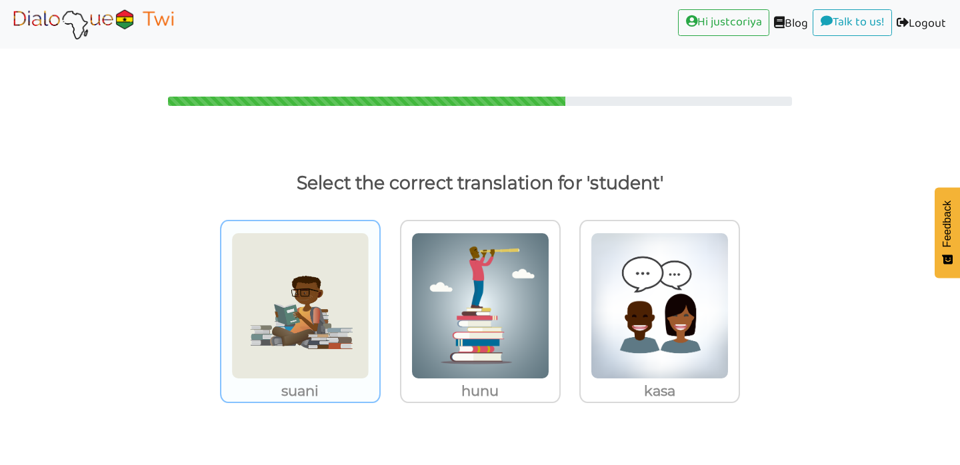
click at [277, 295] on img at bounding box center [300, 306] width 138 height 147
click at [379, 295] on input "suani" at bounding box center [384, 298] width 10 height 10
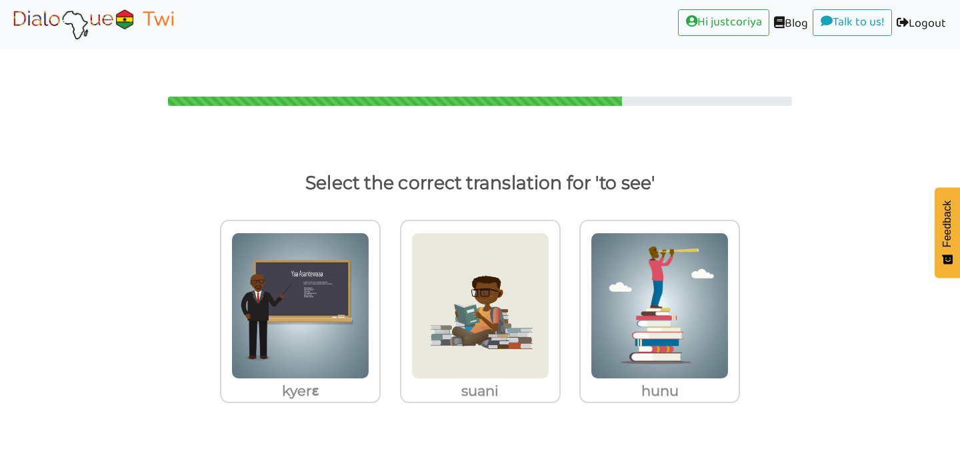
click at [339, 418] on body "Hi justcoriya (current) Blog (current) Talk to us! (current) Logout (current) S…" at bounding box center [480, 232] width 960 height 465
click at [635, 309] on img at bounding box center [660, 306] width 138 height 147
click at [739, 303] on input "hunu" at bounding box center [744, 298] width 10 height 10
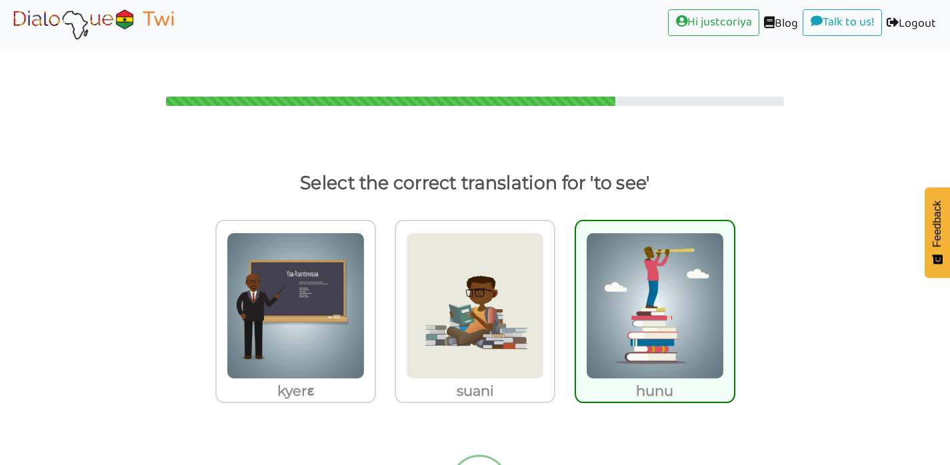
click at [811, 311] on div "[PERSON_NAME]" at bounding box center [475, 324] width 950 height 227
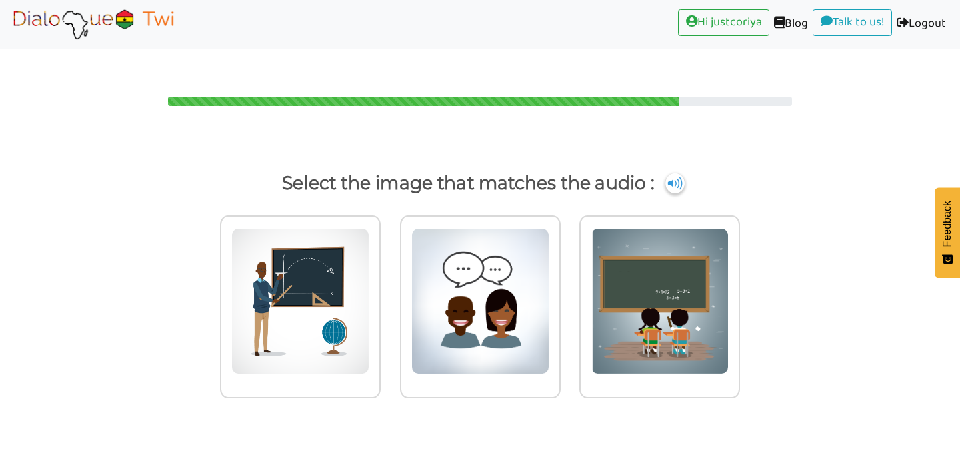
click at [811, 311] on div at bounding box center [480, 319] width 960 height 227
click at [295, 307] on img at bounding box center [300, 301] width 138 height 147
click at [379, 298] on input "radio" at bounding box center [384, 293] width 10 height 10
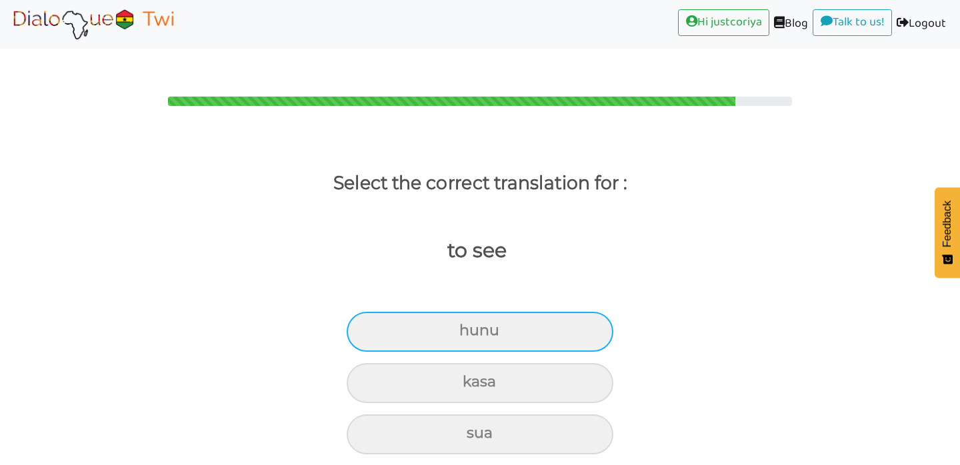
click at [454, 317] on div "hunu" at bounding box center [480, 332] width 267 height 40
click at [461, 327] on input "hunu" at bounding box center [465, 331] width 9 height 9
radio input "true"
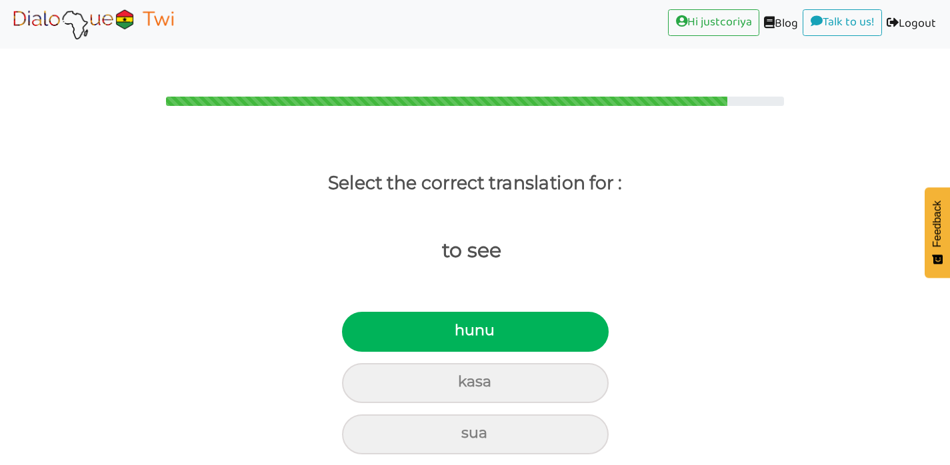
click at [722, 327] on div "hunu kasa sua" at bounding box center [475, 379] width 950 height 149
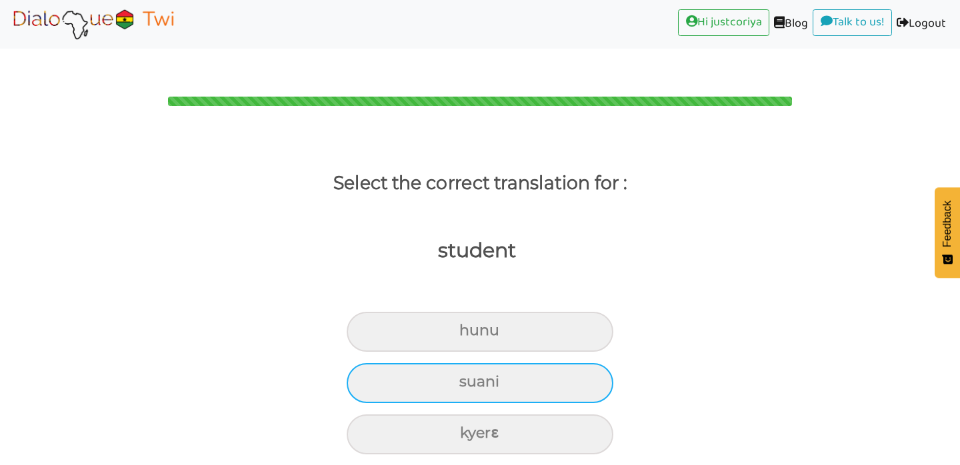
click at [553, 363] on div "suani" at bounding box center [480, 383] width 267 height 40
click at [469, 378] on input "suani" at bounding box center [465, 382] width 9 height 9
radio input "true"
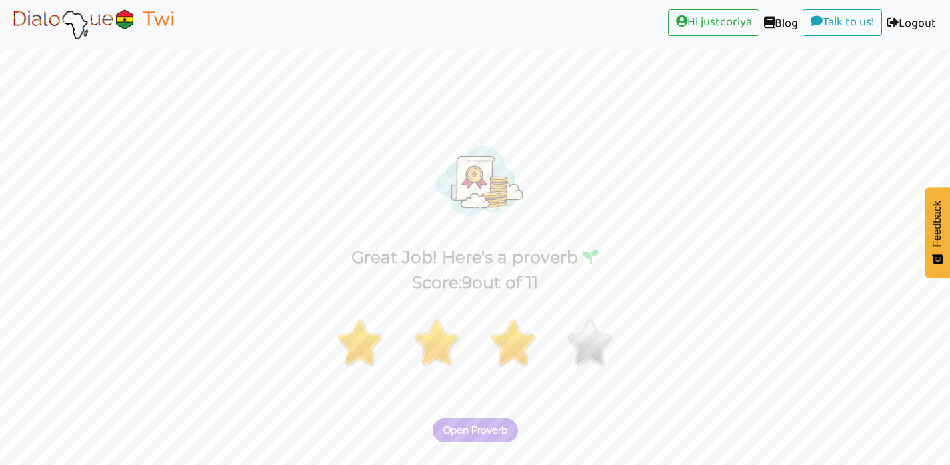
click at [467, 419] on button "Open Proverb" at bounding box center [475, 431] width 85 height 24
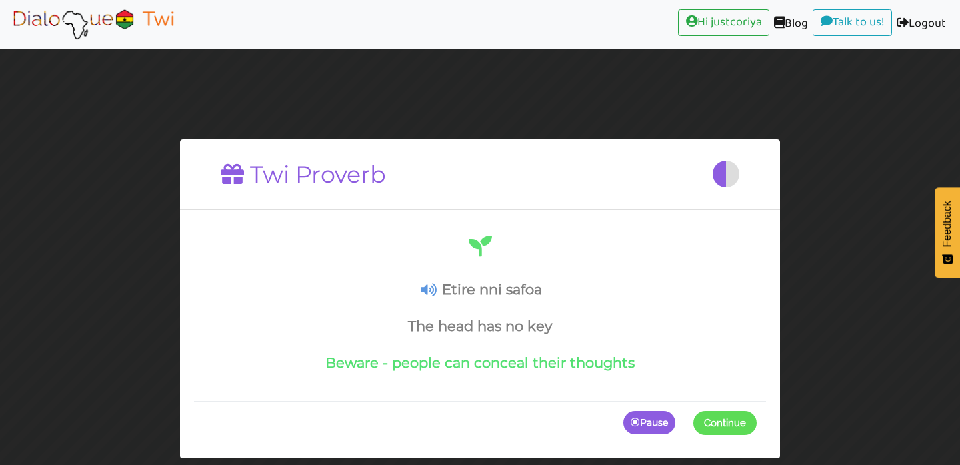
click at [722, 421] on span "Continue" at bounding box center [725, 423] width 42 height 12
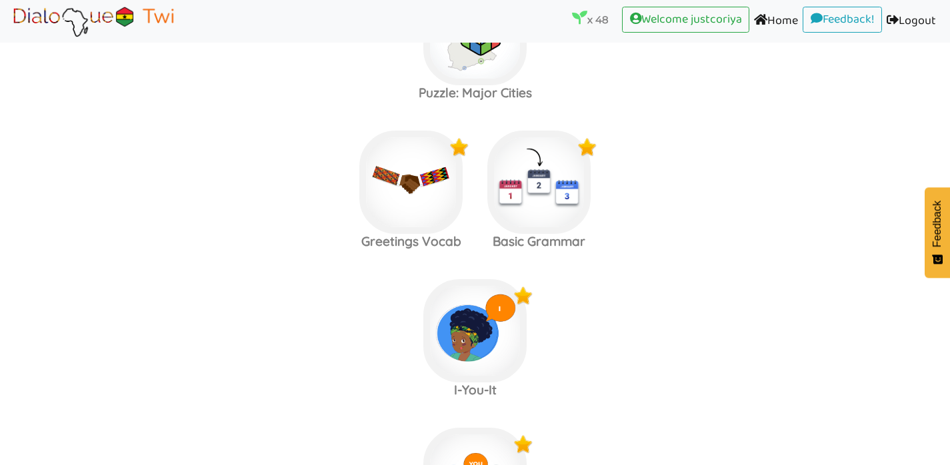
scroll to position [2532, 0]
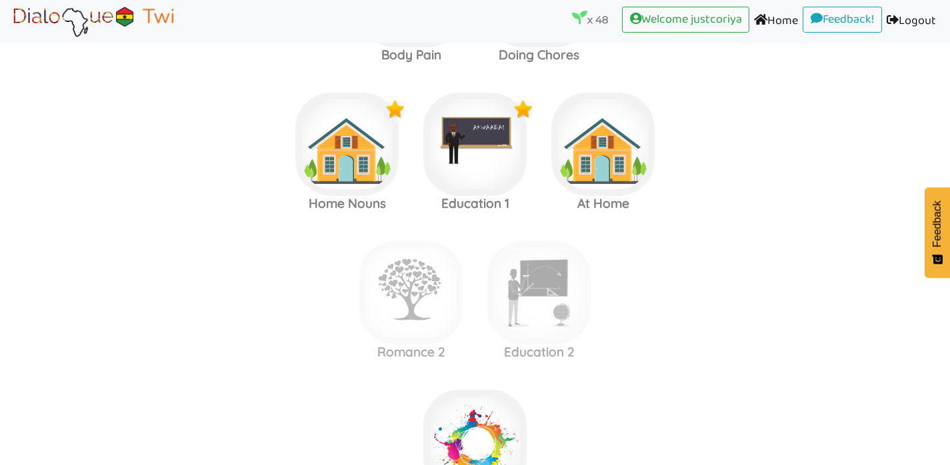
click at [637, 241] on label "Romance 2 Education 2" at bounding box center [475, 293] width 950 height 144
click at [623, 124] on img at bounding box center [602, 144] width 103 height 103
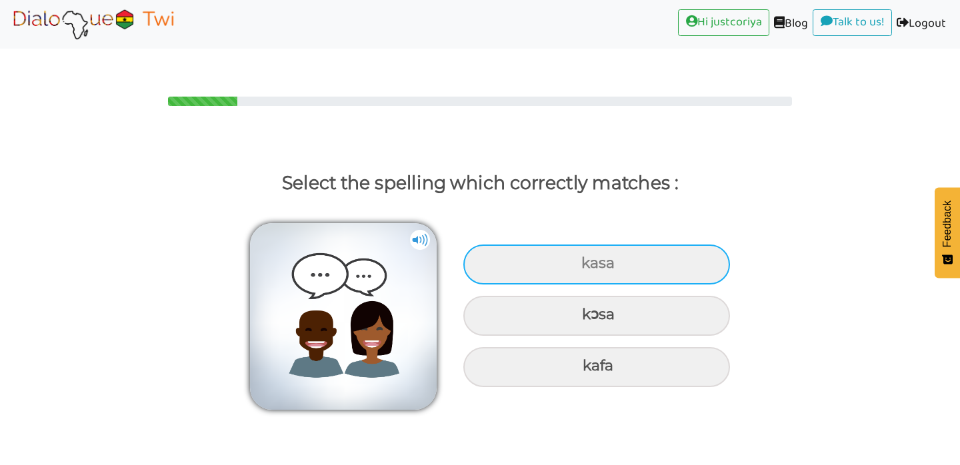
click at [669, 245] on div "kasa" at bounding box center [596, 265] width 267 height 40
click at [587, 259] on input "kasa" at bounding box center [583, 263] width 9 height 9
radio input "true"
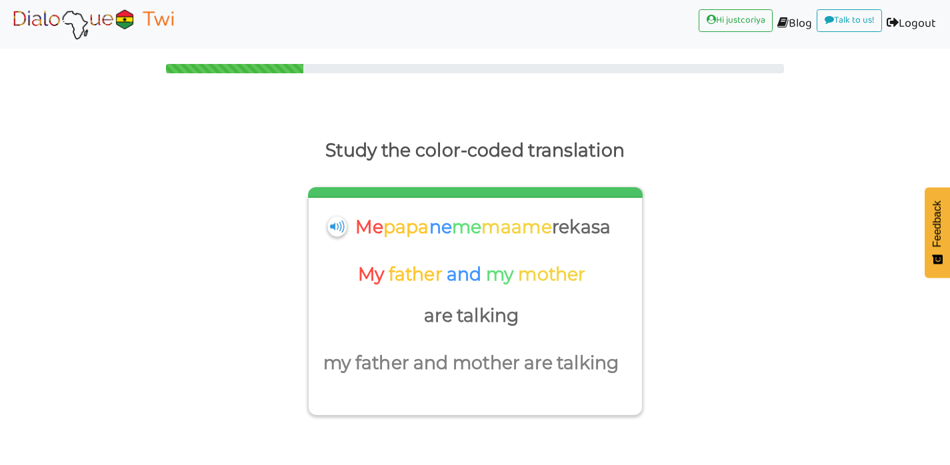
scroll to position [39, 0]
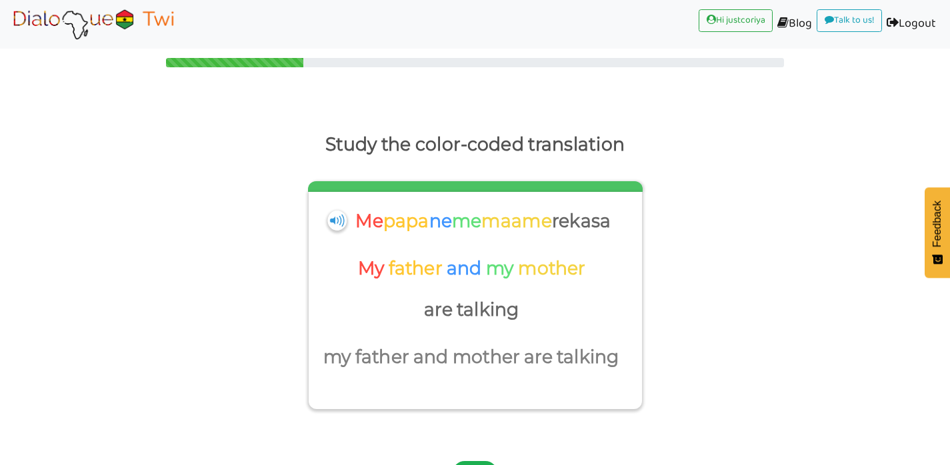
click at [484, 461] on button "Next" at bounding box center [475, 473] width 45 height 24
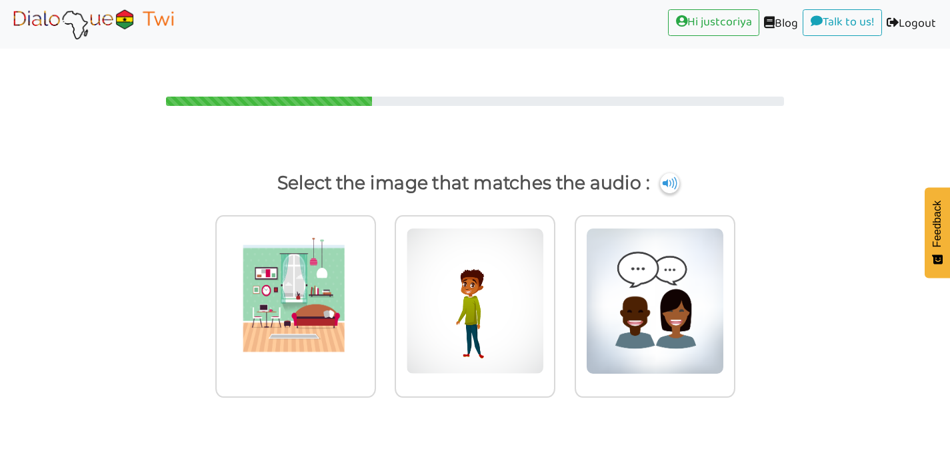
scroll to position [0, 0]
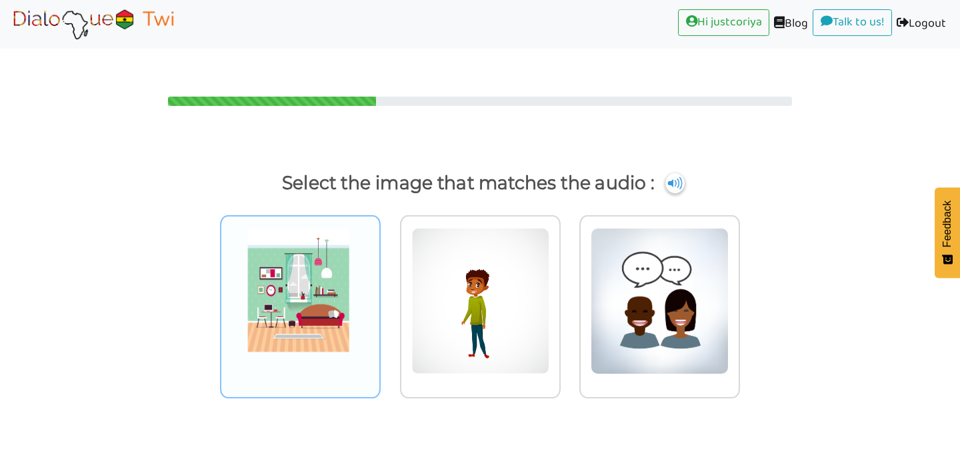
click at [333, 304] on img at bounding box center [300, 301] width 138 height 147
click at [379, 298] on input "radio" at bounding box center [384, 293] width 10 height 10
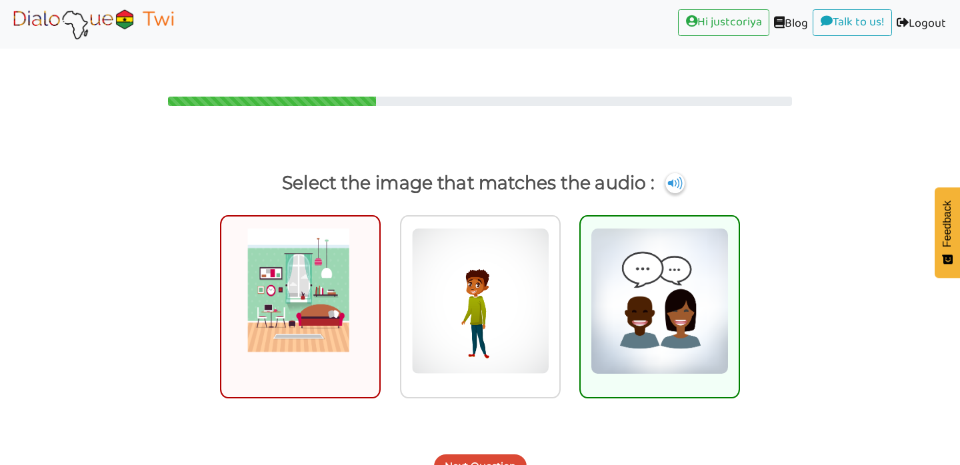
click at [455, 455] on button "Next Question" at bounding box center [480, 467] width 93 height 24
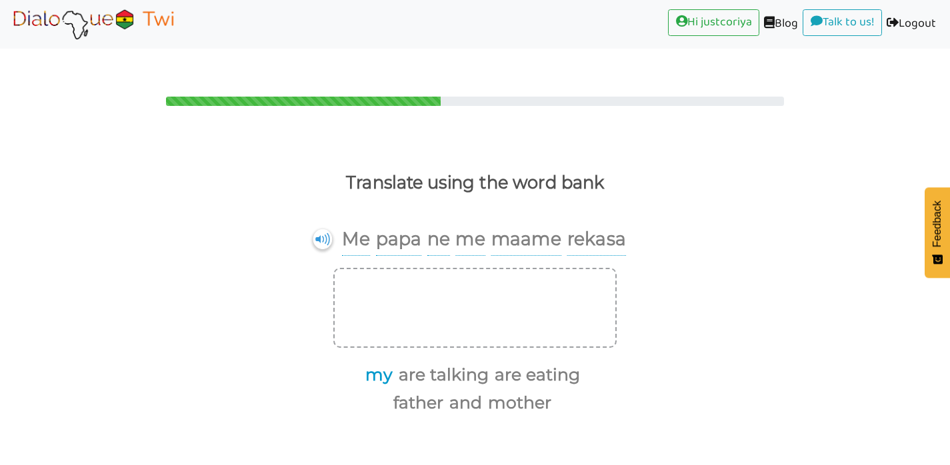
click at [387, 363] on button "my" at bounding box center [377, 375] width 32 height 25
click at [557, 363] on button "father" at bounding box center [564, 375] width 55 height 25
click at [573, 363] on button "and" at bounding box center [563, 375] width 37 height 25
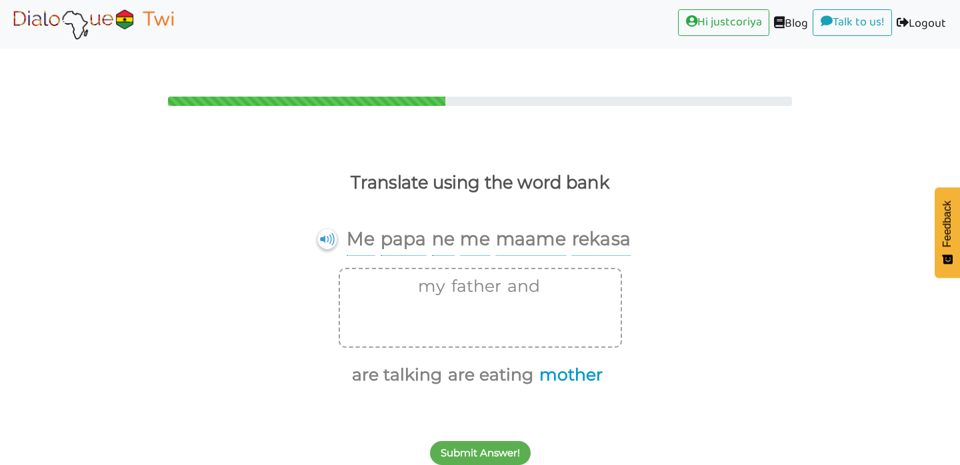
click at [571, 363] on button "mother" at bounding box center [569, 375] width 68 height 25
click at [493, 363] on button "are eating" at bounding box center [523, 375] width 90 height 25
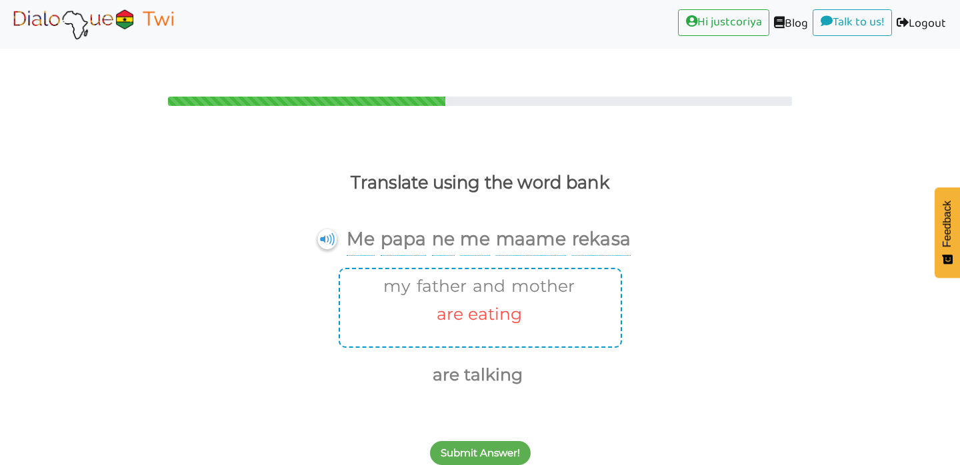
click at [510, 302] on button "are eating" at bounding box center [477, 314] width 90 height 25
click at [445, 363] on button "are talking" at bounding box center [429, 375] width 95 height 25
click at [461, 441] on button "Submit Answer!" at bounding box center [480, 453] width 101 height 24
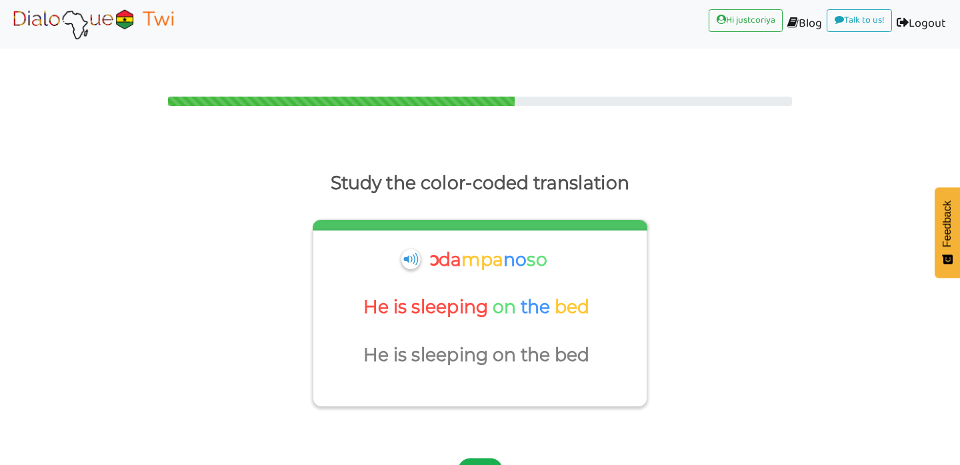
click at [489, 459] on button "Next" at bounding box center [480, 471] width 45 height 24
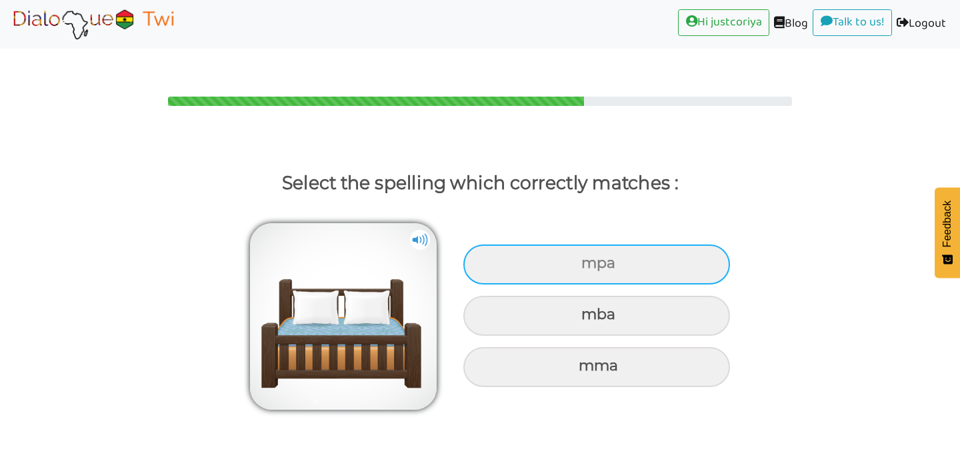
click at [669, 245] on div "mpa" at bounding box center [596, 265] width 267 height 40
click at [587, 259] on input "mpa" at bounding box center [583, 263] width 9 height 9
radio input "true"
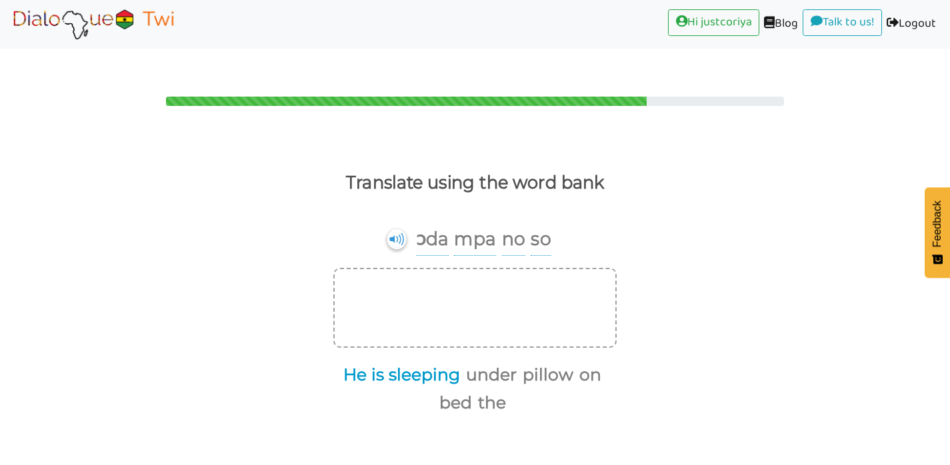
click at [353, 363] on button "He is sleeping" at bounding box center [399, 375] width 121 height 25
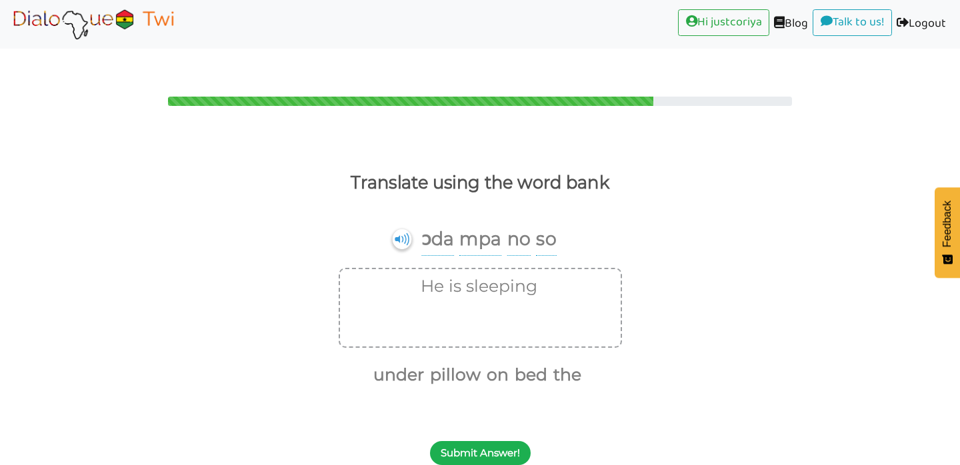
click at [460, 441] on button "Submit Answer!" at bounding box center [480, 453] width 101 height 24
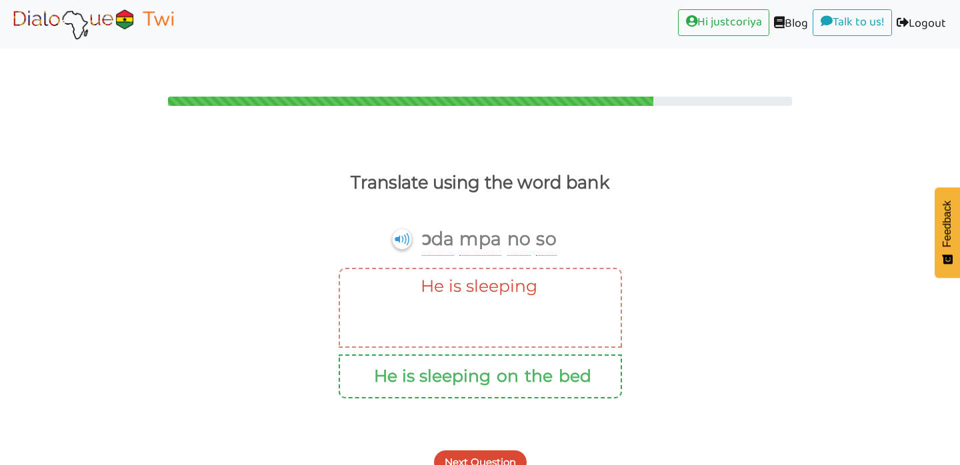
click at [466, 451] on button "Next Question" at bounding box center [480, 463] width 93 height 24
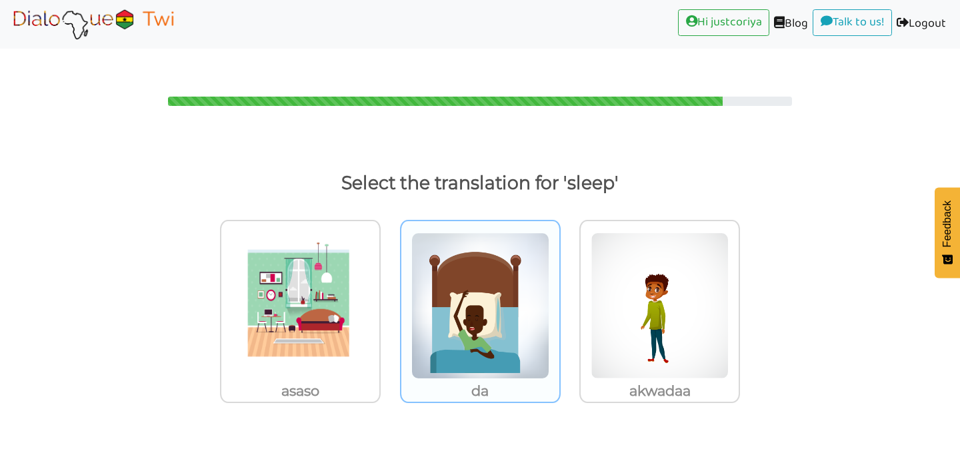
click at [518, 328] on img at bounding box center [480, 306] width 138 height 147
click at [559, 303] on input "da" at bounding box center [564, 298] width 10 height 10
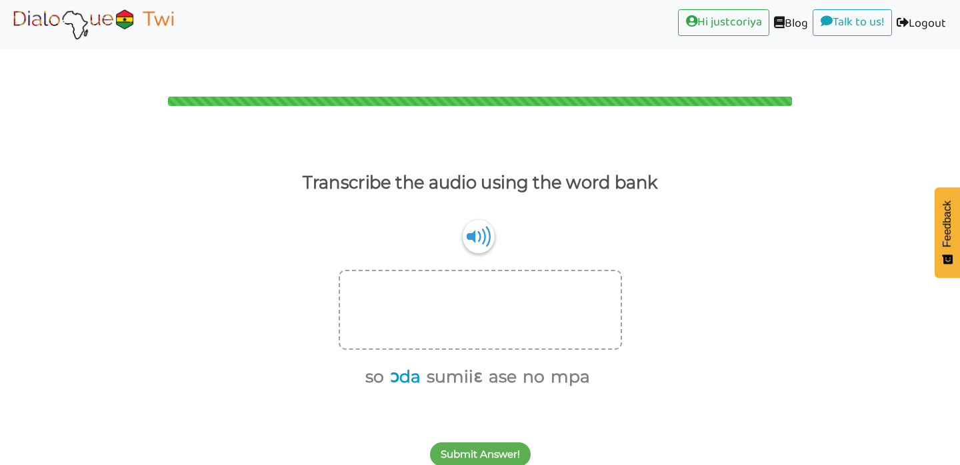
click at [413, 365] on button "ɔda" at bounding box center [402, 377] width 35 height 25
click at [521, 365] on button "no" at bounding box center [512, 377] width 27 height 25
click at [537, 365] on button "mpa" at bounding box center [535, 377] width 44 height 25
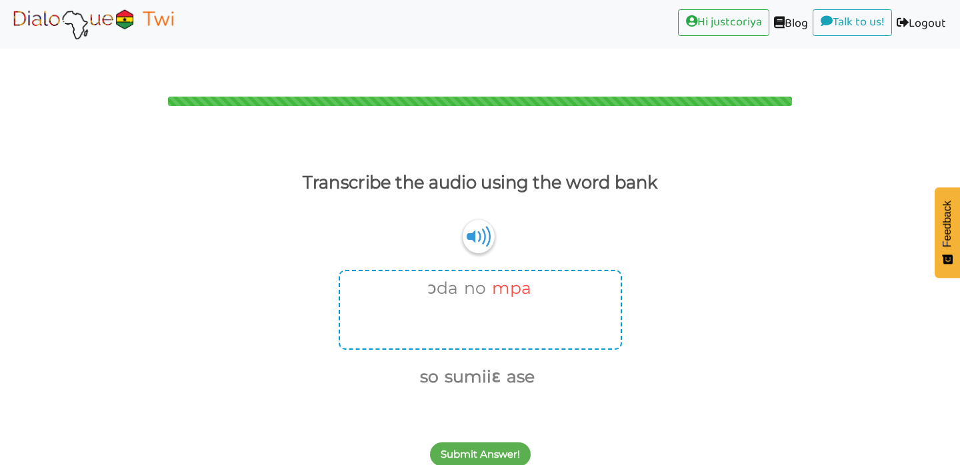
click at [512, 276] on button "mpa" at bounding box center [509, 288] width 44 height 25
click at [503, 276] on button "no" at bounding box center [495, 288] width 27 height 25
click at [562, 365] on button "mpa" at bounding box center [549, 377] width 44 height 25
click at [539, 365] on button "no" at bounding box center [535, 377] width 27 height 25
click at [429, 365] on button "so" at bounding box center [426, 377] width 23 height 25
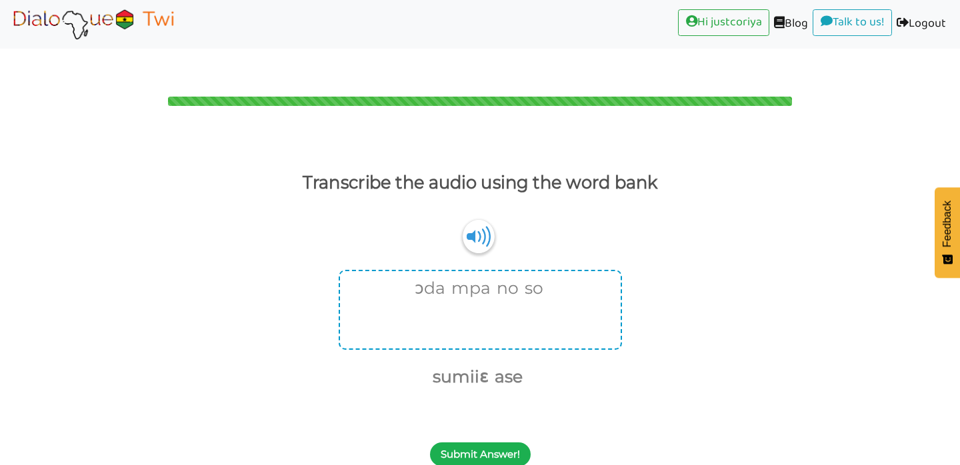
click at [493, 443] on button "Submit Answer!" at bounding box center [480, 455] width 101 height 24
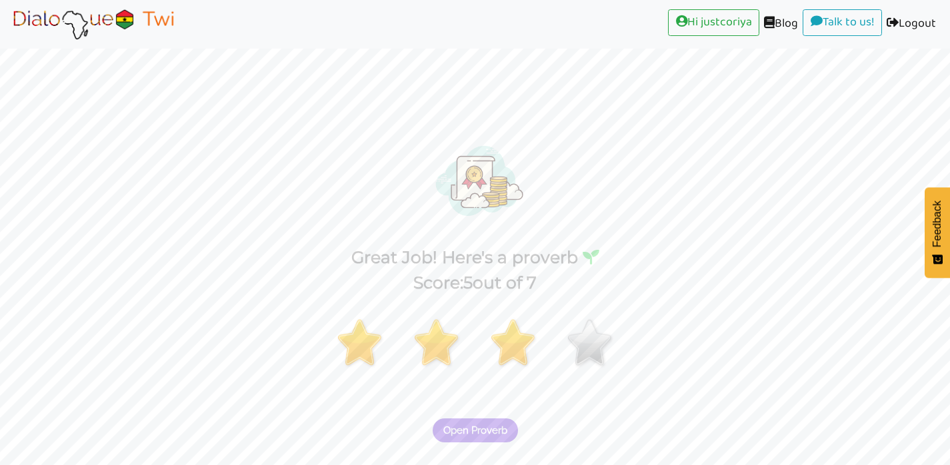
click at [495, 425] on span "Open Proverb" at bounding box center [475, 431] width 64 height 12
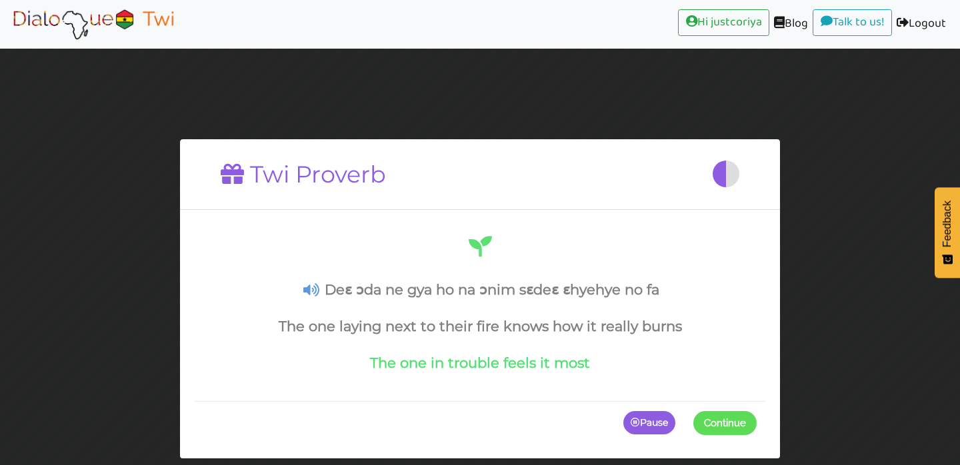
click at [716, 423] on span "Continue" at bounding box center [725, 423] width 42 height 12
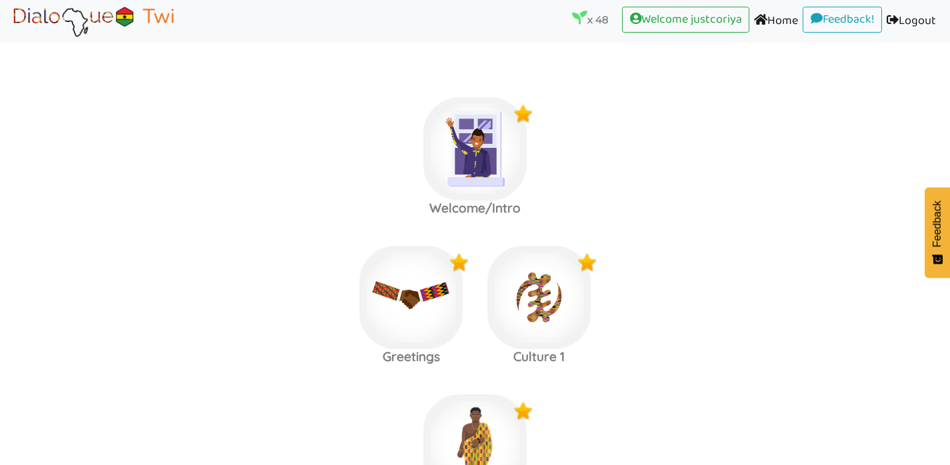
scroll to position [2532, 0]
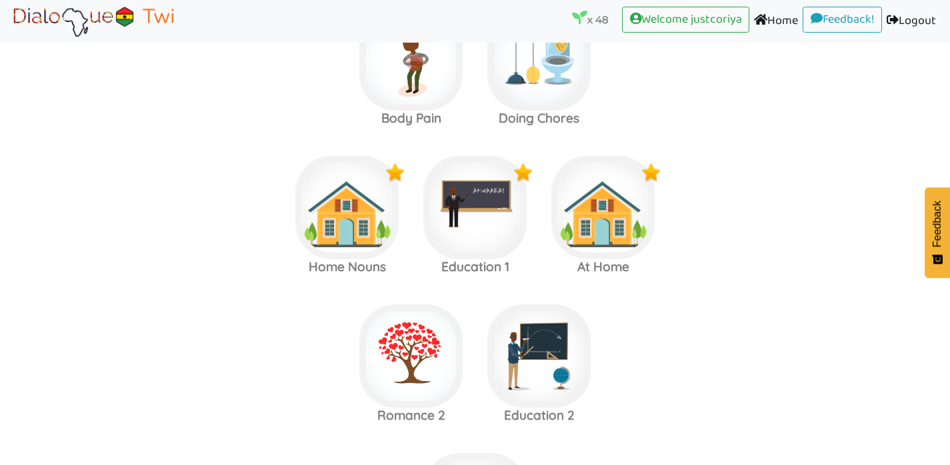
scroll to position [2513, 0]
